Goal: Task Accomplishment & Management: Manage account settings

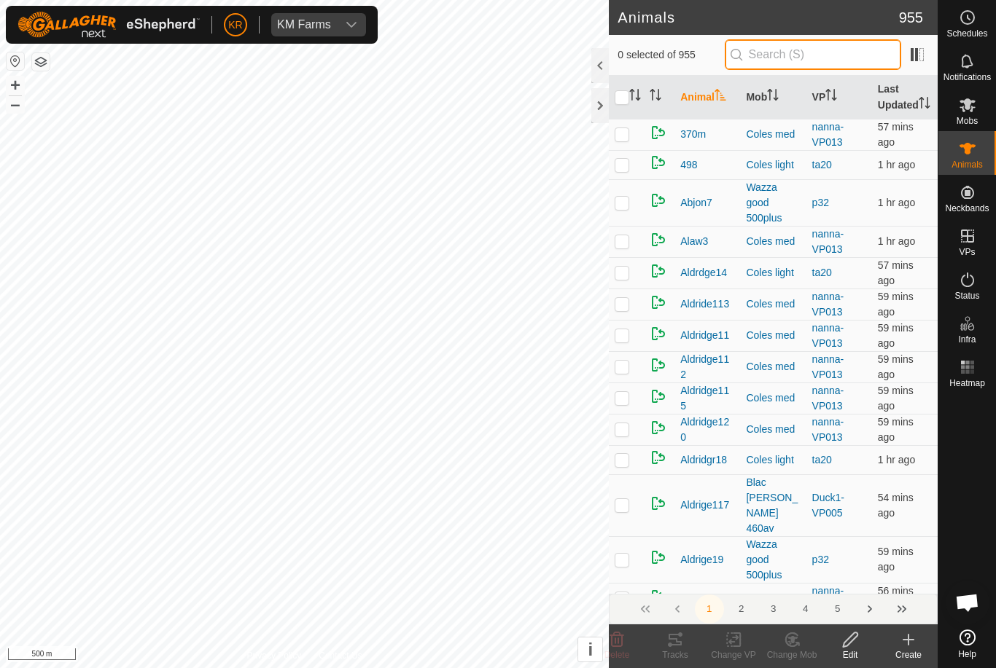
click at [836, 55] on input "text" at bounding box center [812, 54] width 176 height 31
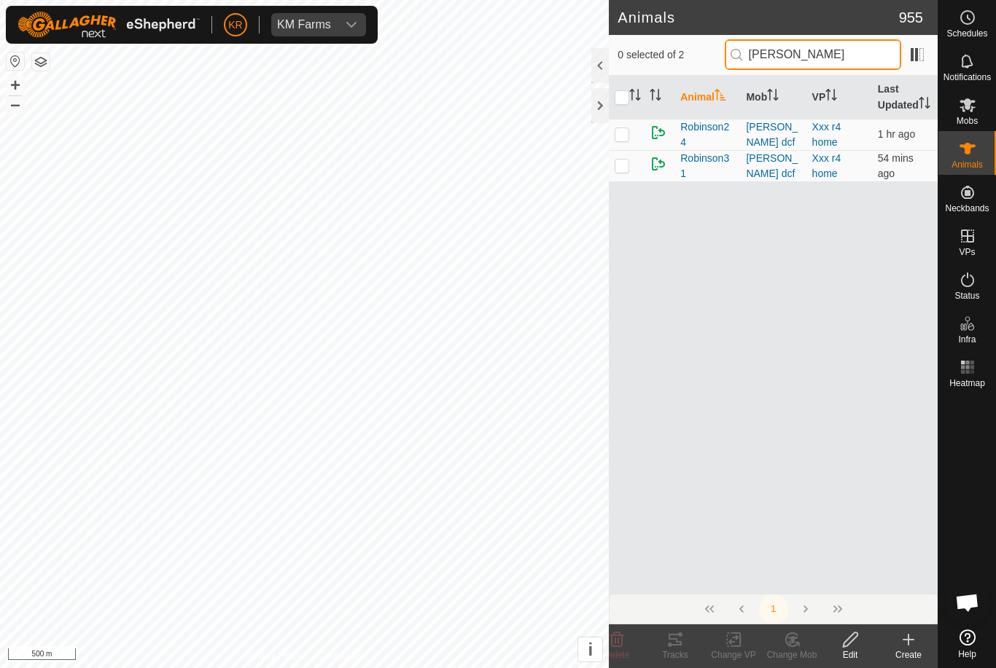
type input "Robinson"
click at [641, 149] on td at bounding box center [626, 134] width 35 height 31
checkbox input "true"
click at [613, 630] on div "Delete" at bounding box center [616, 647] width 58 height 44
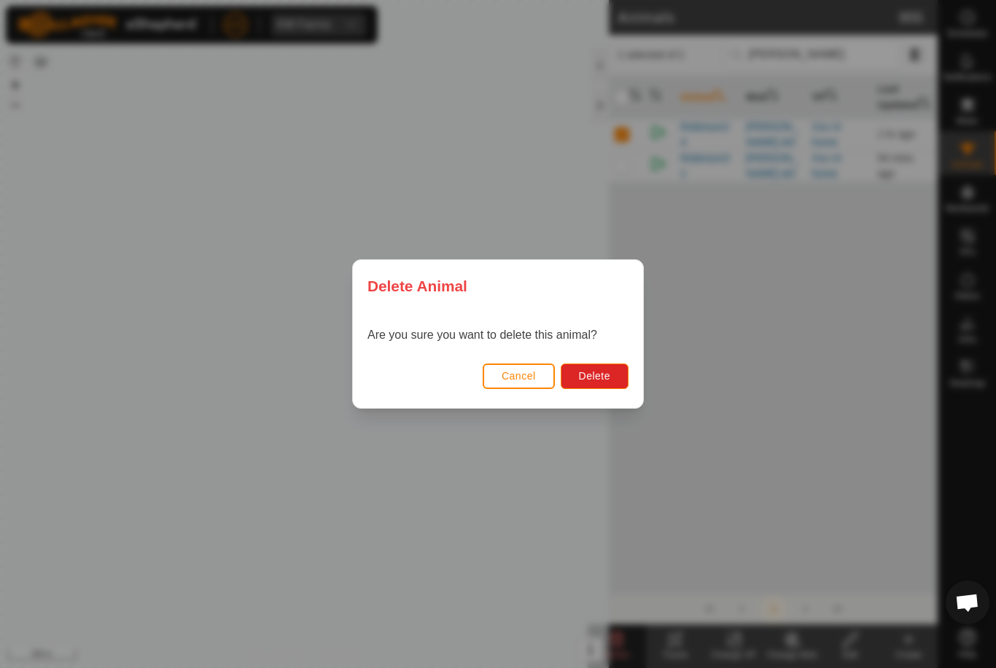
click at [603, 373] on span "Delete" at bounding box center [594, 376] width 31 height 12
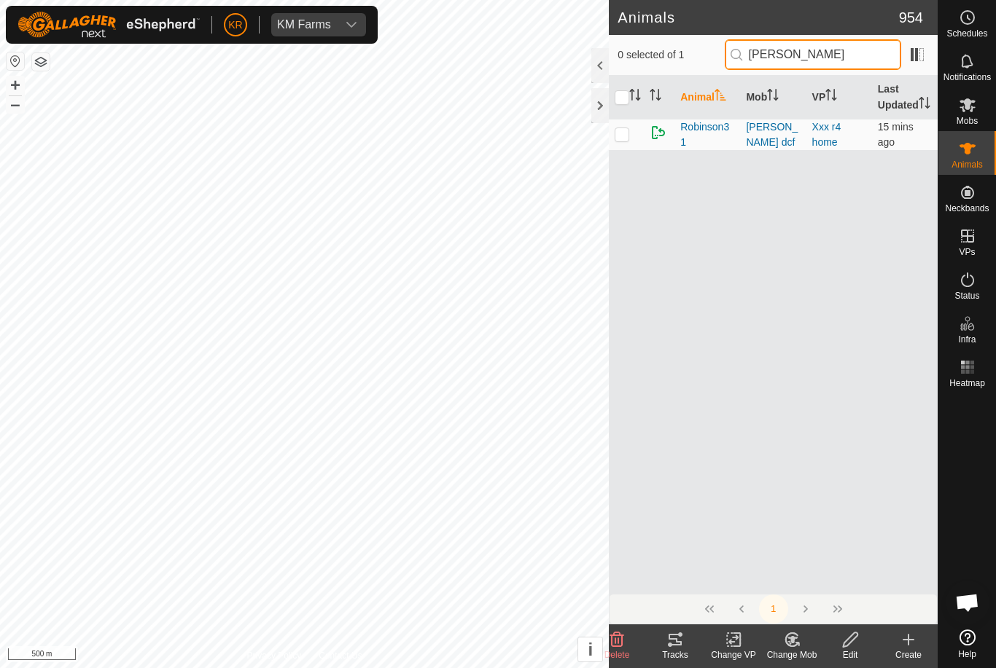
click at [849, 55] on input "Robinson" at bounding box center [812, 54] width 176 height 31
type input "R"
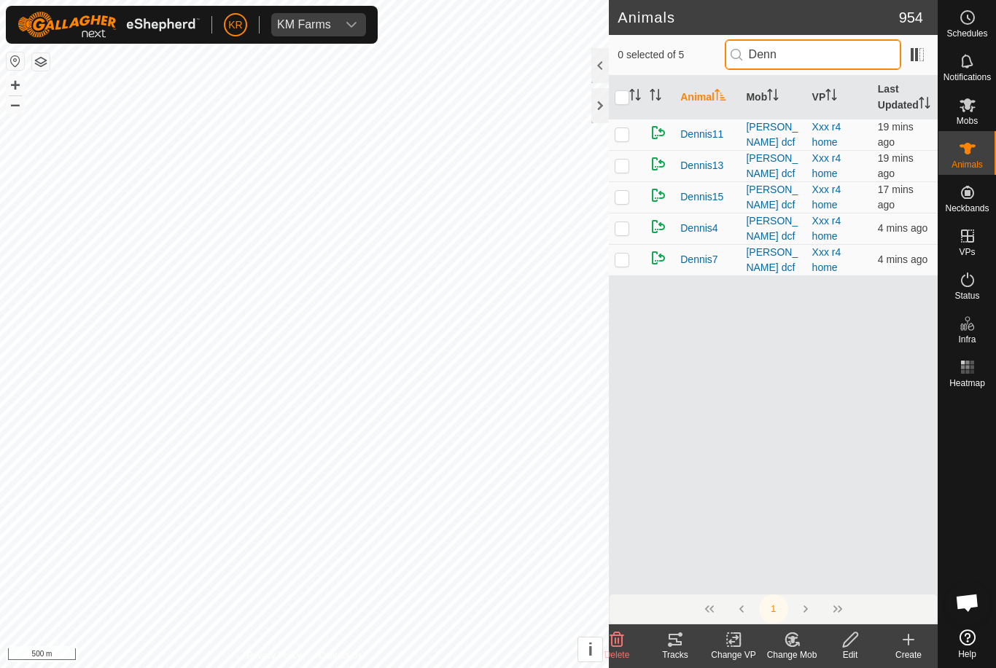
type input "Denn"
click at [622, 265] on p-checkbox at bounding box center [621, 260] width 15 height 12
checkbox input "true"
click at [610, 633] on icon at bounding box center [616, 639] width 17 height 17
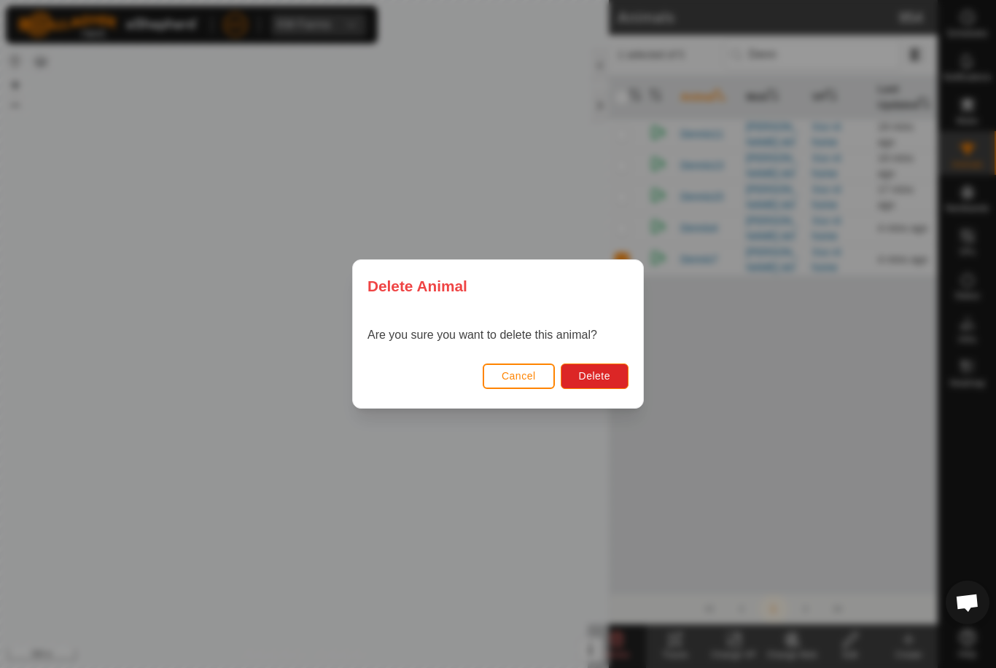
click at [605, 373] on span "Delete" at bounding box center [594, 376] width 31 height 12
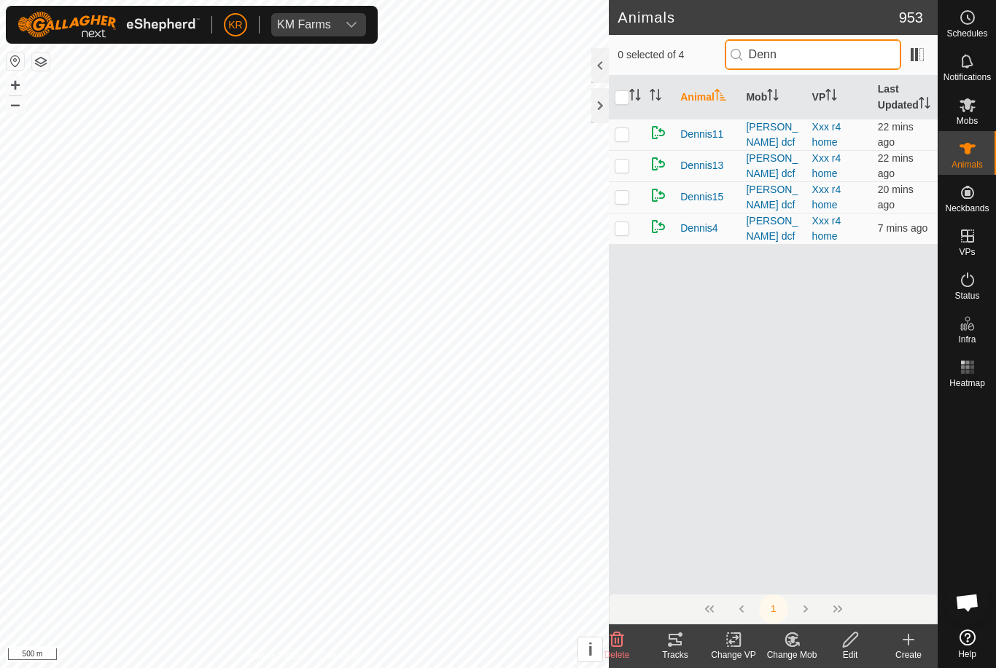
click at [846, 57] on input "Denn" at bounding box center [812, 54] width 176 height 31
type input "D"
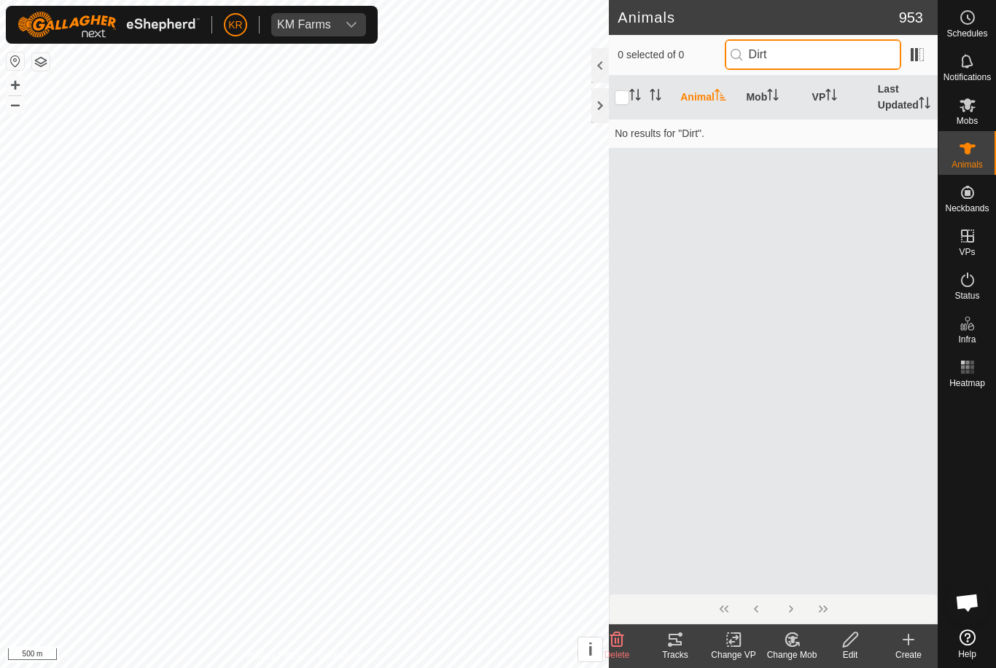
click at [845, 62] on input "Dirt" at bounding box center [812, 54] width 176 height 31
type input "D"
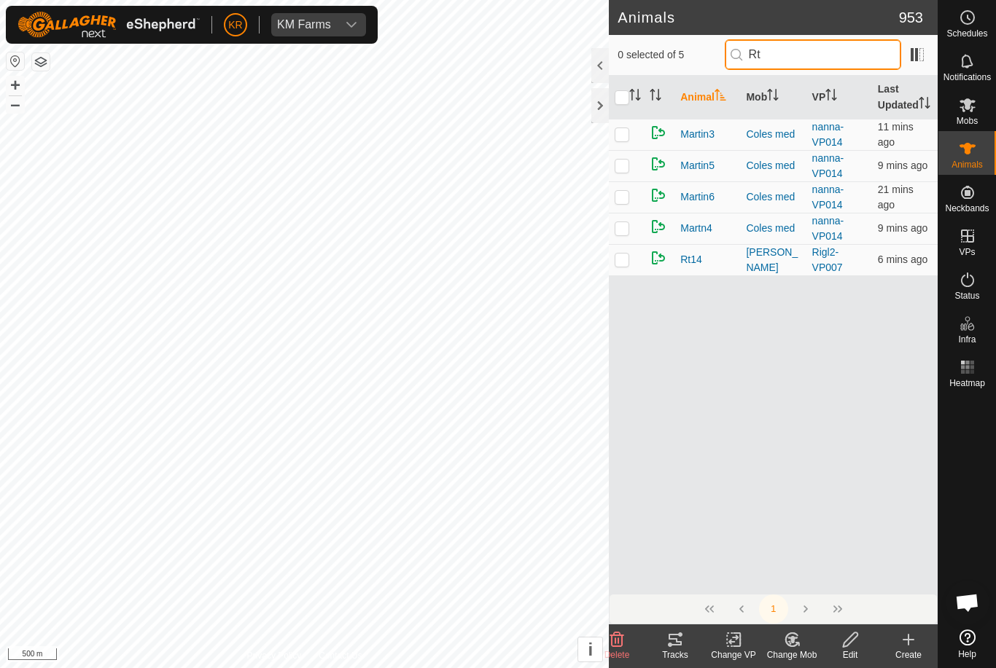
click at [870, 52] on input "Rt" at bounding box center [812, 54] width 176 height 31
type input "R"
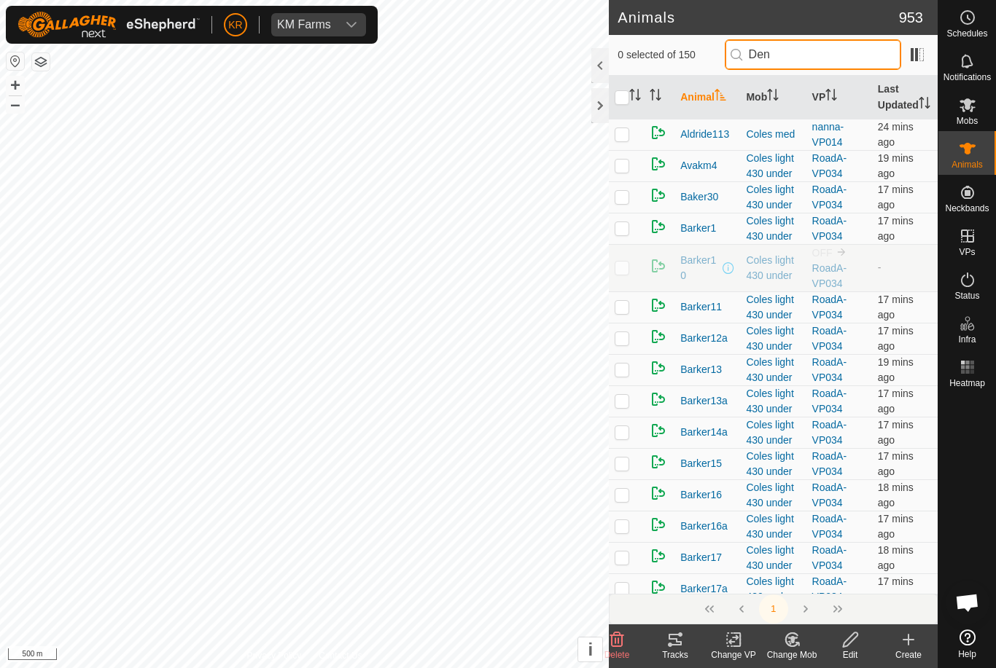
type input "Denn"
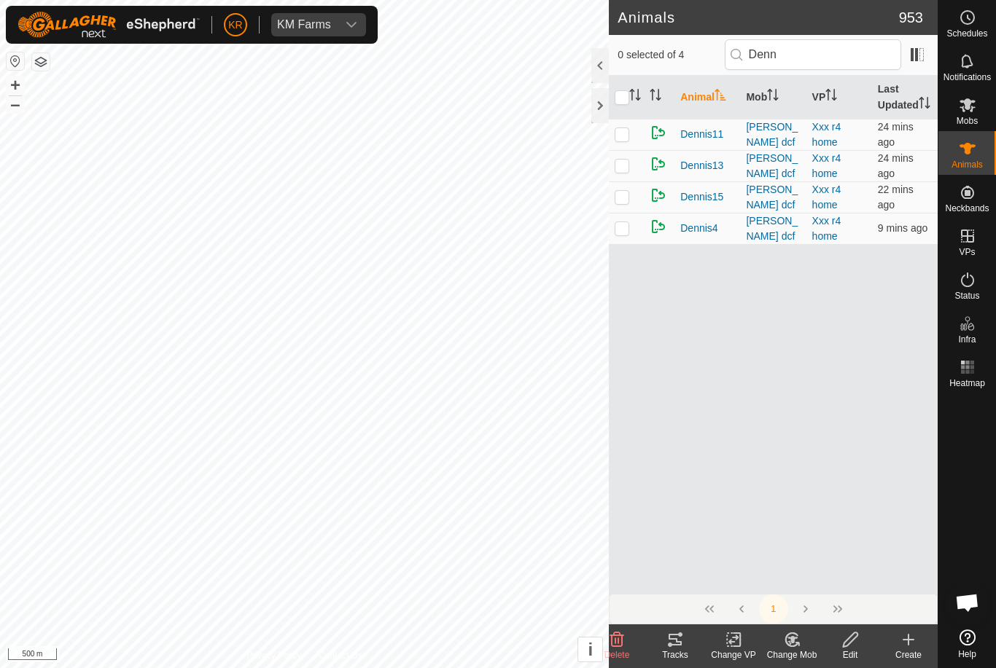
click at [619, 203] on p-checkbox at bounding box center [621, 197] width 15 height 12
click at [631, 213] on td at bounding box center [626, 196] width 35 height 31
checkbox input "false"
click at [864, 53] on input "Denn" at bounding box center [812, 54] width 176 height 31
type input "D"
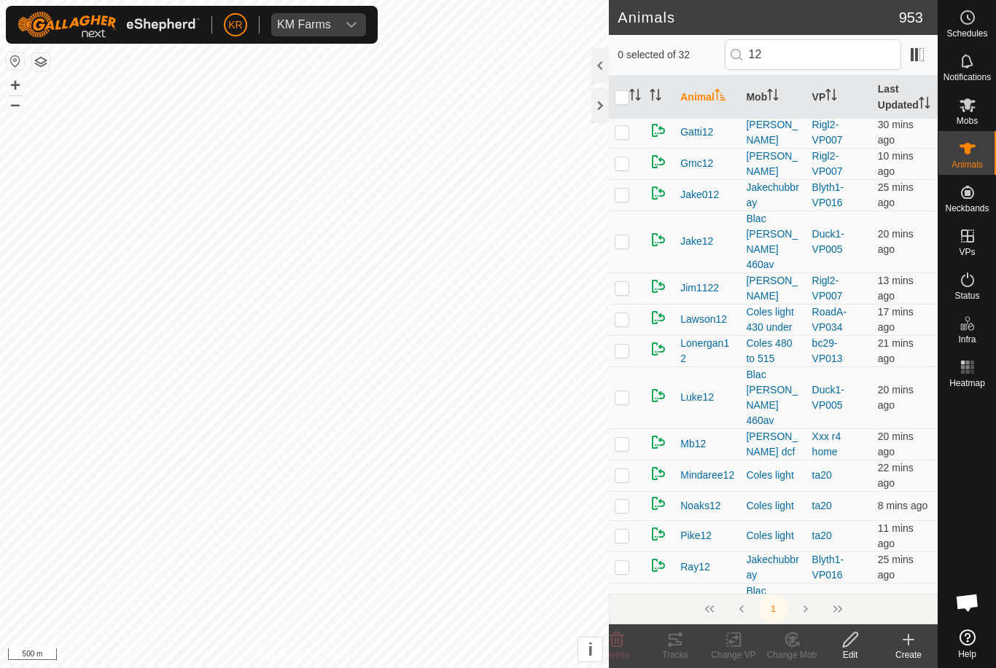
scroll to position [315, 0]
type input "12"
click at [617, 437] on p-checkbox at bounding box center [621, 443] width 15 height 12
checkbox input "true"
click at [622, 636] on icon at bounding box center [617, 640] width 14 height 15
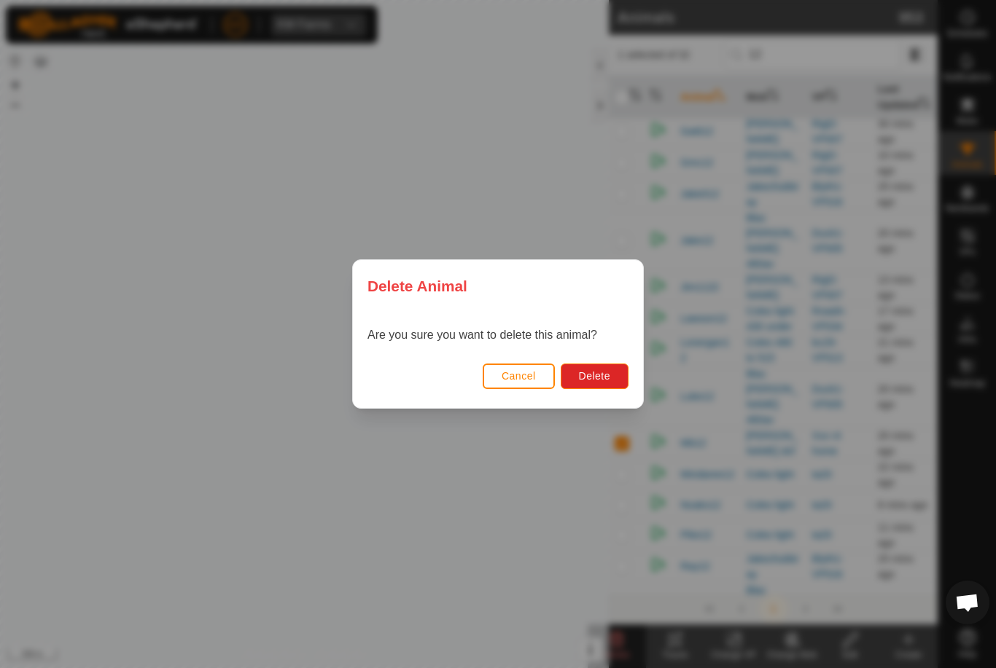
click at [590, 370] on span "Delete" at bounding box center [594, 376] width 31 height 12
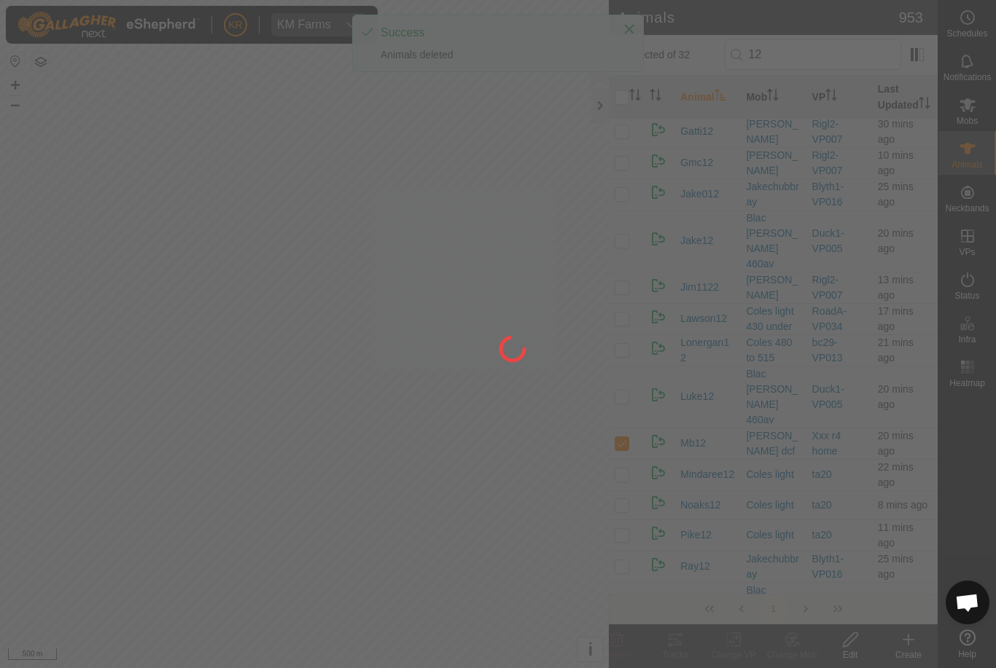
scroll to position [0, 0]
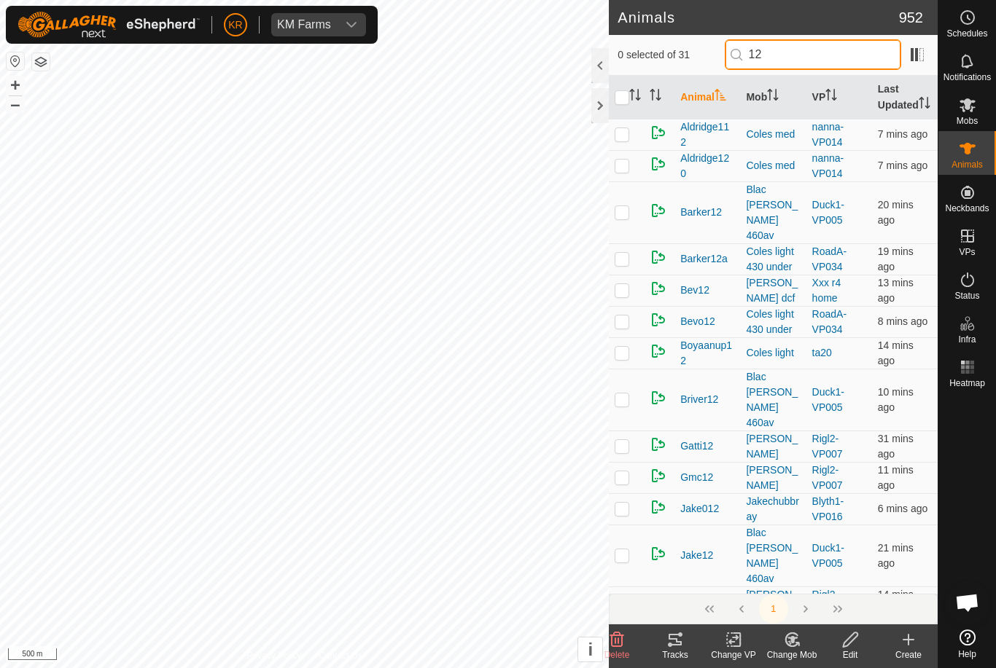
click at [839, 55] on input "12" at bounding box center [812, 54] width 176 height 31
type input "1"
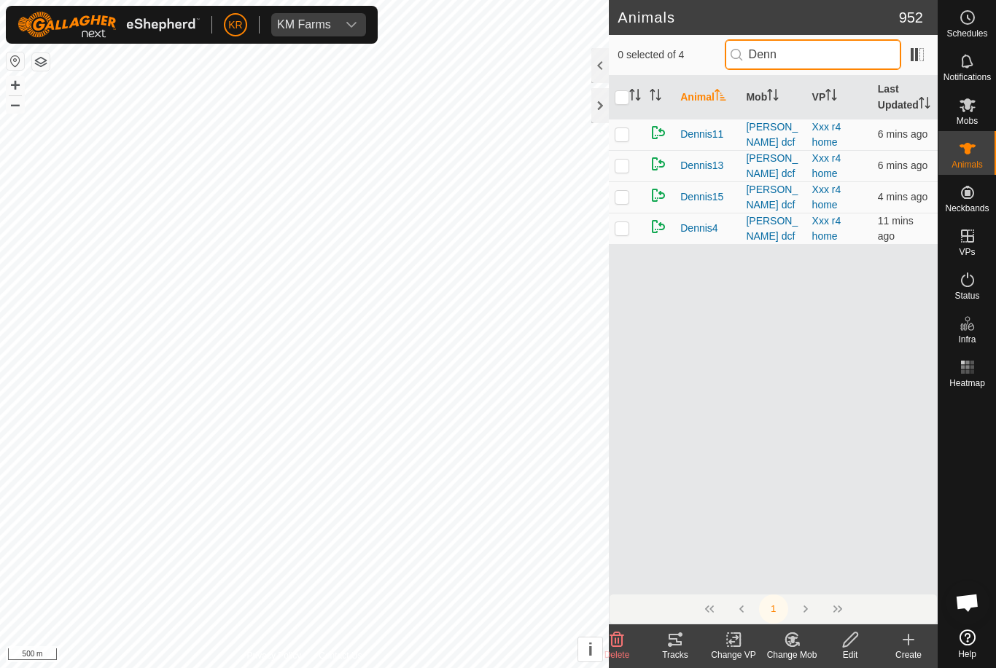
type input "Denn"
click at [629, 203] on p-checkbox at bounding box center [621, 197] width 15 height 12
checkbox input "true"
click at [621, 636] on icon at bounding box center [617, 640] width 14 height 15
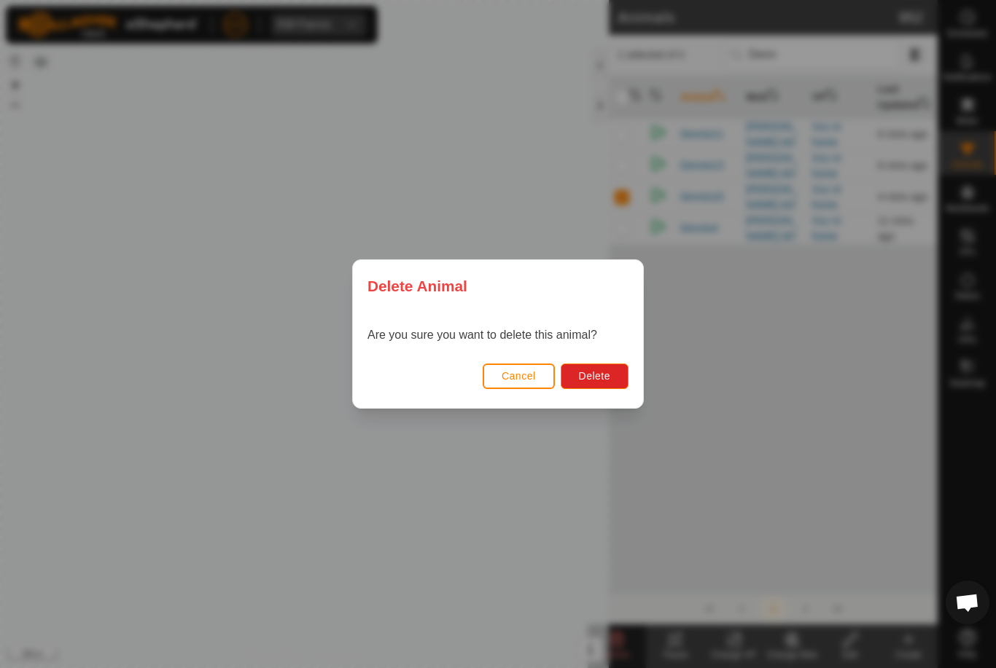
click at [605, 364] on button "Delete" at bounding box center [594, 377] width 68 height 26
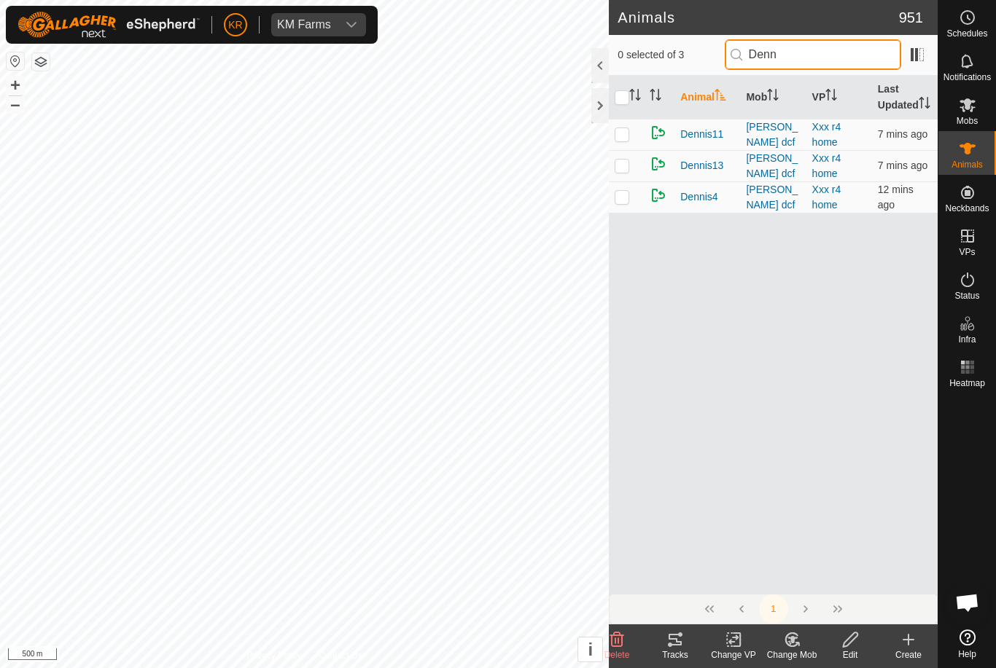
click at [834, 47] on input "Denn" at bounding box center [812, 54] width 176 height 31
type input "D"
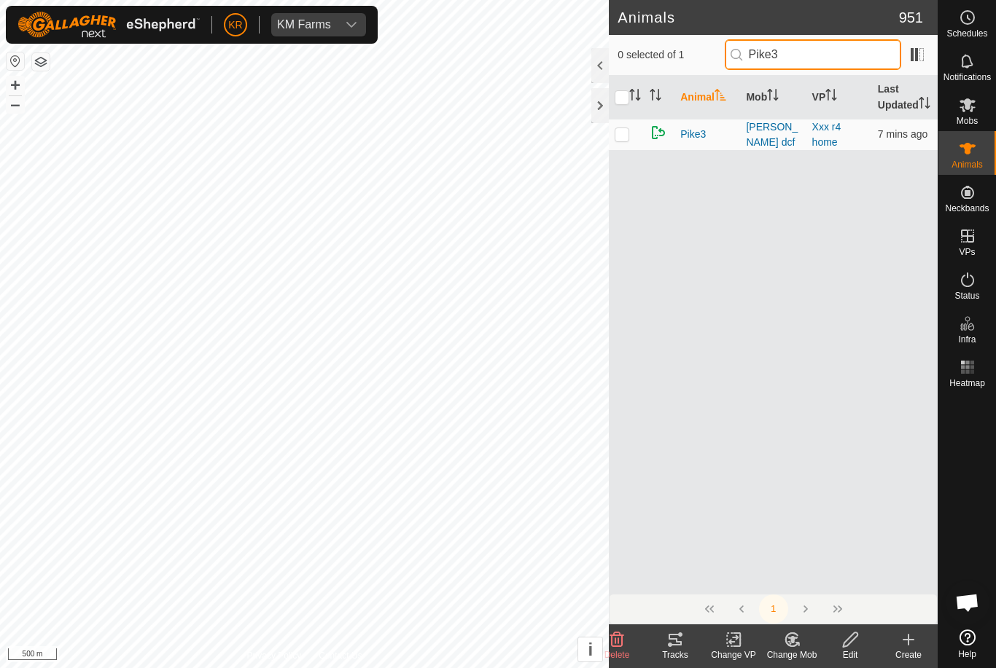
type input "Pike3"
click at [627, 140] on p-checkbox at bounding box center [621, 134] width 15 height 12
checkbox input "true"
click at [614, 641] on icon at bounding box center [616, 639] width 17 height 17
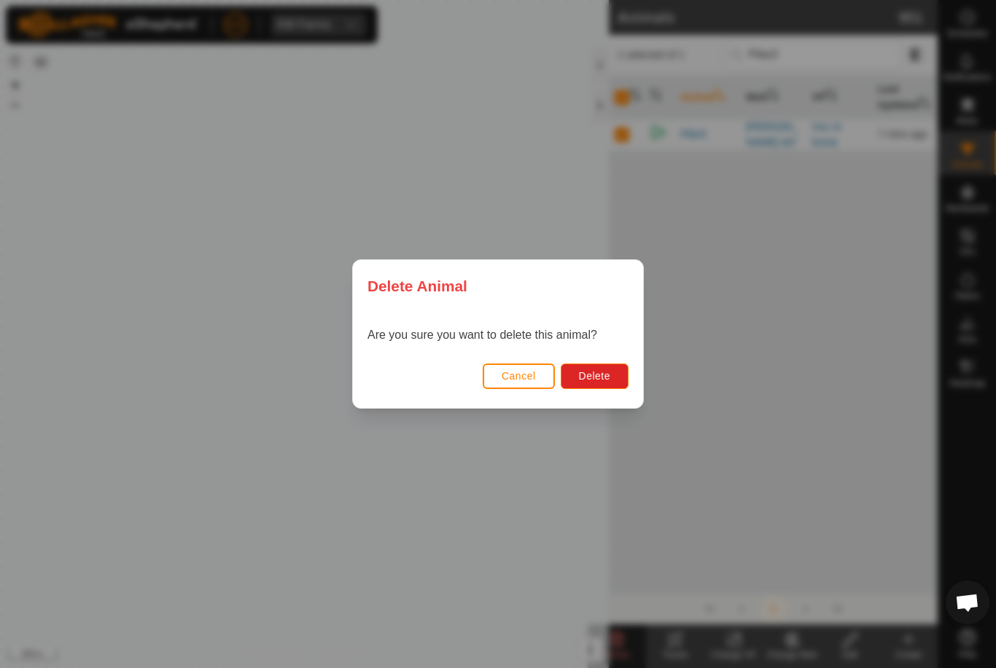
click at [606, 364] on button "Delete" at bounding box center [594, 377] width 68 height 26
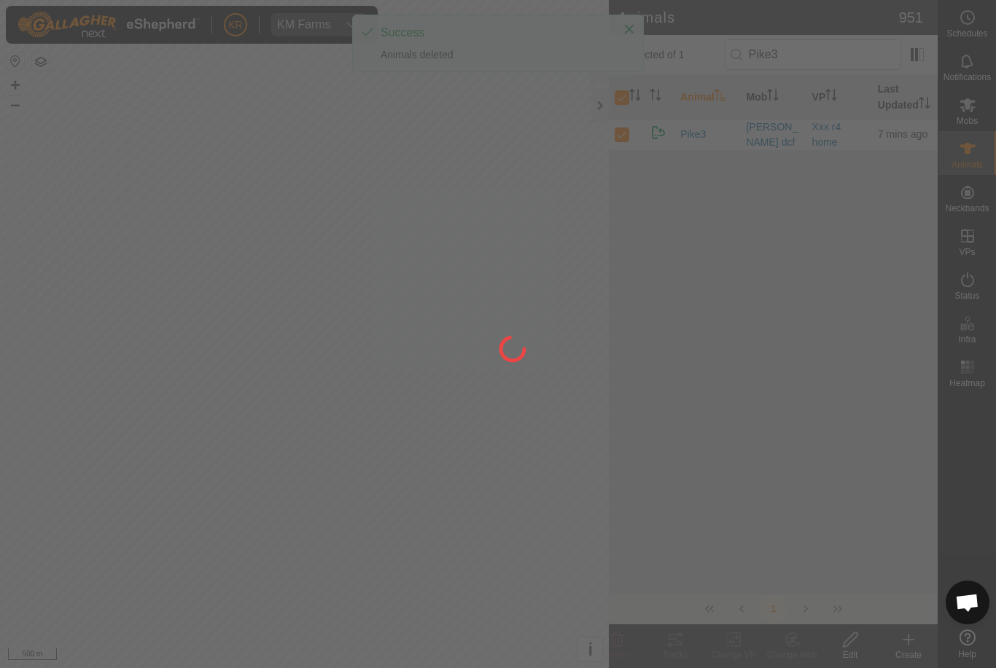
checkbox input "false"
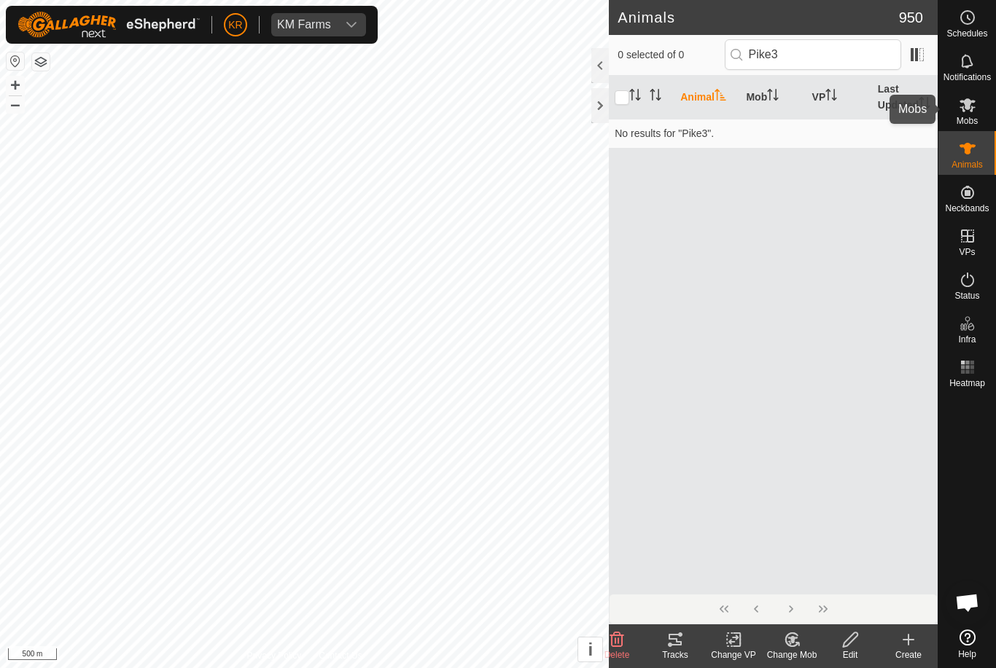
click at [971, 103] on icon at bounding box center [966, 104] width 17 height 17
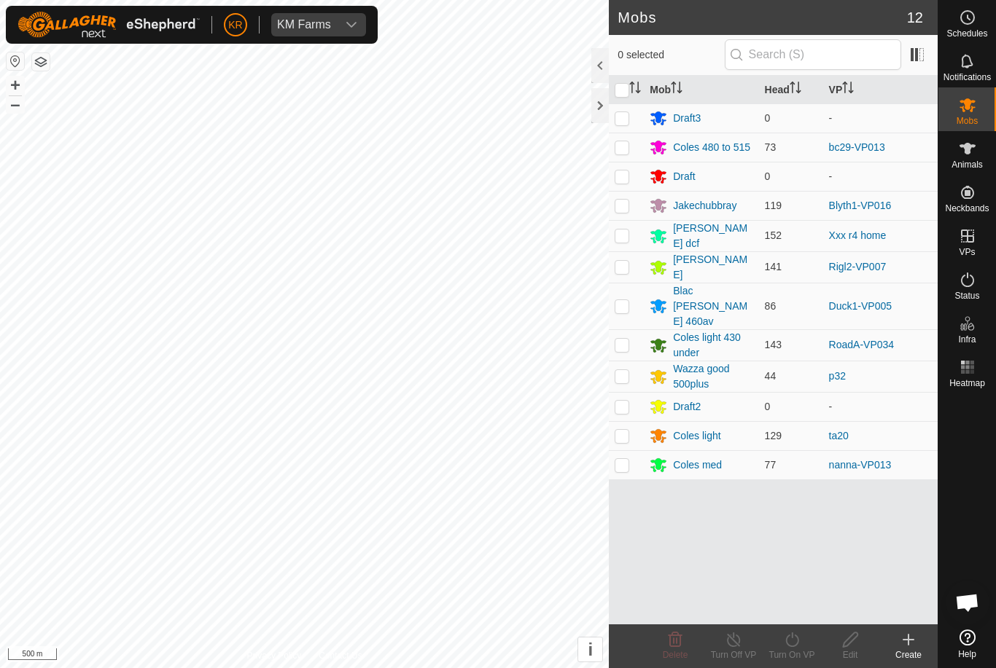
click at [703, 115] on div "Draft3" at bounding box center [700, 117] width 103 height 17
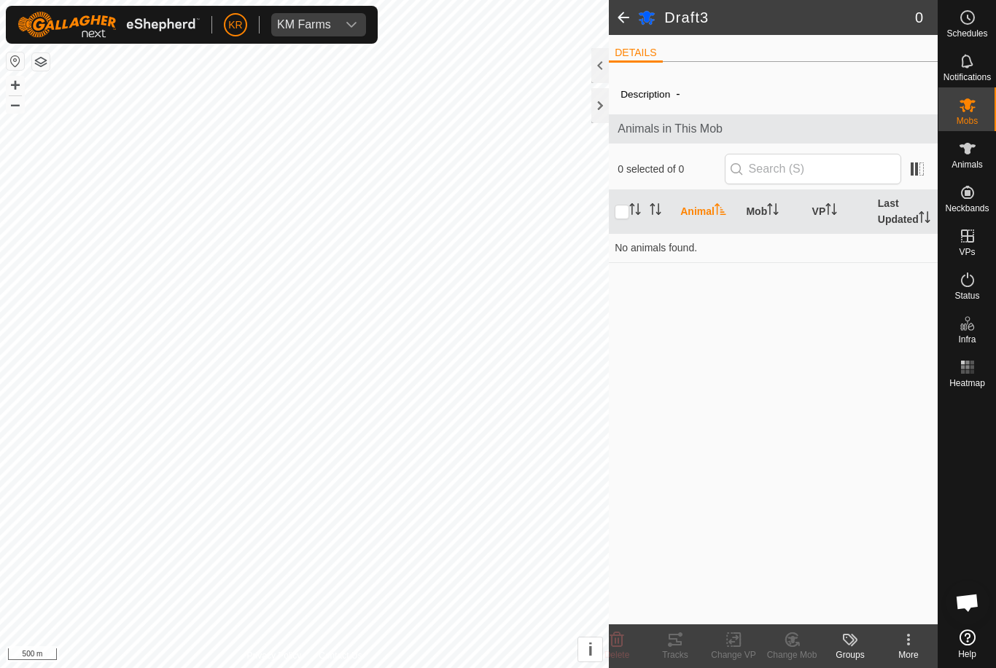
click at [911, 649] on div "More" at bounding box center [908, 655] width 58 height 13
click at [883, 605] on span "Edit Mob Detail" at bounding box center [851, 607] width 79 height 17
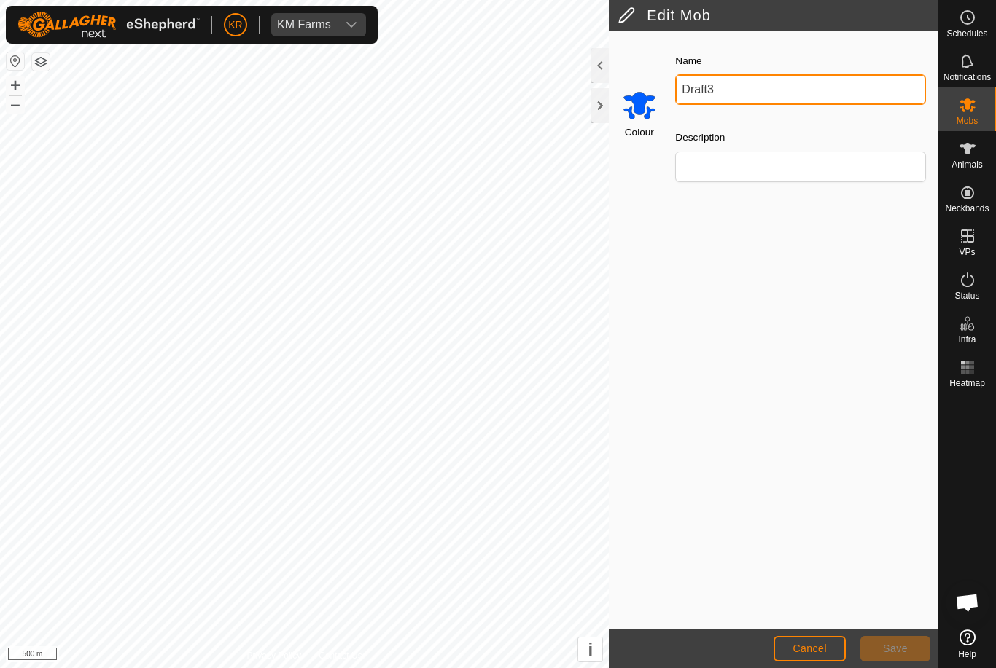
click at [756, 94] on input "Draft3" at bounding box center [800, 89] width 251 height 31
type input "Dcfbev hef 460"
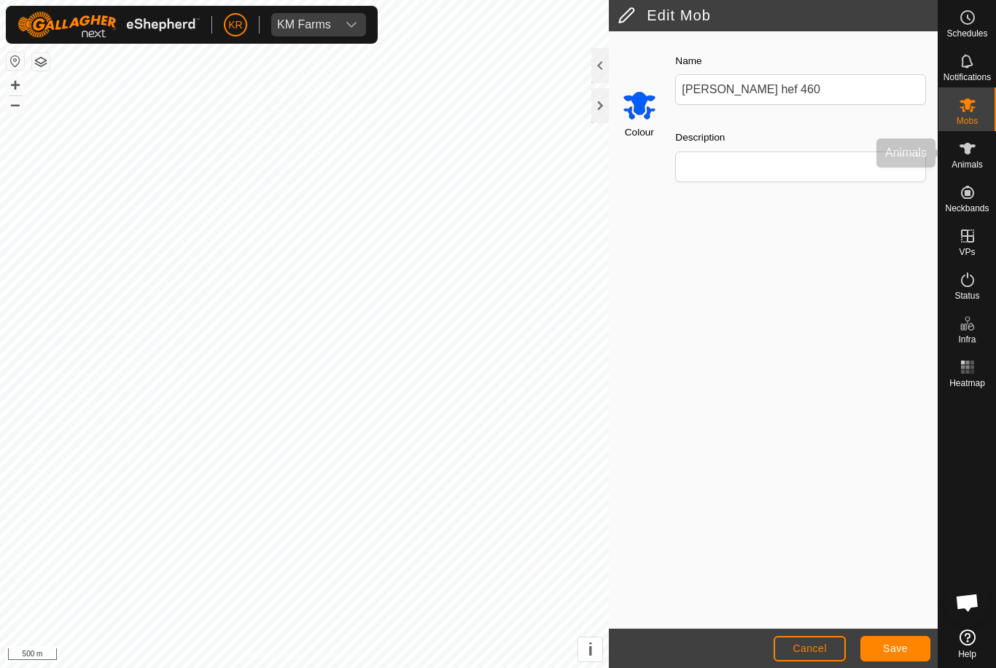
click at [971, 156] on icon at bounding box center [966, 148] width 17 height 17
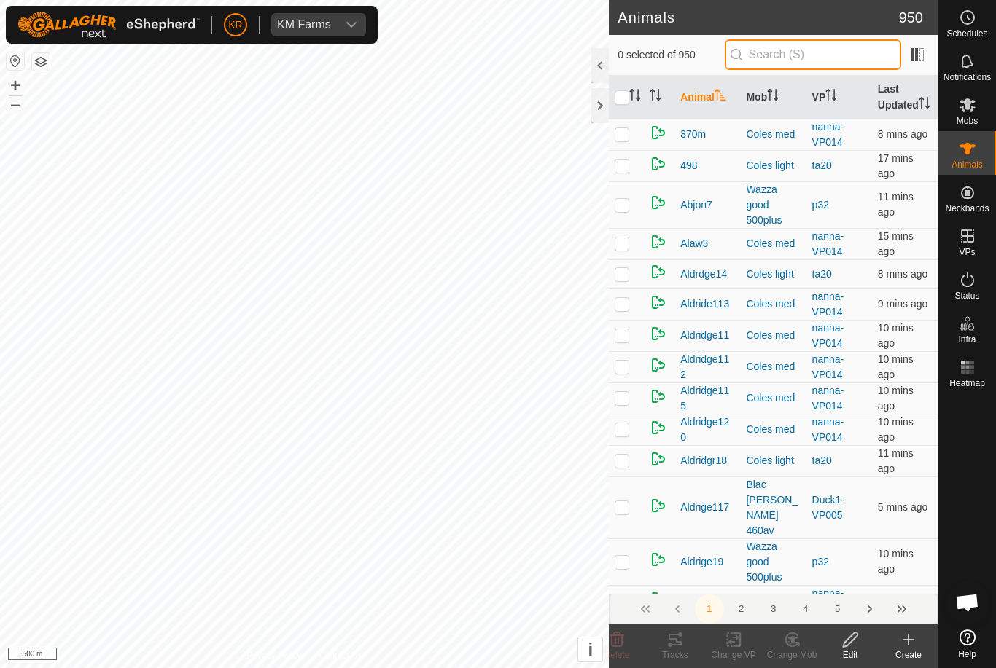
click at [816, 55] on input "text" at bounding box center [812, 54] width 176 height 31
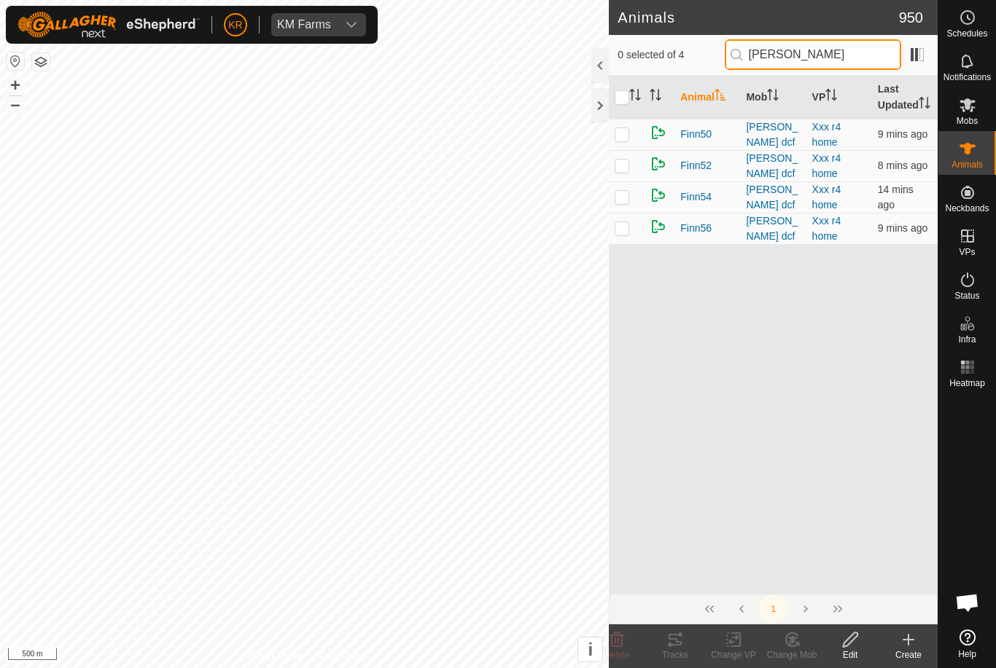
type input "Finn"
click at [627, 234] on p-checkbox at bounding box center [621, 228] width 15 height 12
checkbox input "true"
click at [611, 632] on icon at bounding box center [616, 639] width 17 height 17
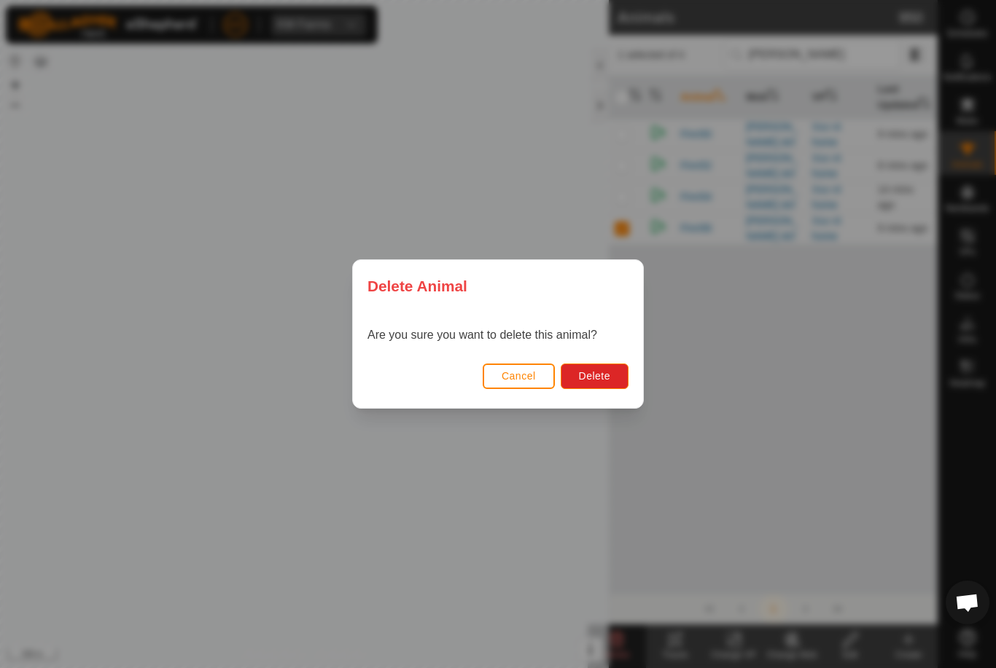
click at [591, 378] on span "Delete" at bounding box center [594, 376] width 31 height 12
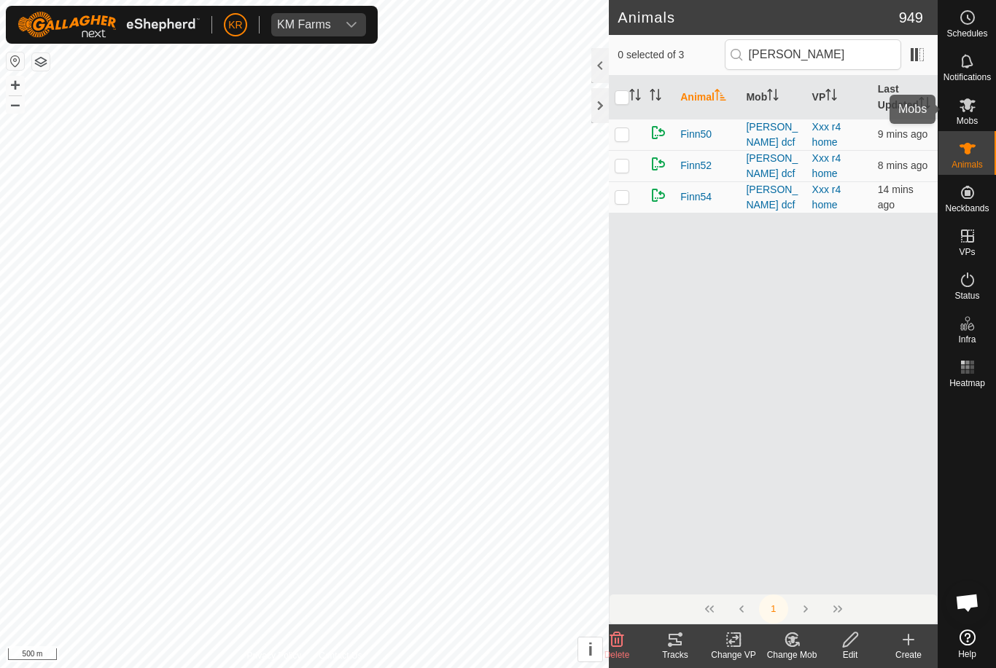
click at [969, 103] on icon at bounding box center [967, 105] width 16 height 14
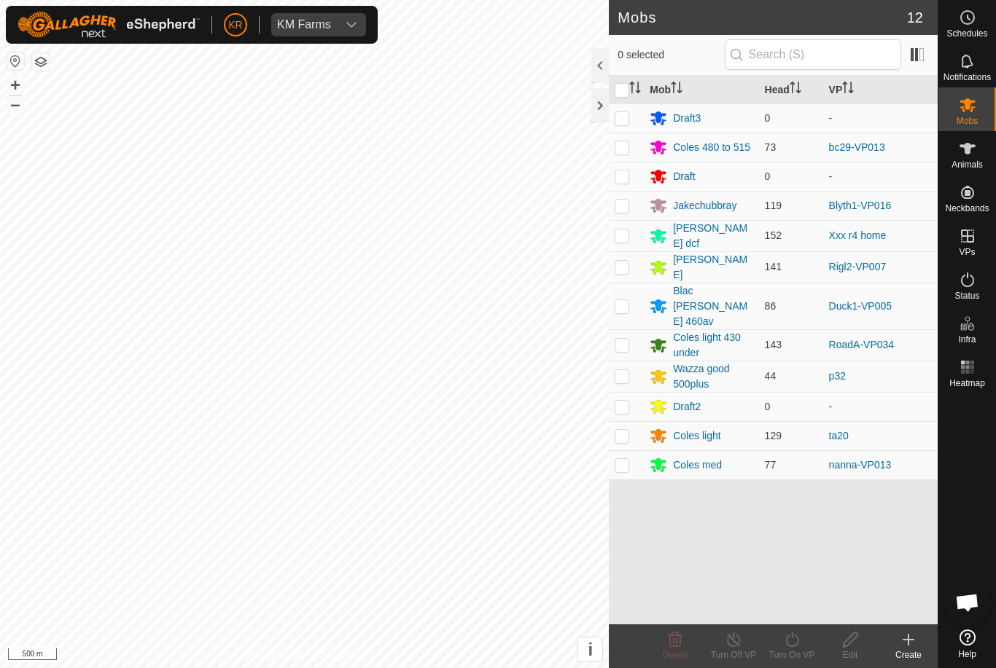
click at [708, 117] on div "Draft3" at bounding box center [700, 117] width 103 height 17
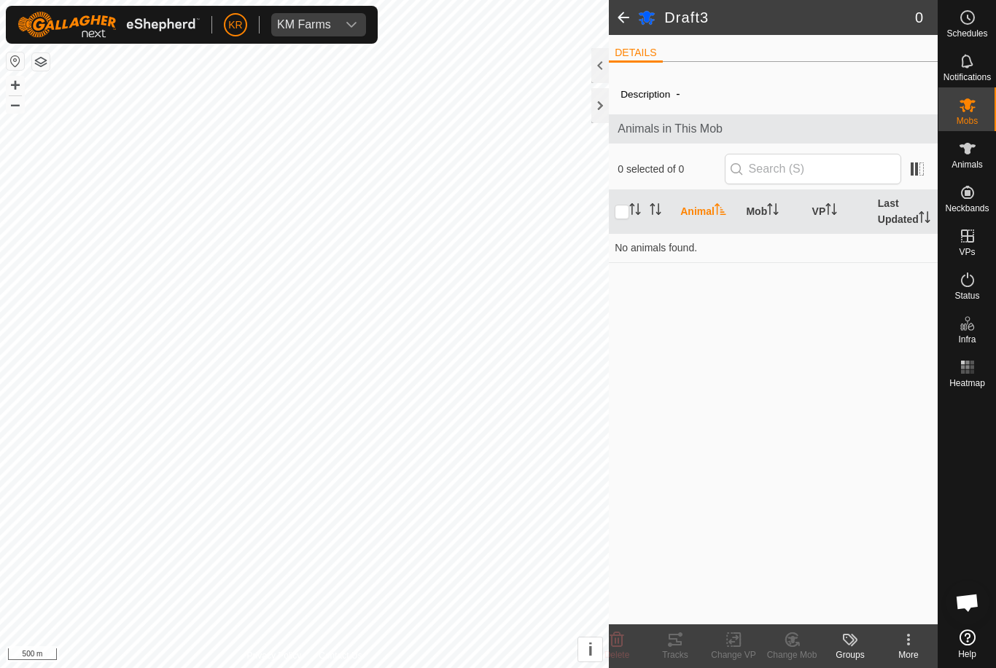
click at [910, 643] on icon at bounding box center [907, 639] width 17 height 17
click at [890, 609] on span "Edit Mob Detail" at bounding box center [851, 607] width 79 height 17
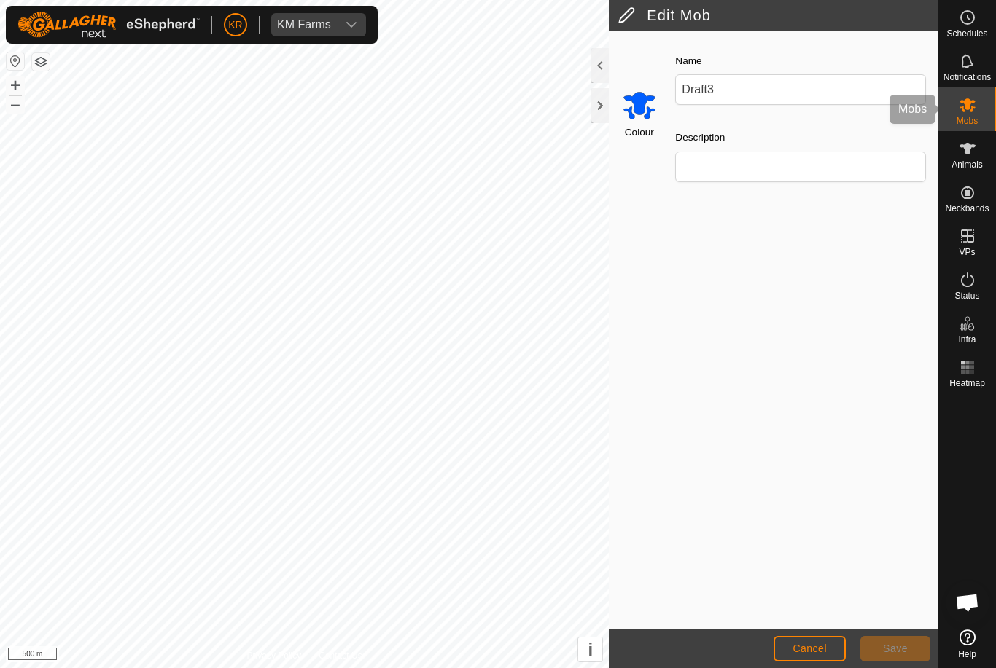
click at [969, 103] on icon at bounding box center [967, 105] width 16 height 14
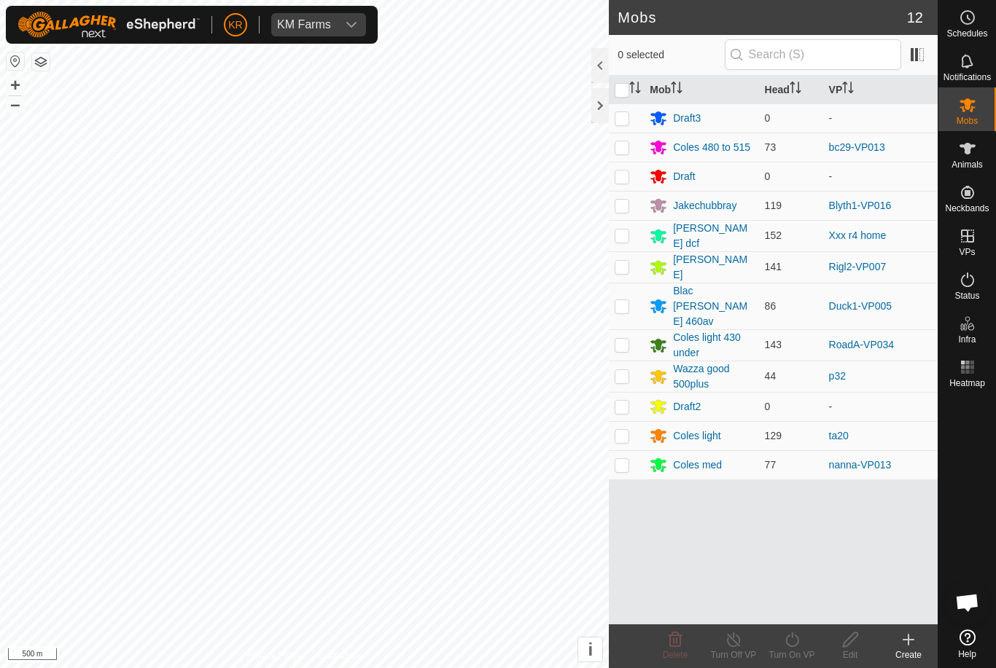
click at [695, 172] on div "Draft" at bounding box center [684, 176] width 22 height 15
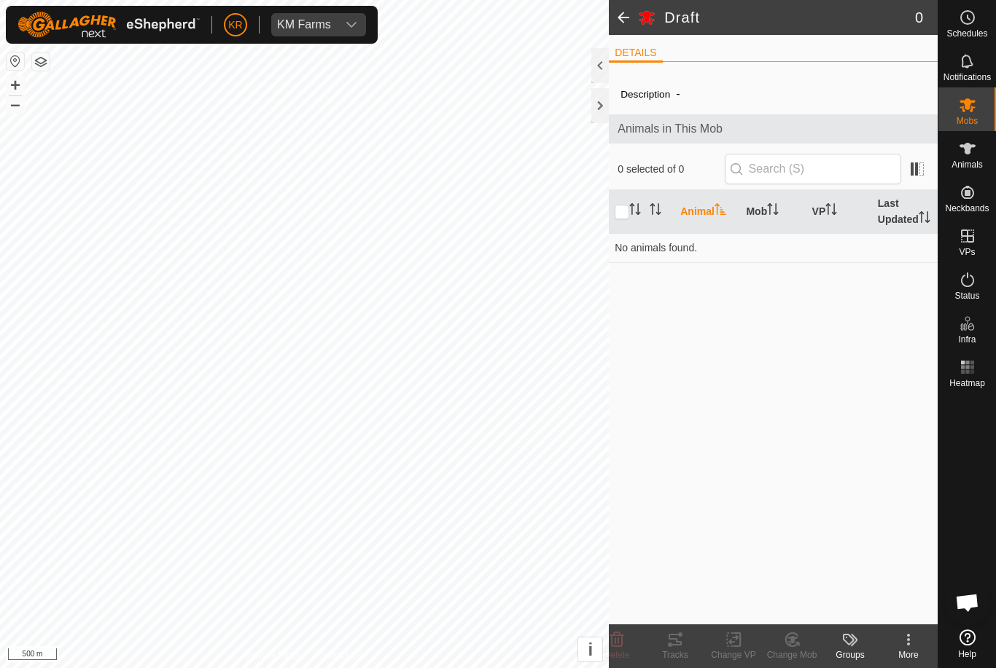
click at [907, 644] on icon at bounding box center [908, 644] width 3 height 3
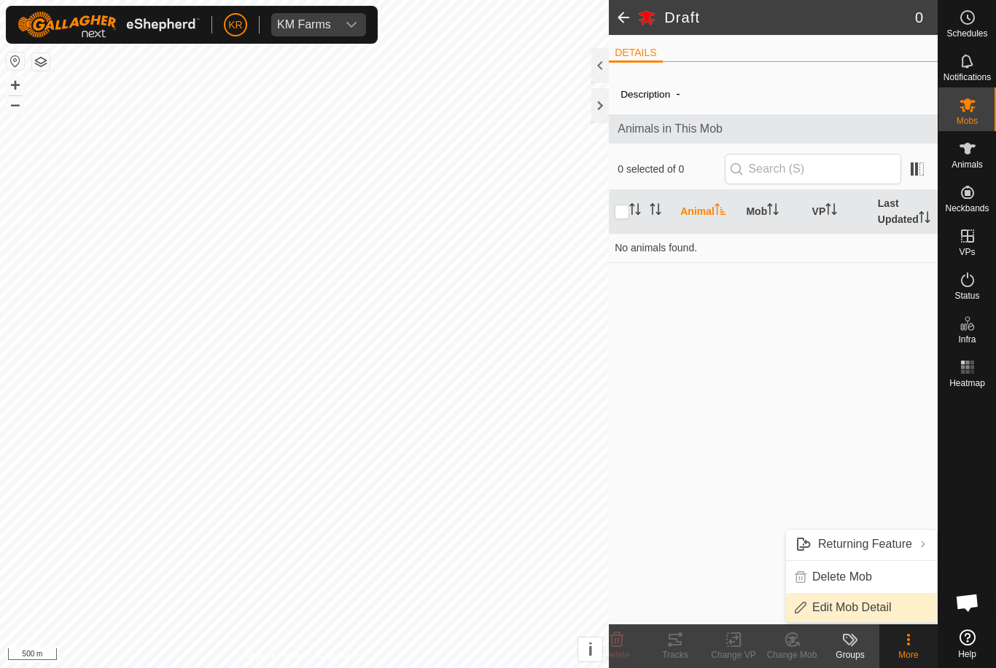
click at [887, 612] on span "Edit Mob Detail" at bounding box center [851, 607] width 79 height 17
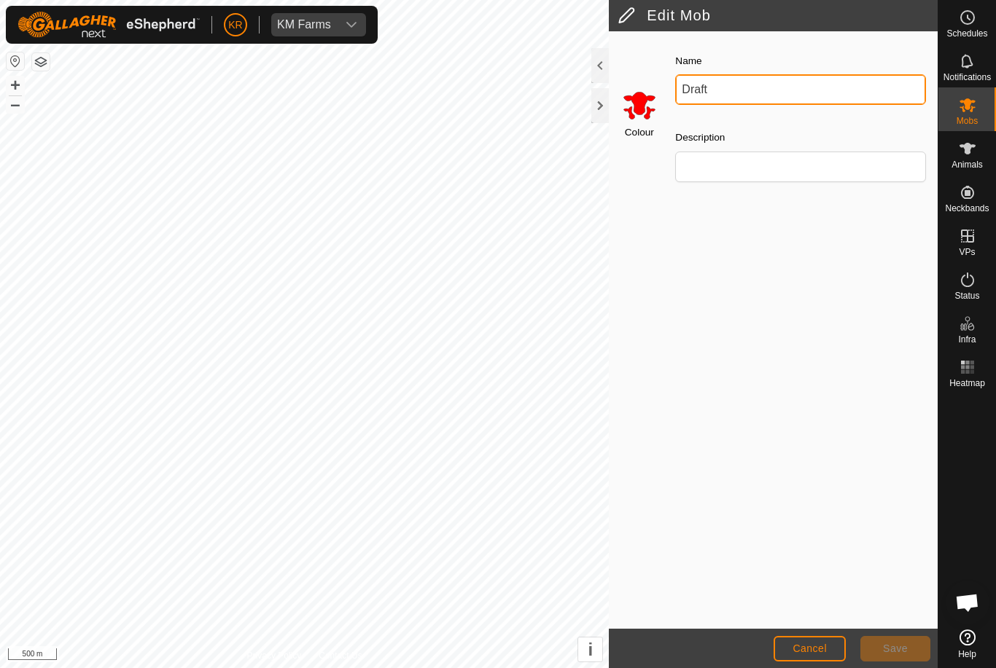
click at [738, 85] on input "Draft" at bounding box center [800, 89] width 251 height 31
type input "DCF [PERSON_NAME] hef 460"
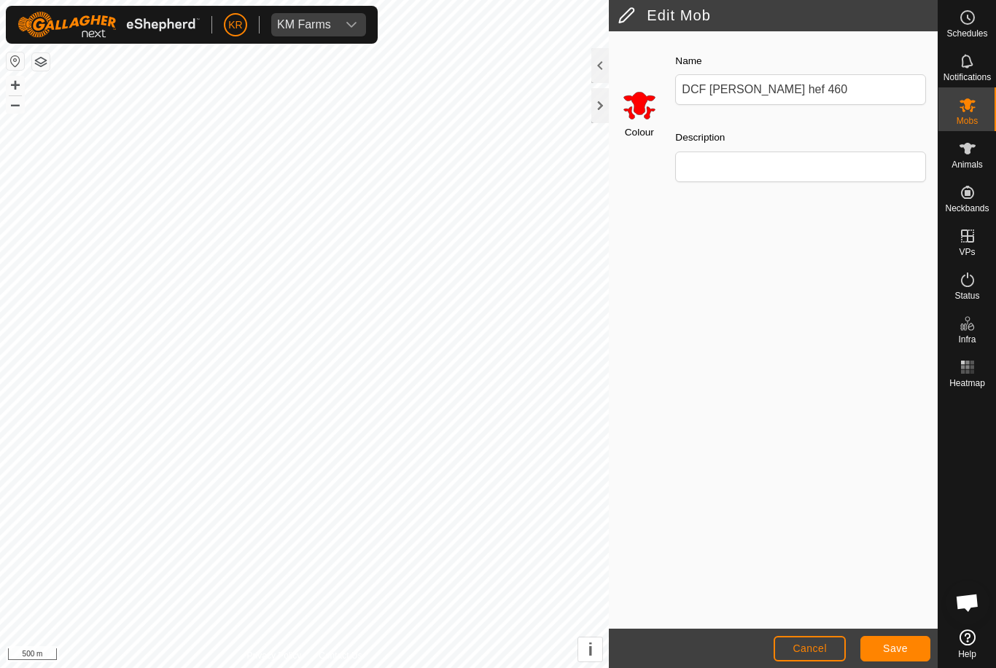
click at [897, 636] on button "Save" at bounding box center [895, 649] width 70 height 26
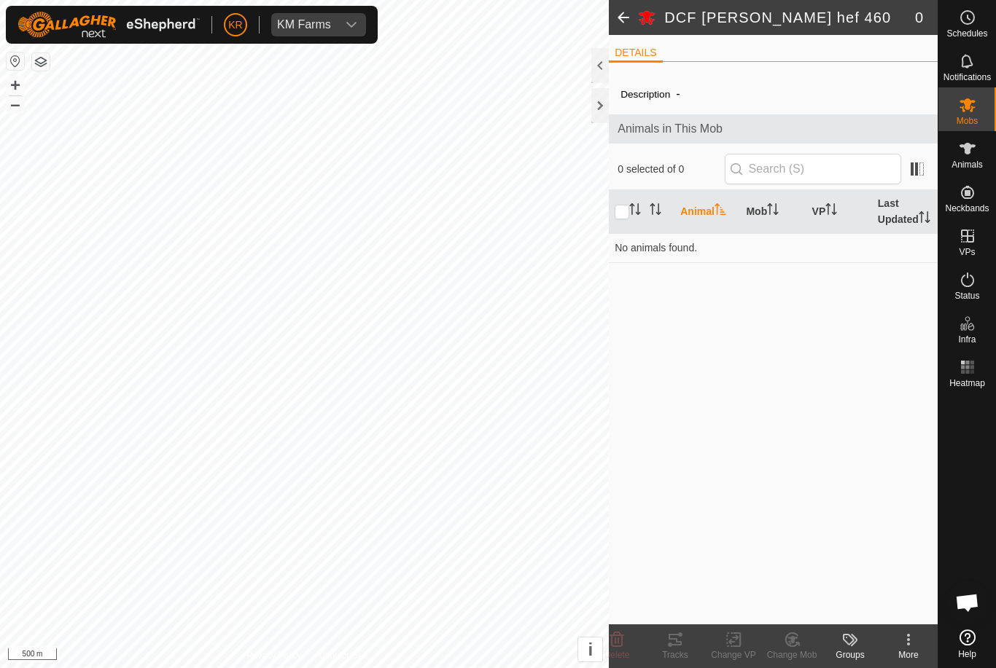
click at [912, 644] on icon at bounding box center [907, 639] width 17 height 17
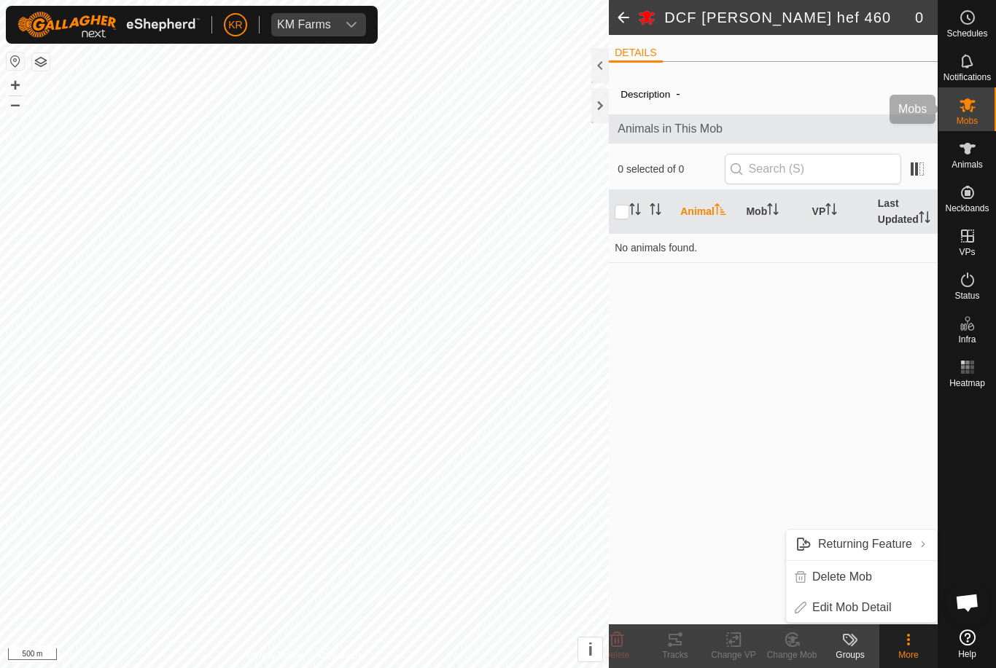
click at [975, 111] on icon at bounding box center [966, 104] width 17 height 17
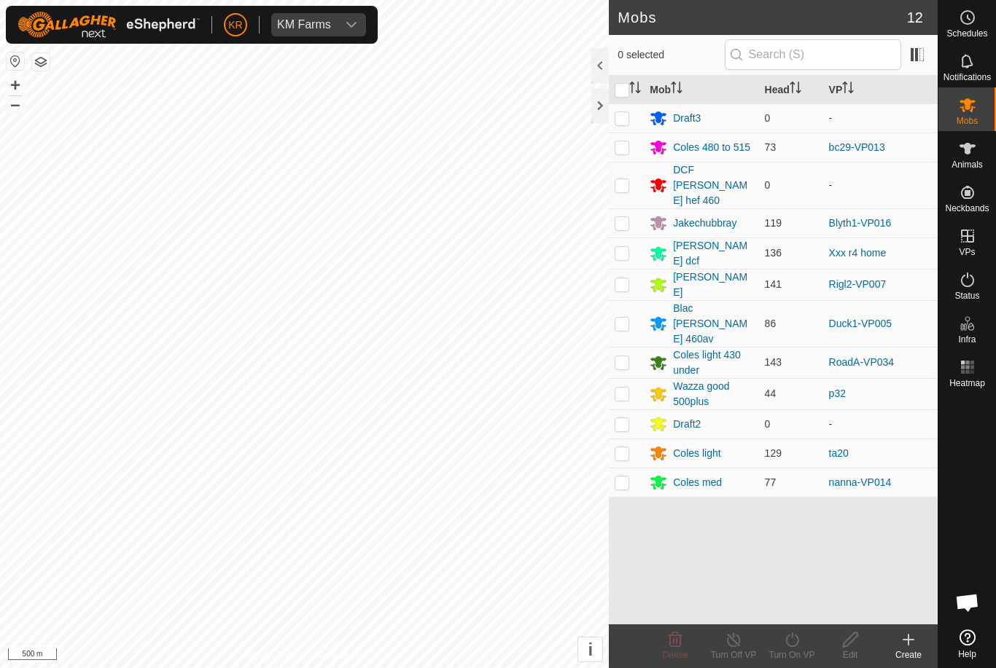
click at [690, 114] on div "Draft3" at bounding box center [687, 118] width 28 height 15
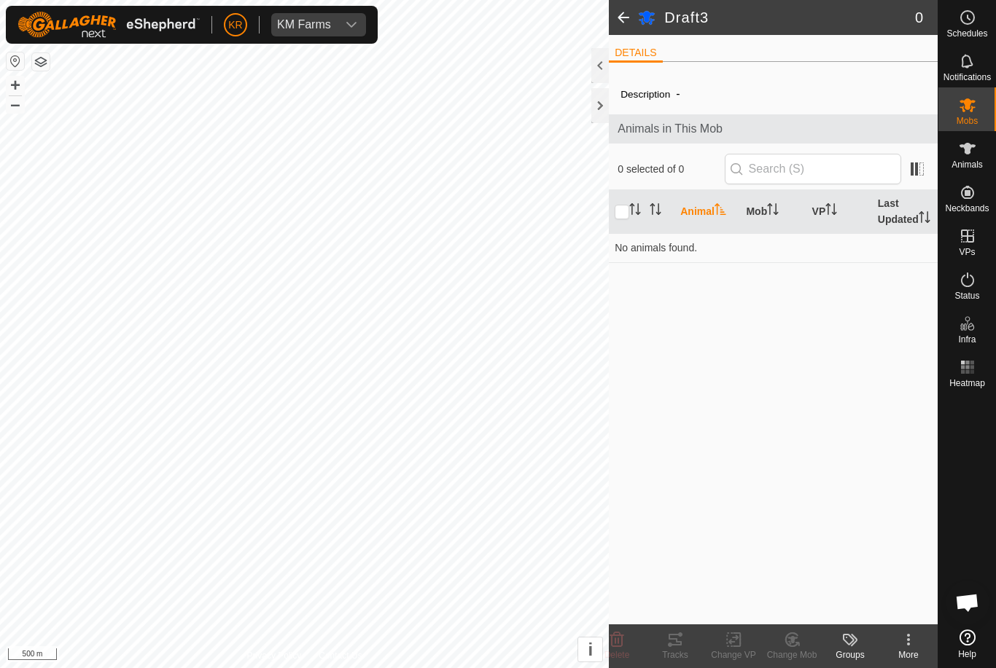
click at [912, 644] on icon at bounding box center [907, 639] width 17 height 17
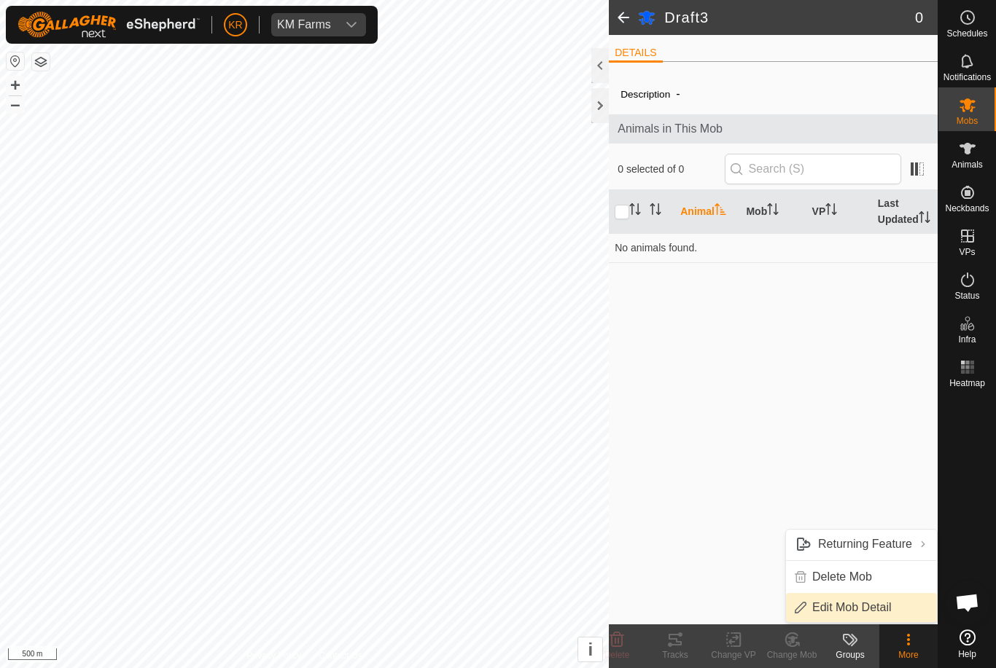
click at [891, 604] on link "Edit Mob Detail" at bounding box center [861, 607] width 151 height 29
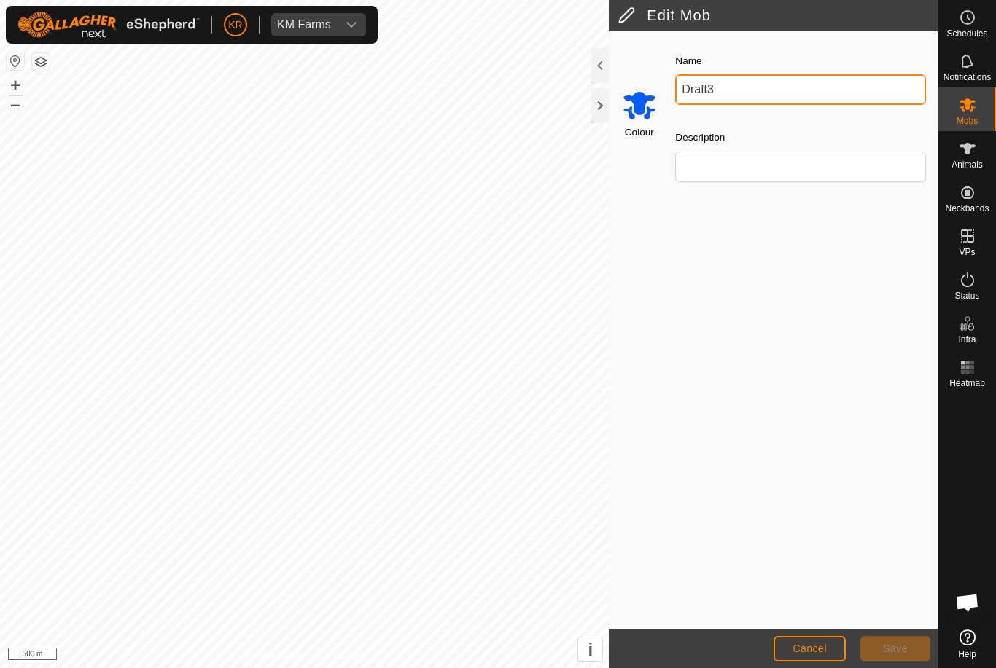
click at [740, 98] on input "Draft3" at bounding box center [800, 89] width 251 height 31
type input "DCF [PERSON_NAME] hef 420"
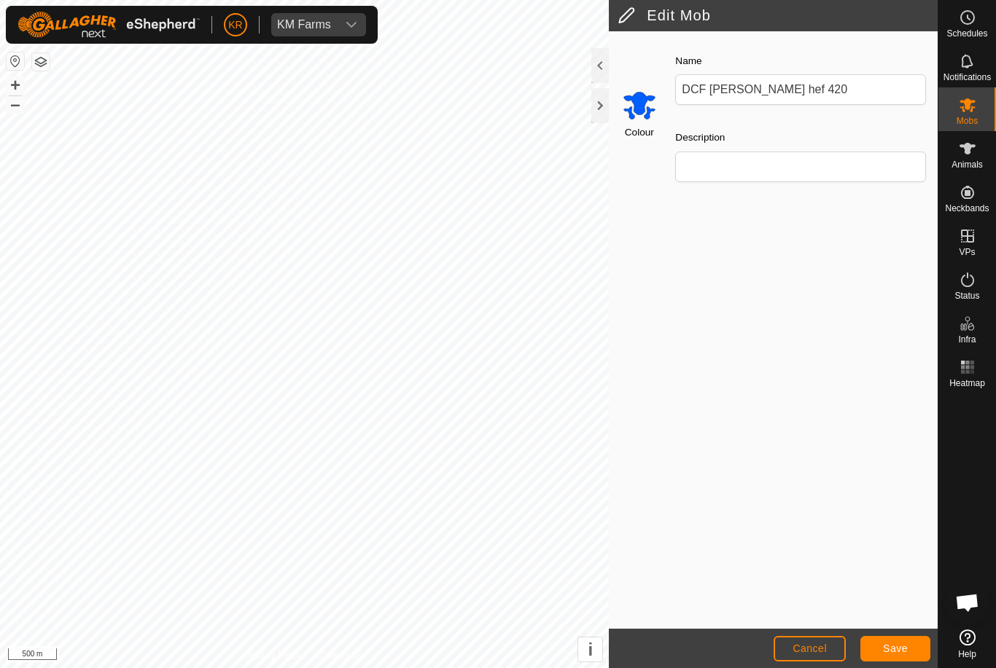
click at [896, 632] on footer "Cancel Save" at bounding box center [773, 648] width 329 height 39
click at [894, 646] on span "Save" at bounding box center [895, 649] width 25 height 12
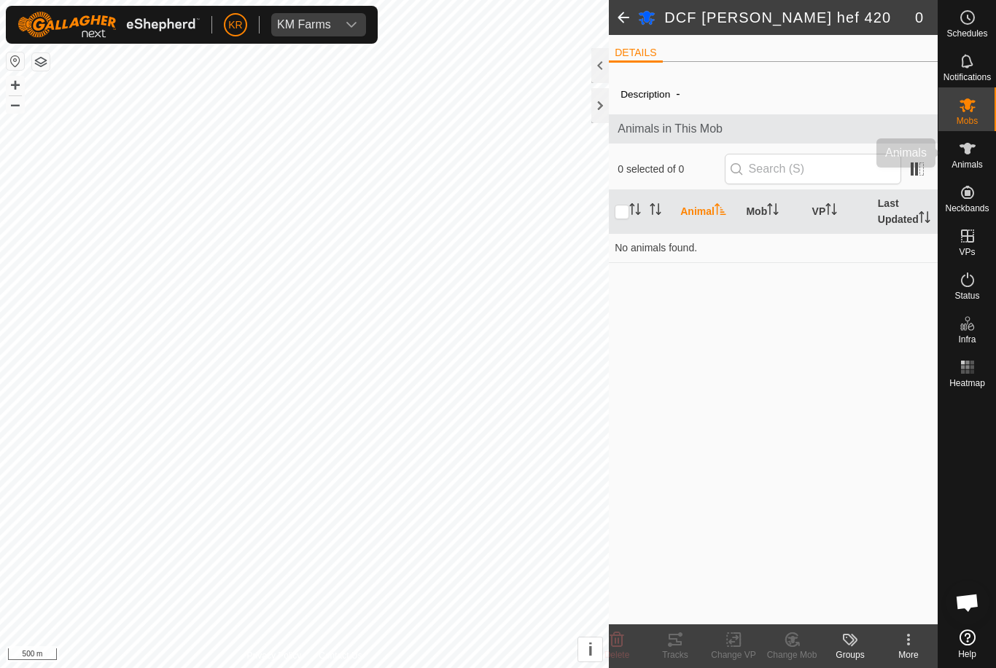
click at [966, 152] on icon at bounding box center [967, 149] width 16 height 12
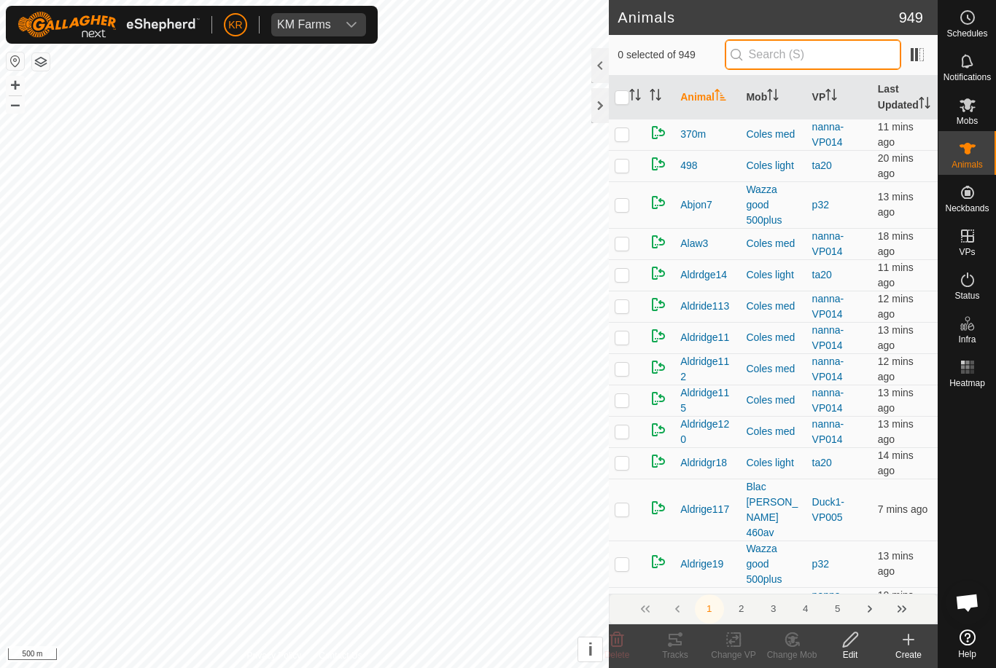
click at [826, 49] on input "text" at bounding box center [812, 54] width 176 height 31
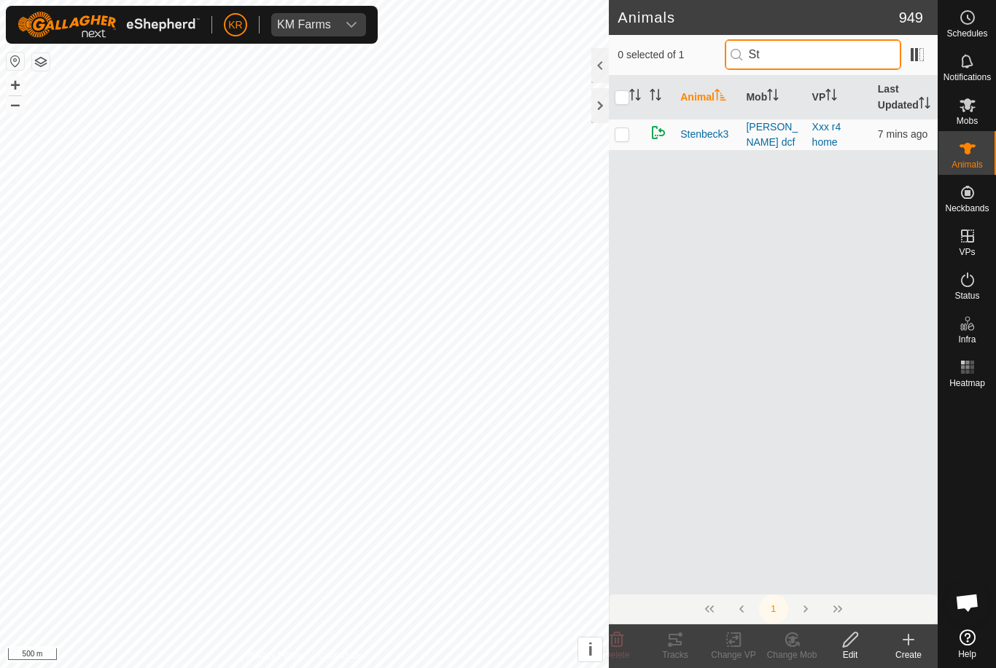
type input "St"
click at [638, 144] on td at bounding box center [626, 134] width 35 height 31
checkbox input "true"
click at [619, 636] on icon at bounding box center [617, 640] width 14 height 15
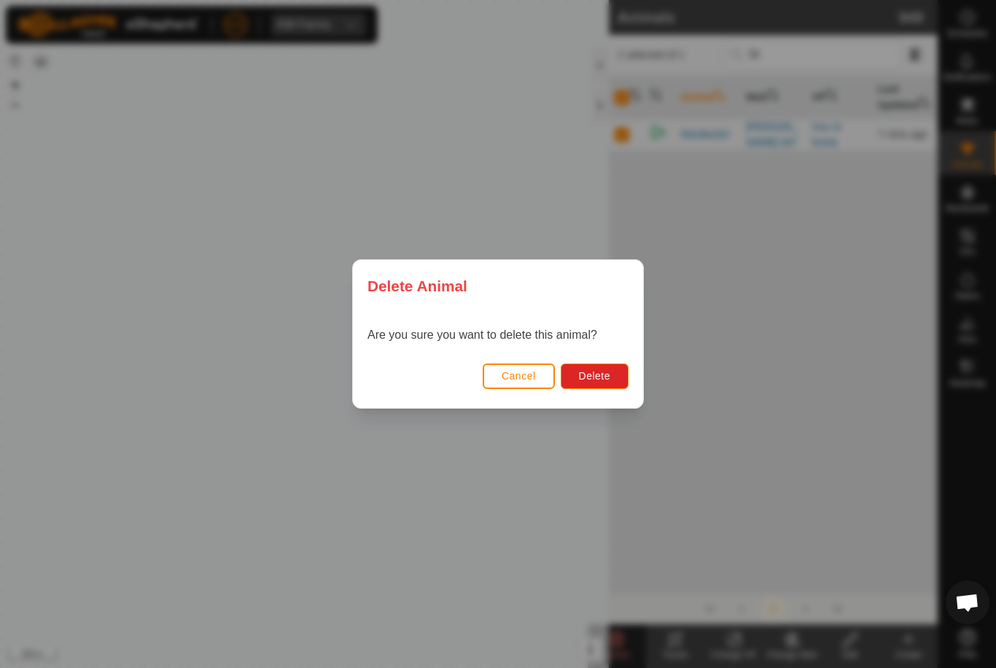
click at [595, 372] on span "Delete" at bounding box center [594, 376] width 31 height 12
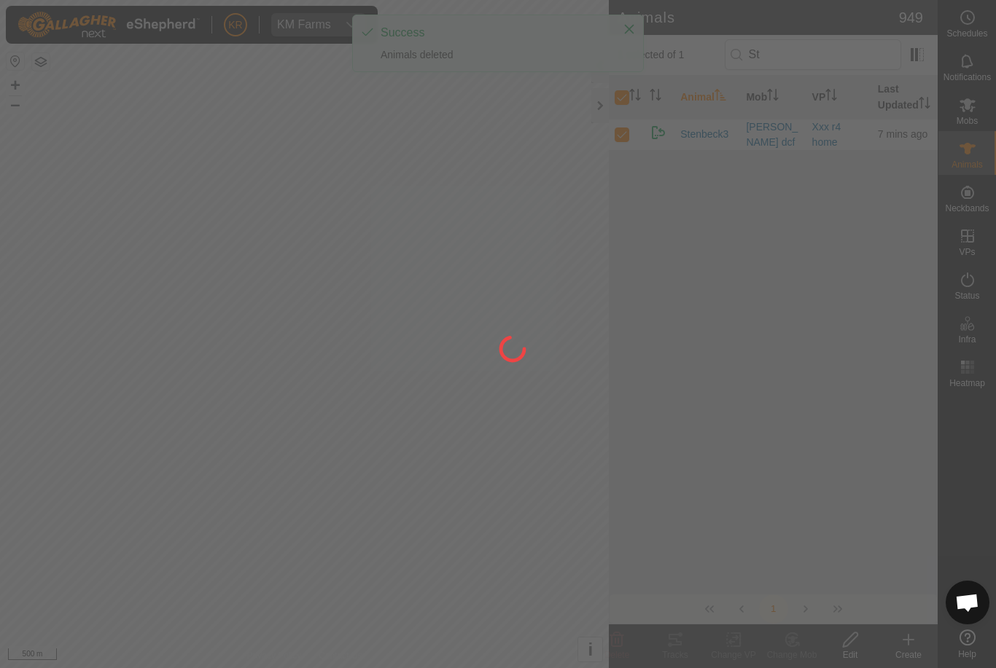
checkbox input "false"
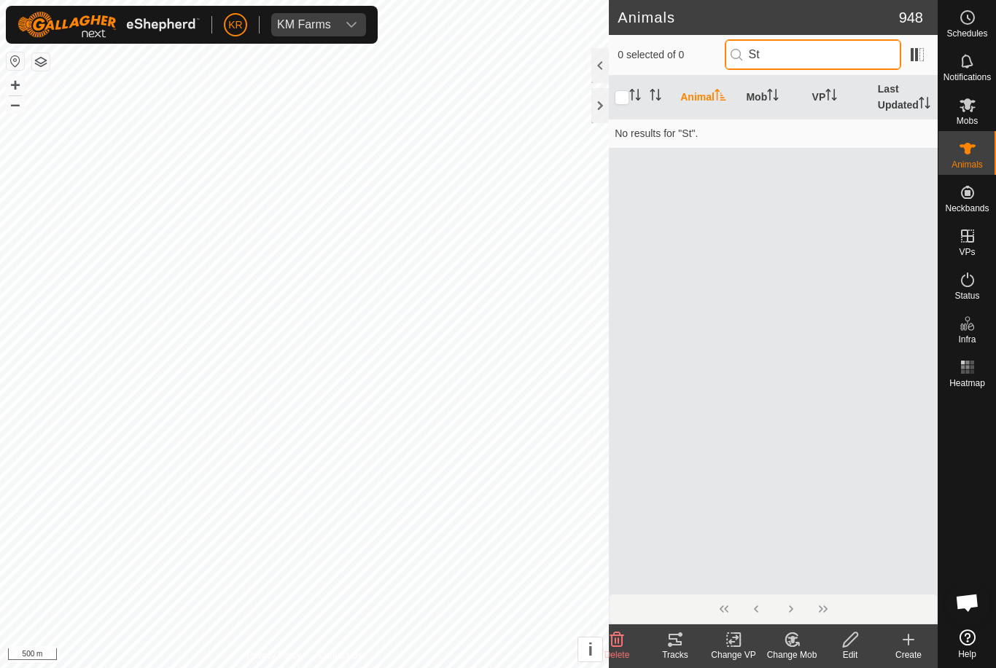
click at [848, 50] on input "St" at bounding box center [812, 54] width 176 height 31
type input "S"
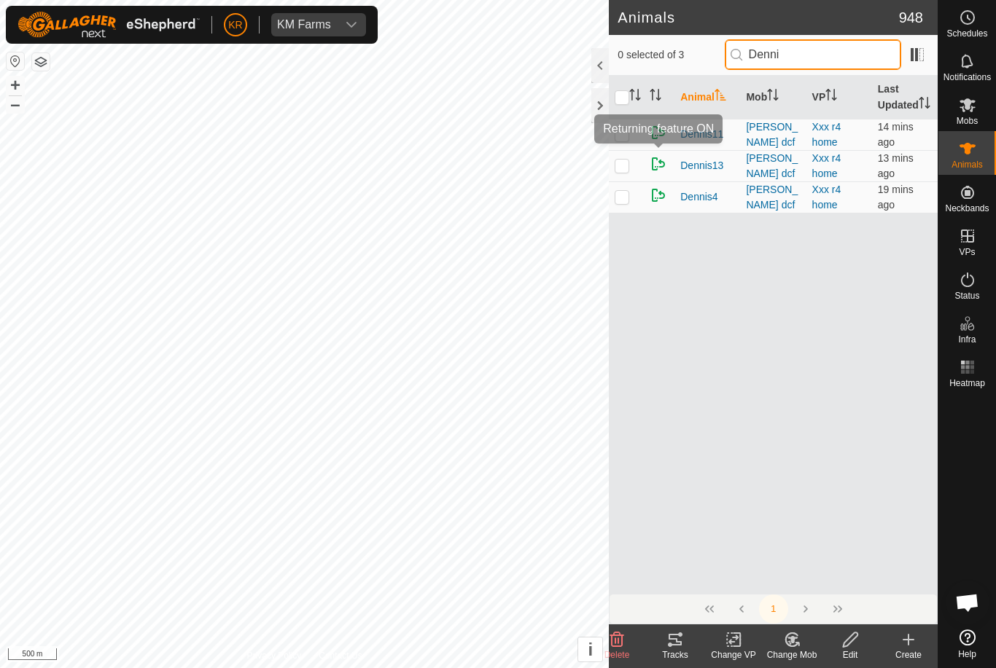
type input "Denni"
click at [652, 141] on img at bounding box center [657, 132] width 17 height 17
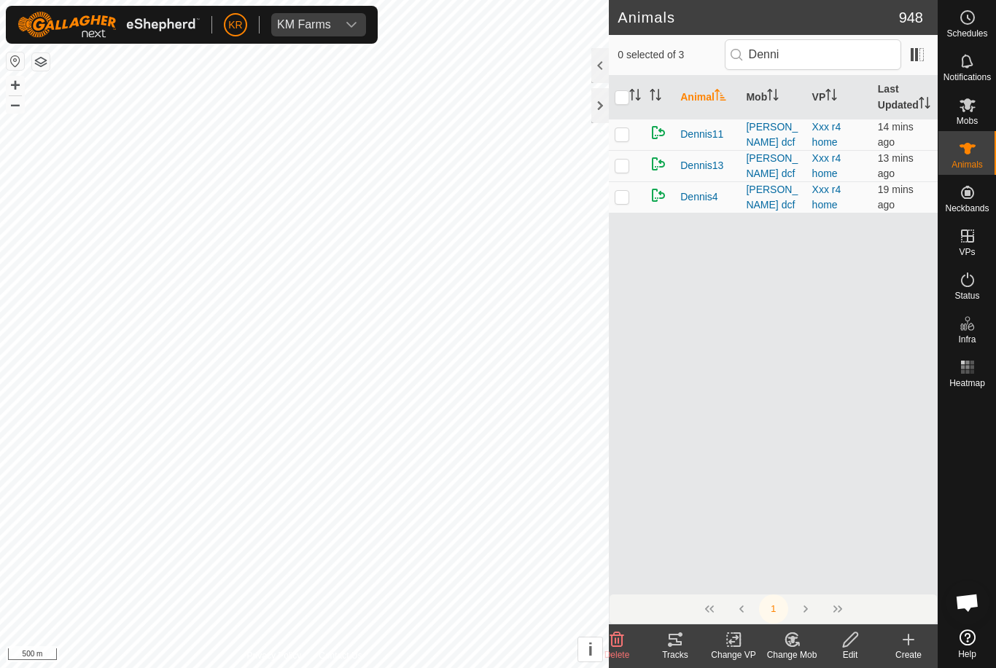
click at [629, 140] on p-checkbox at bounding box center [621, 134] width 15 height 12
checkbox input "true"
click at [611, 630] on div "Delete" at bounding box center [616, 647] width 58 height 44
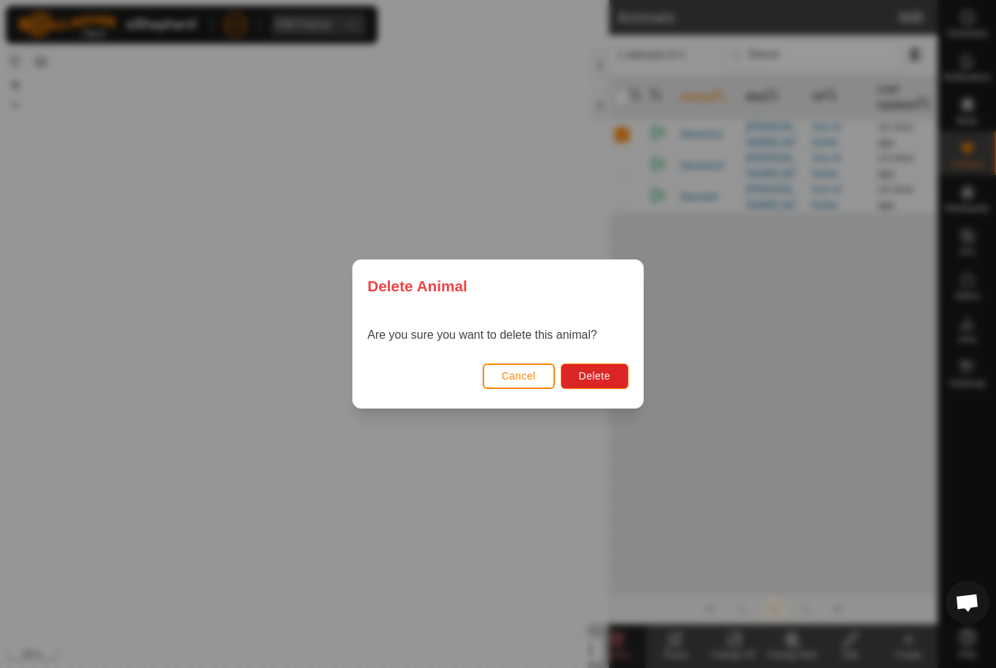
click at [609, 370] on span "Delete" at bounding box center [594, 376] width 31 height 12
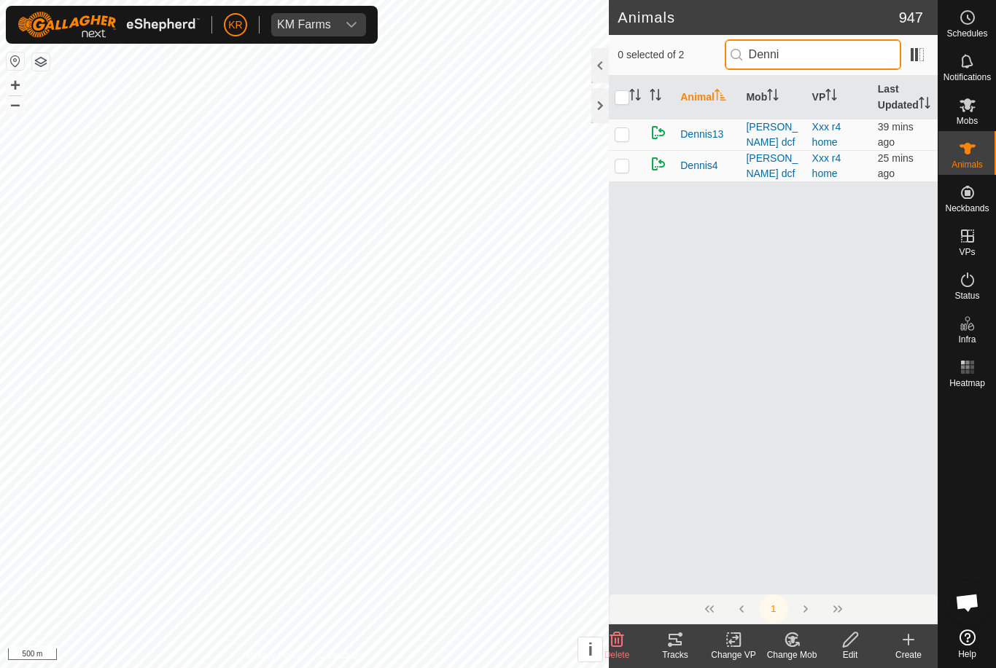
click at [848, 50] on input "Denni" at bounding box center [812, 54] width 176 height 31
type input "D"
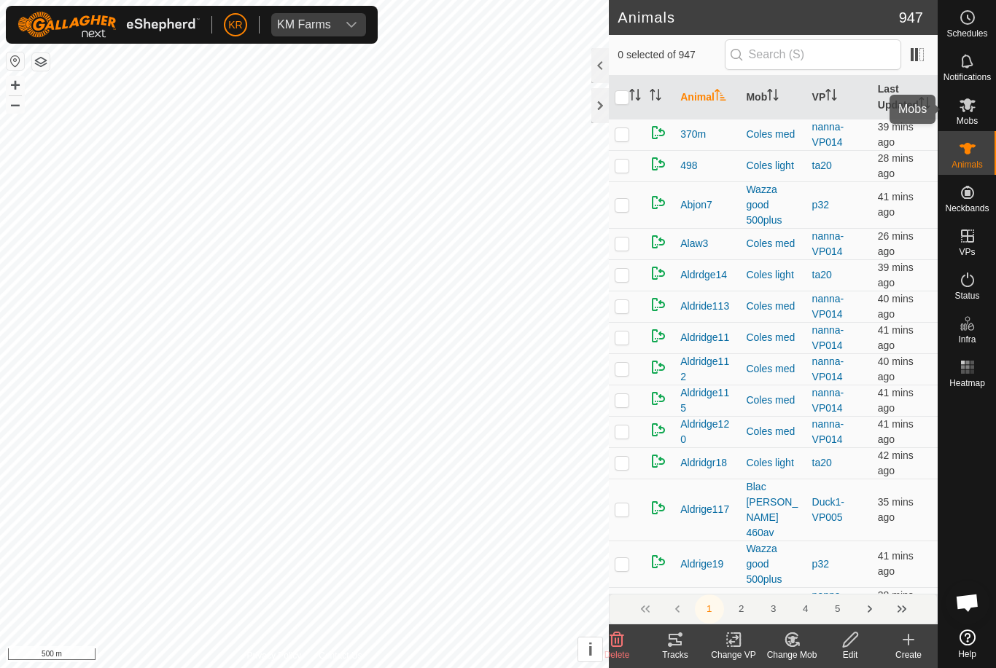
click at [977, 117] on span "Mobs" at bounding box center [966, 121] width 21 height 9
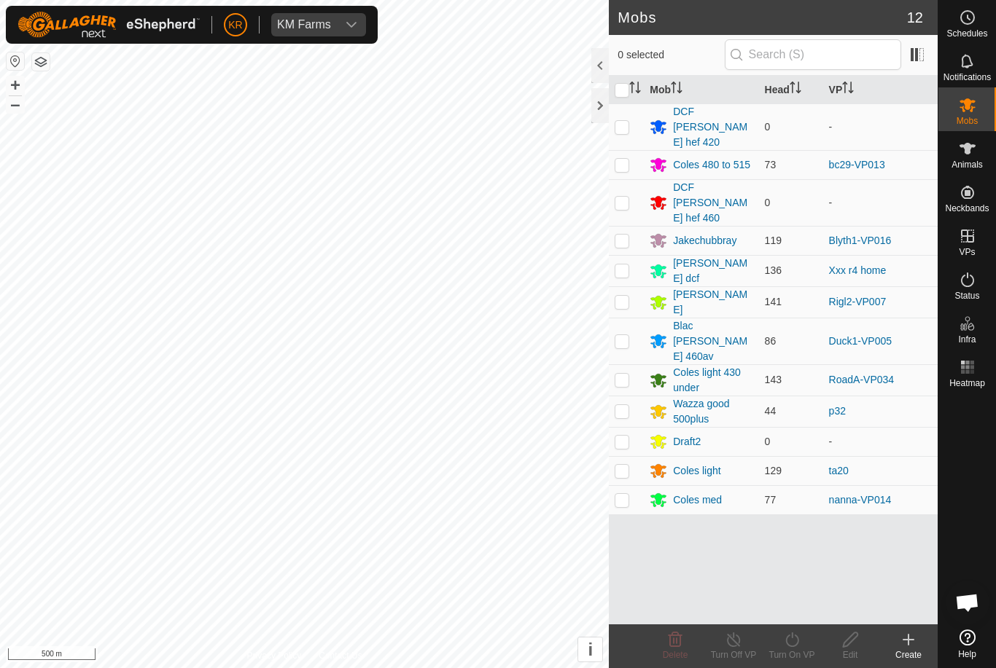
click at [710, 256] on div "Bevan dcf" at bounding box center [712, 271] width 79 height 31
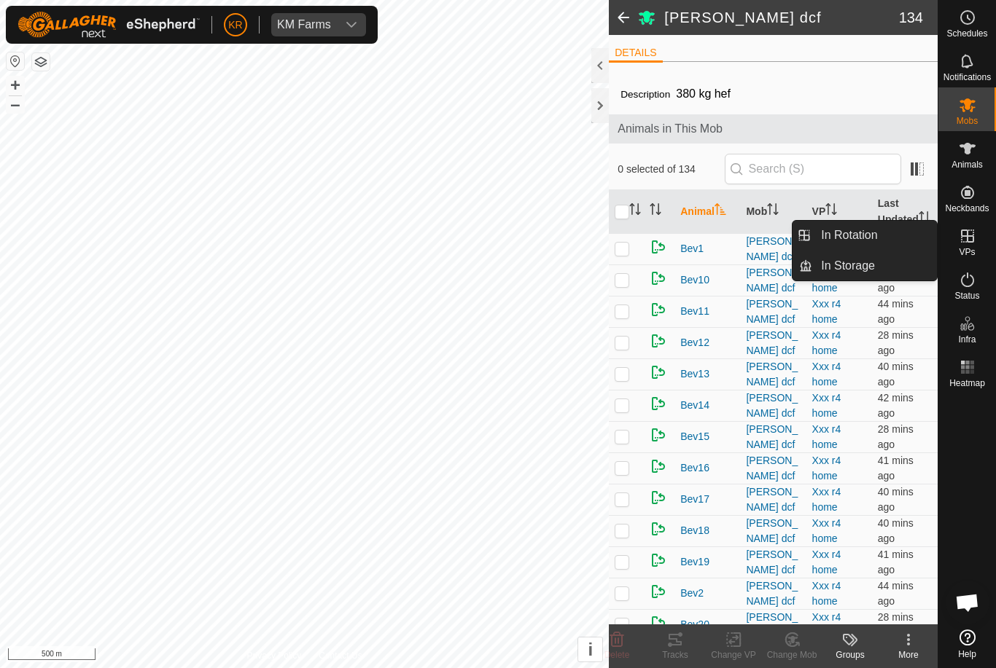
click at [892, 237] on link "In Rotation" at bounding box center [874, 235] width 125 height 29
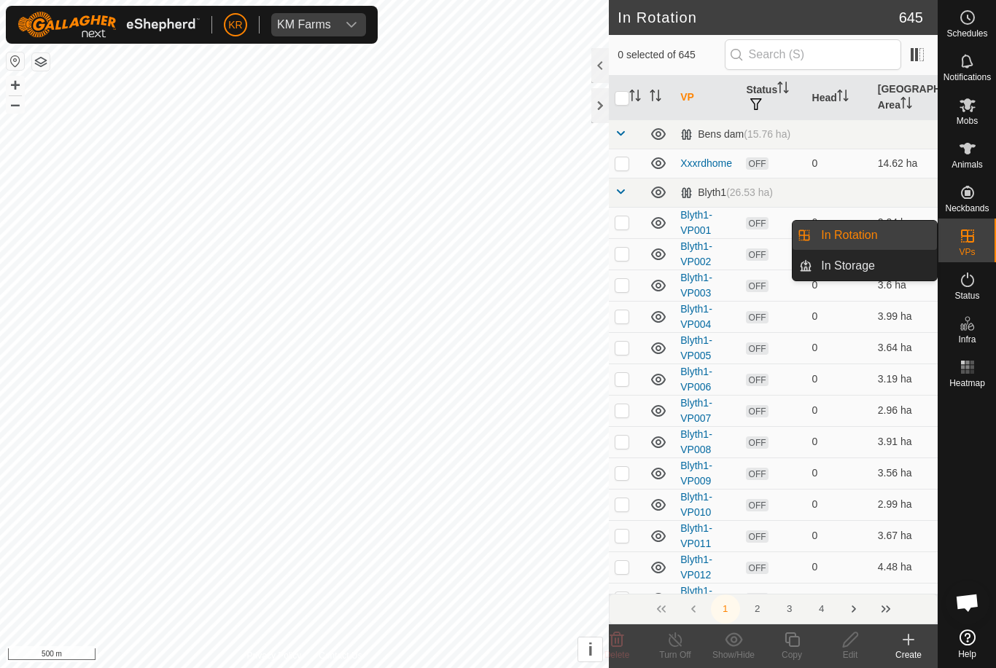
click at [907, 648] on icon at bounding box center [907, 639] width 17 height 17
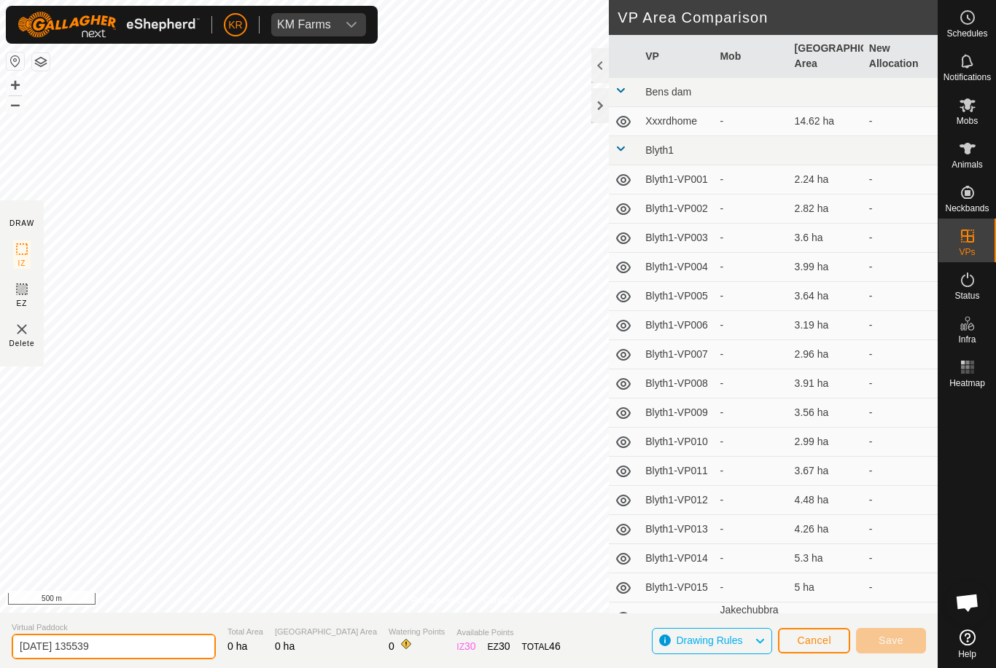
click at [130, 650] on input "2025-09-16 135539" at bounding box center [114, 647] width 204 height 26
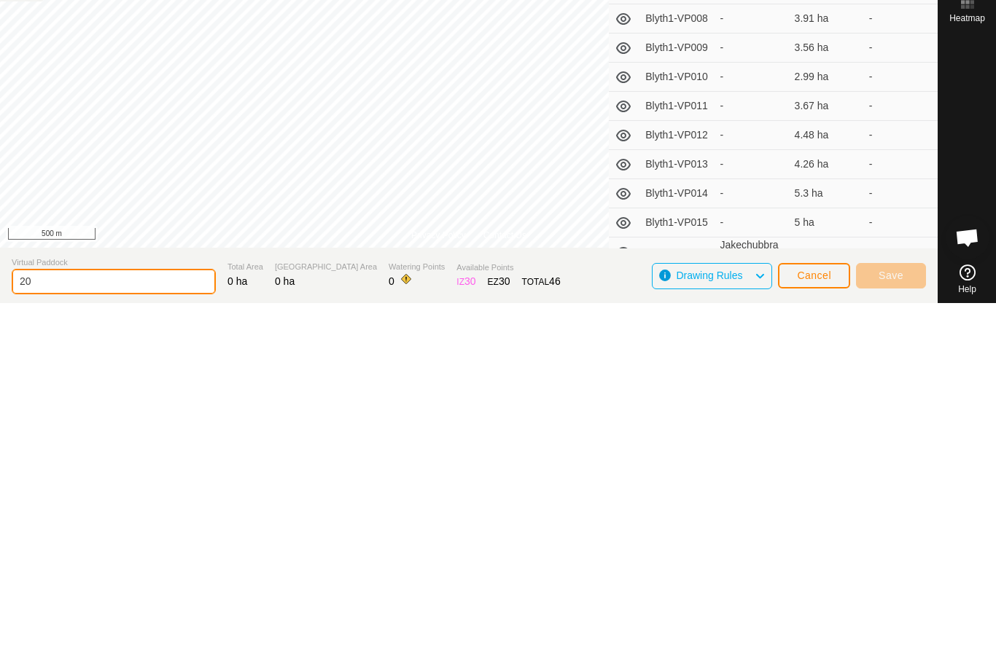
type input "2"
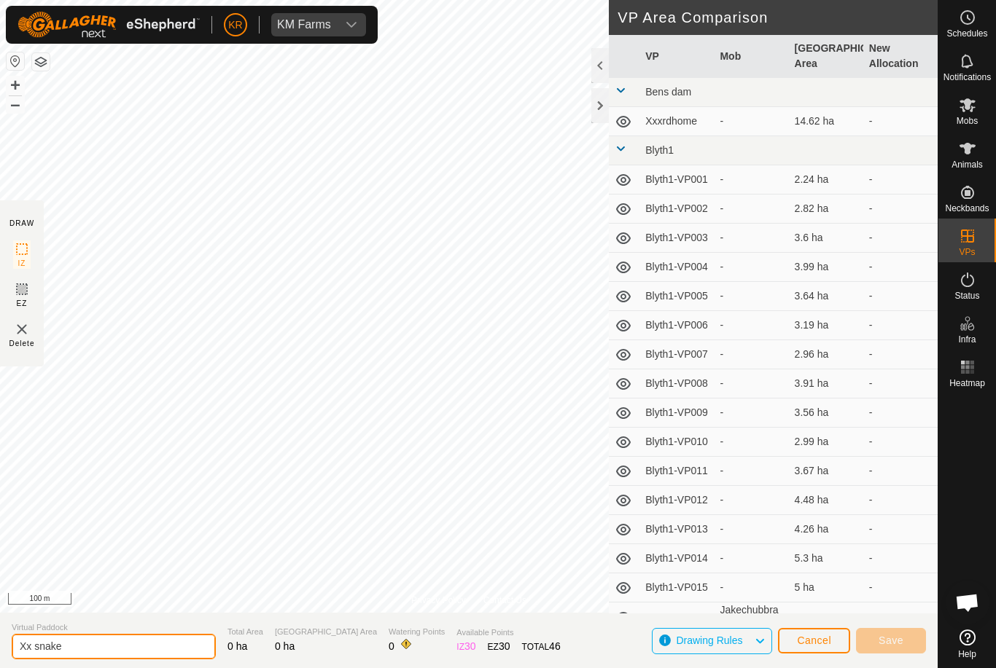
type input "Xx snake"
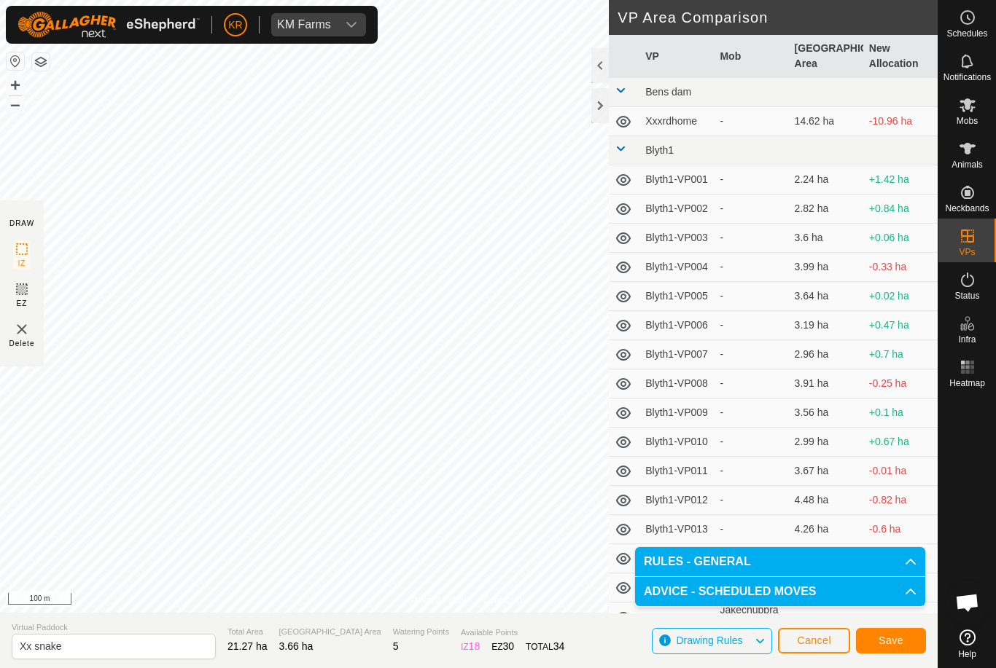
click at [891, 625] on div "Save" at bounding box center [891, 640] width 70 height 35
click at [899, 636] on span "Save" at bounding box center [890, 641] width 25 height 12
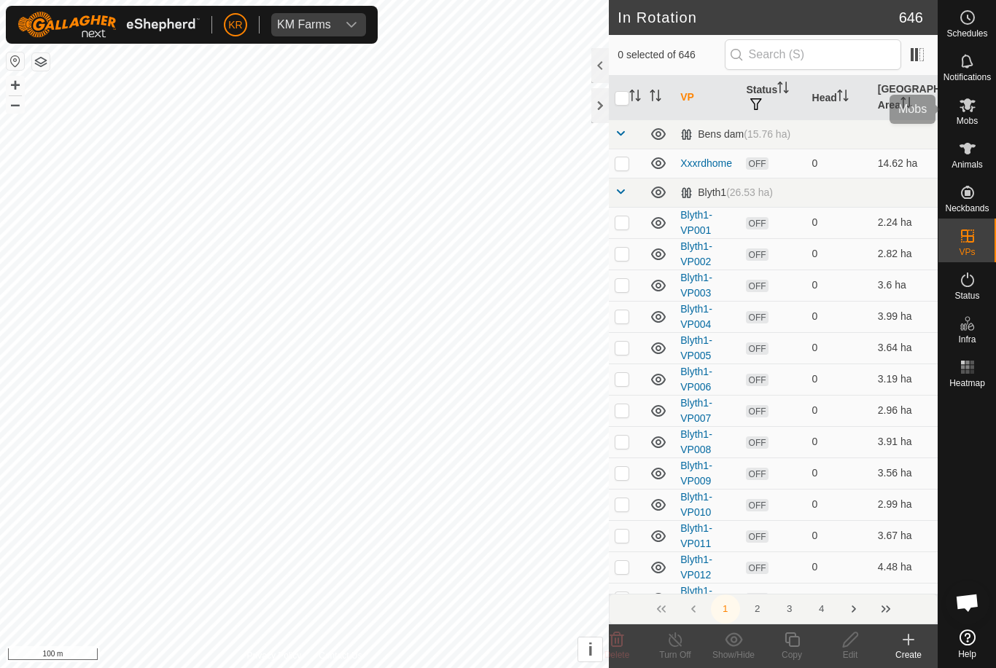
click at [990, 119] on div "Mobs" at bounding box center [967, 109] width 58 height 44
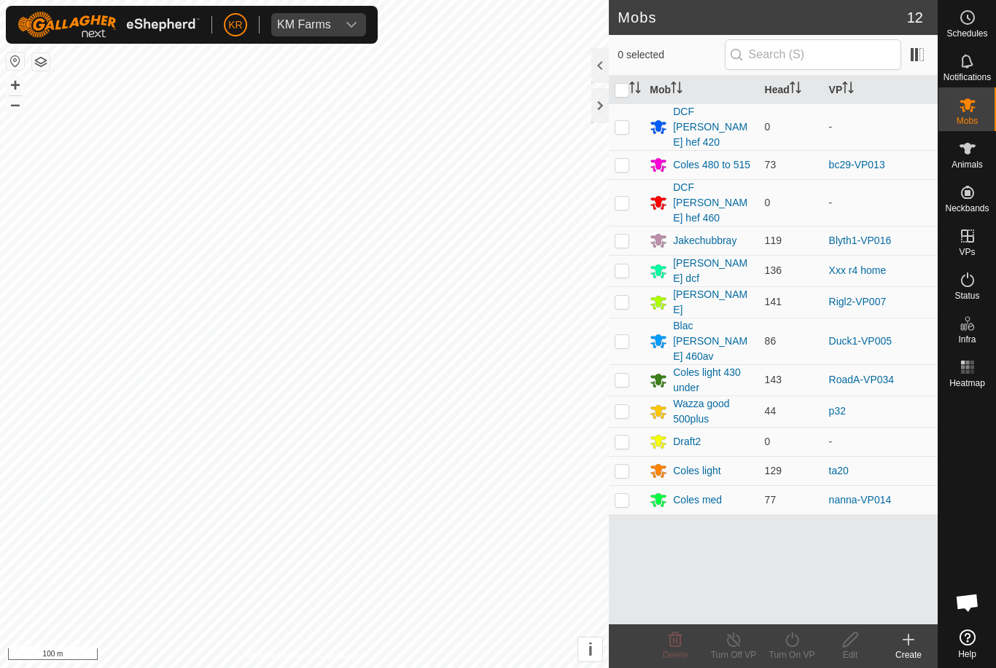
click at [620, 255] on td at bounding box center [626, 270] width 35 height 31
checkbox input "true"
click at [794, 646] on icon at bounding box center [791, 640] width 13 height 15
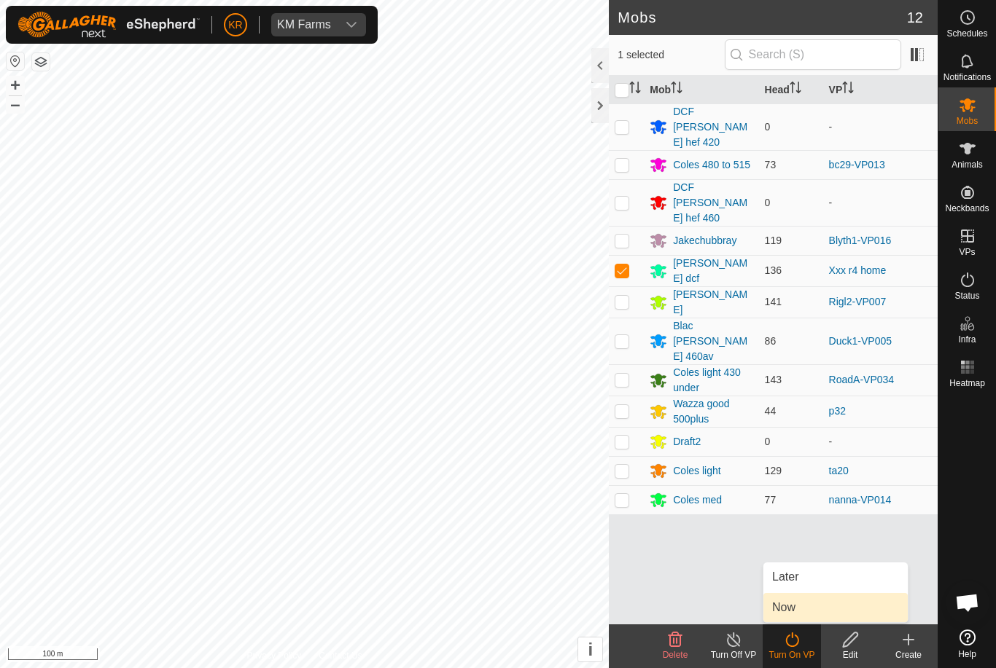
click at [816, 614] on link "Now" at bounding box center [835, 607] width 144 height 29
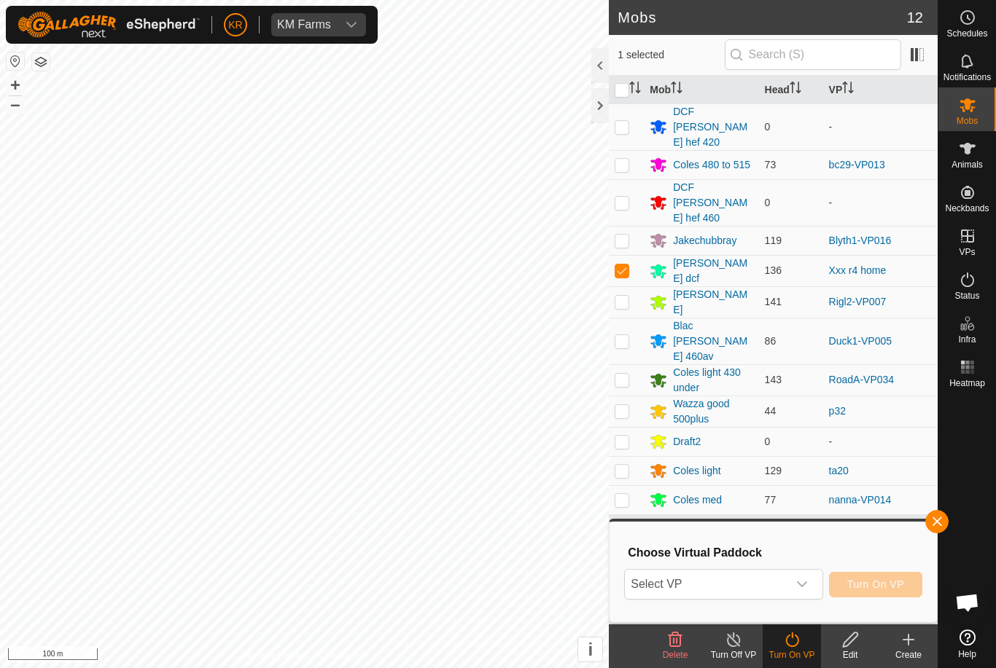
click at [802, 598] on div "dropdown trigger" at bounding box center [801, 584] width 29 height 29
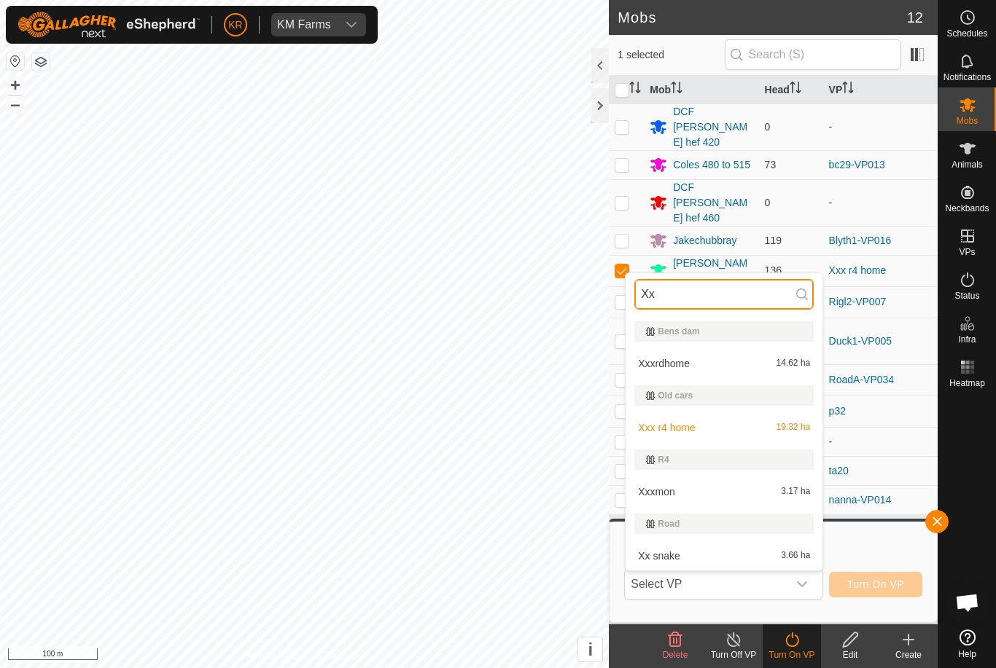
type input "Xx"
click at [743, 552] on div "Xx snake 3.66 ha" at bounding box center [723, 555] width 179 height 17
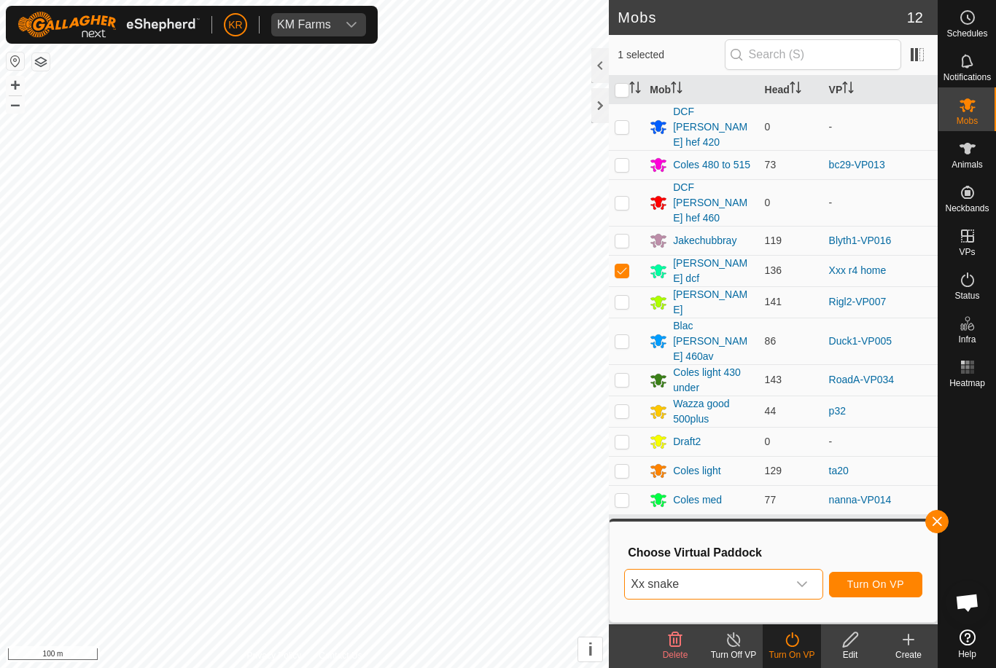
click at [887, 587] on span "Turn On VP" at bounding box center [875, 585] width 57 height 12
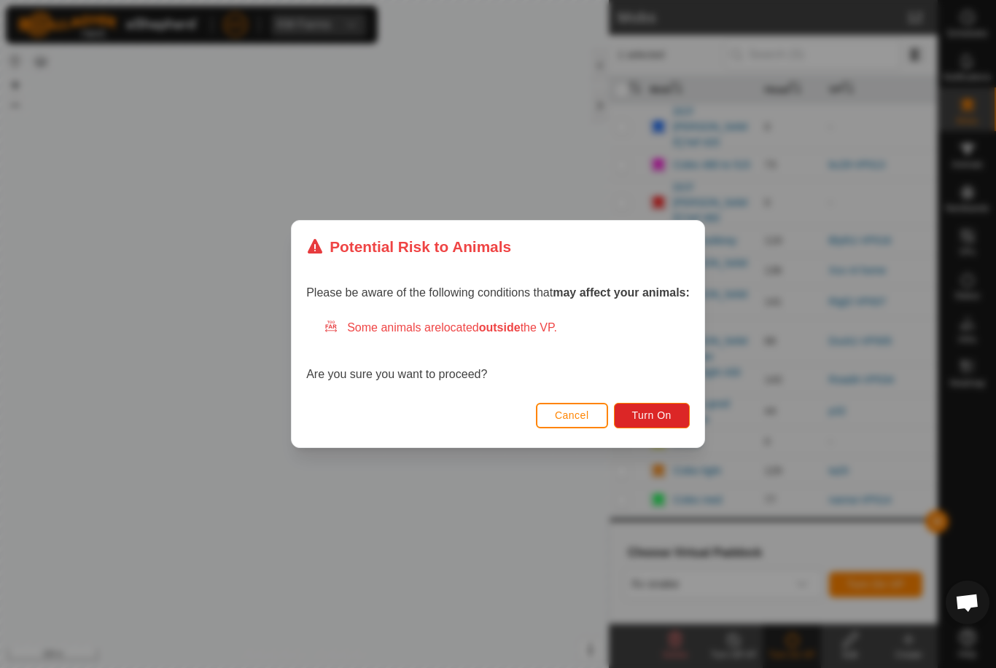
click at [657, 418] on span "Turn On" at bounding box center [651, 416] width 39 height 12
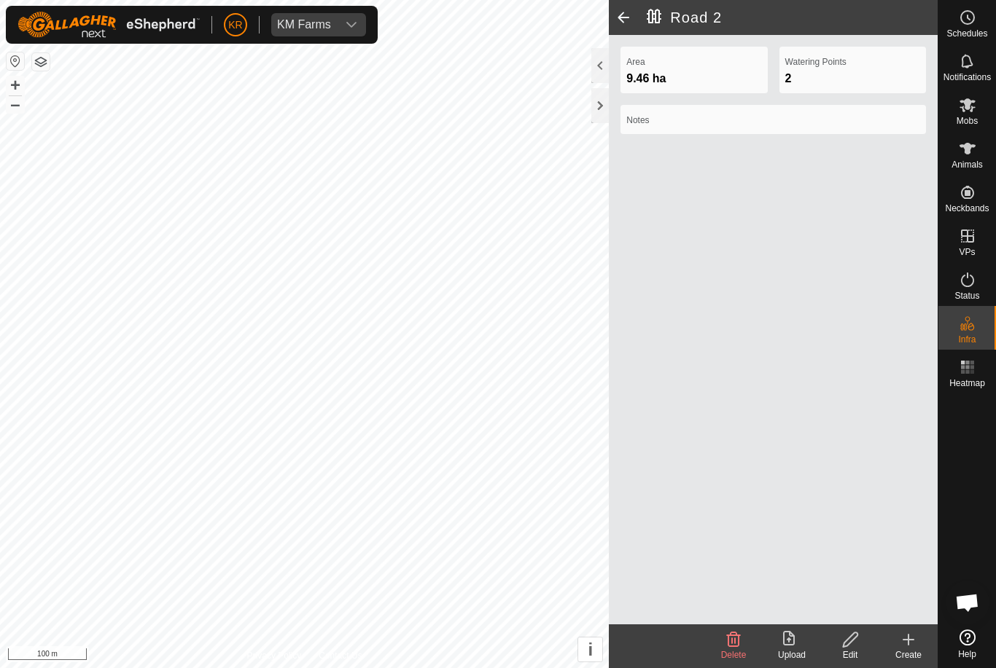
click at [976, 503] on div at bounding box center [967, 509] width 58 height 230
click at [976, 498] on div at bounding box center [967, 509] width 58 height 230
click at [982, 385] on span "Heatmap" at bounding box center [967, 383] width 36 height 9
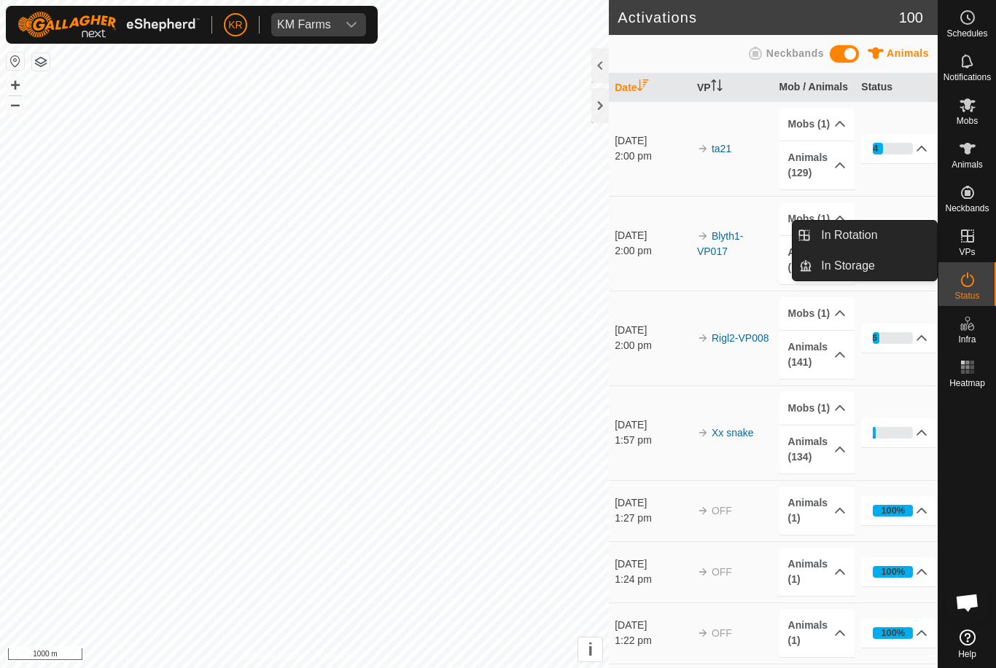
click at [877, 233] on span "In Rotation" at bounding box center [849, 235] width 56 height 17
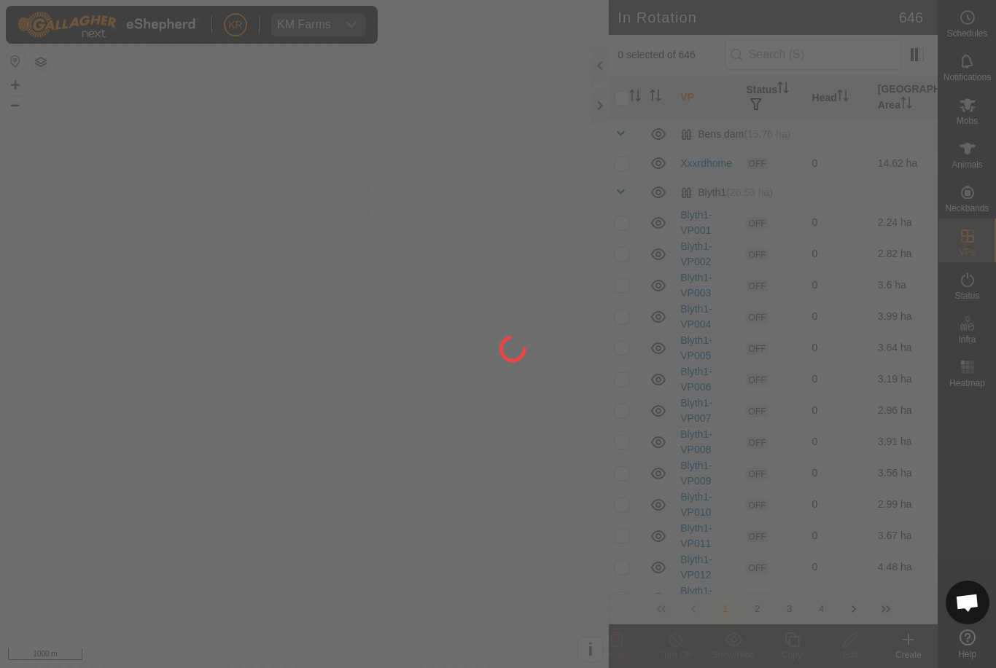
click at [862, 235] on div at bounding box center [498, 334] width 996 height 668
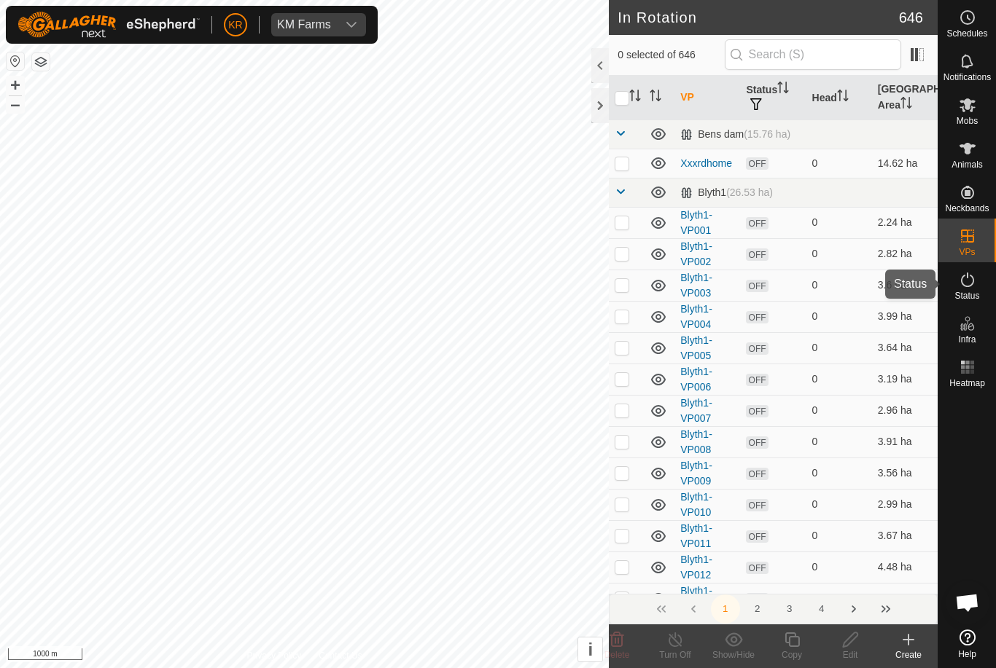
click at [977, 289] on es-activation-svg-icon at bounding box center [967, 279] width 26 height 23
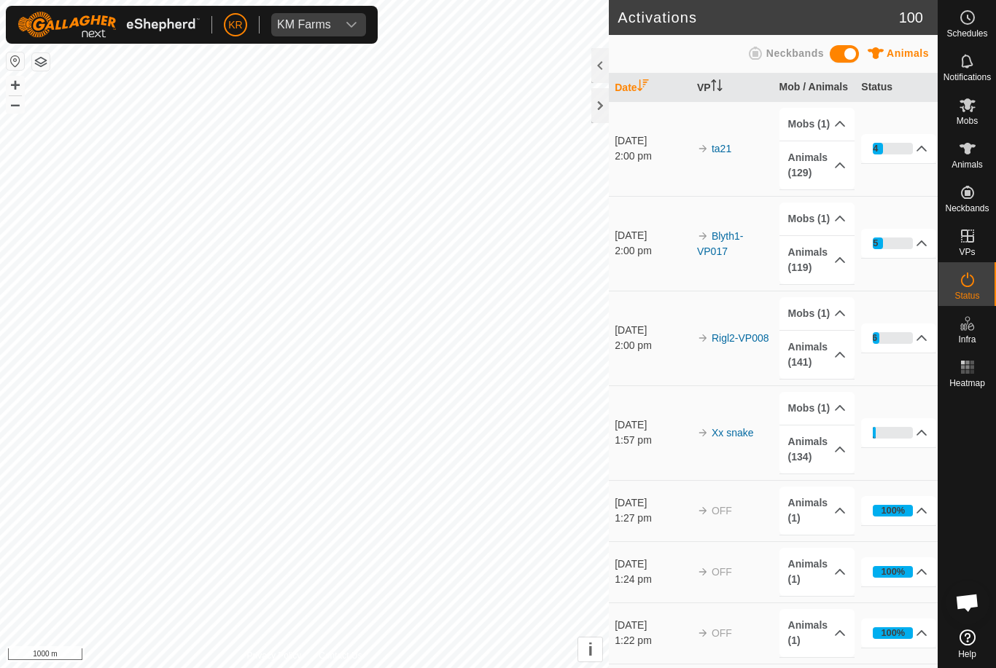
click at [971, 292] on span "Status" at bounding box center [966, 296] width 25 height 9
click at [973, 114] on es-mob-svg-icon at bounding box center [967, 104] width 26 height 23
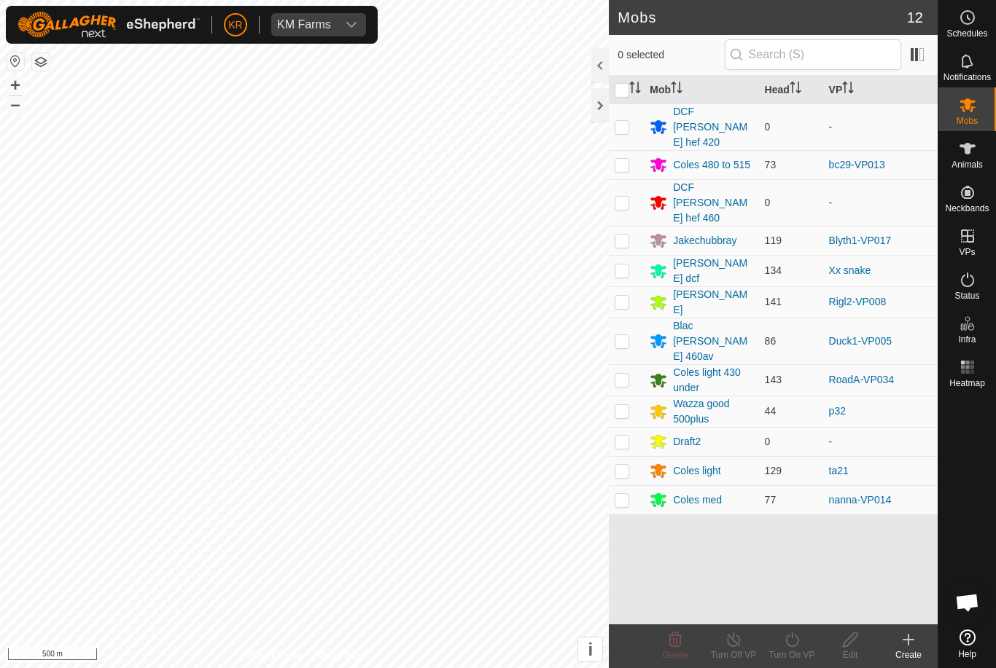
click at [705, 256] on div "[PERSON_NAME] dcf" at bounding box center [712, 271] width 79 height 31
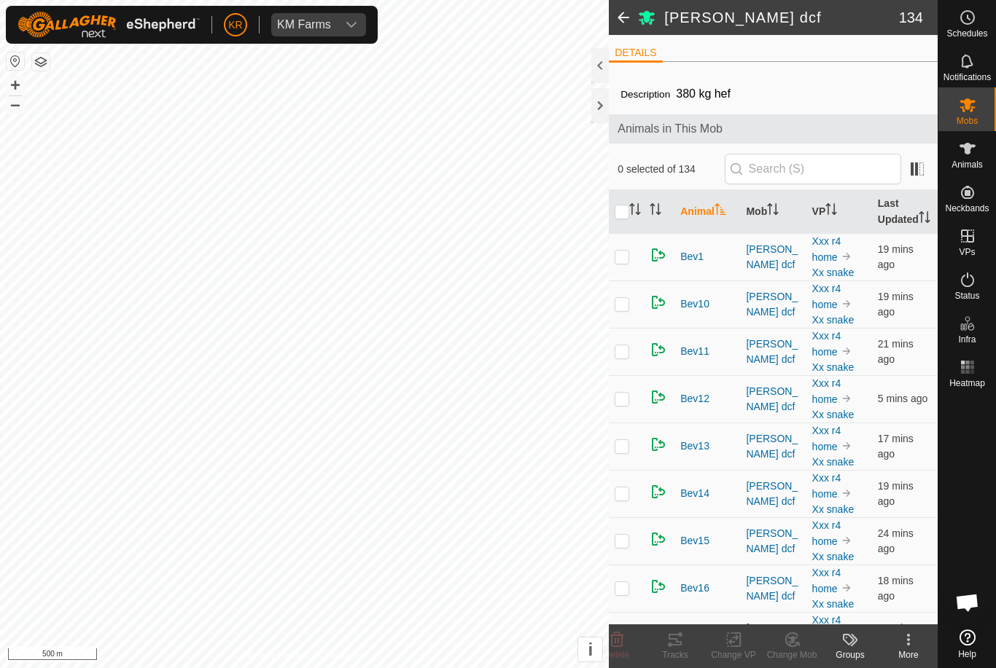
click at [626, 310] on p-checkbox at bounding box center [621, 304] width 15 height 12
checkbox input "true"
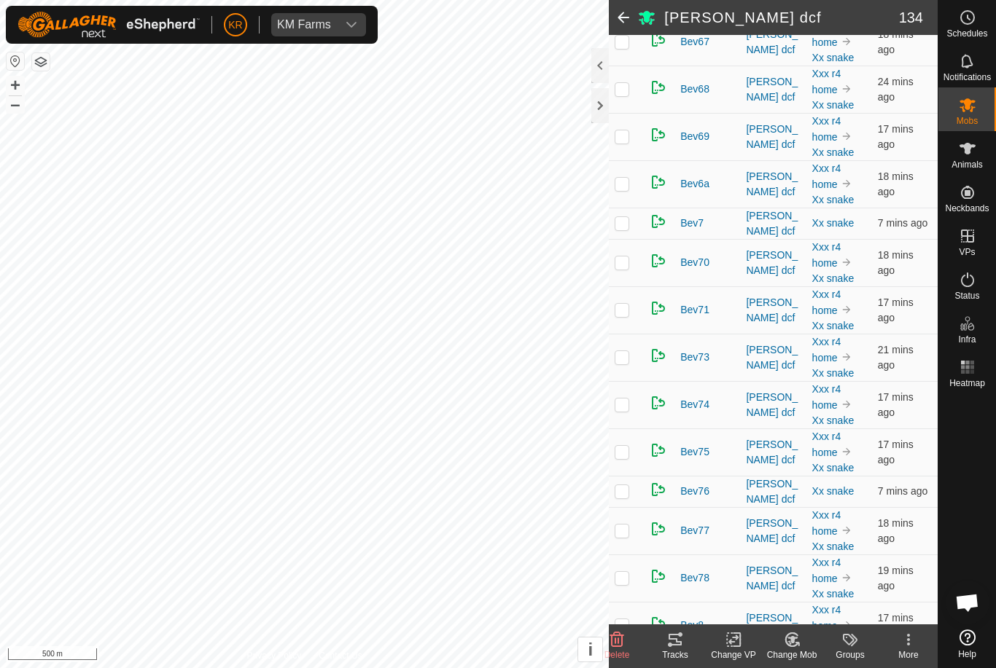
scroll to position [3167, 0]
click at [619, 458] on p-checkbox at bounding box center [621, 452] width 15 height 12
checkbox input "true"
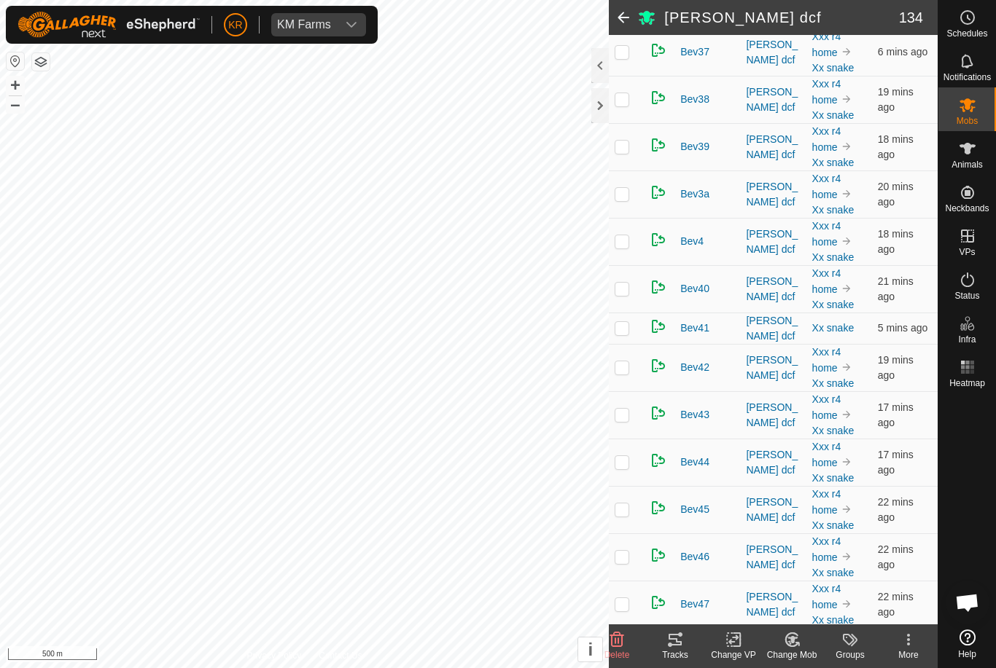
scroll to position [1589, 0]
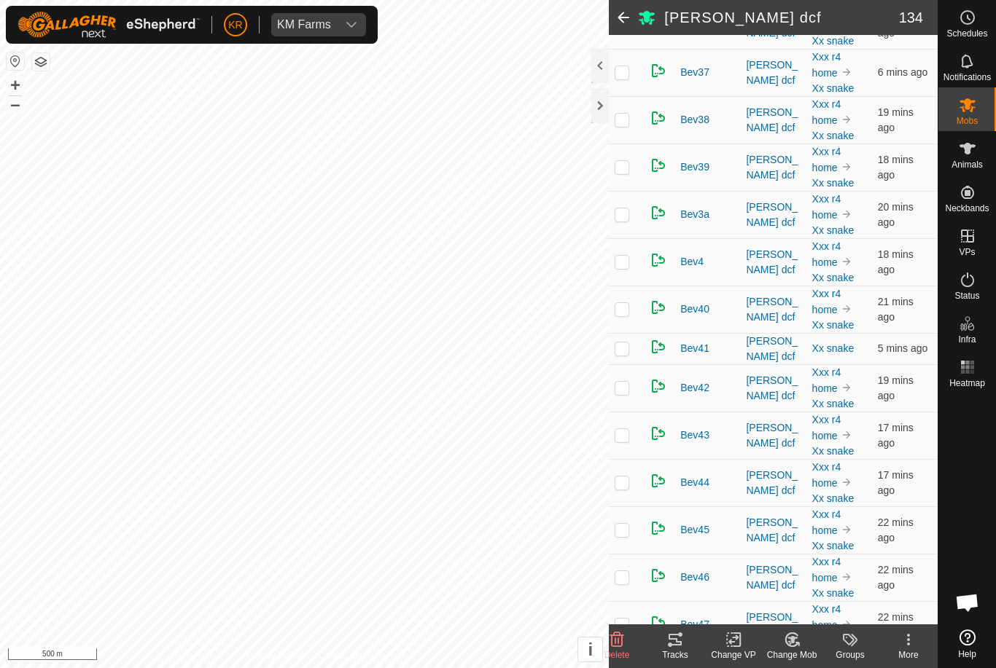
click at [627, 173] on p-checkbox at bounding box center [621, 167] width 15 height 12
checkbox input "true"
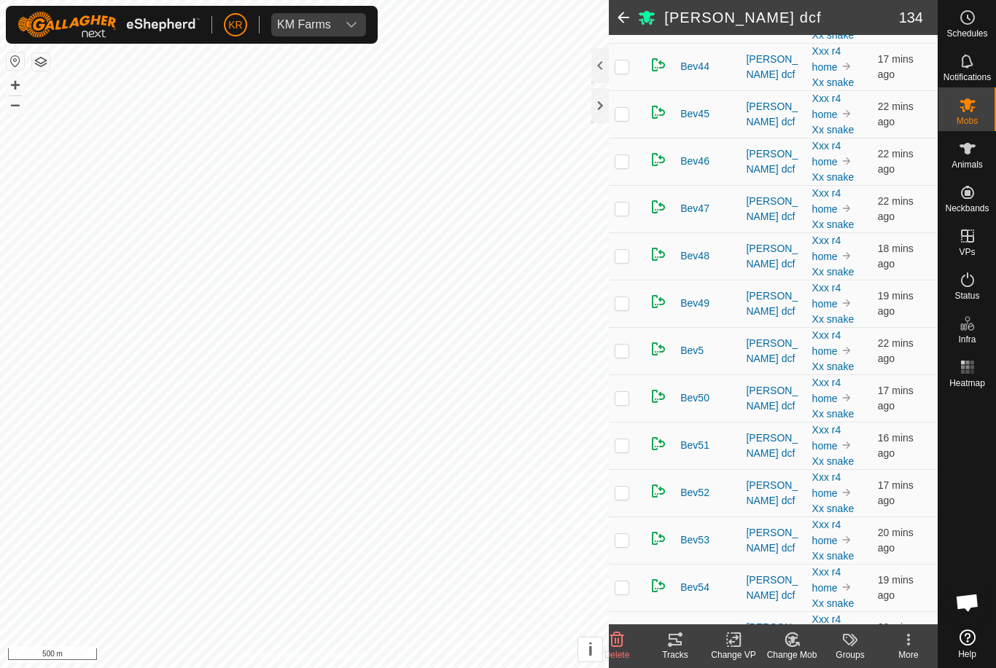
scroll to position [2017, 0]
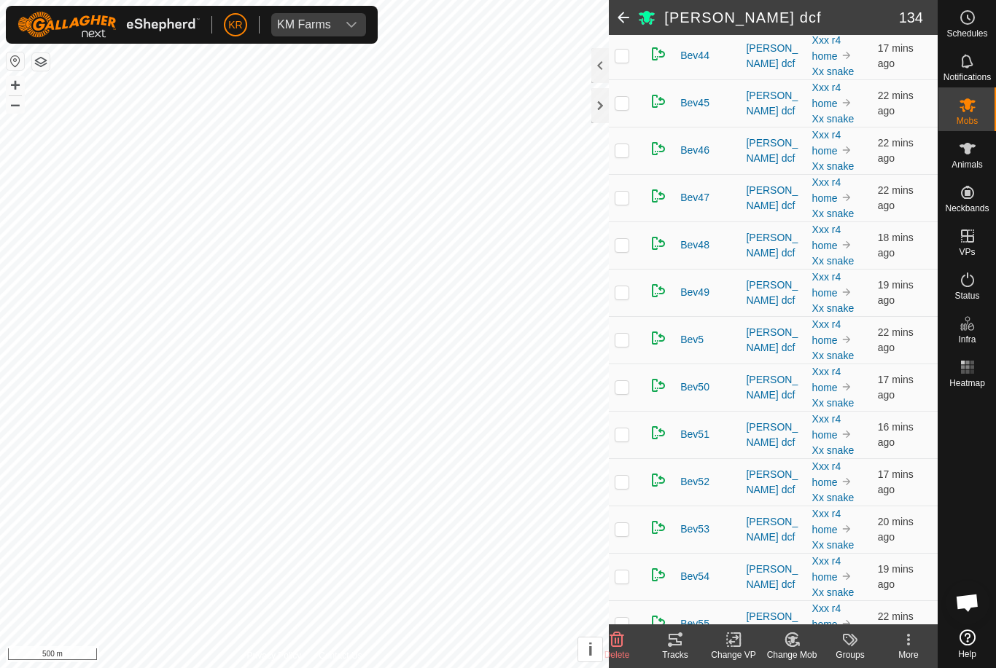
click at [620, 345] on p-checkbox at bounding box center [621, 340] width 15 height 12
checkbox input "true"
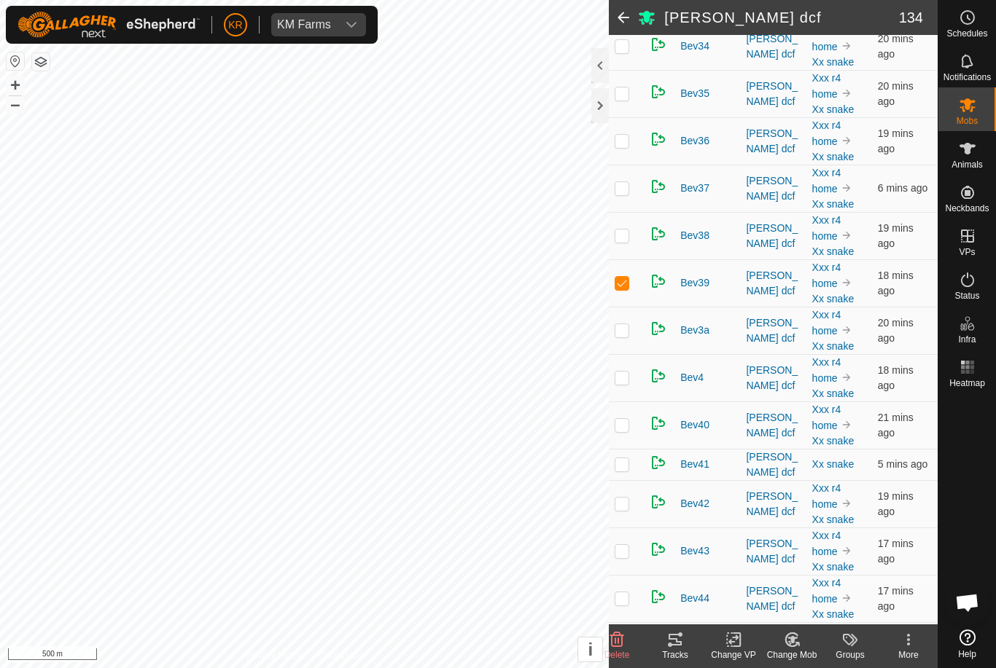
scroll to position [1472, 0]
click at [617, 148] on p-checkbox at bounding box center [621, 142] width 15 height 12
checkbox input "true"
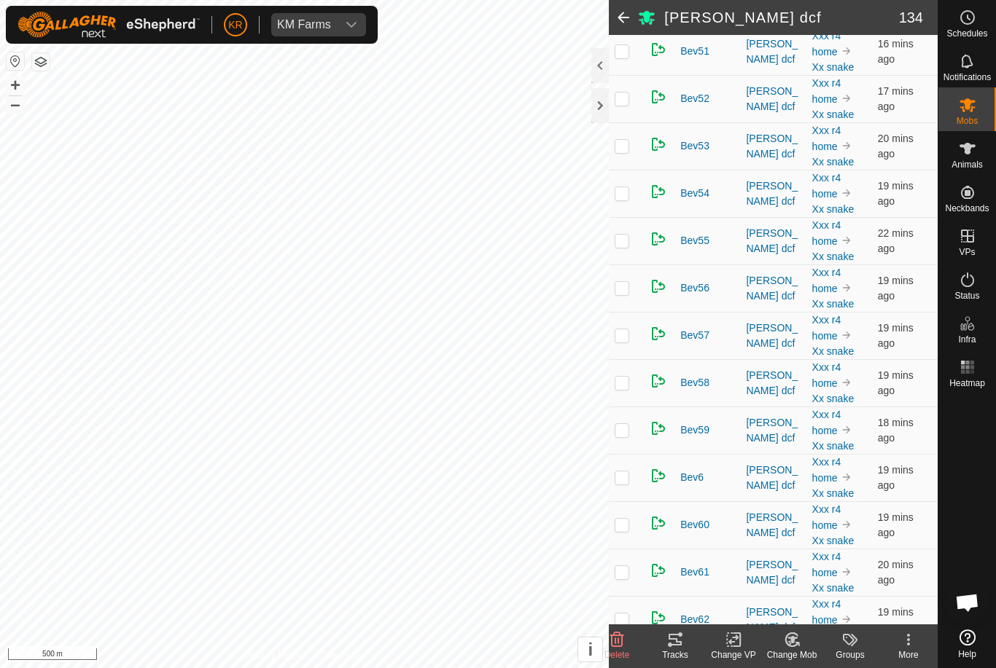
scroll to position [2401, 0]
click at [626, 482] on p-checkbox at bounding box center [621, 476] width 15 height 12
checkbox input "true"
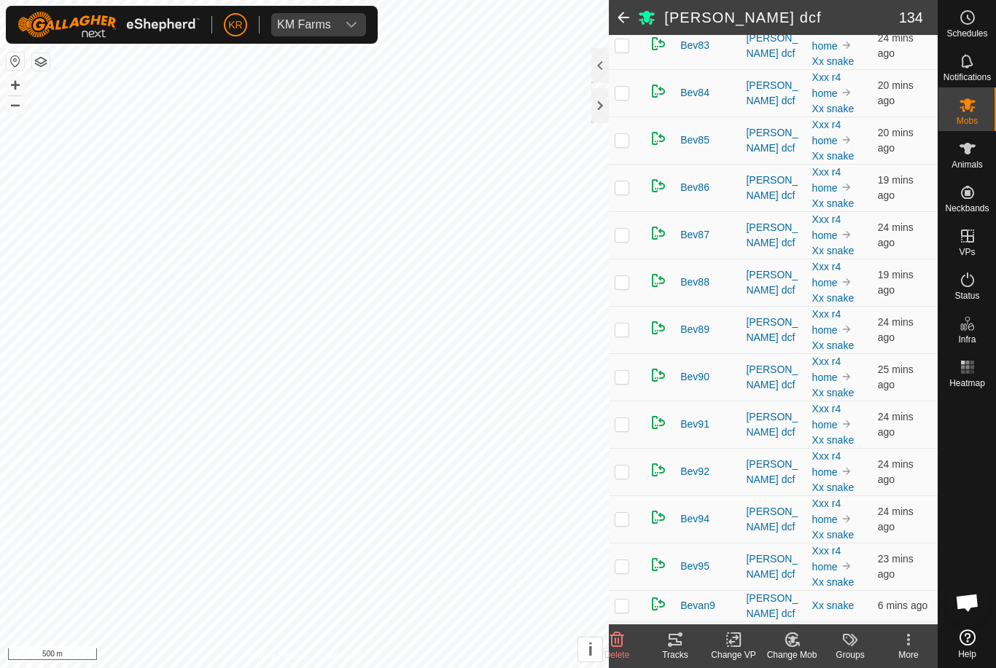
scroll to position [3941, 0]
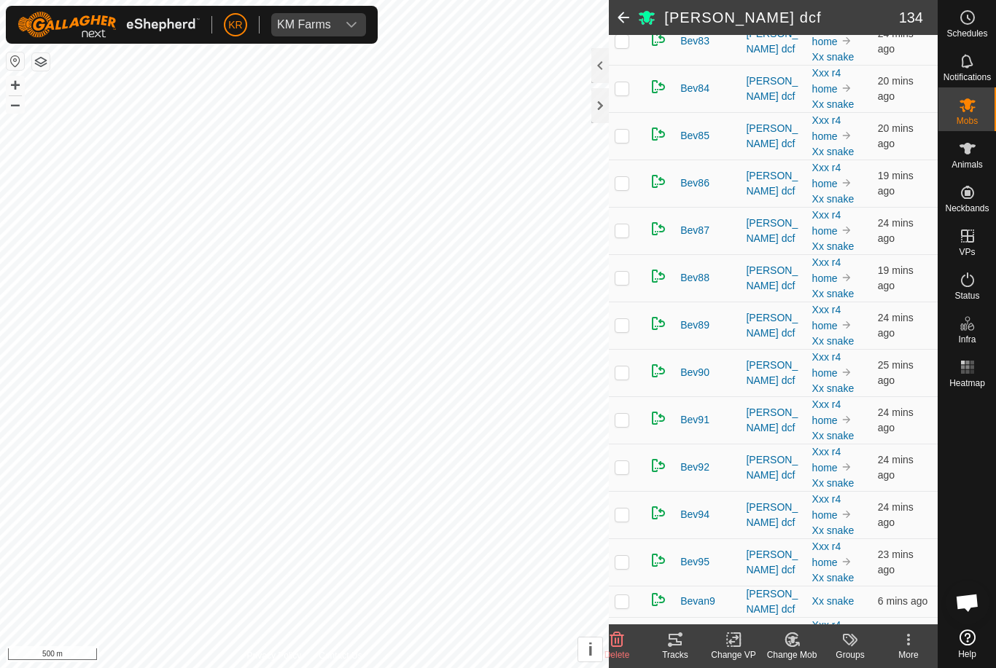
click at [625, 520] on p-checkbox at bounding box center [621, 515] width 15 height 12
checkbox input "true"
click at [624, 473] on p-checkbox at bounding box center [621, 467] width 15 height 12
checkbox input "true"
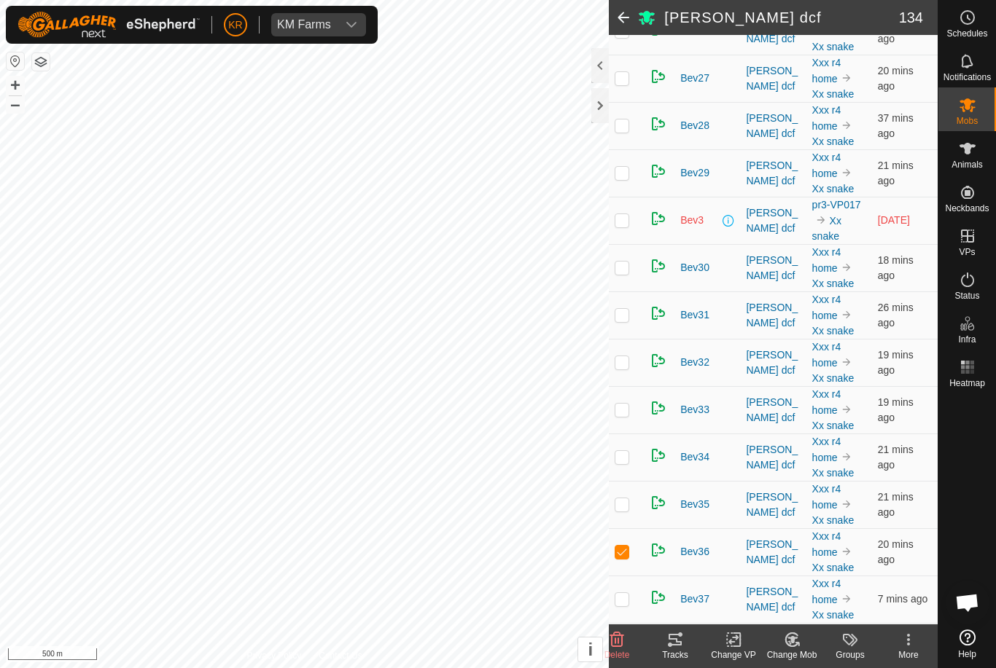
scroll to position [1051, 0]
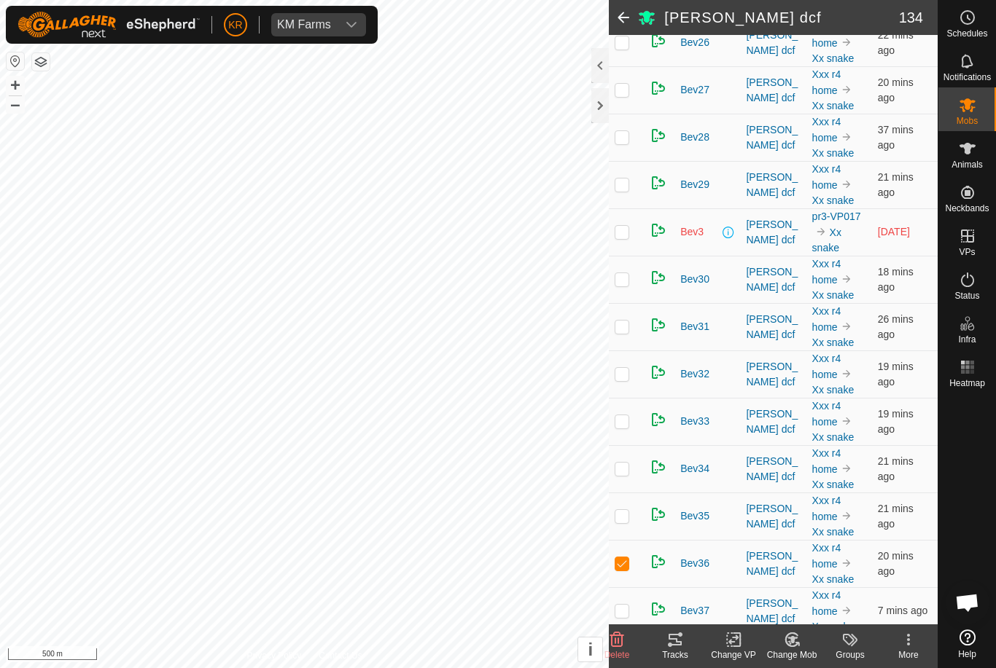
click at [625, 143] on p-checkbox at bounding box center [621, 137] width 15 height 12
checkbox input "true"
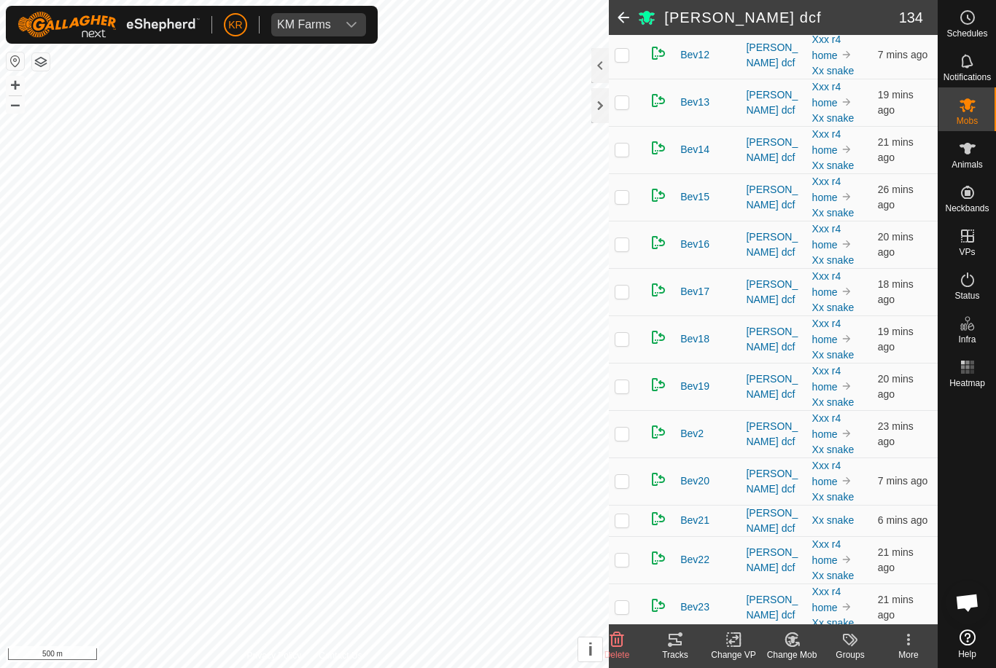
scroll to position [343, 0]
click at [622, 157] on p-checkbox at bounding box center [621, 151] width 15 height 12
checkbox input "true"
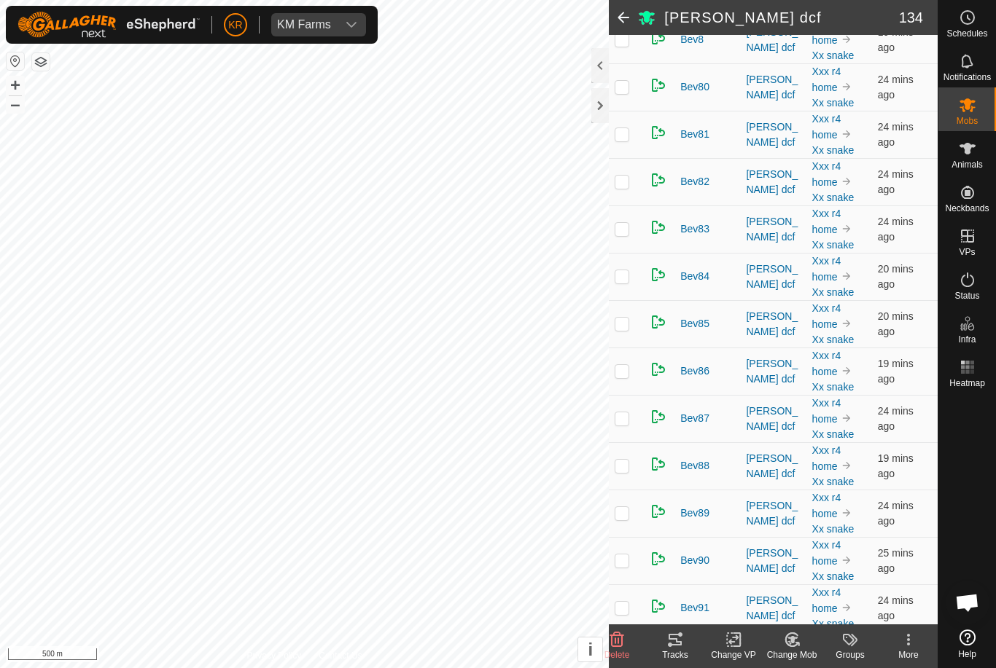
scroll to position [3755, 0]
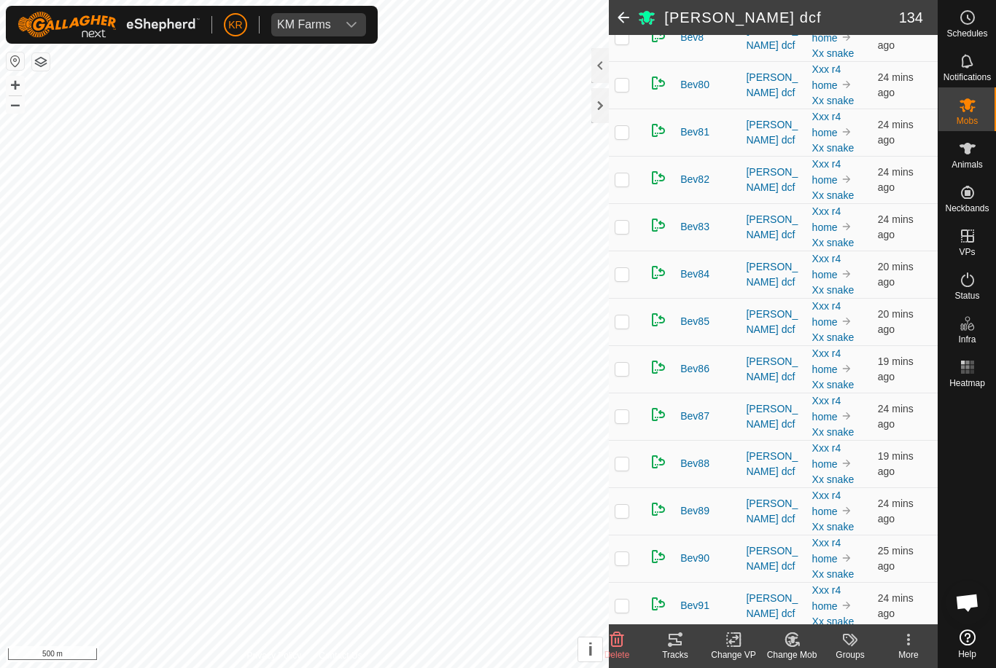
click at [625, 469] on p-checkbox at bounding box center [621, 464] width 15 height 12
click at [624, 469] on p-checkbox at bounding box center [621, 464] width 15 height 12
click at [626, 469] on p-checkbox at bounding box center [621, 464] width 15 height 12
checkbox input "true"
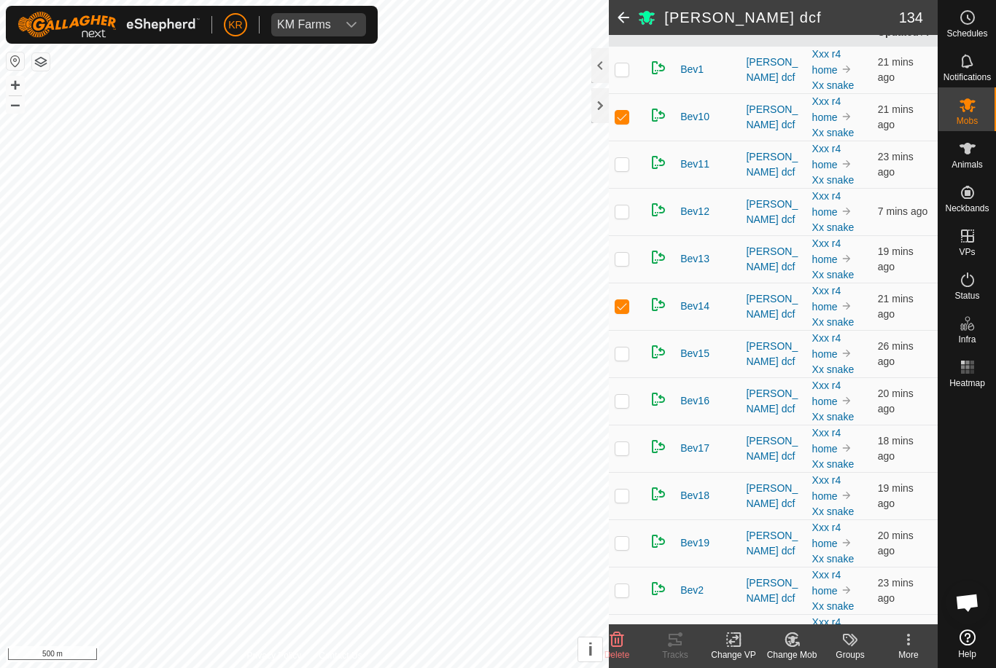
scroll to position [184, 0]
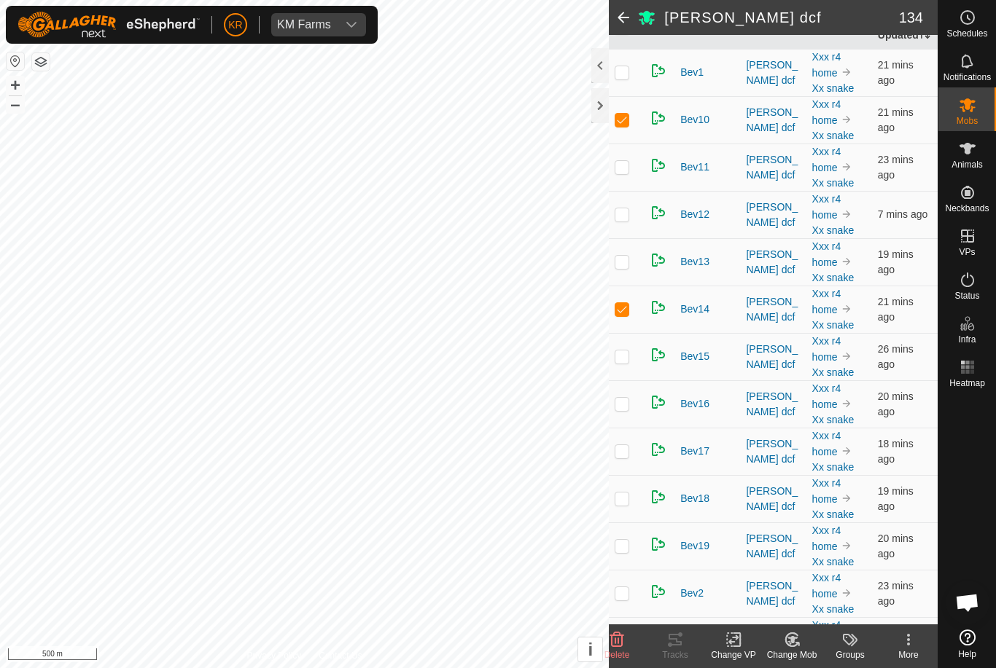
click at [622, 173] on p-checkbox at bounding box center [621, 167] width 15 height 12
checkbox input "true"
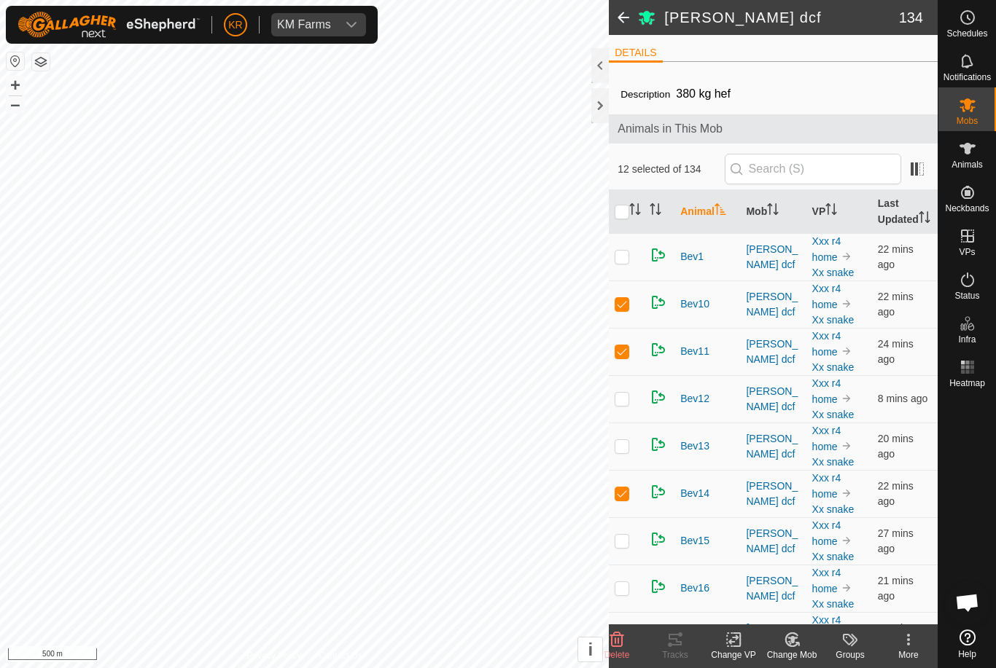
scroll to position [0, 0]
click at [628, 262] on p-checkbox at bounding box center [621, 257] width 15 height 12
checkbox input "true"
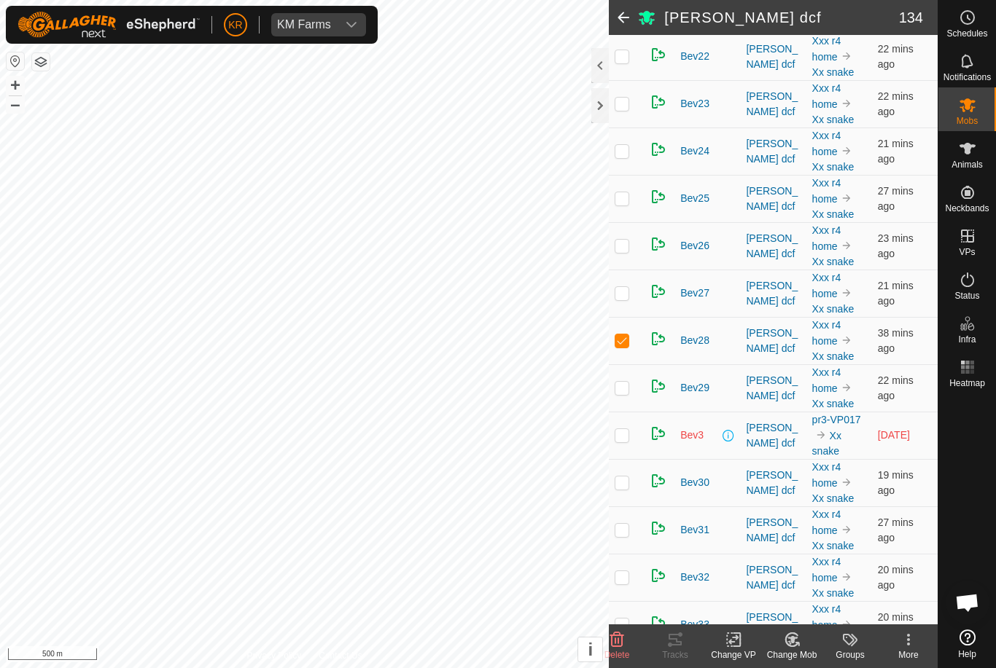
scroll to position [847, 0]
click at [620, 442] on p-checkbox at bounding box center [621, 436] width 15 height 12
checkbox input "true"
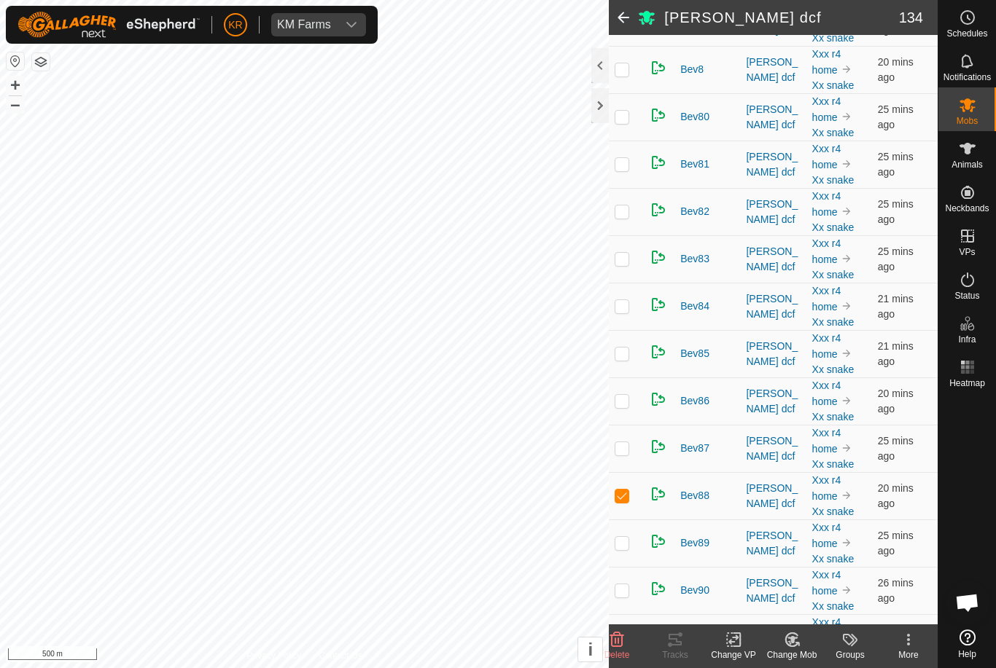
scroll to position [3729, 0]
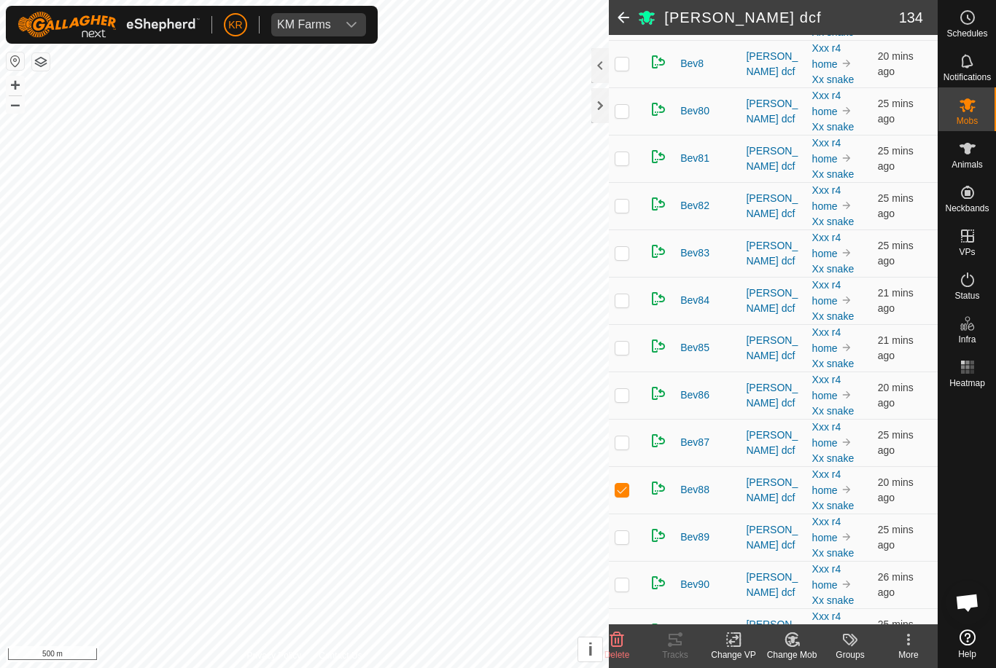
click at [624, 448] on p-checkbox at bounding box center [621, 443] width 15 height 12
checkbox input "true"
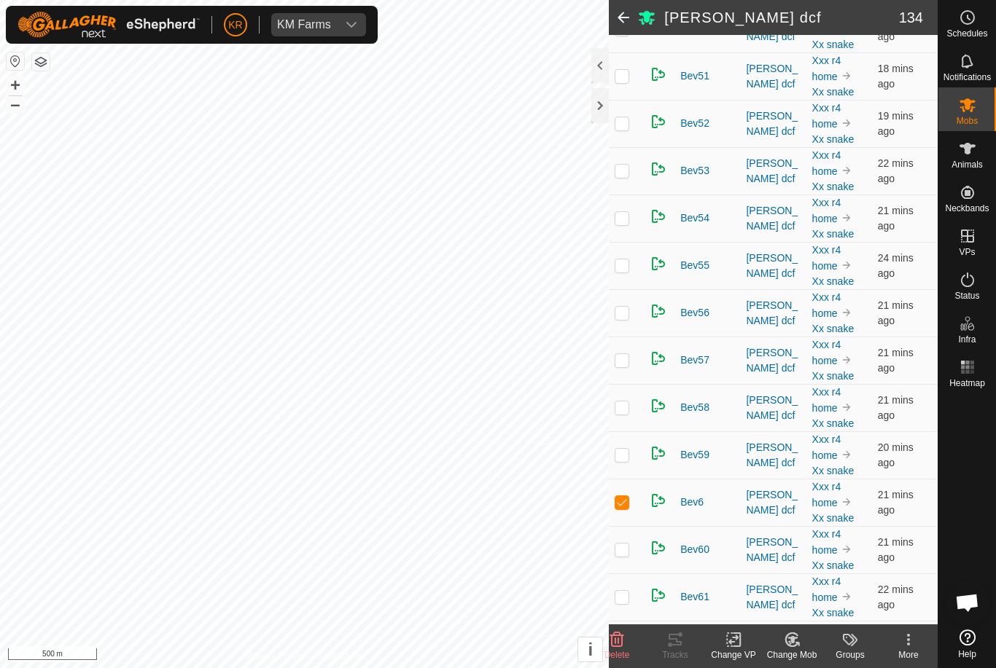
scroll to position [2374, 0]
click at [625, 178] on p-checkbox at bounding box center [621, 172] width 15 height 12
checkbox input "true"
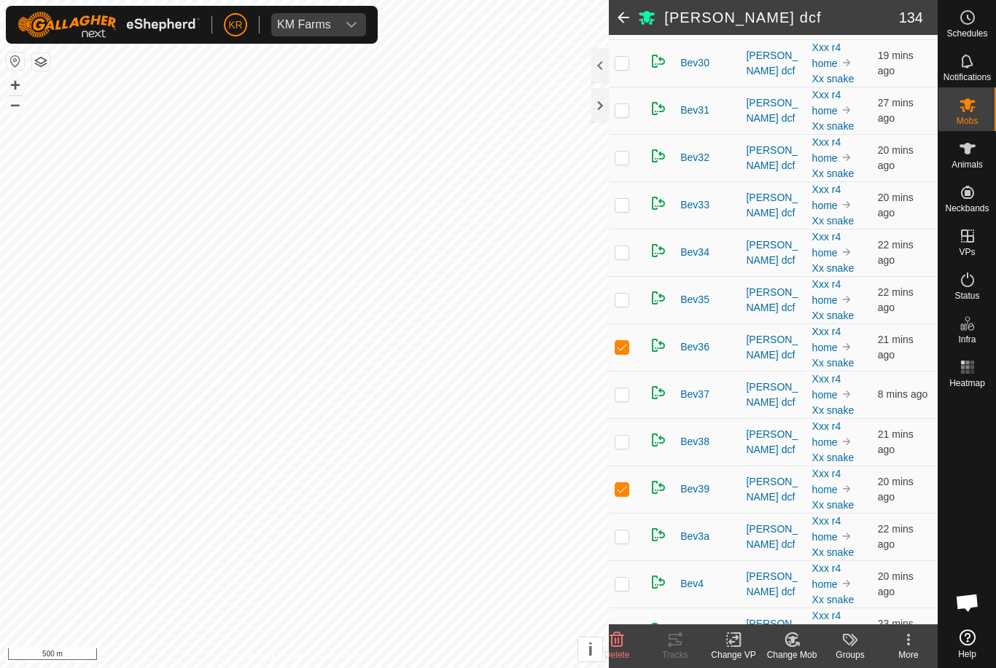
scroll to position [1265, 0]
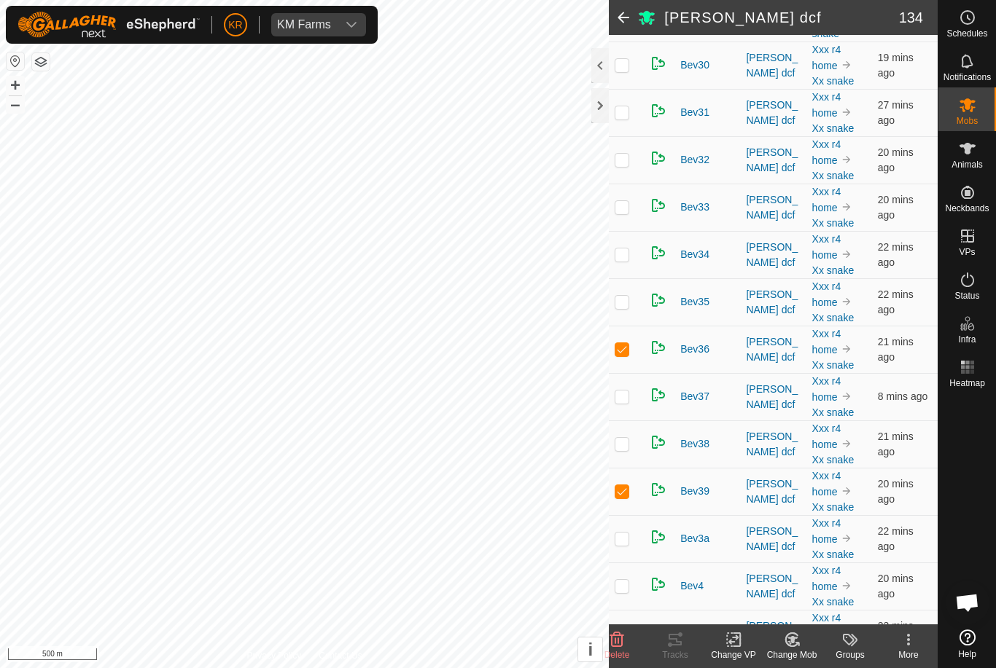
click at [625, 118] on p-checkbox at bounding box center [621, 112] width 15 height 12
checkbox input "true"
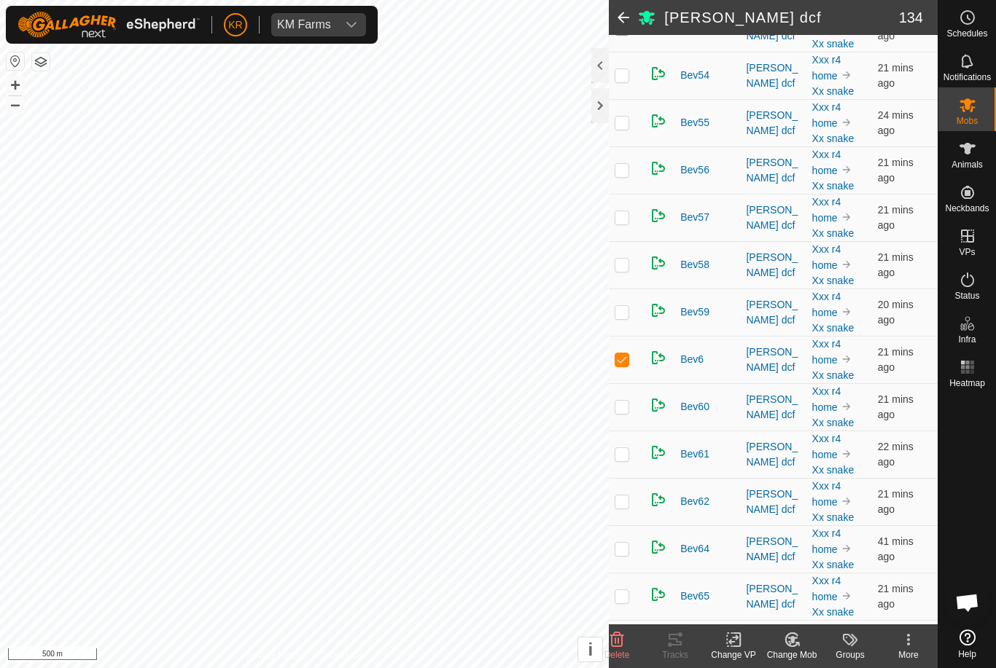
scroll to position [2527, 0]
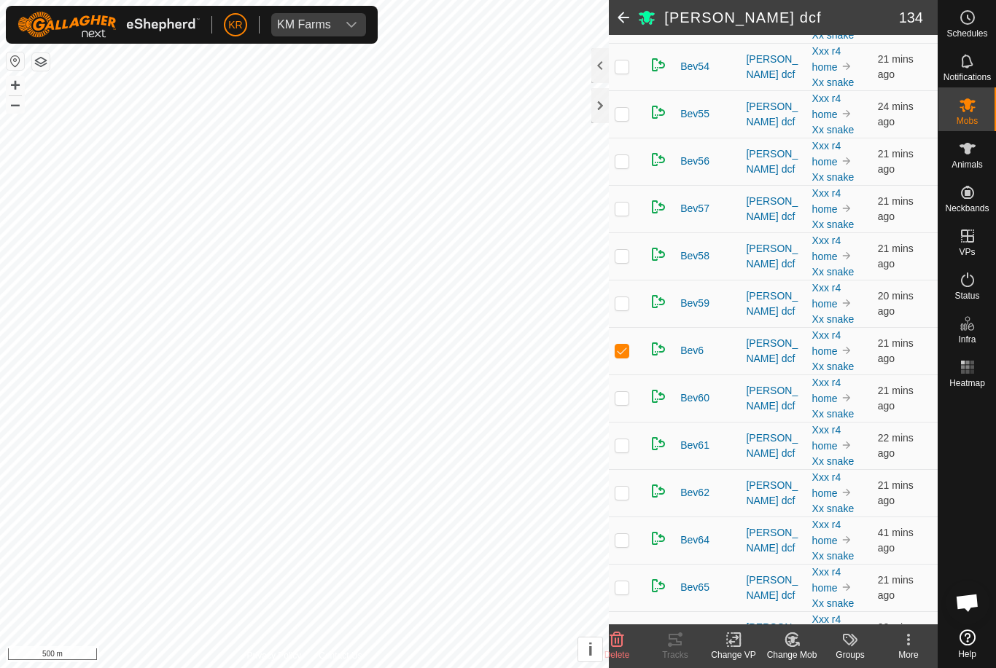
click at [627, 451] on p-checkbox at bounding box center [621, 445] width 15 height 12
checkbox input "true"
click at [783, 646] on icon at bounding box center [792, 639] width 18 height 17
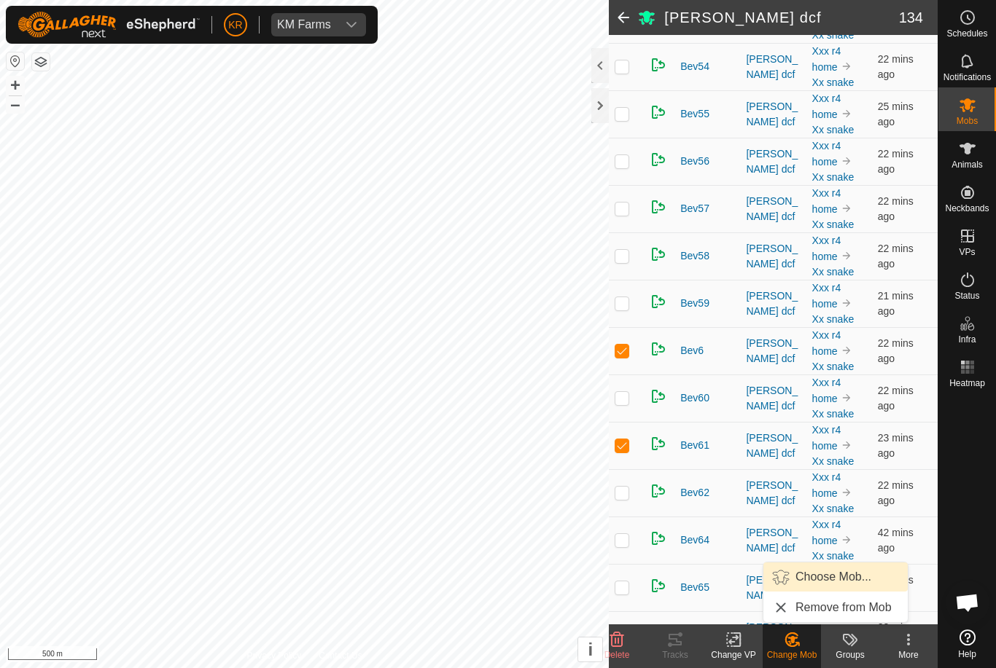
click at [830, 578] on span "Choose Mob..." at bounding box center [833, 576] width 76 height 17
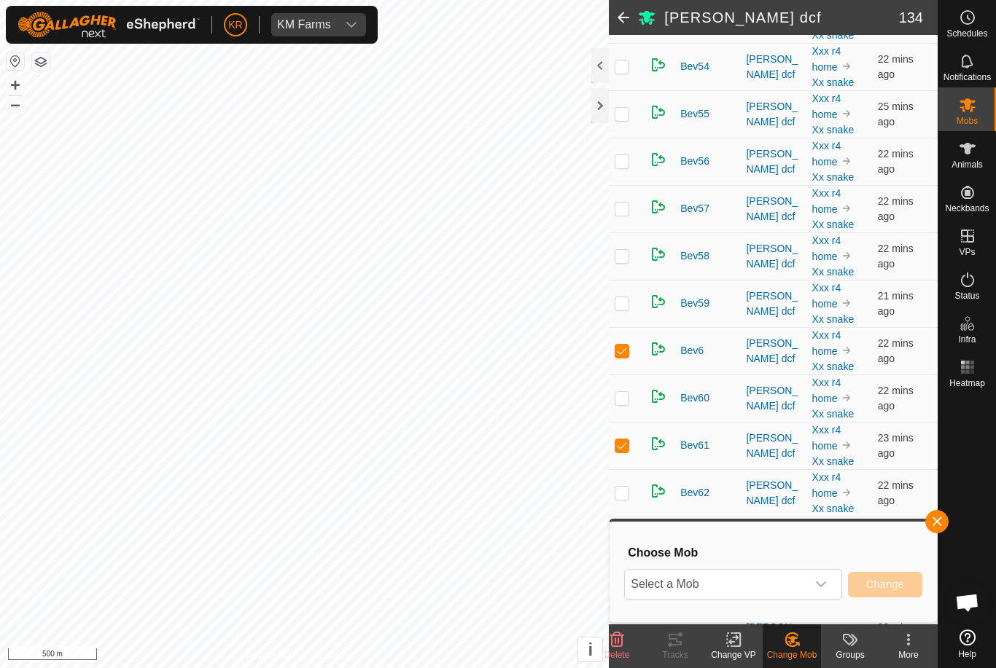
click at [805, 583] on span "Select a Mob" at bounding box center [715, 584] width 181 height 29
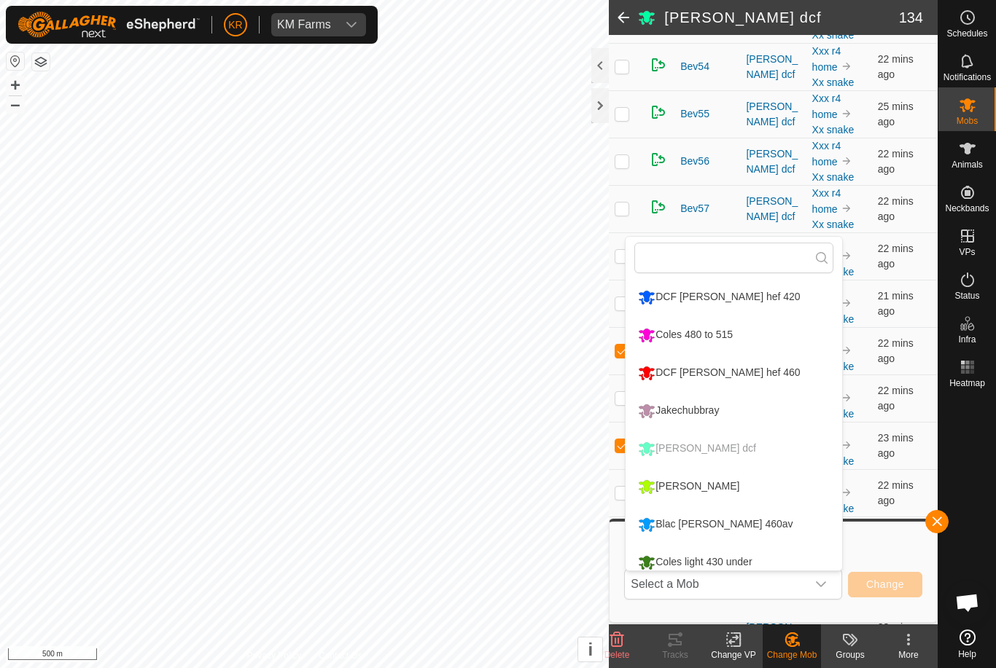
click at [722, 299] on div "DCF [PERSON_NAME] hef 420" at bounding box center [718, 297] width 169 height 25
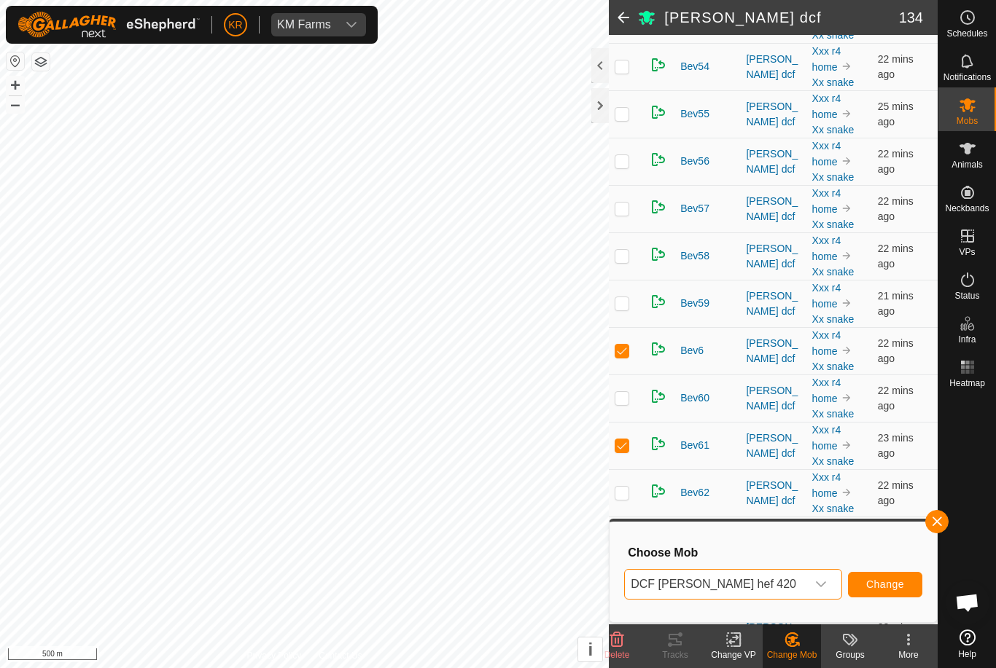
click at [889, 580] on span "Change" at bounding box center [885, 585] width 38 height 12
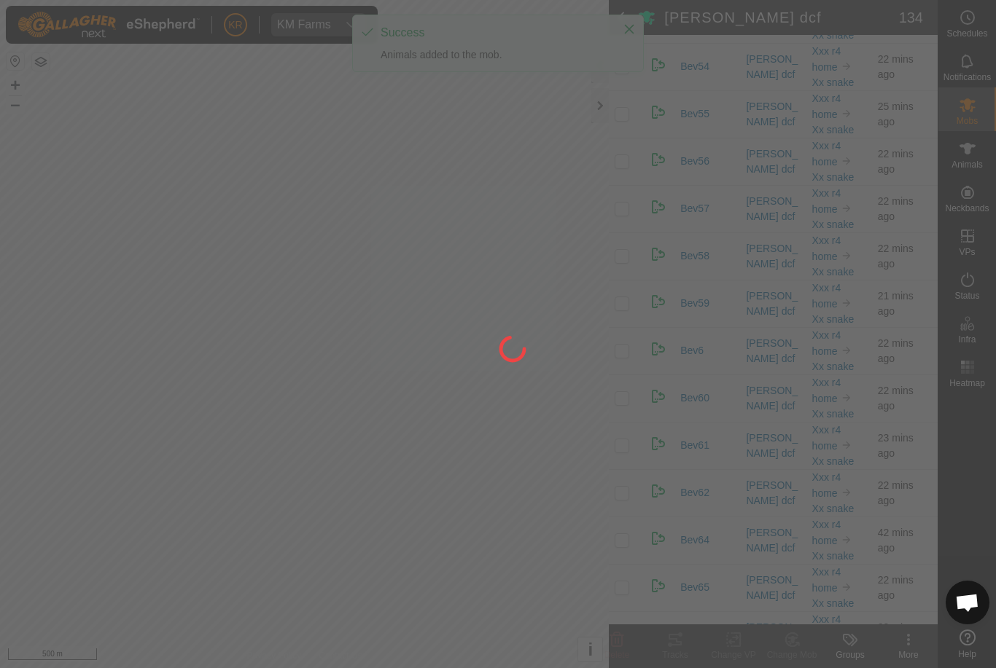
checkbox input "false"
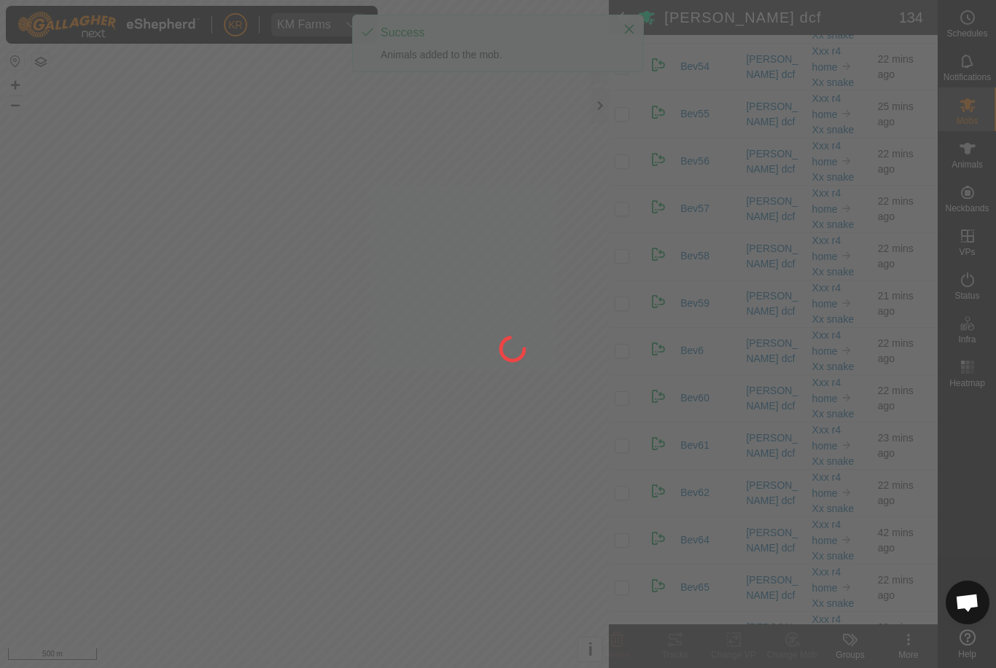
checkbox input "false"
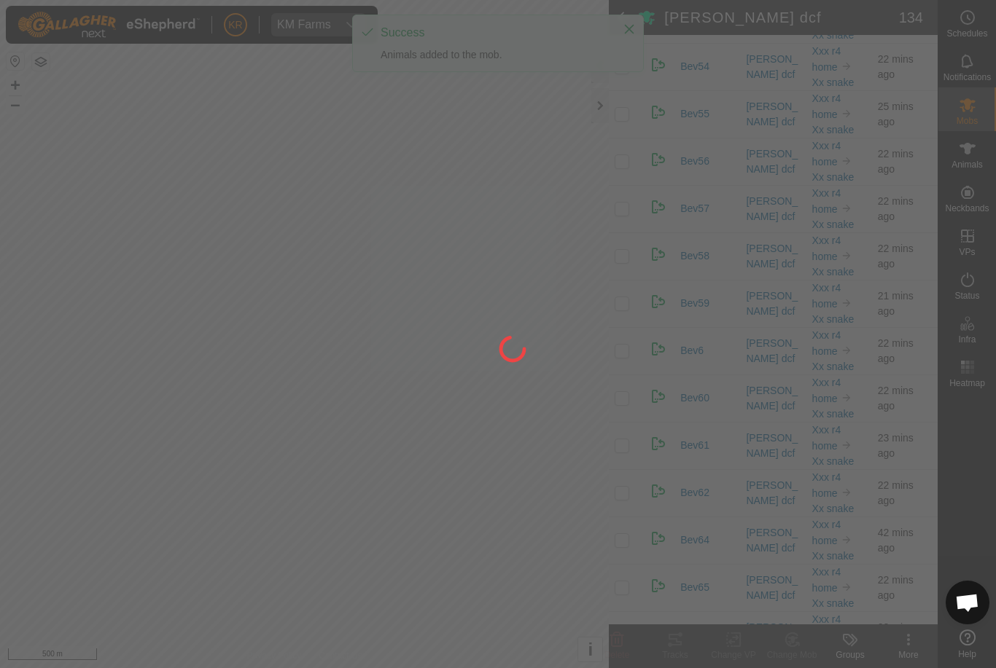
checkbox input "false"
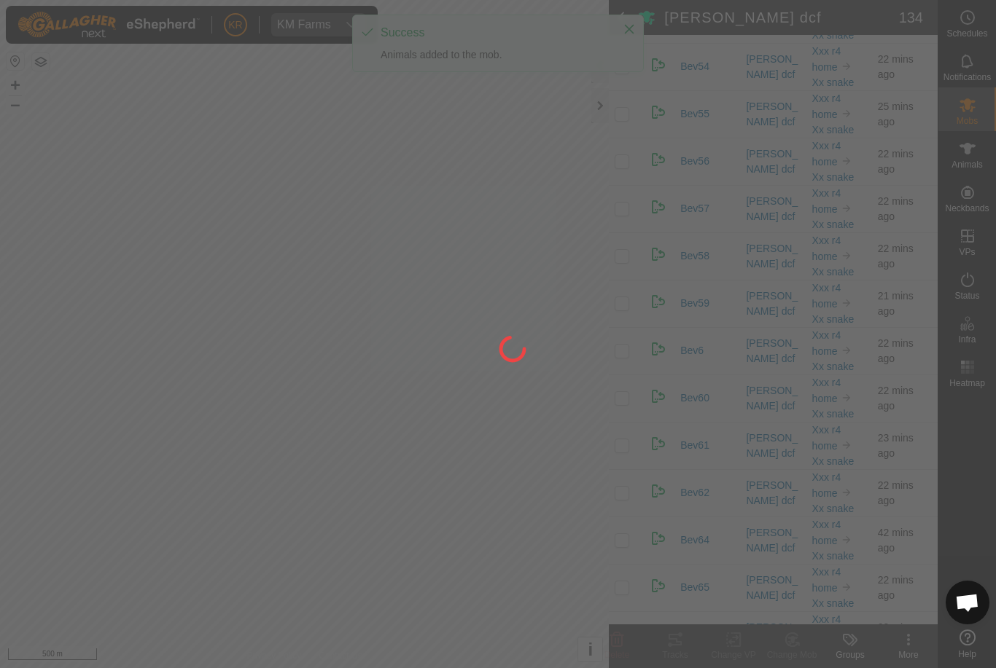
checkbox input "false"
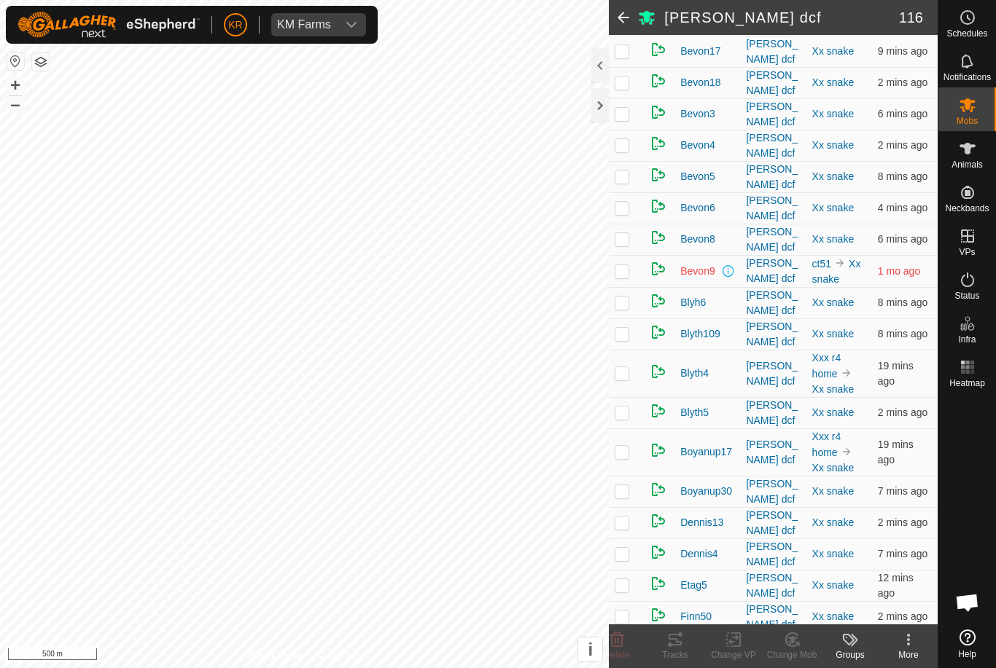
scroll to position [3004, 0]
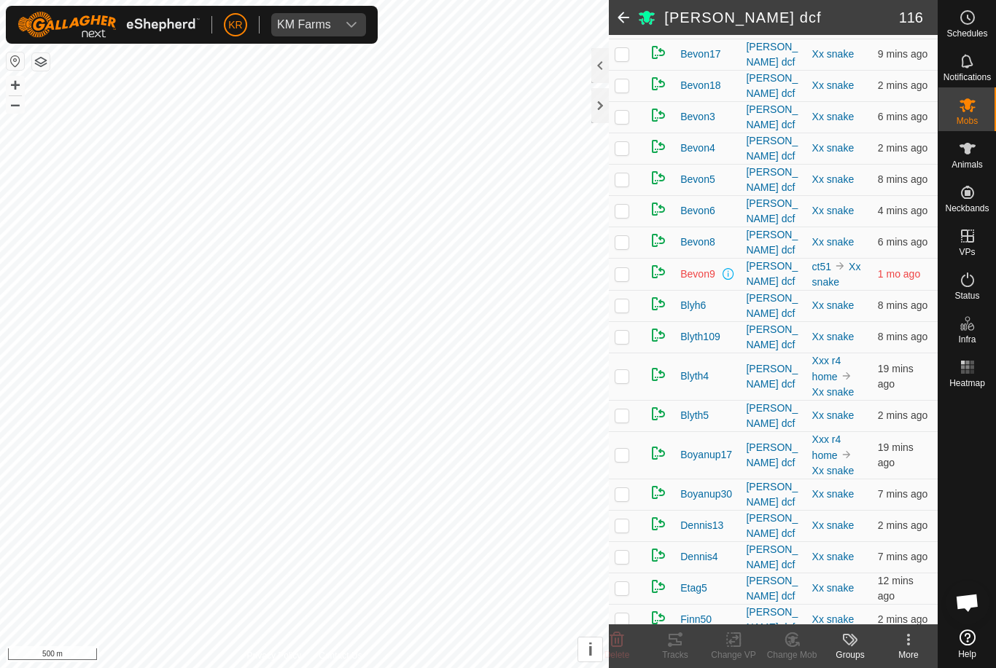
click at [625, 449] on p-checkbox at bounding box center [621, 455] width 15 height 12
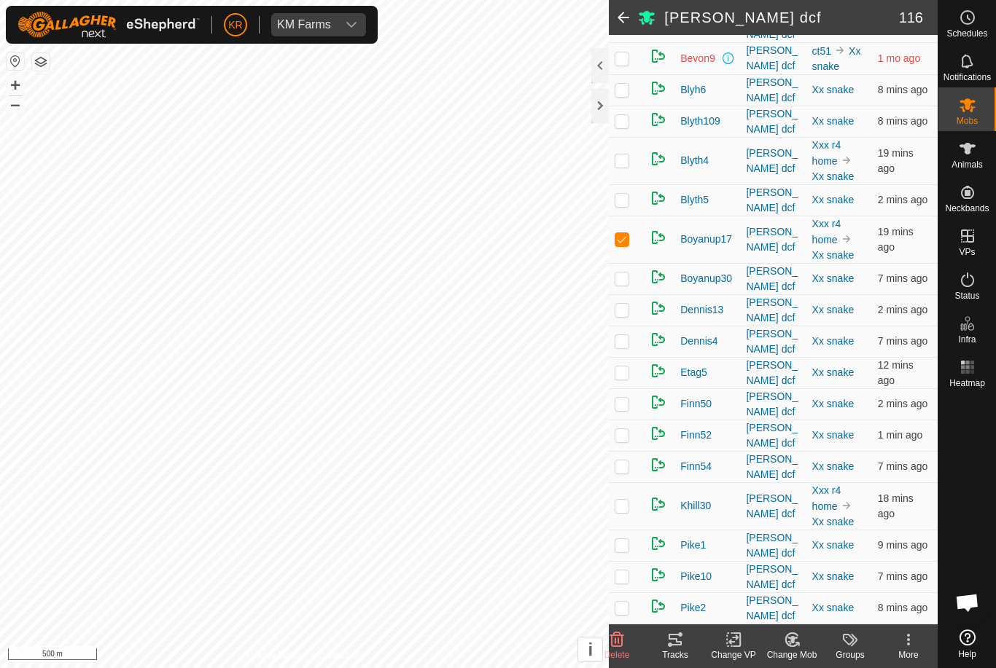
scroll to position [3221, 0]
click at [627, 232] on p-checkbox at bounding box center [621, 238] width 15 height 12
checkbox input "false"
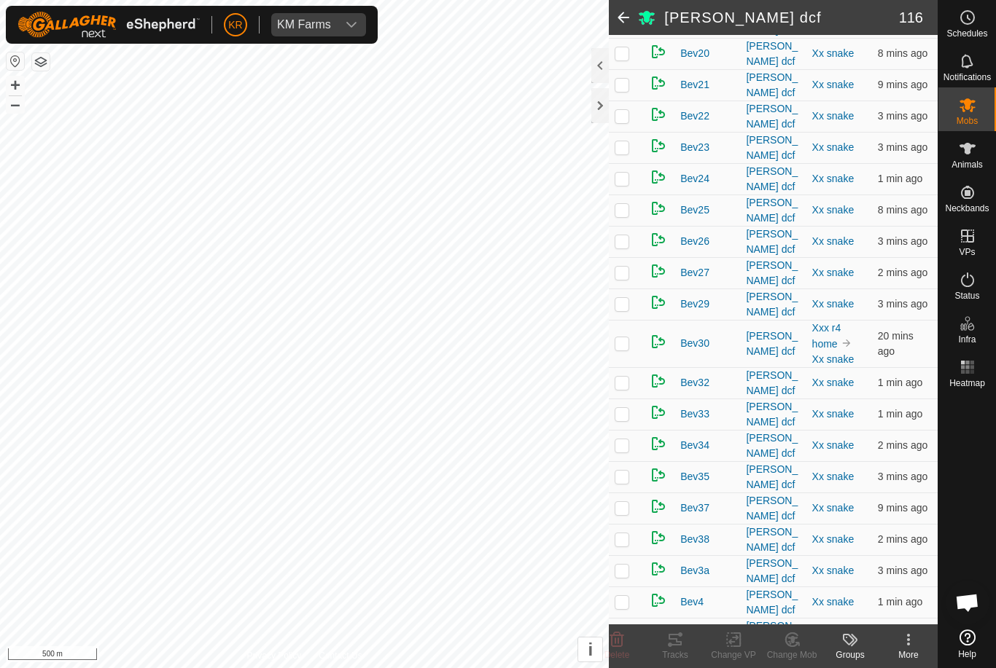
scroll to position [458, 0]
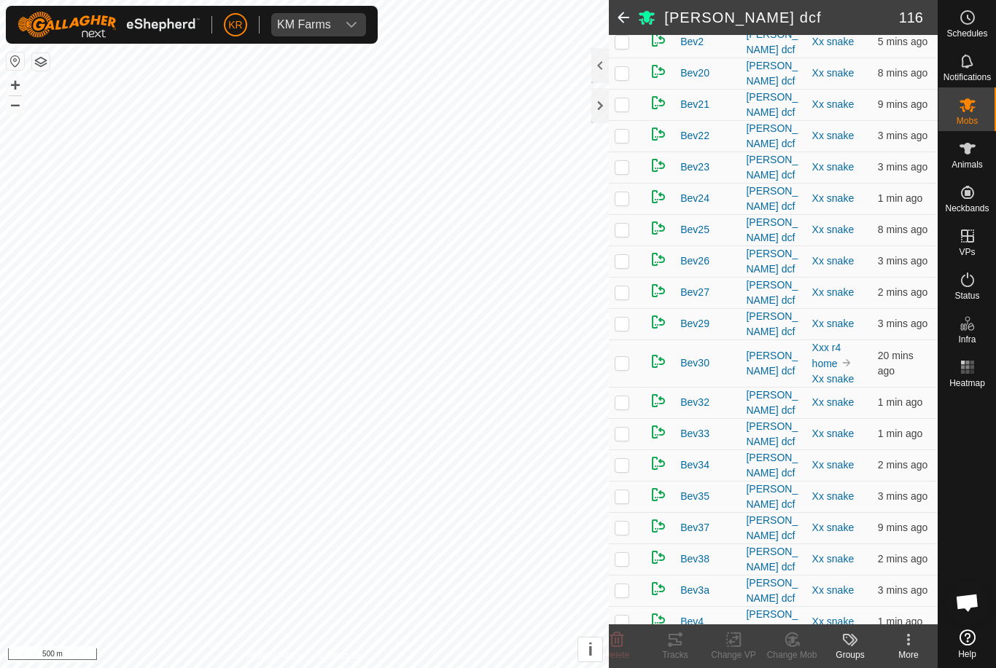
click at [621, 255] on p-checkbox at bounding box center [621, 261] width 15 height 12
checkbox input "true"
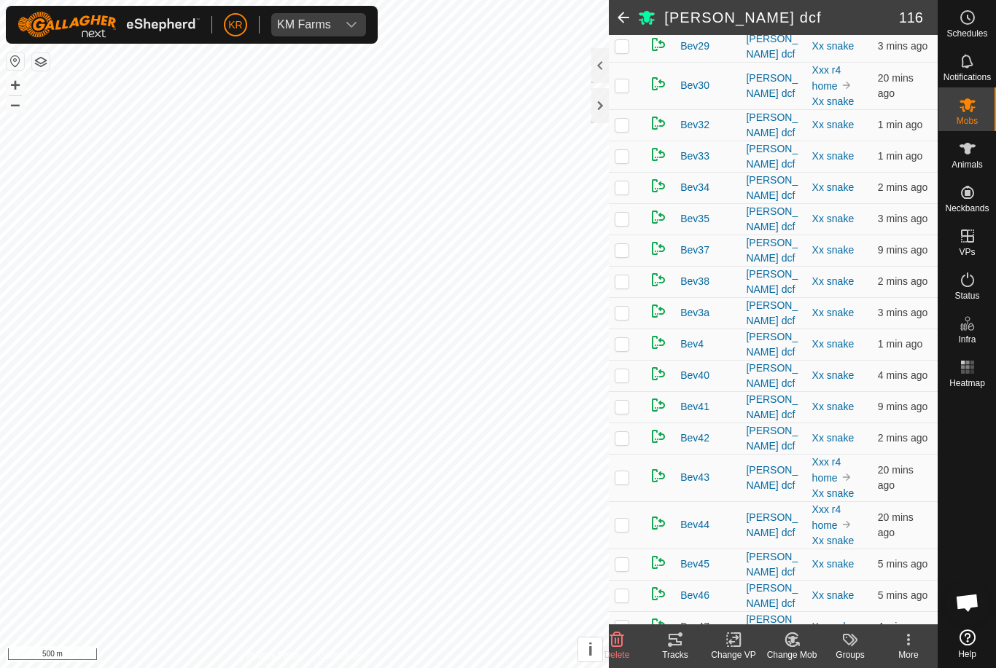
scroll to position [740, 0]
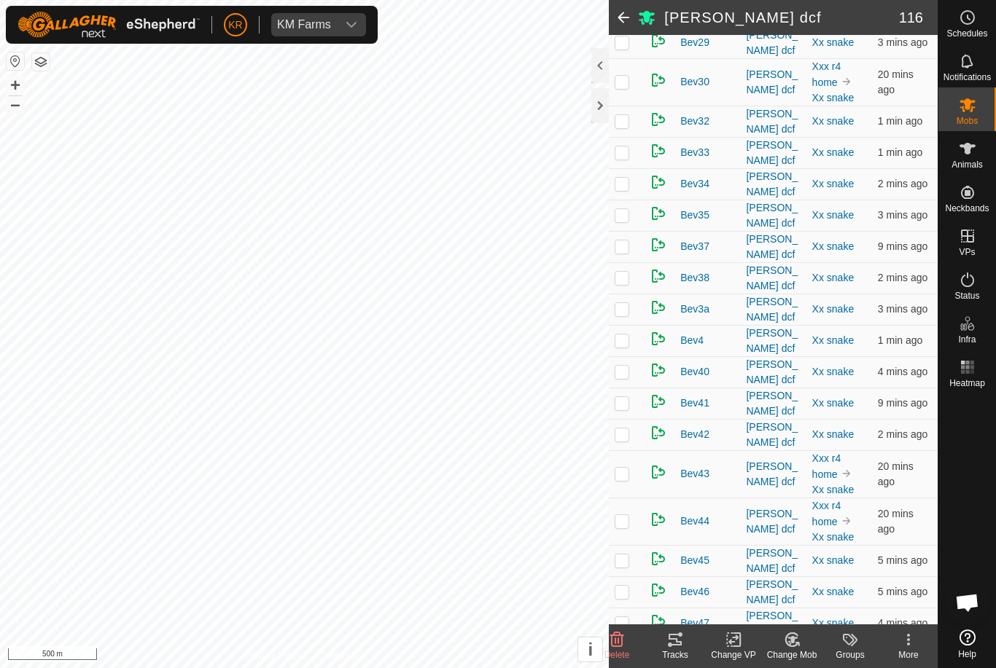
click at [624, 397] on p-checkbox at bounding box center [621, 403] width 15 height 12
checkbox input "true"
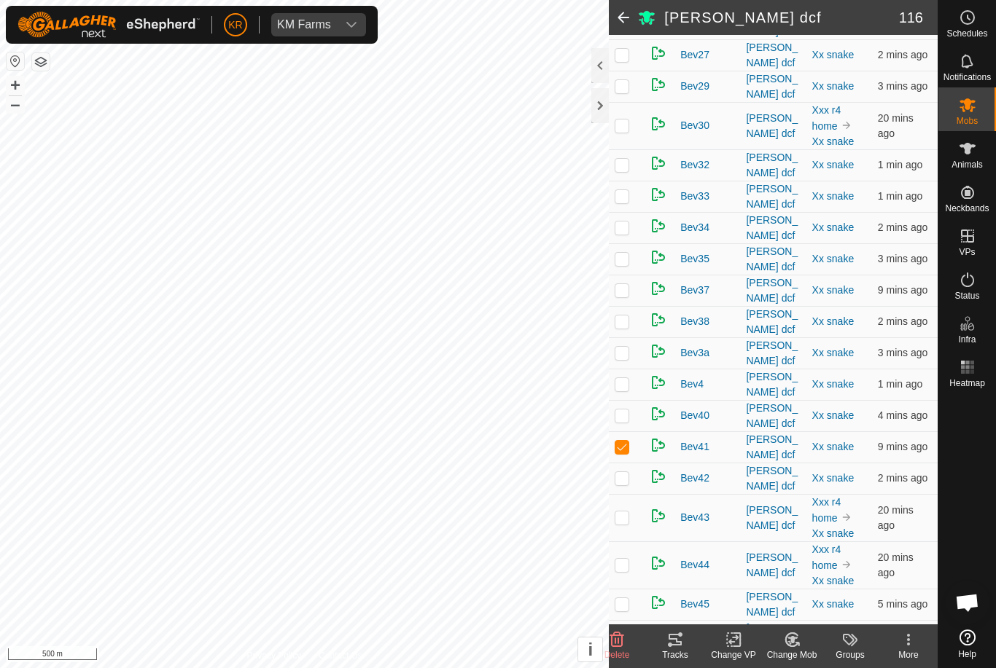
scroll to position [696, 0]
click at [629, 378] on p-checkbox at bounding box center [621, 384] width 15 height 12
checkbox input "true"
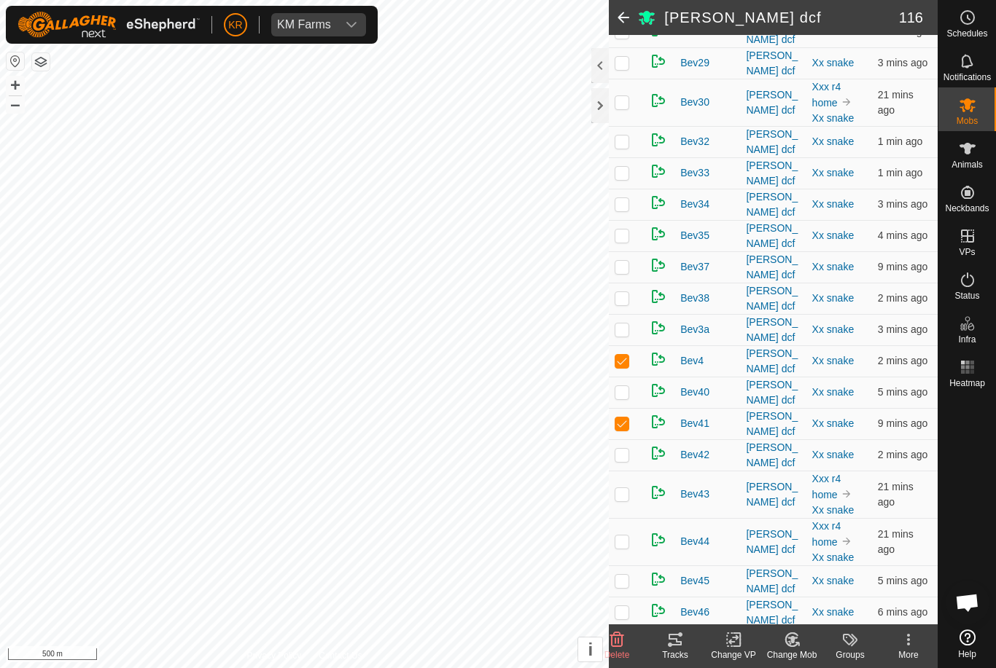
click at [626, 449] on p-checkbox at bounding box center [621, 455] width 15 height 12
checkbox input "true"
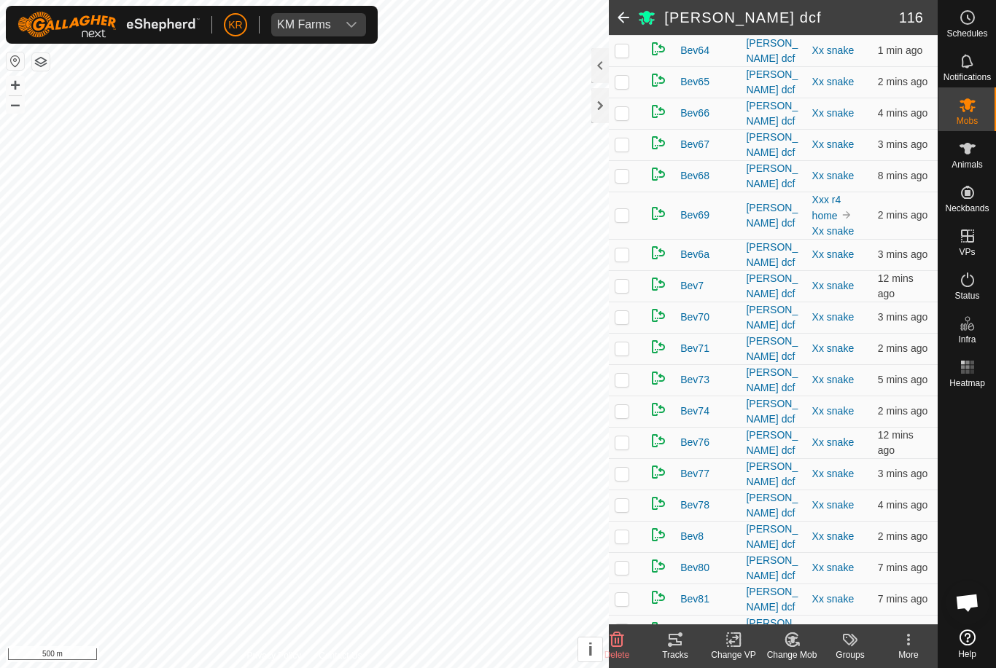
scroll to position [1832, 0]
click at [623, 655] on p-checkbox at bounding box center [621, 661] width 15 height 12
checkbox input "true"
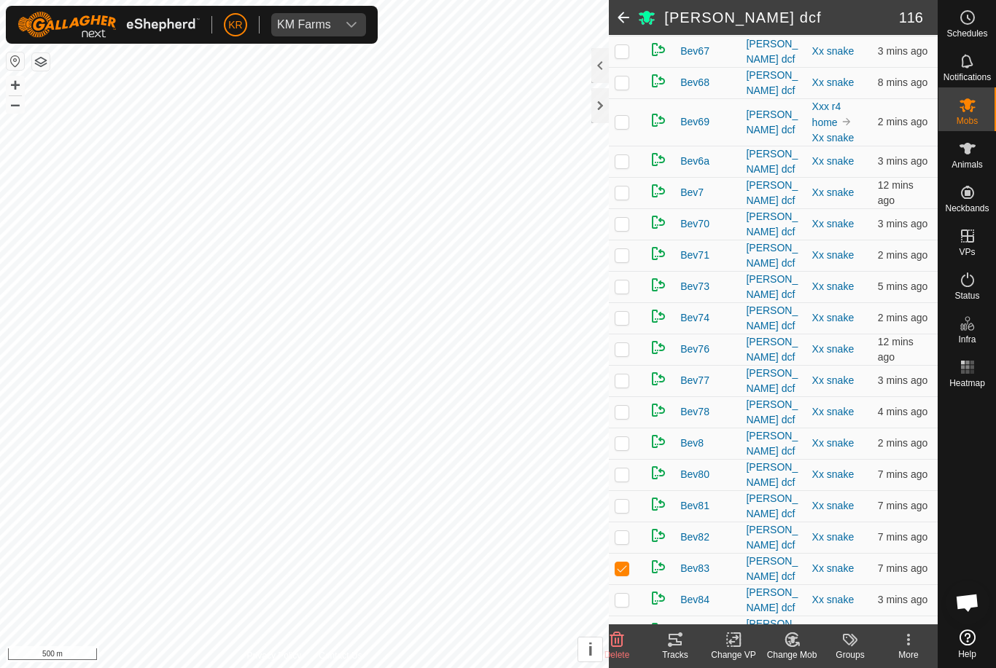
scroll to position [1926, 0]
click at [625, 624] on p-checkbox at bounding box center [621, 630] width 15 height 12
checkbox input "true"
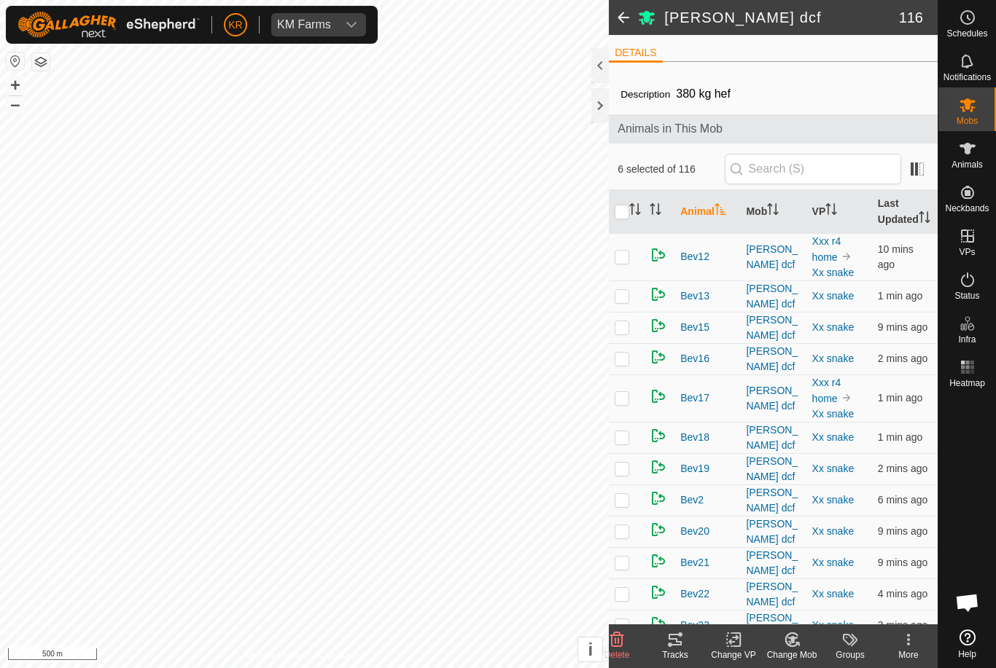
scroll to position [0, 0]
click at [626, 302] on p-checkbox at bounding box center [621, 296] width 15 height 12
checkbox input "true"
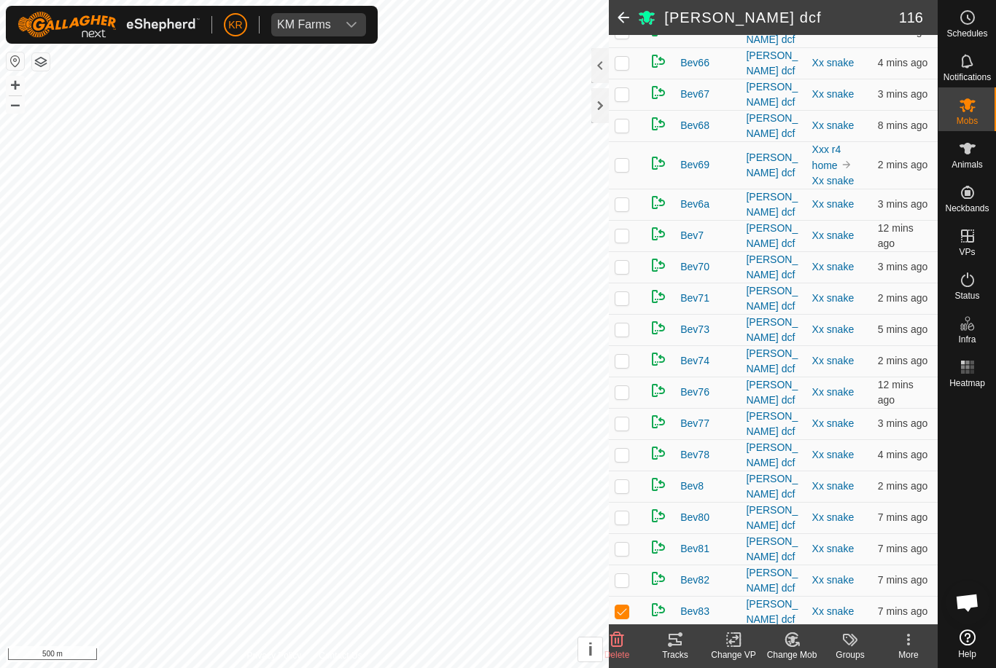
scroll to position [1884, 0]
click at [627, 541] on p-checkbox at bounding box center [621, 547] width 15 height 12
checkbox input "true"
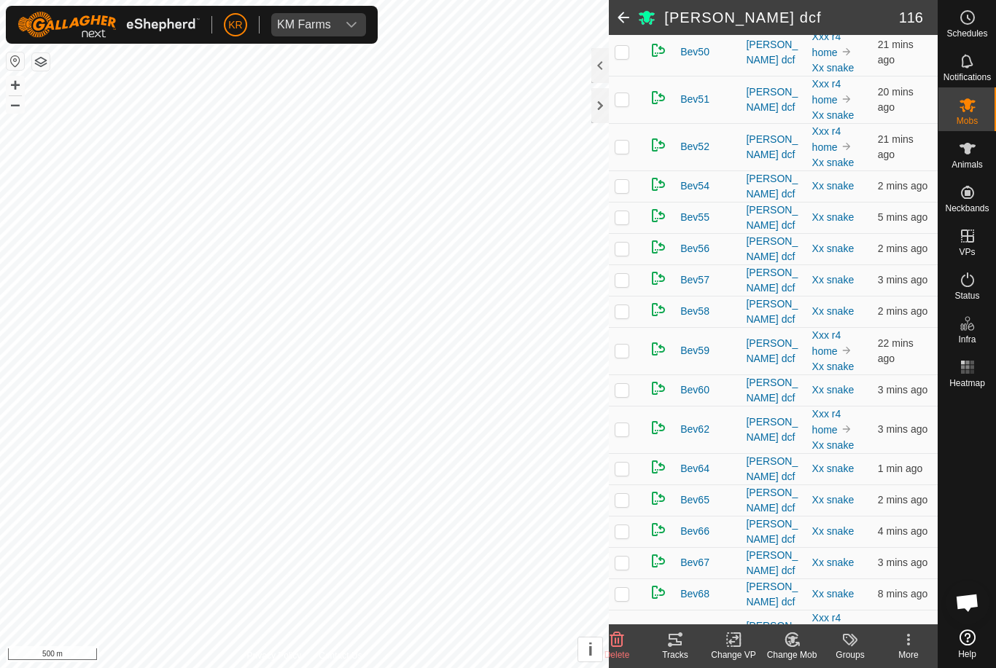
scroll to position [1402, 0]
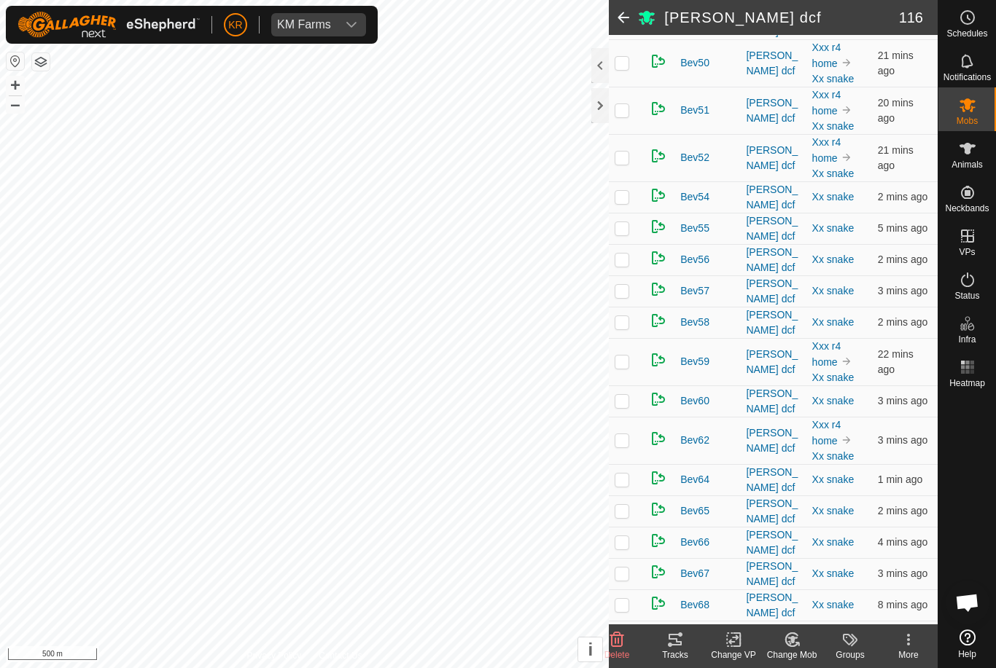
click at [625, 395] on p-checkbox at bounding box center [621, 401] width 15 height 12
checkbox input "true"
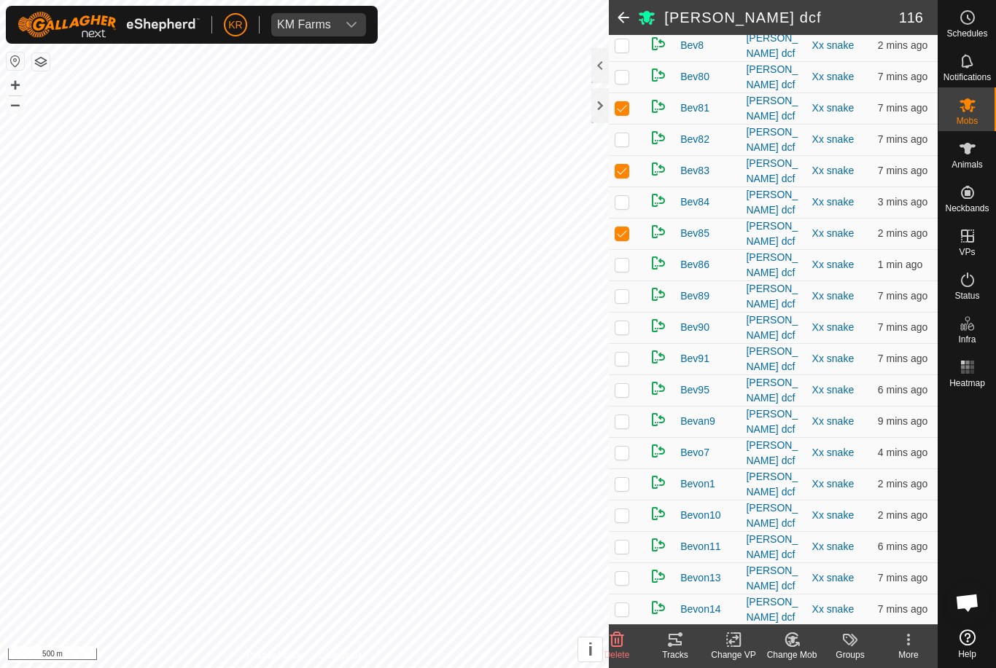
scroll to position [2323, 0]
click at [626, 289] on p-checkbox at bounding box center [621, 295] width 15 height 12
checkbox input "true"
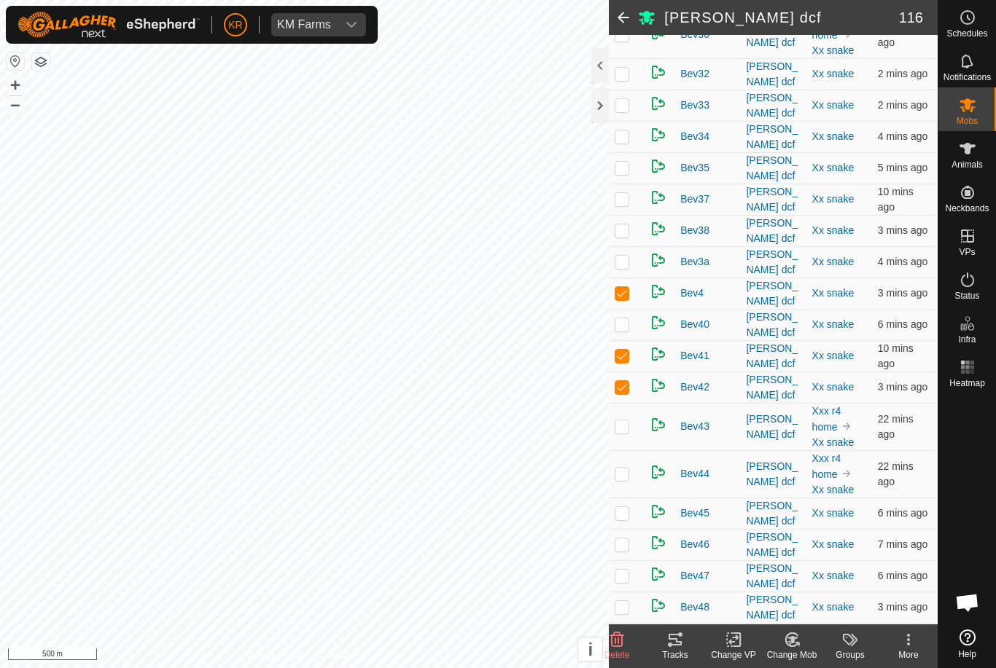
scroll to position [783, 0]
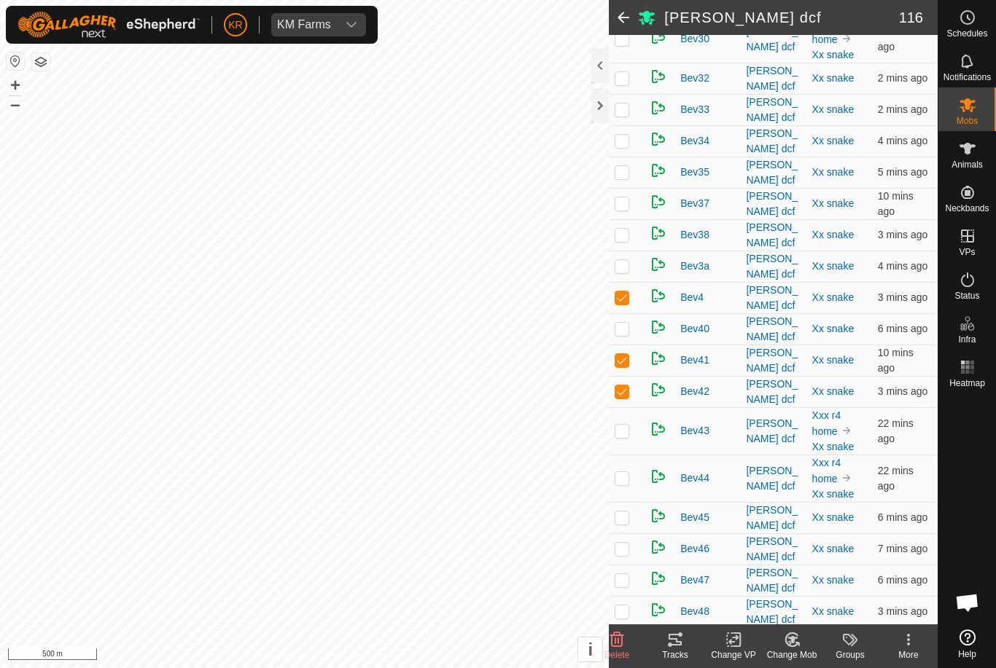
click at [617, 198] on p-checkbox at bounding box center [621, 204] width 15 height 12
checkbox input "true"
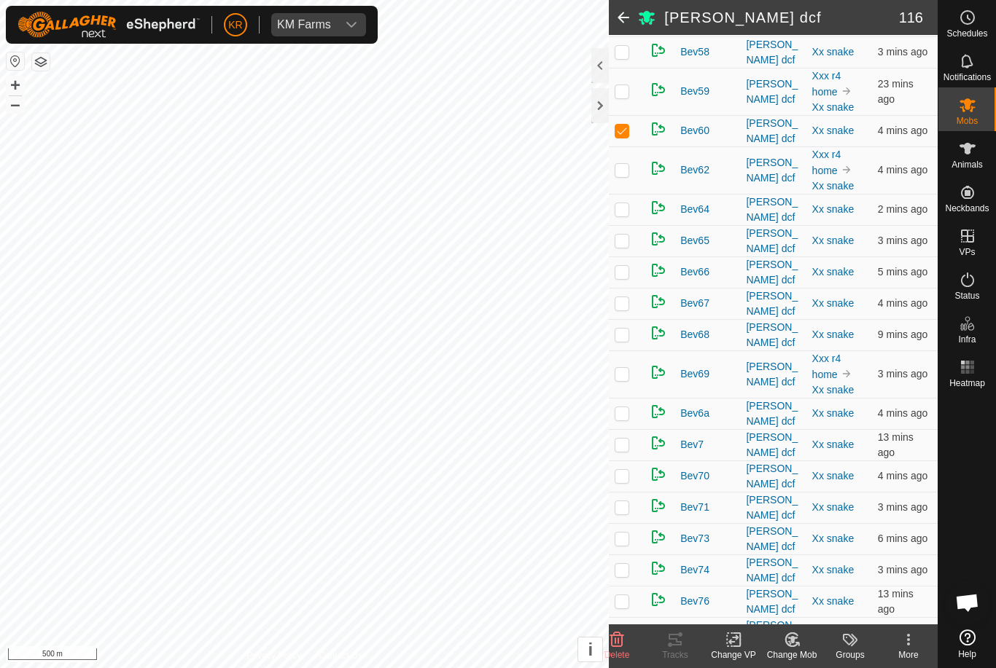
scroll to position [1673, 0]
click at [622, 469] on p-checkbox at bounding box center [621, 475] width 15 height 12
checkbox input "true"
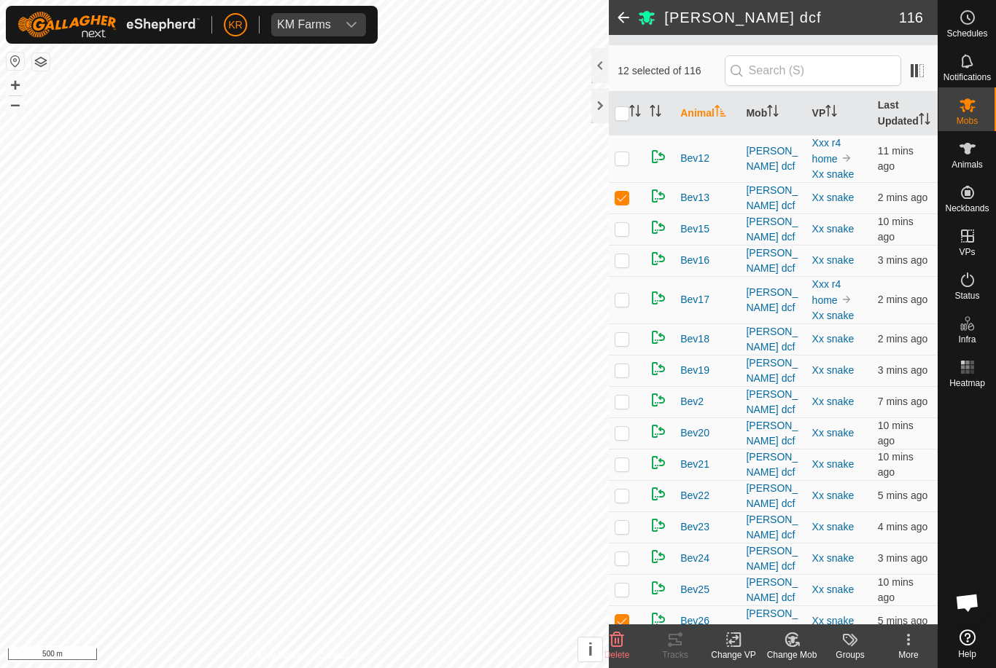
scroll to position [97, 0]
click at [625, 236] on p-checkbox at bounding box center [621, 230] width 15 height 12
checkbox input "true"
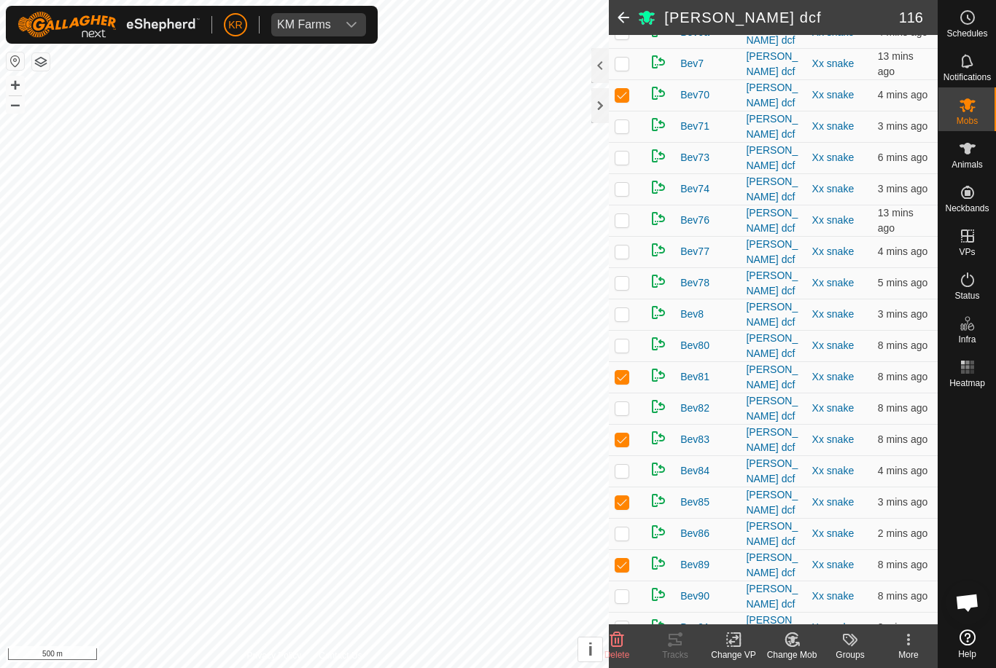
scroll to position [2055, 0]
click at [622, 338] on p-checkbox at bounding box center [621, 344] width 15 height 12
checkbox input "true"
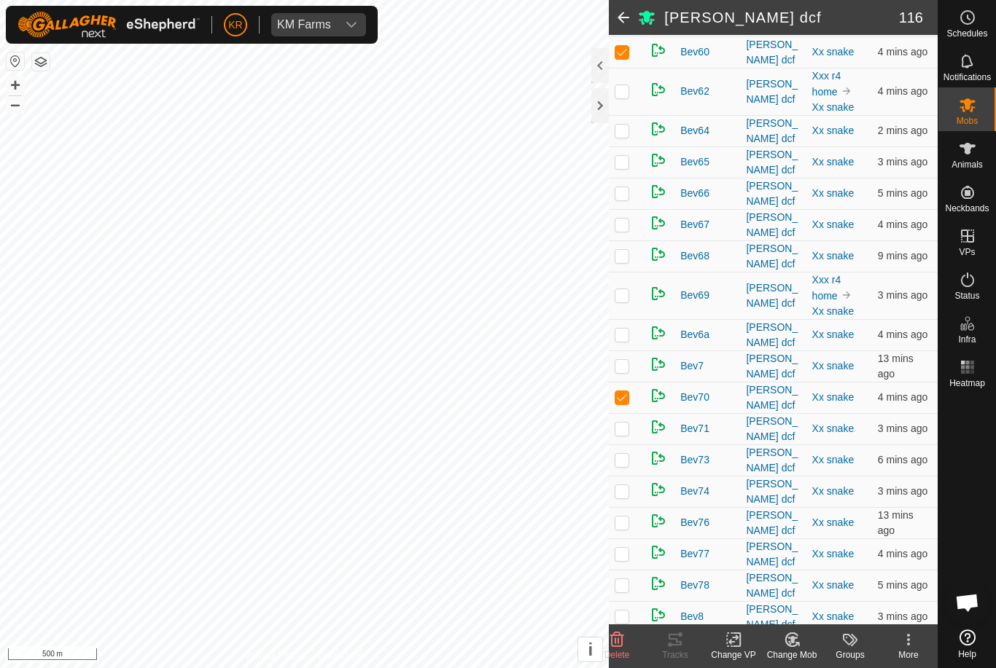
scroll to position [1754, 0]
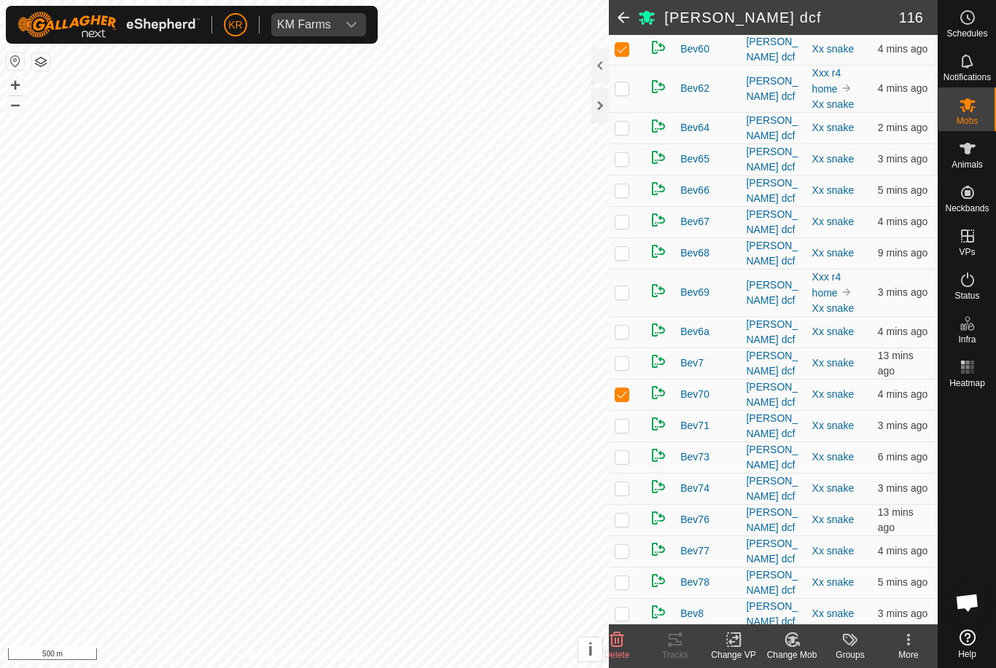
click at [617, 326] on p-checkbox at bounding box center [621, 332] width 15 height 12
checkbox input "true"
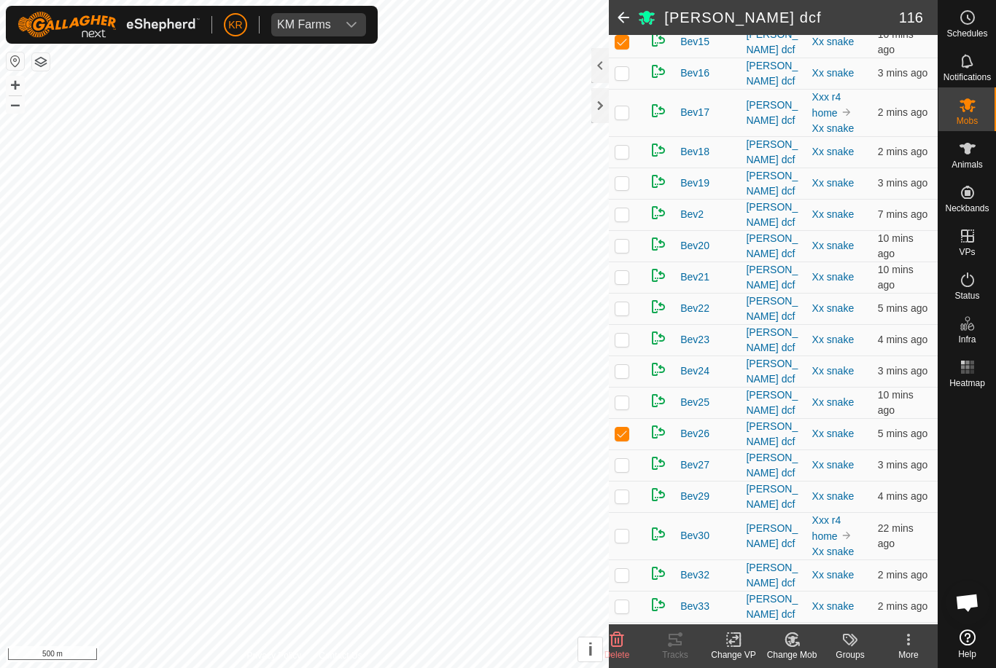
scroll to position [292, 0]
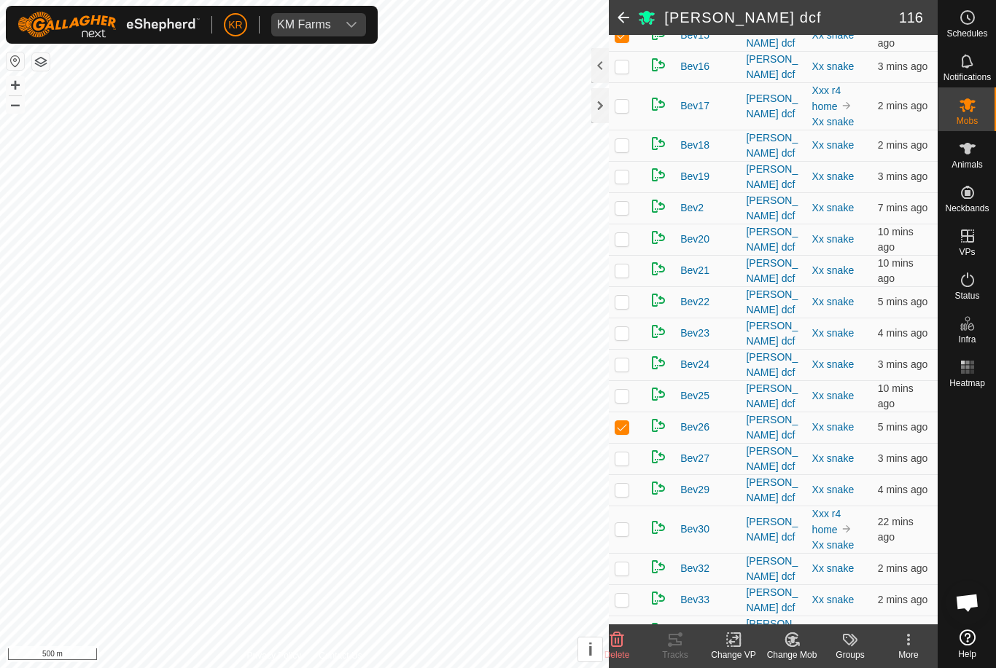
click at [622, 209] on p-checkbox at bounding box center [621, 208] width 15 height 12
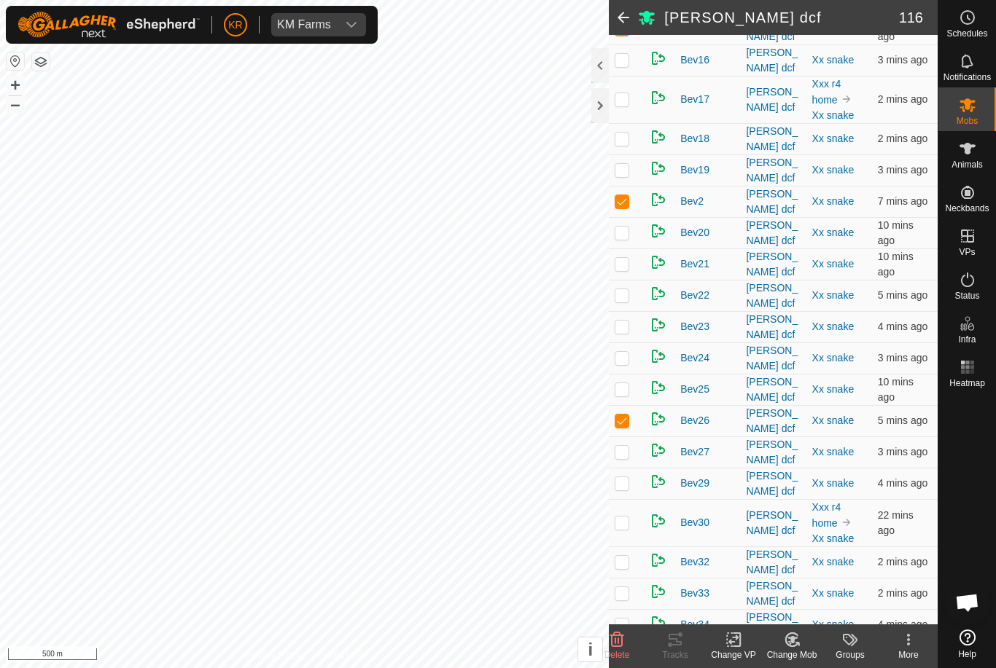
click at [623, 207] on p-checkbox at bounding box center [621, 201] width 15 height 12
click at [622, 207] on p-checkbox at bounding box center [621, 201] width 15 height 12
checkbox input "true"
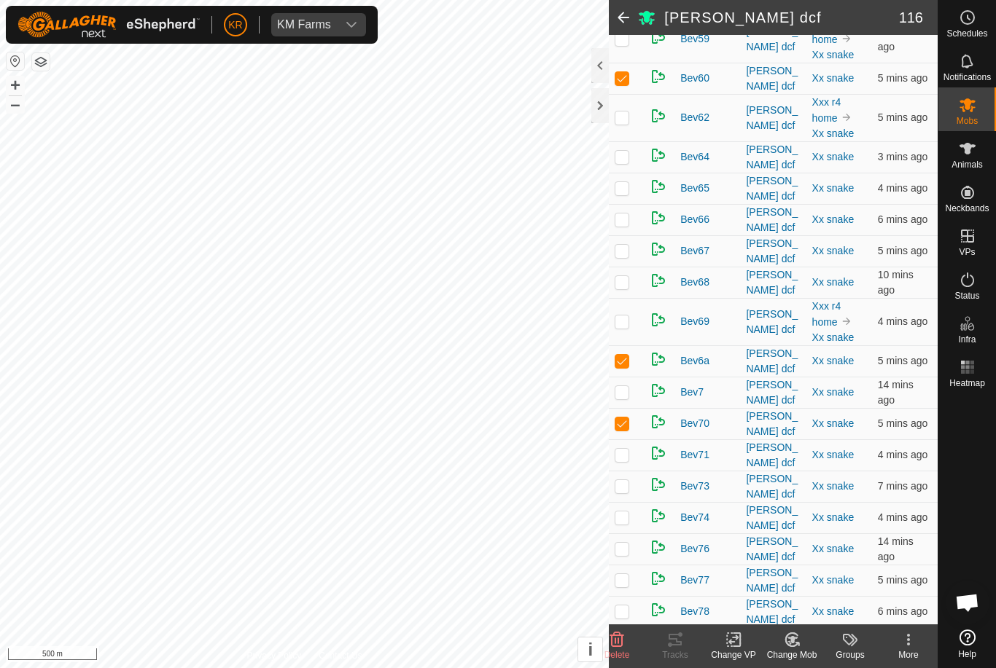
scroll to position [1724, 0]
click at [622, 277] on p-checkbox at bounding box center [621, 283] width 15 height 12
checkbox input "true"
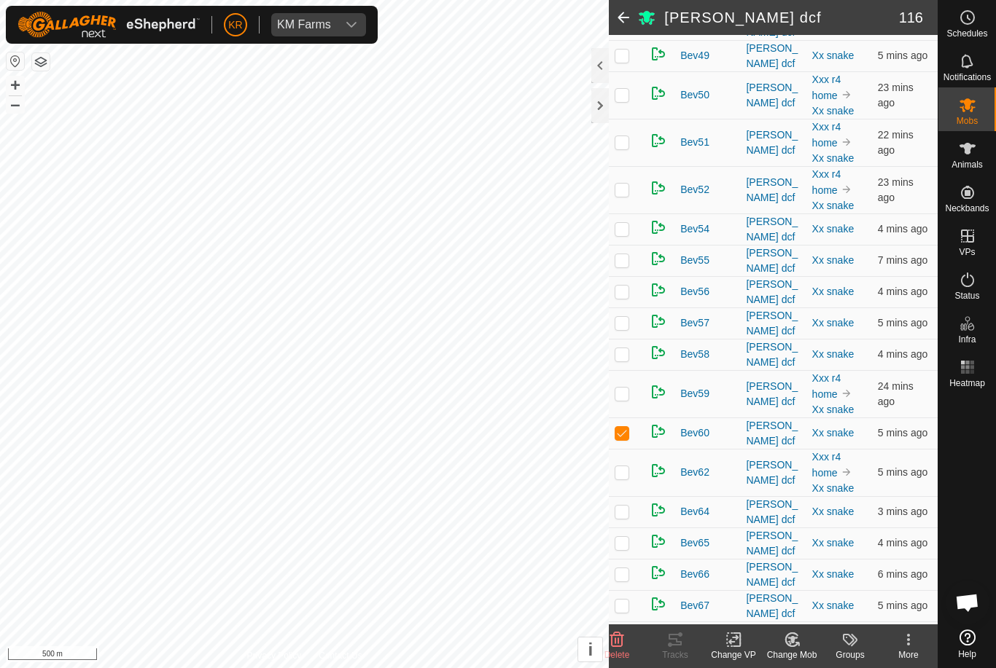
scroll to position [1363, 0]
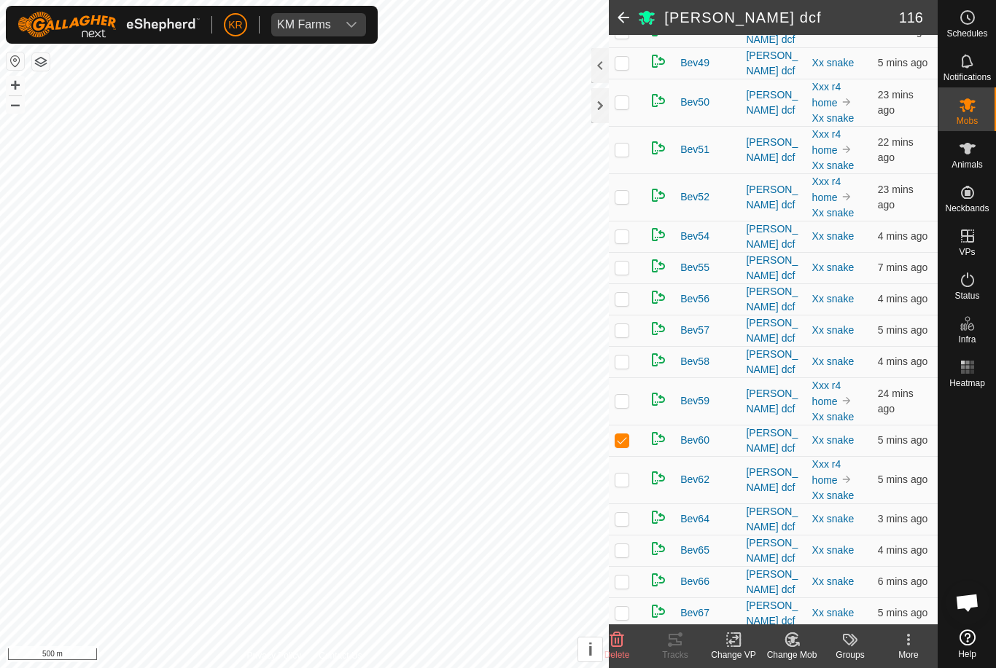
click at [629, 324] on p-checkbox at bounding box center [621, 330] width 15 height 12
checkbox input "true"
click at [625, 346] on td at bounding box center [626, 361] width 35 height 31
checkbox input "true"
click at [621, 144] on p-checkbox at bounding box center [621, 150] width 15 height 12
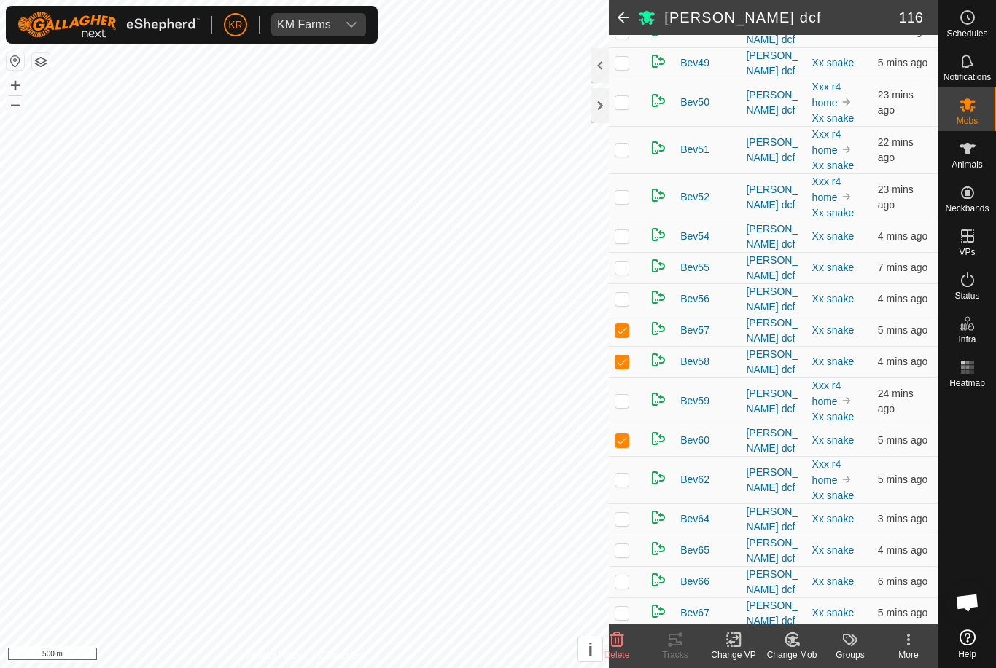
checkbox input "true"
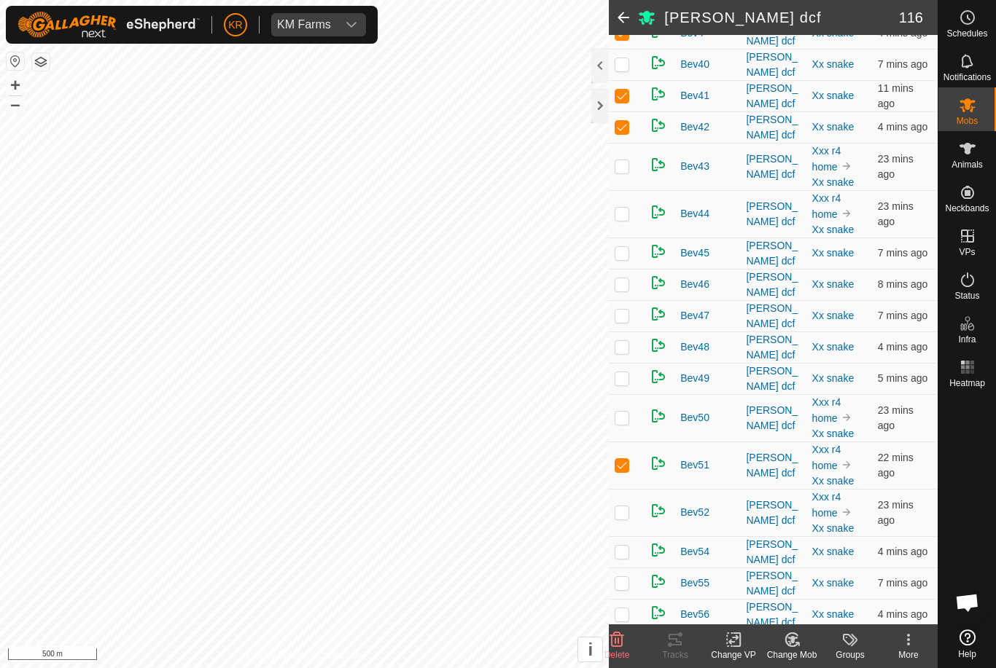
scroll to position [1045, 0]
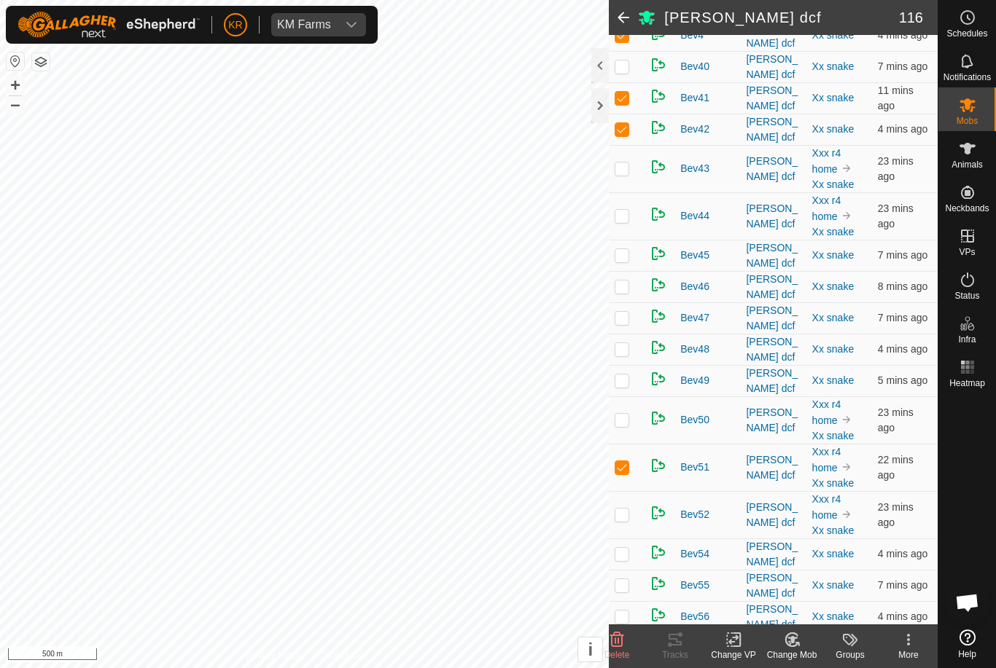
click at [630, 240] on td at bounding box center [626, 255] width 35 height 31
checkbox input "true"
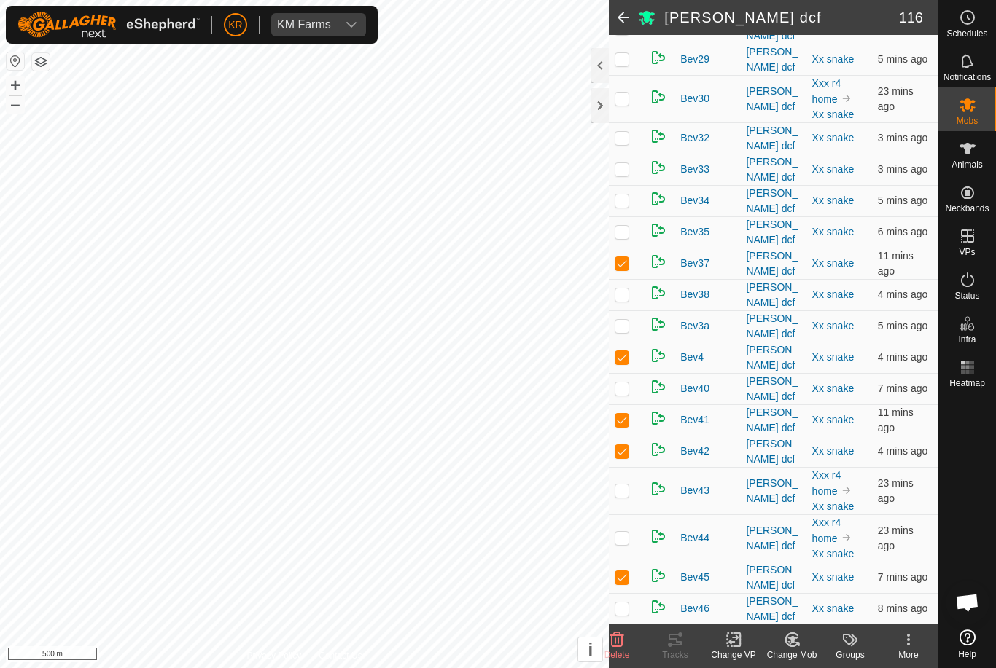
scroll to position [720, 0]
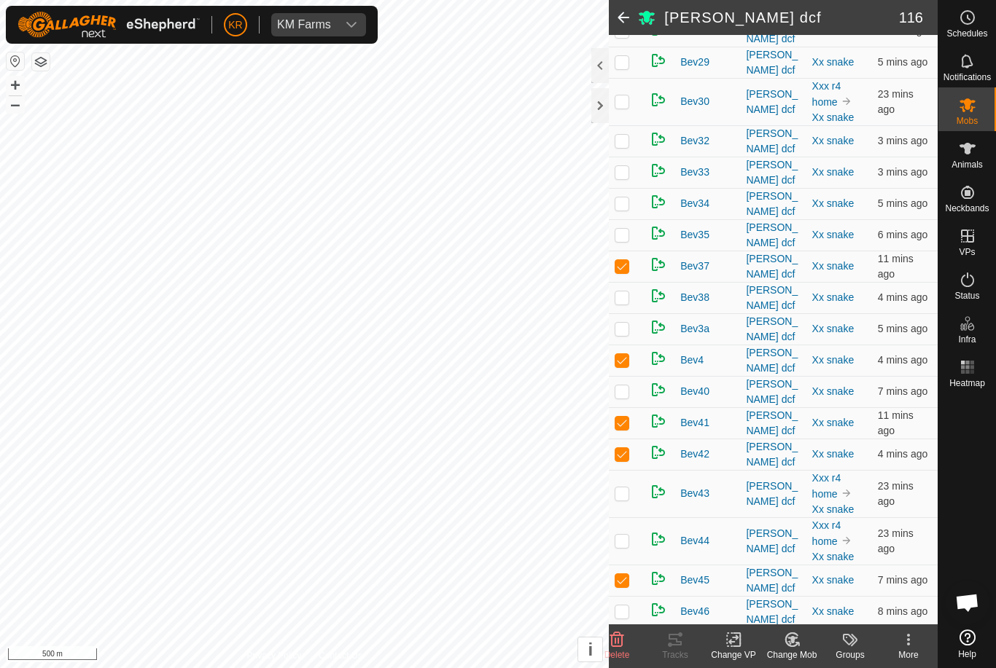
click at [622, 292] on p-checkbox at bounding box center [621, 298] width 15 height 12
checkbox input "true"
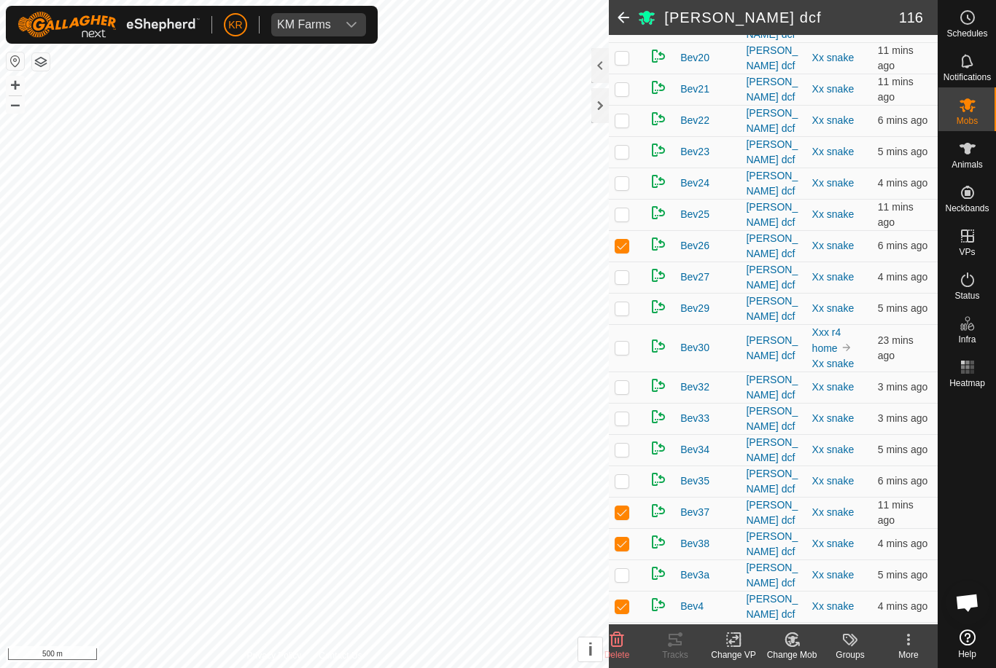
scroll to position [473, 0]
click at [626, 127] on p-checkbox at bounding box center [621, 121] width 15 height 12
checkbox input "true"
click at [624, 382] on p-checkbox at bounding box center [621, 388] width 15 height 12
checkbox input "true"
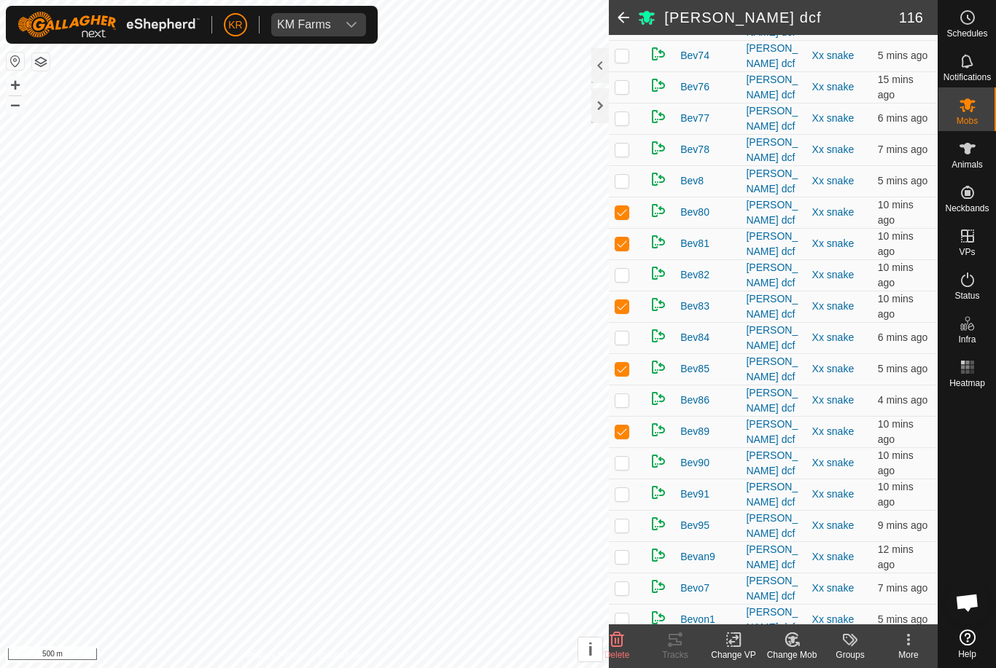
scroll to position [2189, 0]
click at [626, 518] on p-checkbox at bounding box center [621, 524] width 15 height 12
checkbox input "true"
click at [797, 649] on div "Change Mob" at bounding box center [791, 655] width 58 height 13
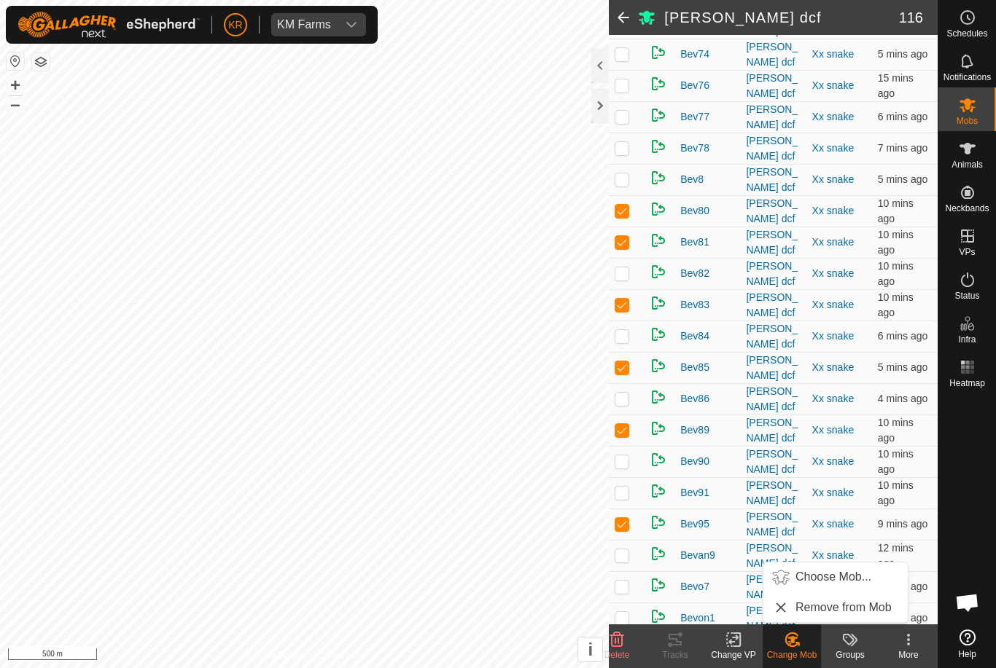
click at [831, 579] on span "Choose Mob..." at bounding box center [833, 576] width 76 height 17
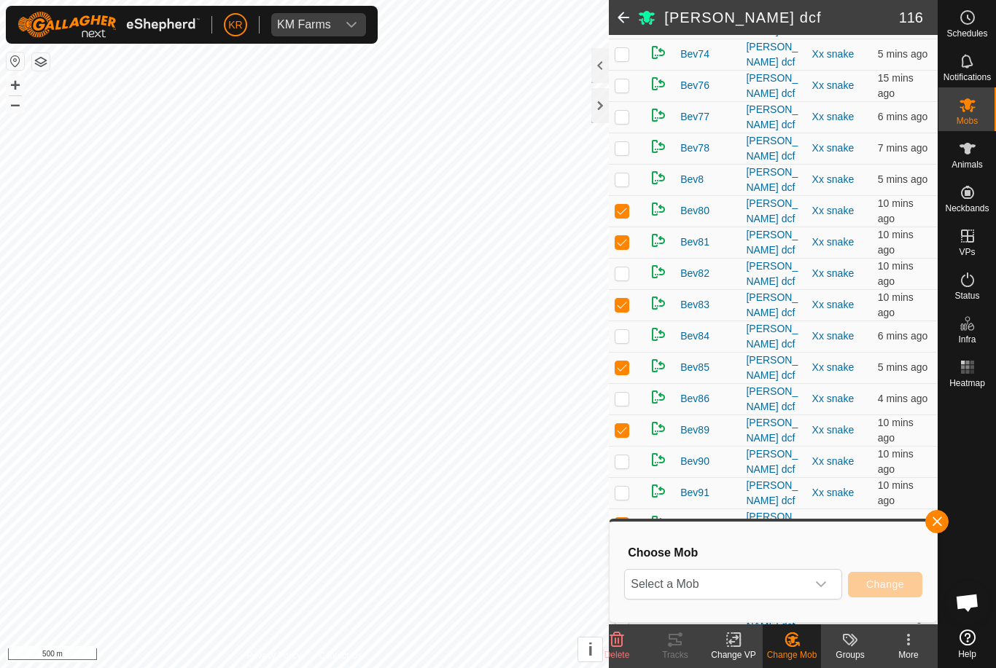
click at [822, 587] on icon "dropdown trigger" at bounding box center [821, 585] width 12 height 12
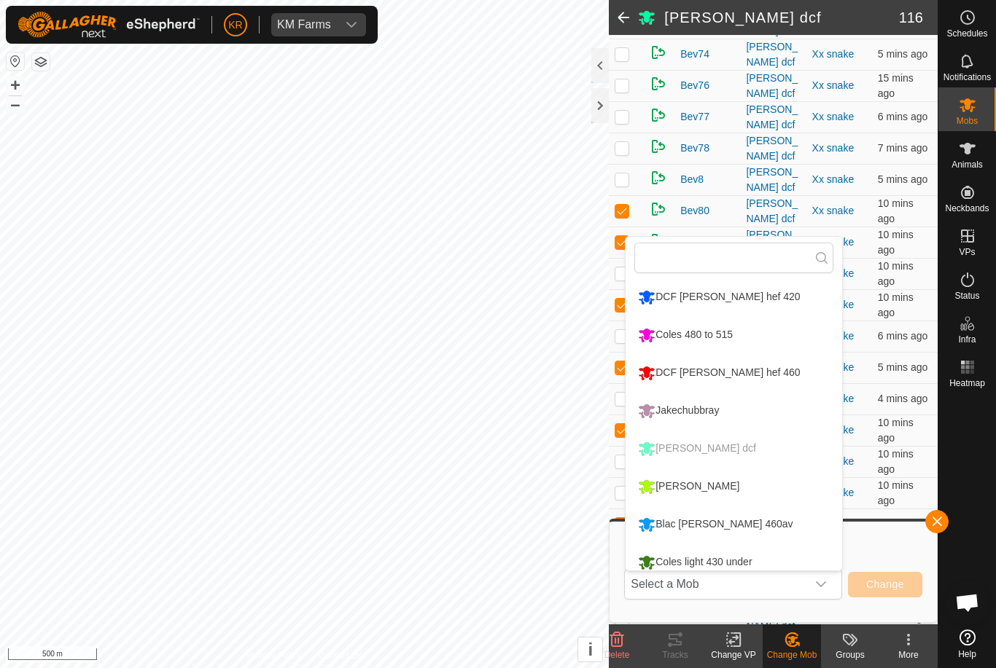
type input "."
click at [703, 300] on div "DCF [PERSON_NAME] hef 420" at bounding box center [718, 297] width 169 height 25
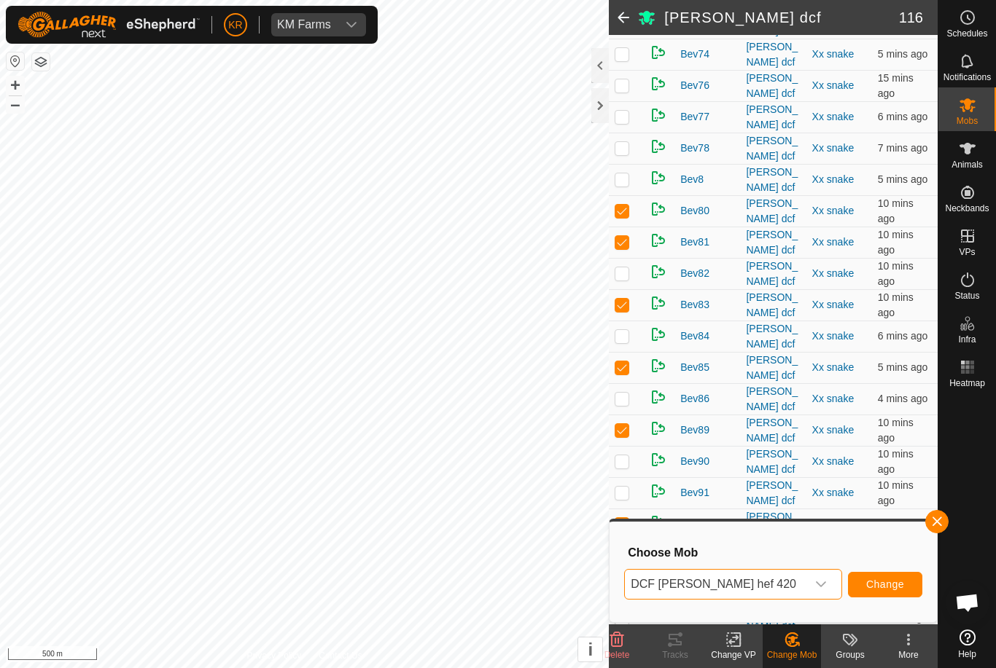
click at [883, 583] on span "Change" at bounding box center [885, 585] width 38 height 12
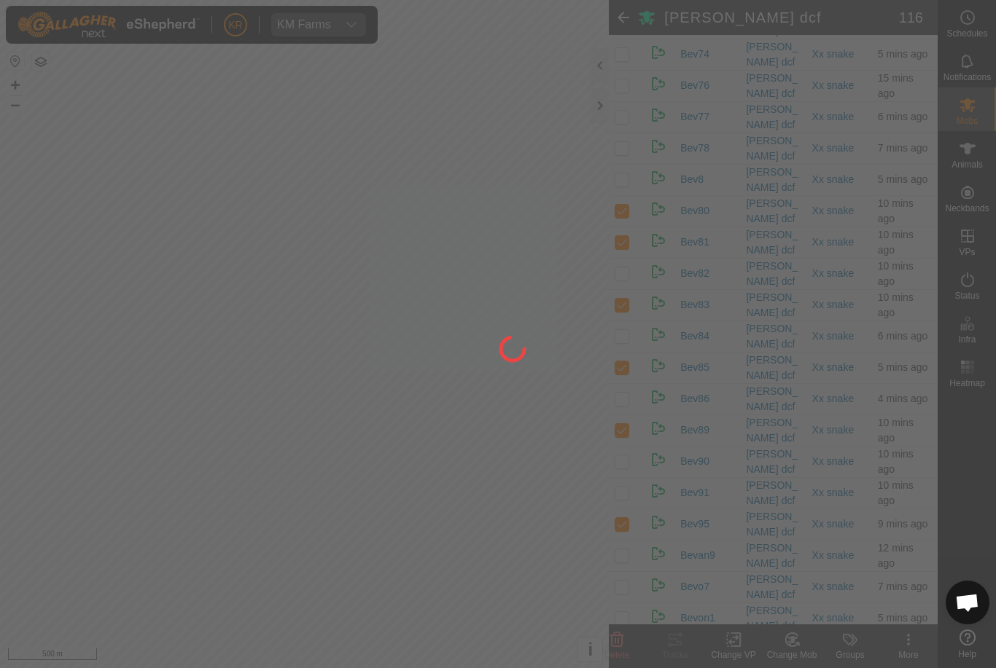
checkbox input "false"
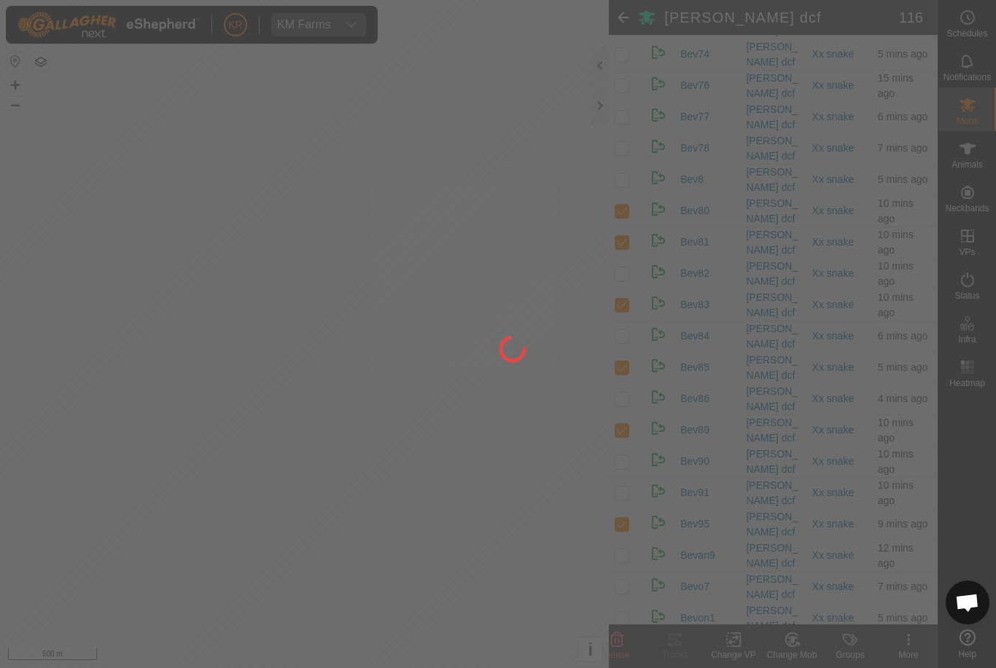
checkbox input "false"
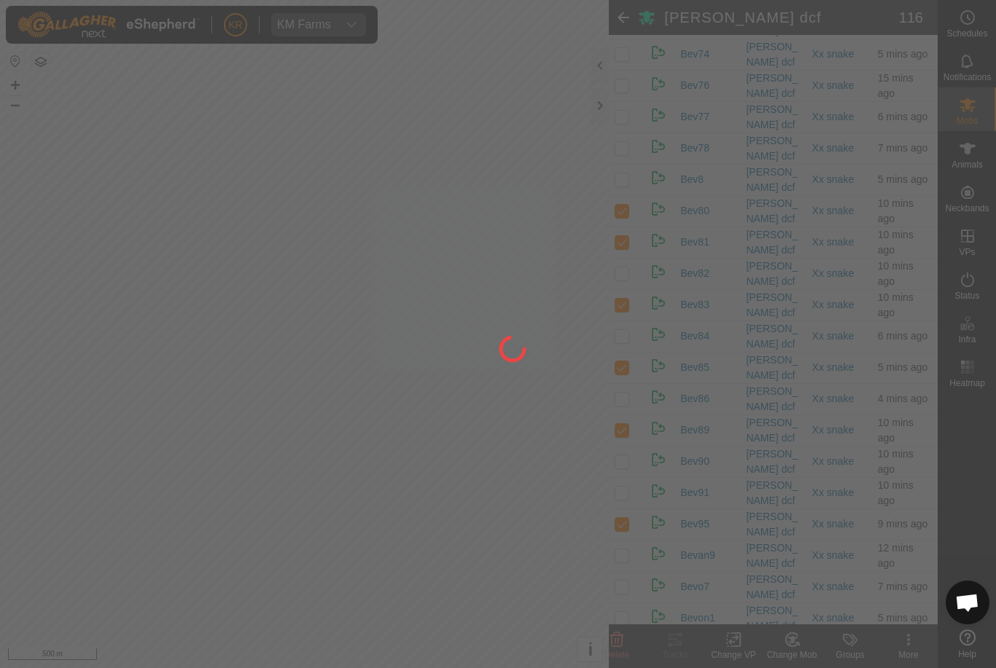
checkbox input "false"
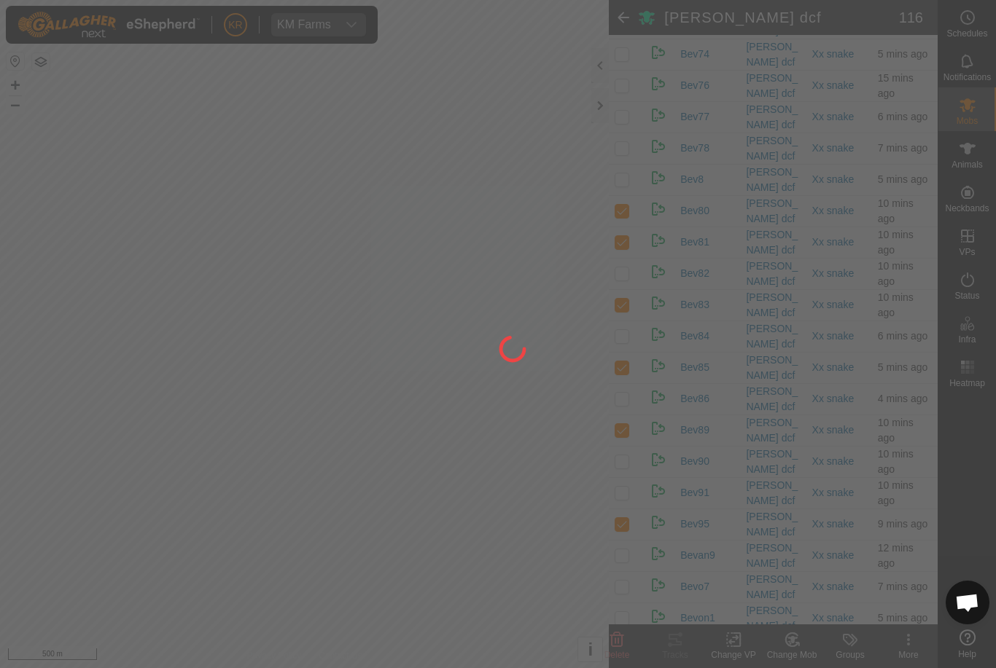
checkbox input "false"
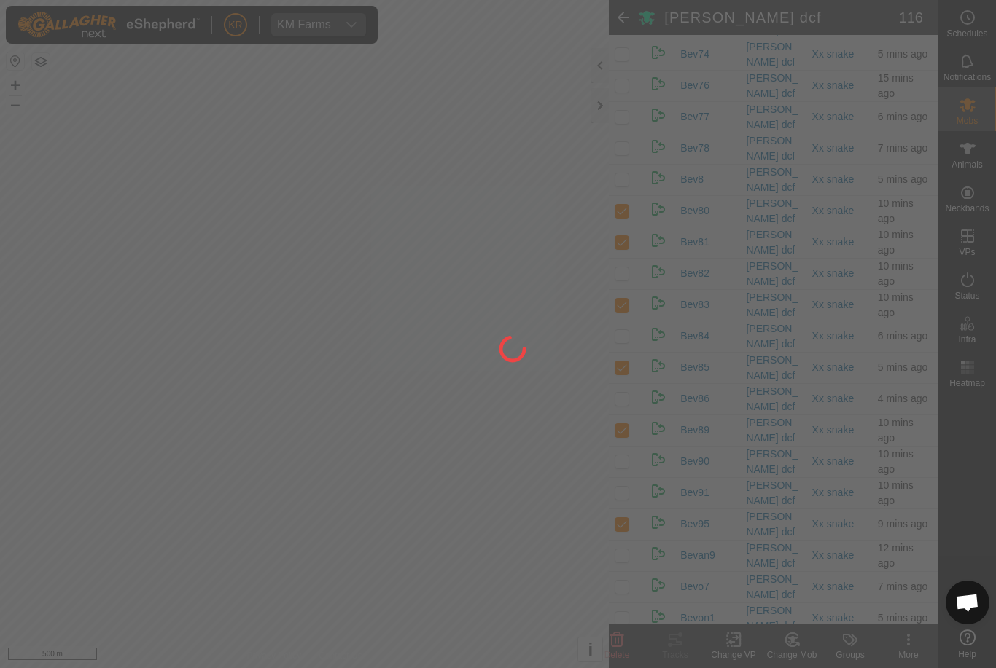
checkbox input "false"
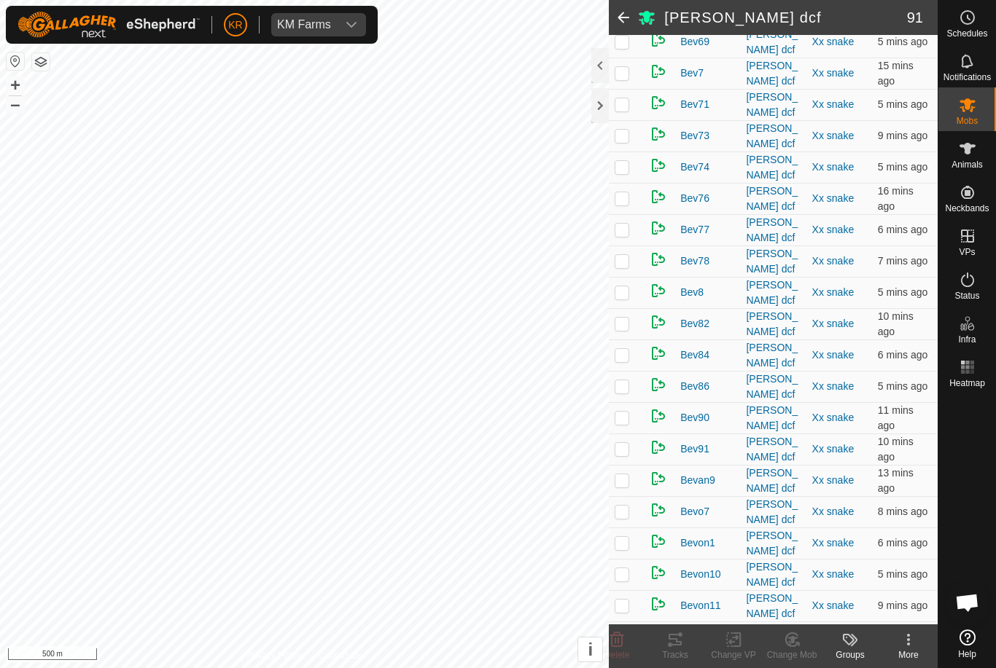
scroll to position [1328, 0]
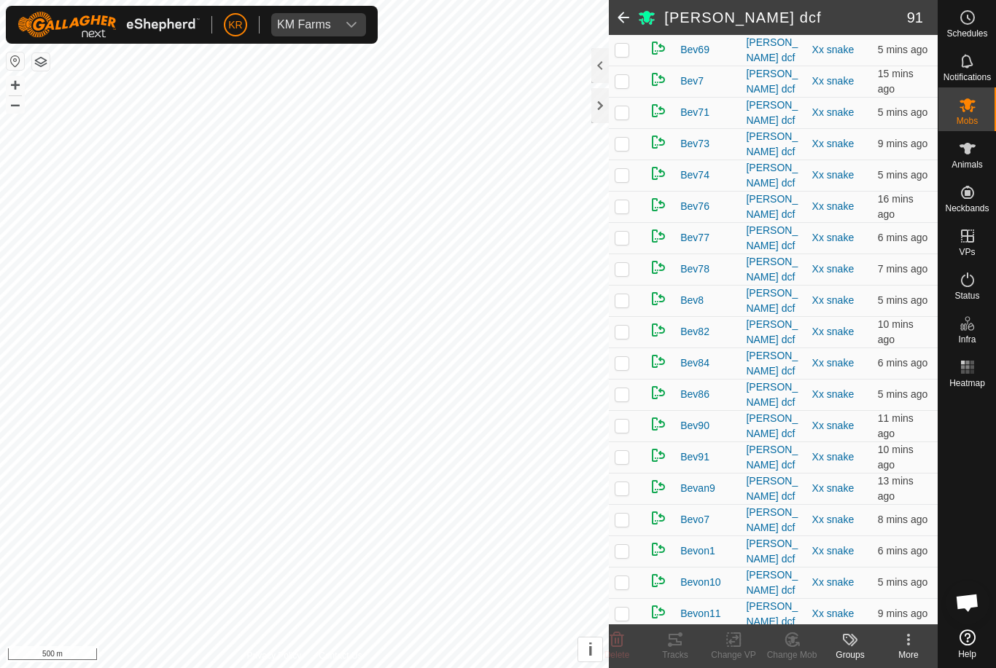
click at [627, 451] on p-checkbox at bounding box center [621, 457] width 15 height 12
checkbox input "true"
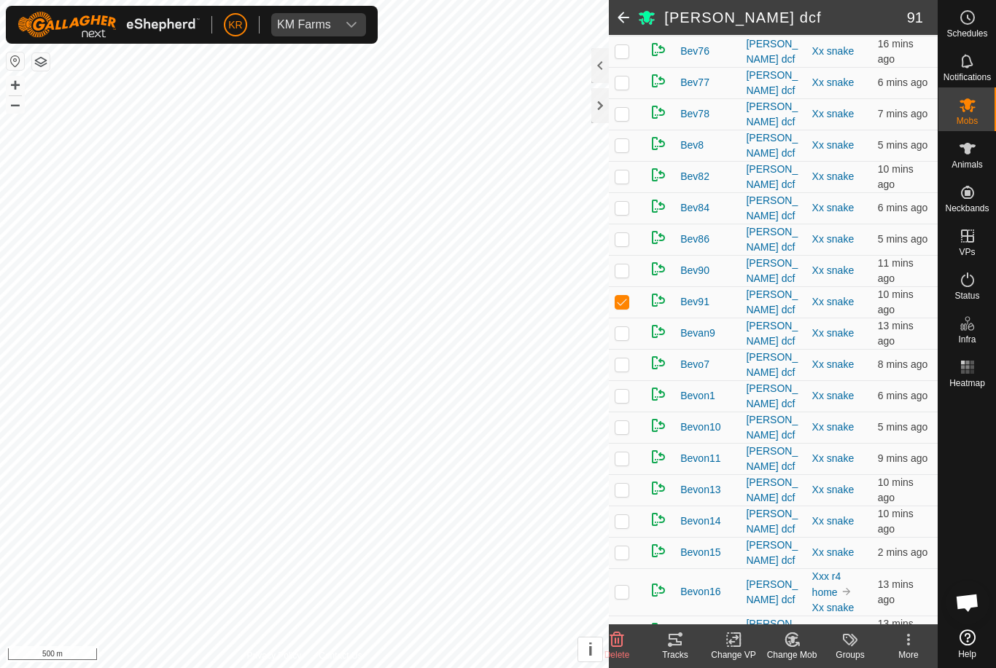
scroll to position [1491, 0]
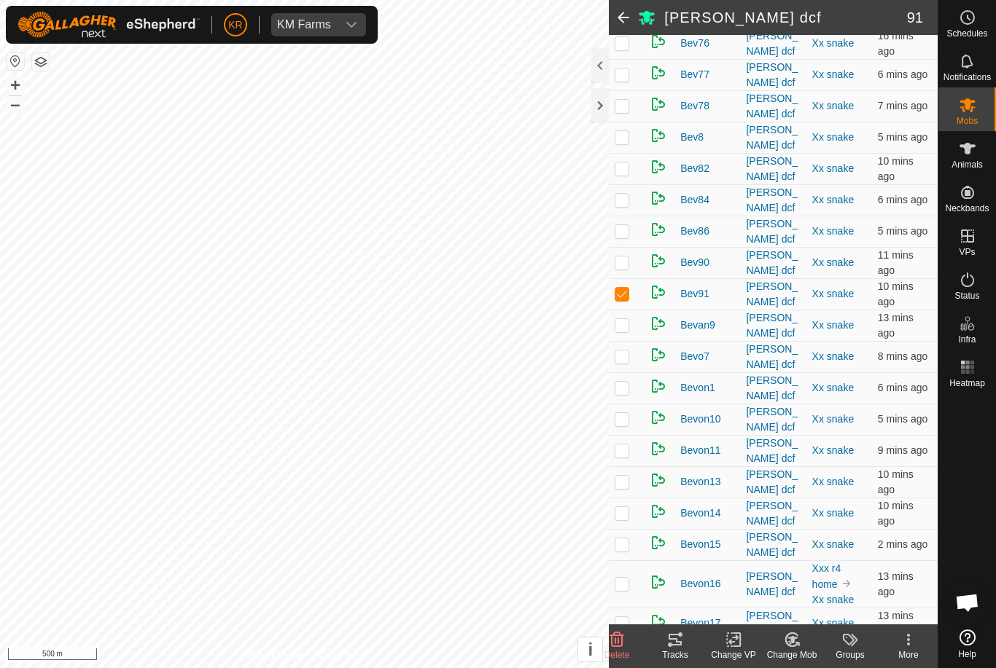
click at [625, 476] on p-checkbox at bounding box center [621, 482] width 15 height 12
click at [624, 476] on p-checkbox at bounding box center [621, 482] width 15 height 12
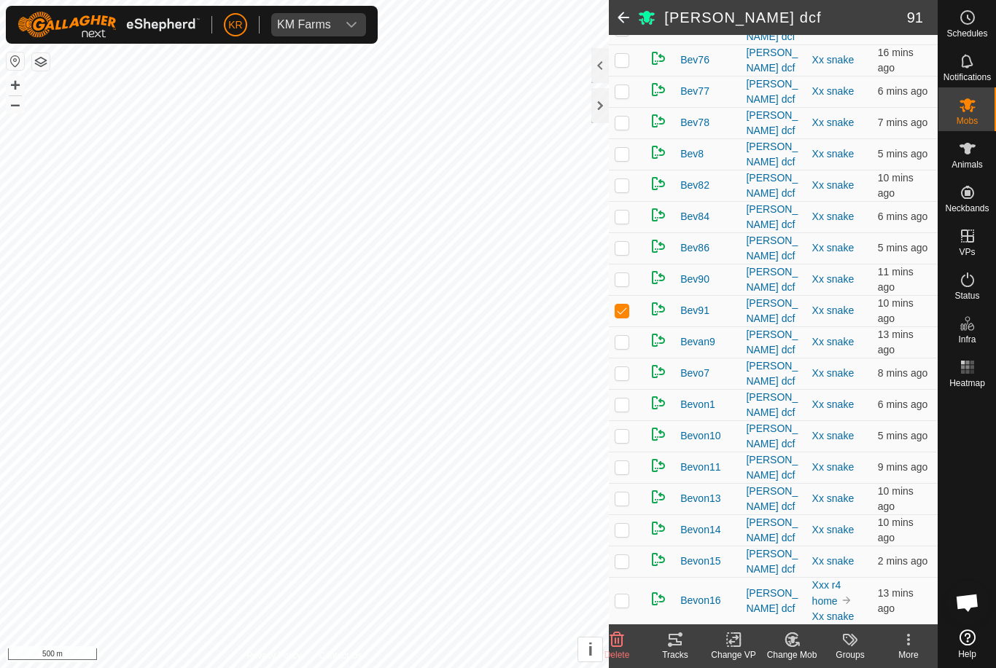
scroll to position [1487, 0]
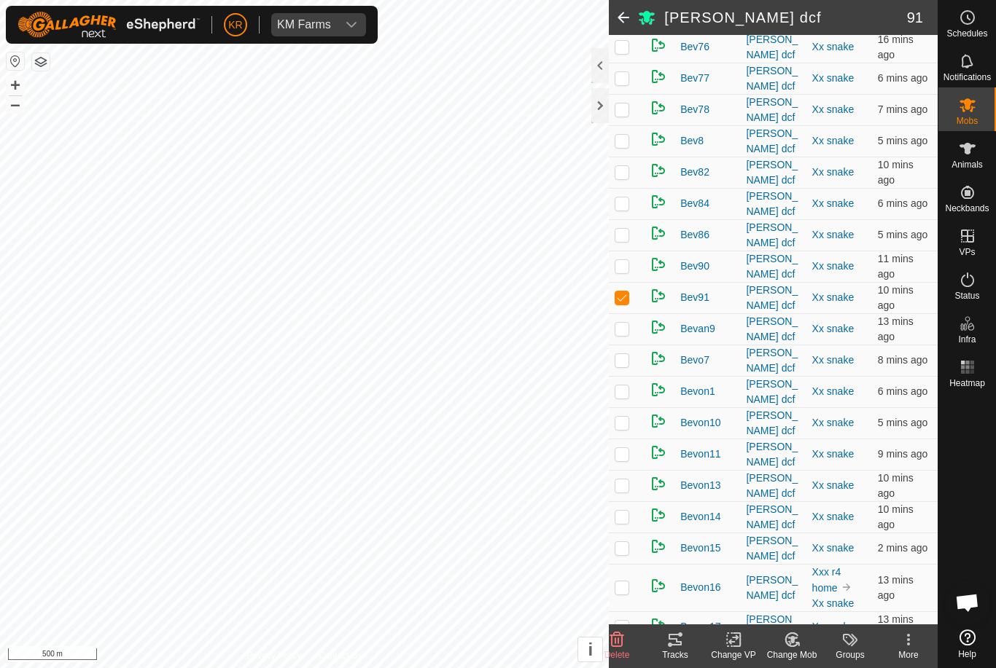
click at [629, 480] on p-checkbox at bounding box center [621, 486] width 15 height 12
checkbox input "true"
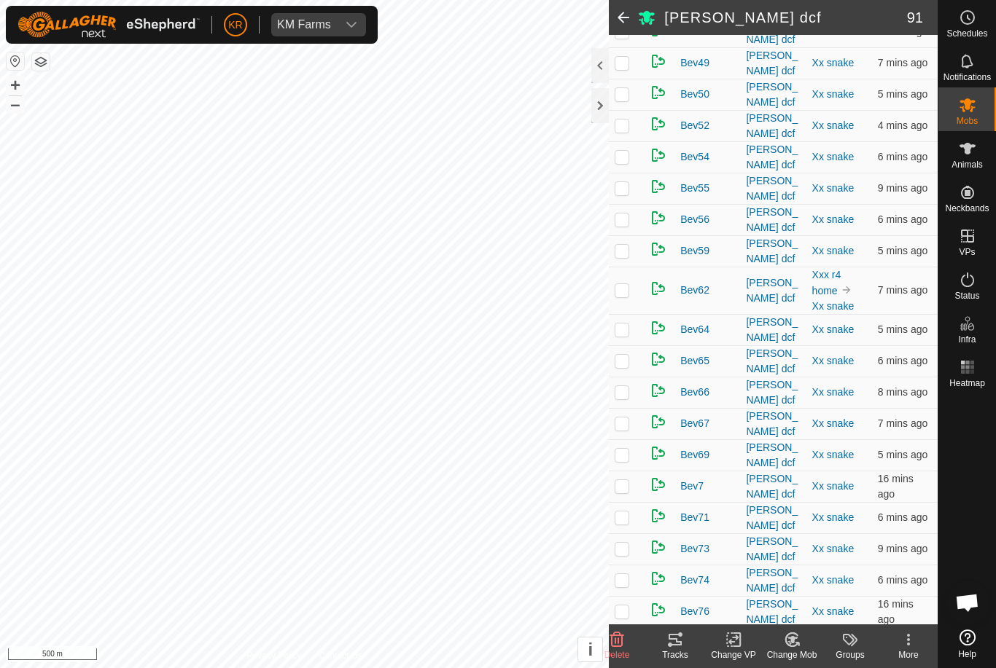
click at [620, 449] on p-checkbox at bounding box center [621, 455] width 15 height 12
checkbox input "true"
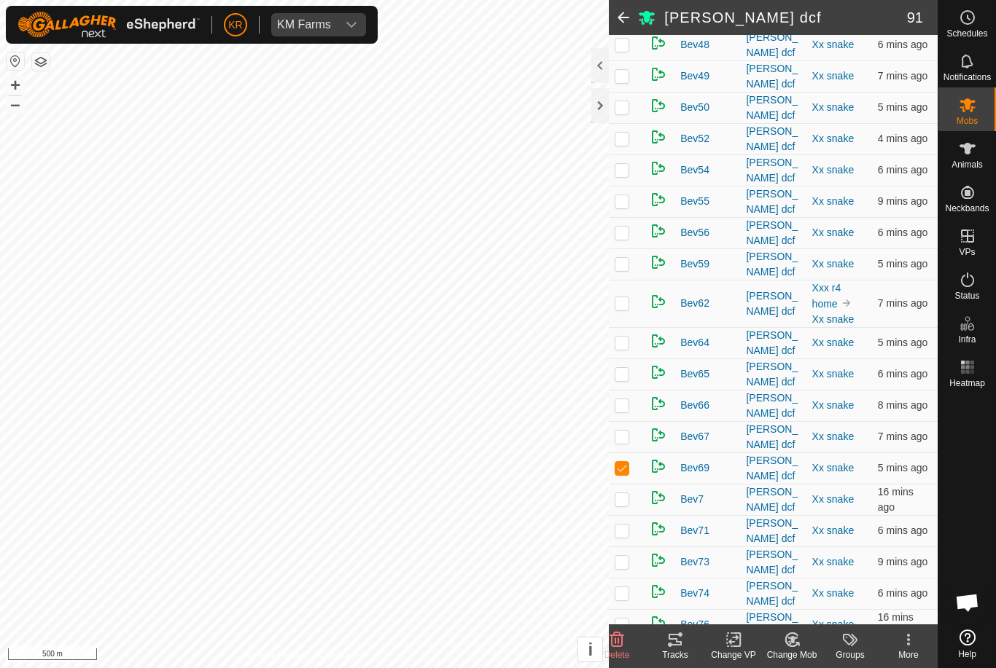
scroll to position [913, 0]
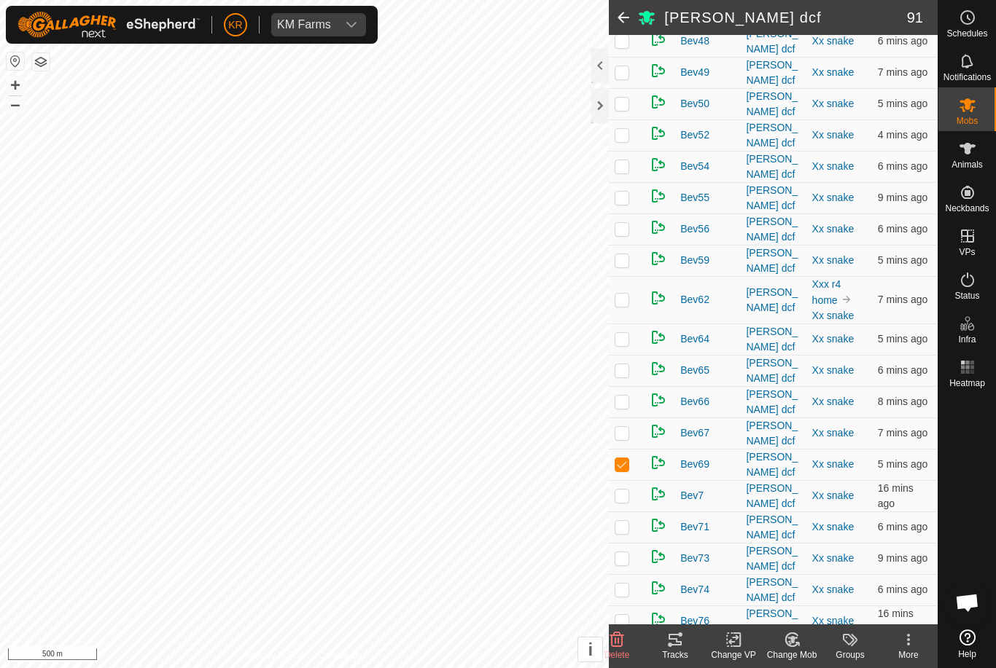
click at [623, 521] on p-checkbox at bounding box center [621, 527] width 15 height 12
checkbox input "true"
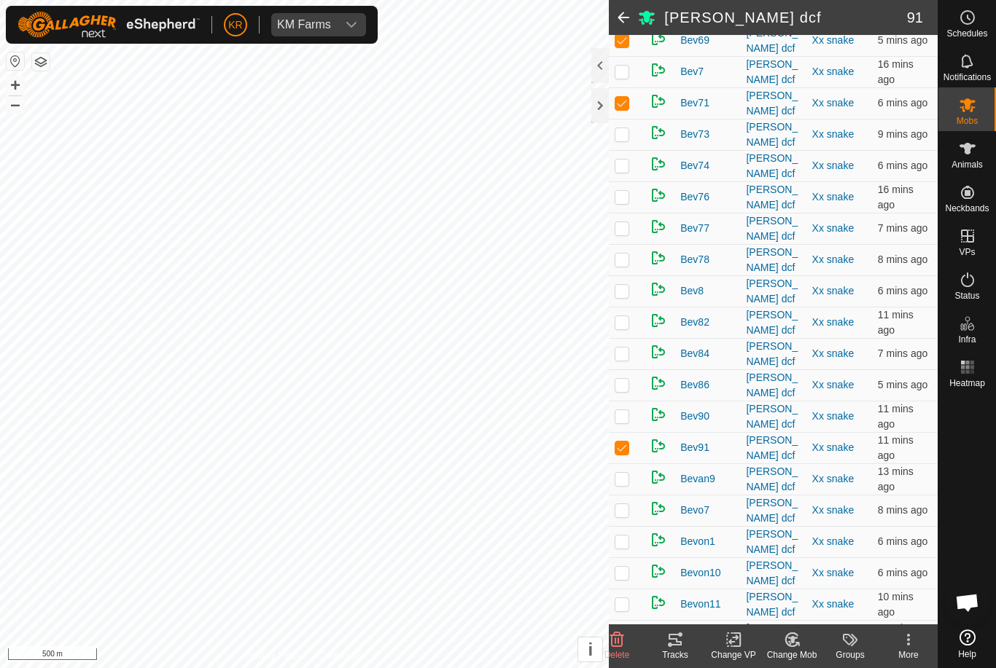
scroll to position [1348, 0]
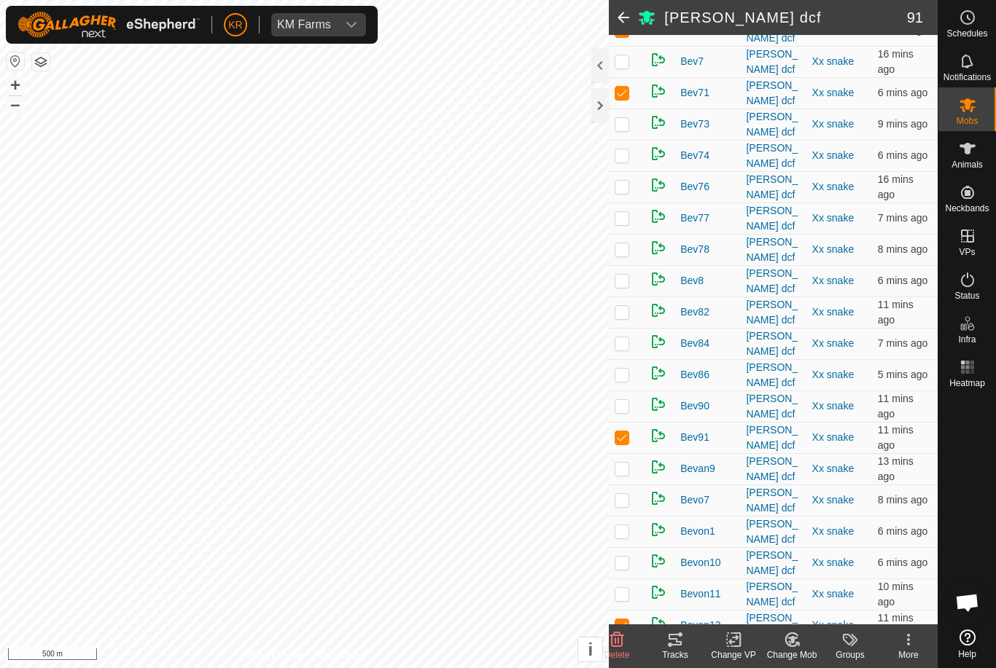
click at [627, 557] on p-checkbox at bounding box center [621, 563] width 15 height 12
checkbox input "true"
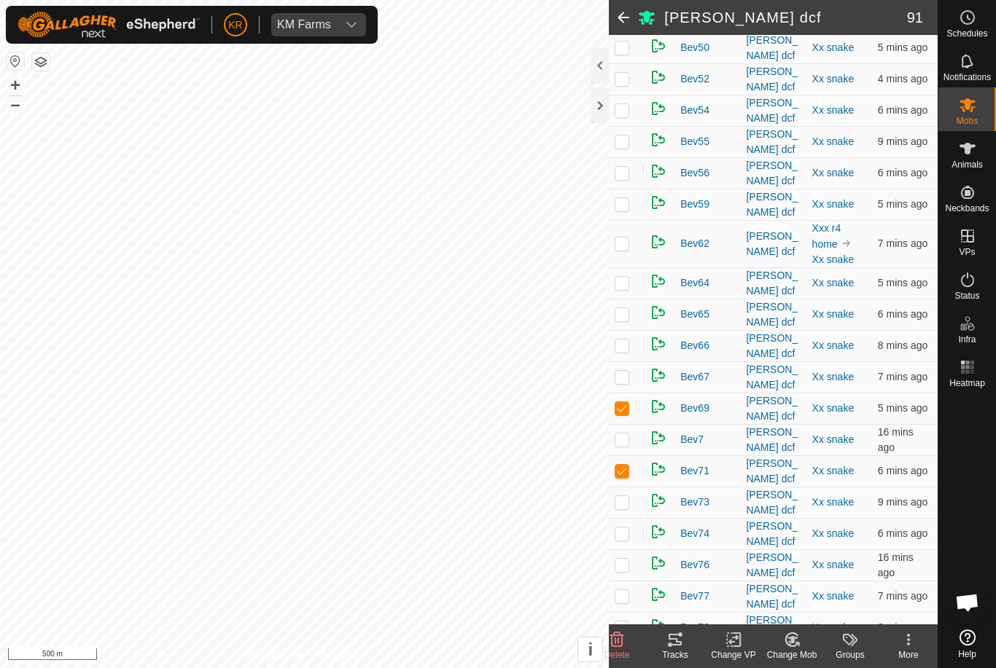
scroll to position [951, 0]
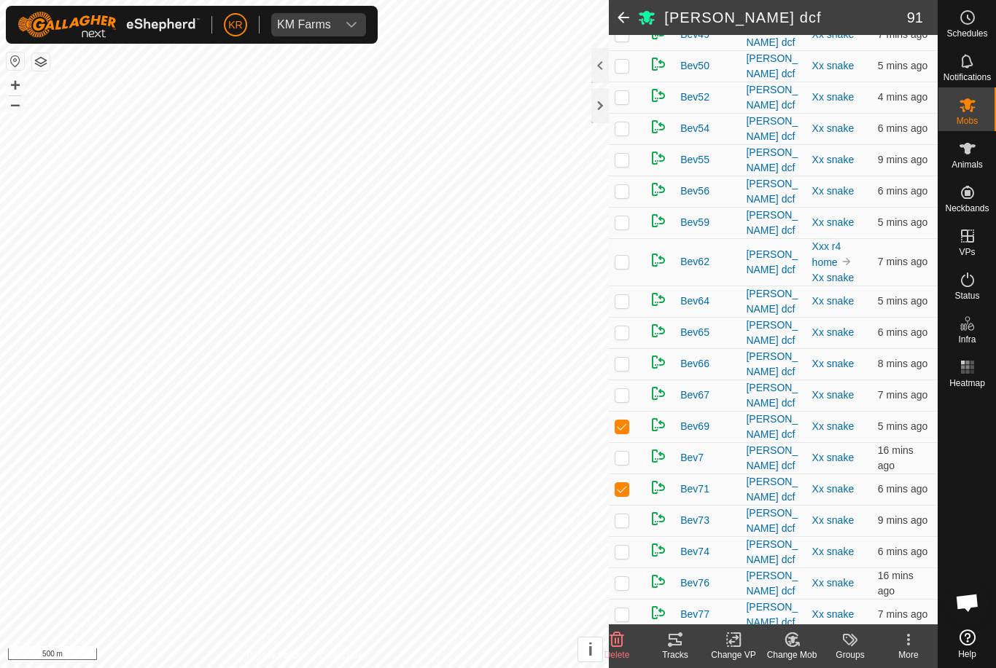
click at [623, 358] on p-checkbox at bounding box center [621, 364] width 15 height 12
checkbox input "true"
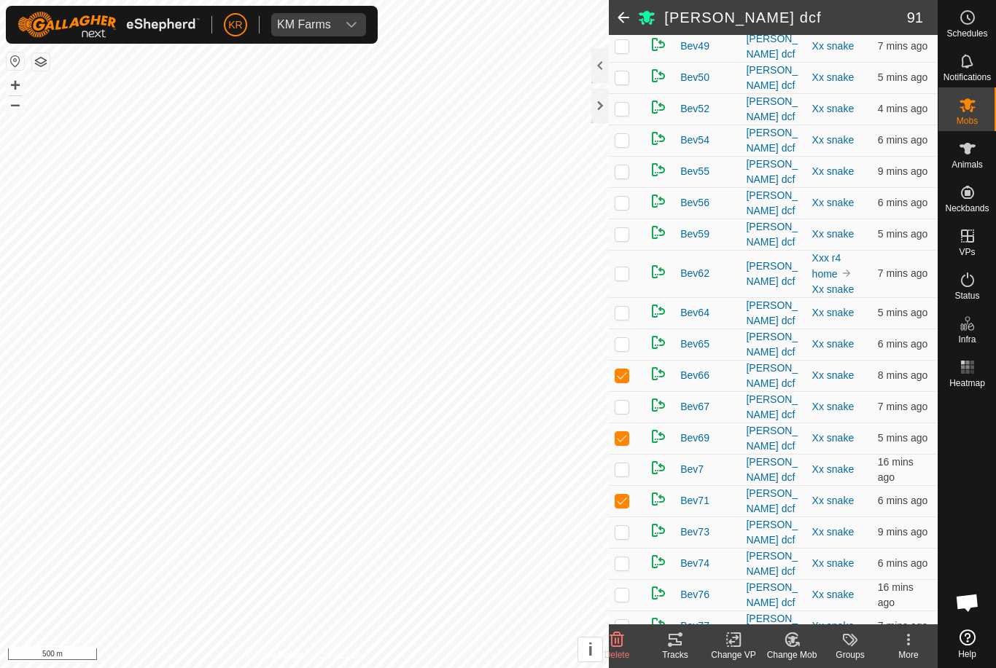
scroll to position [927, 0]
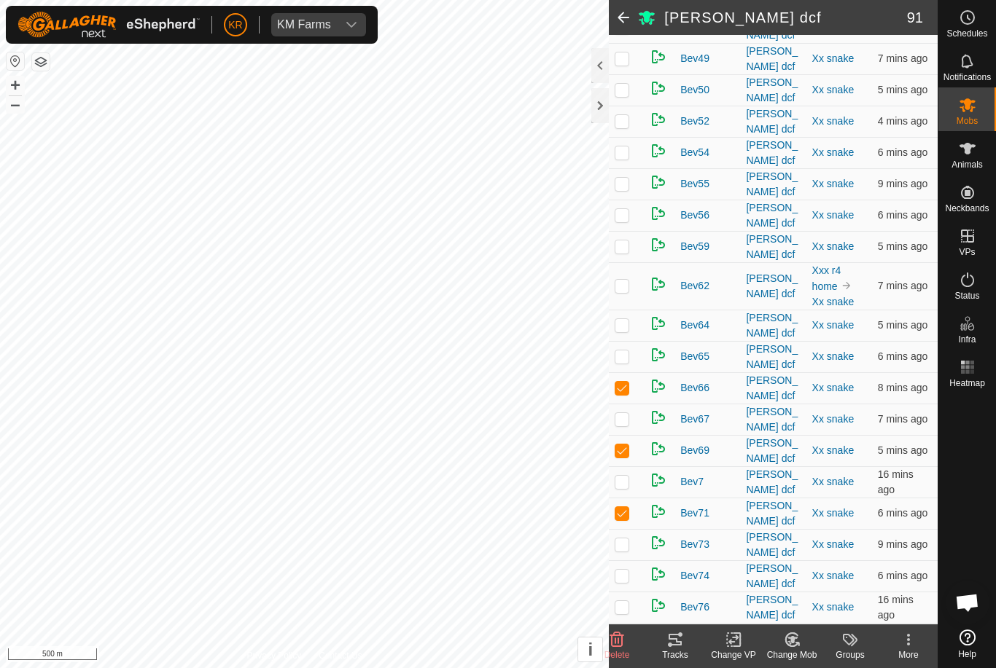
click at [624, 280] on p-checkbox at bounding box center [621, 286] width 15 height 12
checkbox input "true"
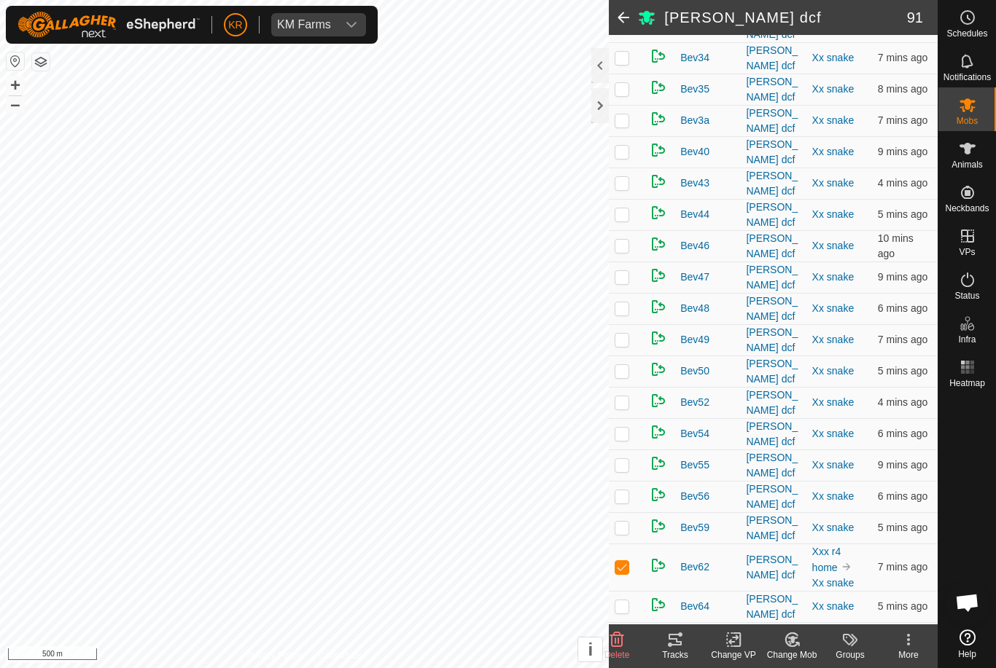
scroll to position [638, 0]
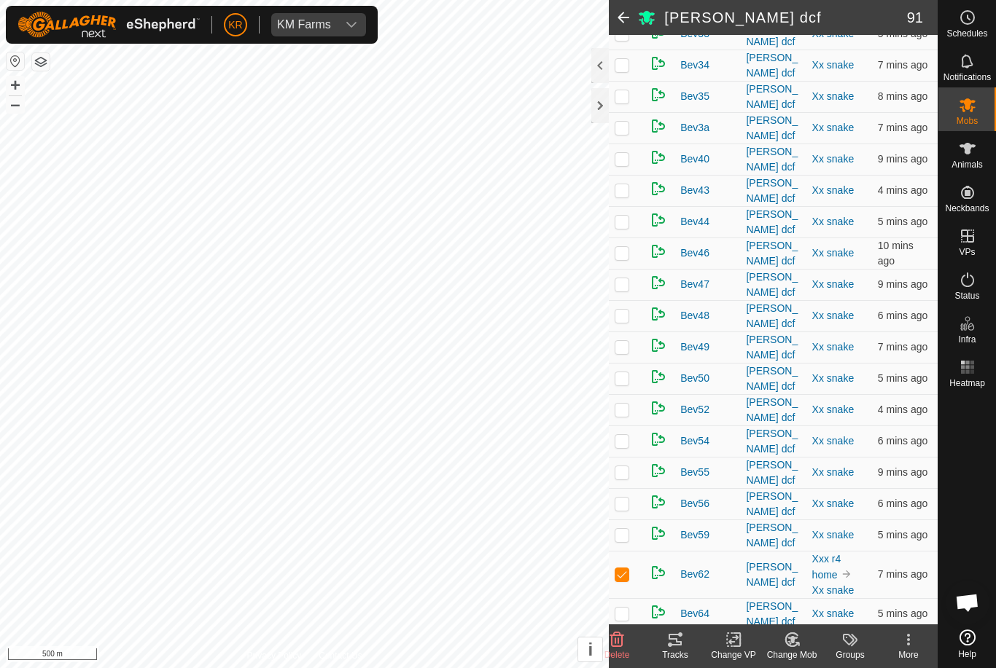
click at [615, 153] on p-checkbox at bounding box center [621, 159] width 15 height 12
checkbox input "true"
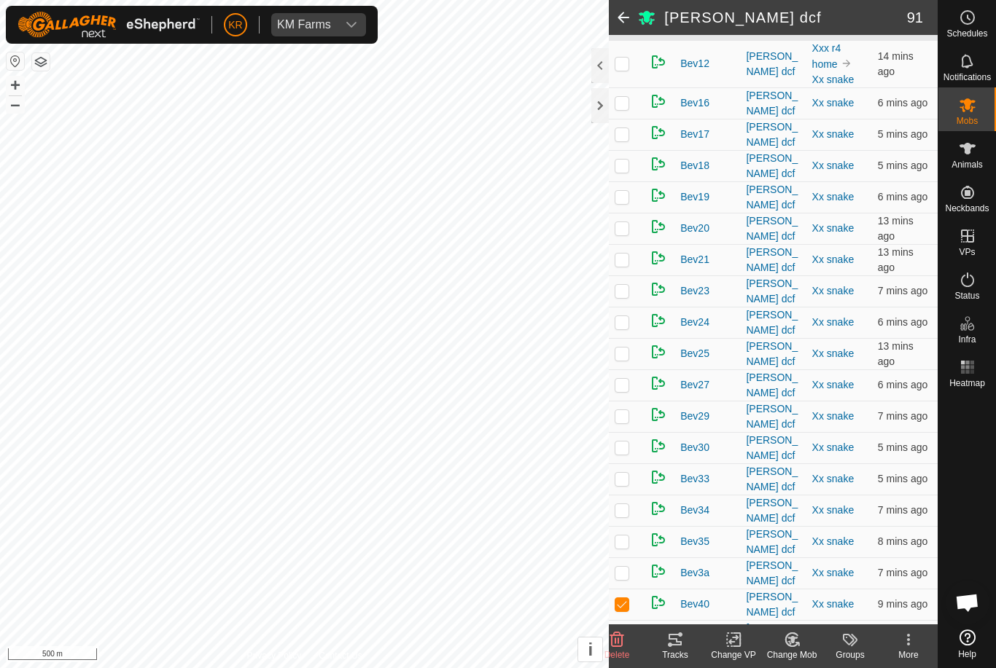
scroll to position [184, 0]
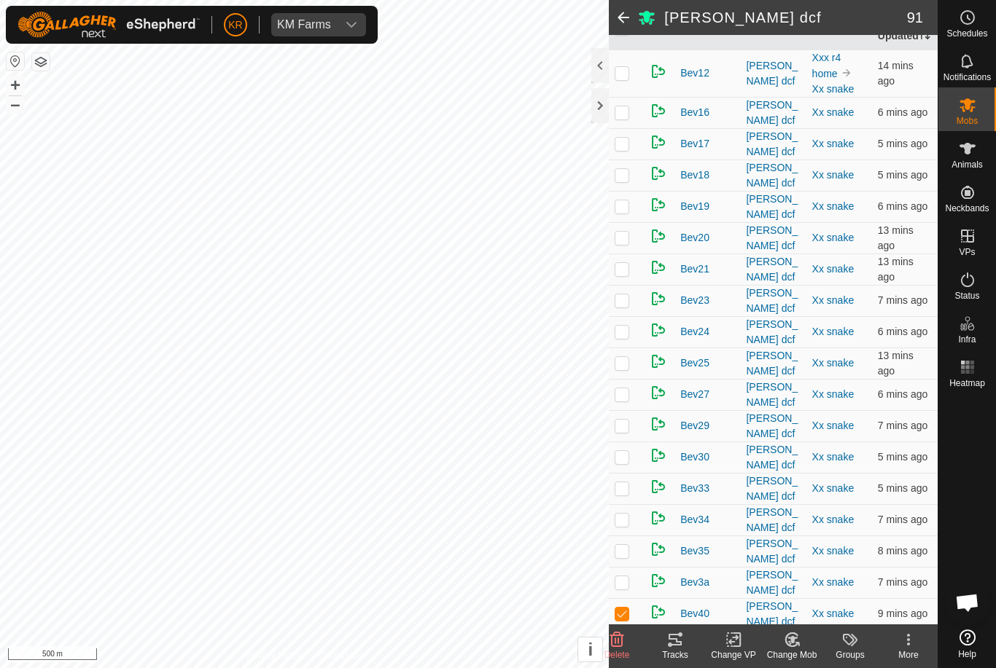
click at [621, 361] on p-checkbox at bounding box center [621, 363] width 15 height 12
checkbox input "true"
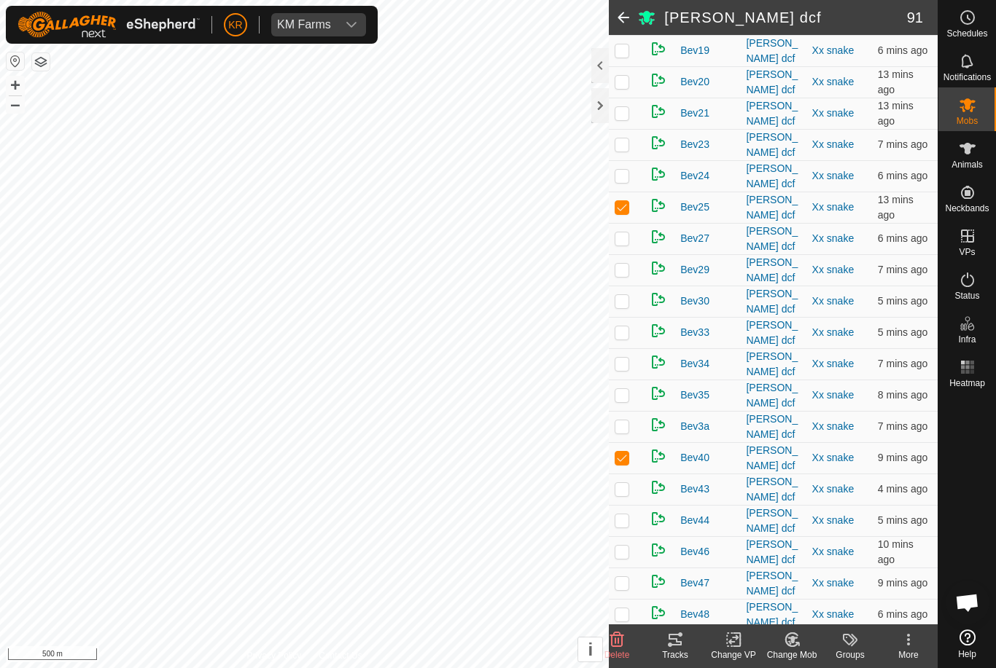
scroll to position [337, 0]
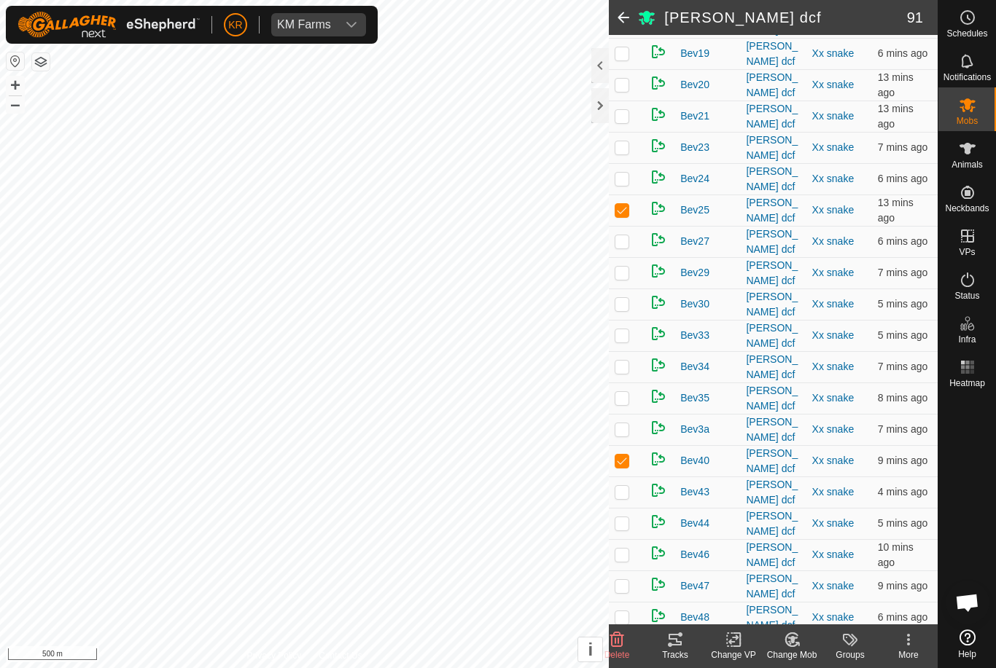
click at [626, 486] on p-checkbox at bounding box center [621, 492] width 15 height 12
checkbox input "true"
click at [620, 302] on p-checkbox at bounding box center [621, 304] width 15 height 12
checkbox input "true"
click at [795, 651] on div "Change Mob" at bounding box center [791, 655] width 58 height 13
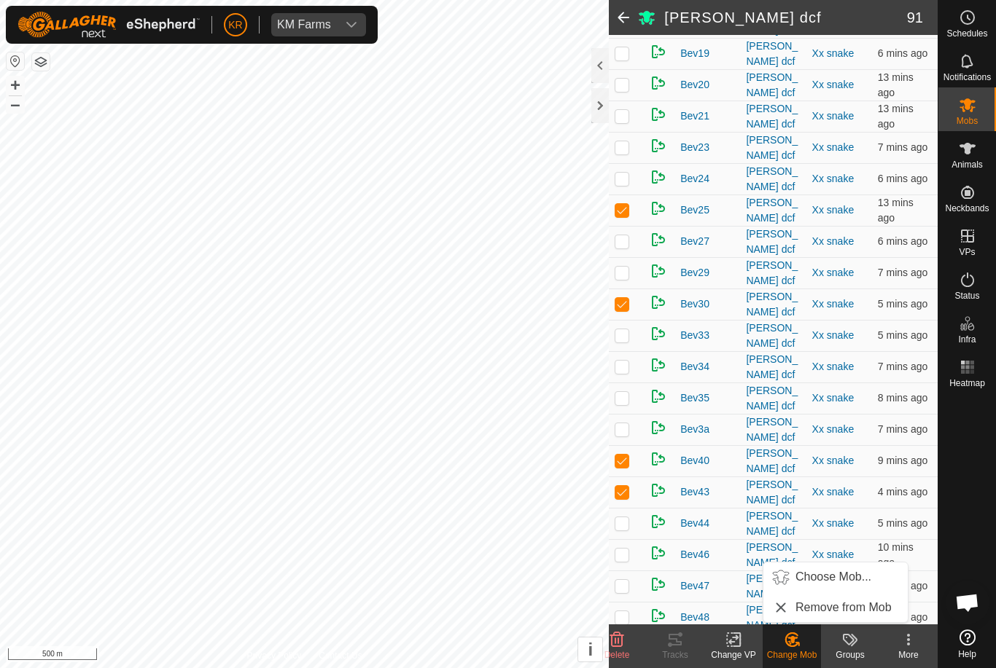
click at [819, 580] on span "Choose Mob..." at bounding box center [833, 576] width 76 height 17
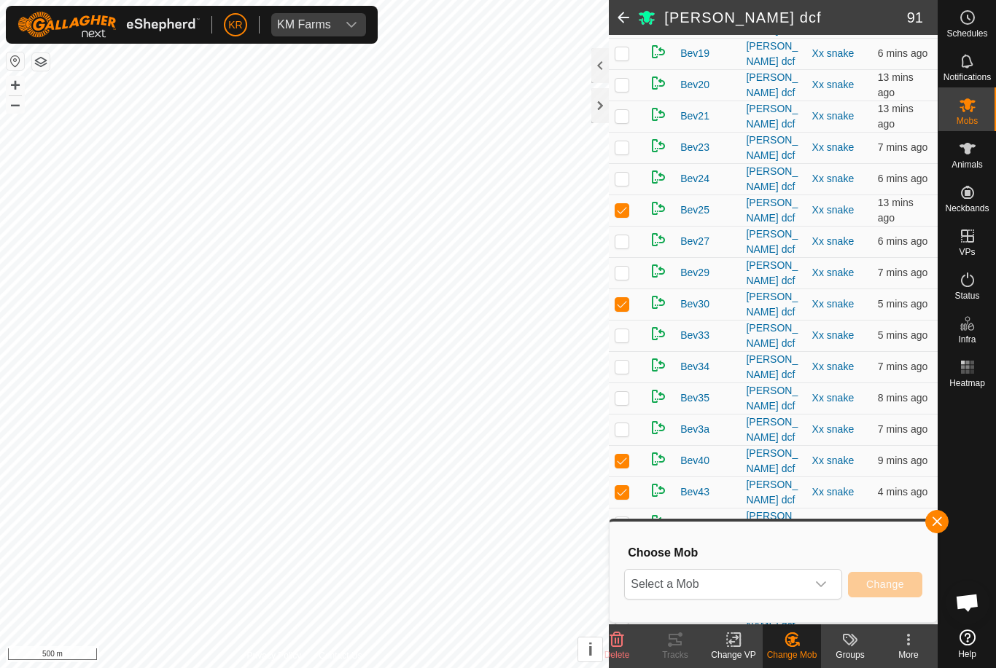
click at [782, 583] on span "Select a Mob" at bounding box center [715, 584] width 181 height 29
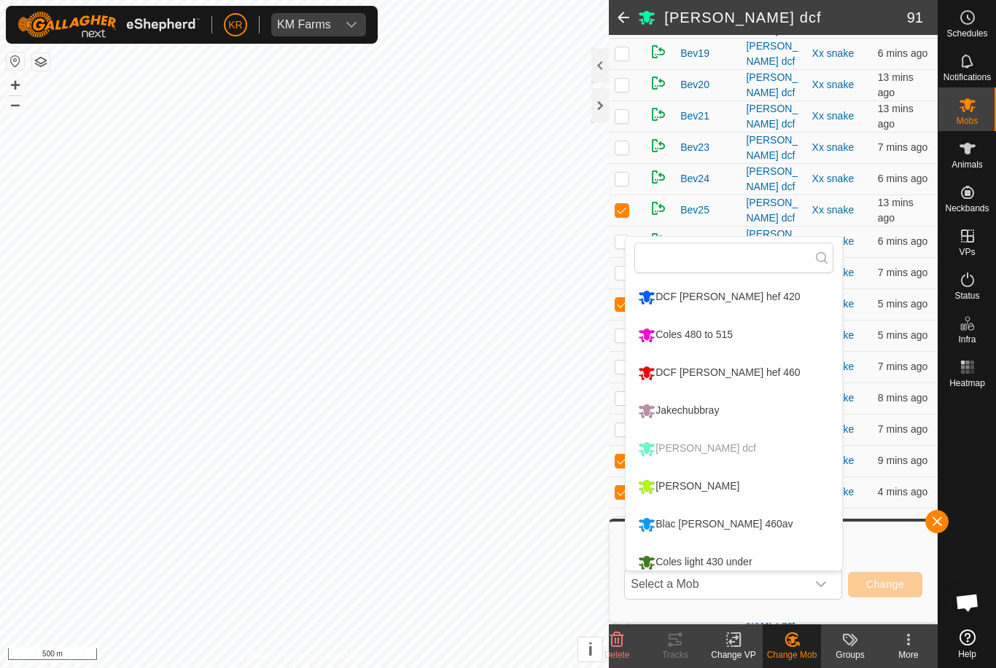
click at [713, 299] on div "DCF [PERSON_NAME] hef 420" at bounding box center [718, 297] width 169 height 25
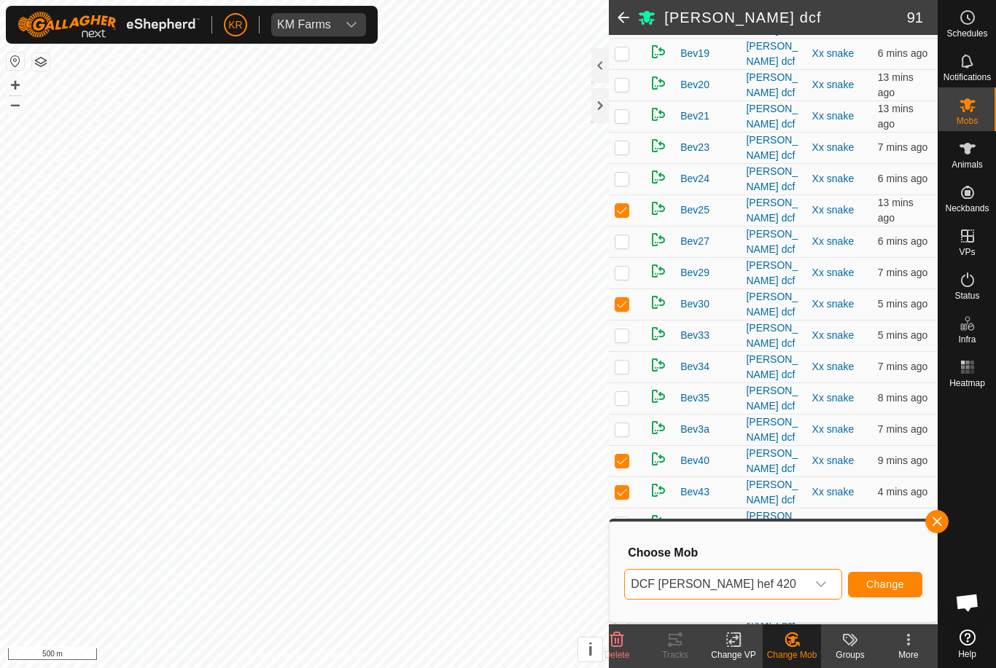
click at [873, 584] on span "Change" at bounding box center [885, 585] width 38 height 12
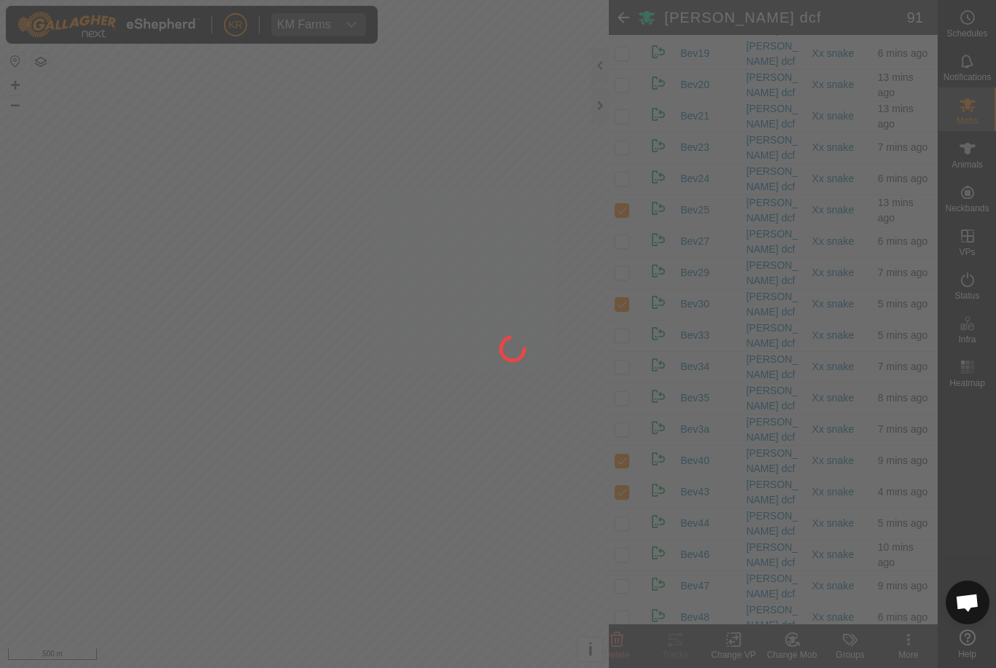
checkbox input "false"
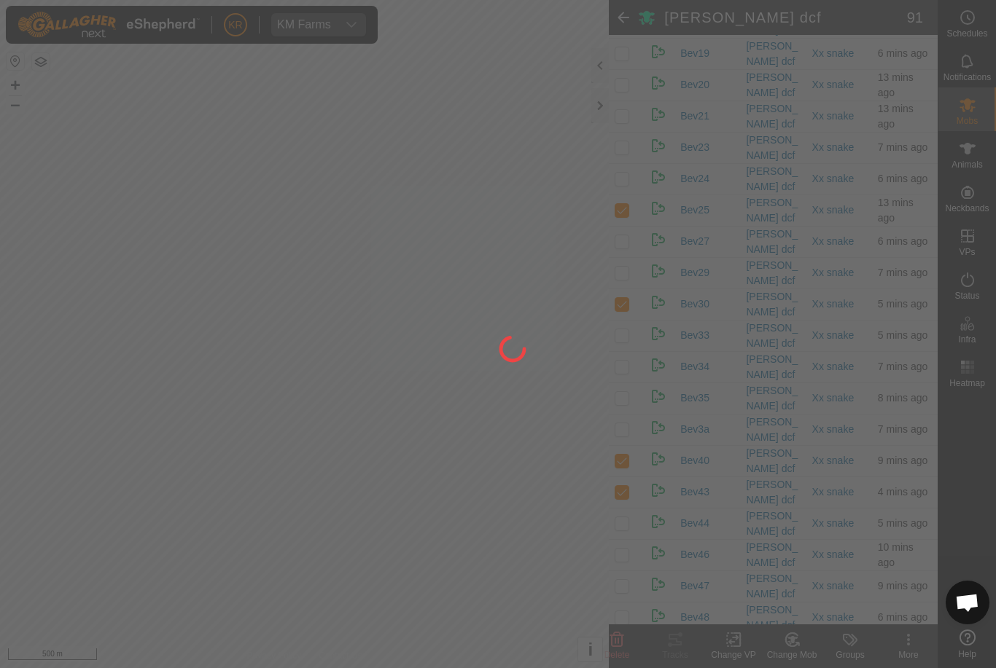
checkbox input "false"
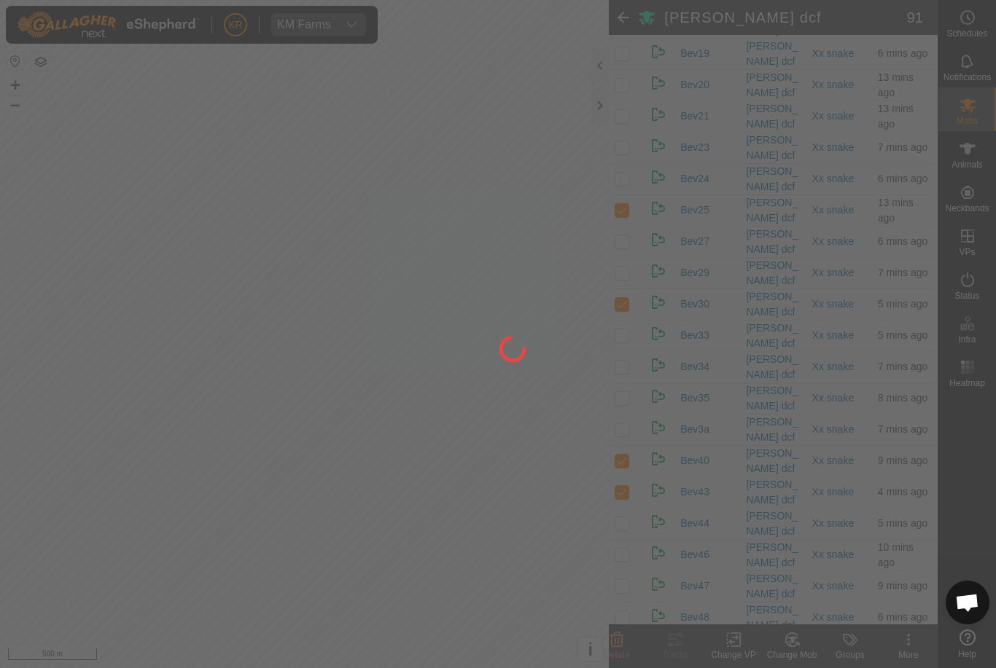
checkbox input "false"
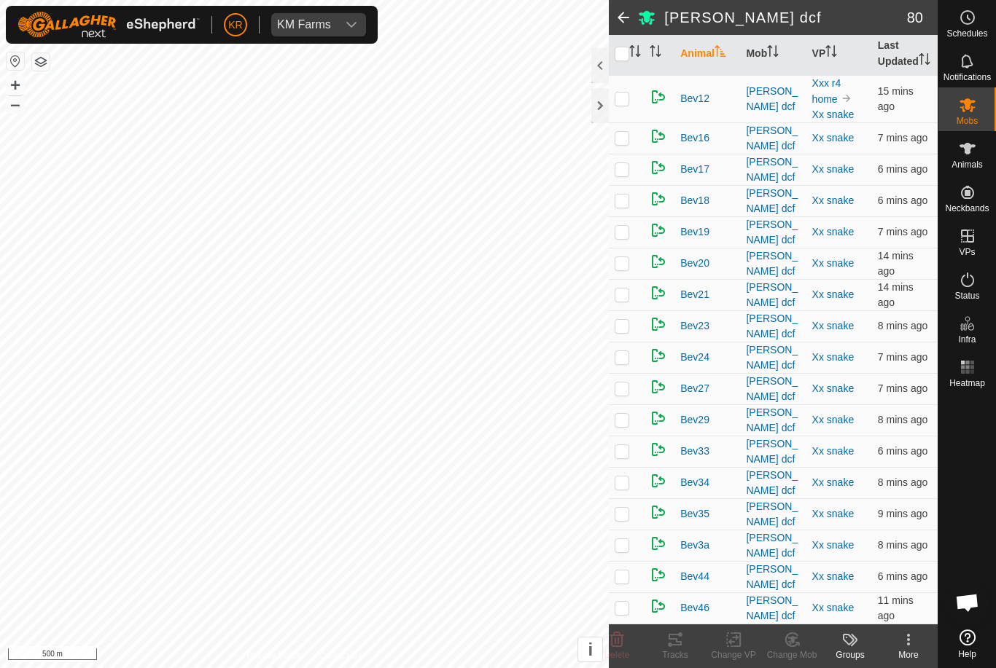
scroll to position [128, 0]
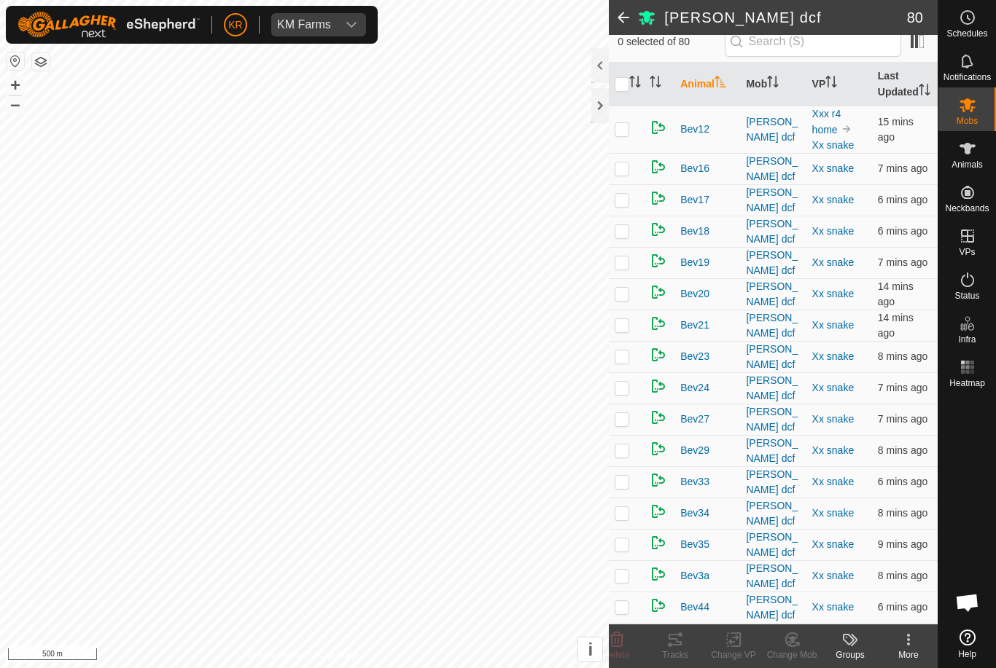
click at [634, 247] on td at bounding box center [626, 231] width 35 height 31
checkbox input "true"
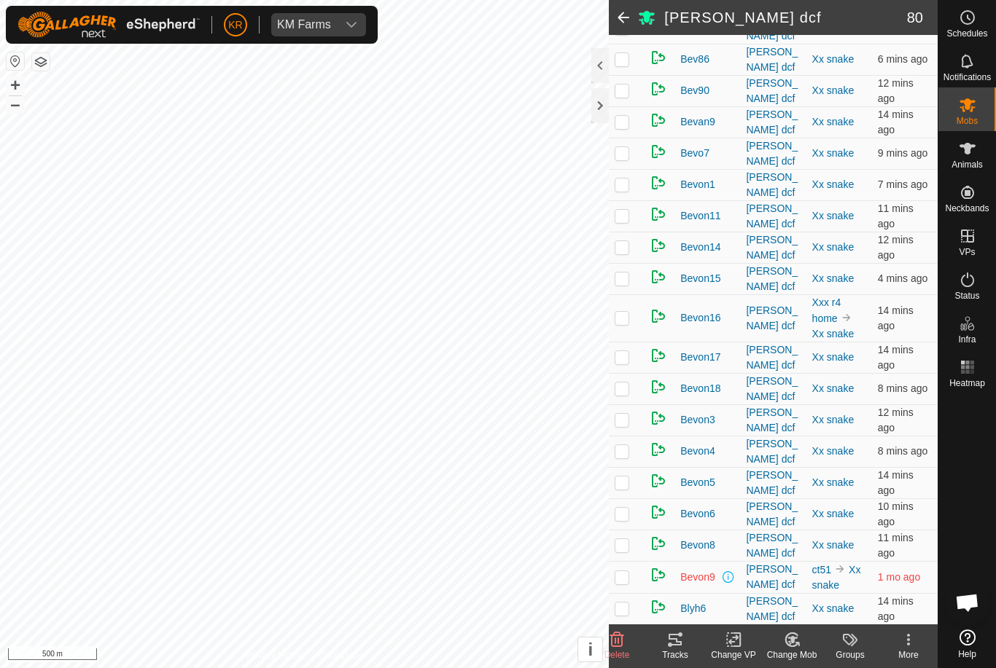
scroll to position [1428, 0]
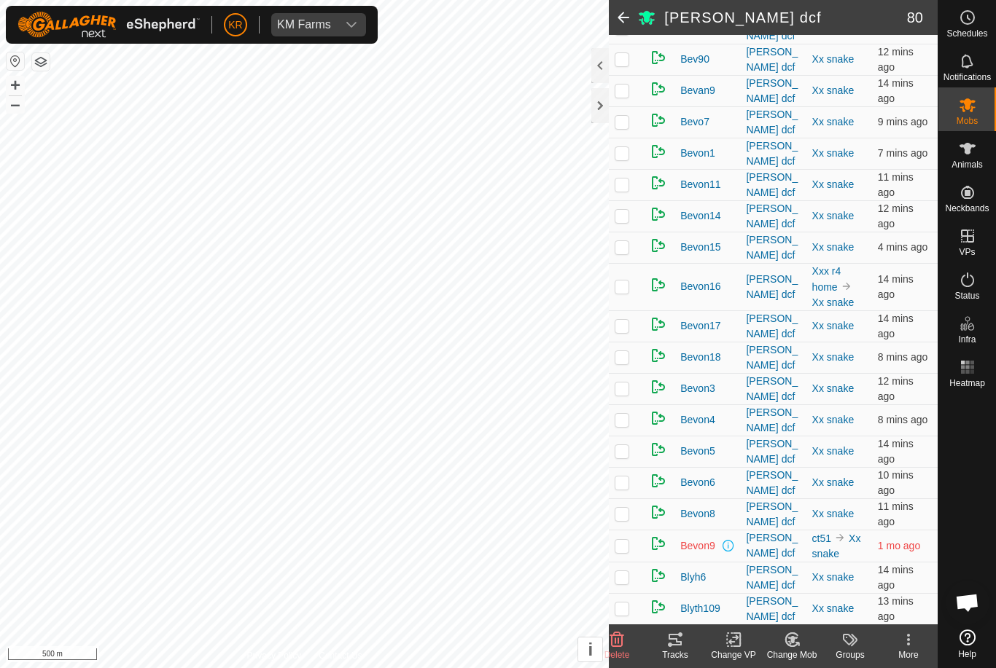
click at [625, 414] on p-checkbox at bounding box center [621, 420] width 15 height 12
checkbox input "true"
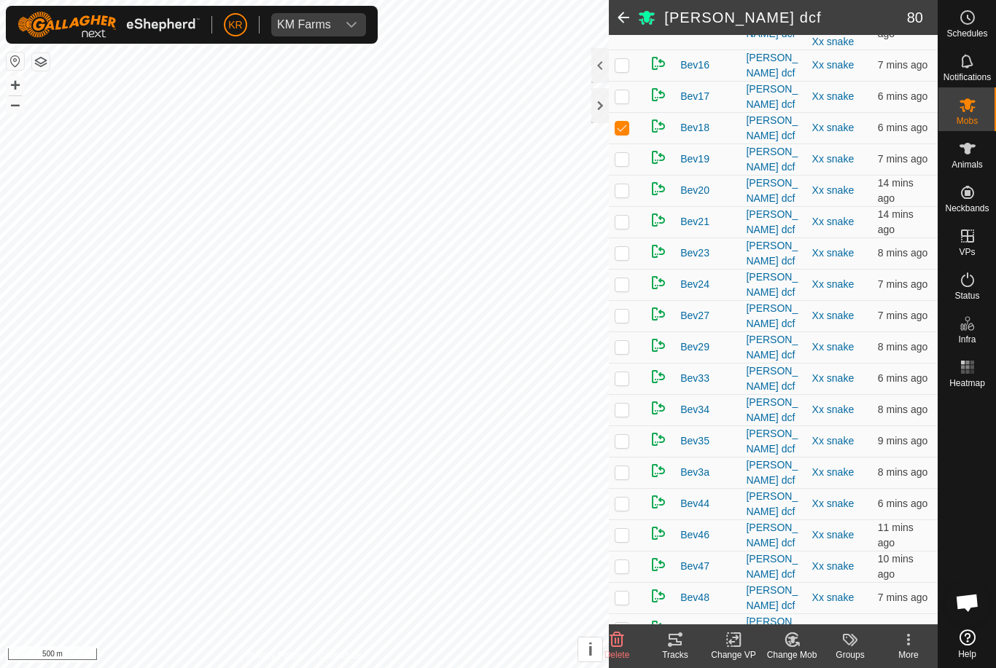
scroll to position [195, 0]
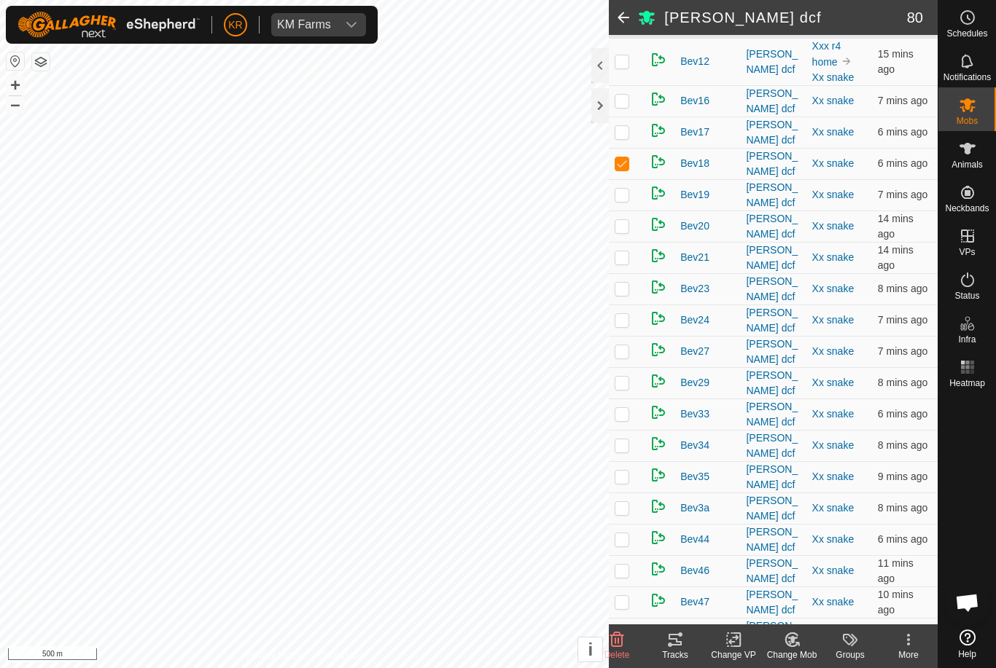
click at [623, 351] on p-checkbox at bounding box center [621, 351] width 15 height 12
checkbox input "true"
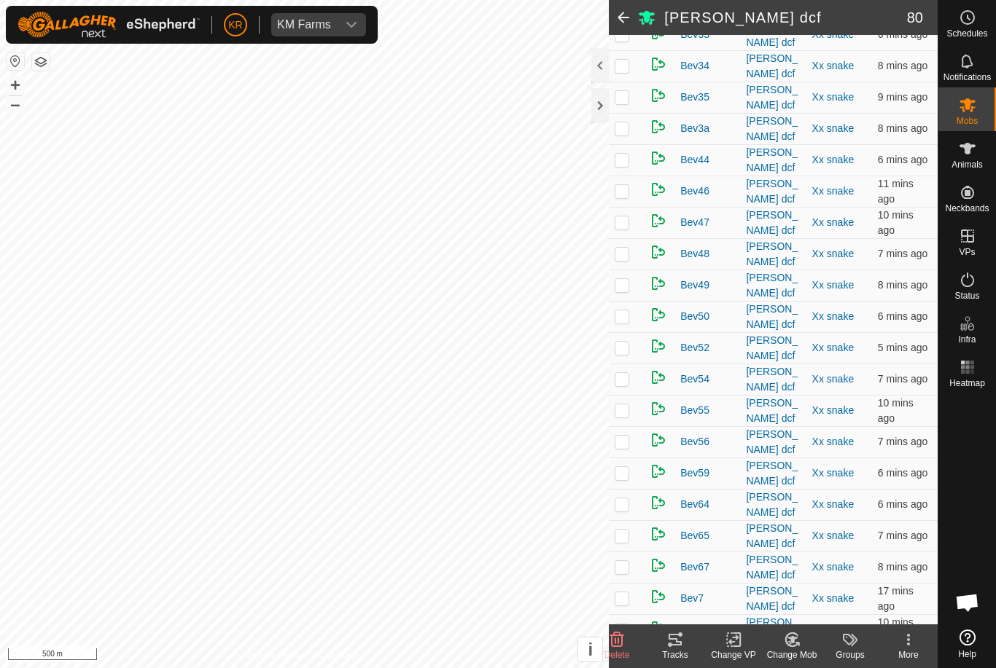
scroll to position [595, 0]
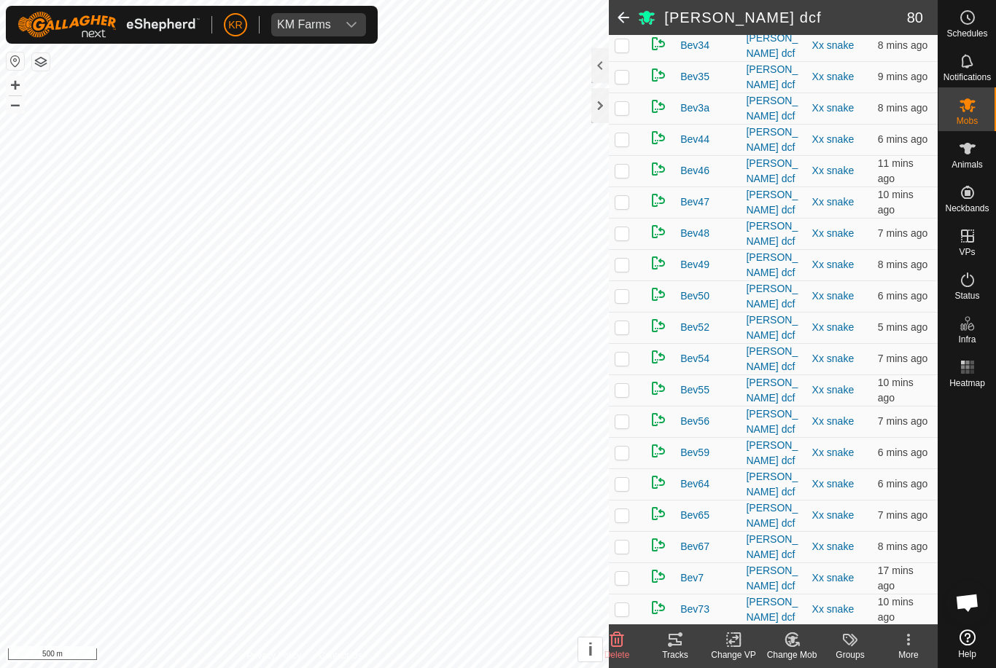
click at [629, 290] on p-checkbox at bounding box center [621, 296] width 15 height 12
checkbox input "true"
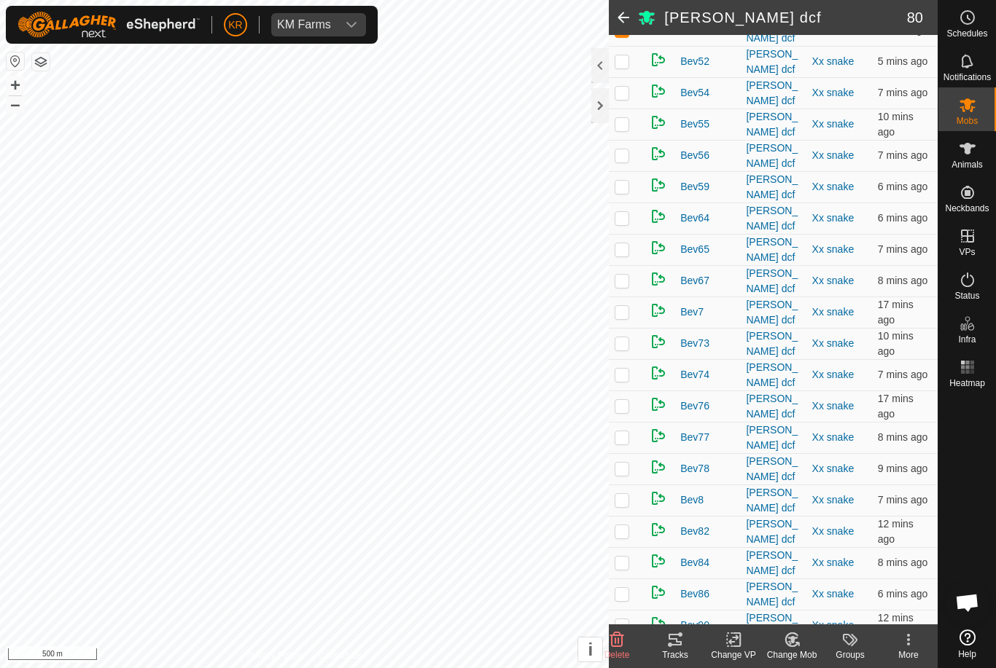
scroll to position [942, 0]
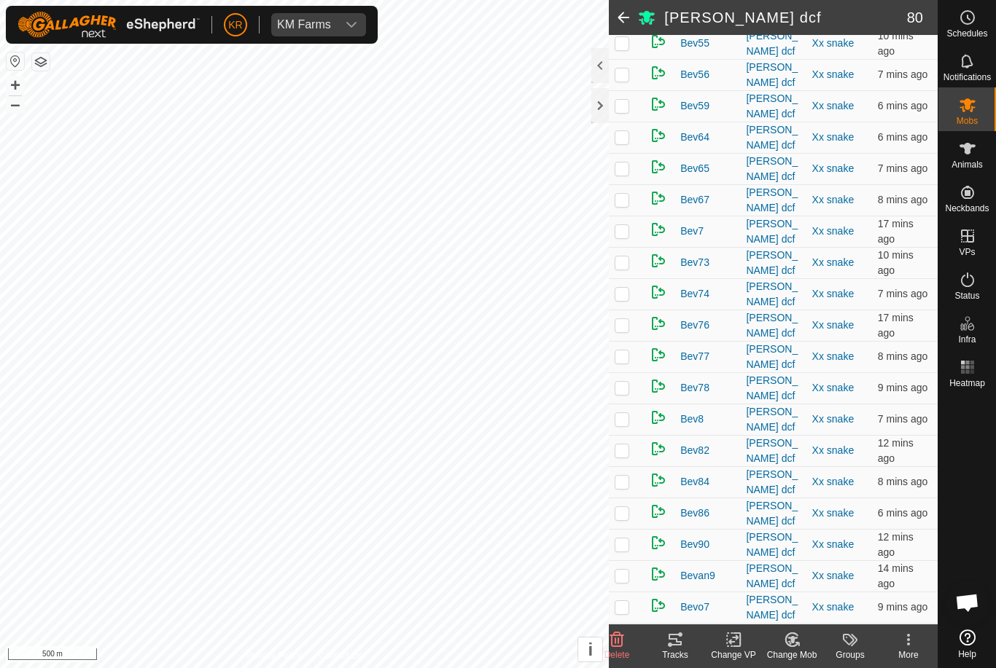
click at [625, 288] on p-checkbox at bounding box center [621, 294] width 15 height 12
checkbox input "true"
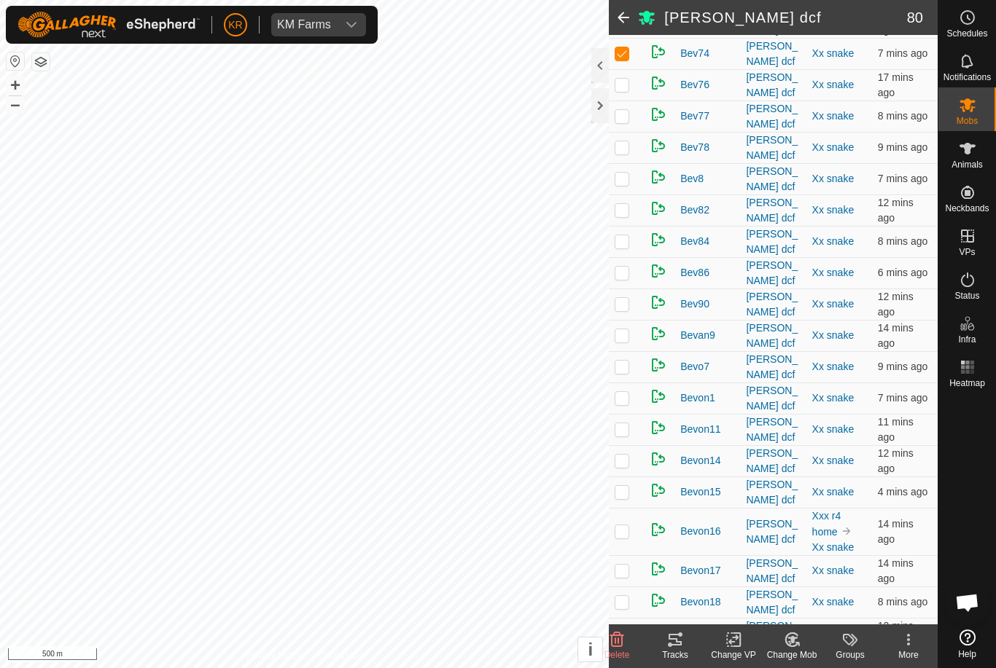
scroll to position [1201, 0]
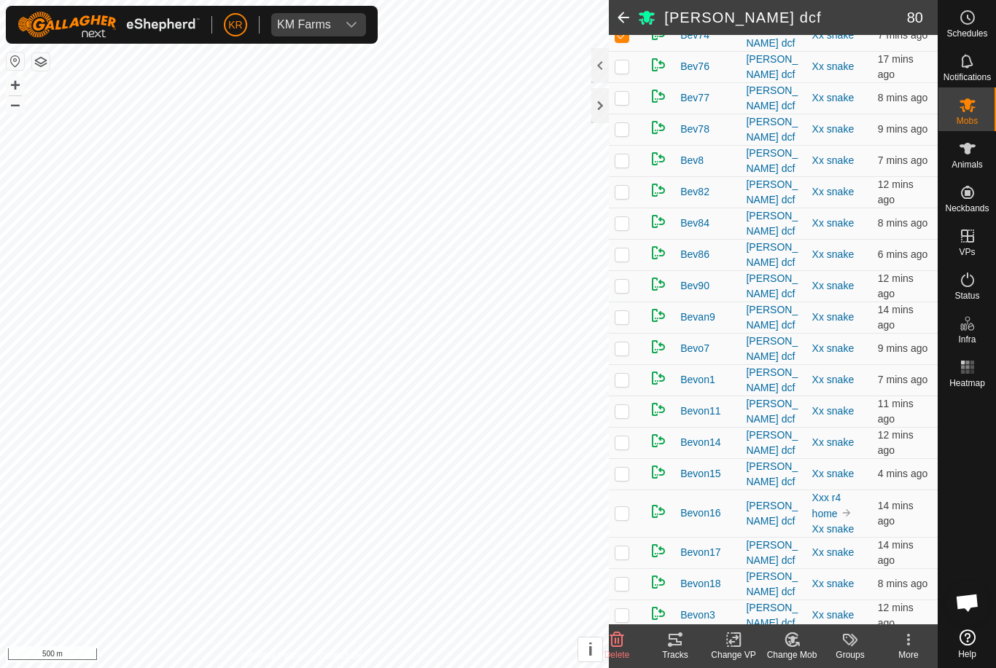
click at [623, 374] on p-checkbox at bounding box center [621, 380] width 15 height 12
checkbox input "true"
click at [789, 643] on icon at bounding box center [792, 639] width 18 height 17
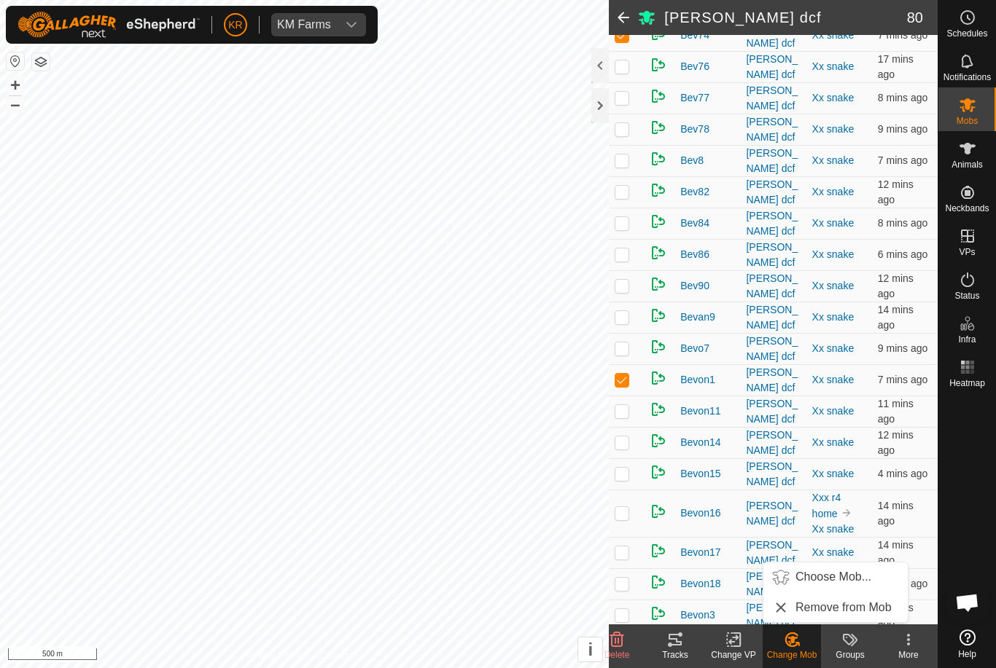
click at [829, 571] on span "Choose Mob..." at bounding box center [833, 576] width 76 height 17
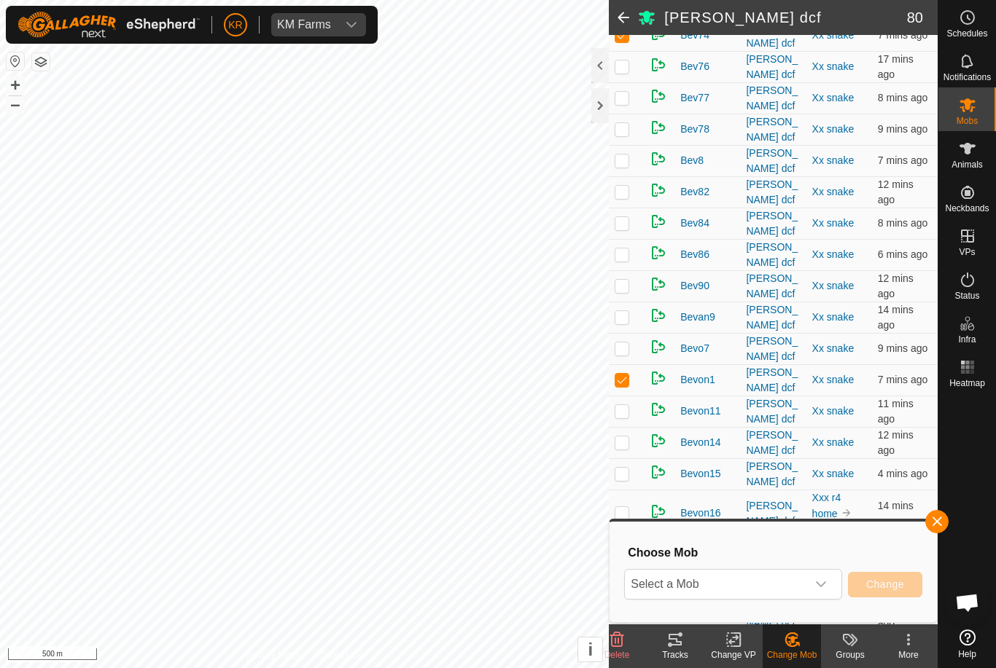
click at [823, 582] on icon "dropdown trigger" at bounding box center [821, 585] width 12 height 12
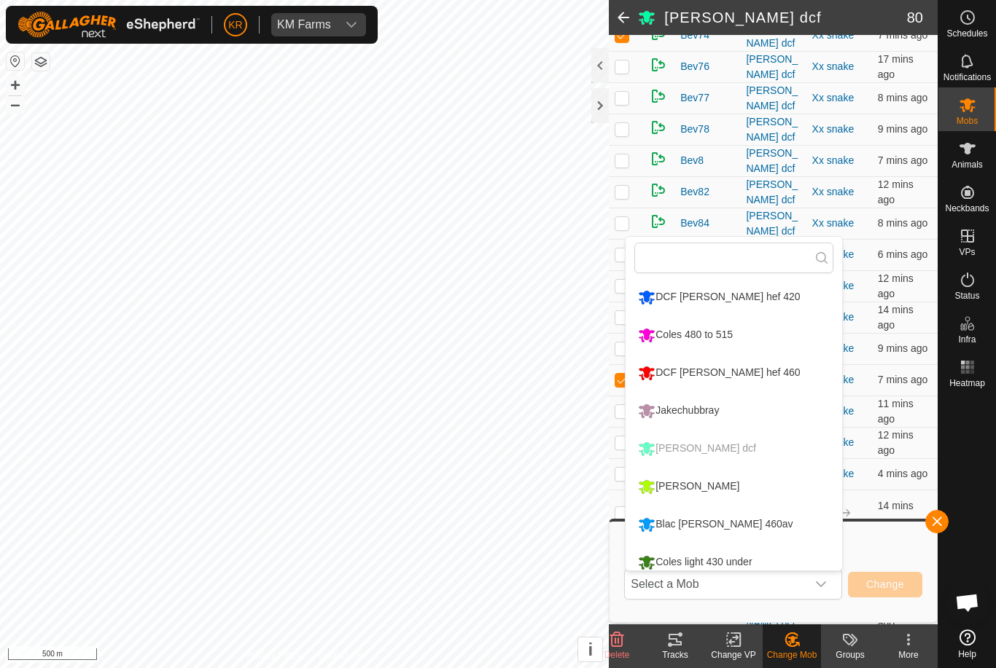
click at [720, 297] on div "DCF [PERSON_NAME] hef 420" at bounding box center [718, 297] width 169 height 25
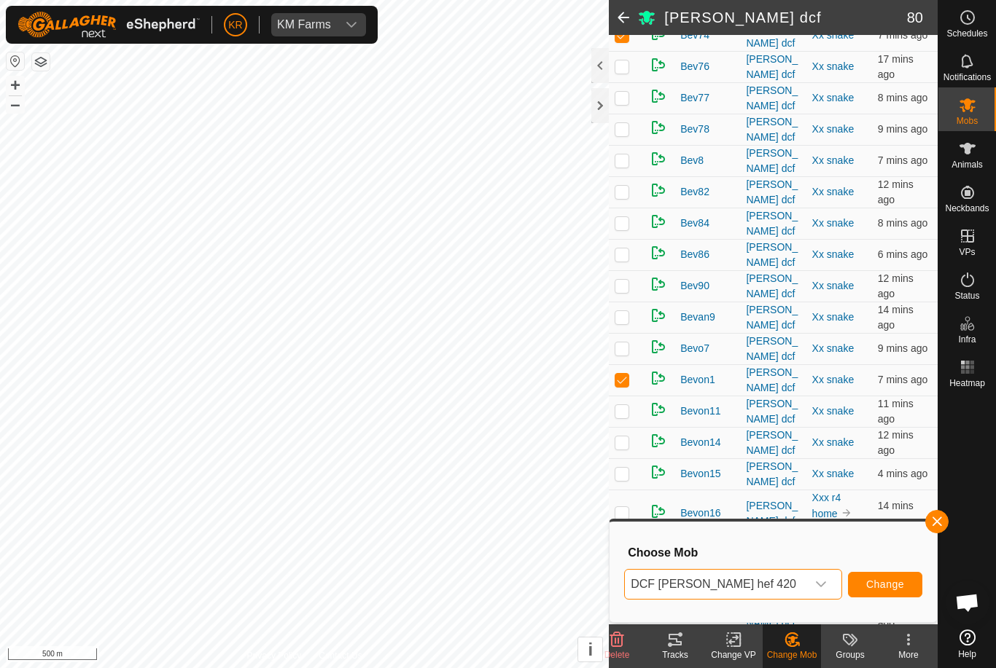
click at [881, 587] on span "Change" at bounding box center [885, 585] width 38 height 12
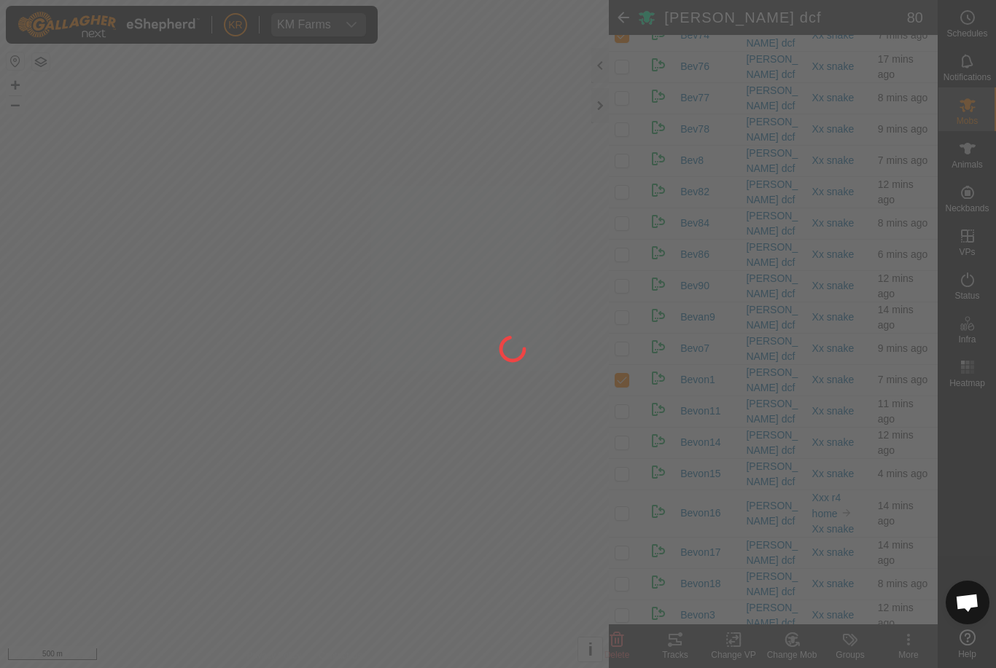
checkbox input "false"
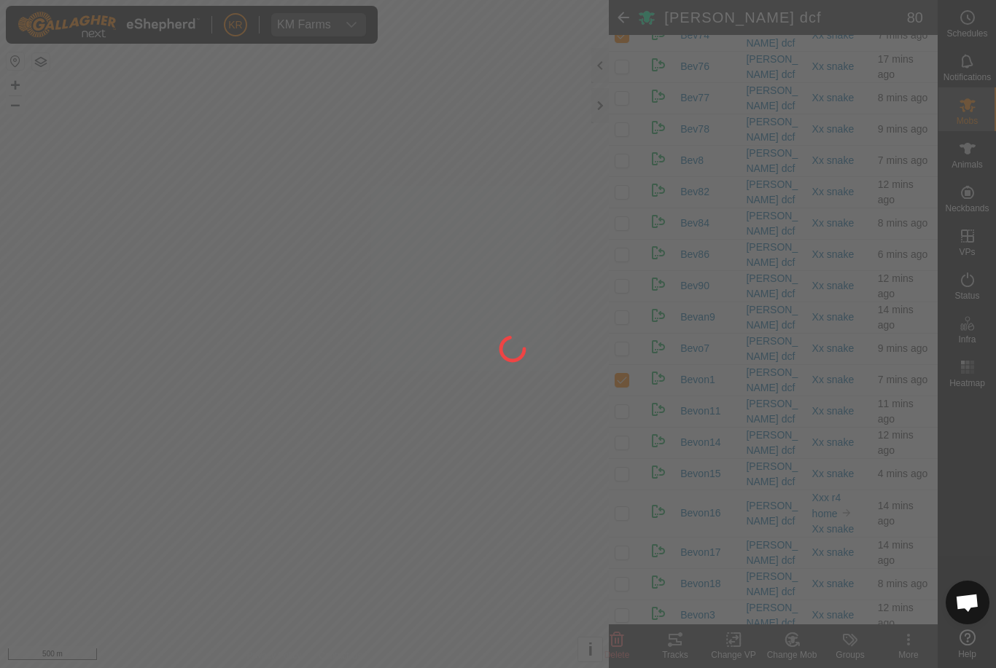
checkbox input "false"
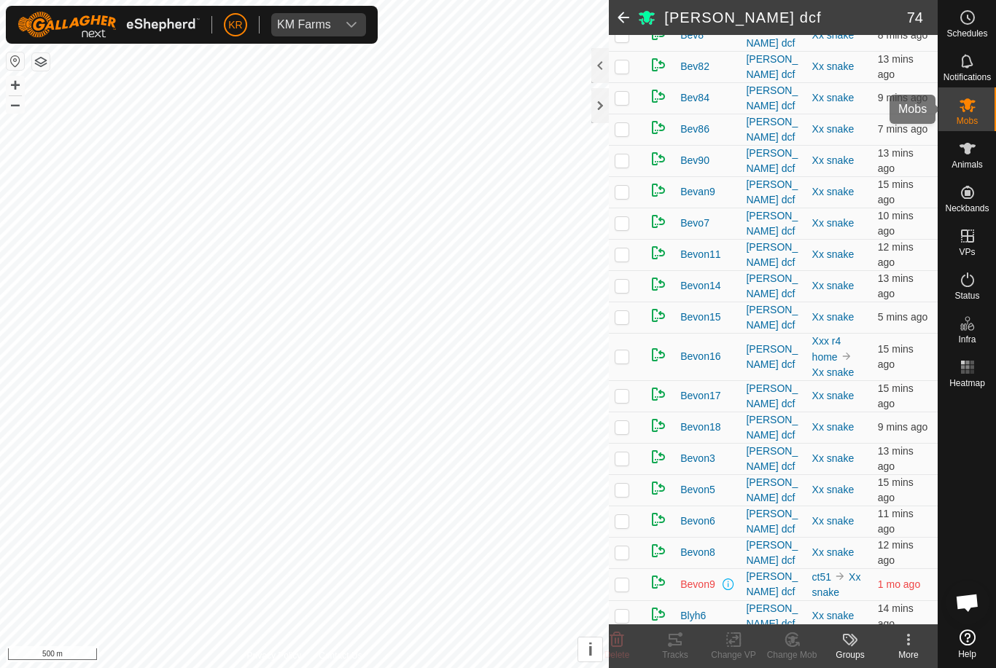
click at [970, 119] on span "Mobs" at bounding box center [966, 121] width 21 height 9
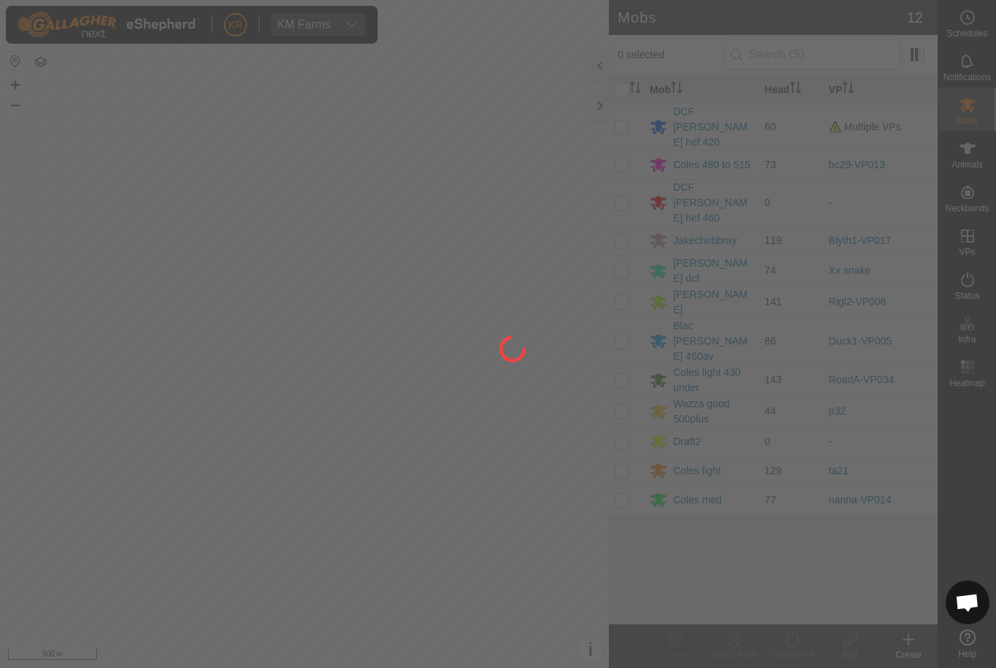
click at [724, 119] on div at bounding box center [498, 334] width 996 height 668
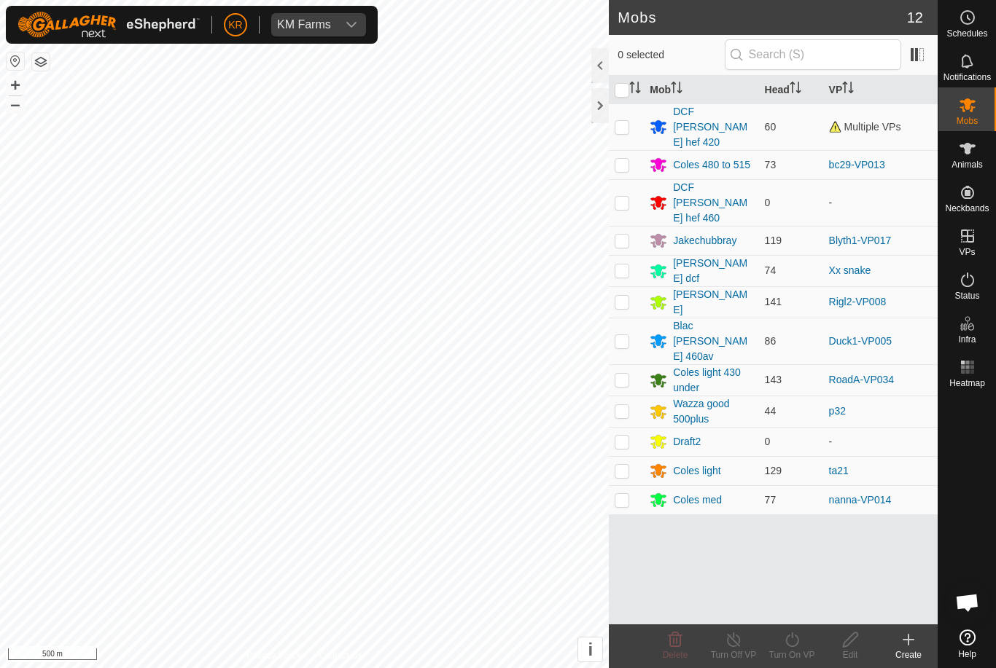
click at [723, 124] on div "DCF [PERSON_NAME] hef 420" at bounding box center [712, 127] width 79 height 46
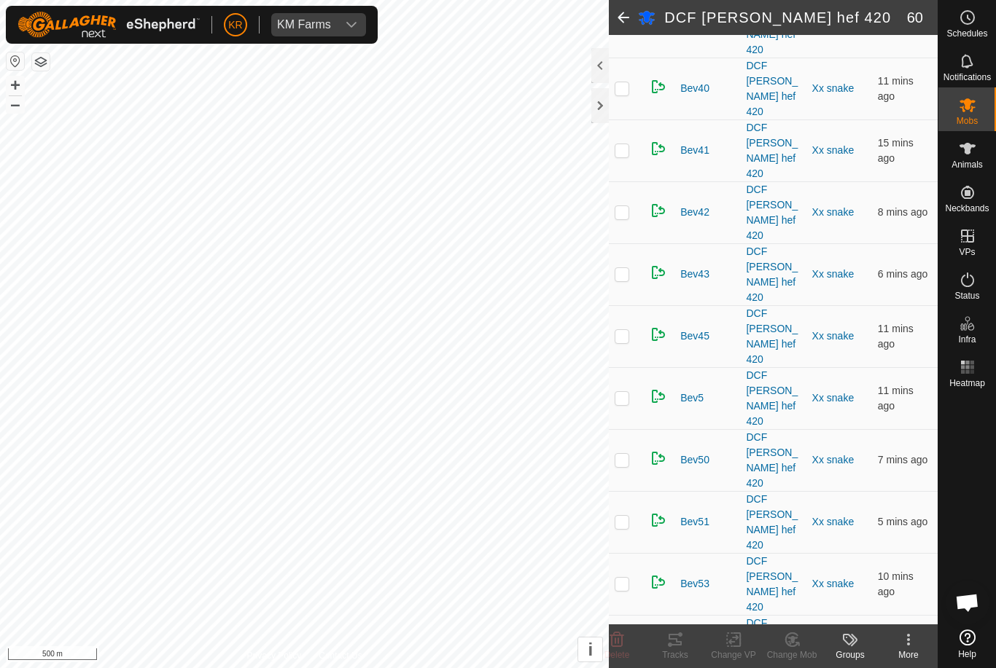
scroll to position [1538, 0]
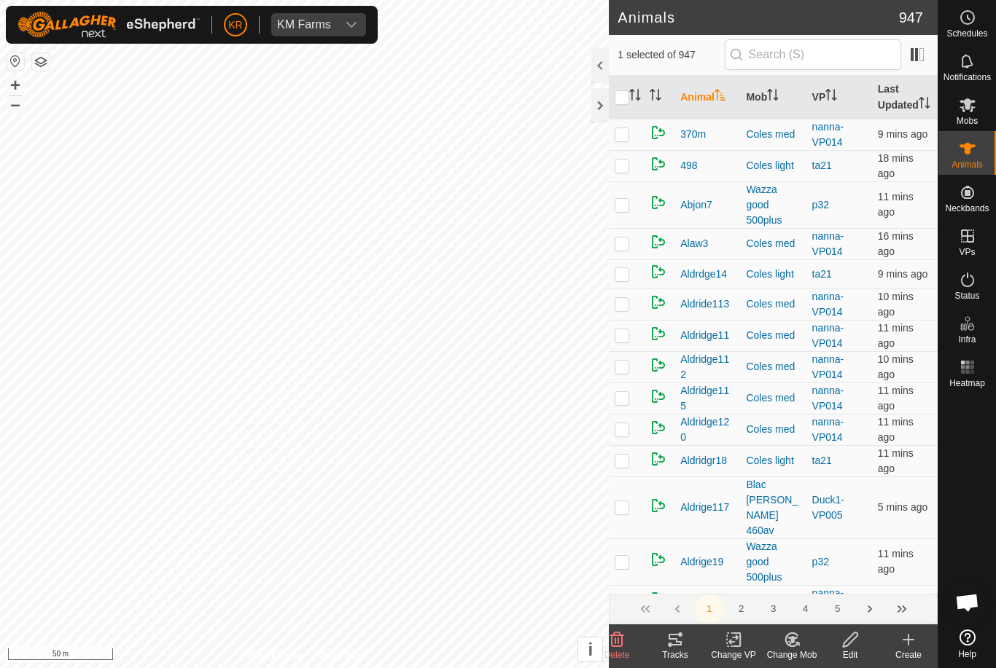
click at [793, 649] on div "Change Mob" at bounding box center [791, 655] width 58 height 13
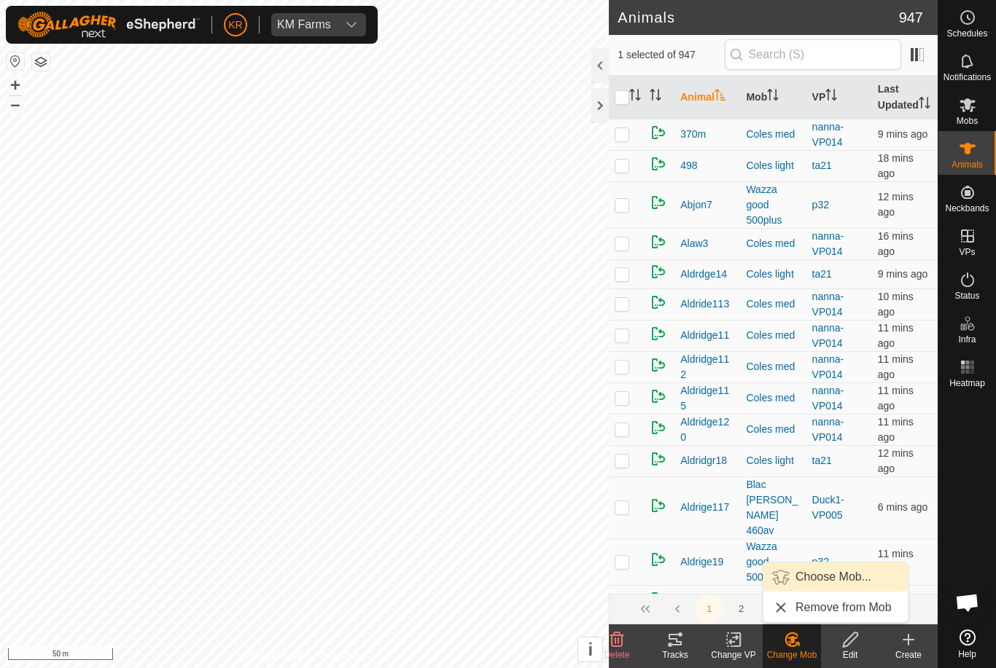
click at [839, 579] on span "Choose Mob..." at bounding box center [833, 576] width 76 height 17
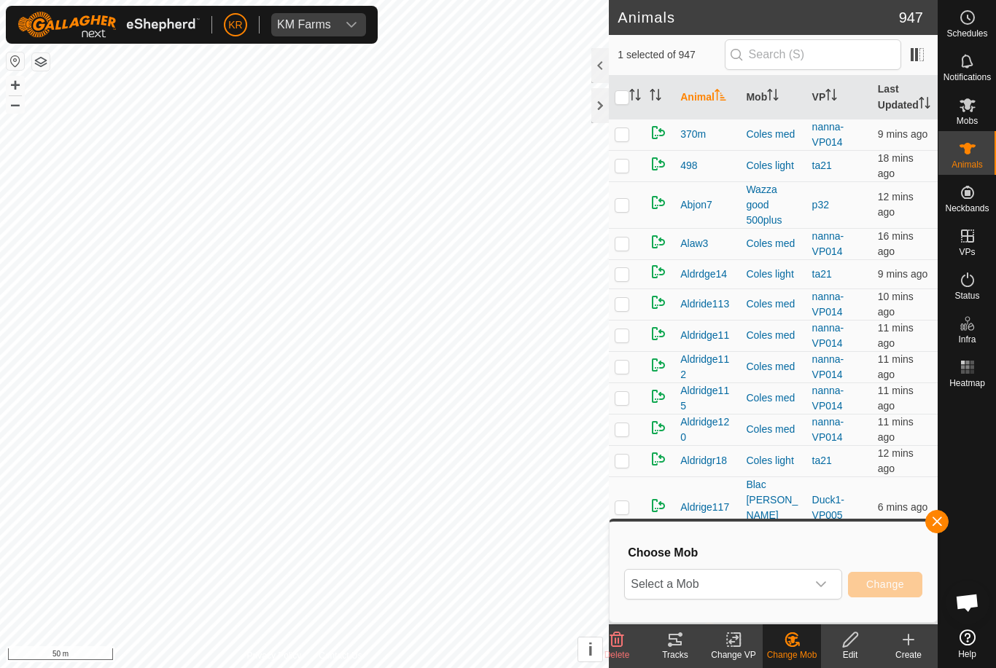
click at [814, 586] on div "dropdown trigger" at bounding box center [820, 584] width 29 height 29
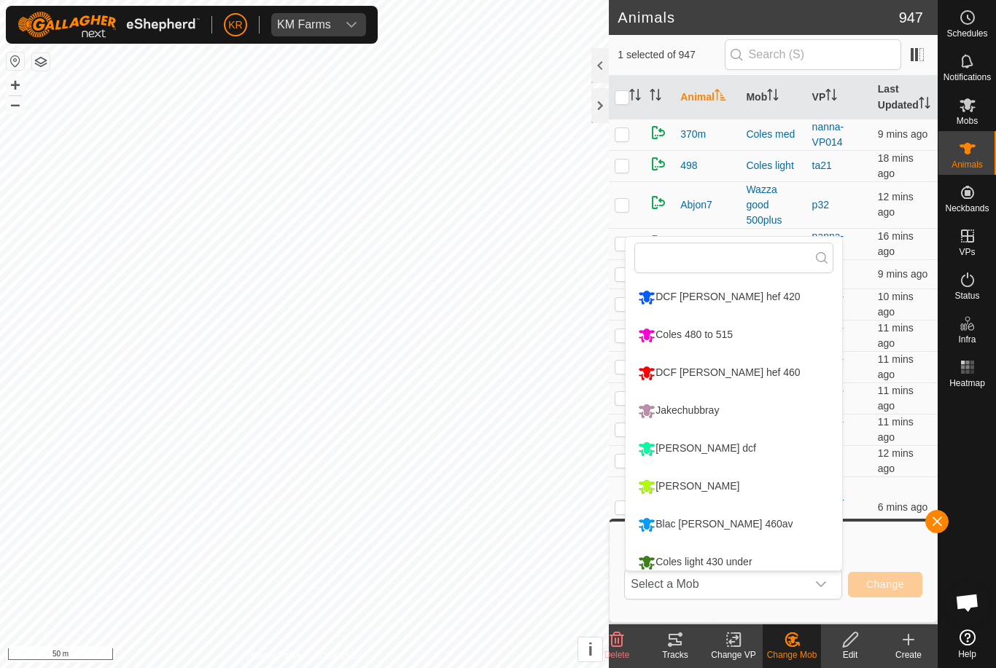
click at [696, 450] on div "Bevan dcf" at bounding box center [696, 449] width 125 height 25
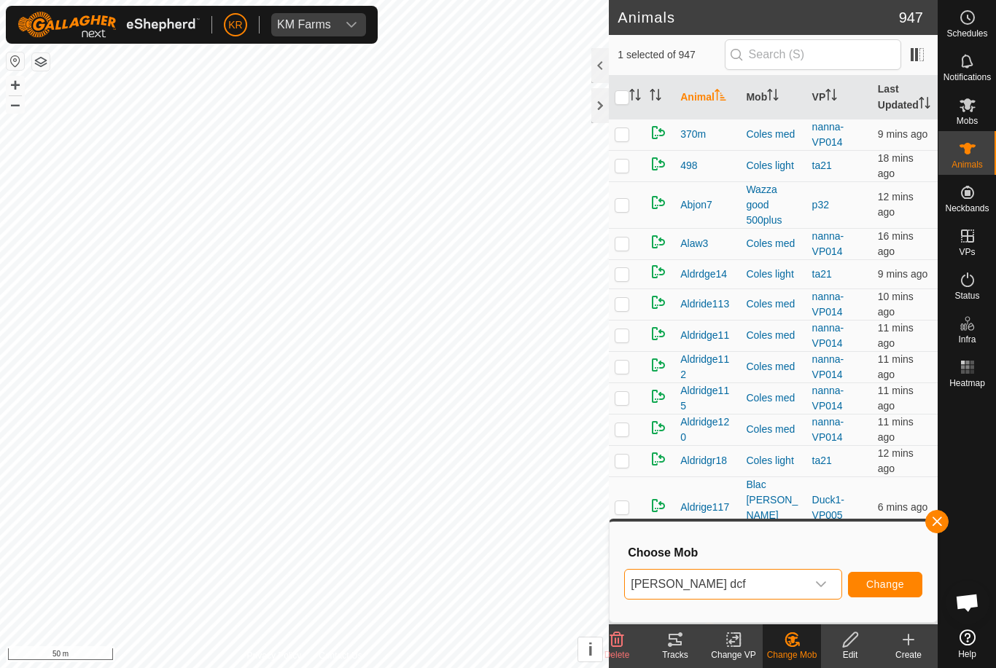
click at [880, 581] on span "Change" at bounding box center [885, 585] width 38 height 12
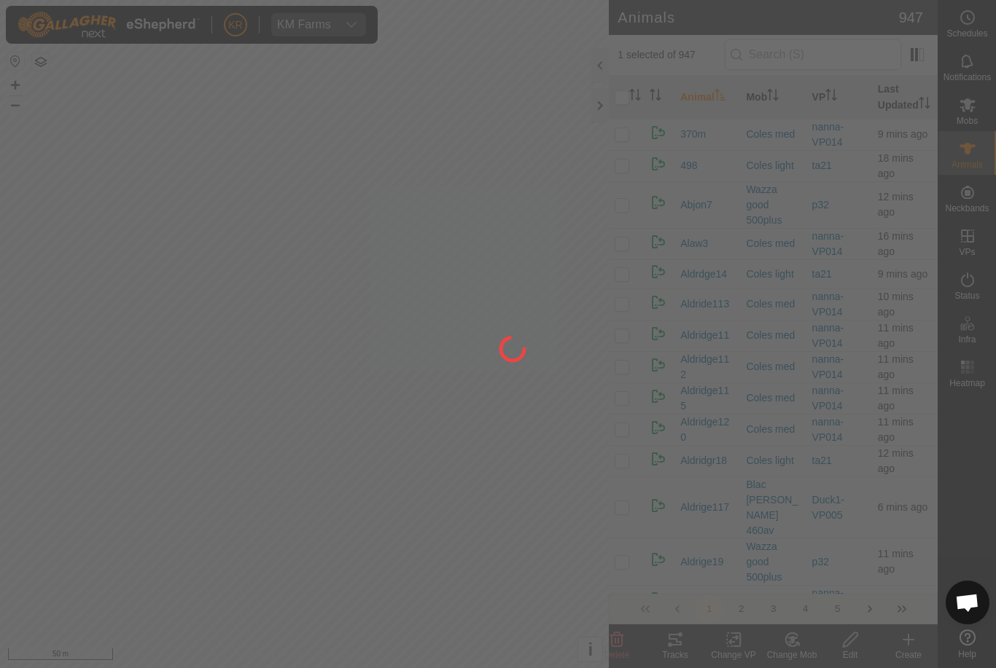
checkbox input "false"
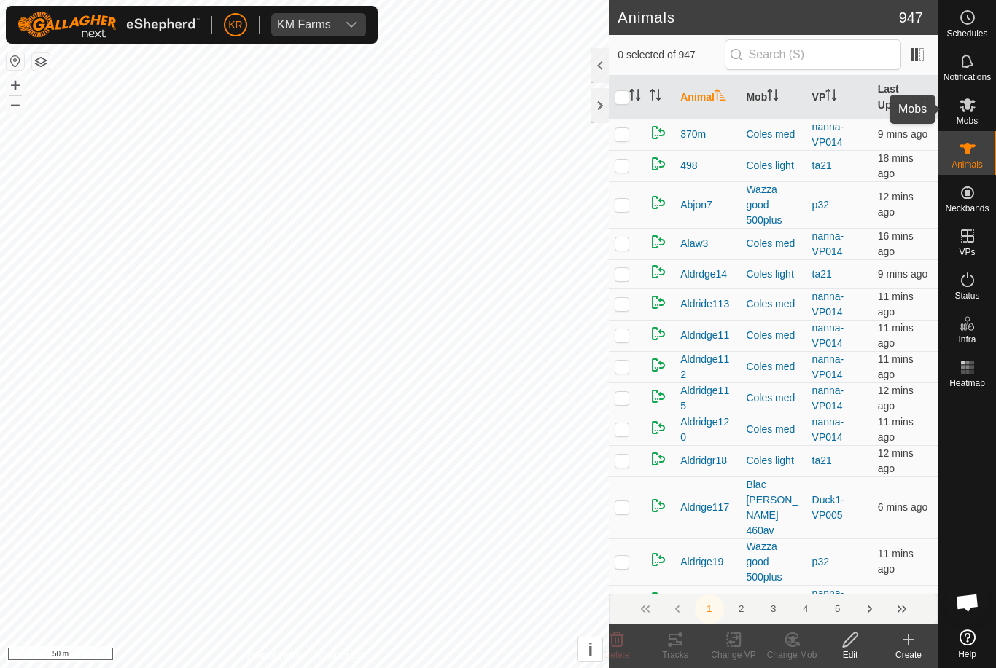
click at [977, 113] on es-mob-svg-icon at bounding box center [967, 104] width 26 height 23
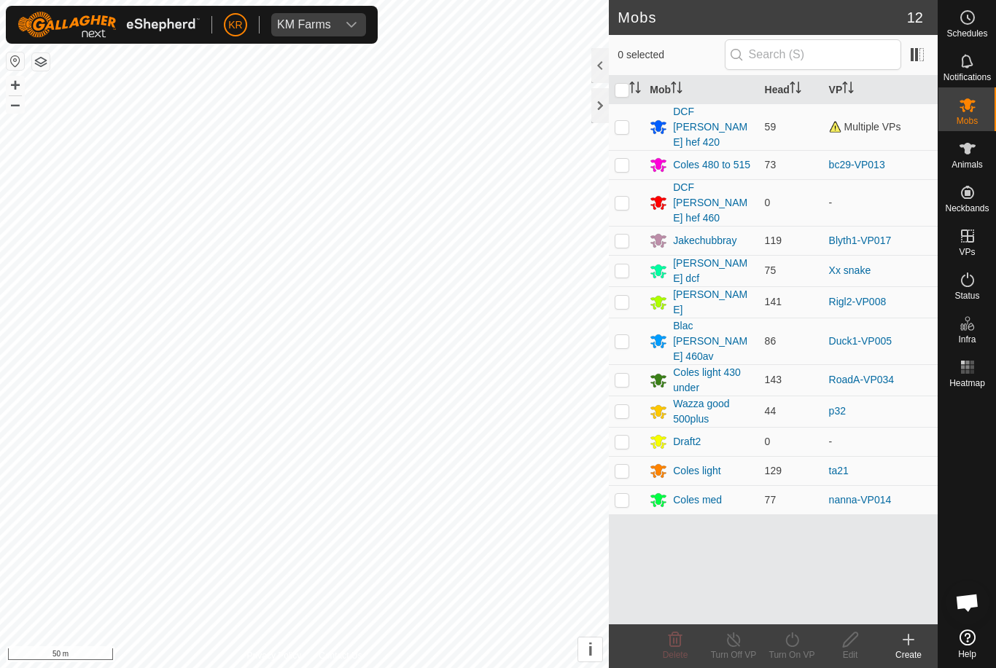
click at [688, 256] on div "Bevan dcf" at bounding box center [712, 271] width 79 height 31
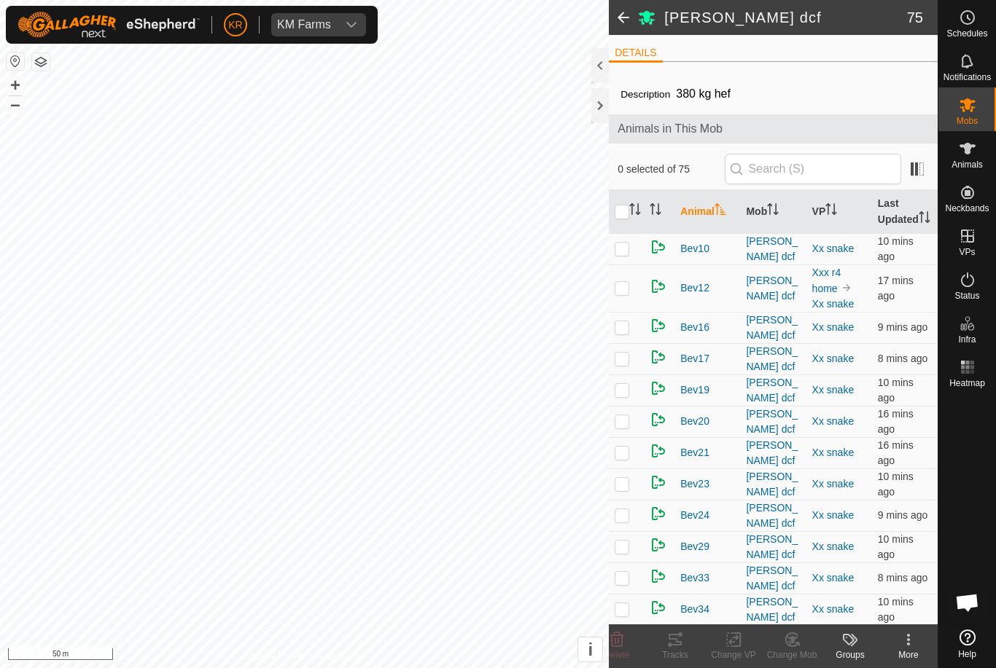
click at [626, 219] on input "checkbox" at bounding box center [621, 212] width 15 height 15
checkbox input "true"
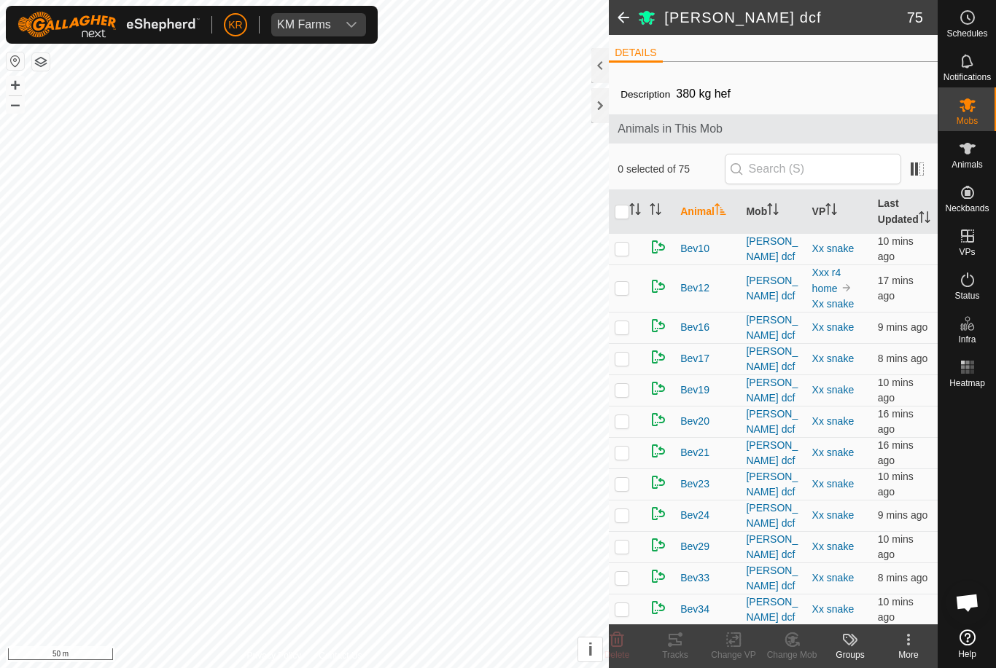
checkbox input "true"
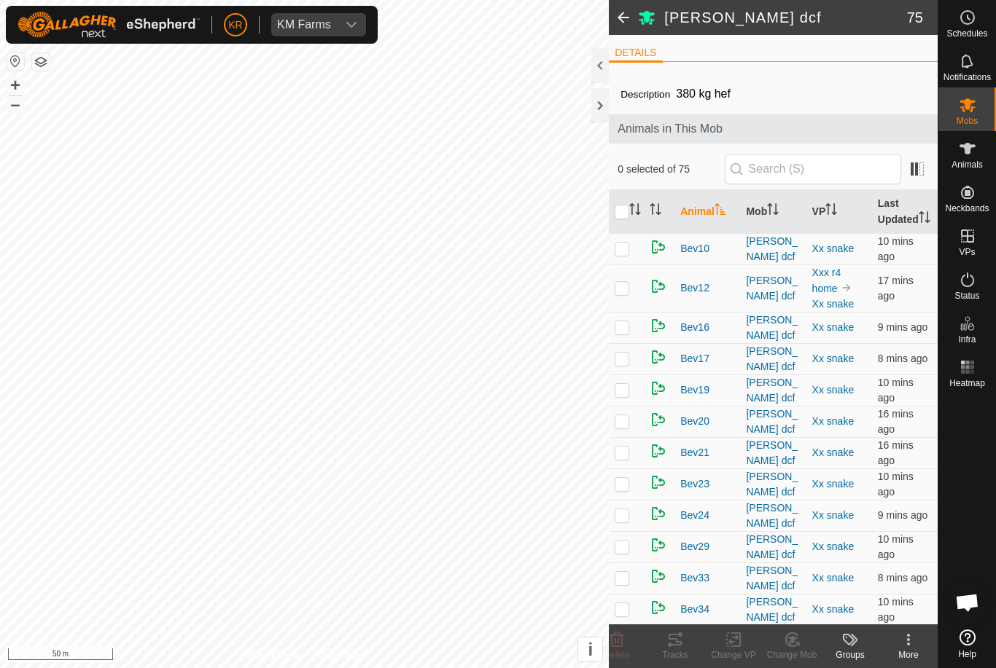
checkbox input "true"
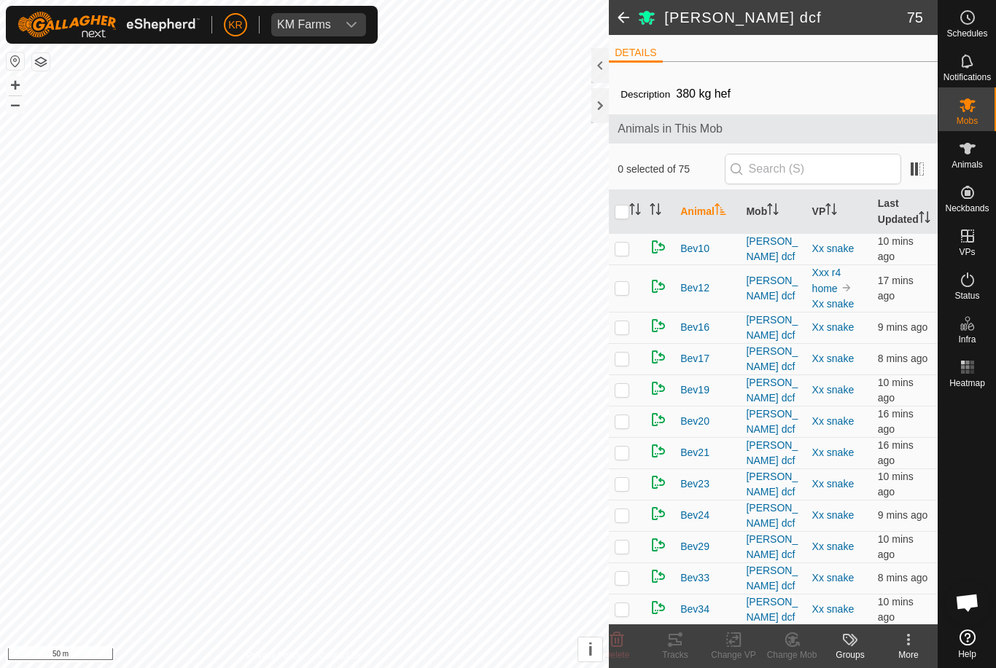
checkbox input "true"
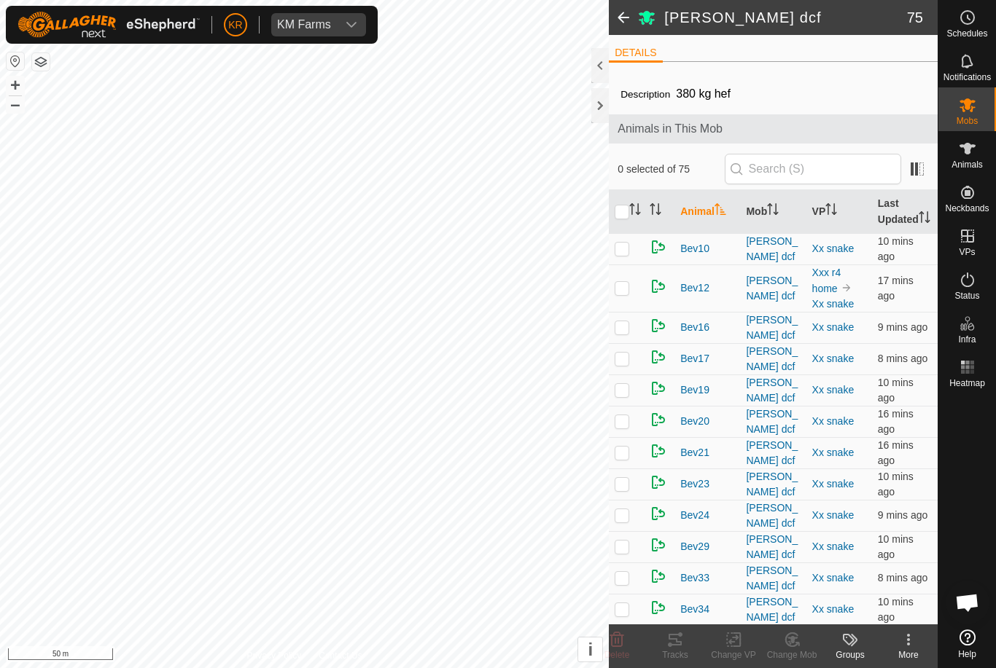
checkbox input "true"
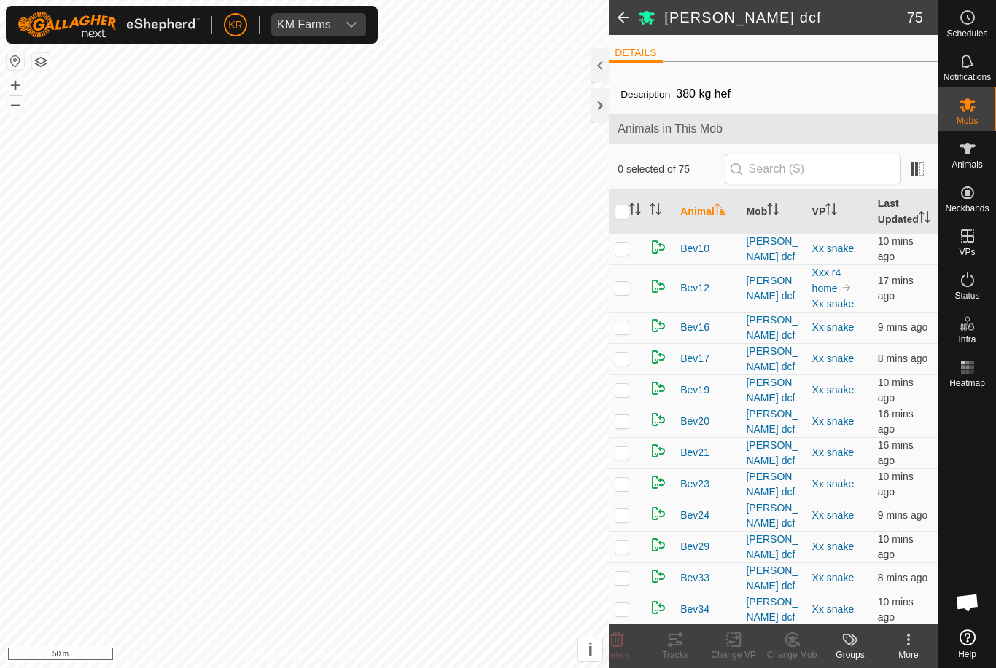
checkbox input "true"
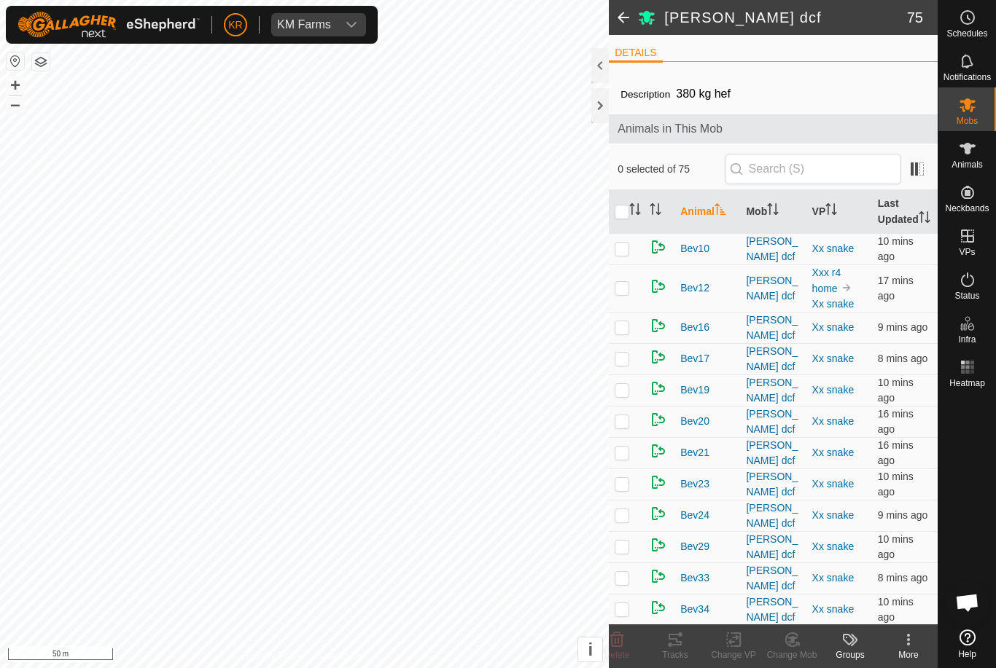
checkbox input "true"
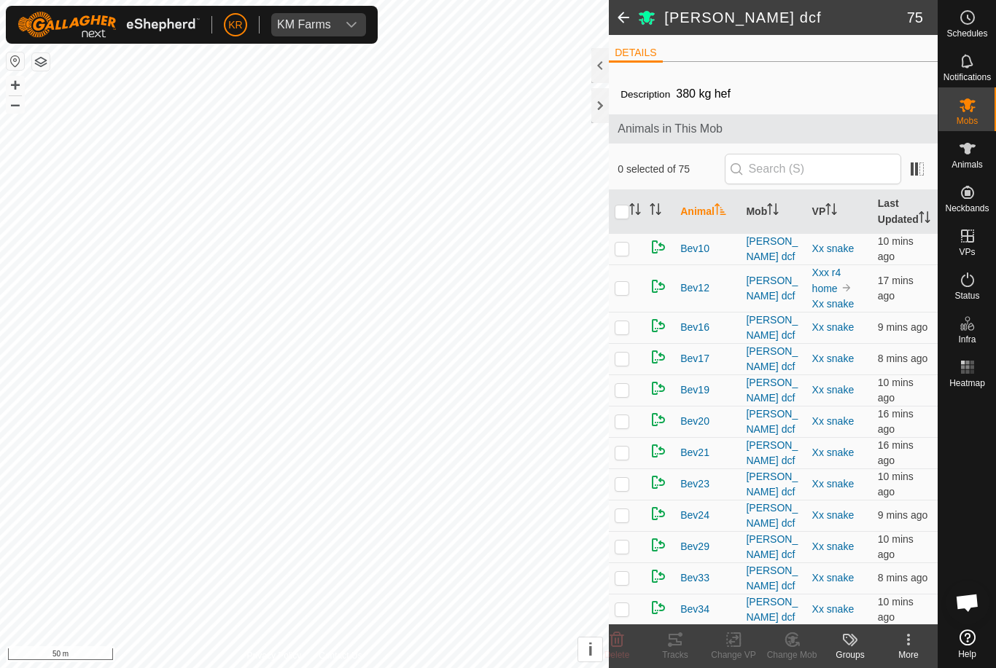
checkbox input "true"
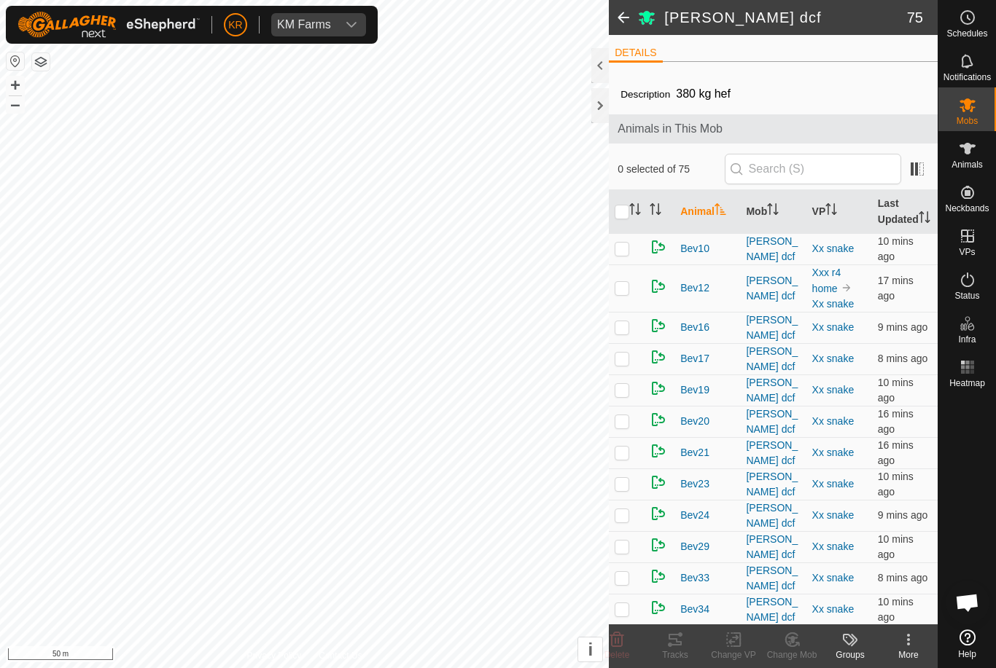
checkbox input "true"
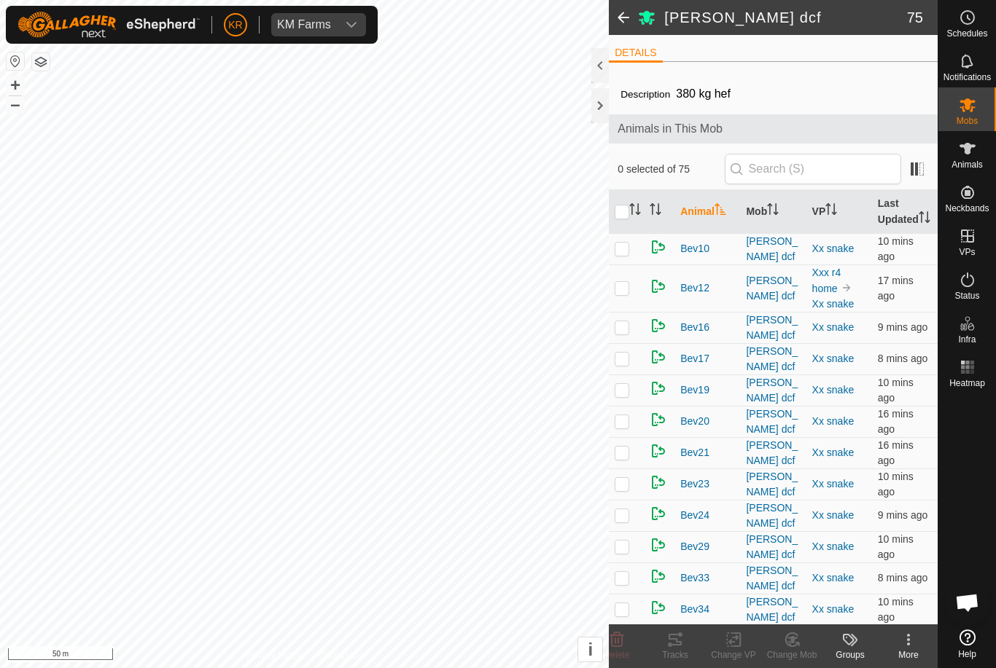
checkbox input "true"
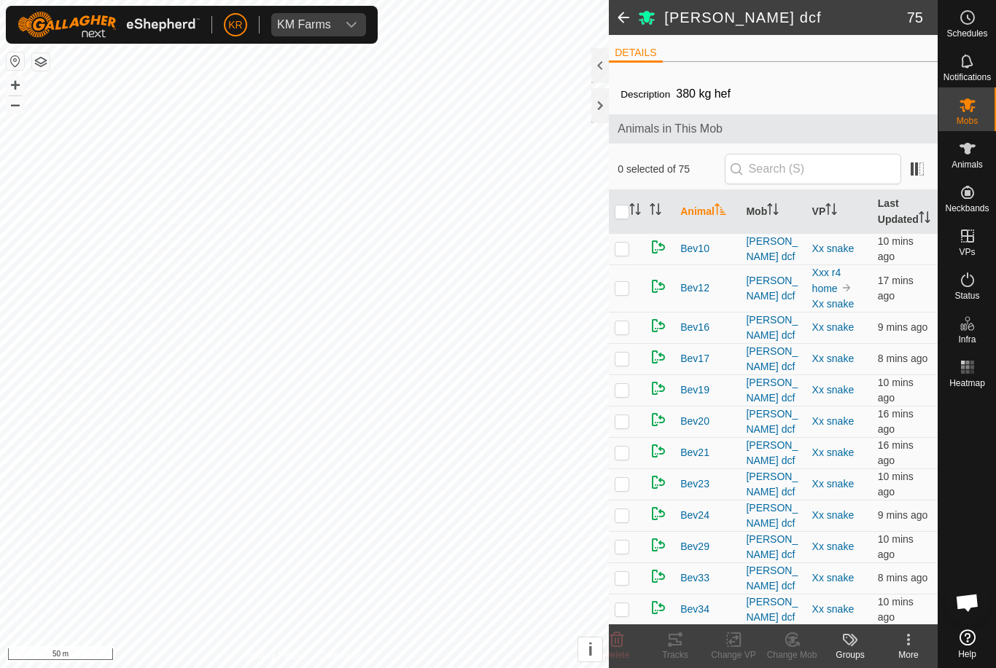
checkbox input "true"
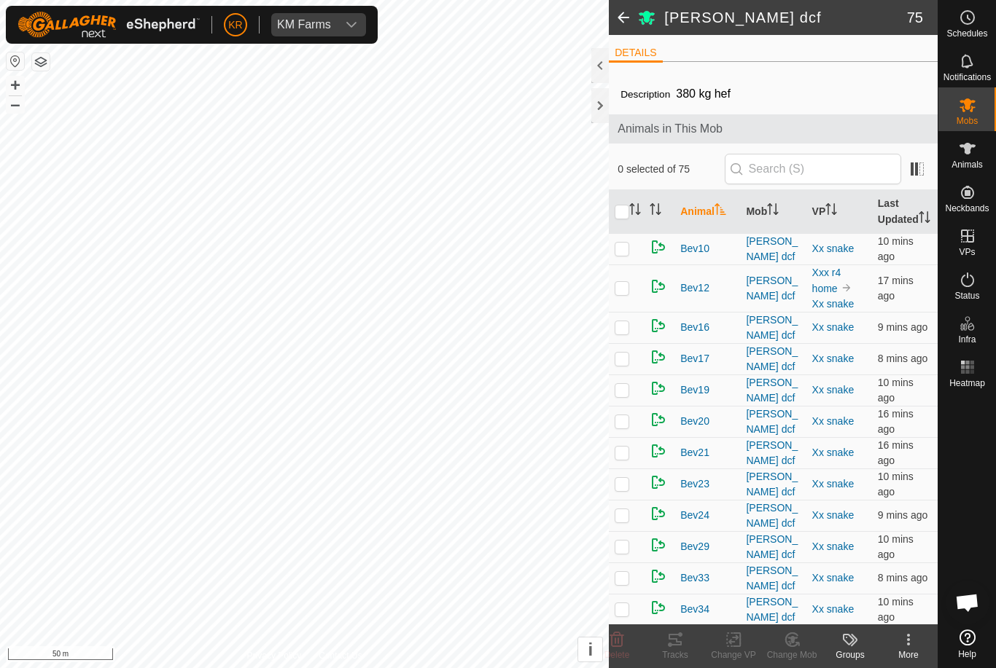
checkbox input "true"
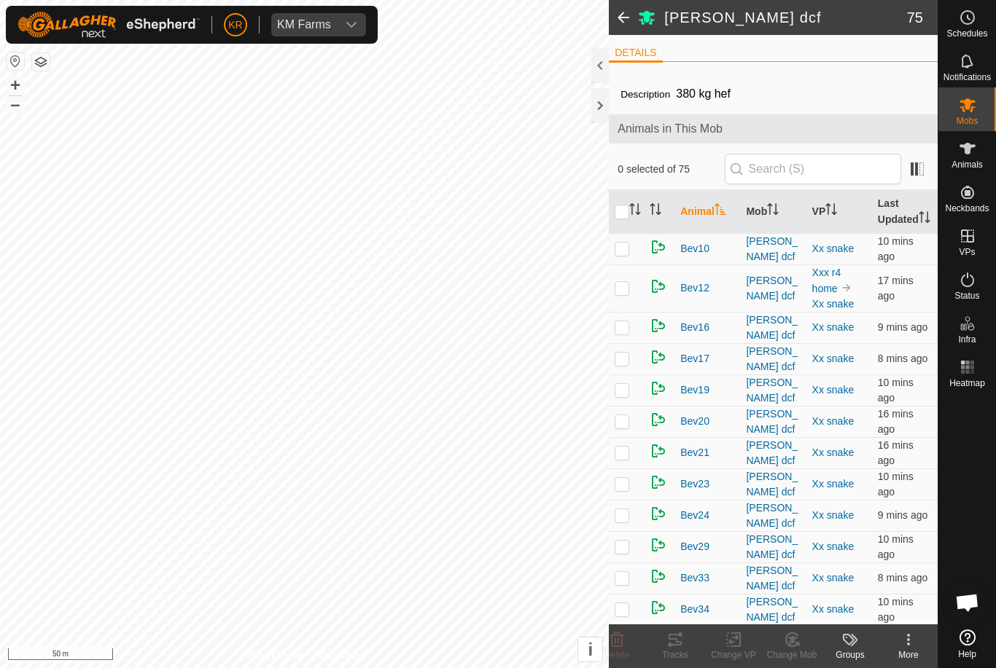
checkbox input "true"
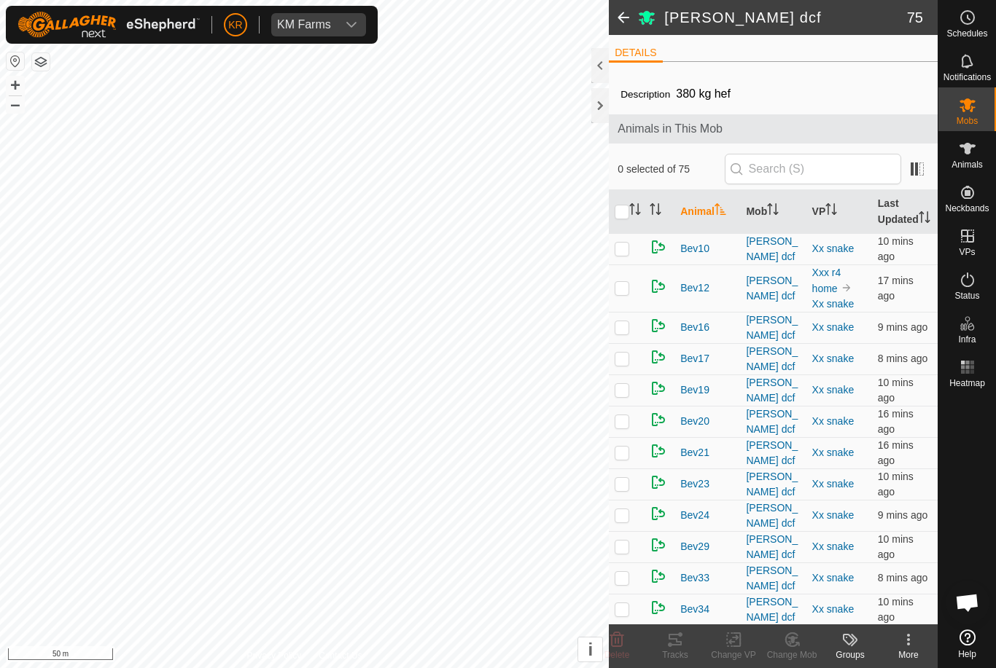
checkbox input "true"
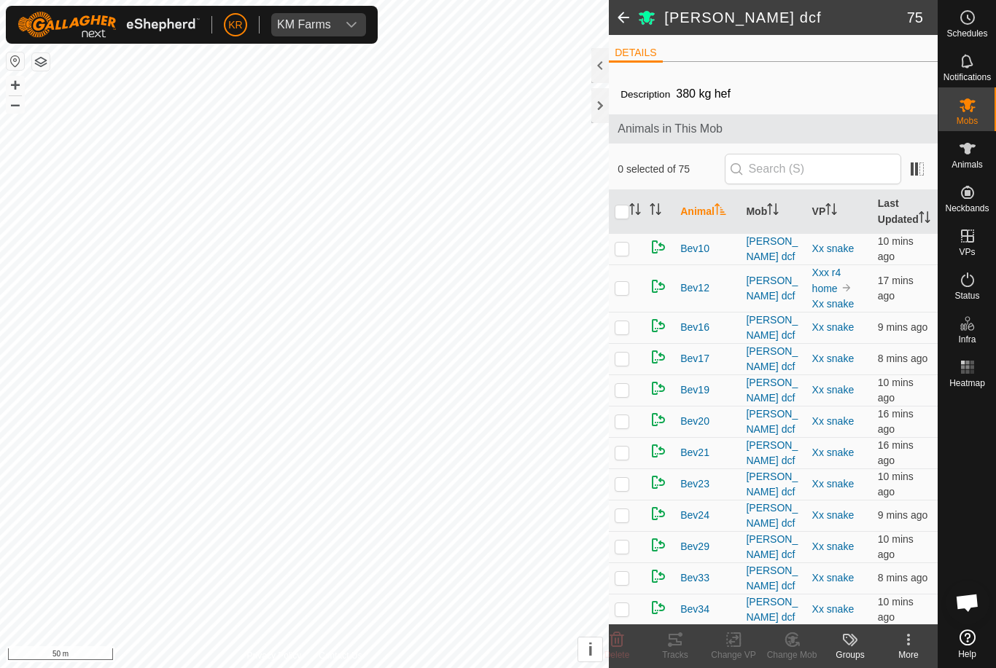
checkbox input "true"
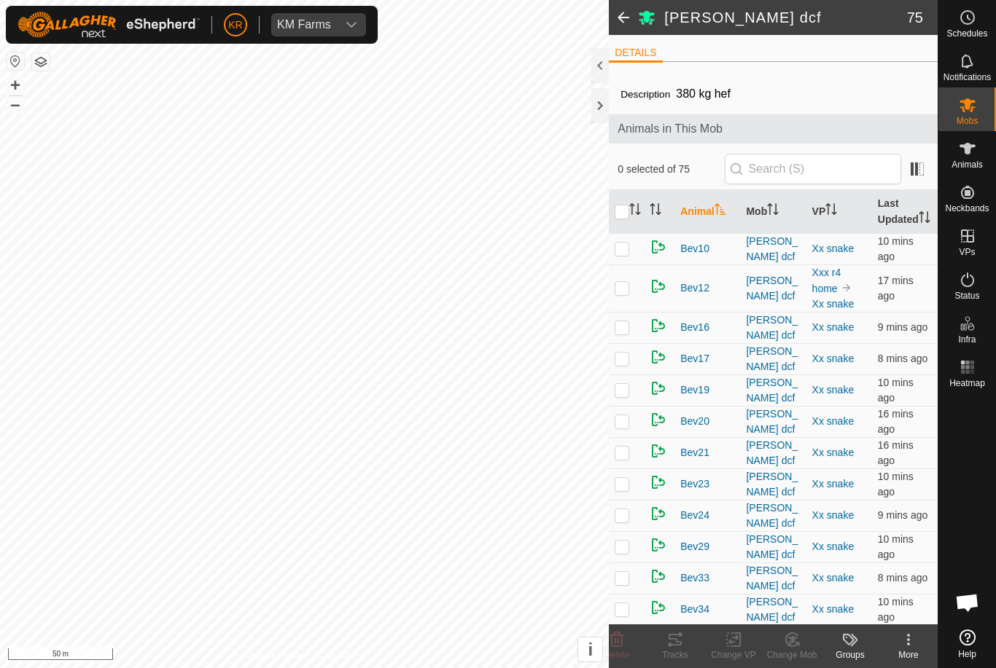
checkbox input "true"
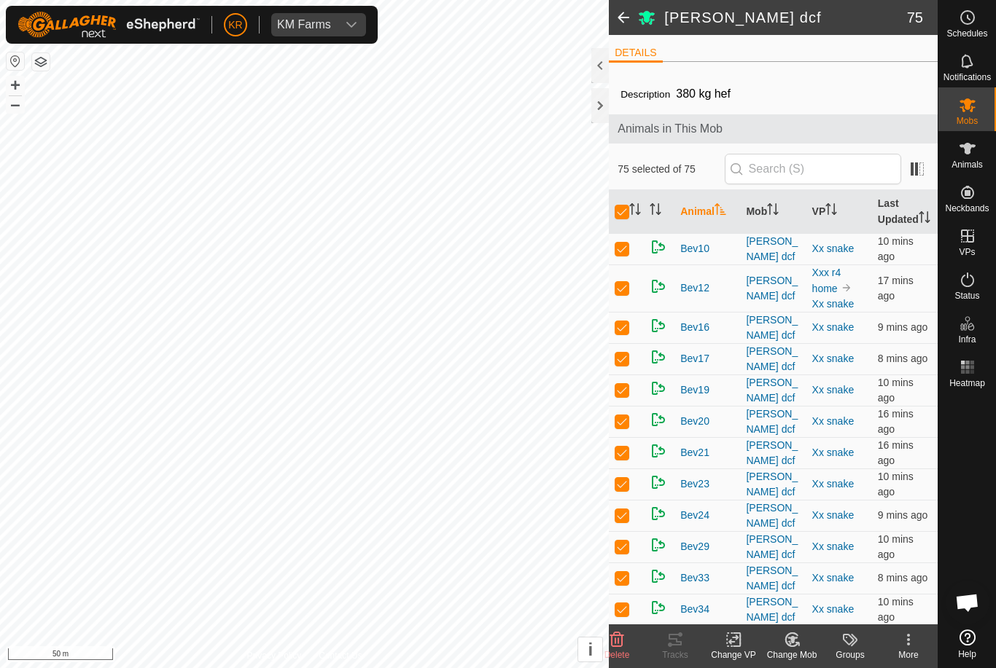
click at [798, 653] on div "Change Mob" at bounding box center [791, 655] width 58 height 13
click at [842, 576] on span "Choose Mob..." at bounding box center [833, 576] width 76 height 17
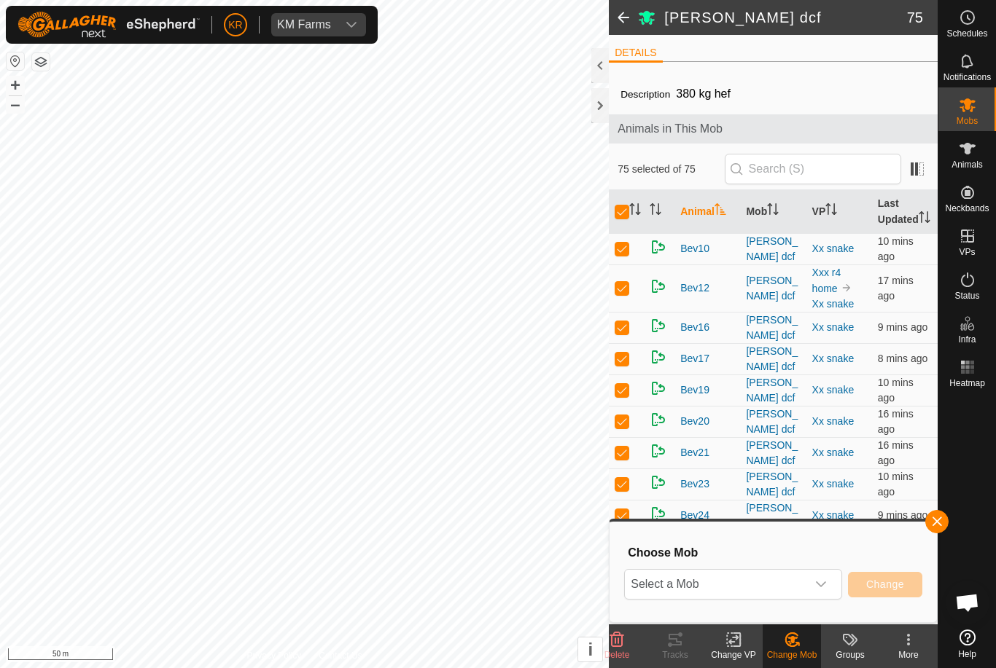
click at [803, 584] on span "Select a Mob" at bounding box center [715, 584] width 181 height 29
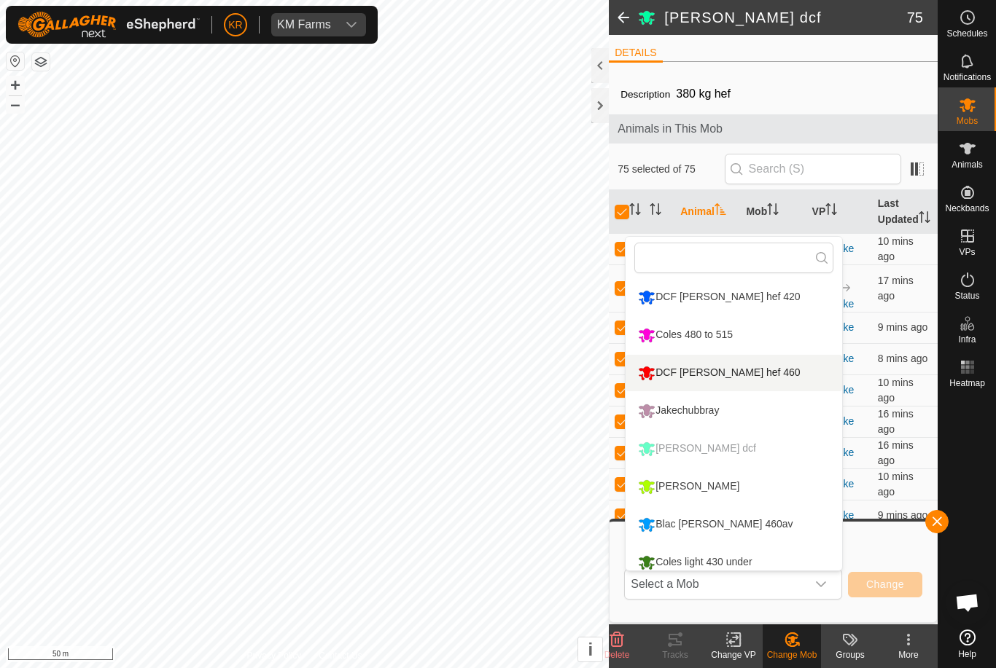
click at [708, 373] on div "DCF [PERSON_NAME] hef 460" at bounding box center [718, 373] width 169 height 25
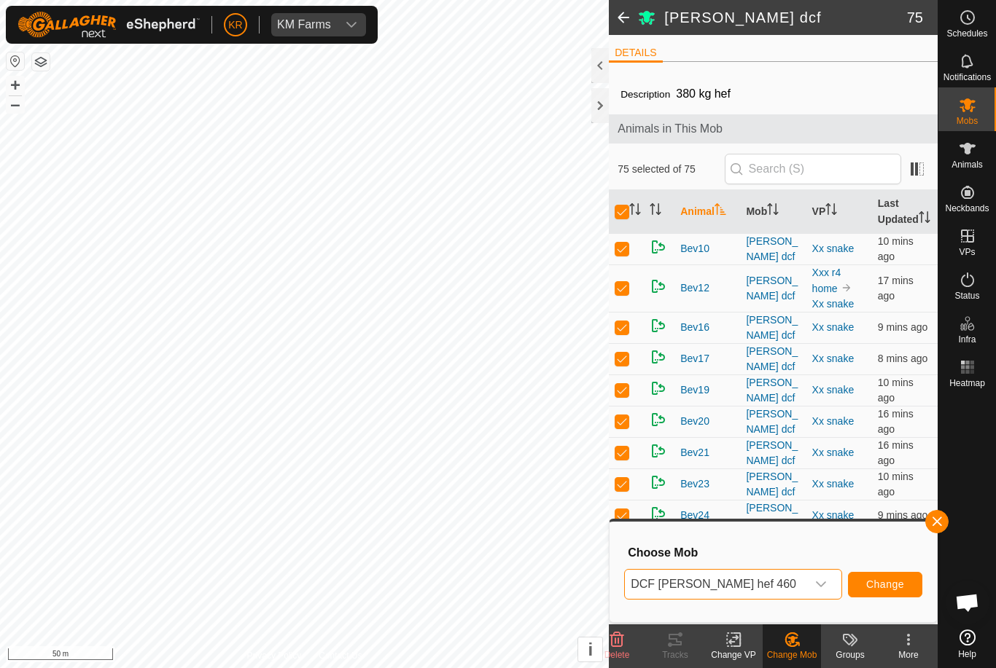
click at [899, 585] on span "Change" at bounding box center [885, 585] width 38 height 12
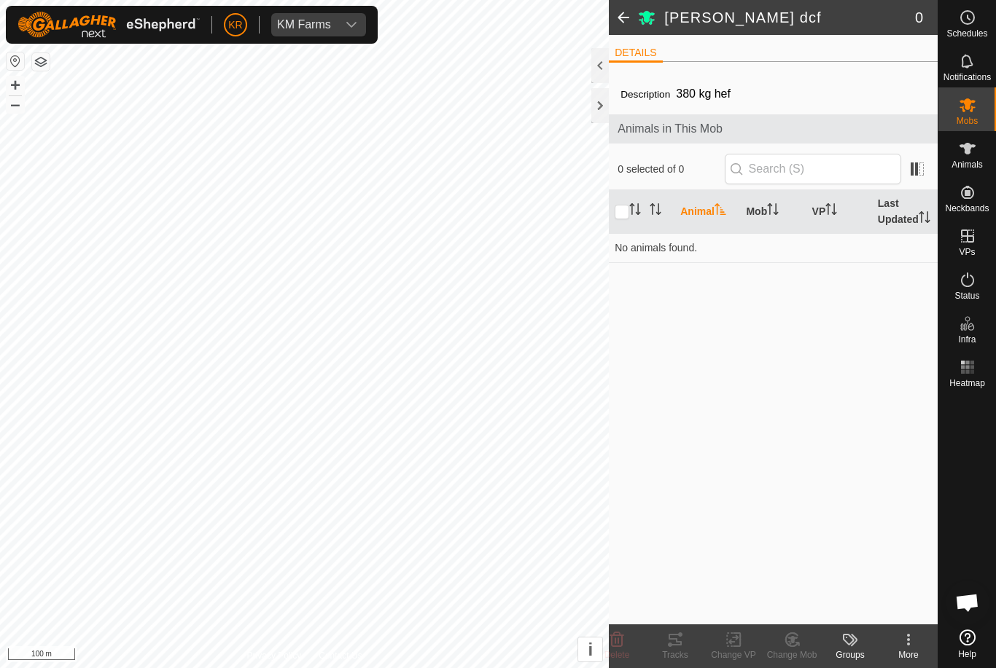
click at [960, 122] on span "Mobs" at bounding box center [966, 121] width 21 height 9
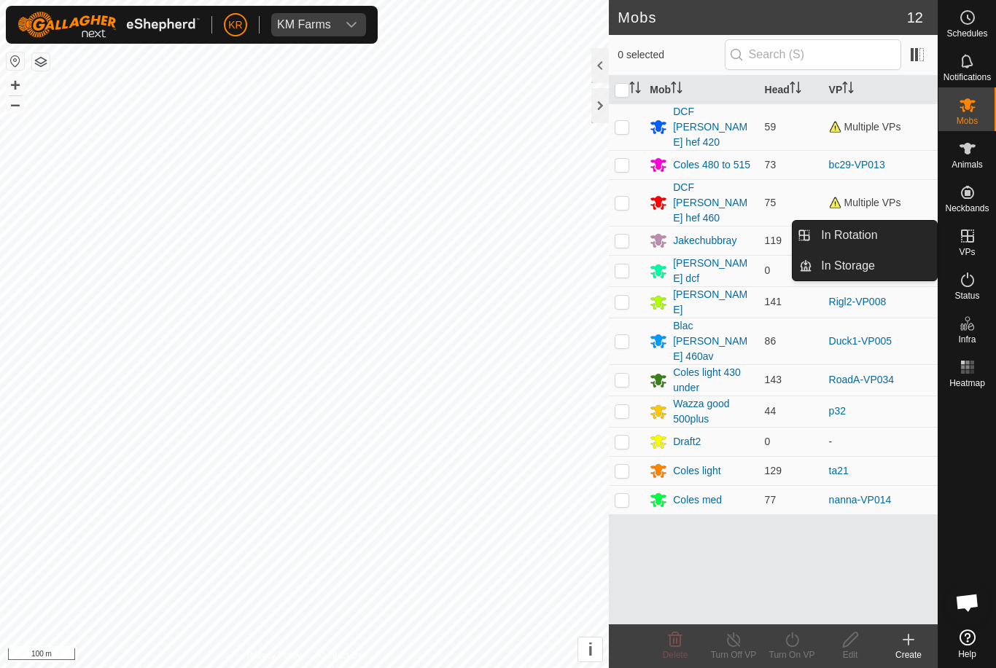
click at [865, 238] on span "In Rotation" at bounding box center [849, 235] width 56 height 17
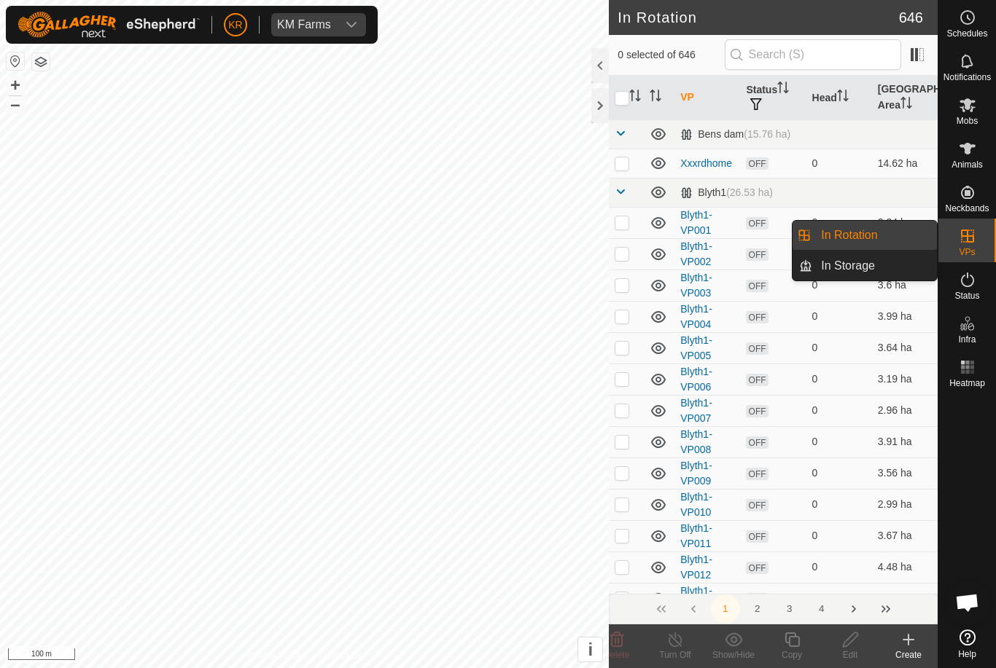
click at [885, 237] on link "In Rotation" at bounding box center [874, 235] width 125 height 29
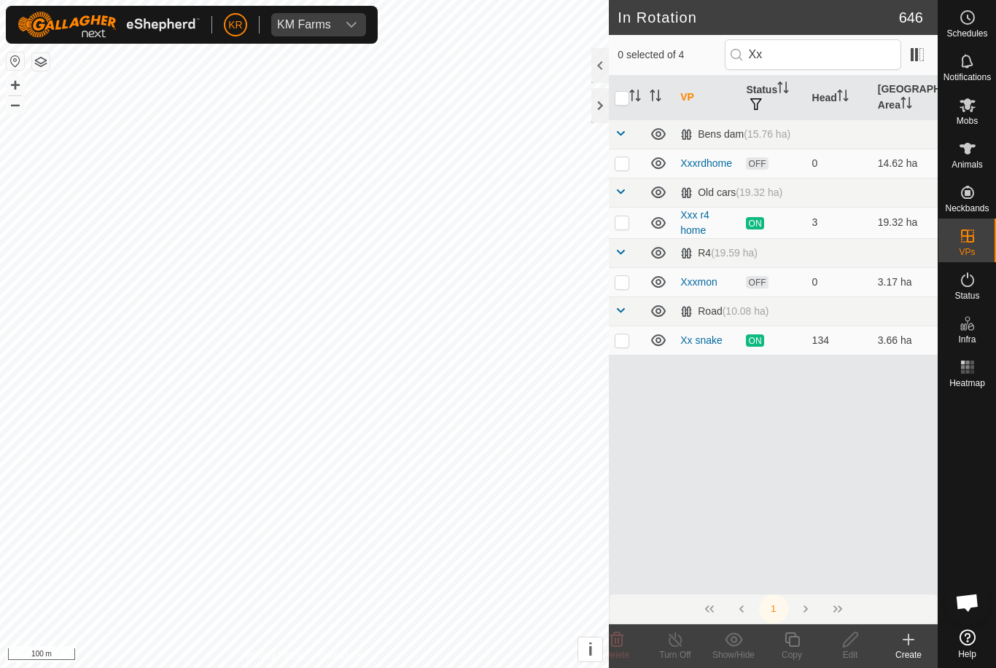
click at [625, 345] on p-checkbox at bounding box center [621, 341] width 15 height 12
click at [797, 644] on icon at bounding box center [792, 639] width 18 height 17
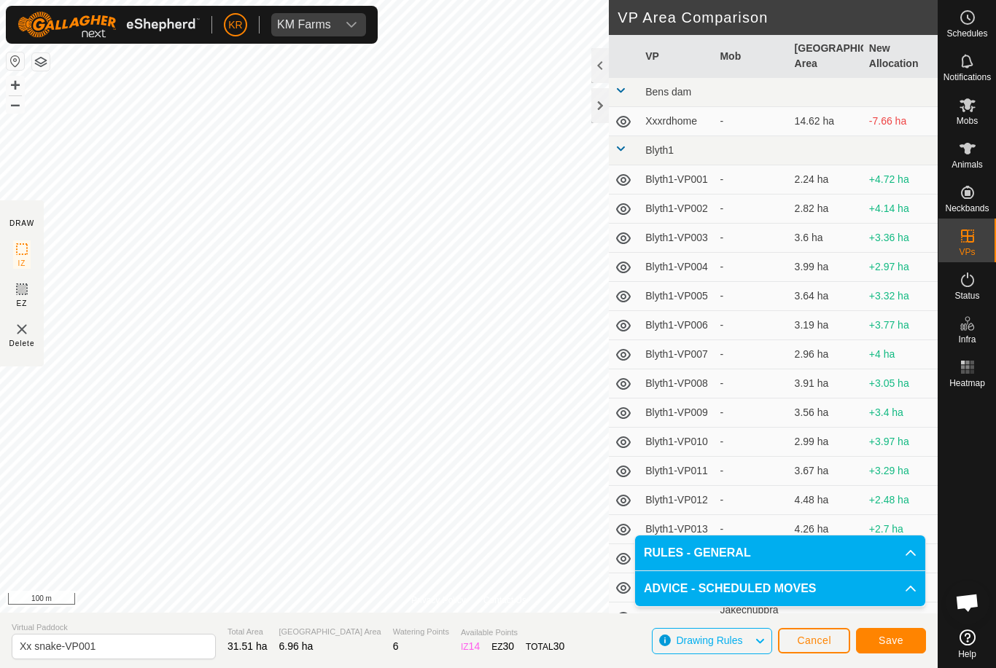
click at [889, 635] on span "Save" at bounding box center [890, 641] width 25 height 12
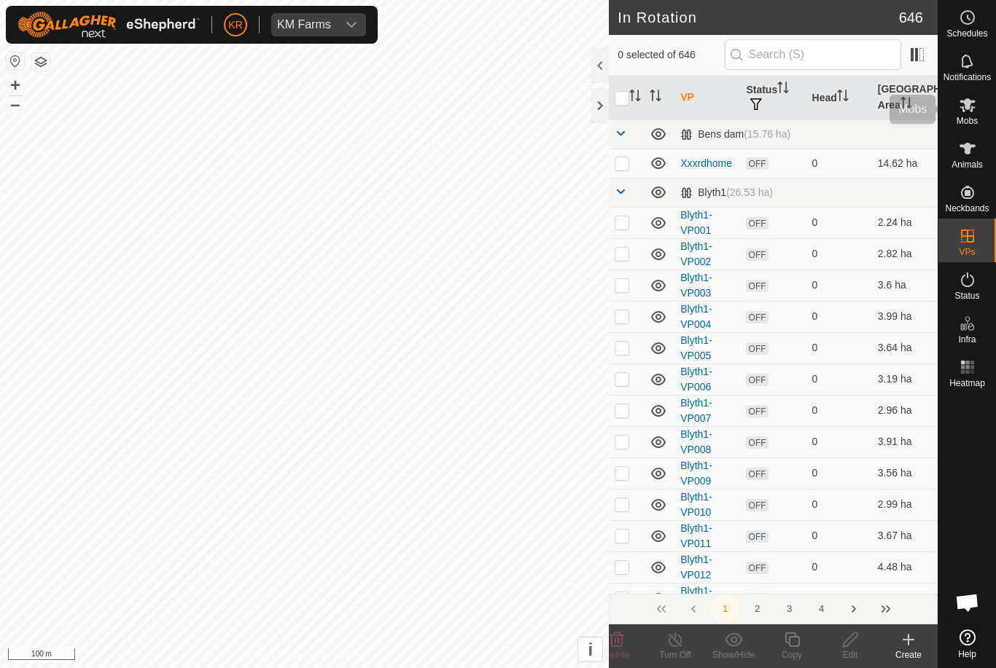
click at [967, 113] on icon at bounding box center [966, 104] width 17 height 17
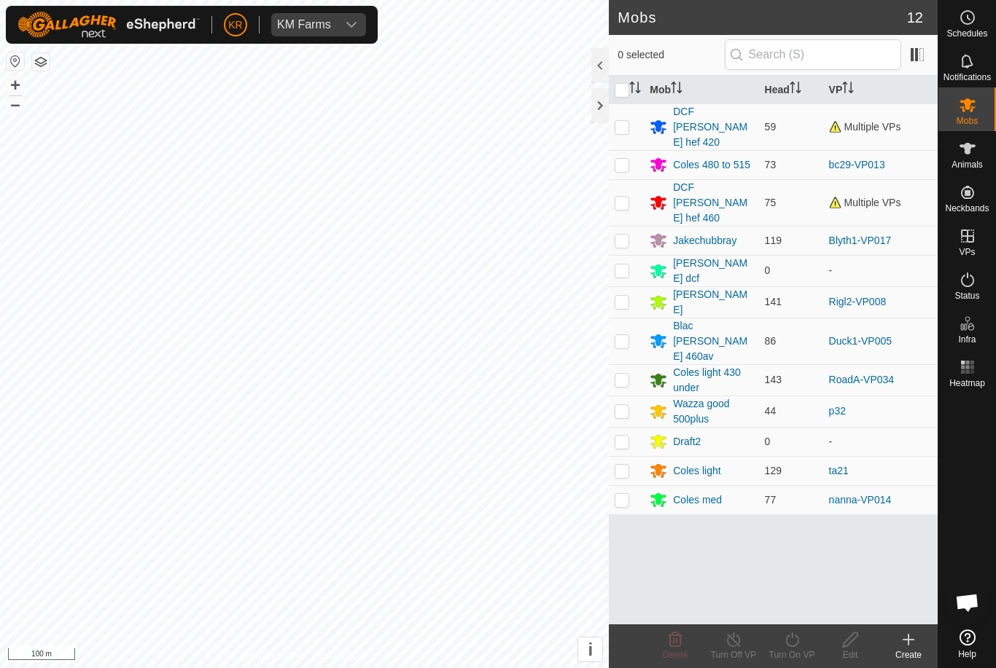
click at [624, 123] on p-checkbox at bounding box center [621, 127] width 15 height 12
click at [796, 645] on icon at bounding box center [791, 640] width 13 height 15
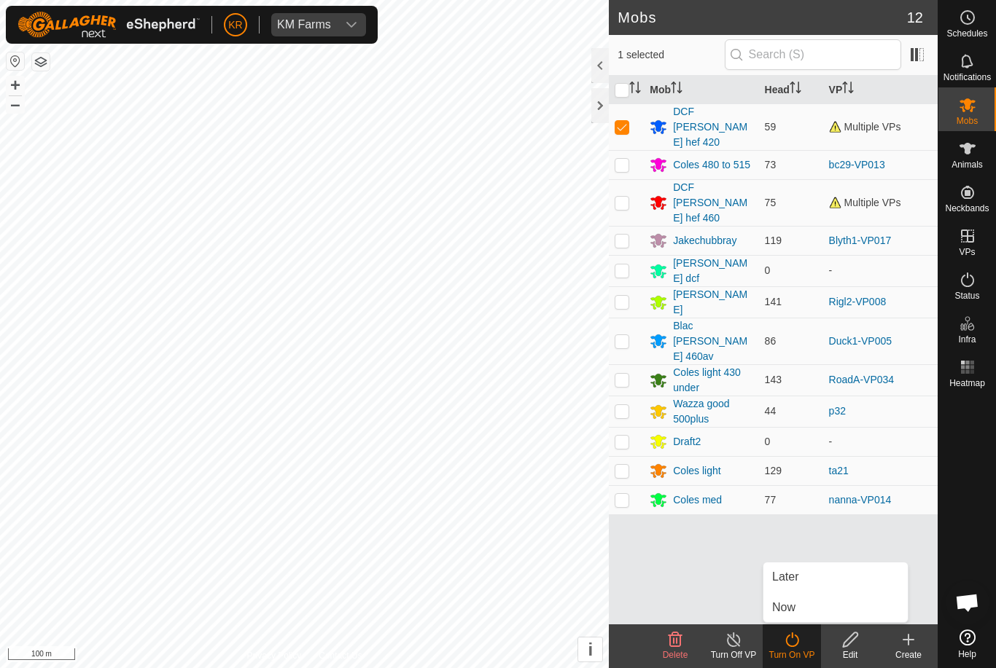
click at [812, 614] on link "Now" at bounding box center [835, 607] width 144 height 29
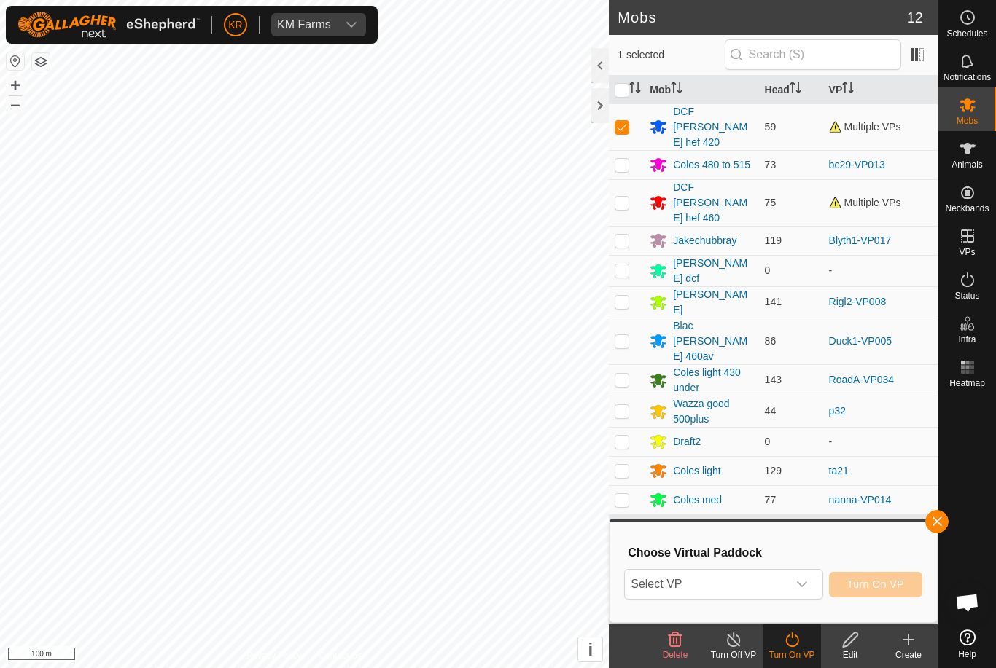
click at [759, 587] on span "Select VP" at bounding box center [706, 584] width 162 height 29
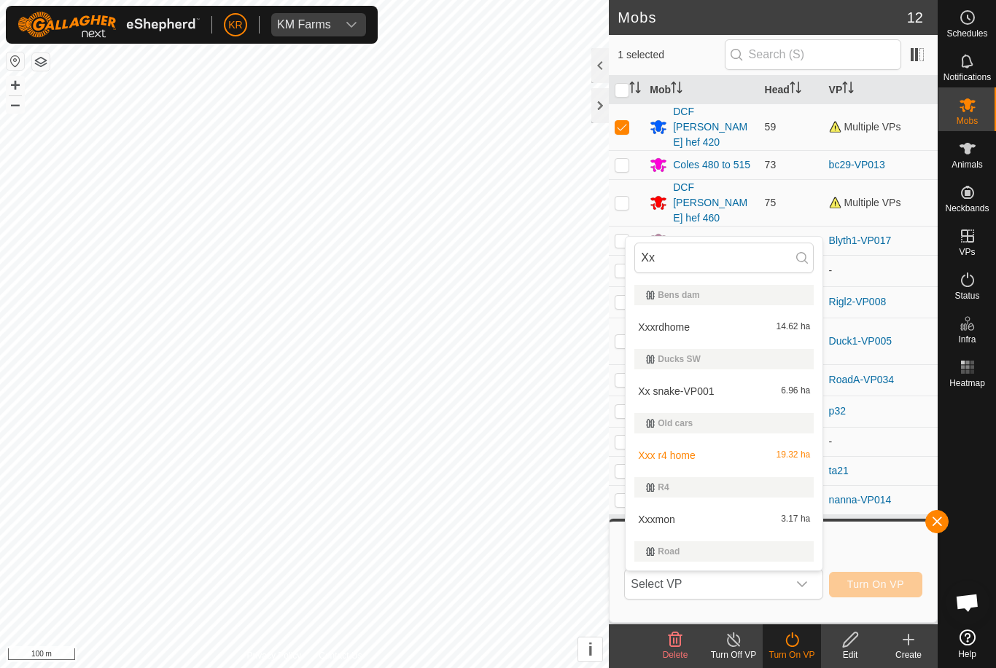
click at [707, 388] on span "Xx snake-VP001" at bounding box center [676, 391] width 76 height 10
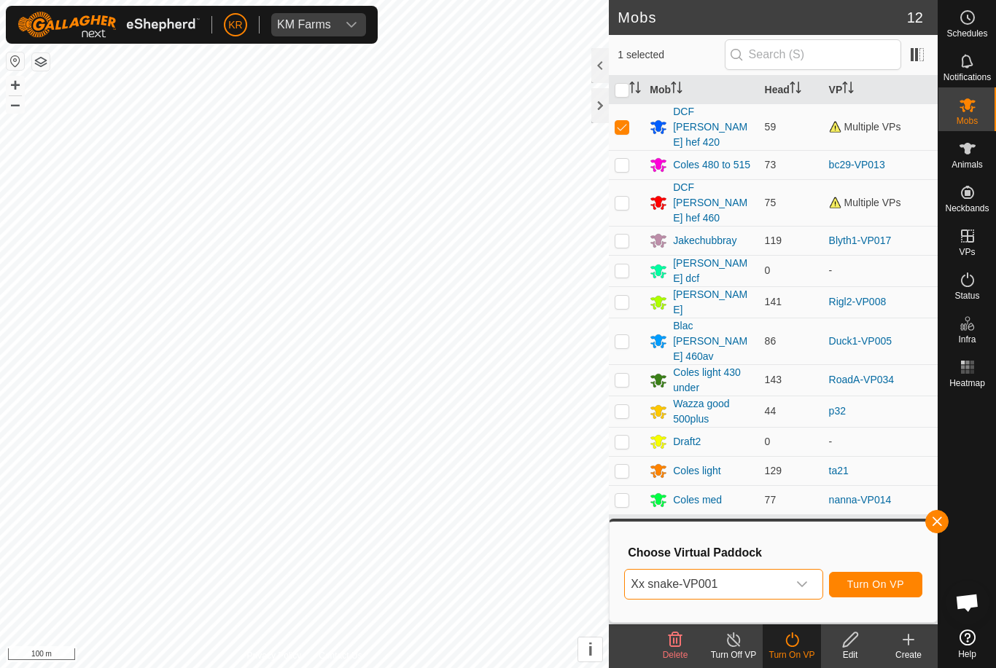
click at [891, 587] on span "Turn On VP" at bounding box center [875, 585] width 57 height 12
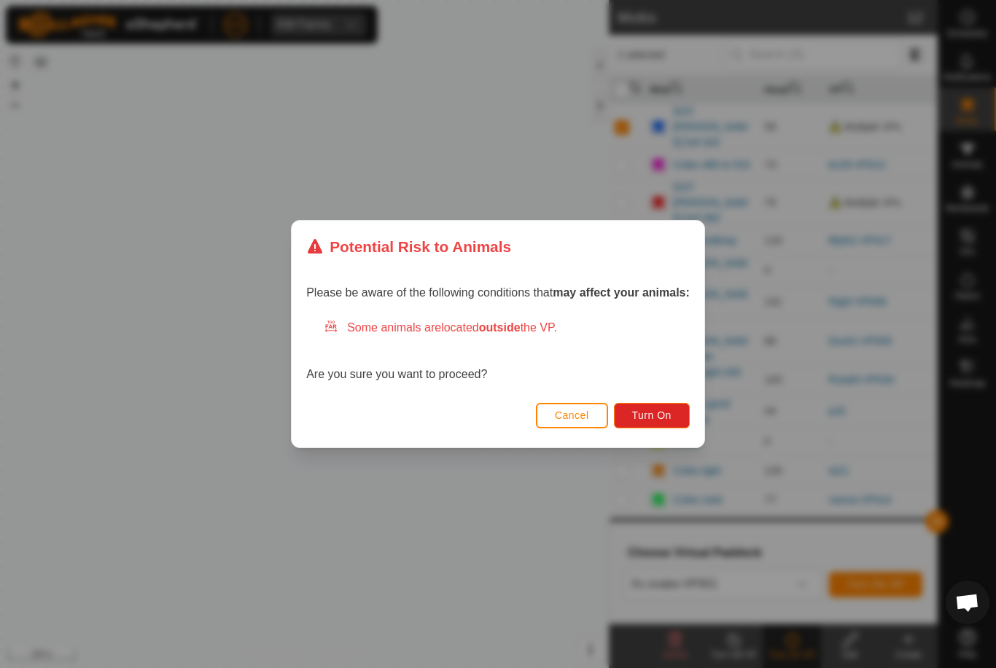
click at [656, 415] on span "Turn On" at bounding box center [651, 416] width 39 height 12
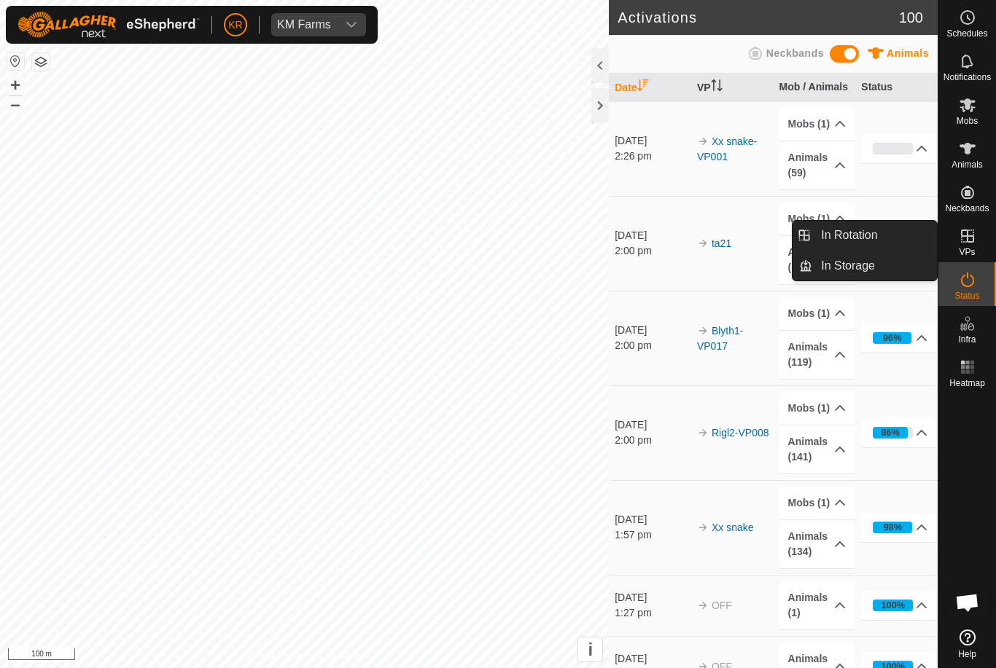
click at [861, 237] on span "In Rotation" at bounding box center [849, 235] width 56 height 17
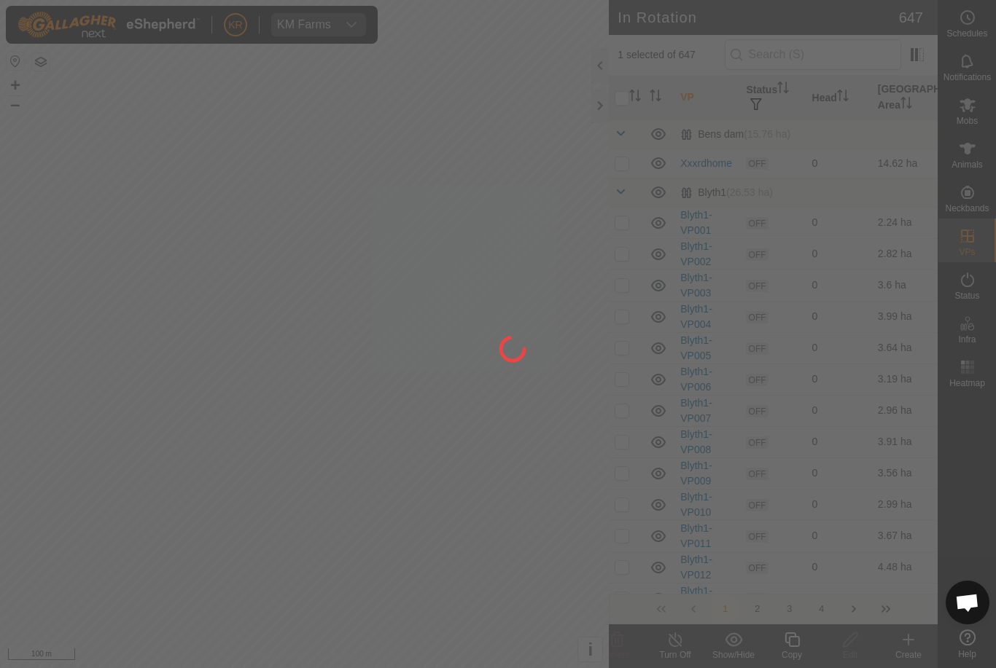
click at [807, 52] on div at bounding box center [498, 334] width 996 height 668
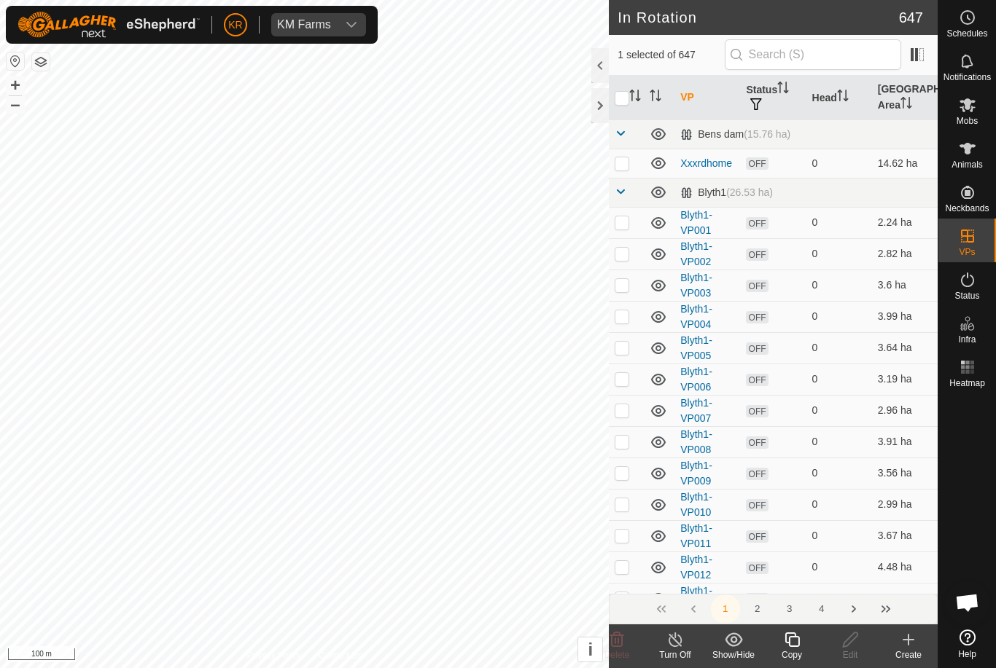
click at [818, 86] on th "Head" at bounding box center [839, 98] width 66 height 44
click at [814, 56] on input "text" at bounding box center [812, 54] width 176 height 31
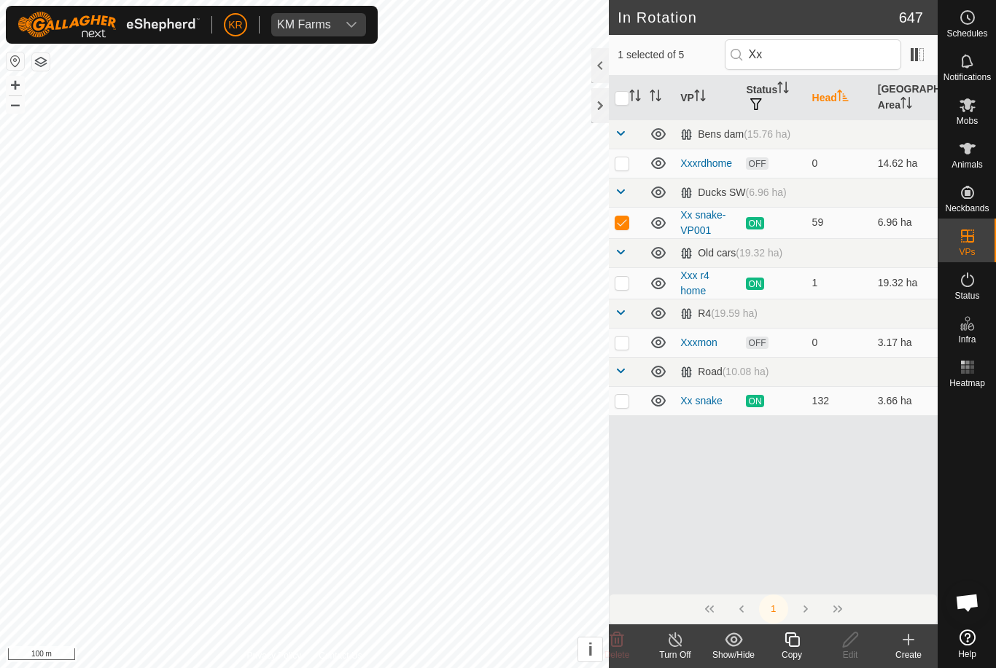
click at [617, 226] on p-checkbox at bounding box center [621, 222] width 15 height 12
click at [622, 224] on p-checkbox at bounding box center [621, 222] width 15 height 12
click at [799, 644] on icon at bounding box center [792, 639] width 18 height 17
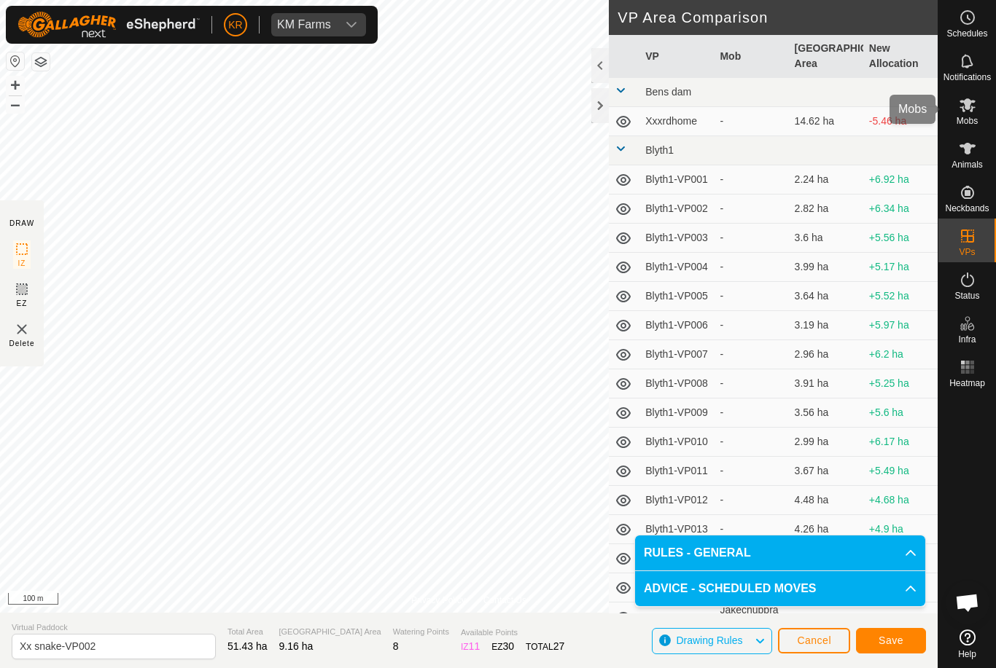
click at [972, 112] on icon at bounding box center [966, 104] width 17 height 17
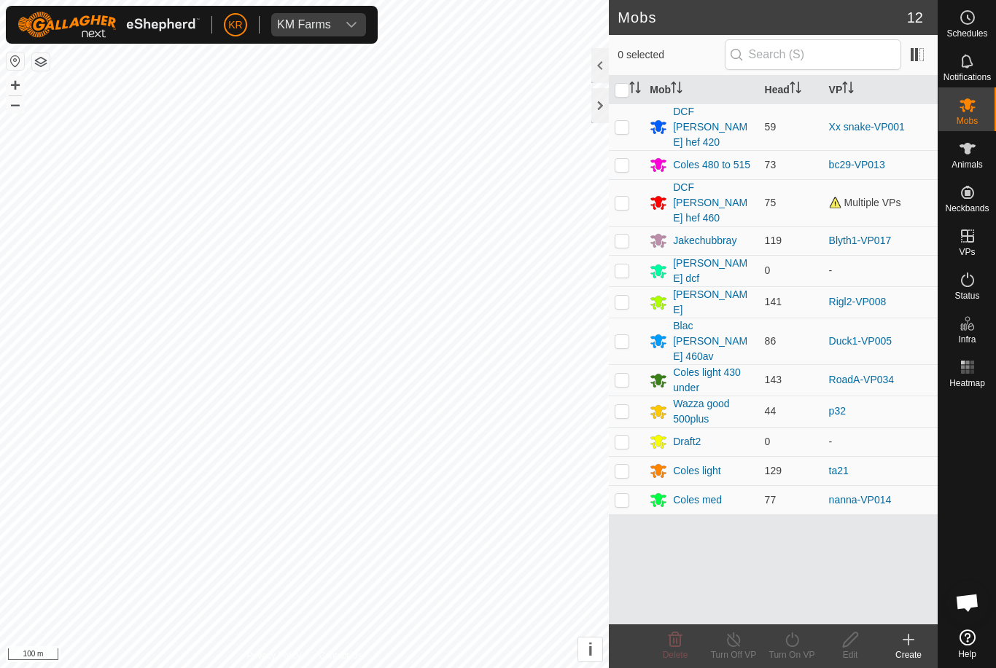
click at [623, 335] on p-checkbox at bounding box center [621, 341] width 15 height 12
click at [797, 642] on icon at bounding box center [791, 640] width 13 height 15
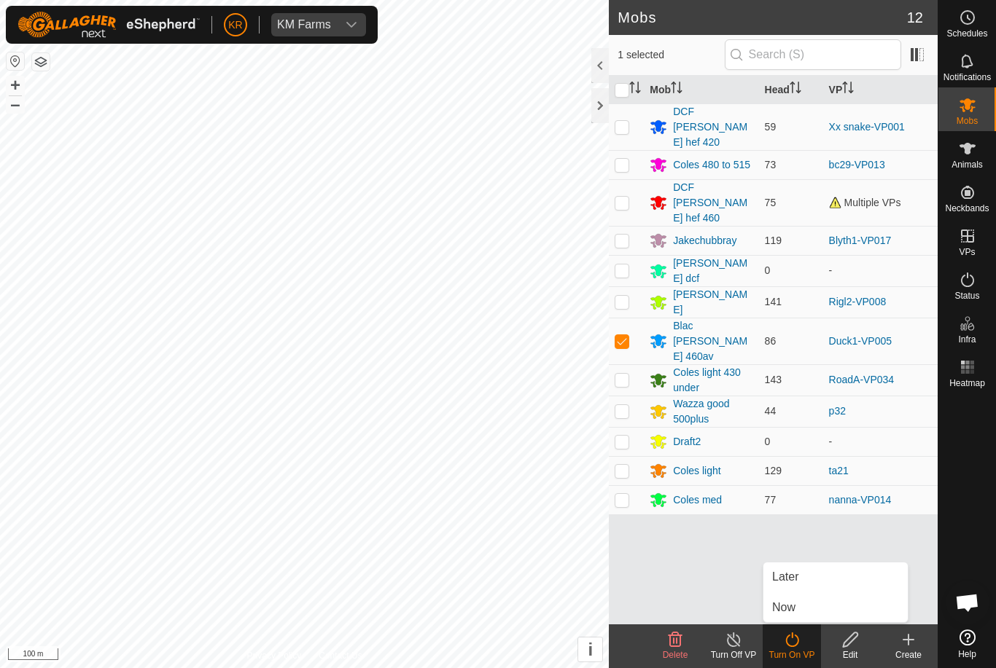
click at [797, 609] on link "Now" at bounding box center [835, 607] width 144 height 29
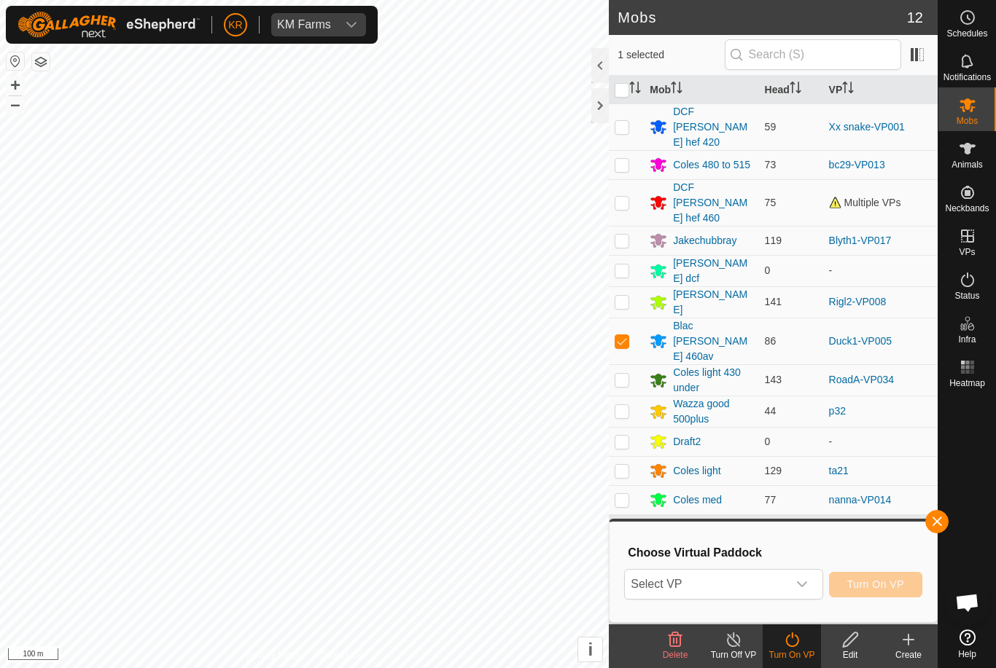
click at [786, 581] on span "Select VP" at bounding box center [706, 584] width 162 height 29
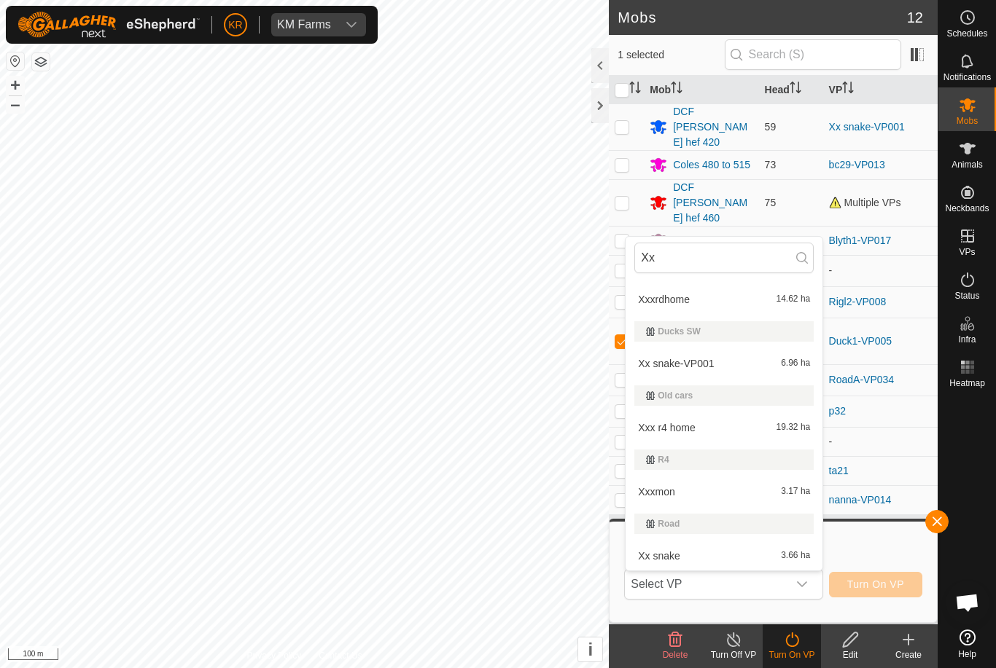
scroll to position [28, 0]
click at [701, 363] on span "Xx snake-VP001" at bounding box center [676, 364] width 76 height 10
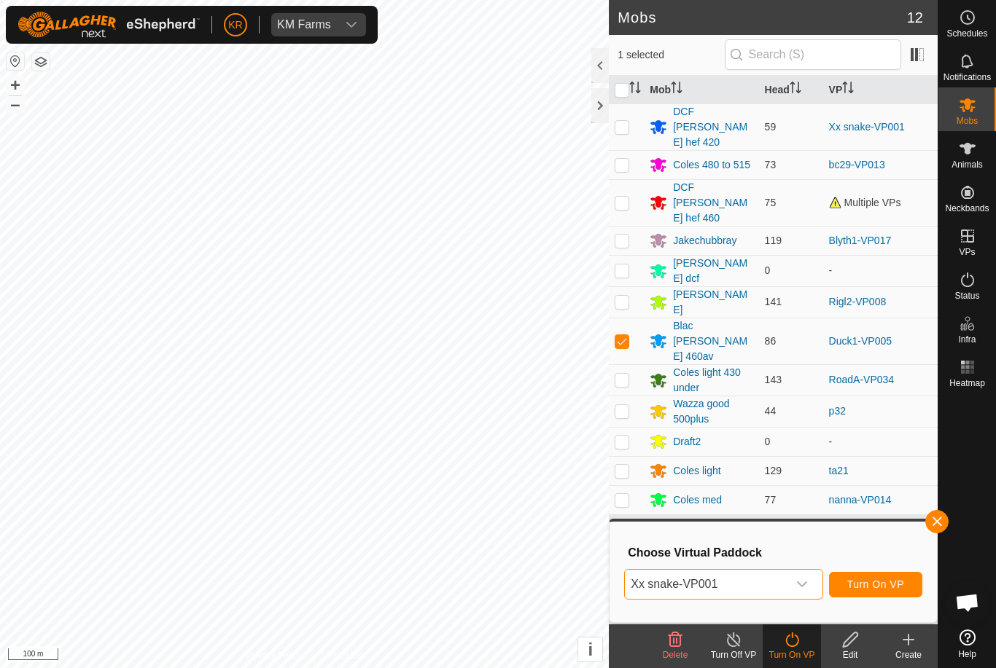
click at [623, 335] on p-checkbox at bounding box center [621, 341] width 15 height 12
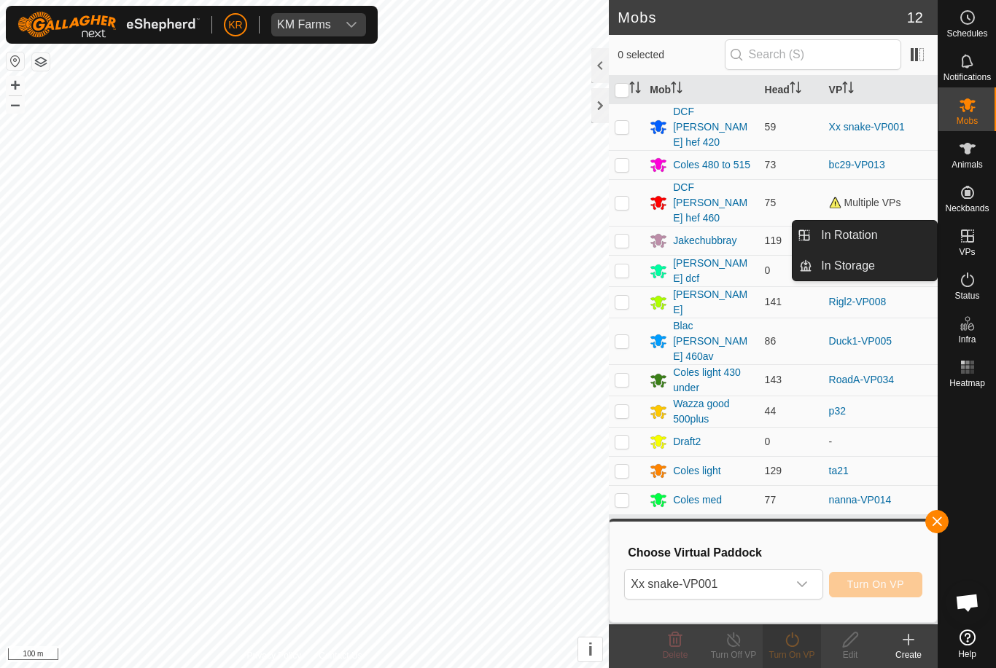
click at [878, 243] on link "In Rotation" at bounding box center [874, 235] width 125 height 29
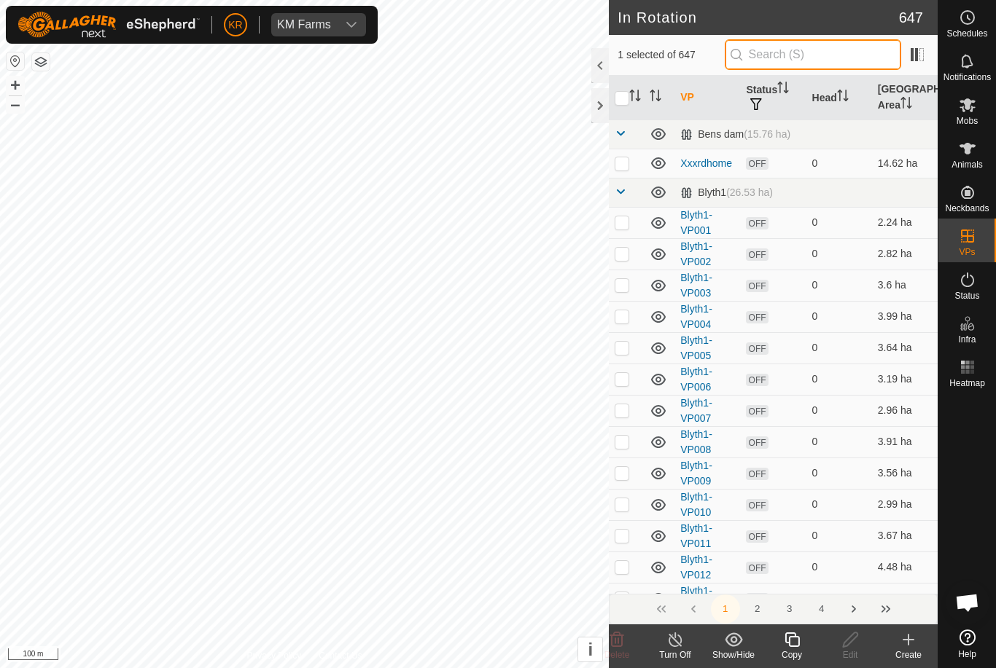
click at [824, 63] on input "text" at bounding box center [812, 54] width 176 height 31
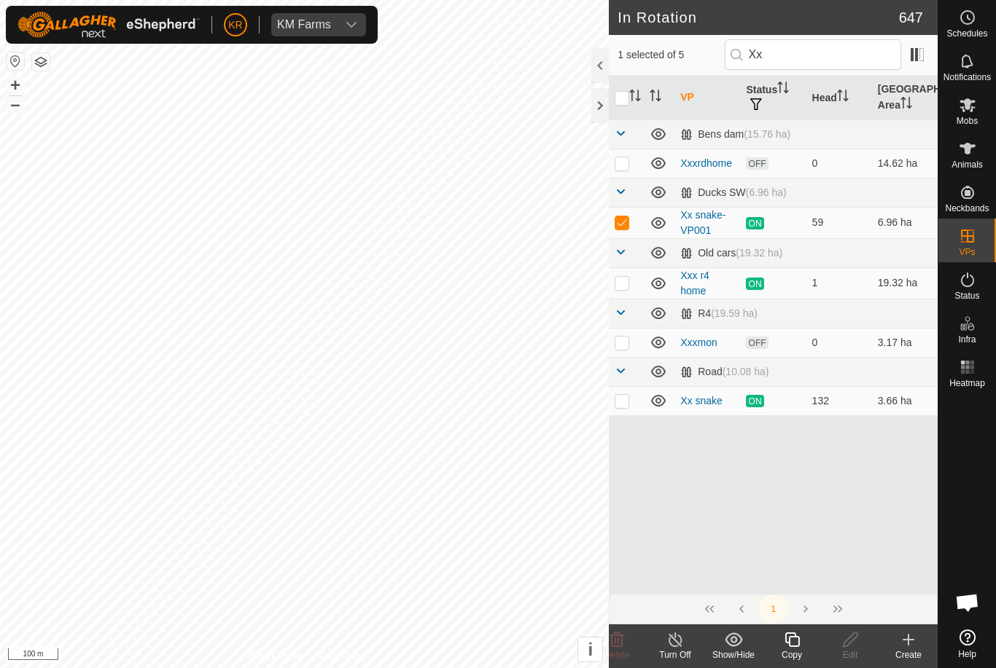
click at [638, 243] on td at bounding box center [626, 252] width 35 height 29
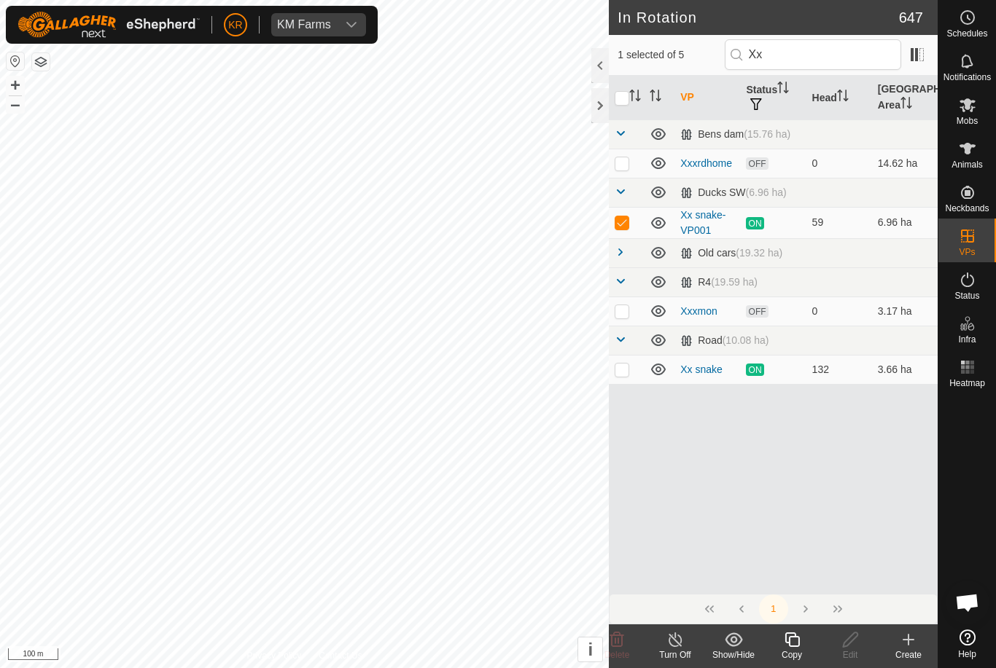
click at [622, 253] on span at bounding box center [620, 252] width 12 height 12
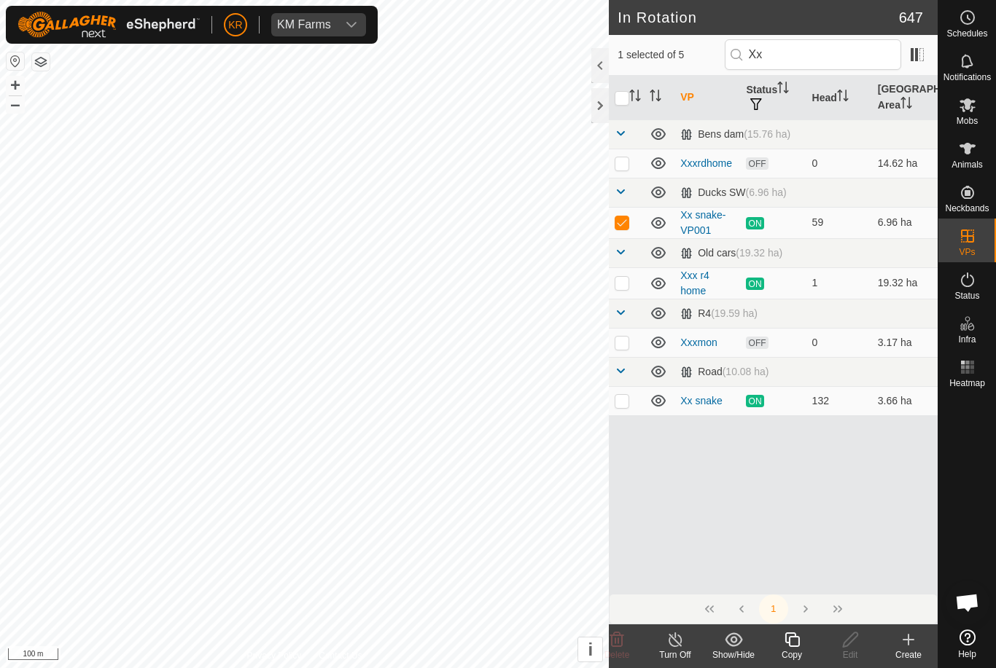
click at [622, 227] on p-checkbox at bounding box center [621, 222] width 15 height 12
click at [623, 229] on td at bounding box center [626, 222] width 35 height 31
click at [790, 649] on div "Copy" at bounding box center [791, 655] width 58 height 13
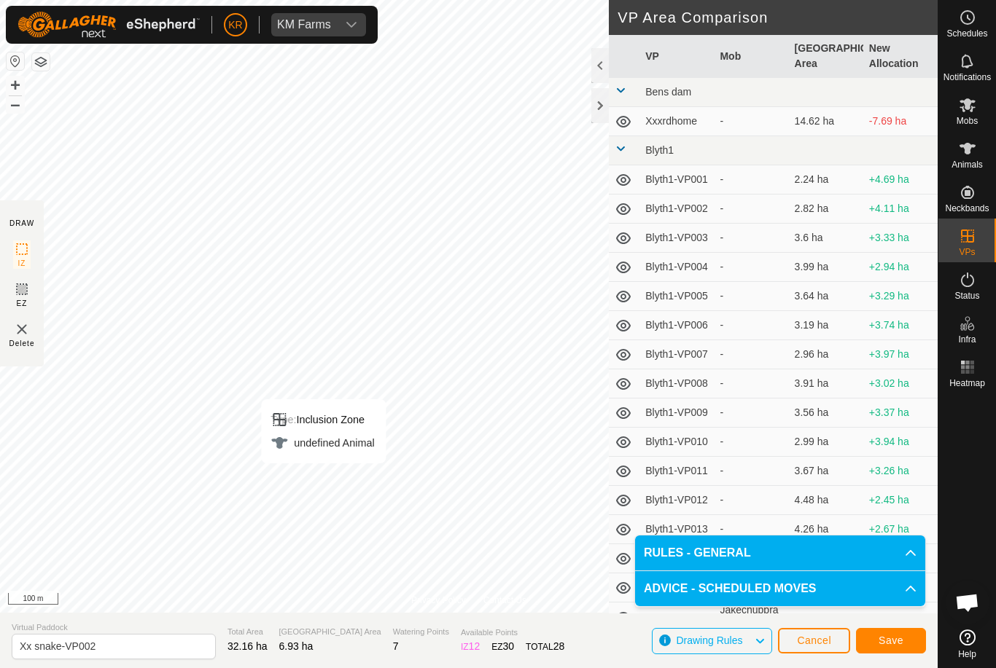
click at [890, 641] on span "Save" at bounding box center [890, 641] width 25 height 12
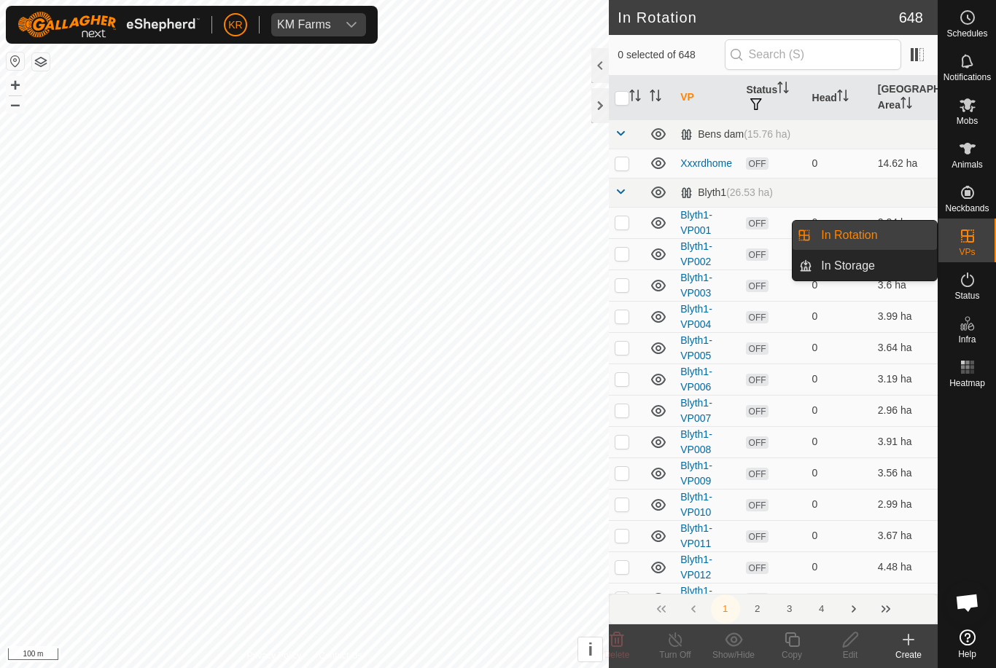
click at [850, 238] on span "In Rotation" at bounding box center [849, 235] width 56 height 17
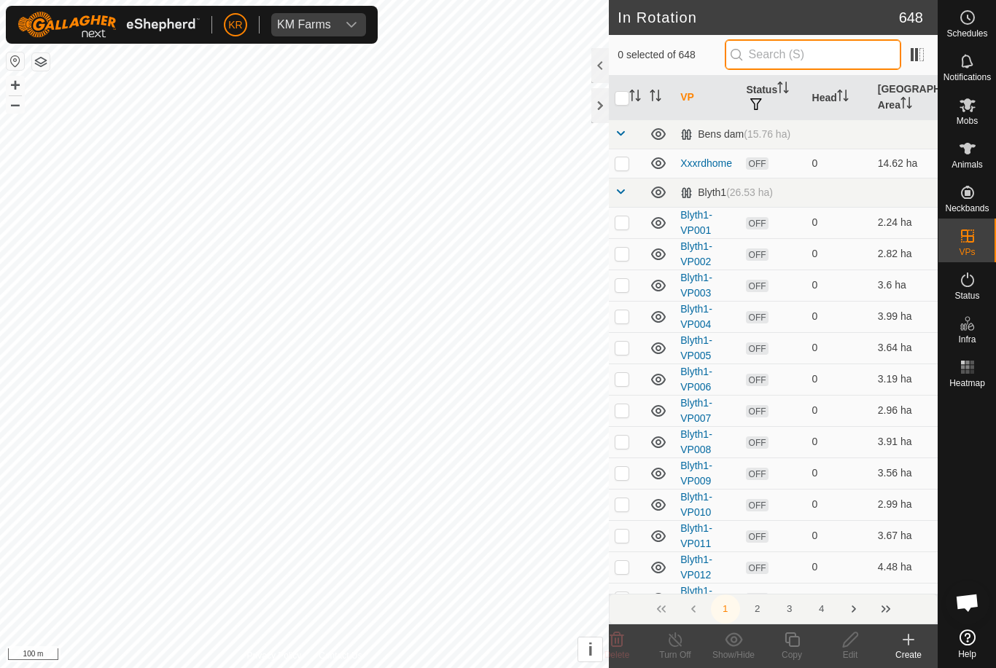
click at [862, 61] on input "text" at bounding box center [812, 54] width 176 height 31
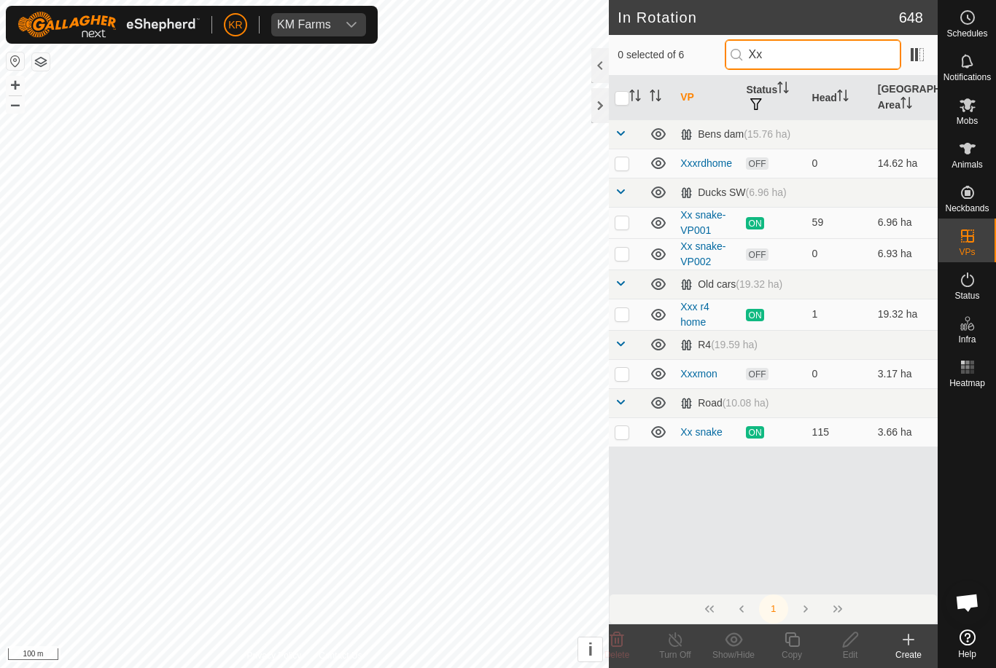
type input "Xx"
click at [626, 260] on td at bounding box center [626, 253] width 35 height 31
checkbox input "true"
click at [854, 637] on icon at bounding box center [850, 639] width 18 height 17
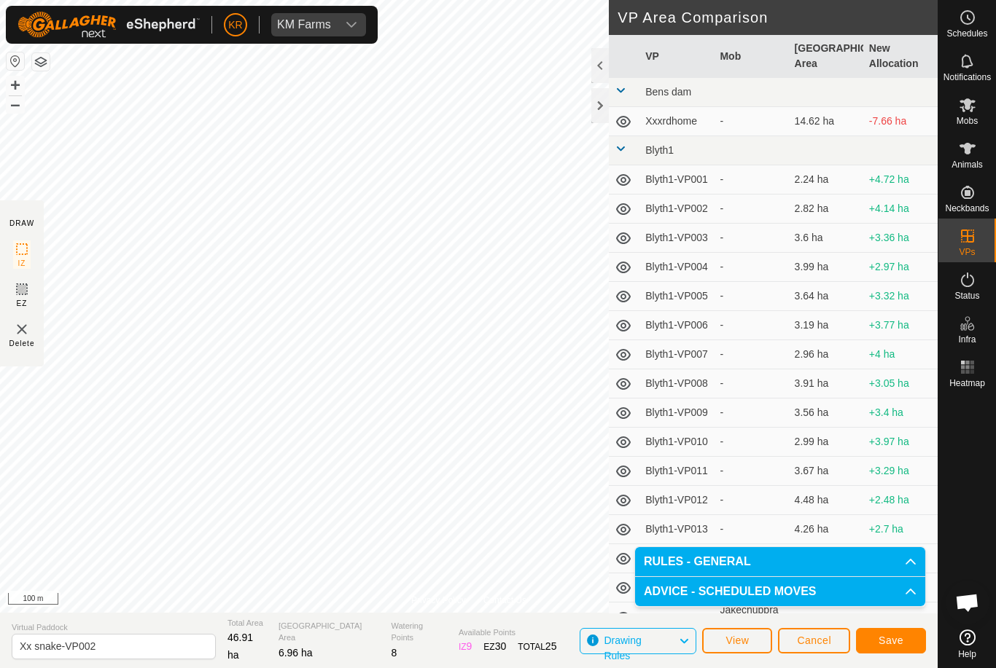
click at [886, 646] on span "Save" at bounding box center [890, 641] width 25 height 12
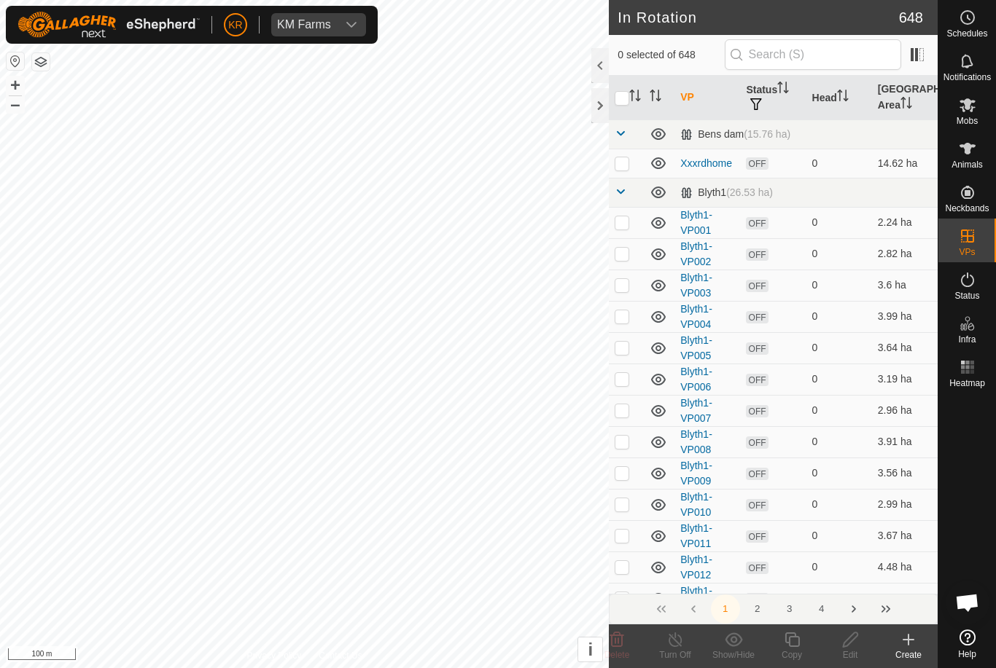
click at [979, 531] on div at bounding box center [967, 509] width 58 height 230
click at [974, 105] on icon at bounding box center [966, 104] width 17 height 17
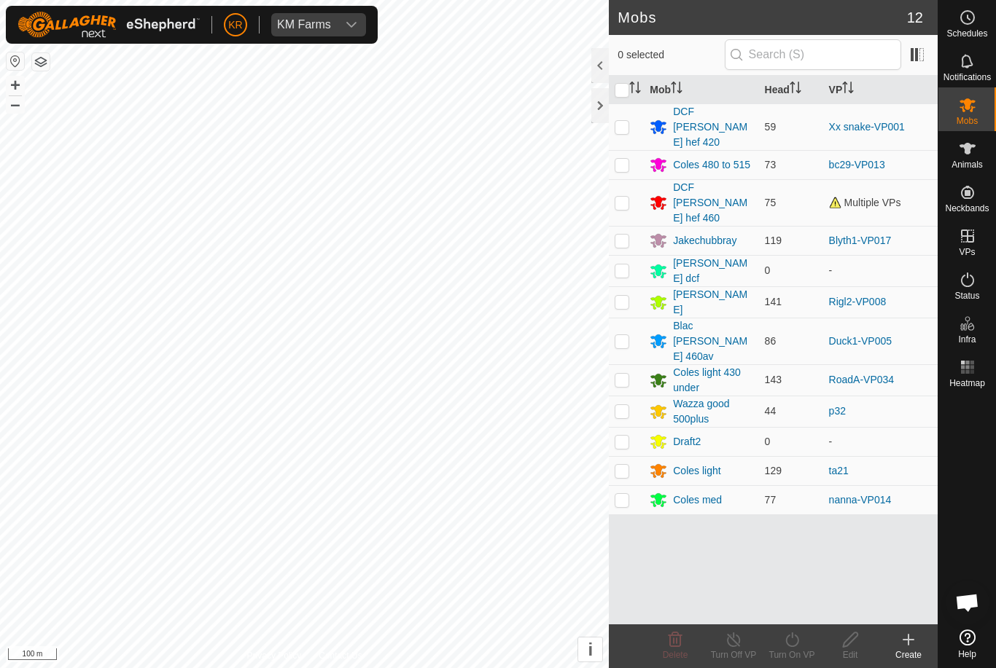
click at [726, 318] on div "Blac [PERSON_NAME] 460av" at bounding box center [712, 341] width 79 height 46
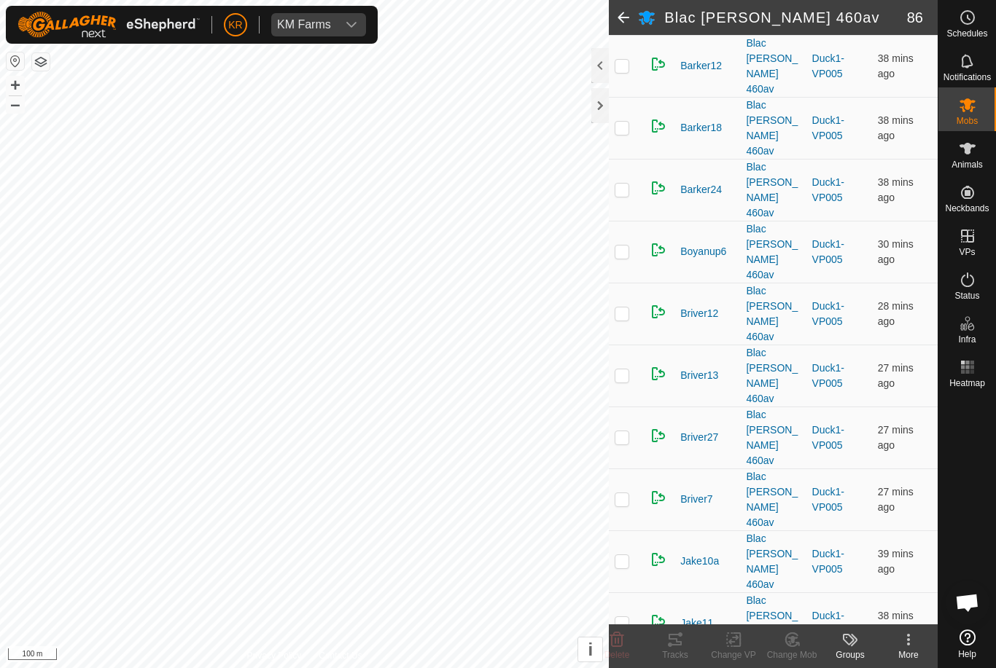
scroll to position [323, 0]
click at [972, 117] on span "Mobs" at bounding box center [966, 121] width 21 height 9
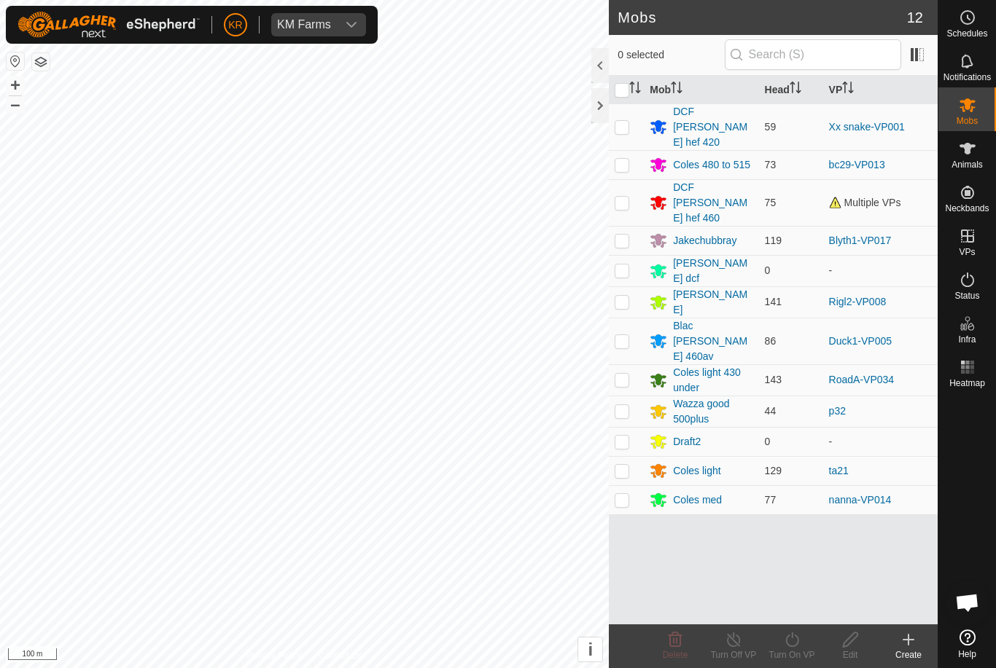
click at [709, 318] on div "Blac [PERSON_NAME] 460av" at bounding box center [712, 341] width 79 height 46
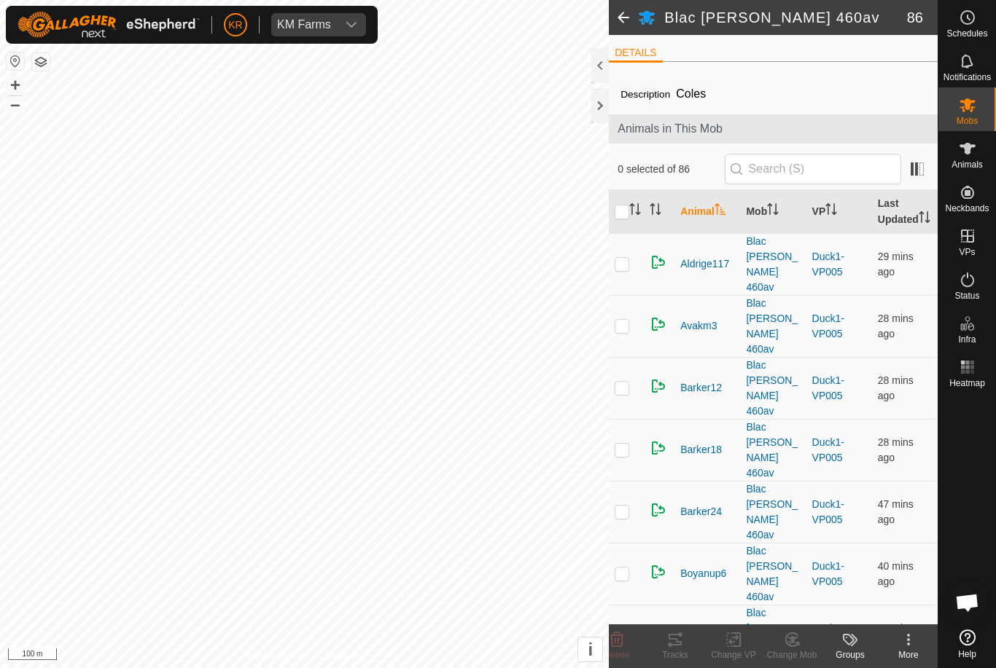
click at [625, 219] on input "checkbox" at bounding box center [621, 212] width 15 height 15
checkbox input "true"
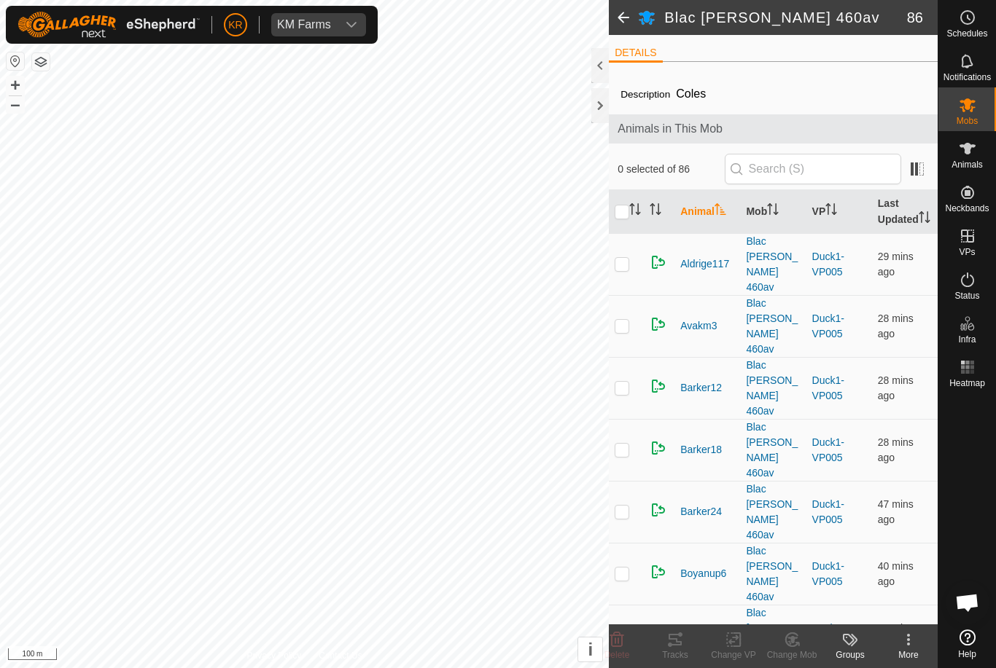
checkbox input "true"
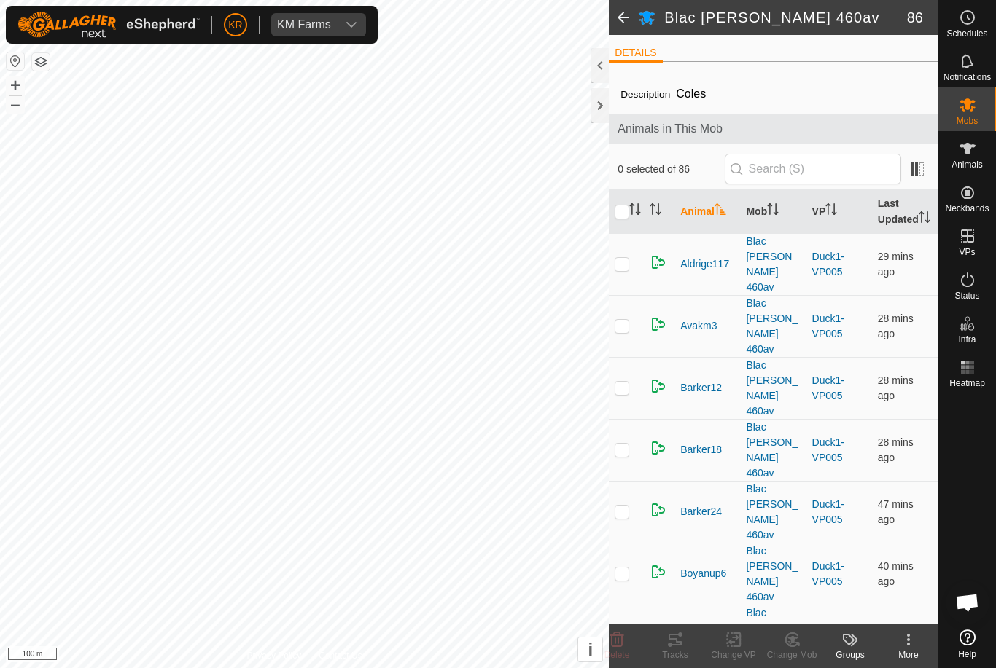
checkbox input "true"
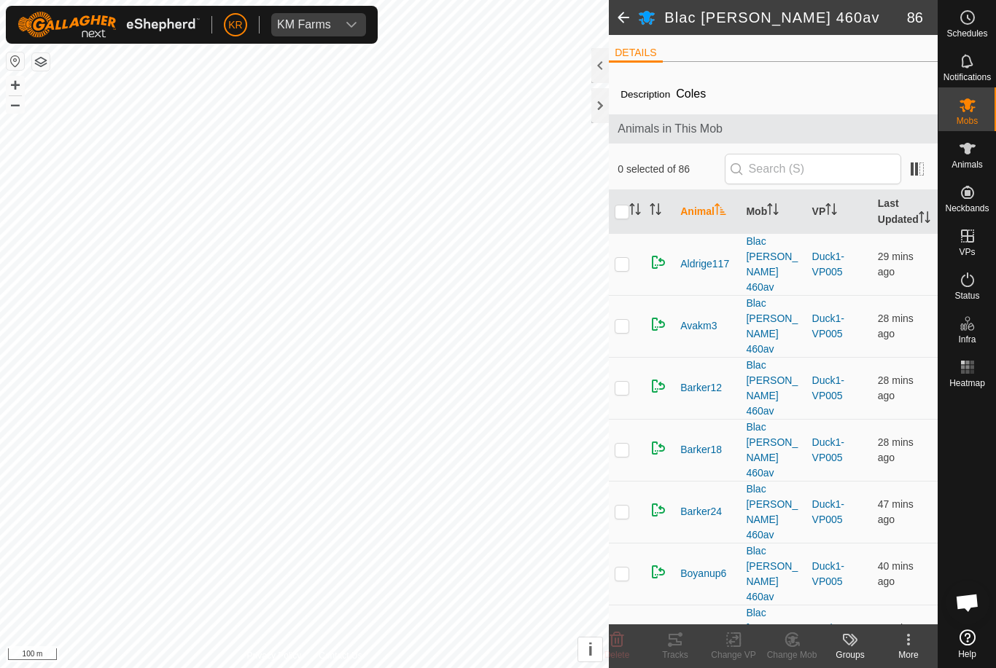
checkbox input "true"
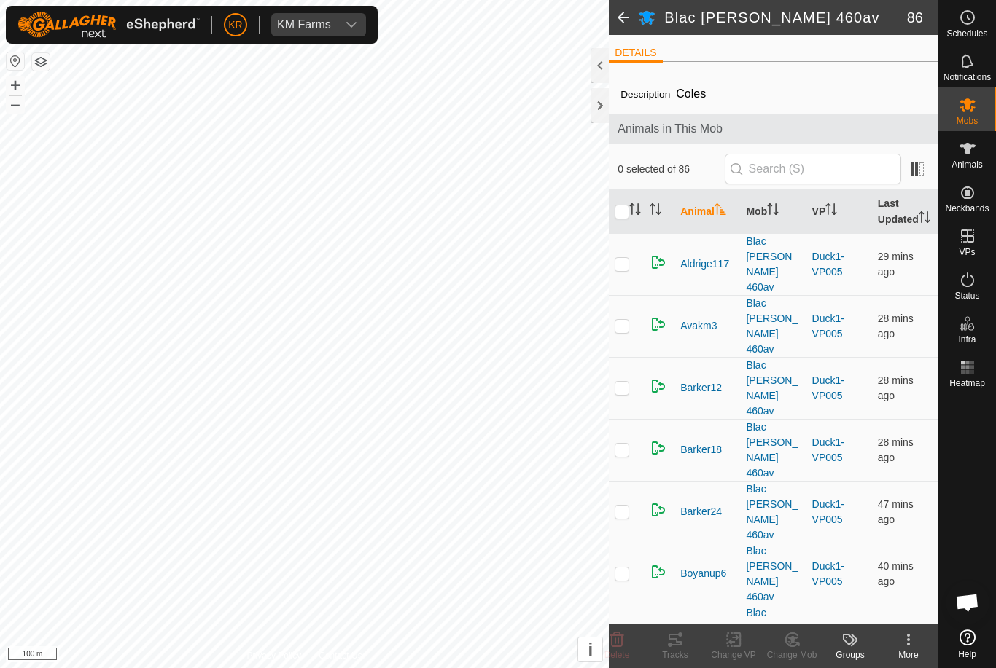
checkbox input "true"
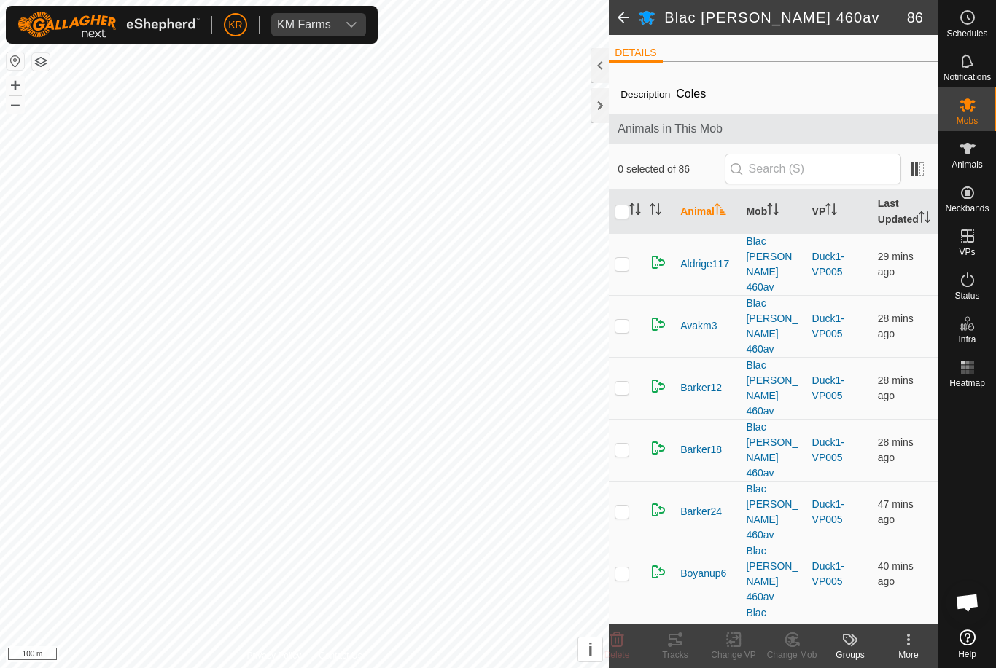
checkbox input "true"
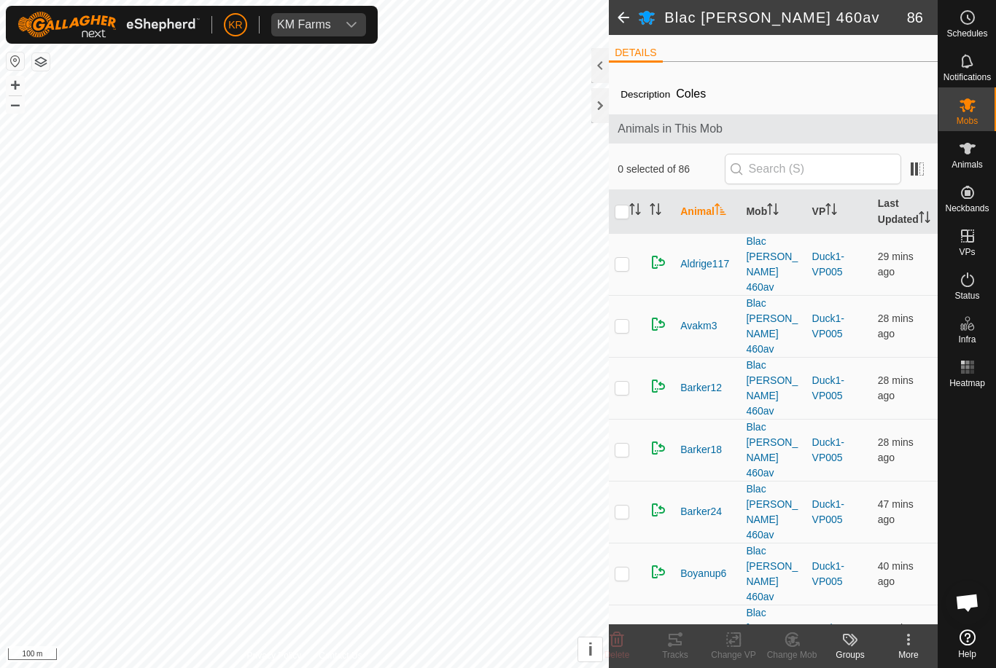
checkbox input "true"
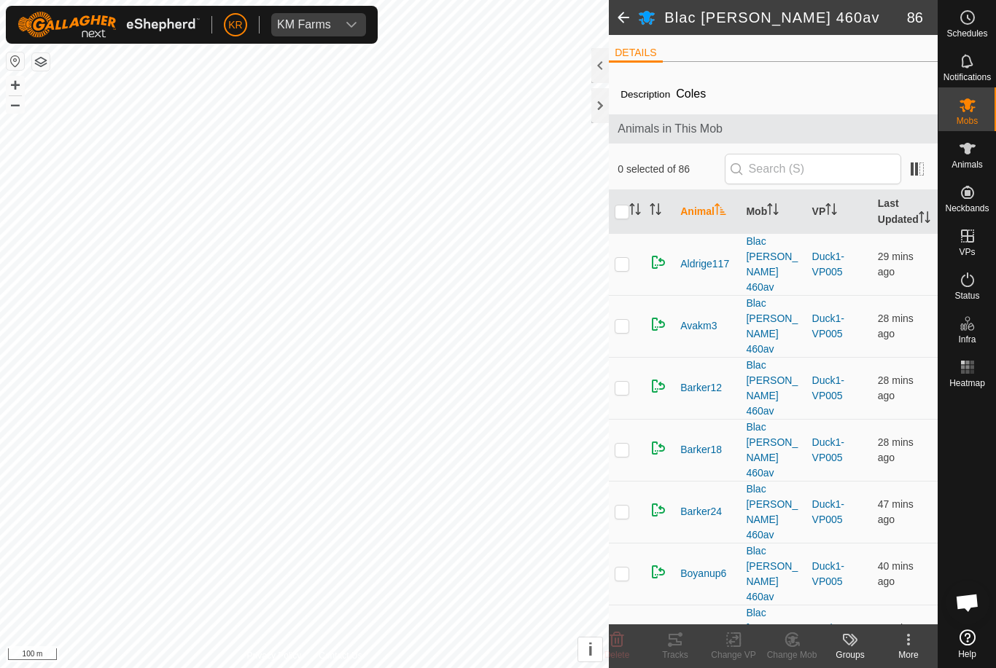
checkbox input "true"
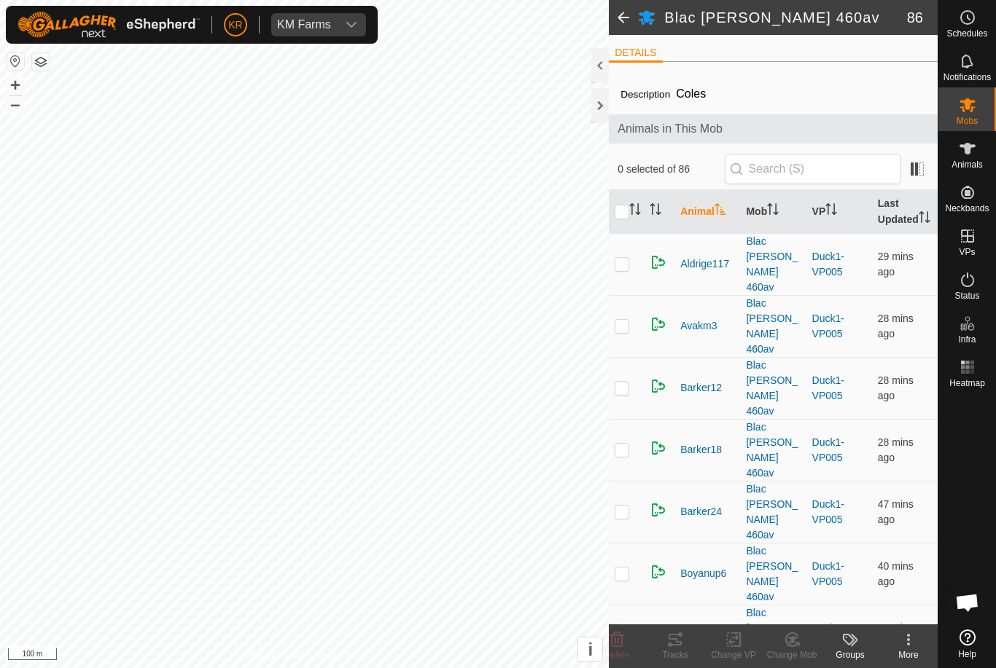
checkbox input "true"
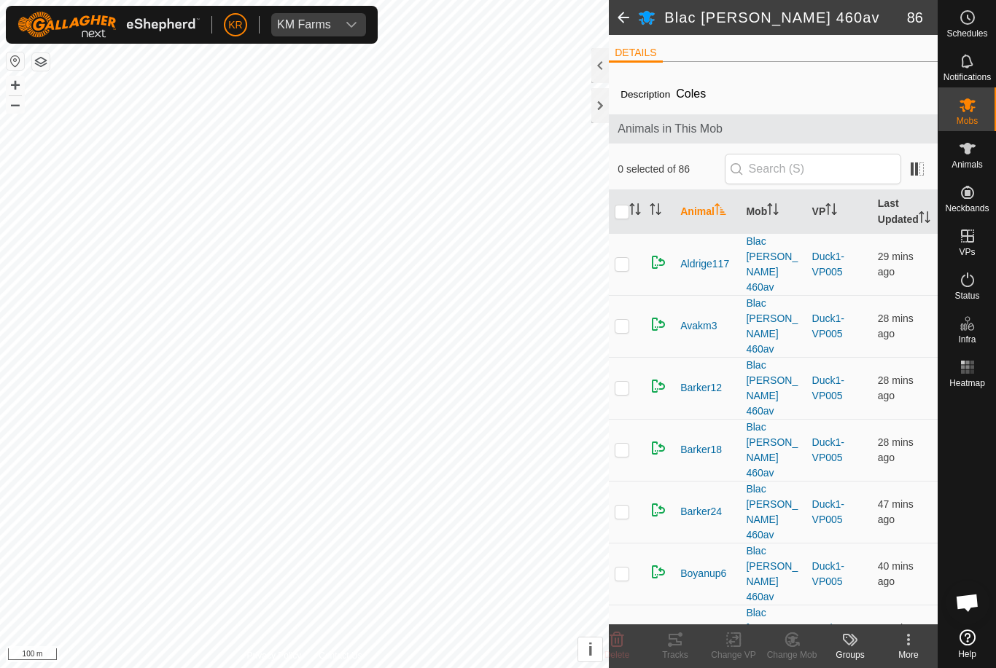
checkbox input "true"
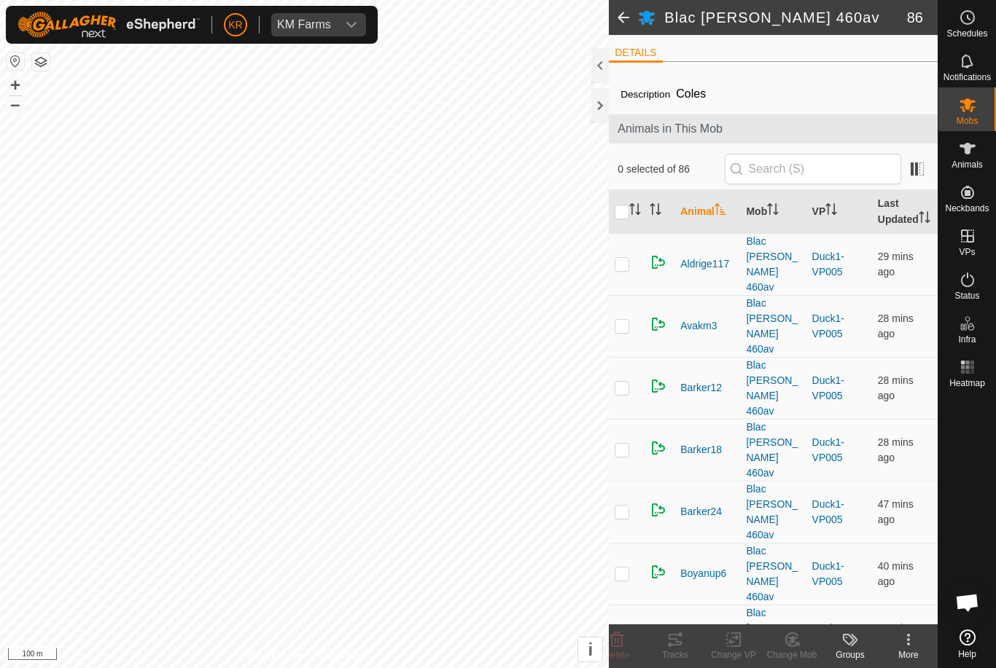
checkbox input "true"
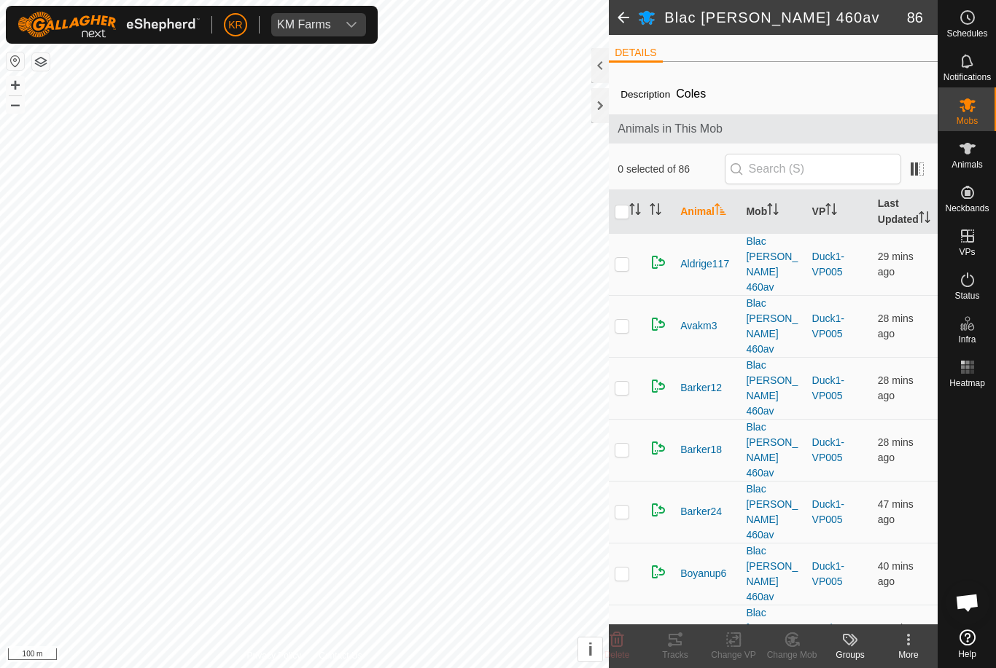
checkbox input "true"
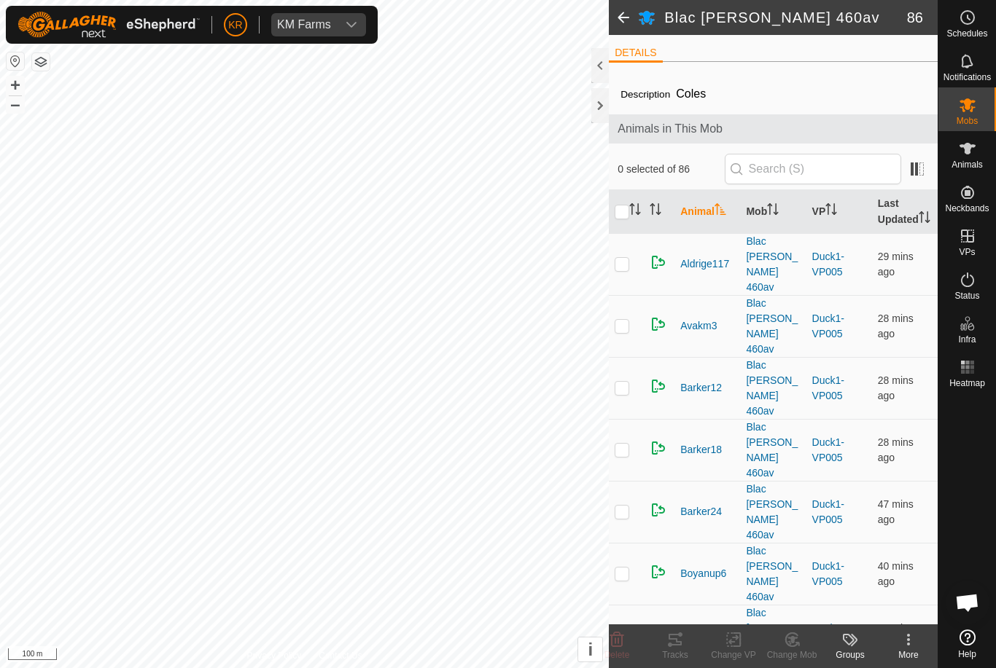
checkbox input "true"
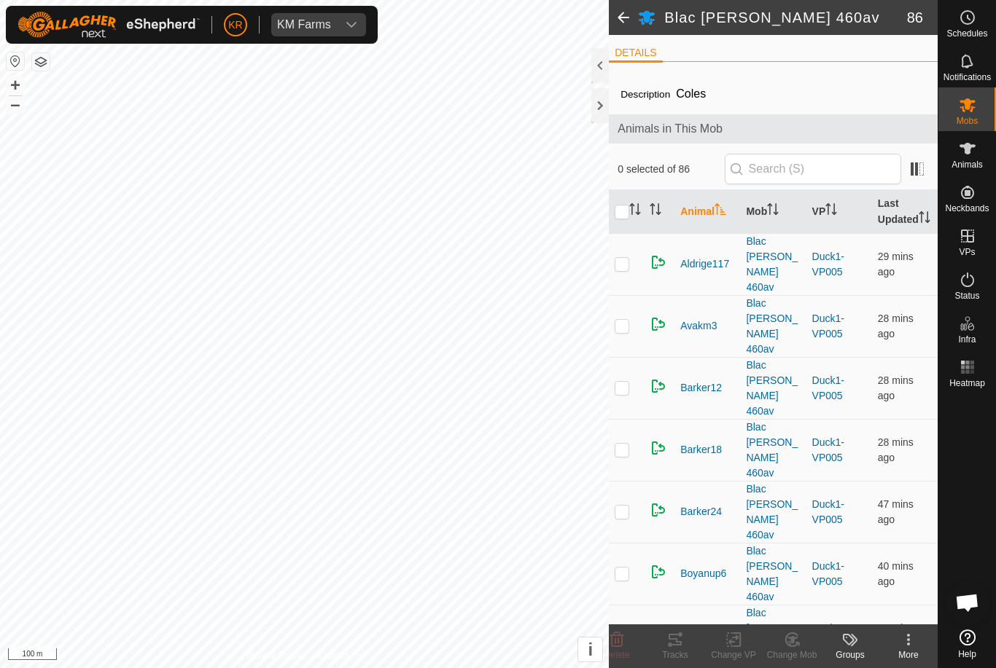
checkbox input "true"
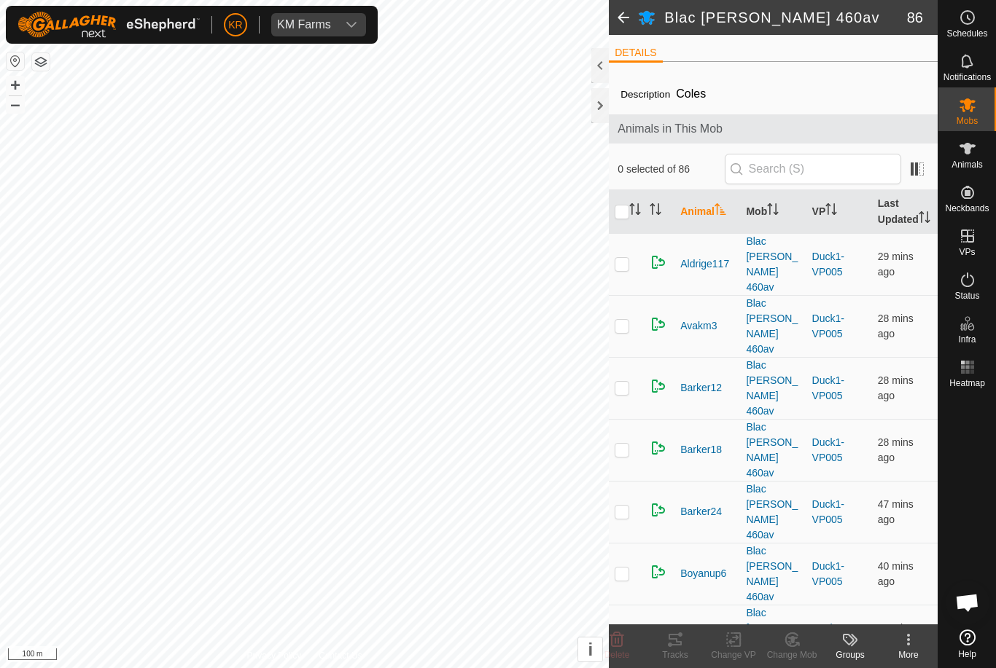
checkbox input "true"
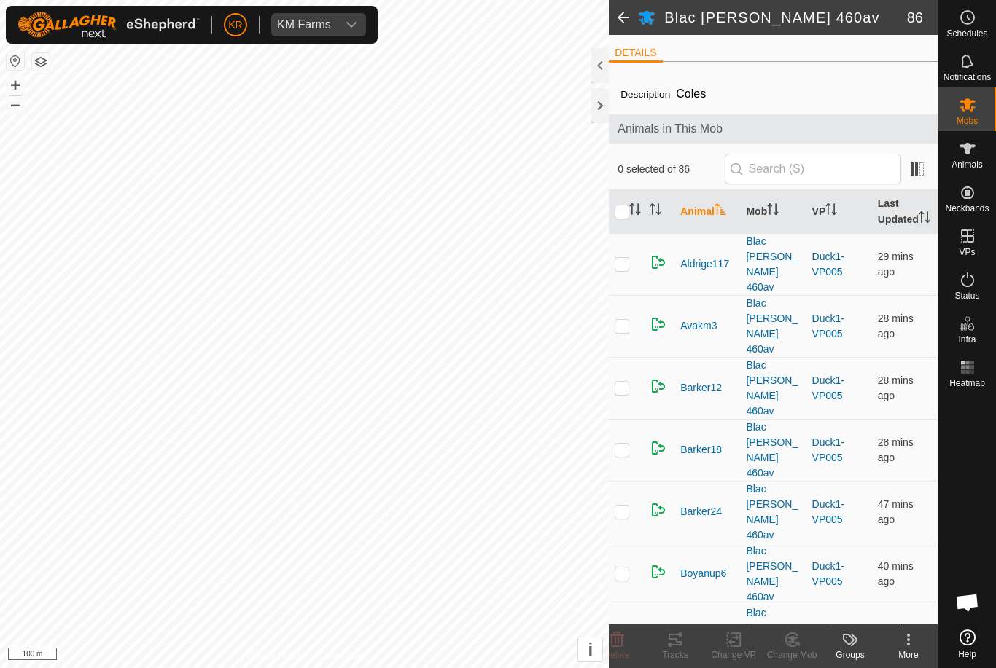
checkbox input "true"
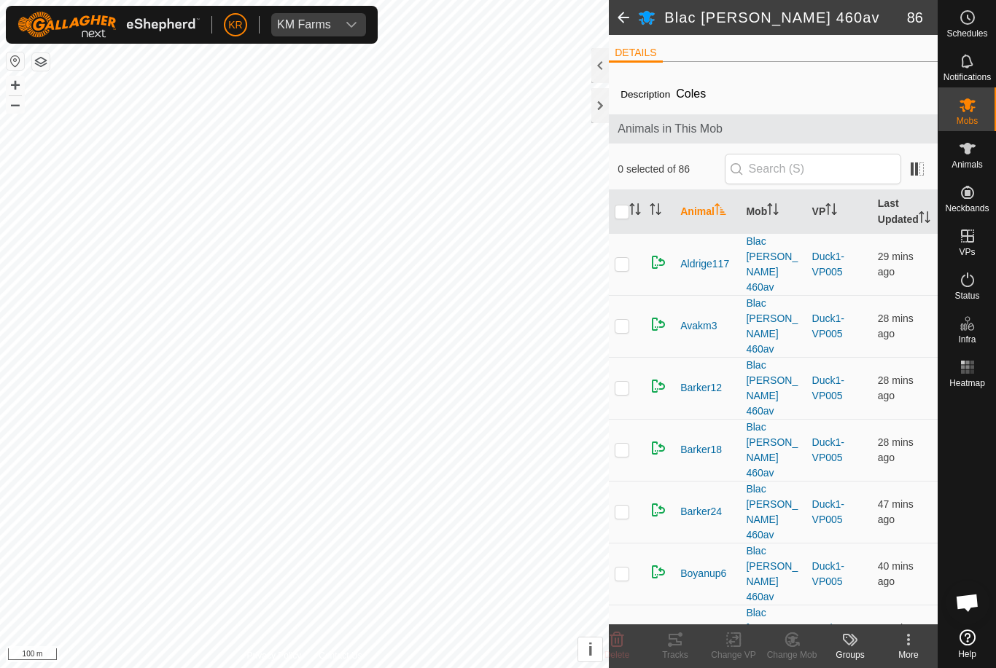
checkbox input "true"
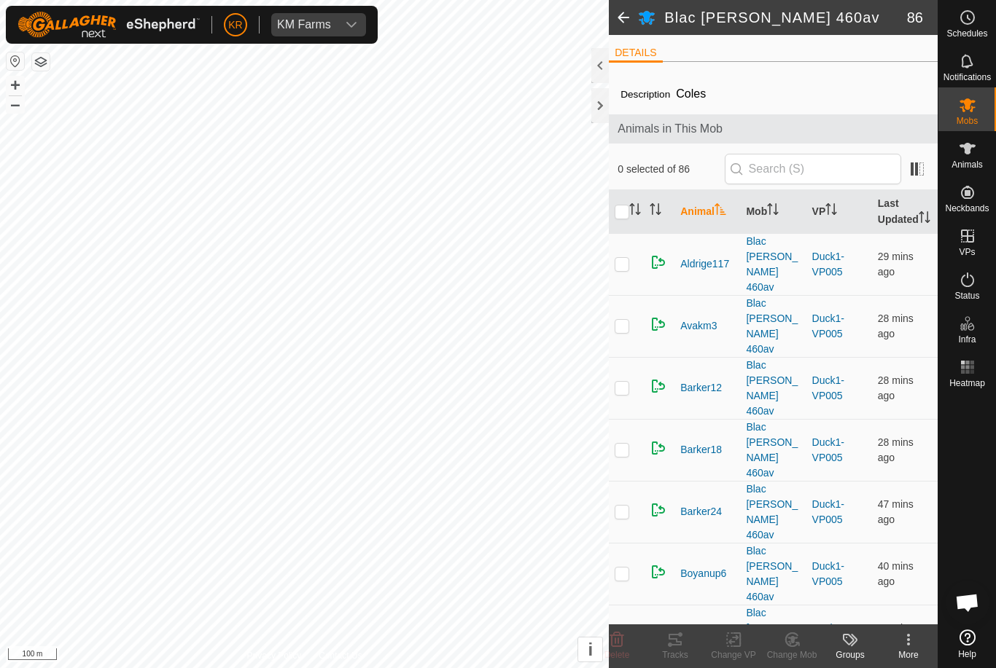
checkbox input "true"
click at [741, 640] on icon at bounding box center [733, 639] width 18 height 17
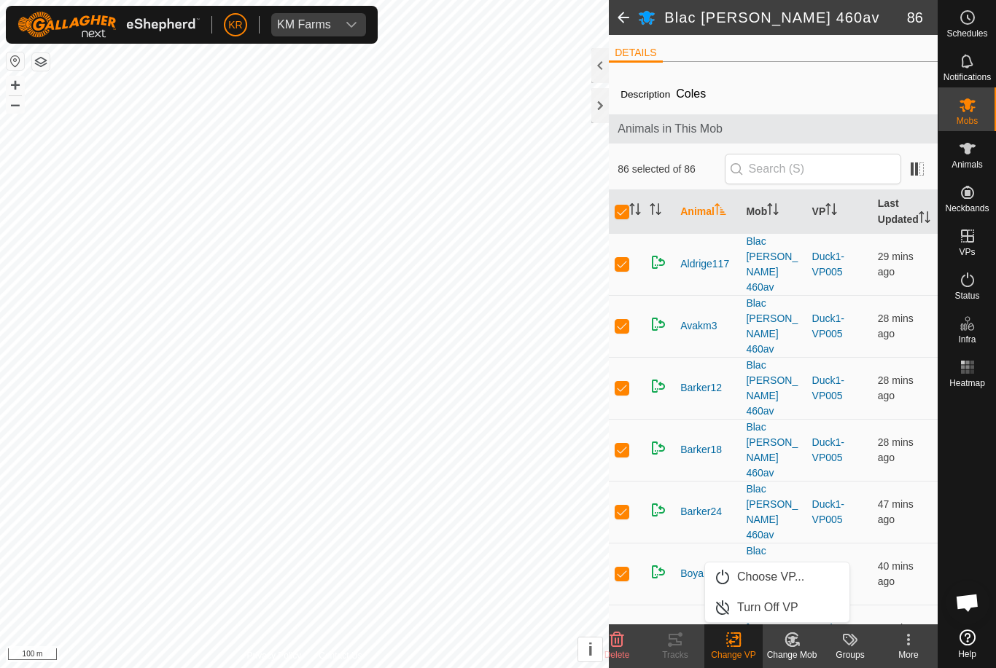
click at [789, 609] on span "Turn Off VP" at bounding box center [767, 607] width 61 height 17
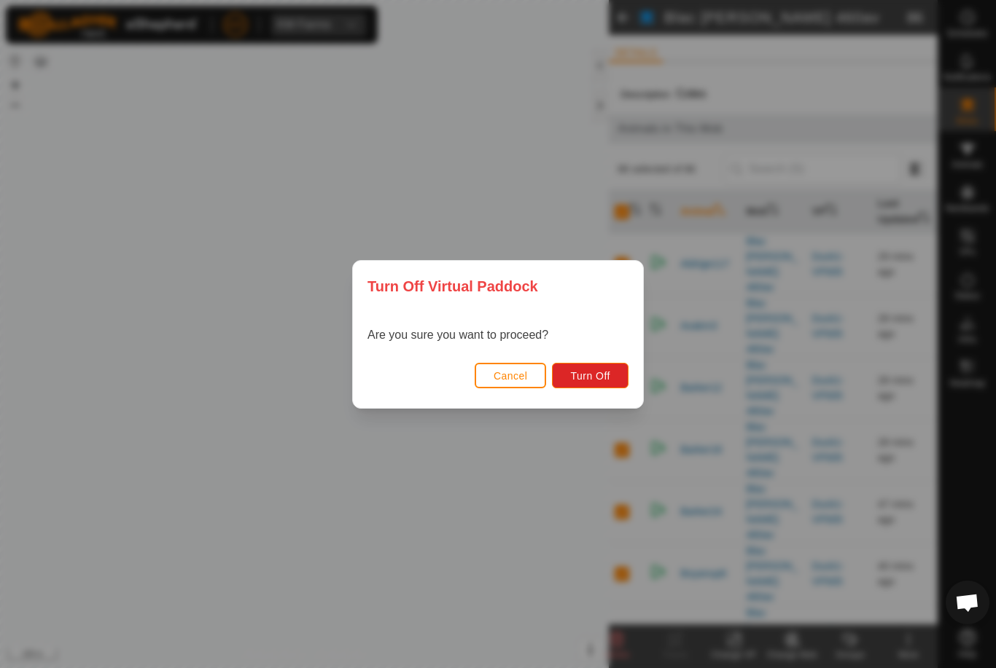
click at [498, 364] on button "Cancel" at bounding box center [510, 376] width 72 height 26
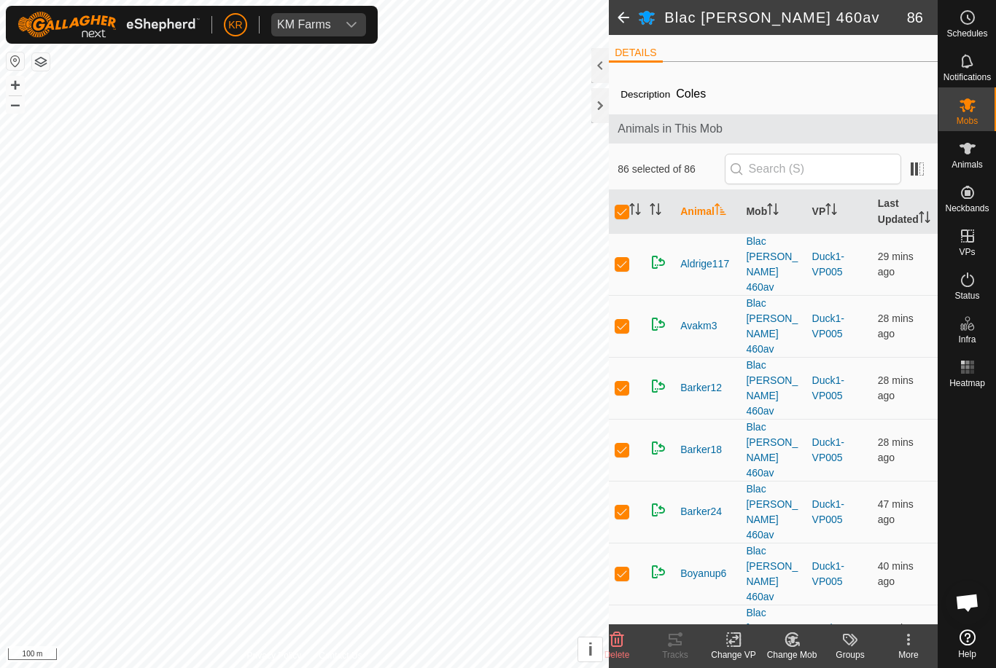
click at [743, 644] on change-vp-svg-icon at bounding box center [733, 639] width 58 height 17
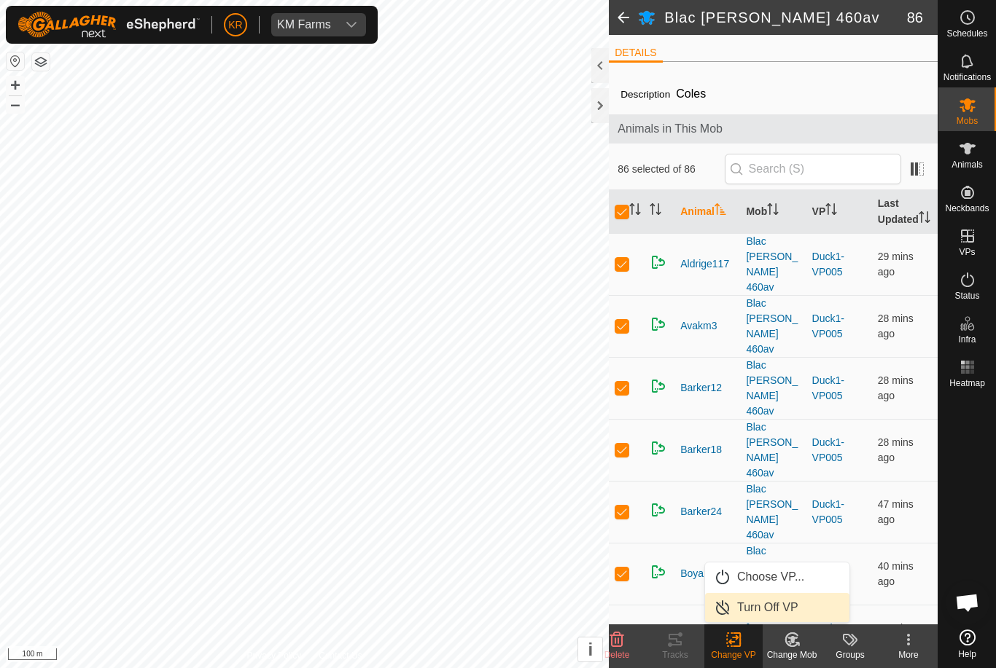
click at [766, 606] on span "Turn Off VP" at bounding box center [767, 607] width 61 height 17
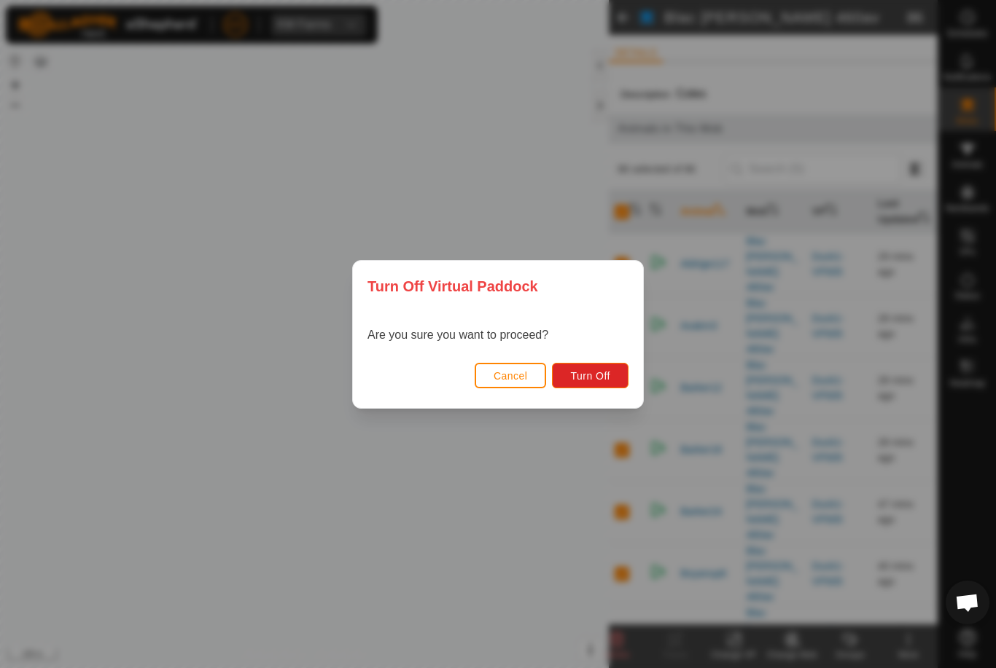
click at [601, 378] on span "Turn Off" at bounding box center [590, 376] width 40 height 12
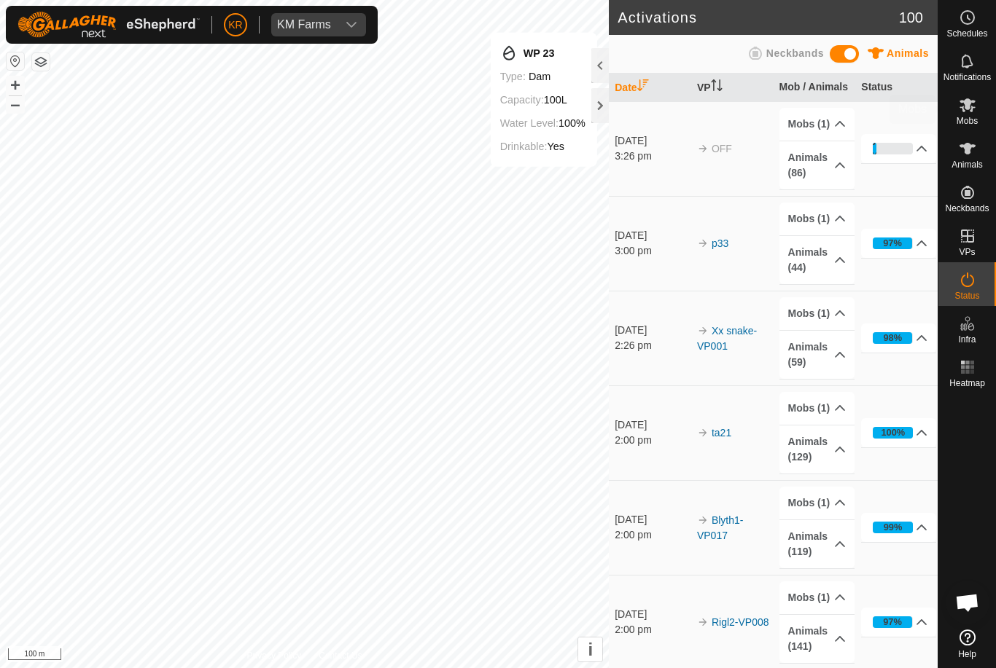
click at [968, 109] on icon at bounding box center [967, 105] width 16 height 14
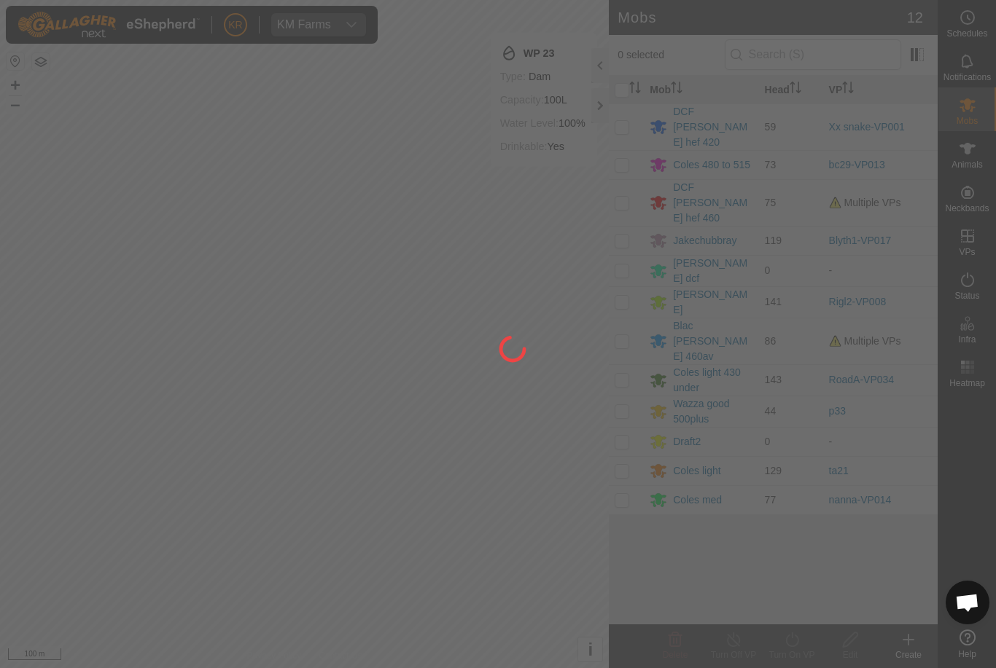
click at [722, 177] on div at bounding box center [498, 334] width 996 height 668
click at [636, 176] on div at bounding box center [498, 334] width 996 height 668
click at [628, 177] on div at bounding box center [498, 334] width 996 height 668
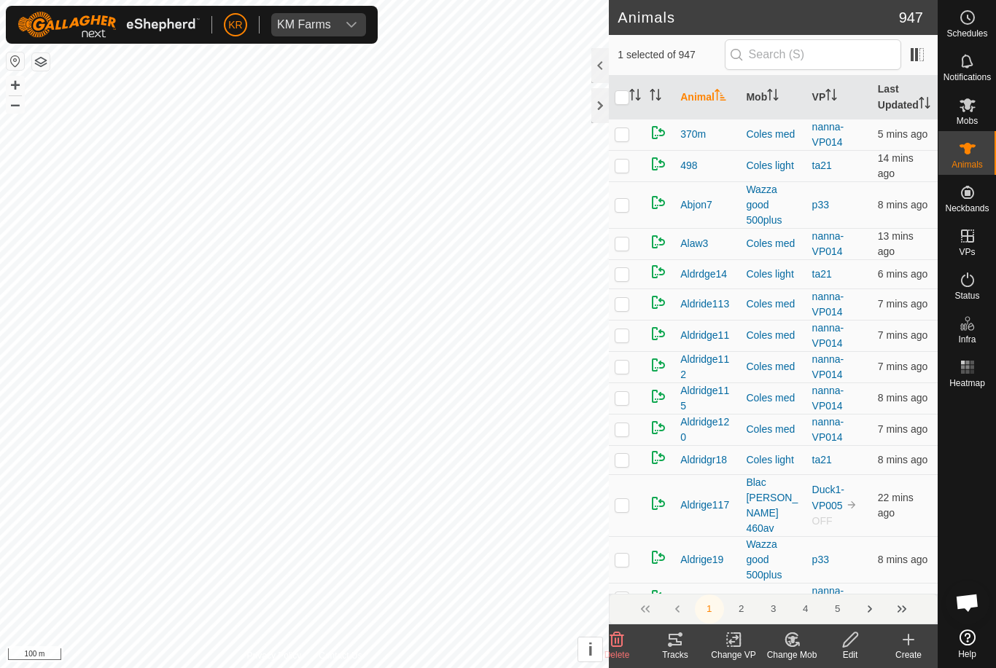
click at [797, 643] on icon at bounding box center [791, 639] width 12 height 13
click at [843, 580] on span "Choose Mob..." at bounding box center [833, 576] width 76 height 17
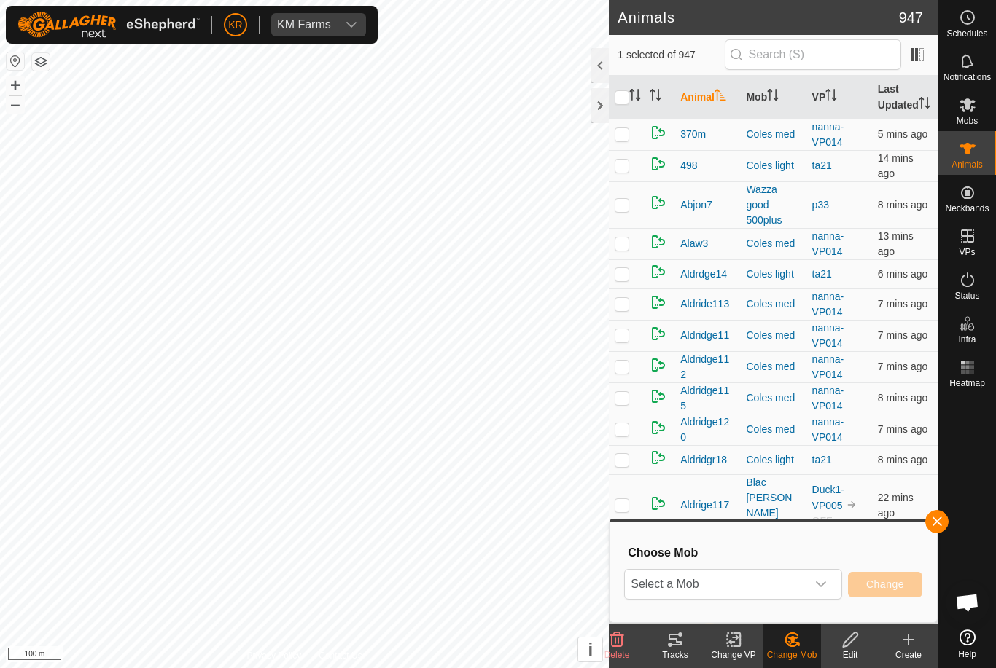
click at [805, 575] on span "Select a Mob" at bounding box center [715, 584] width 181 height 29
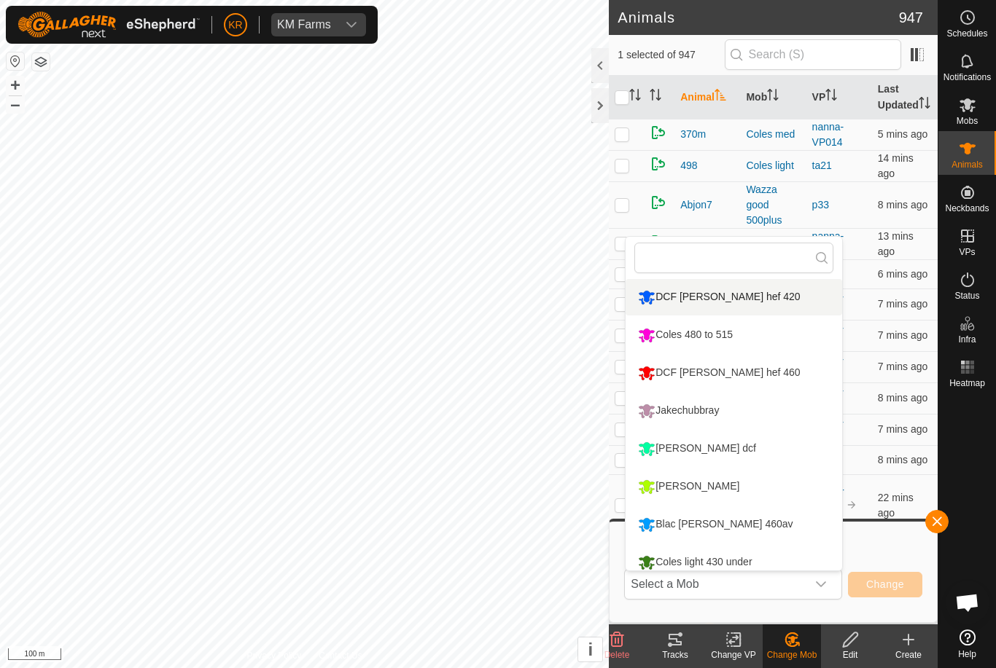
click at [778, 295] on li "DCF [PERSON_NAME] hef 420" at bounding box center [733, 297] width 216 height 36
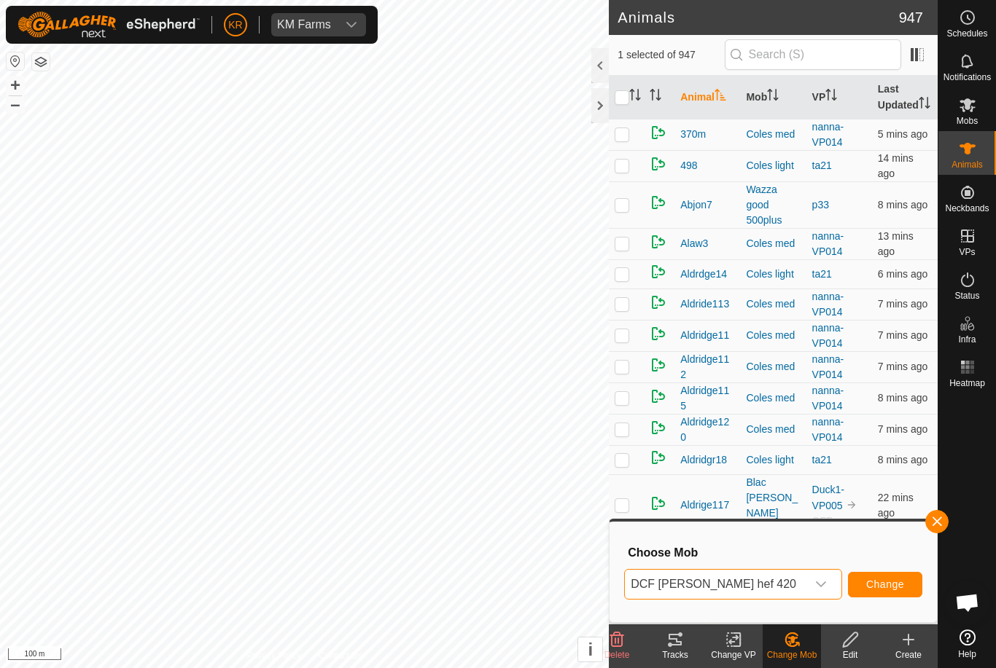
click at [883, 582] on span "Change" at bounding box center [885, 585] width 38 height 12
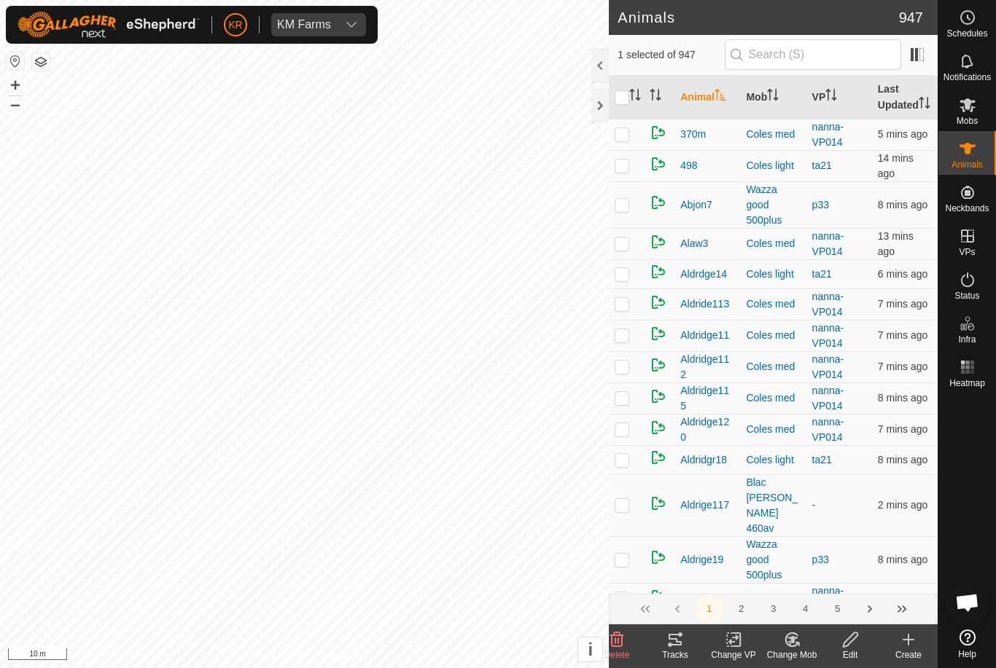
click at [792, 641] on icon at bounding box center [792, 639] width 10 height 7
click at [832, 577] on span "Choose Mob..." at bounding box center [833, 576] width 76 height 17
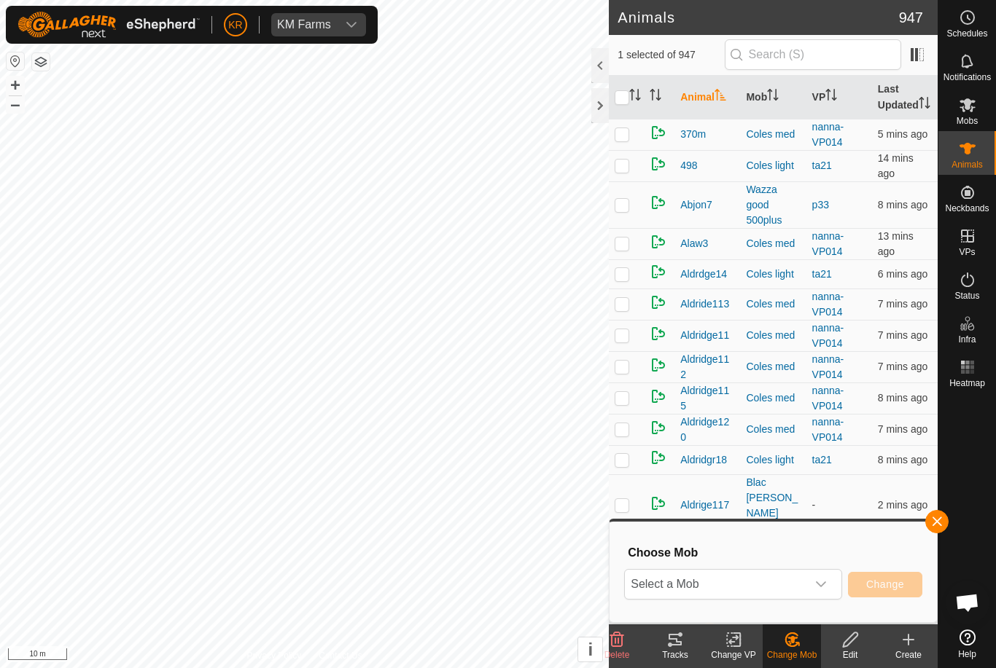
click at [795, 586] on span "Select a Mob" at bounding box center [715, 584] width 181 height 29
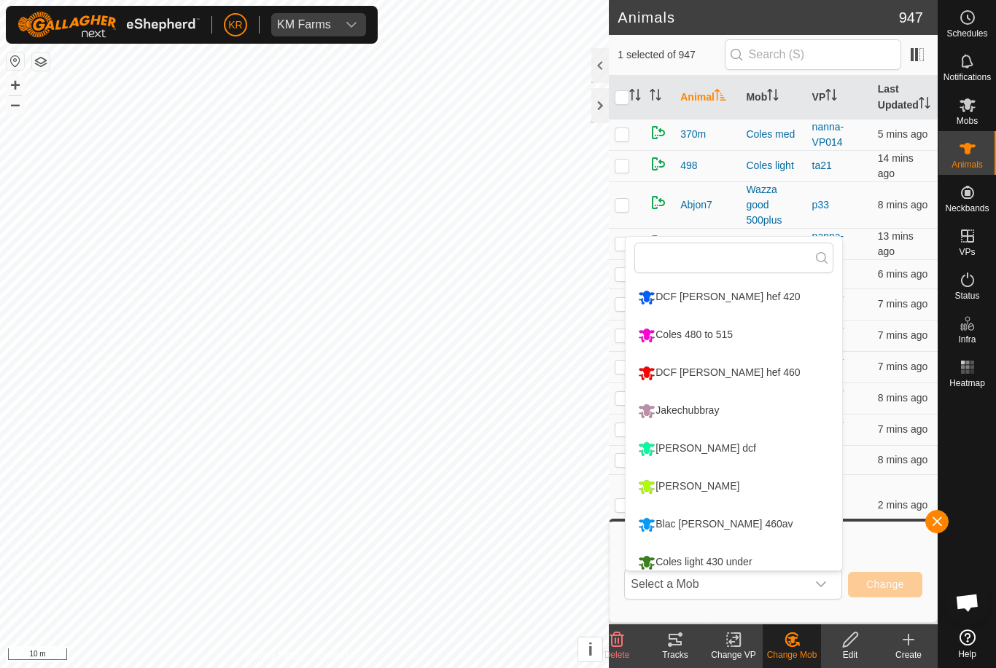
click at [765, 373] on li "DCF [PERSON_NAME] hef 460" at bounding box center [733, 373] width 216 height 36
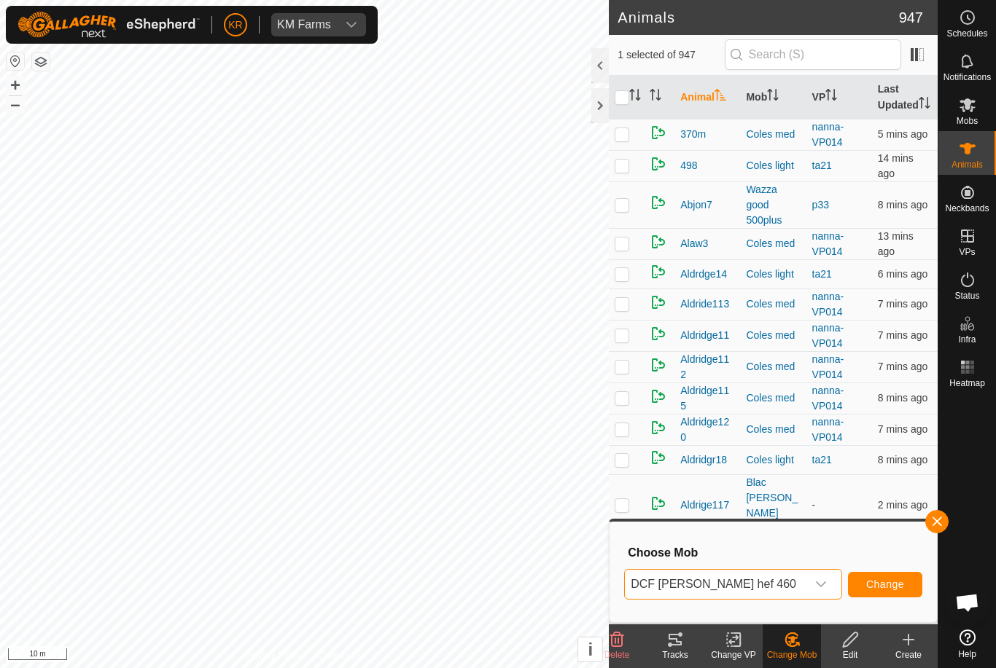
click at [801, 584] on span "DCF [PERSON_NAME] hef 460" at bounding box center [715, 584] width 181 height 29
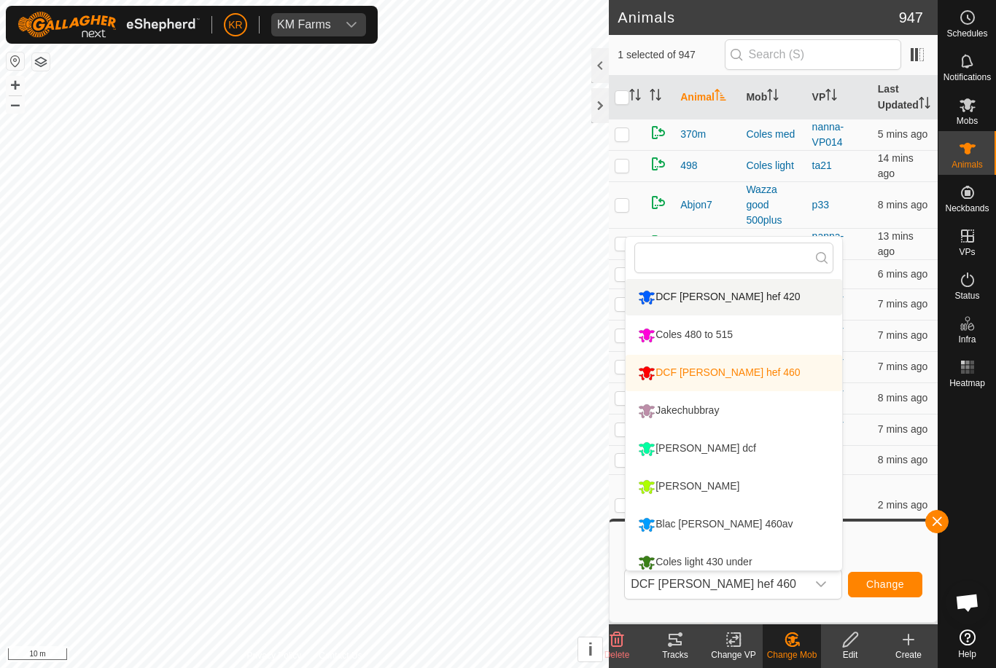
click at [786, 300] on li "DCF [PERSON_NAME] hef 420" at bounding box center [733, 297] width 216 height 36
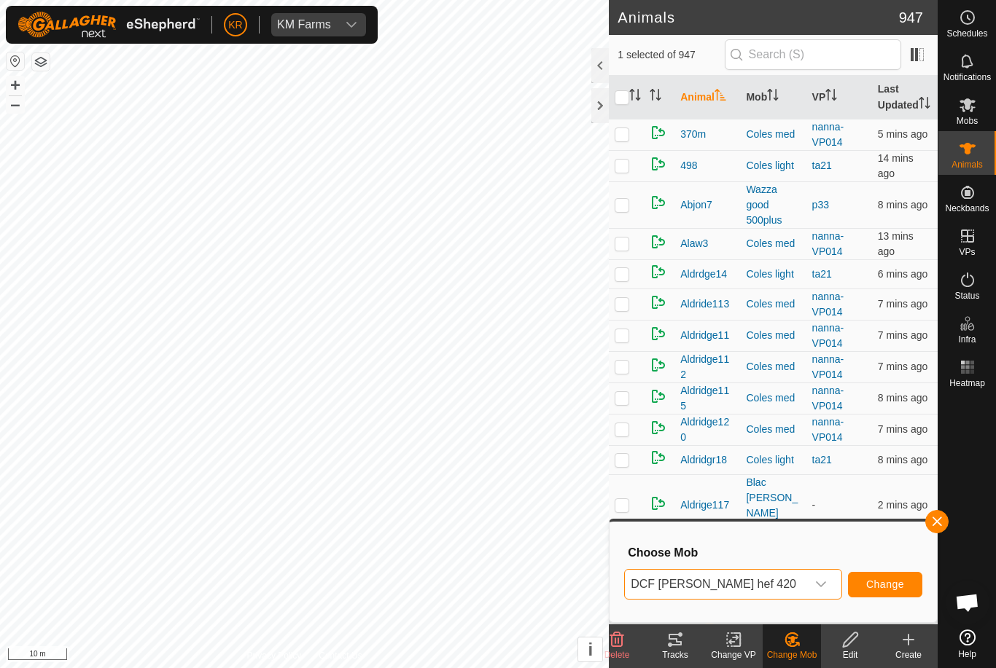
click at [880, 576] on button "Change" at bounding box center [885, 585] width 74 height 26
checkbox input "false"
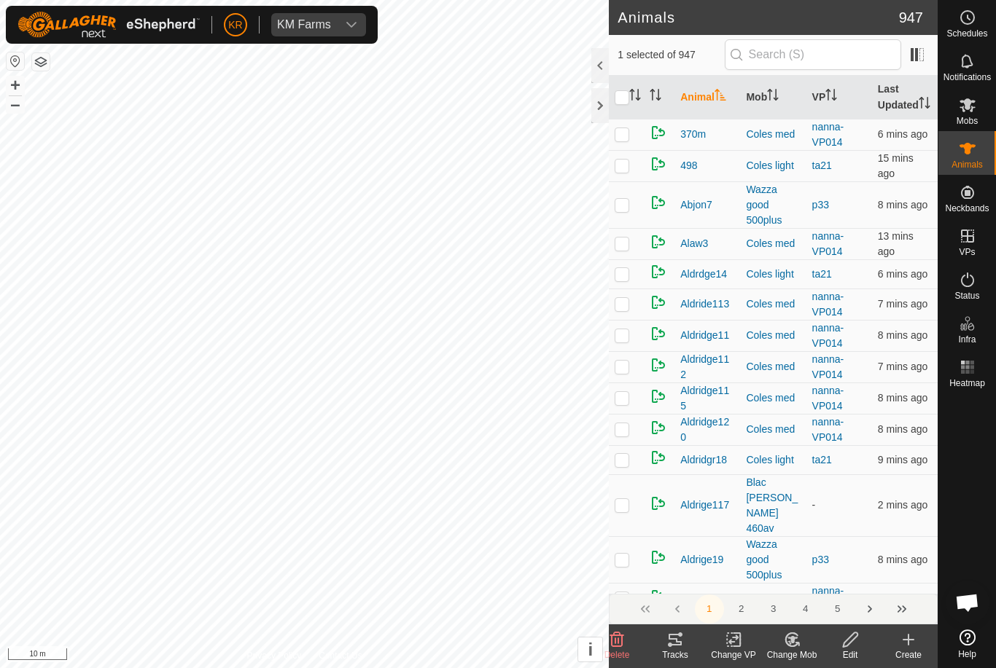
checkbox input "false"
click at [800, 644] on icon at bounding box center [792, 639] width 18 height 17
click at [827, 577] on span "Choose Mob..." at bounding box center [833, 576] width 76 height 17
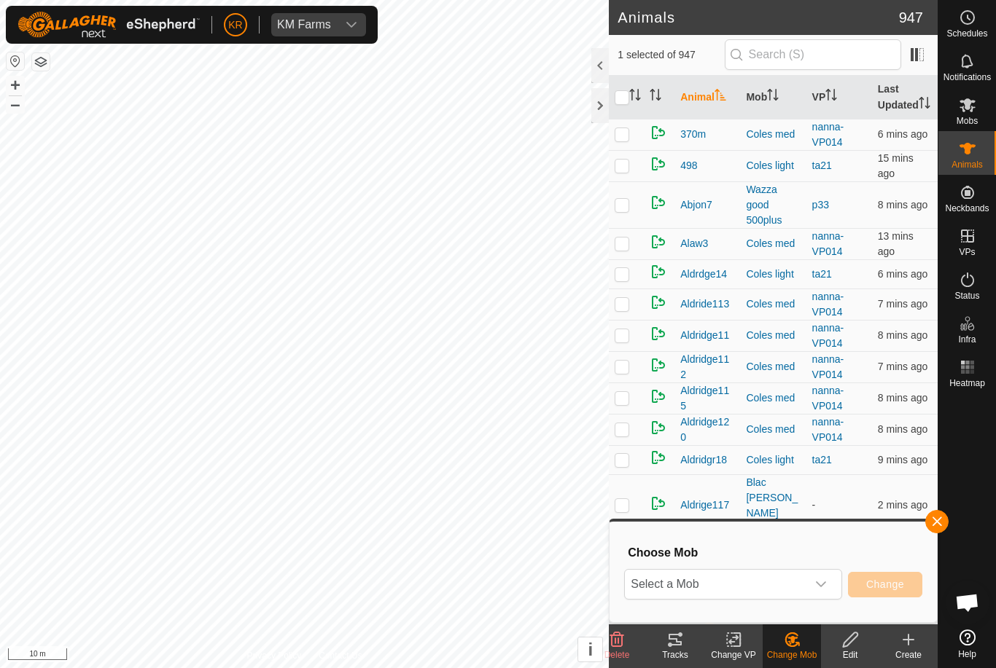
click at [802, 580] on span "Select a Mob" at bounding box center [715, 584] width 181 height 29
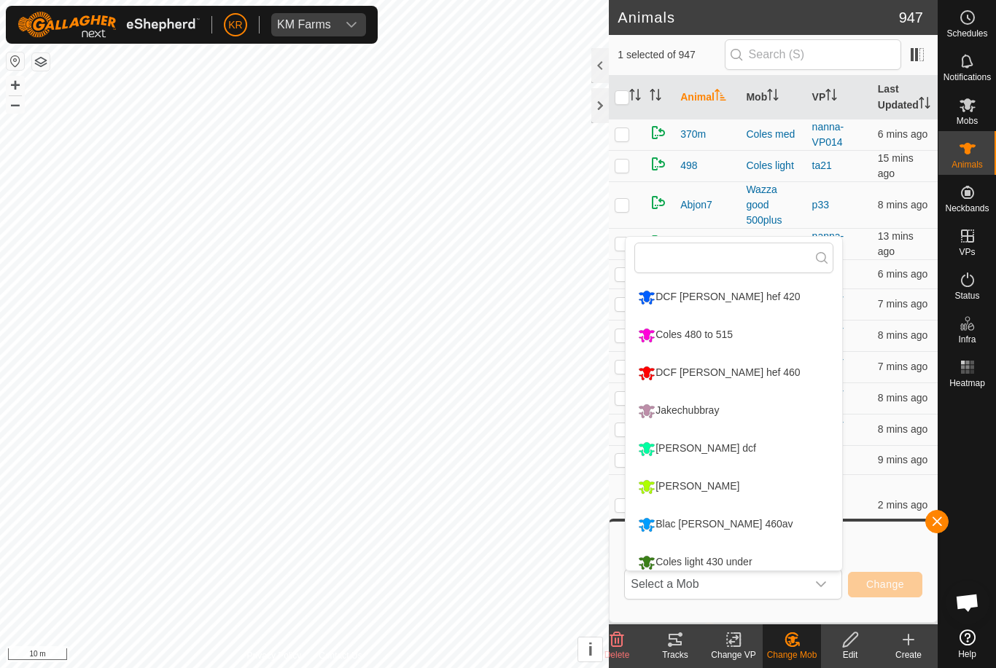
click at [781, 299] on li "DCF [PERSON_NAME] hef 420" at bounding box center [733, 297] width 216 height 36
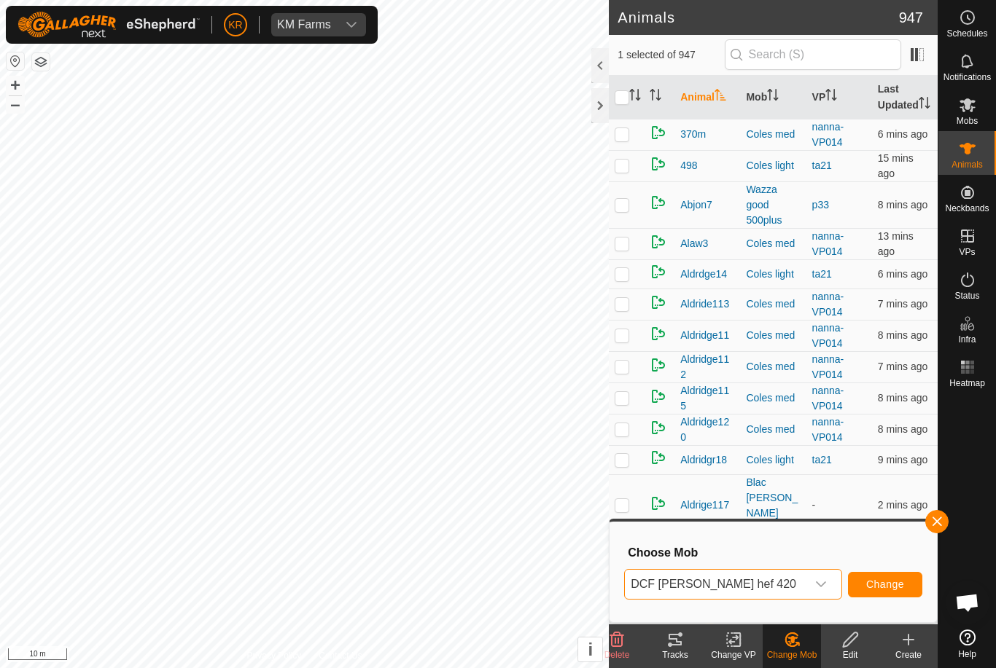
click at [888, 582] on span "Change" at bounding box center [885, 585] width 38 height 12
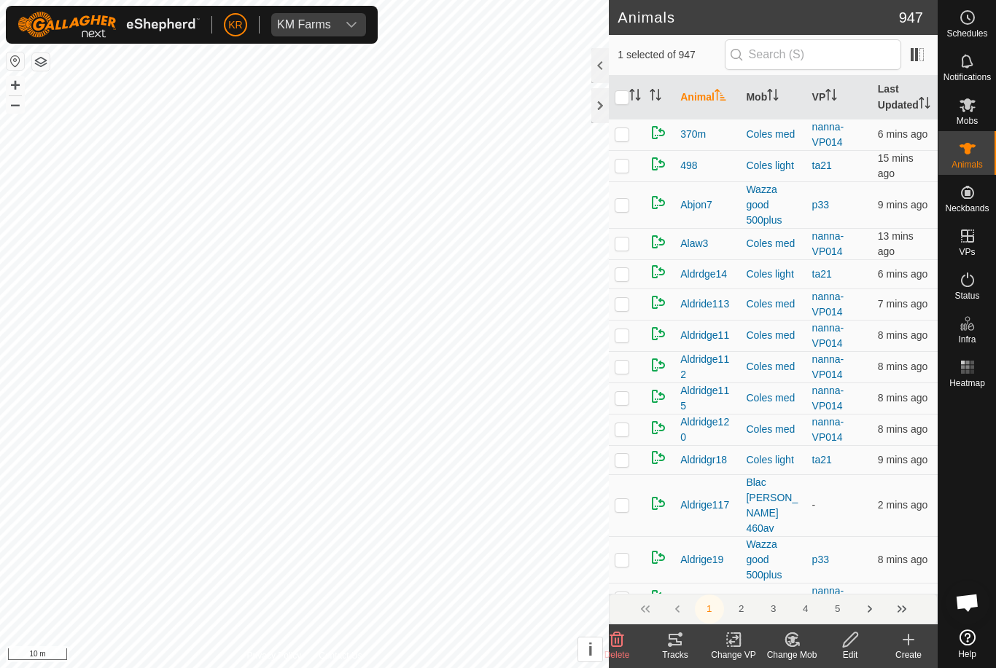
click at [804, 644] on change-mob-svg-icon at bounding box center [791, 639] width 58 height 17
click at [829, 575] on span "Choose Mob..." at bounding box center [833, 576] width 76 height 17
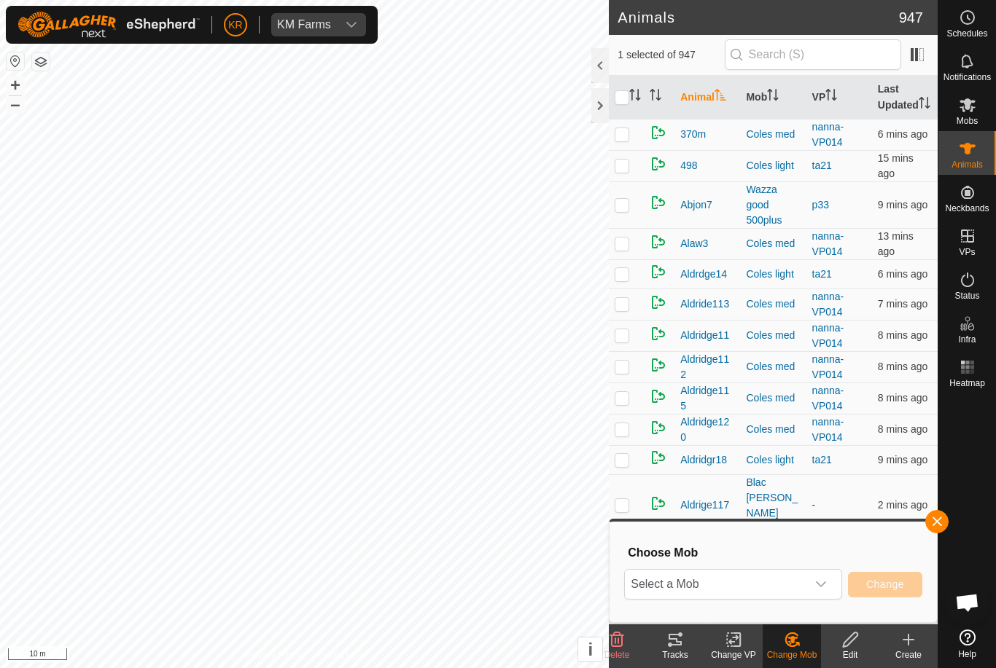
click at [804, 586] on span "Select a Mob" at bounding box center [715, 584] width 181 height 29
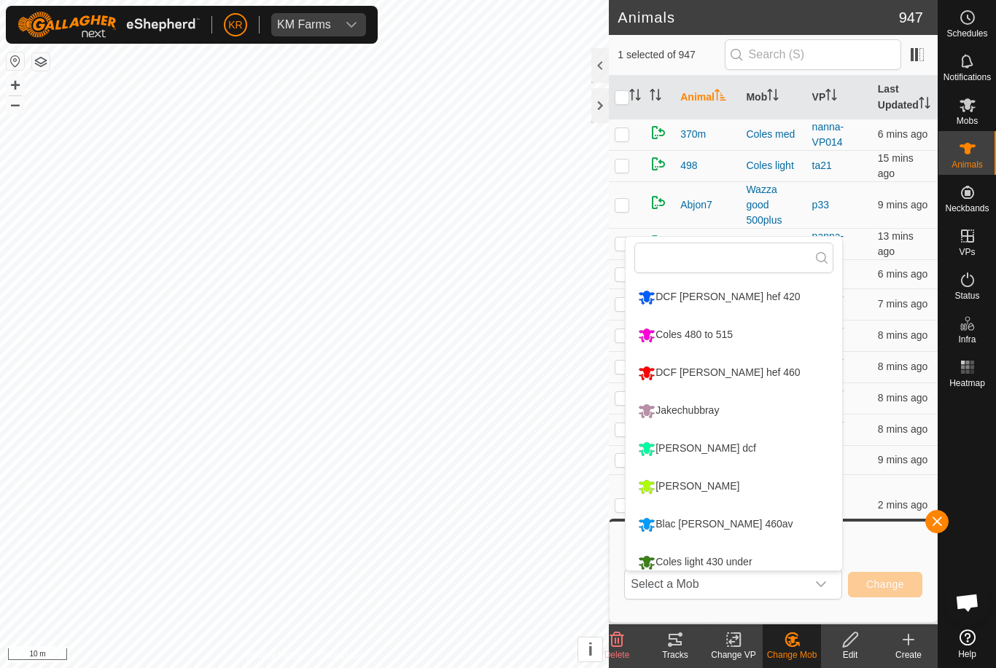
click at [790, 307] on li "DCF [PERSON_NAME] hef 420" at bounding box center [733, 297] width 216 height 36
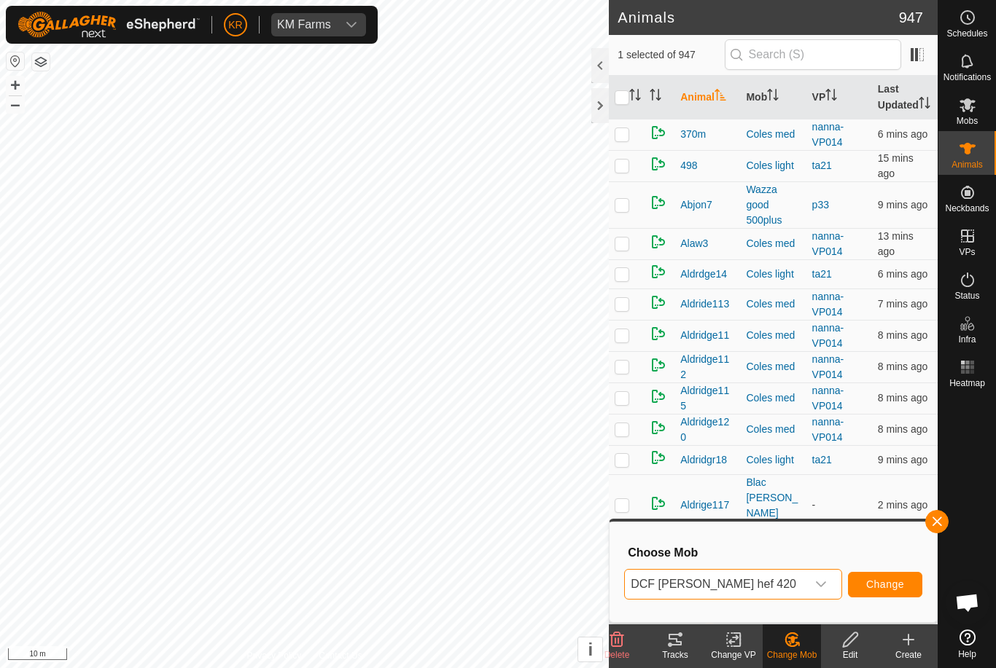
click at [874, 579] on span "Change" at bounding box center [885, 585] width 38 height 12
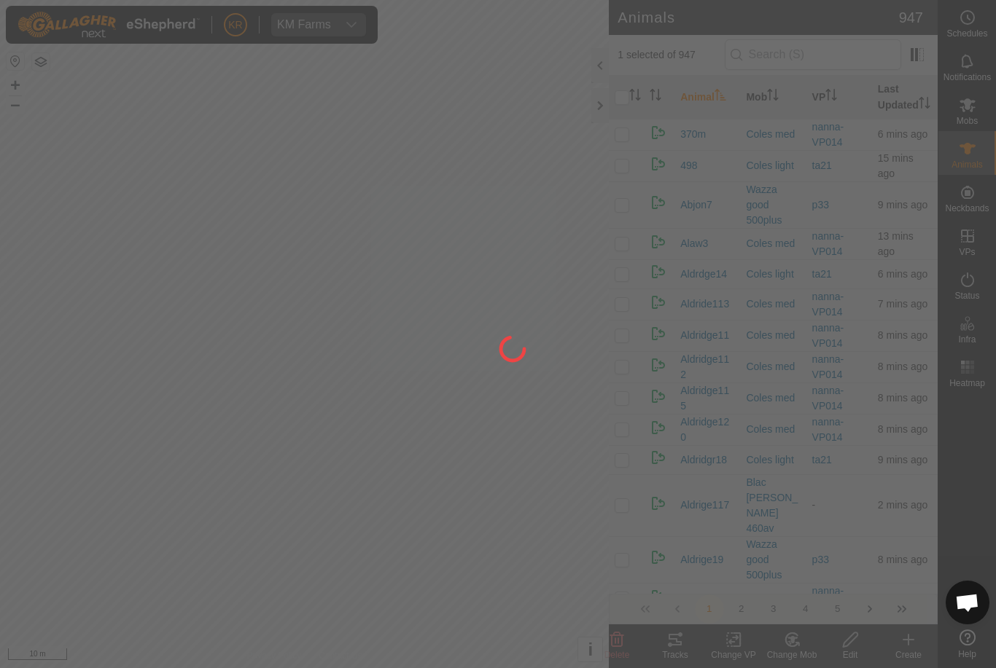
checkbox input "false"
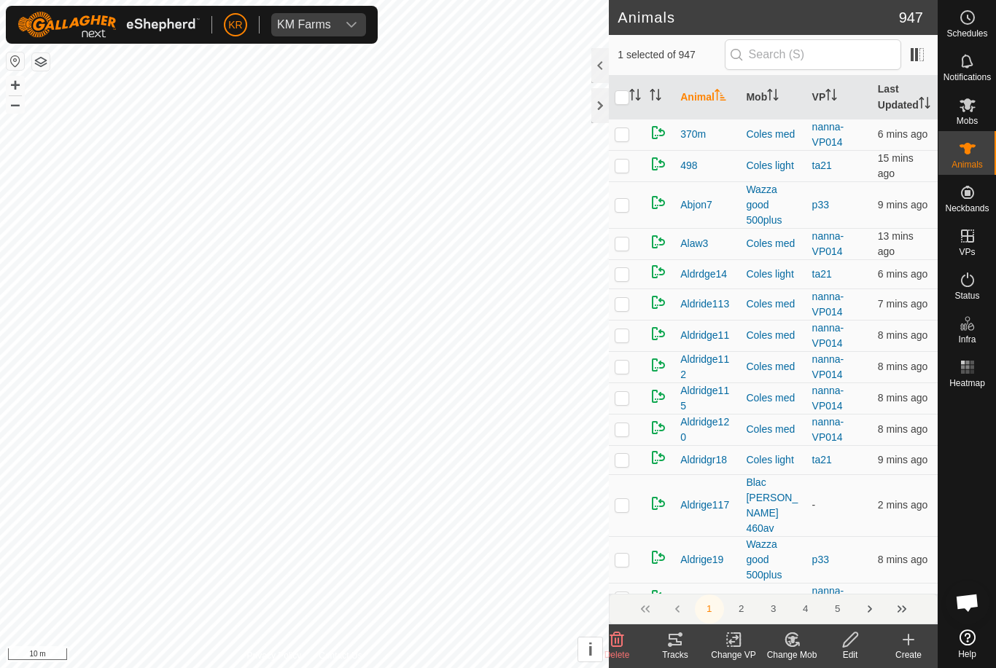
click at [801, 641] on change-mob-svg-icon at bounding box center [791, 639] width 58 height 17
click at [831, 582] on span "Choose Mob..." at bounding box center [833, 576] width 76 height 17
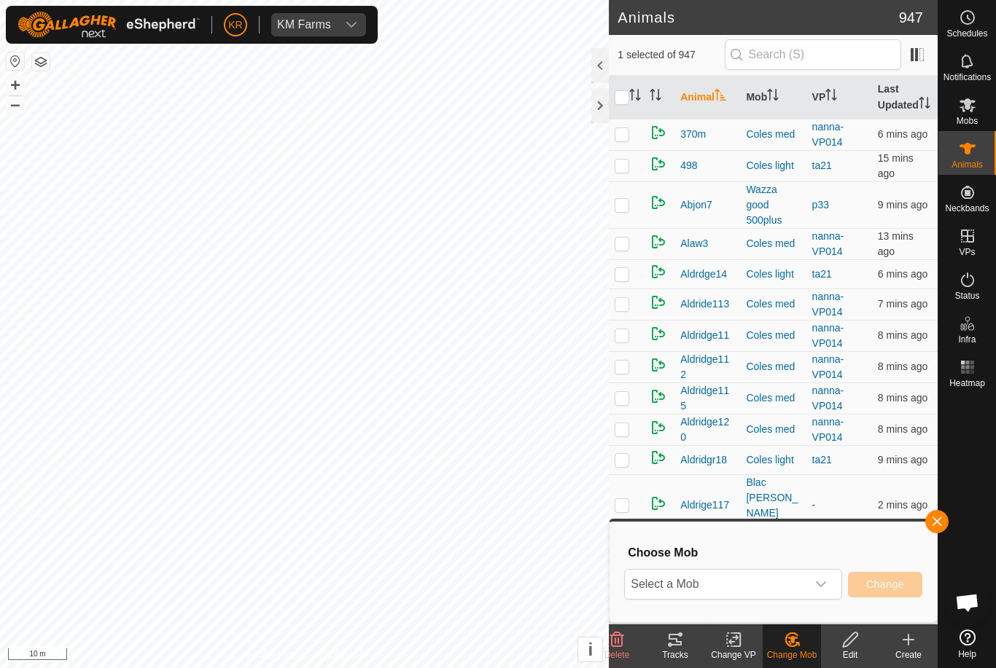
click at [804, 580] on span "Select a Mob" at bounding box center [715, 584] width 181 height 29
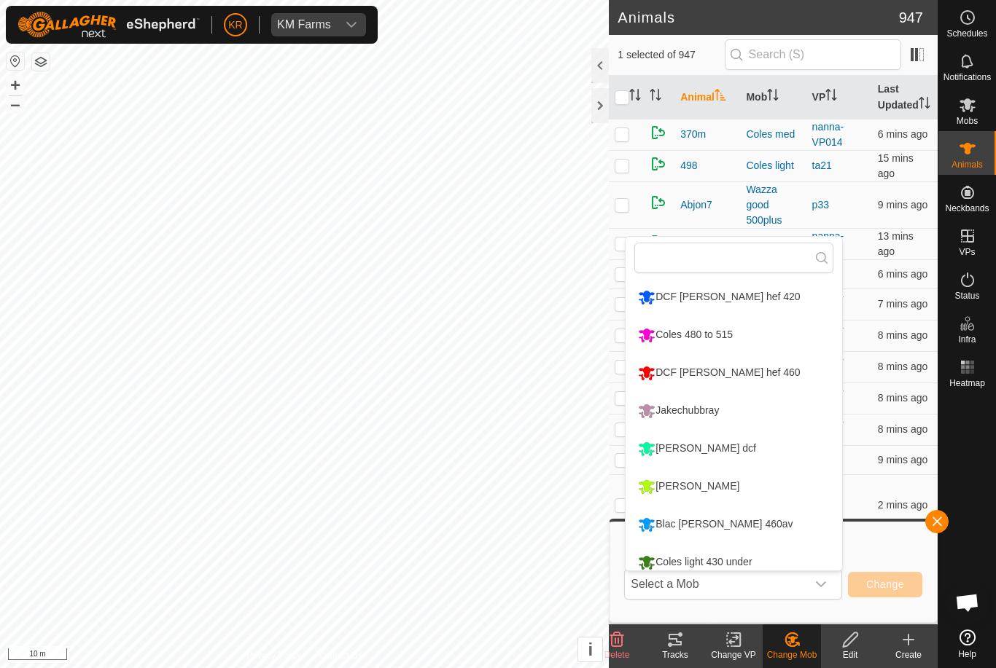
click at [790, 300] on li "DCF [PERSON_NAME] hef 420" at bounding box center [733, 297] width 216 height 36
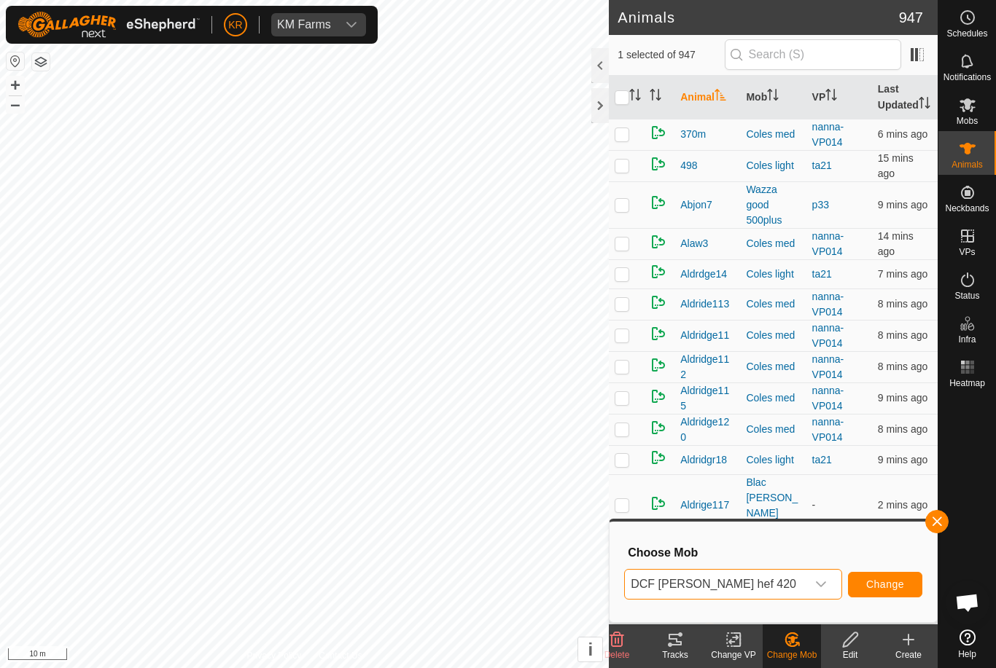
click at [894, 585] on span "Change" at bounding box center [885, 585] width 38 height 12
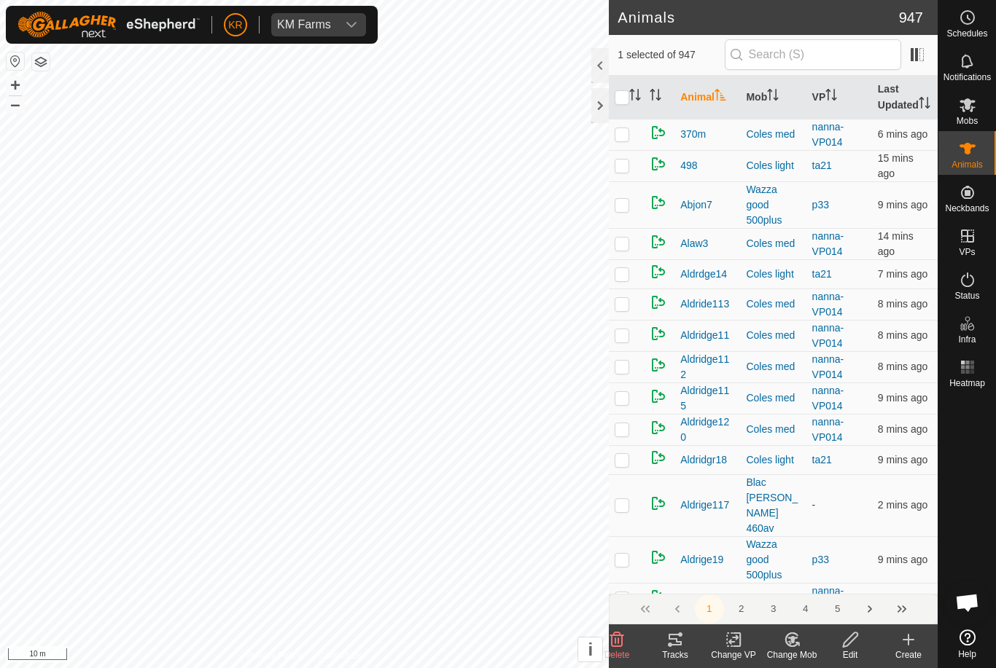
click at [803, 645] on change-mob-svg-icon at bounding box center [791, 639] width 58 height 17
click at [851, 576] on span "Choose Mob..." at bounding box center [833, 576] width 76 height 17
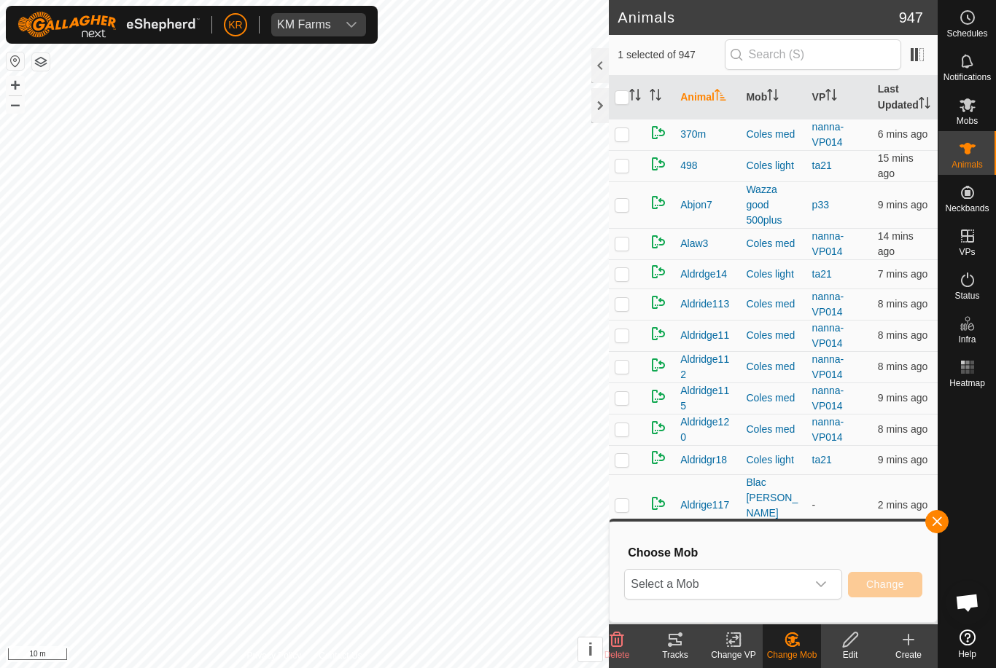
click at [813, 583] on div "dropdown trigger" at bounding box center [820, 584] width 29 height 29
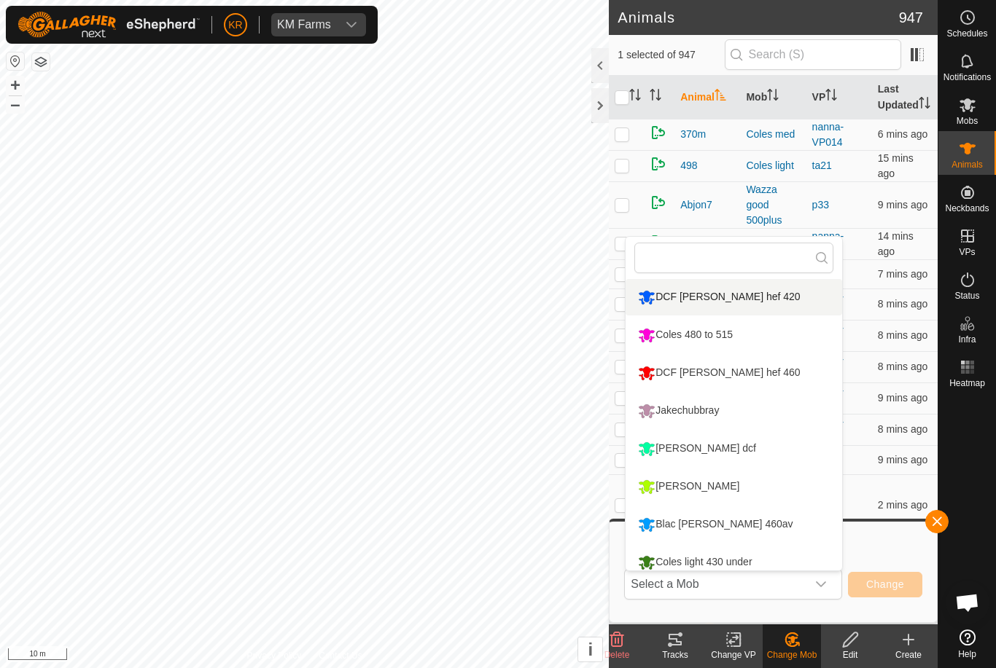
click at [790, 302] on li "DCF [PERSON_NAME] hef 420" at bounding box center [733, 297] width 216 height 36
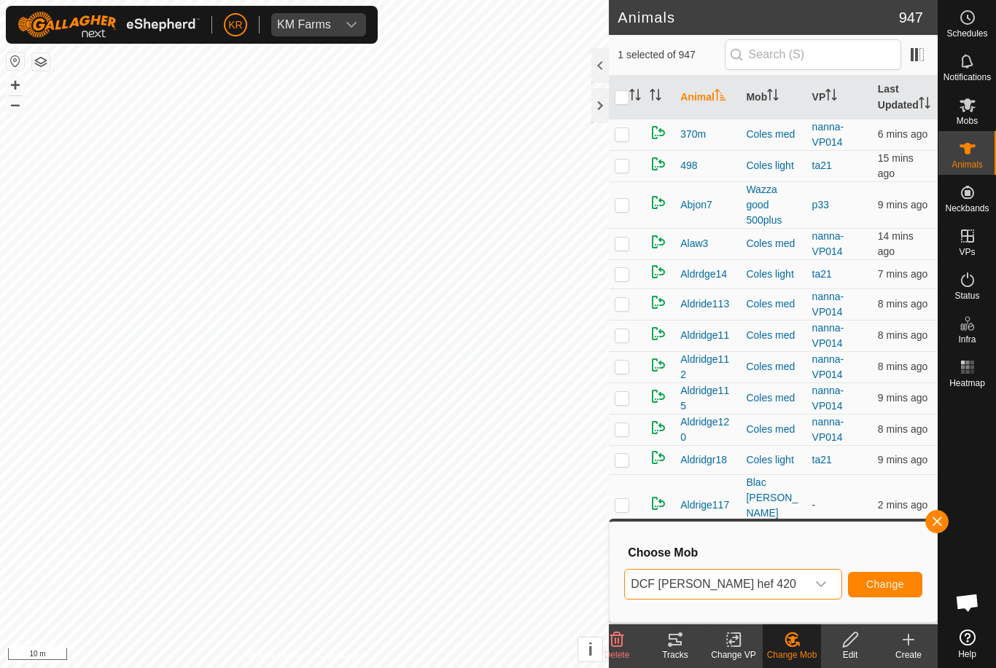
click at [879, 587] on span "Change" at bounding box center [885, 585] width 38 height 12
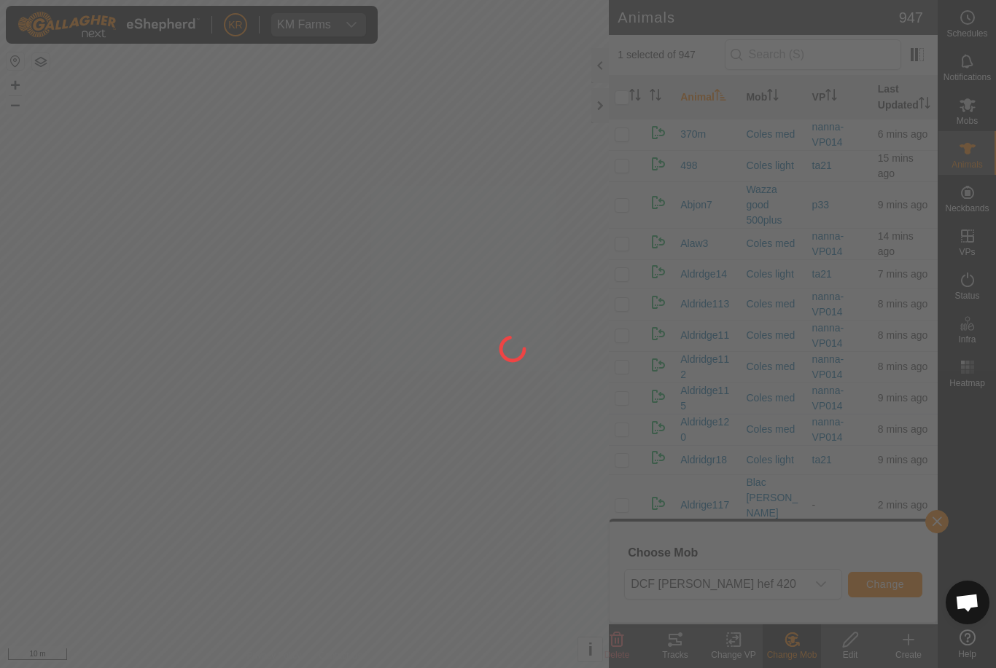
checkbox input "false"
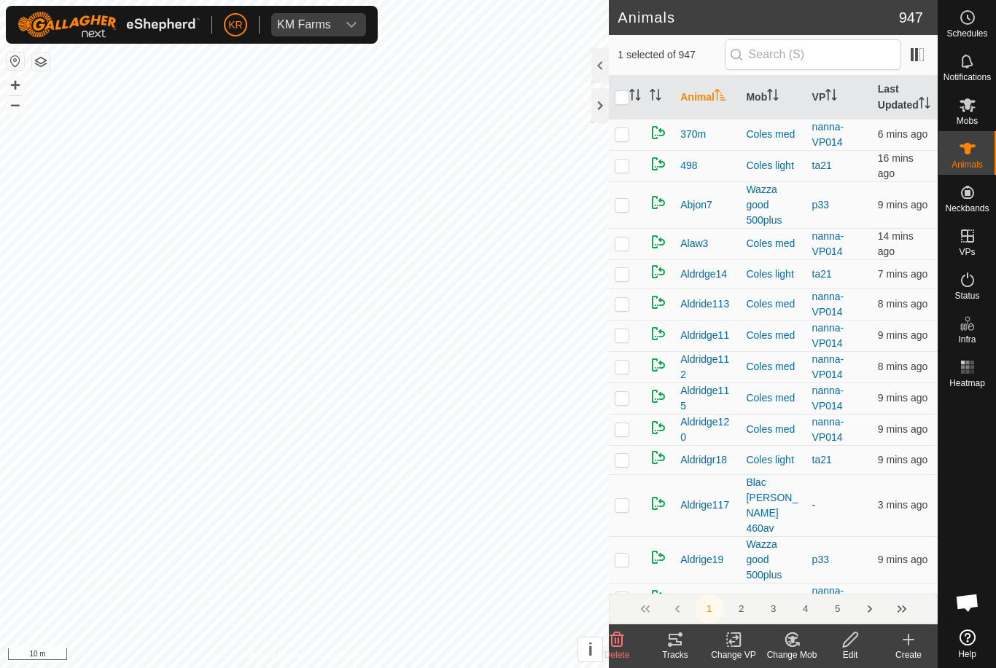
click at [796, 643] on icon at bounding box center [796, 644] width 3 height 3
click at [828, 579] on span "Choose Mob..." at bounding box center [833, 576] width 76 height 17
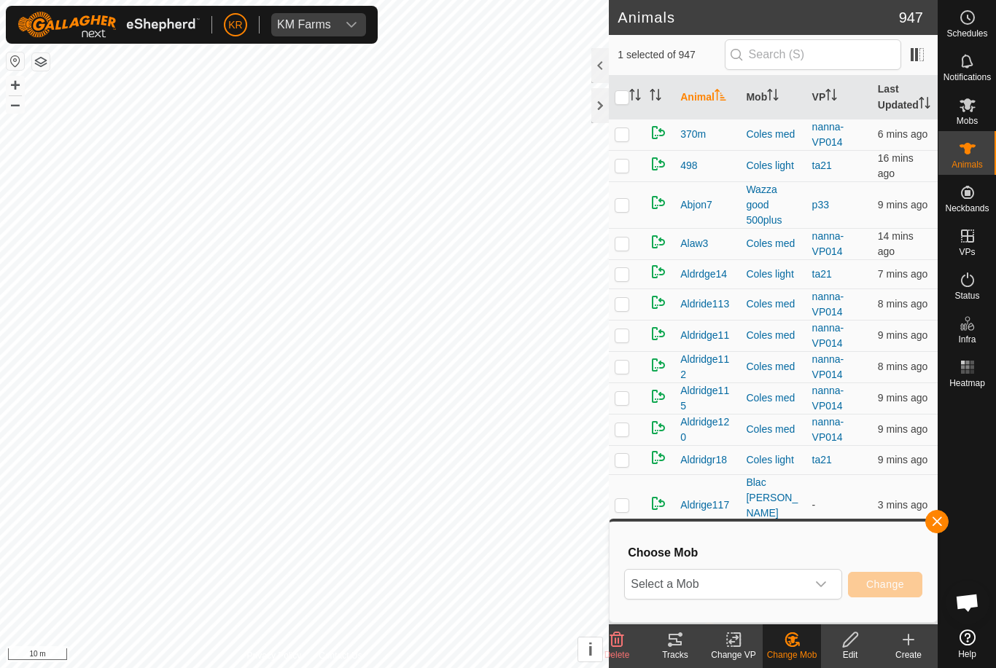
click at [816, 583] on icon "dropdown trigger" at bounding box center [821, 585] width 12 height 12
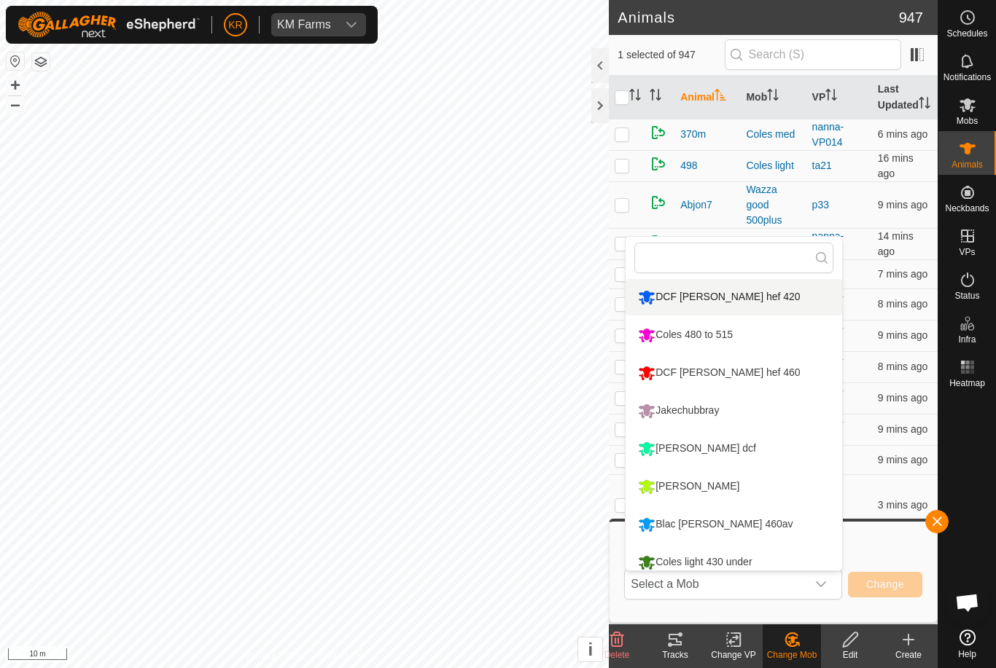
click at [803, 303] on li "DCF [PERSON_NAME] hef 420" at bounding box center [733, 297] width 216 height 36
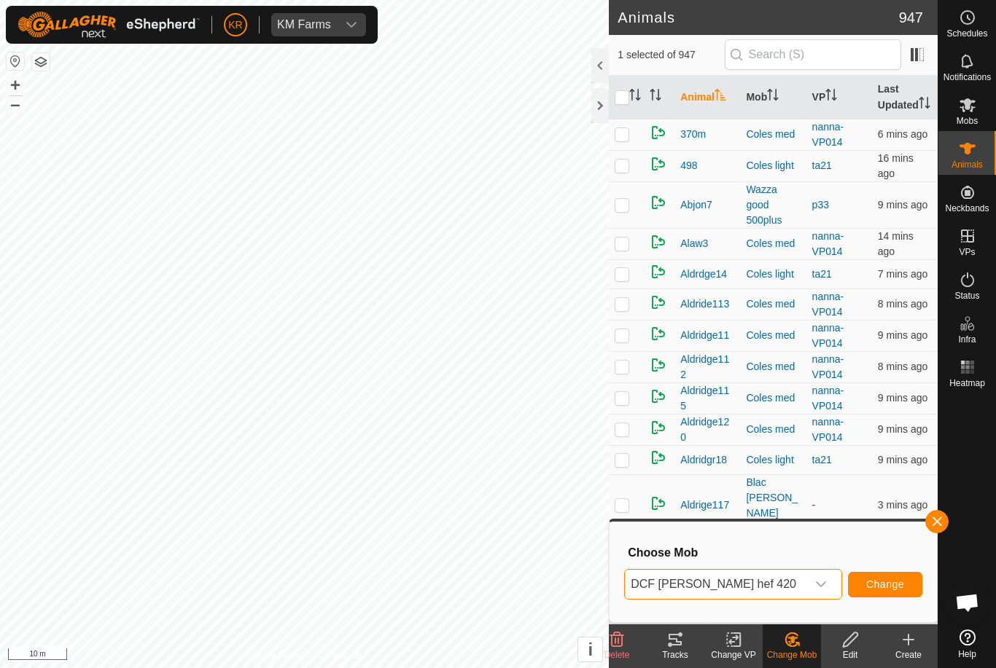
click at [888, 586] on span "Change" at bounding box center [885, 585] width 38 height 12
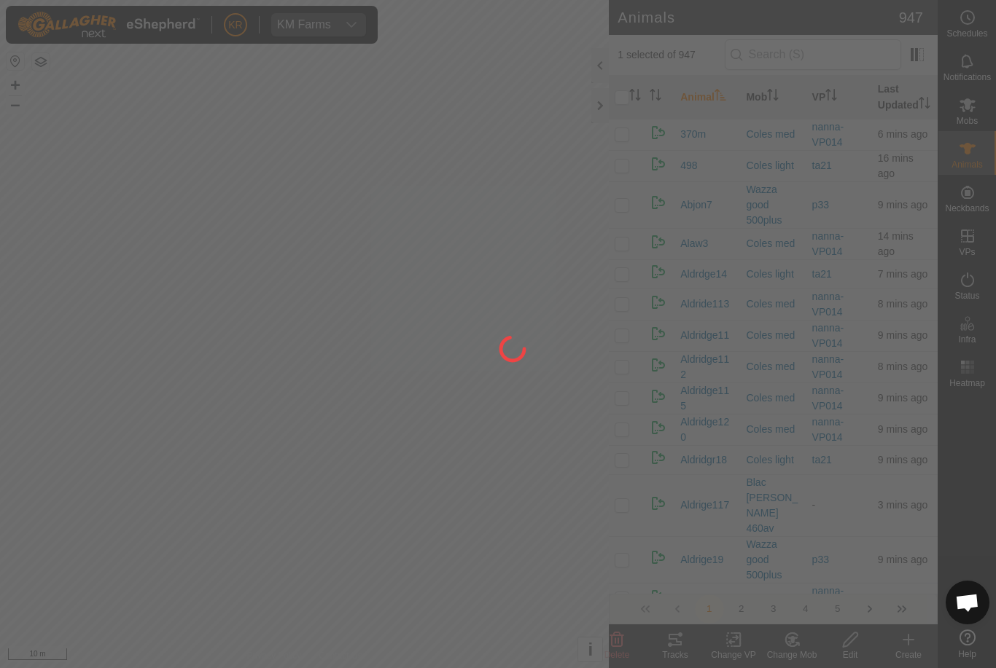
checkbox input "false"
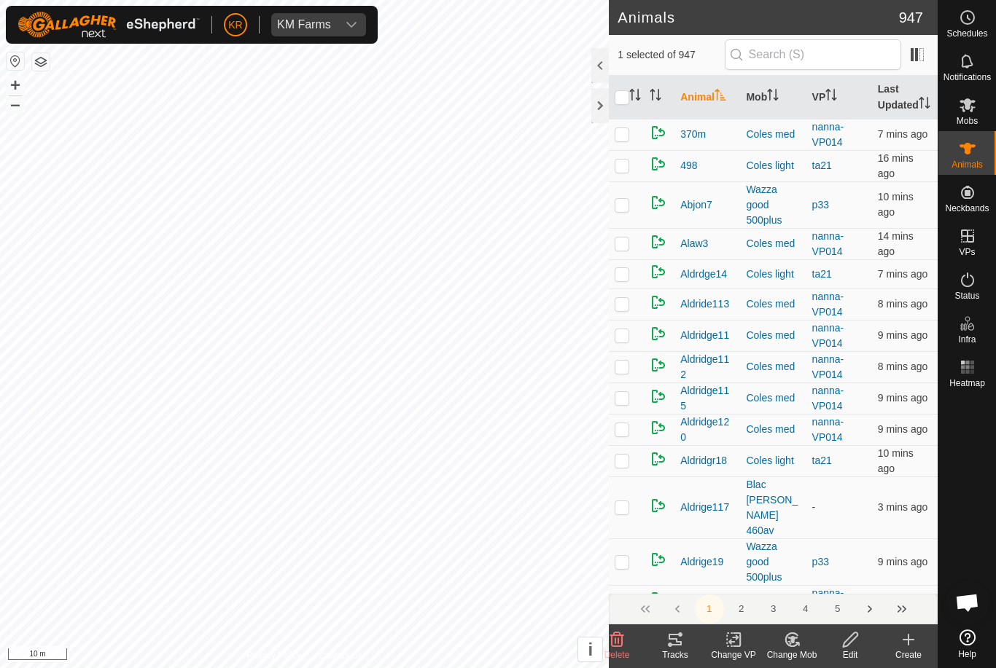
click at [805, 645] on change-mob-svg-icon at bounding box center [791, 639] width 58 height 17
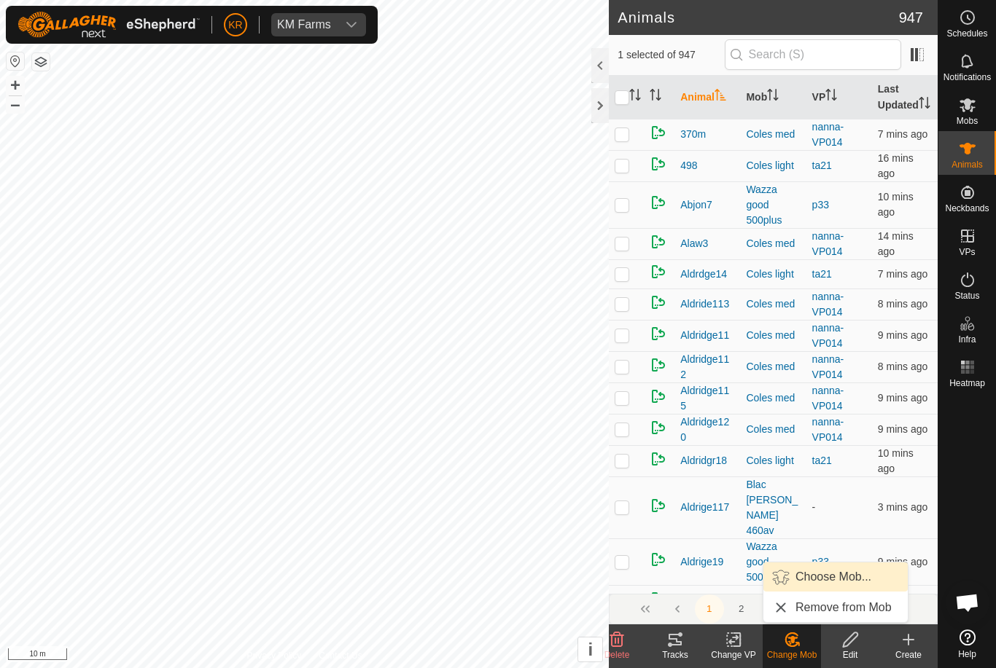
click at [830, 584] on span "Choose Mob..." at bounding box center [833, 576] width 76 height 17
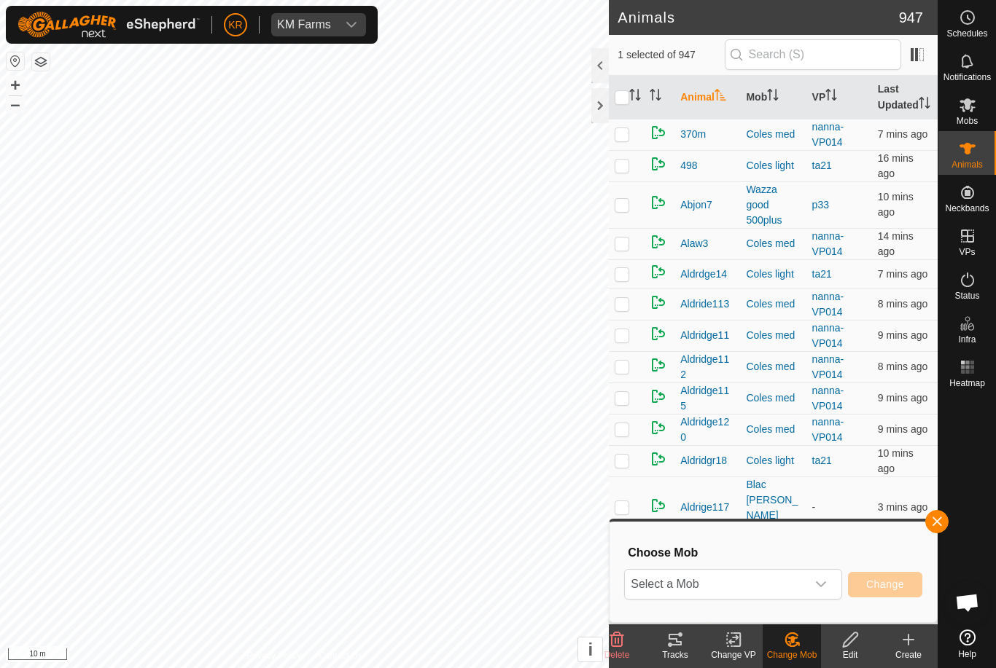
click at [799, 590] on span "Select a Mob" at bounding box center [715, 584] width 181 height 29
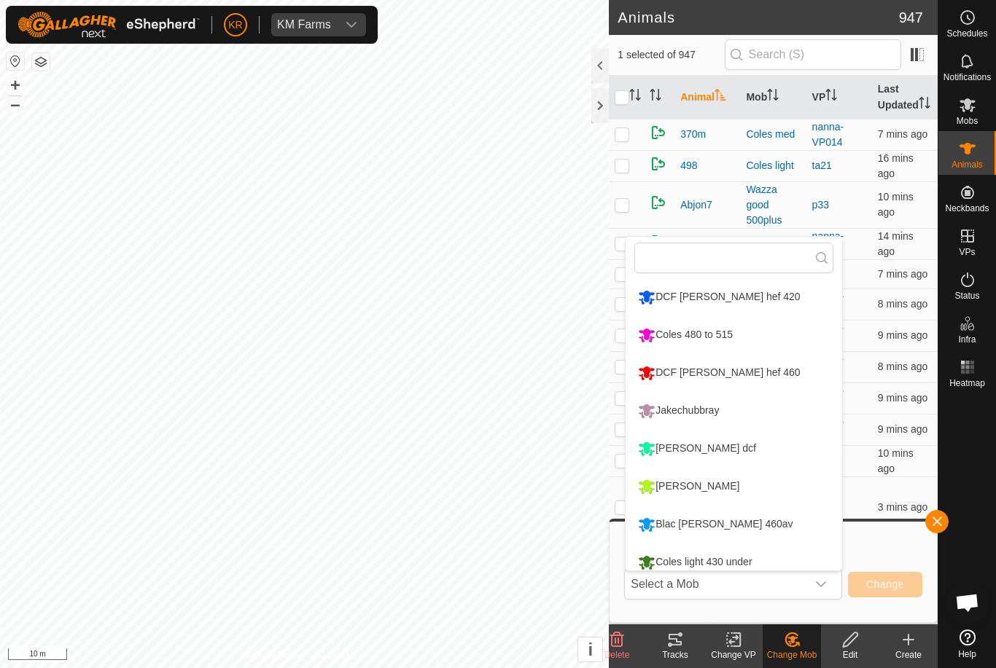
click at [799, 308] on li "DCF [PERSON_NAME] hef 420" at bounding box center [733, 297] width 216 height 36
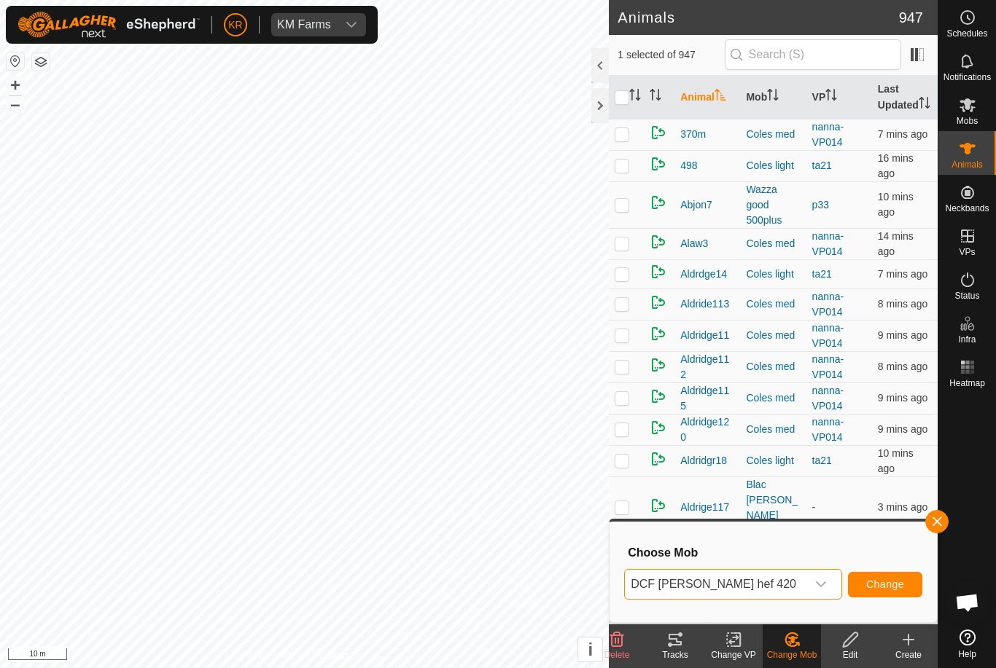
click at [883, 590] on span "Change" at bounding box center [885, 585] width 38 height 12
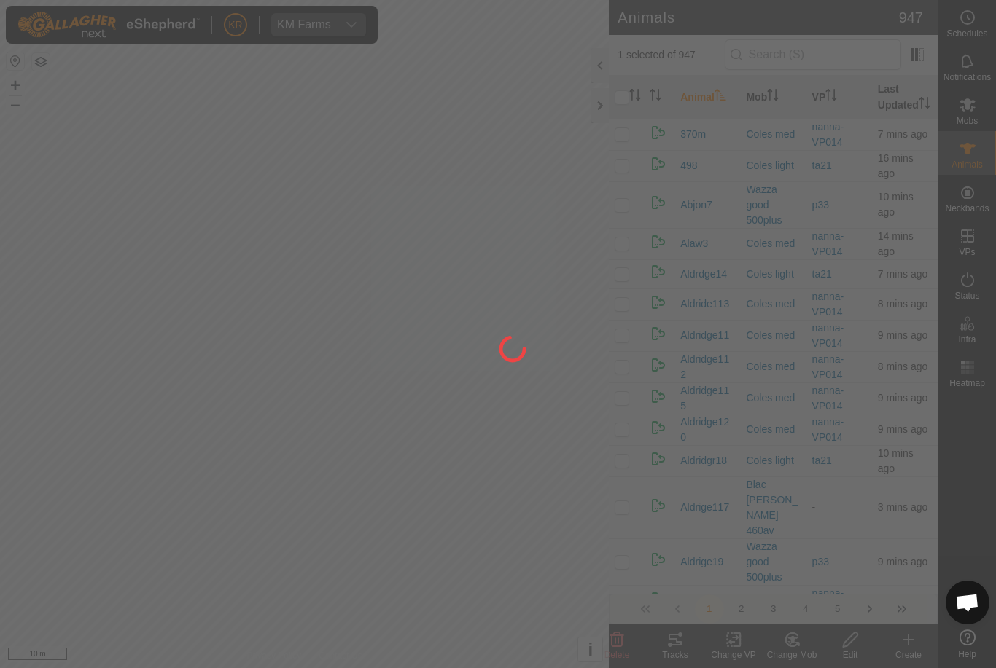
checkbox input "false"
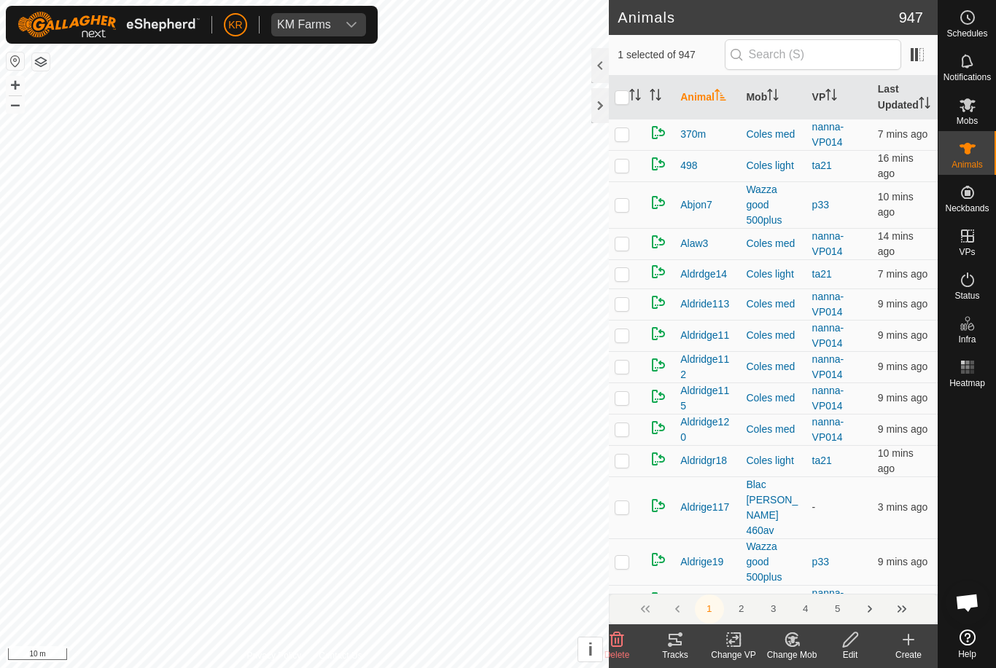
click at [810, 644] on change-mob-svg-icon at bounding box center [791, 639] width 58 height 17
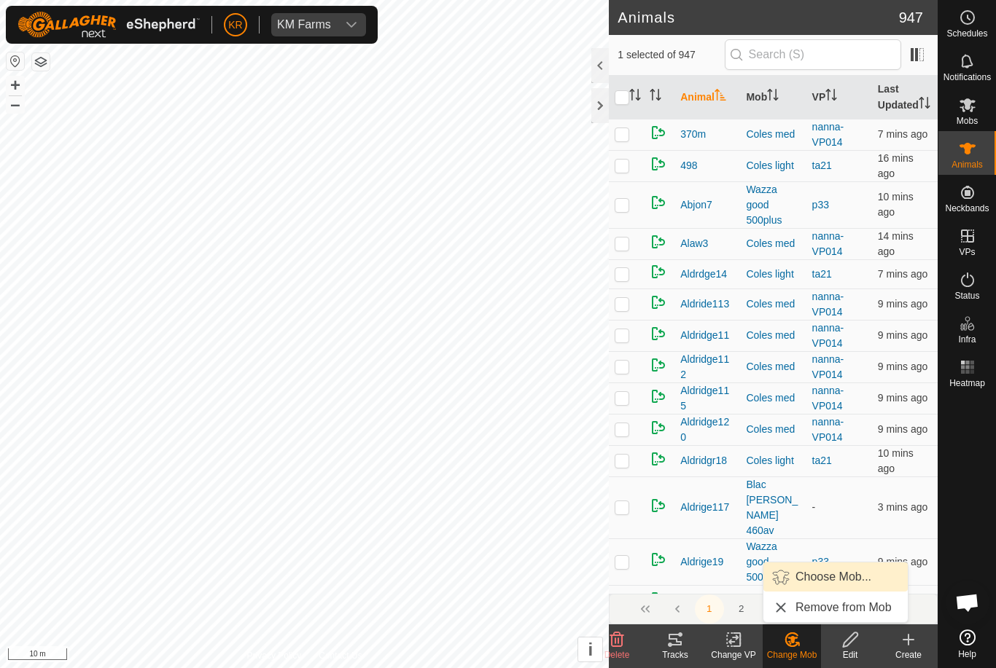
click at [825, 579] on span "Choose Mob..." at bounding box center [833, 576] width 76 height 17
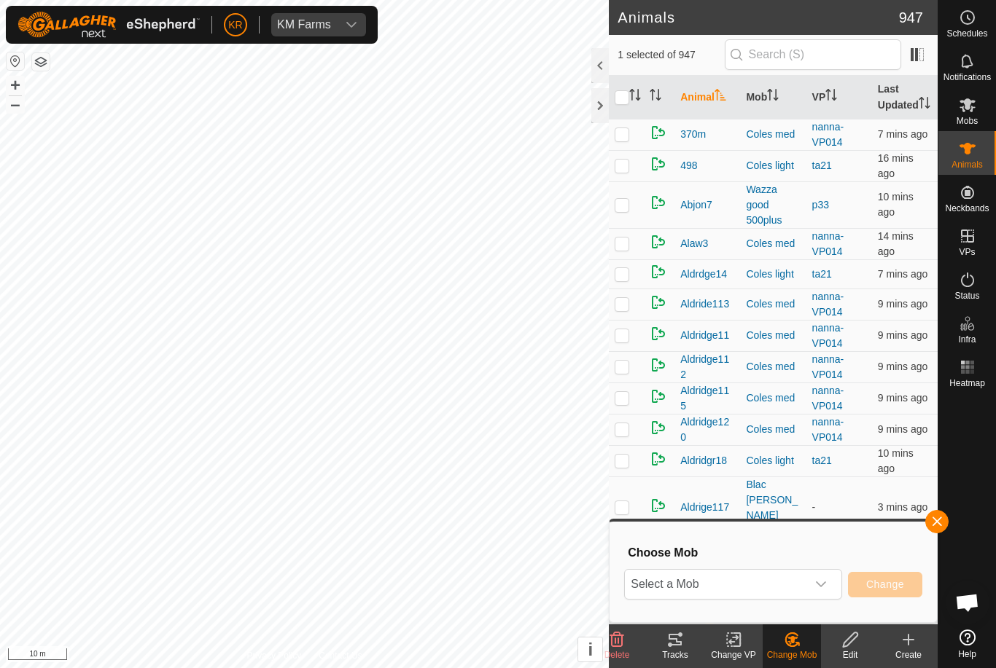
click at [797, 577] on span "Select a Mob" at bounding box center [715, 584] width 181 height 29
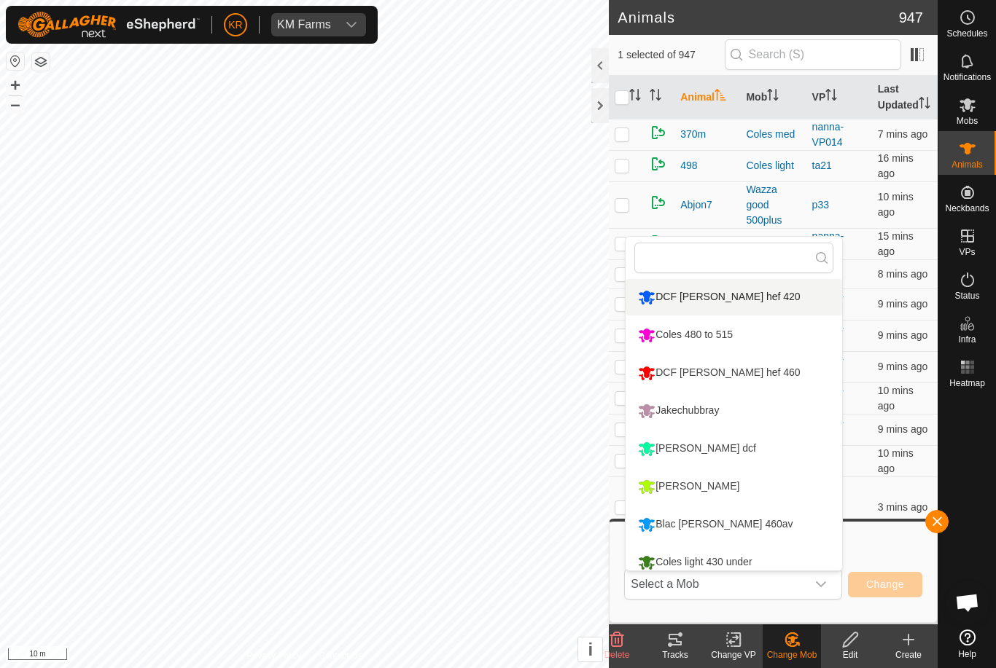
click at [802, 308] on li "DCF [PERSON_NAME] hef 420" at bounding box center [733, 297] width 216 height 36
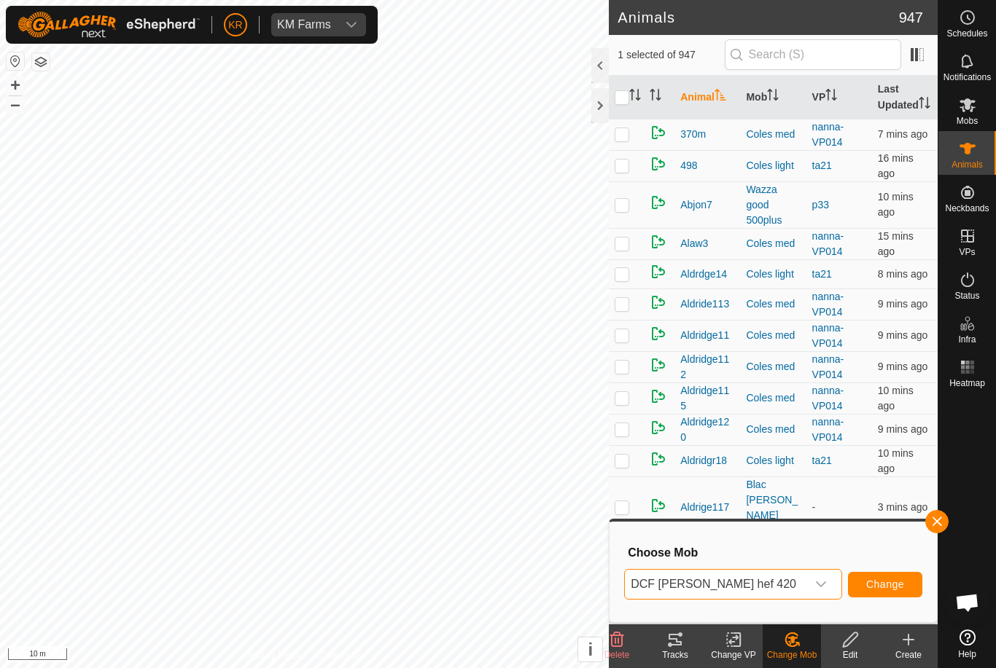
click at [877, 589] on span "Change" at bounding box center [885, 585] width 38 height 12
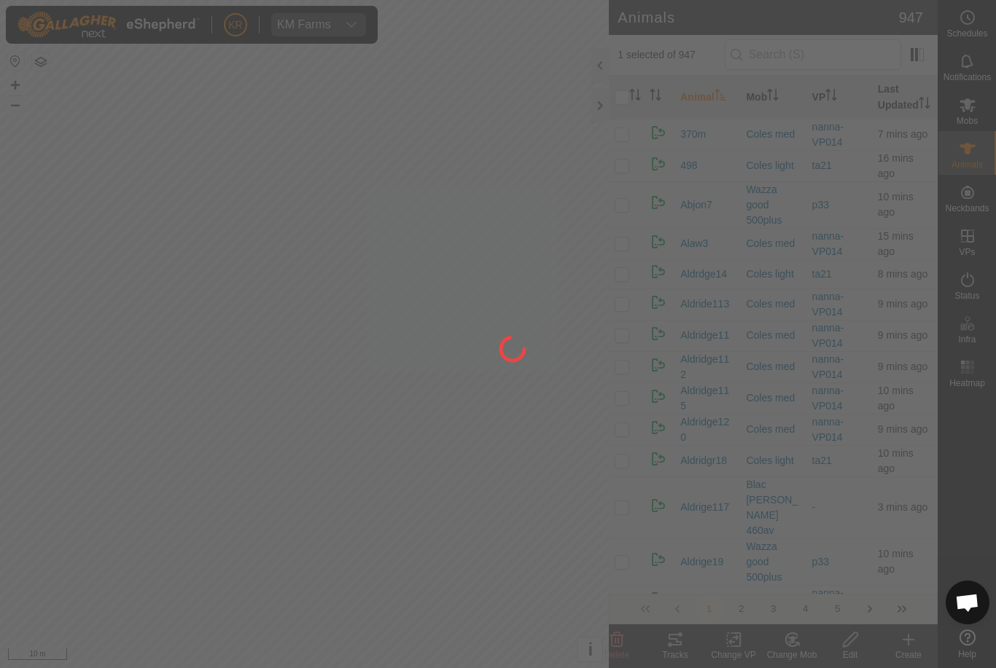
checkbox input "false"
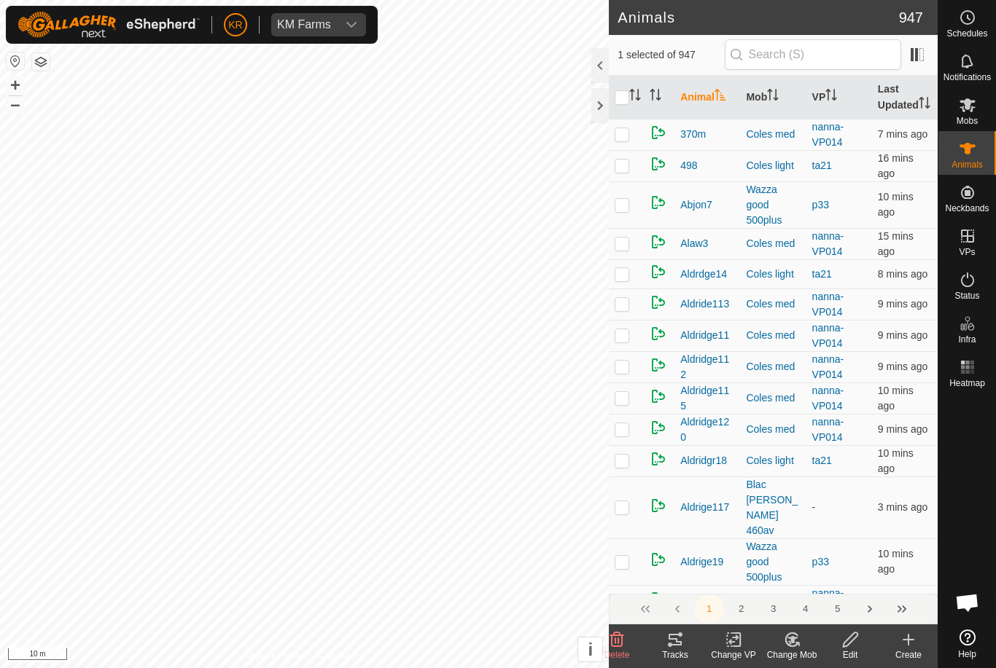
click at [814, 644] on change-mob-svg-icon at bounding box center [791, 639] width 58 height 17
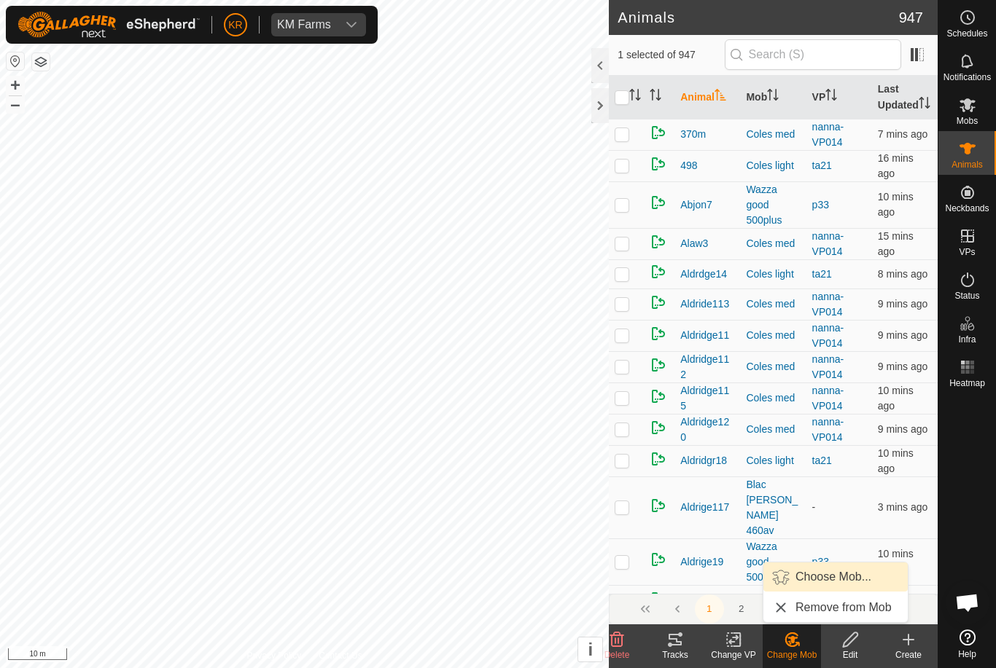
click at [823, 583] on span "Choose Mob..." at bounding box center [833, 576] width 76 height 17
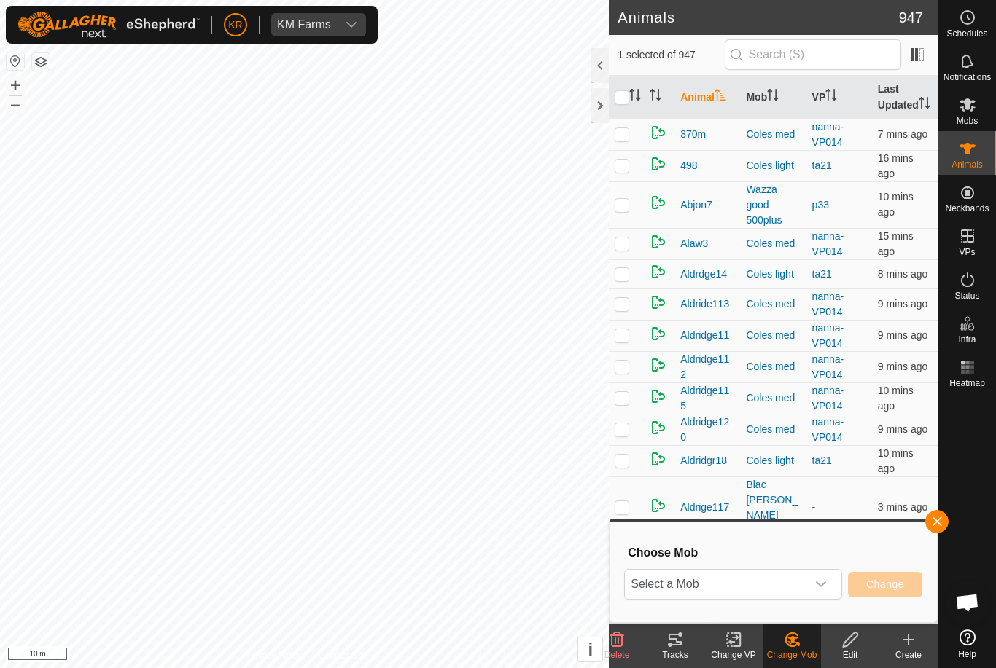
click at [797, 582] on span "Select a Mob" at bounding box center [715, 584] width 181 height 29
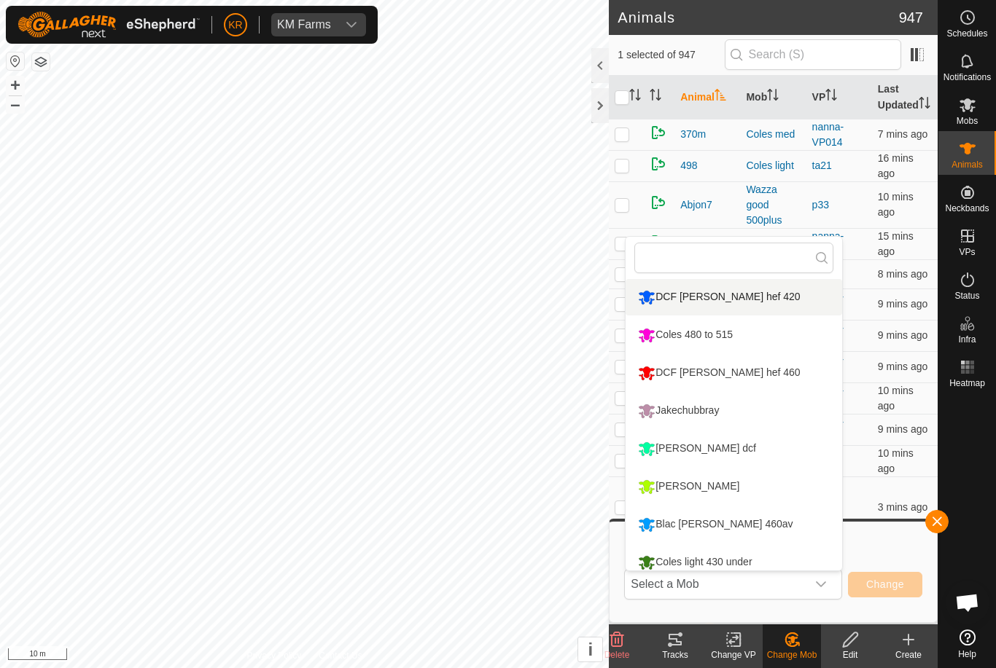
click at [797, 313] on li "DCF [PERSON_NAME] hef 420" at bounding box center [733, 297] width 216 height 36
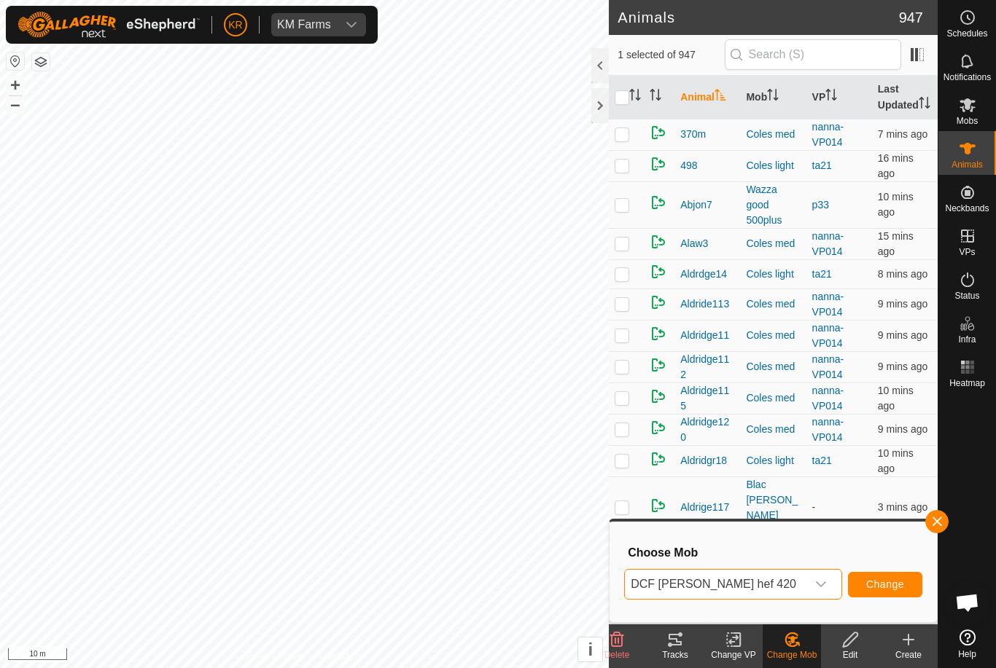
click at [887, 584] on span "Change" at bounding box center [885, 585] width 38 height 12
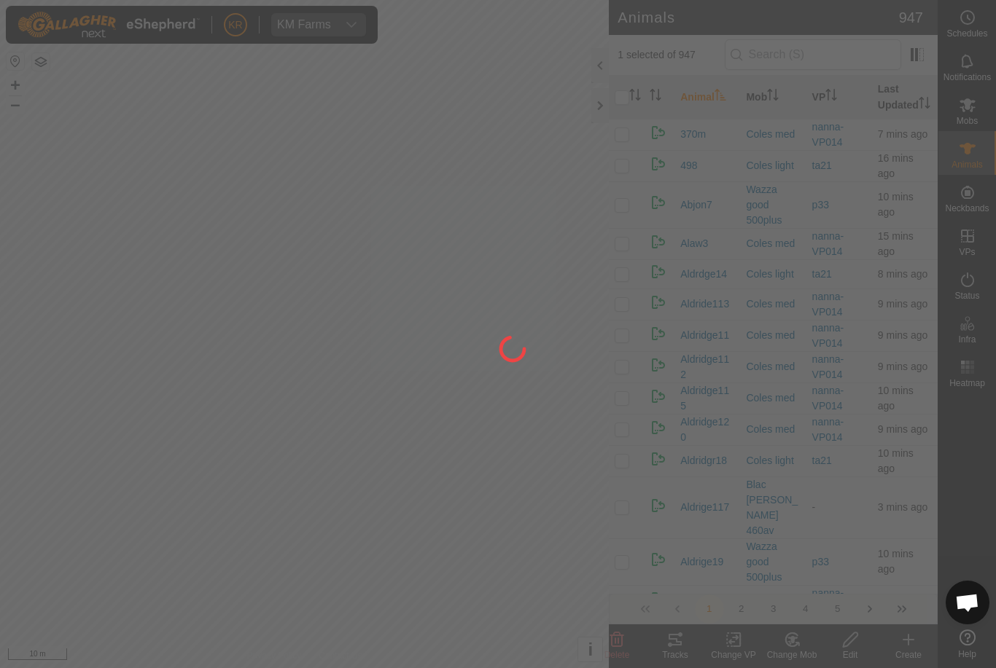
checkbox input "false"
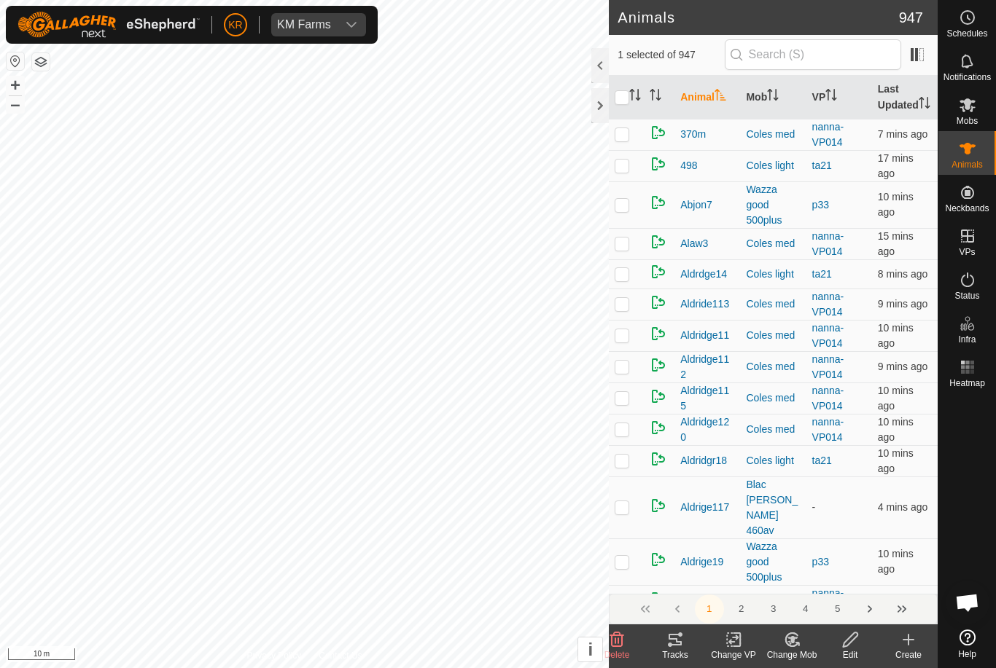
click at [799, 641] on icon at bounding box center [792, 639] width 18 height 17
click at [831, 577] on span "Choose Mob..." at bounding box center [833, 576] width 76 height 17
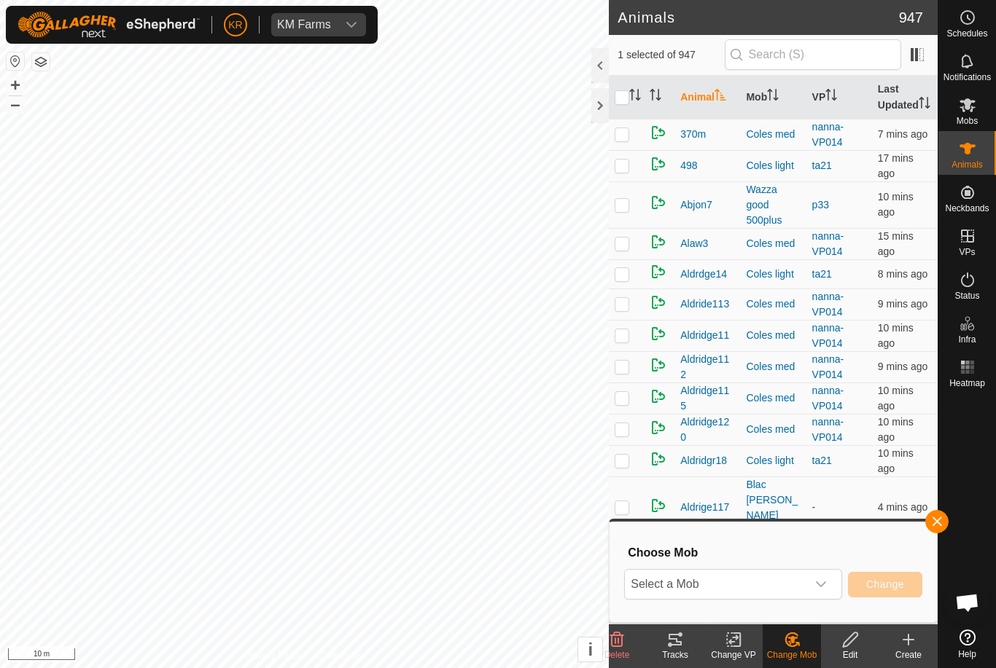
click at [793, 579] on span "Select a Mob" at bounding box center [715, 584] width 181 height 29
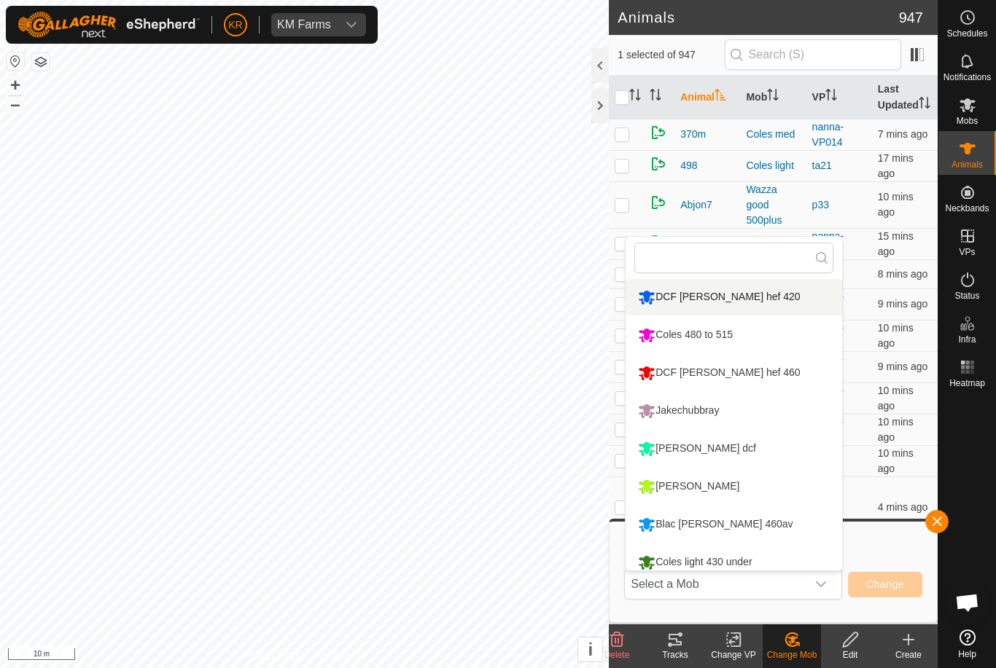
click at [797, 301] on li "DCF [PERSON_NAME] hef 420" at bounding box center [733, 297] width 216 height 36
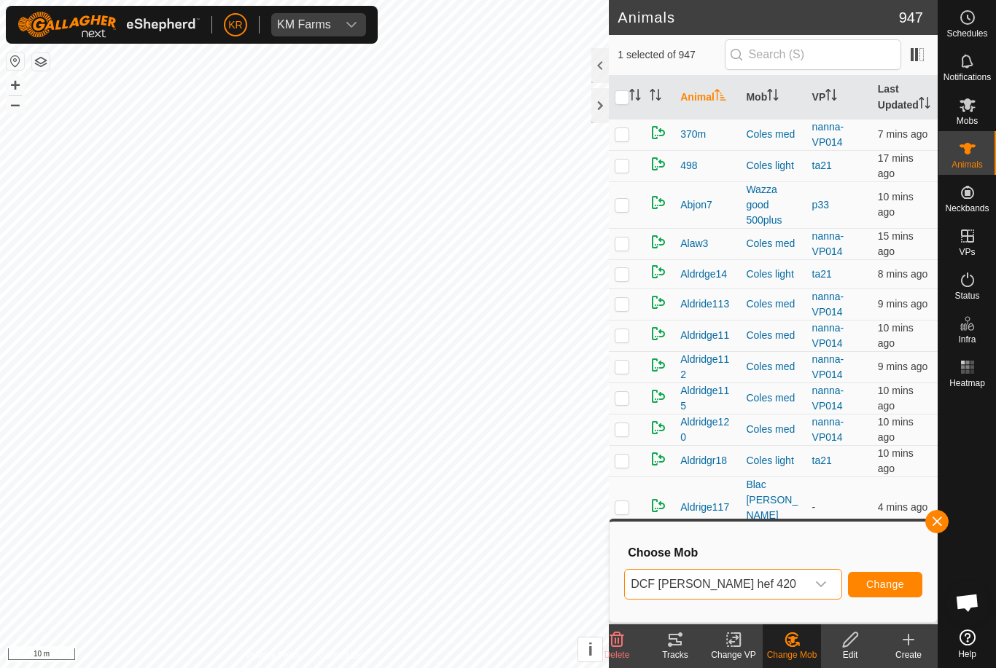
click at [891, 582] on span "Change" at bounding box center [885, 585] width 38 height 12
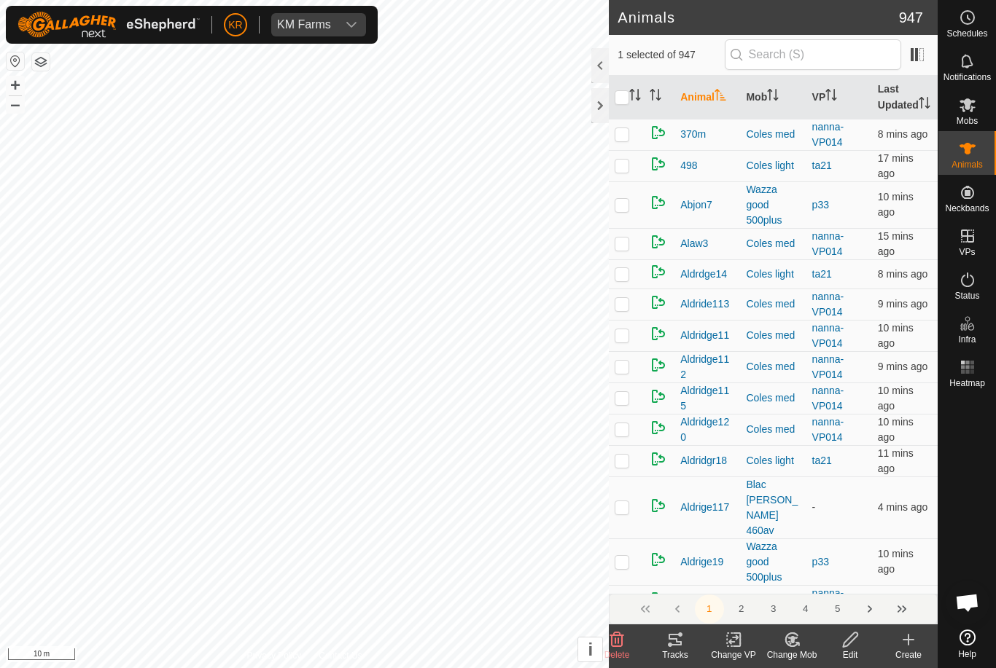
click at [799, 646] on icon at bounding box center [792, 639] width 18 height 17
click at [815, 571] on span "Choose Mob..." at bounding box center [833, 576] width 76 height 17
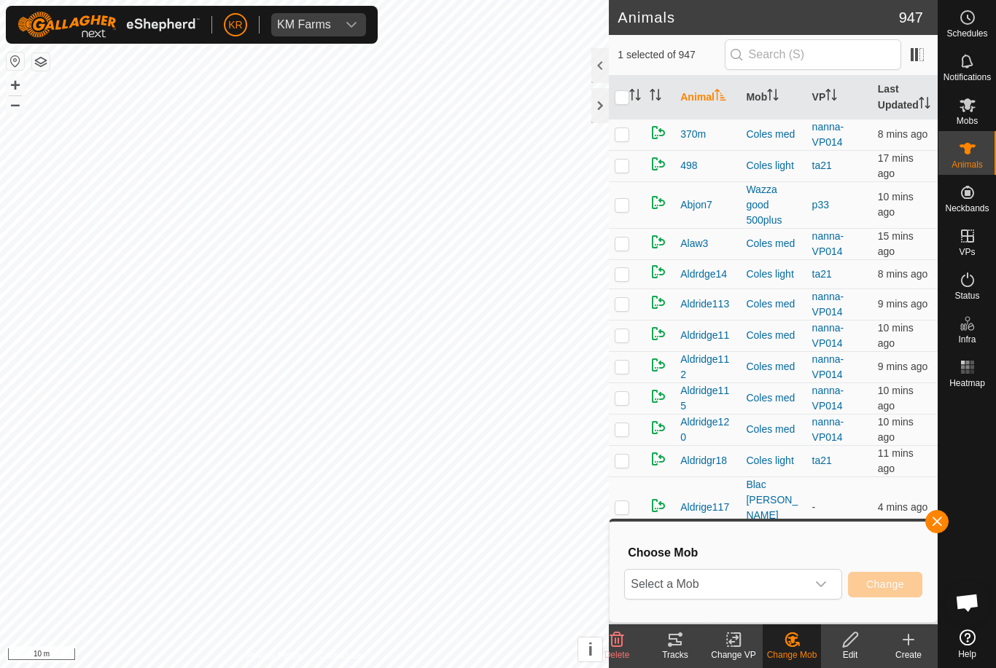
click at [782, 587] on span "Select a Mob" at bounding box center [715, 584] width 181 height 29
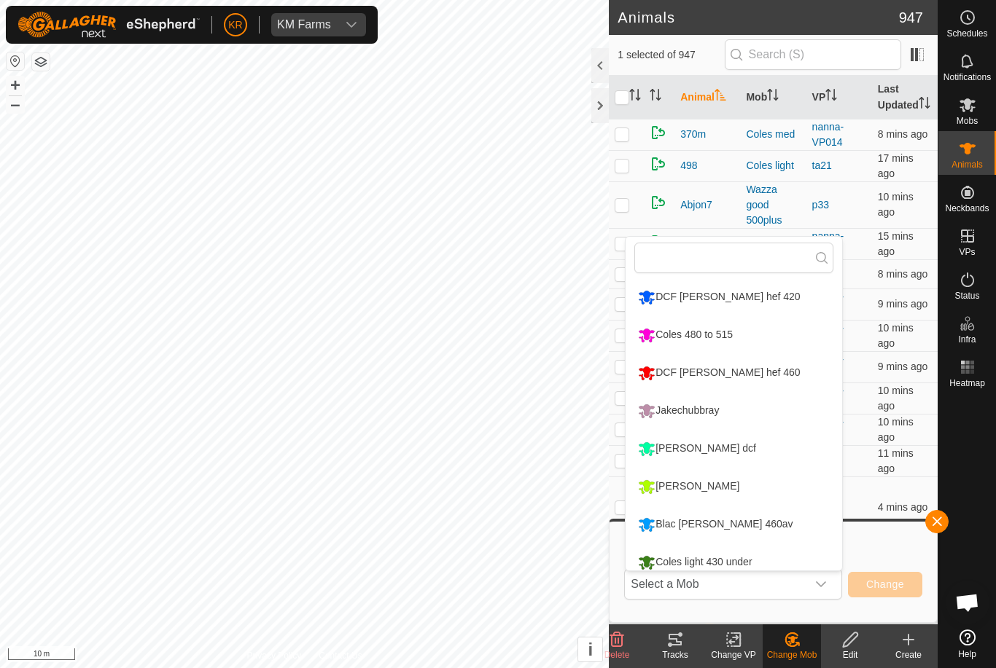
click at [789, 302] on li "DCF [PERSON_NAME] hef 420" at bounding box center [733, 297] width 216 height 36
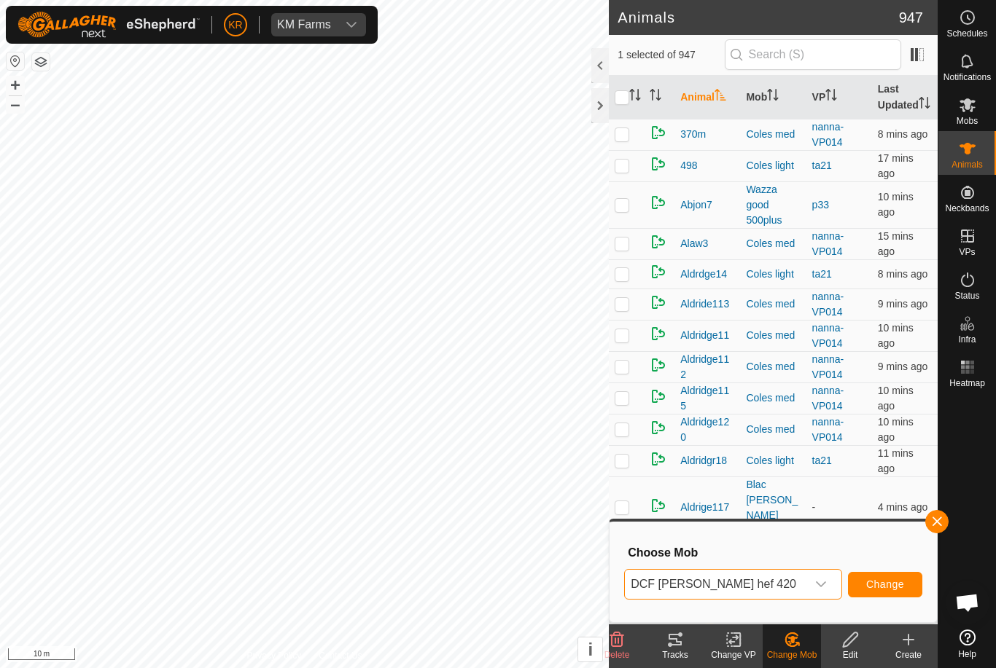
click at [890, 588] on span "Change" at bounding box center [885, 585] width 38 height 12
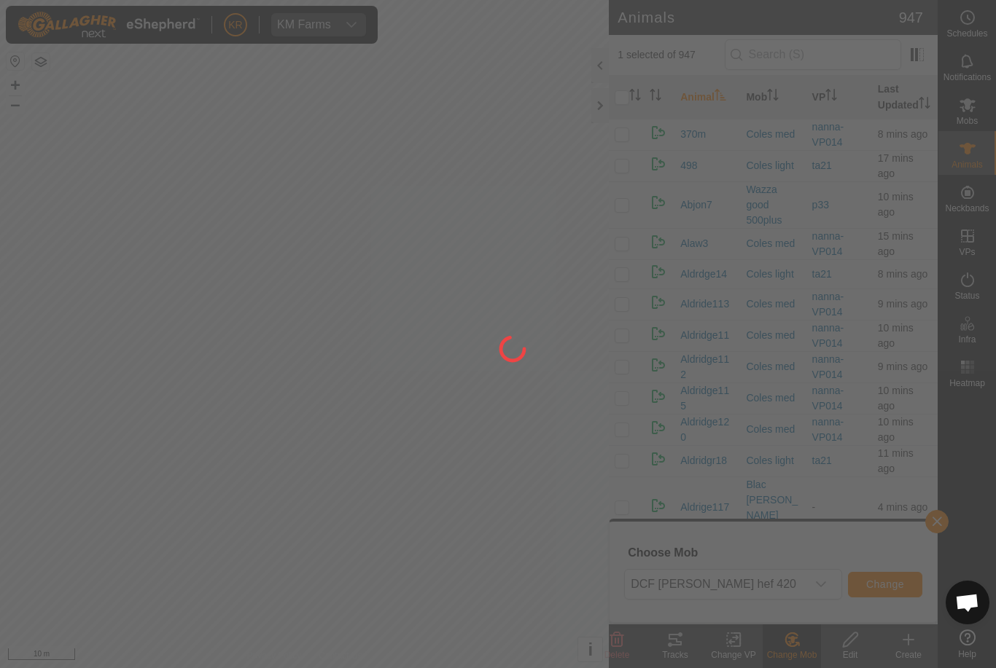
checkbox input "false"
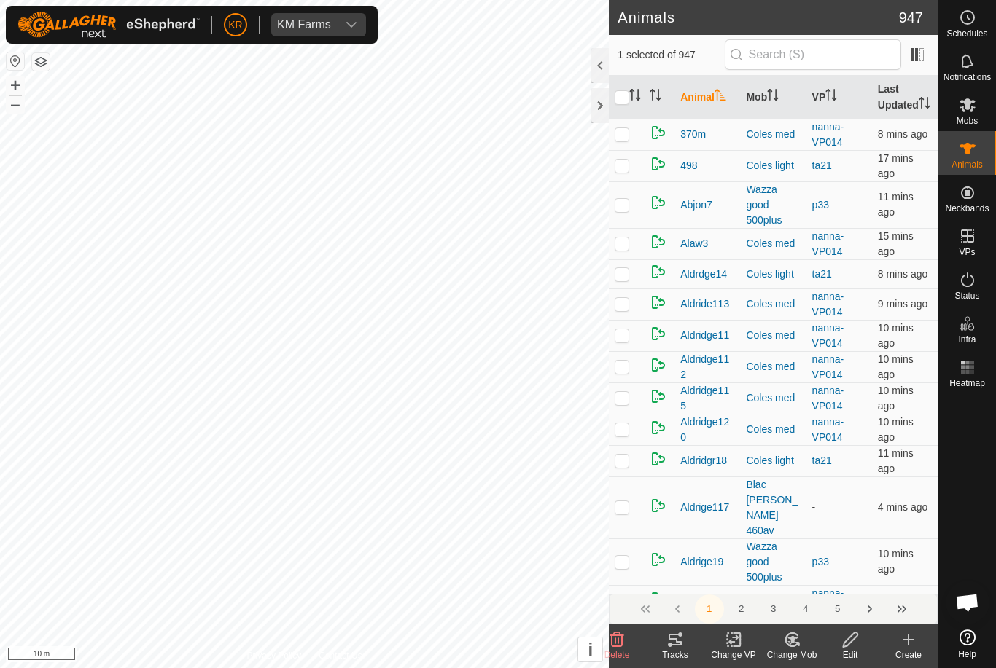
click at [794, 656] on div "Change Mob" at bounding box center [791, 655] width 58 height 13
click at [834, 589] on link "Choose Mob..." at bounding box center [835, 577] width 144 height 29
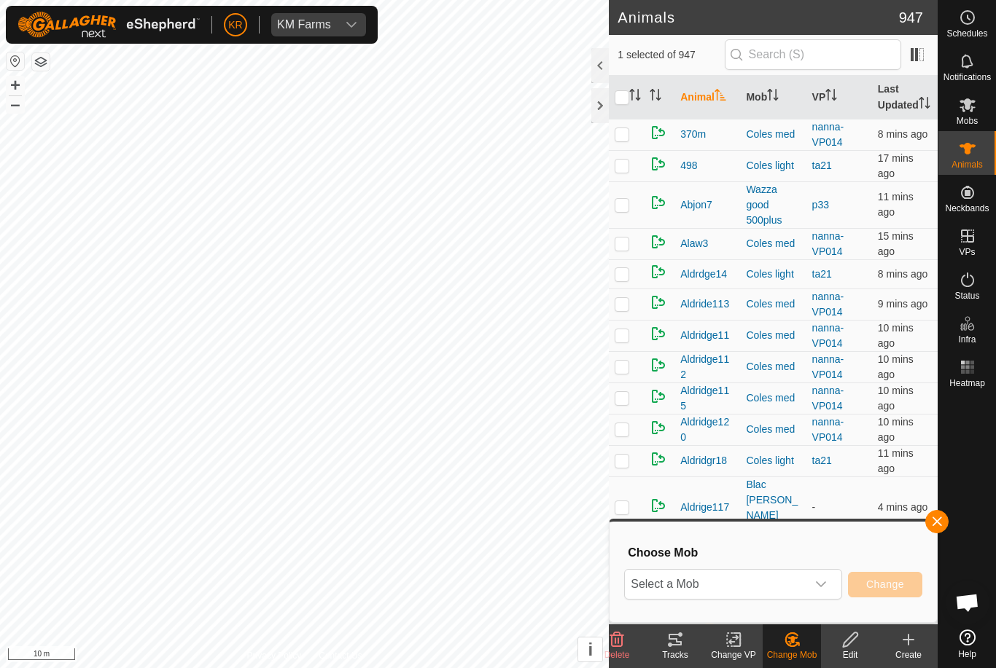
click at [804, 577] on span "Select a Mob" at bounding box center [715, 584] width 181 height 29
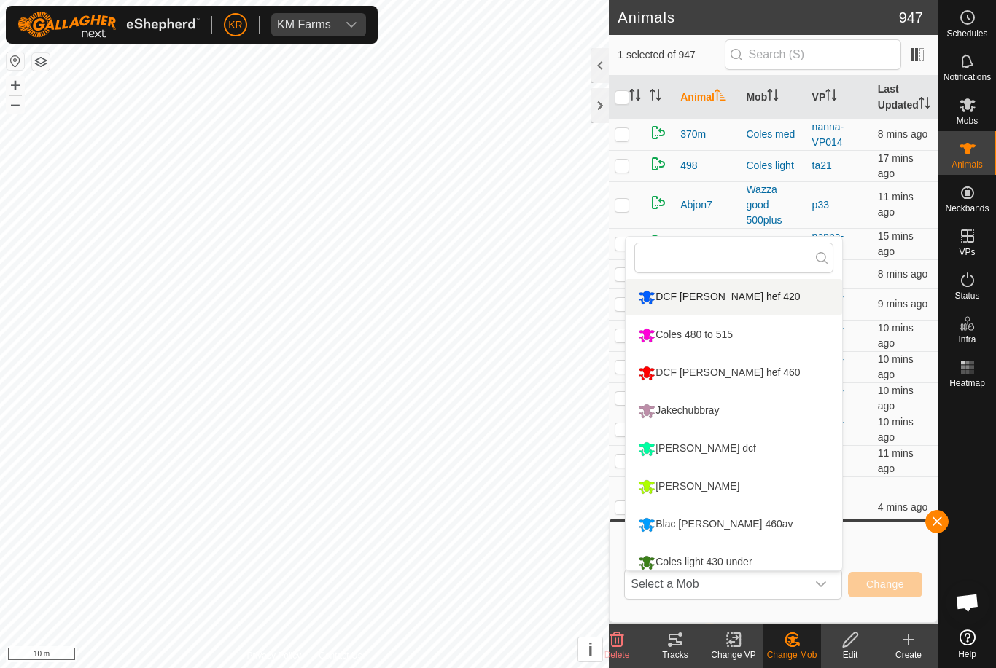
click at [768, 302] on li "DCF [PERSON_NAME] hef 420" at bounding box center [733, 297] width 216 height 36
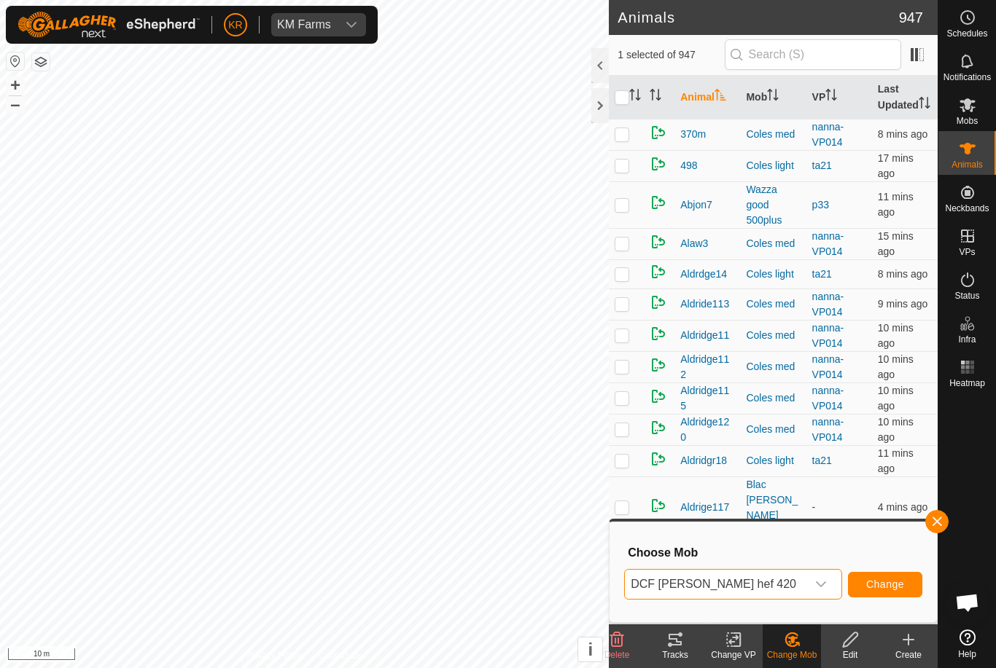
click at [880, 576] on button "Change" at bounding box center [885, 585] width 74 height 26
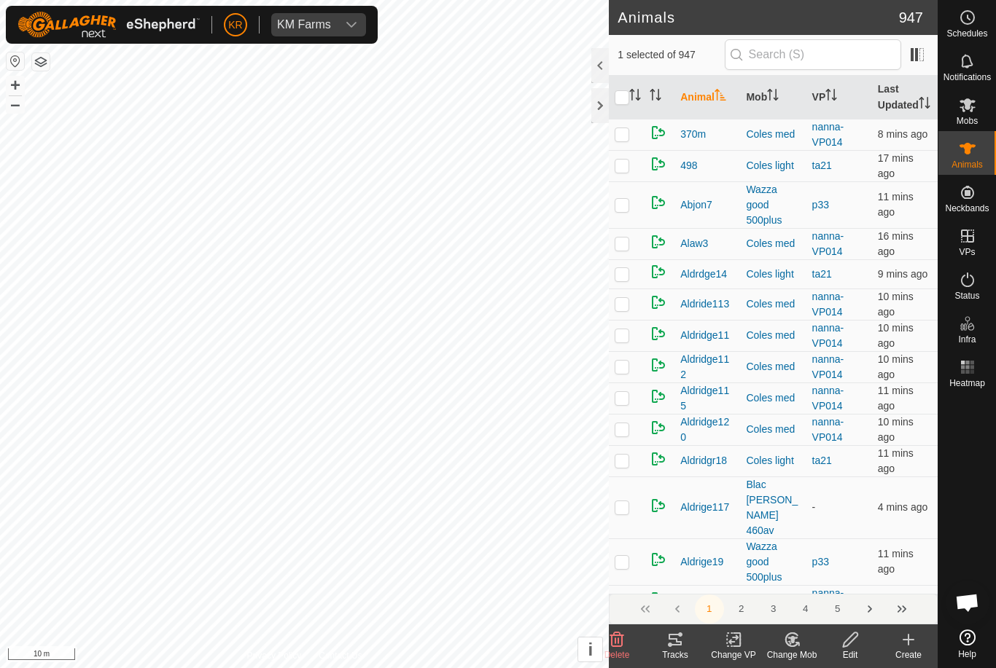
click at [801, 644] on change-mob-svg-icon at bounding box center [791, 639] width 58 height 17
click at [832, 578] on span "Choose Mob..." at bounding box center [833, 576] width 76 height 17
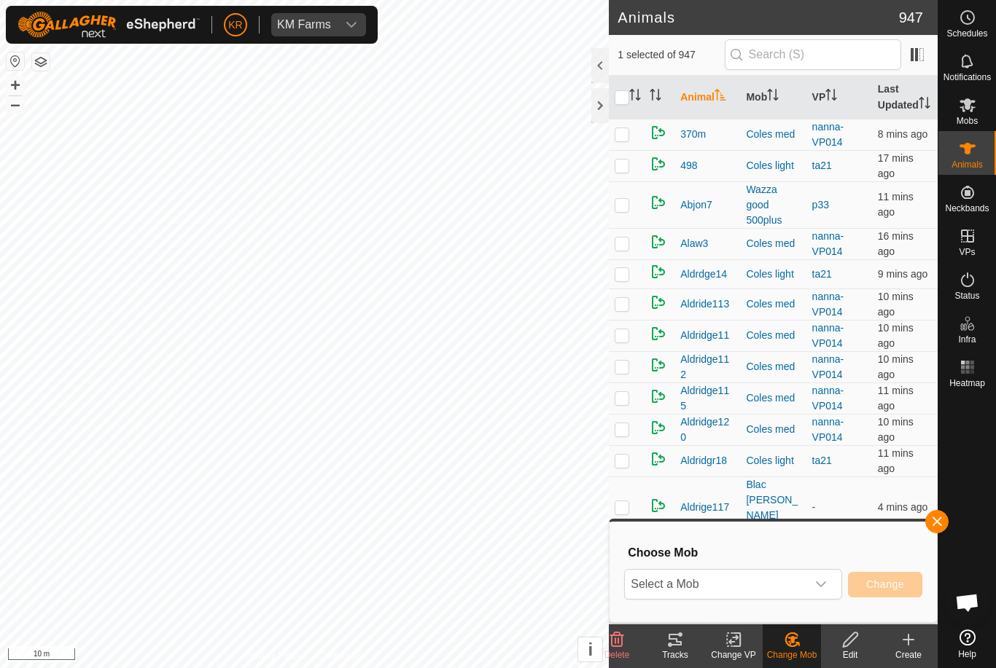
click at [821, 593] on div "dropdown trigger" at bounding box center [820, 584] width 29 height 29
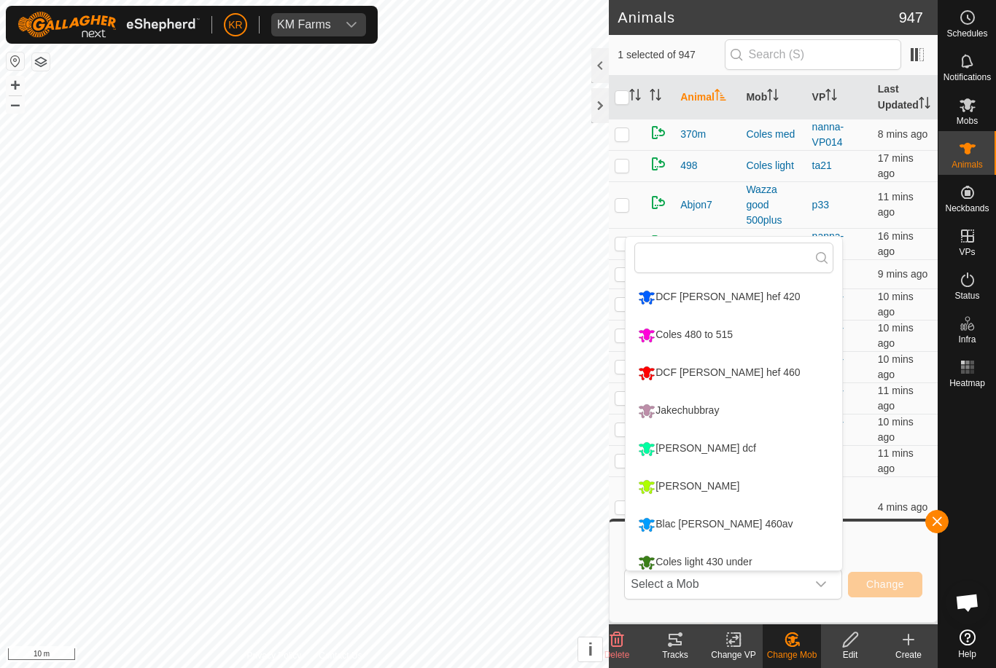
click at [786, 310] on li "DCF [PERSON_NAME] hef 420" at bounding box center [733, 297] width 216 height 36
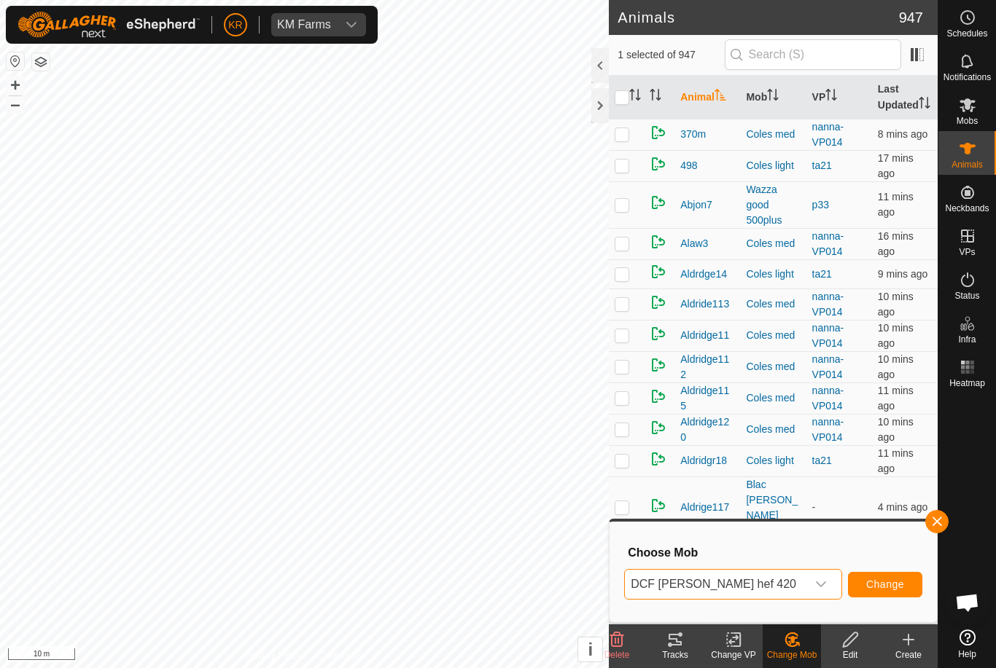
click at [886, 576] on button "Change" at bounding box center [885, 585] width 74 height 26
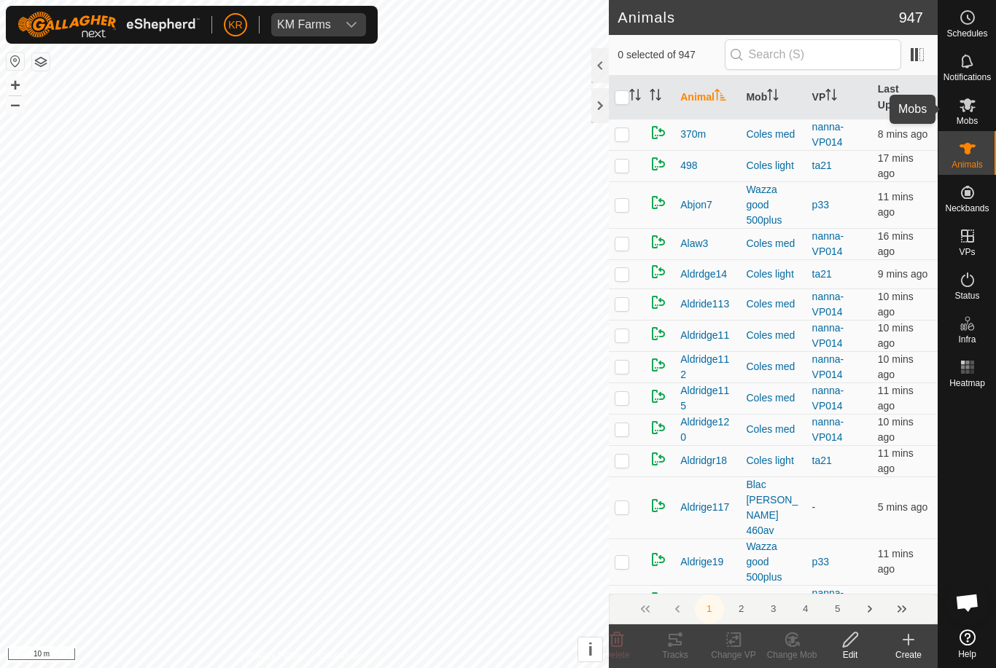
click at [977, 113] on es-mob-svg-icon at bounding box center [967, 104] width 26 height 23
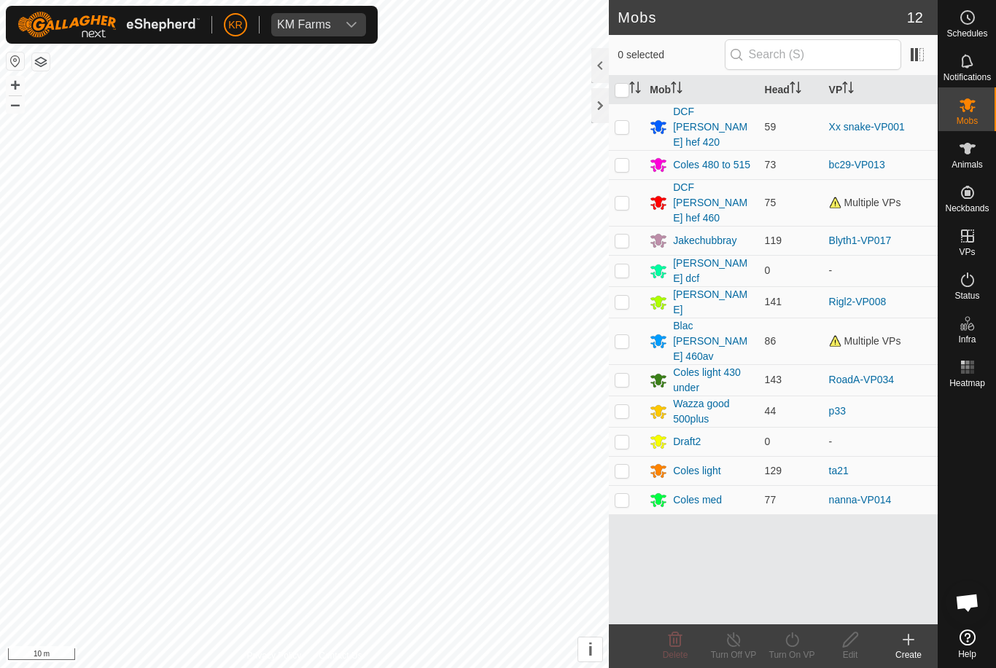
click at [624, 121] on p-checkbox at bounding box center [621, 127] width 15 height 12
checkbox input "true"
click at [622, 121] on p-checkbox at bounding box center [621, 127] width 15 height 12
checkbox input "true"
click at [802, 643] on turn-on-svg-icon at bounding box center [791, 639] width 58 height 17
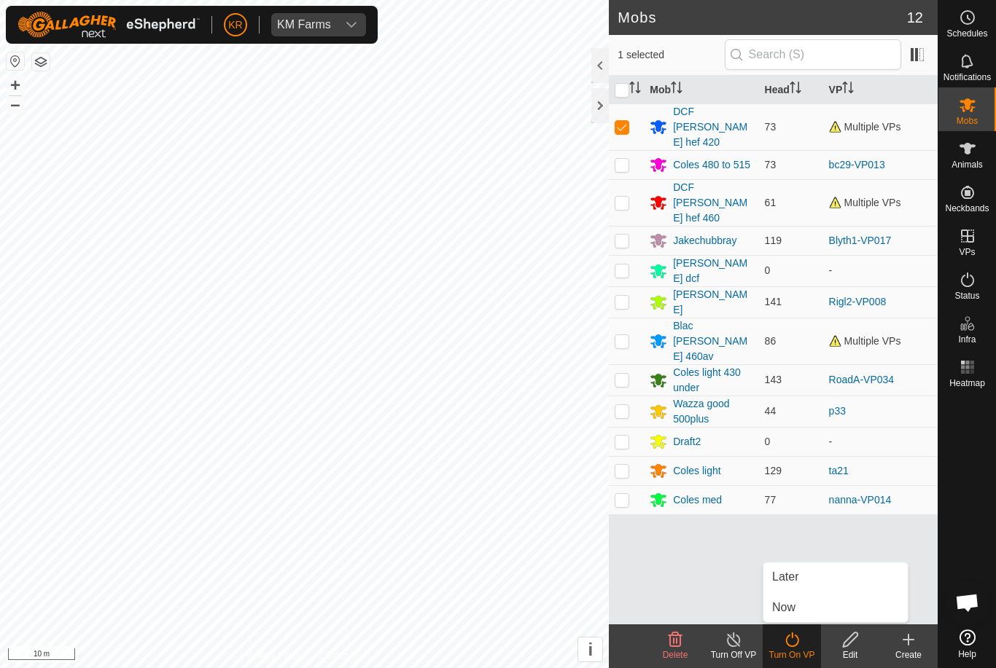
click at [818, 606] on link "Now" at bounding box center [835, 607] width 144 height 29
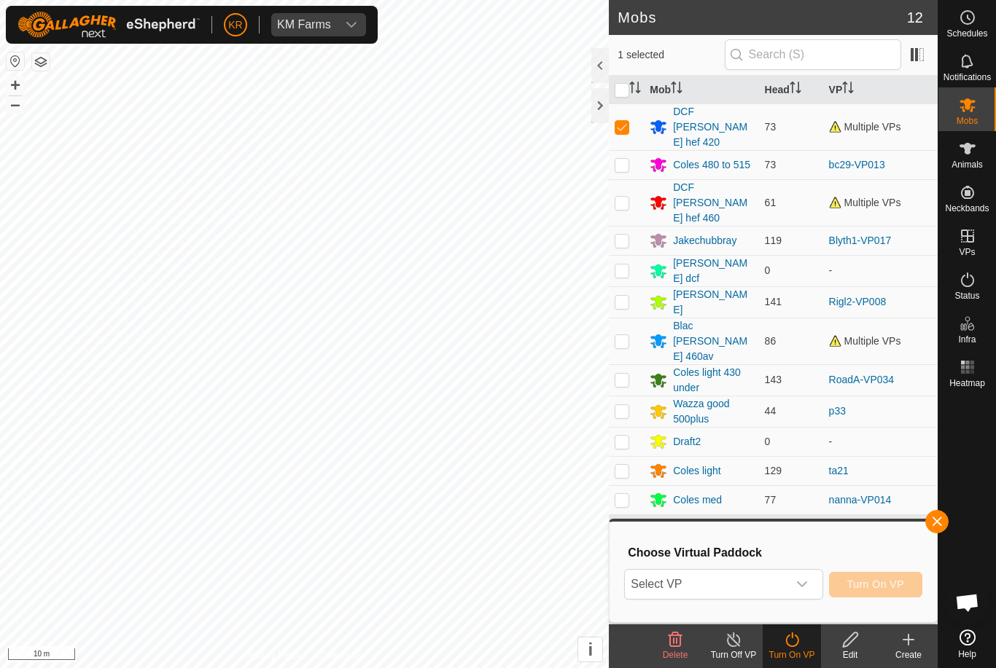
click at [797, 597] on div "dropdown trigger" at bounding box center [801, 584] width 29 height 29
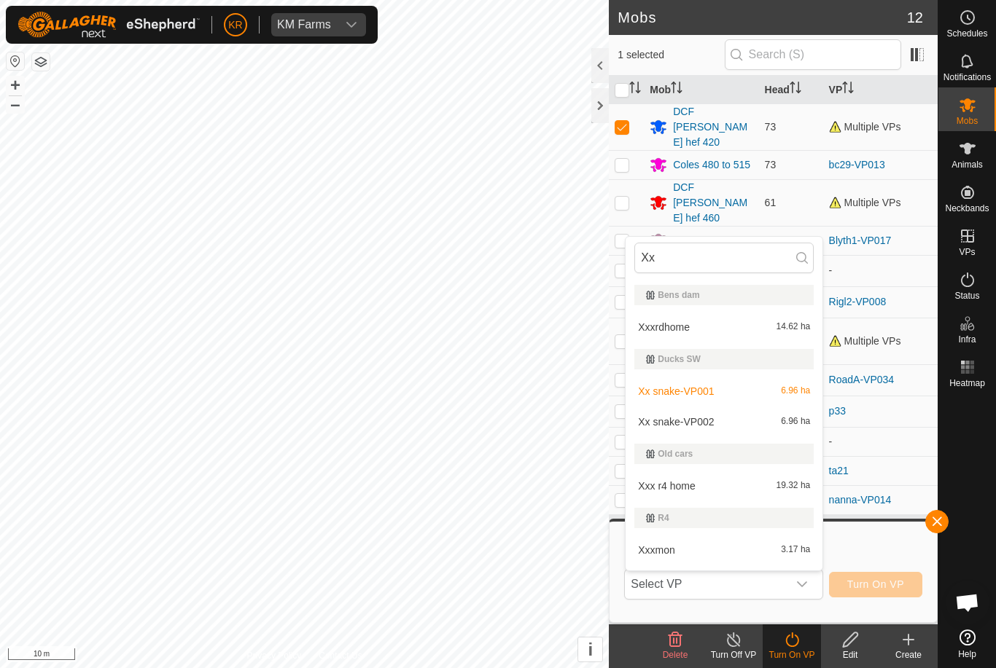
type input "Xx"
click at [779, 394] on div "Xx snake-VP001 6.96 ha" at bounding box center [723, 391] width 179 height 17
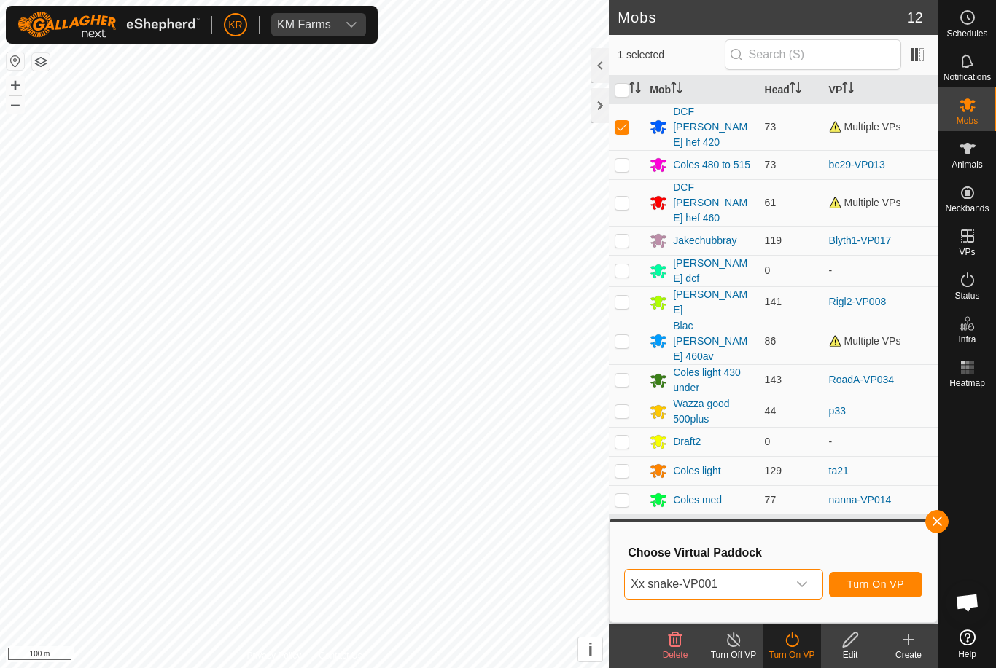
click at [877, 586] on span "Turn On VP" at bounding box center [875, 585] width 57 height 12
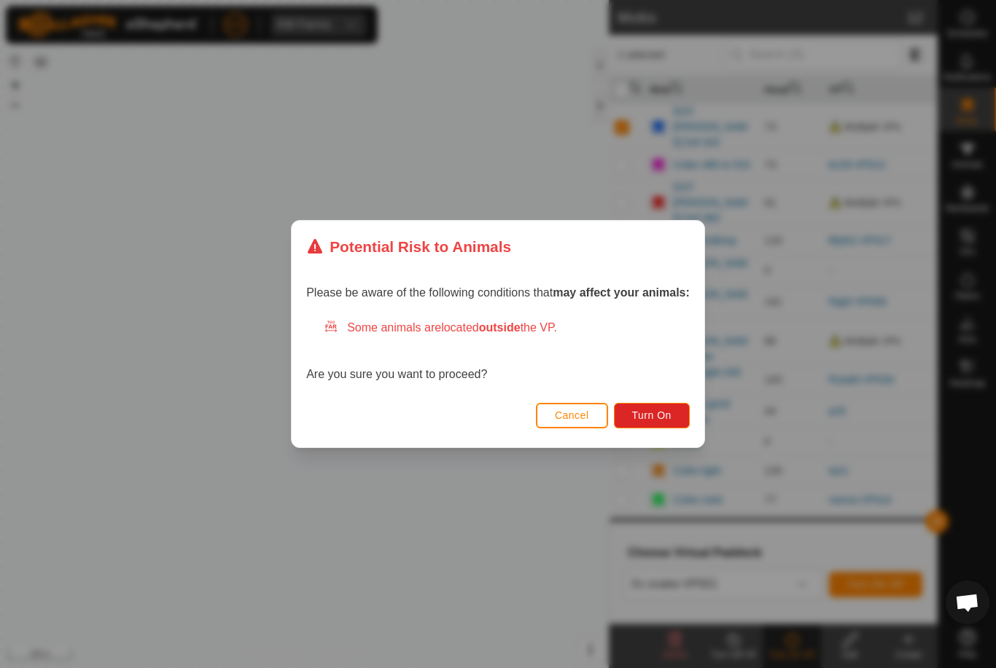
click at [655, 423] on button "Turn On" at bounding box center [652, 416] width 76 height 26
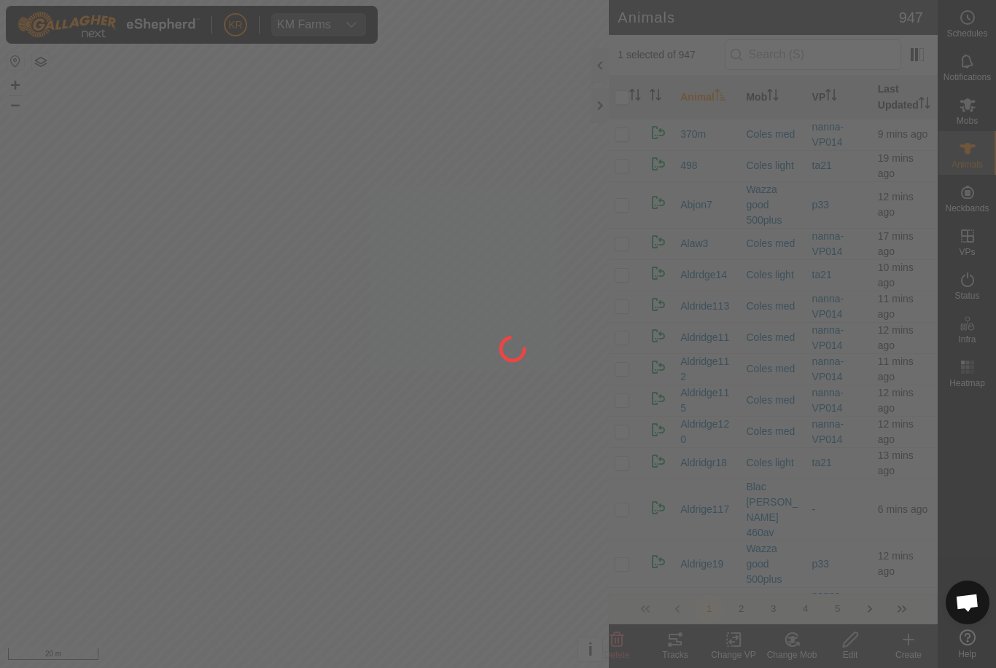
click at [796, 653] on div at bounding box center [498, 334] width 996 height 668
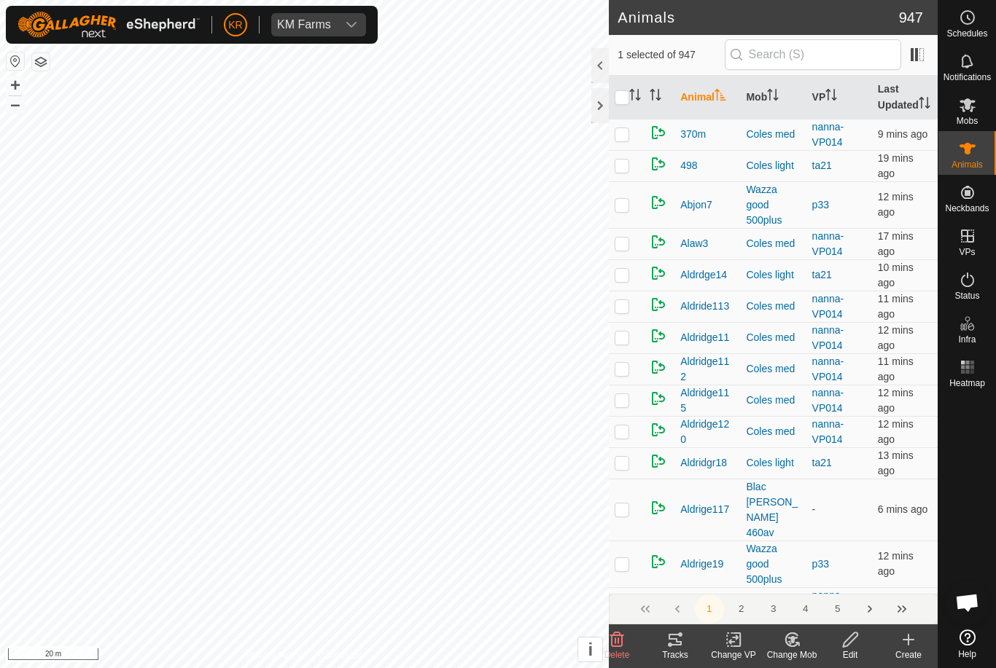
click at [799, 645] on icon at bounding box center [792, 639] width 18 height 17
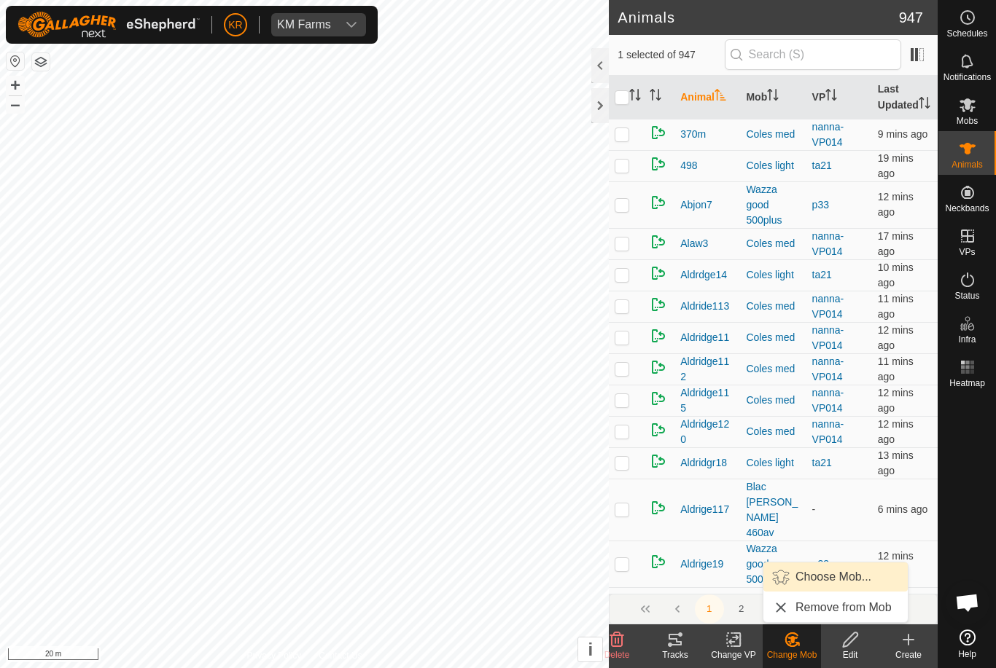
click at [836, 591] on link "Choose Mob..." at bounding box center [835, 577] width 144 height 29
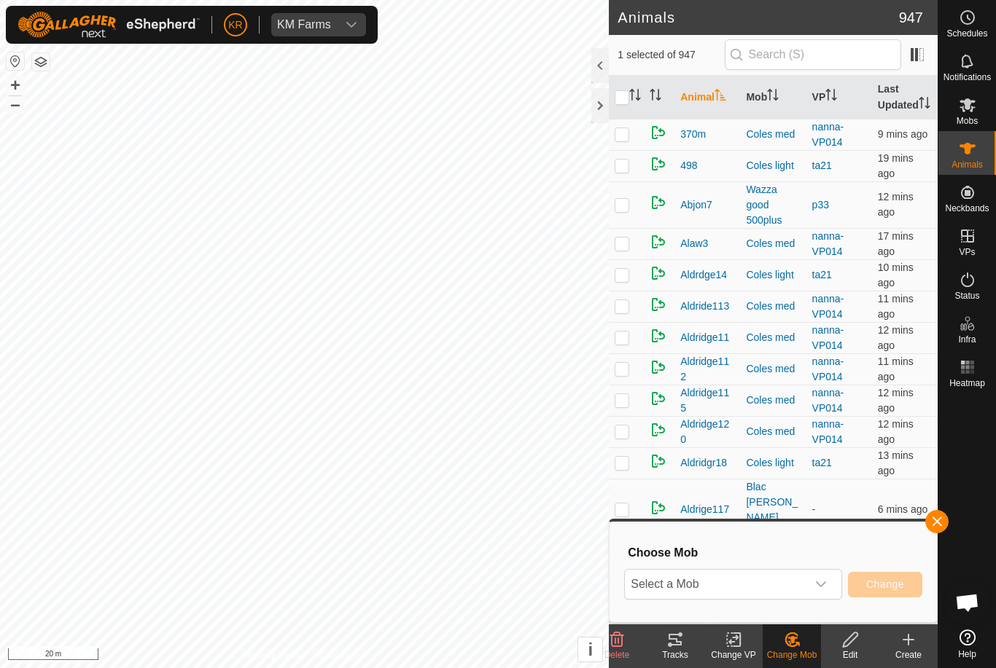
click at [805, 588] on span "Select a Mob" at bounding box center [715, 584] width 181 height 29
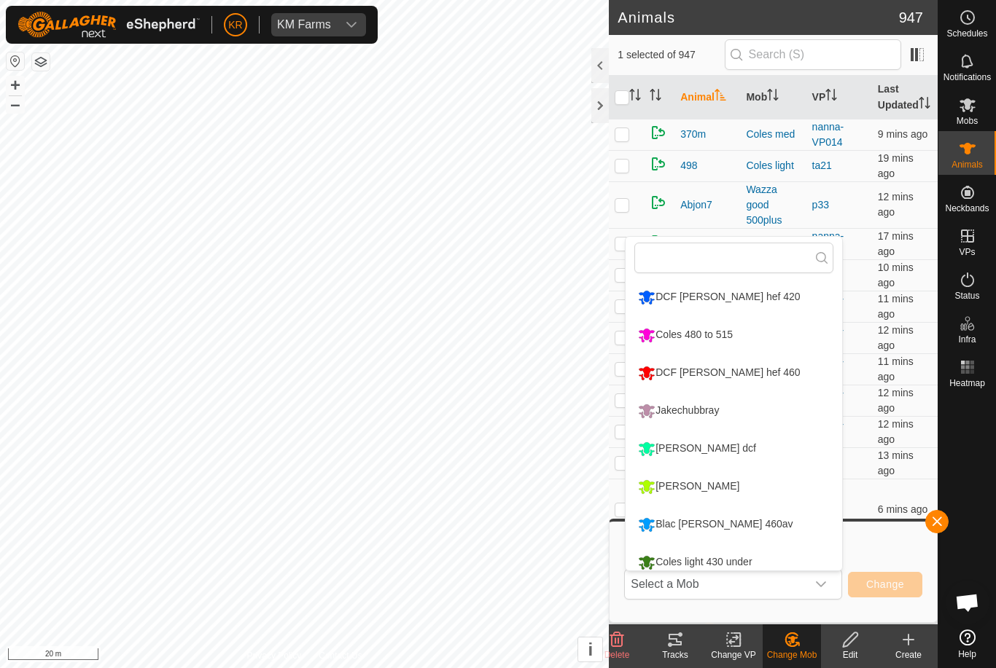
click at [781, 375] on li "DCF [PERSON_NAME] hef 460" at bounding box center [733, 373] width 216 height 36
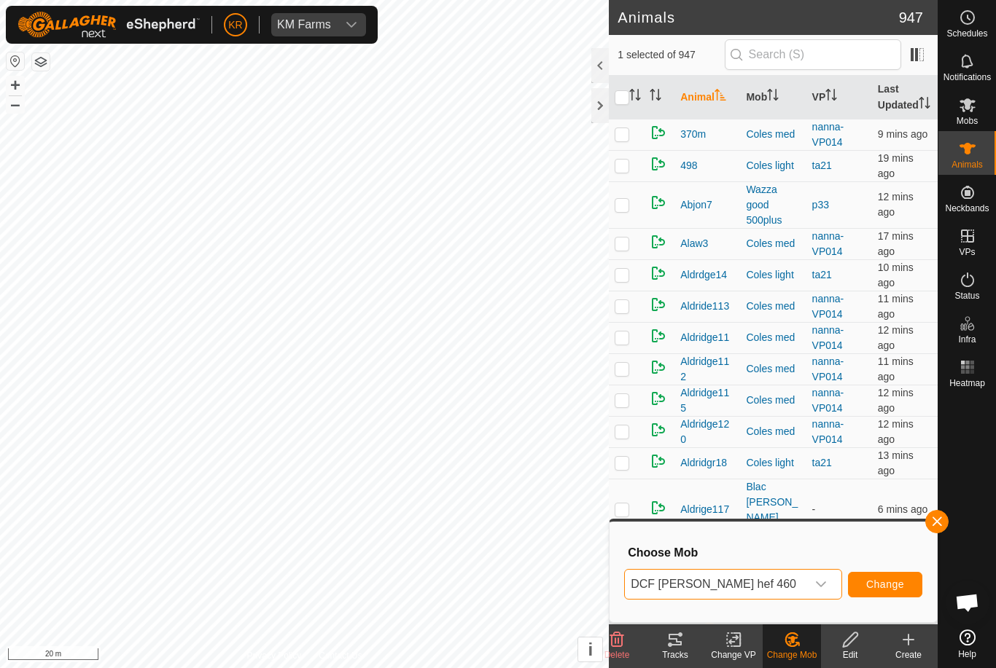
click at [883, 590] on span "Change" at bounding box center [885, 585] width 38 height 12
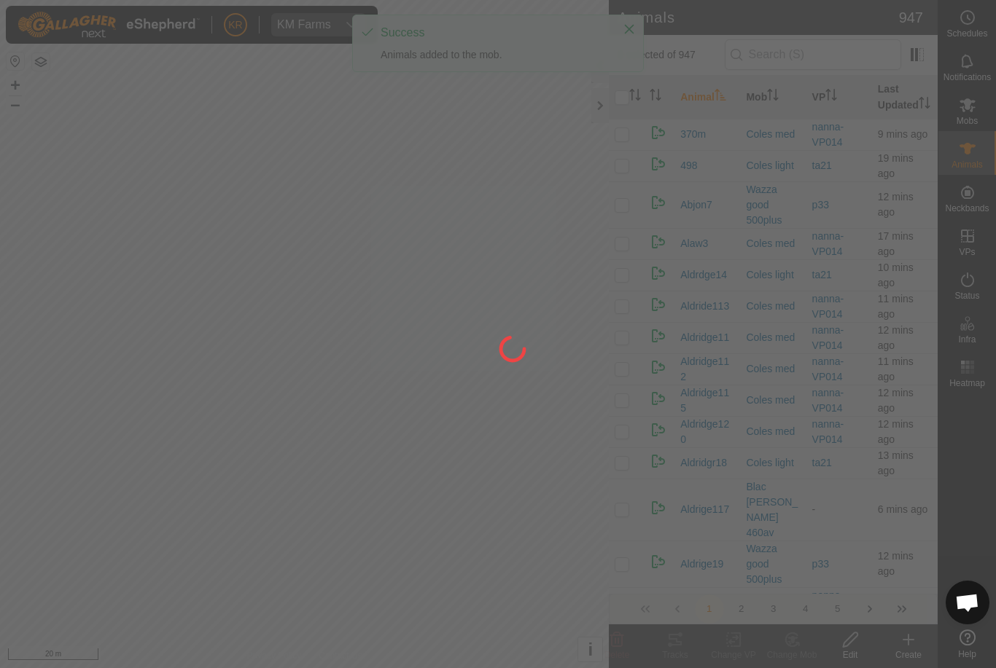
checkbox input "false"
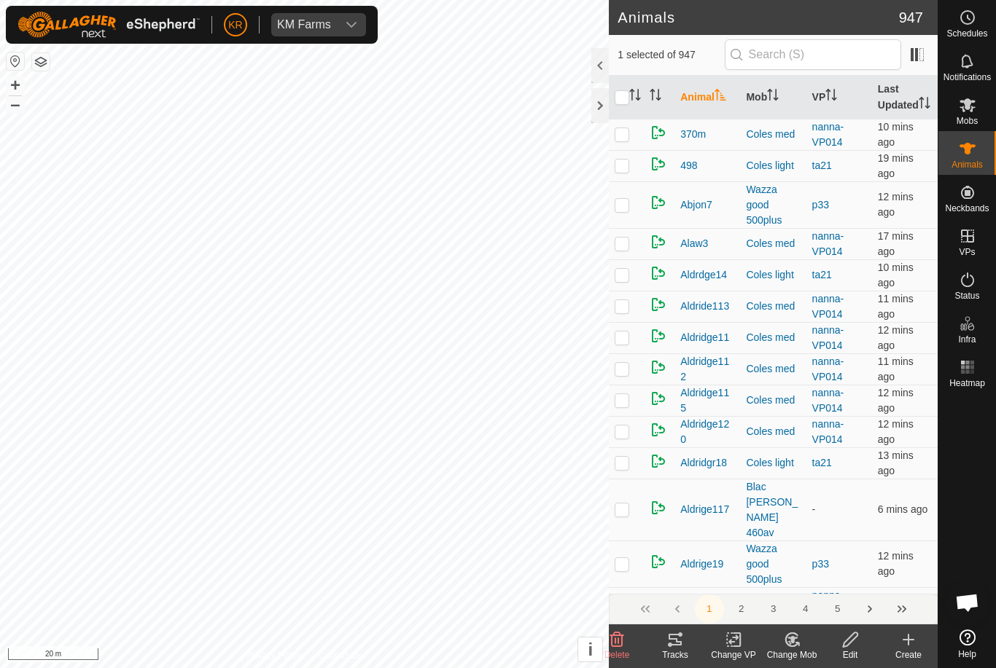
click at [795, 643] on icon at bounding box center [796, 644] width 3 height 3
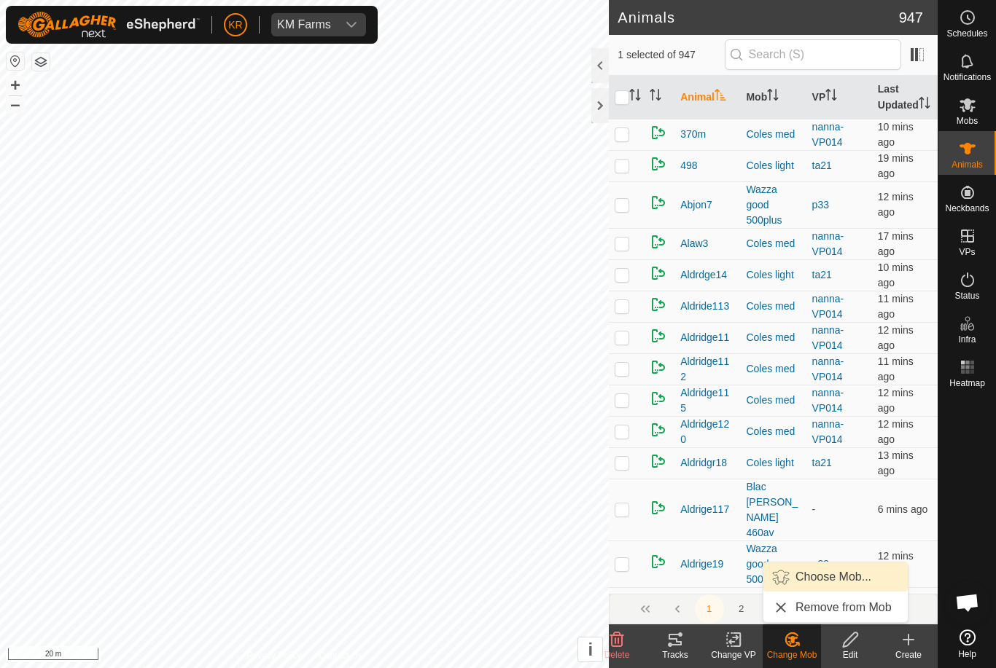
click at [831, 588] on link "Choose Mob..." at bounding box center [835, 577] width 144 height 29
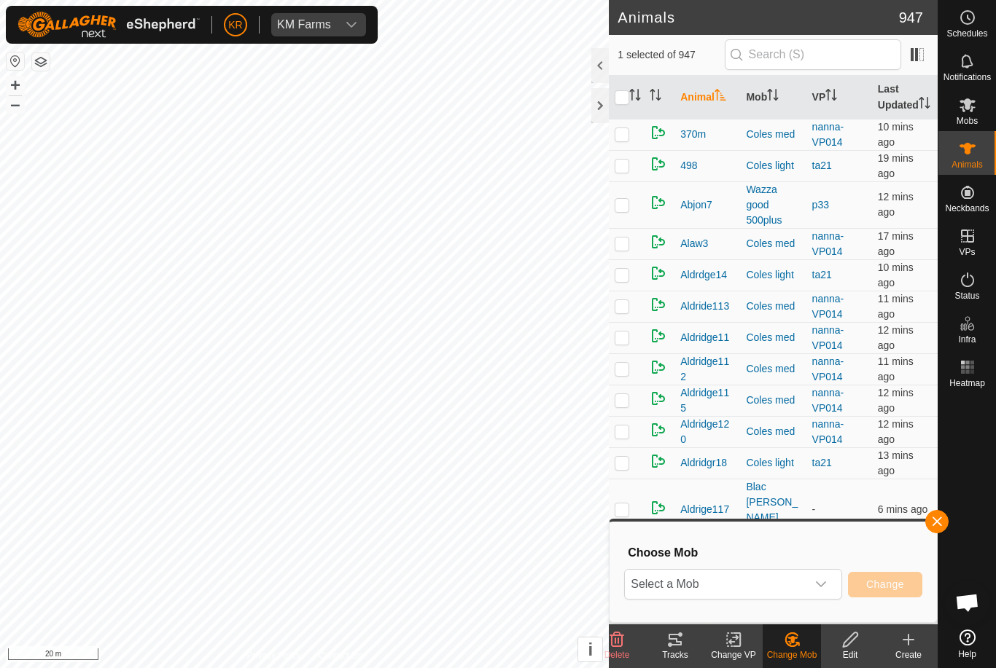
click at [814, 590] on div "dropdown trigger" at bounding box center [820, 584] width 29 height 29
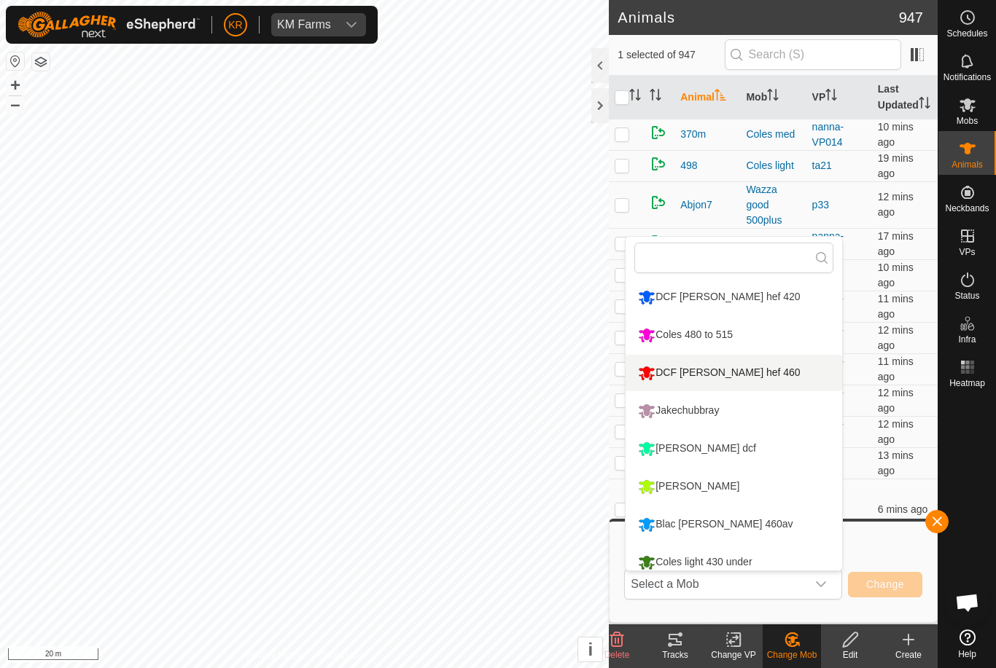
click at [776, 378] on li "DCF [PERSON_NAME] hef 460" at bounding box center [733, 373] width 216 height 36
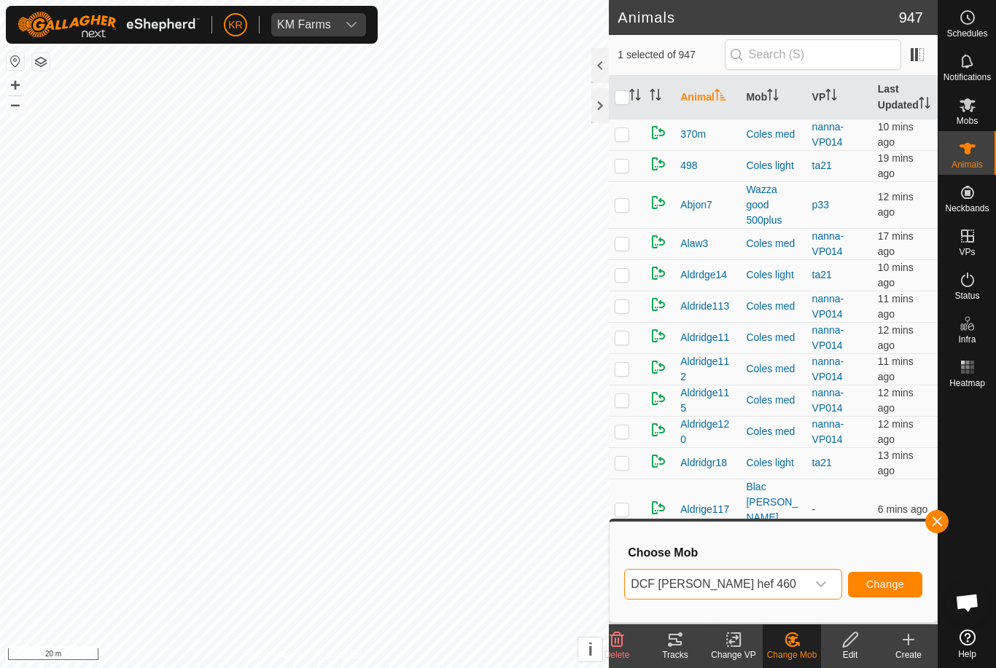
click at [882, 574] on button "Change" at bounding box center [885, 585] width 74 height 26
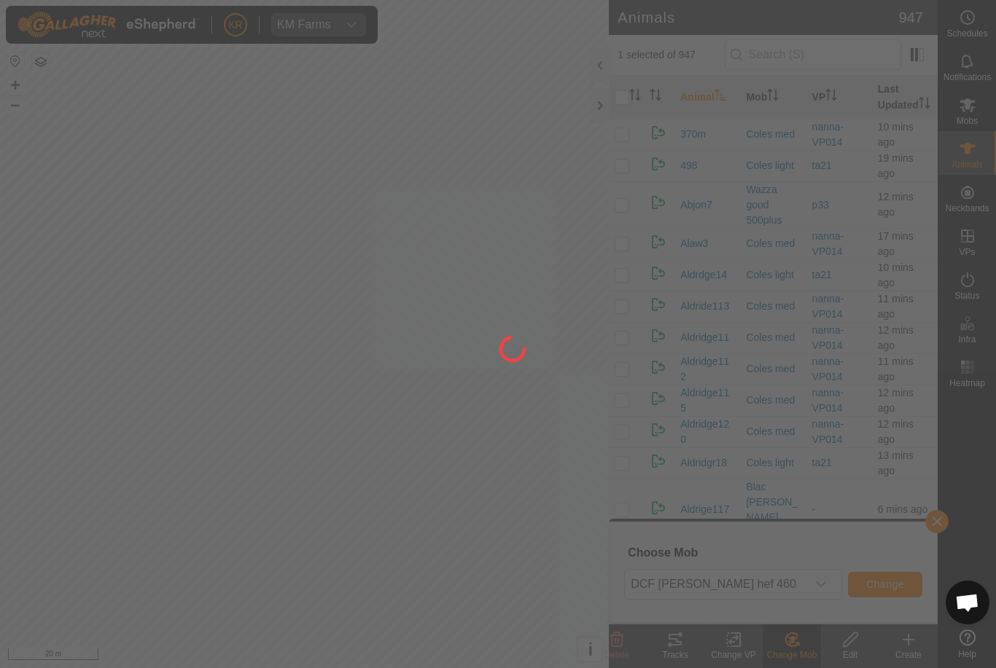
checkbox input "false"
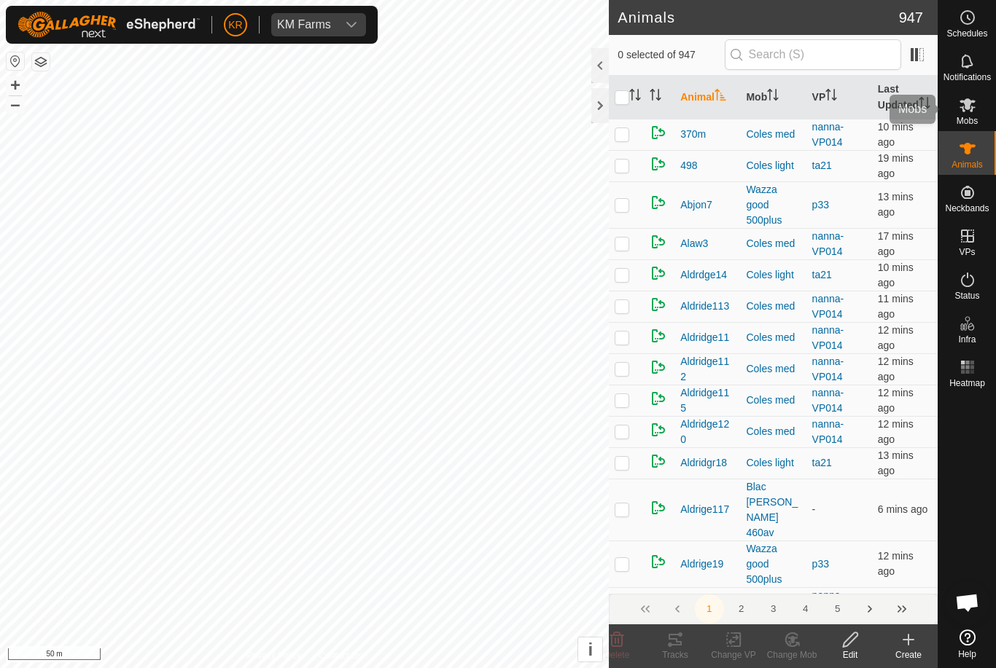
click at [979, 109] on es-mob-svg-icon at bounding box center [967, 104] width 26 height 23
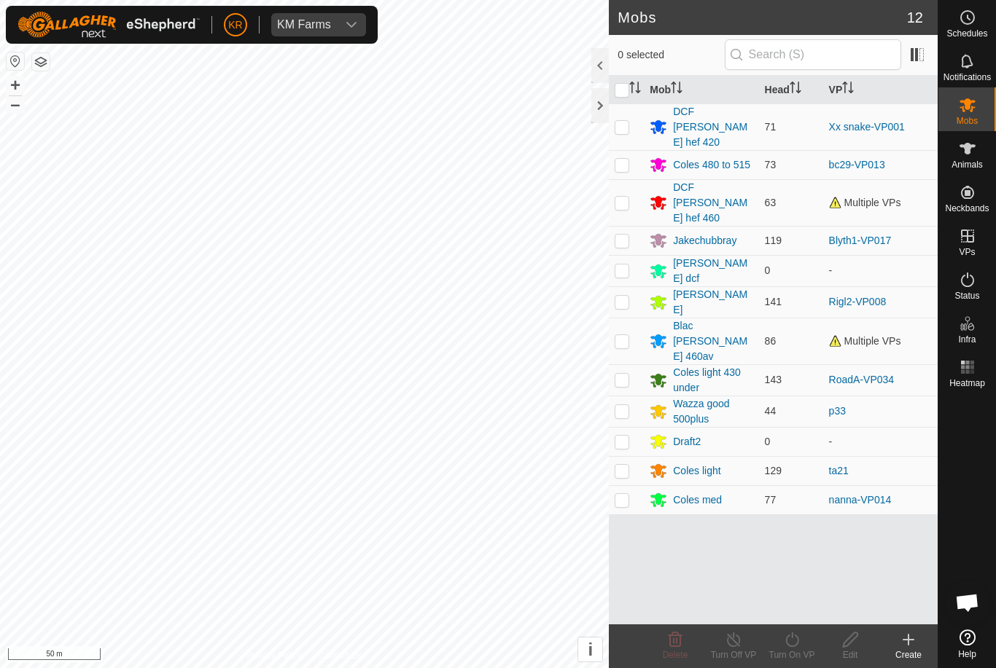
click at [625, 187] on td at bounding box center [626, 202] width 35 height 47
checkbox input "true"
click at [802, 644] on turn-on-svg-icon at bounding box center [791, 639] width 58 height 17
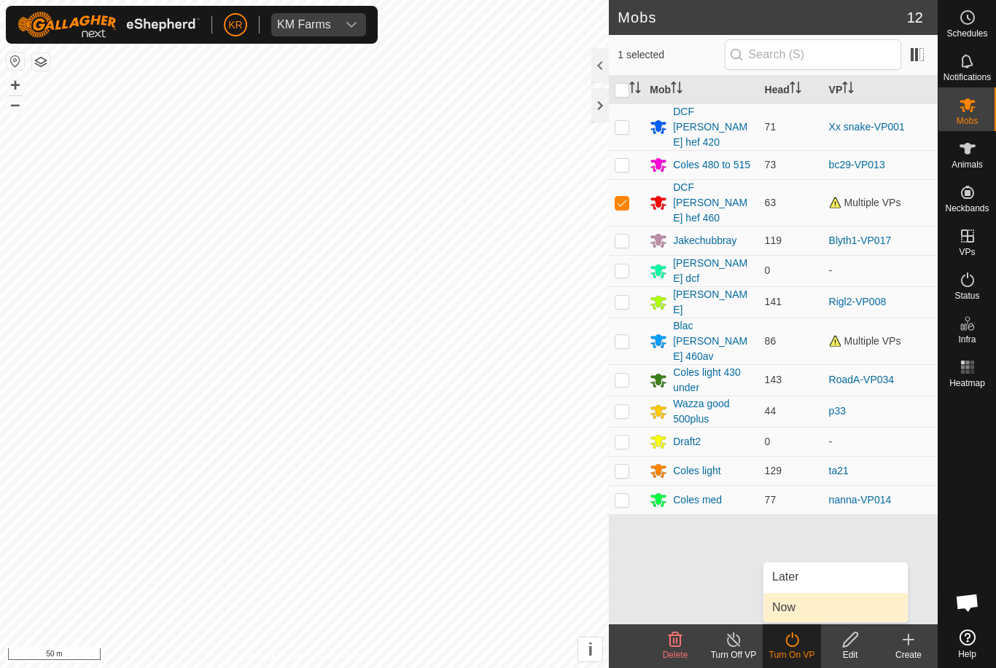
click at [824, 606] on link "Now" at bounding box center [835, 607] width 144 height 29
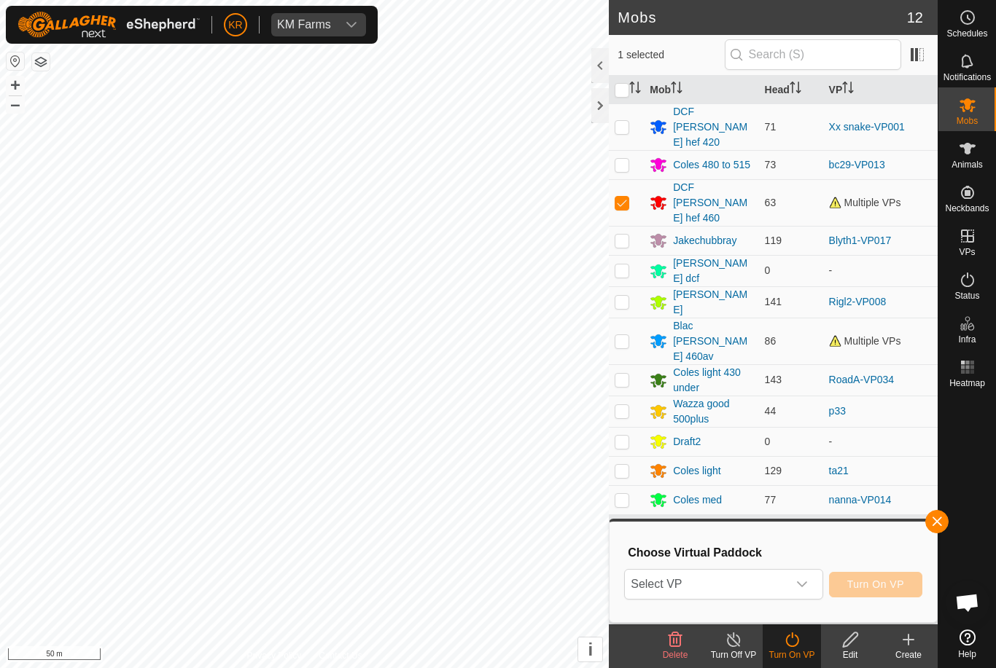
click at [799, 589] on icon "dropdown trigger" at bounding box center [802, 585] width 12 height 12
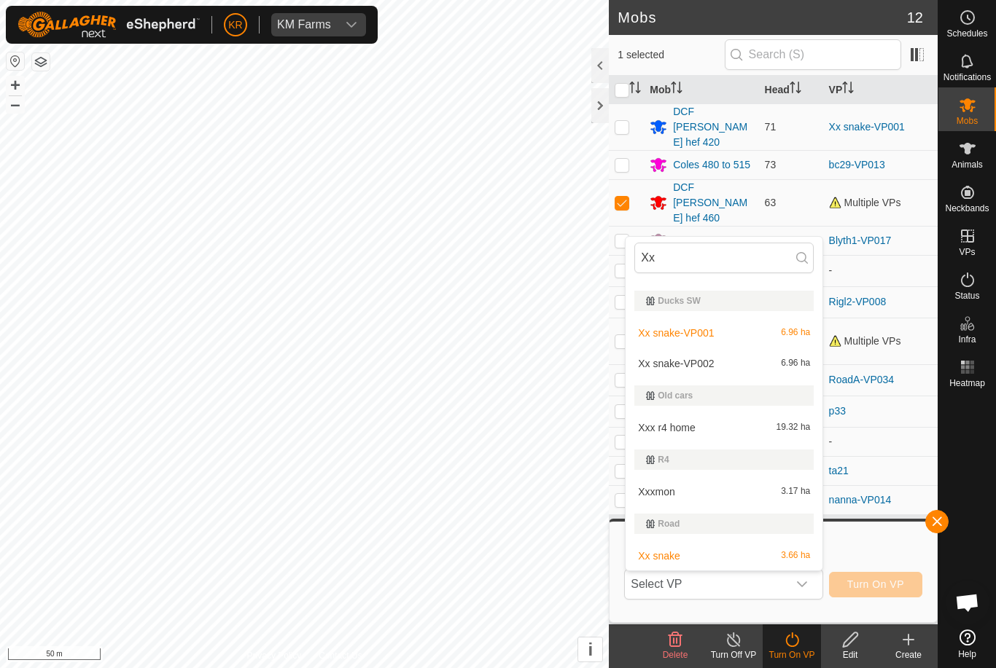
scroll to position [58, 0]
type input "Xx"
click at [758, 560] on div "Xx snake 3.66 ha" at bounding box center [723, 555] width 179 height 17
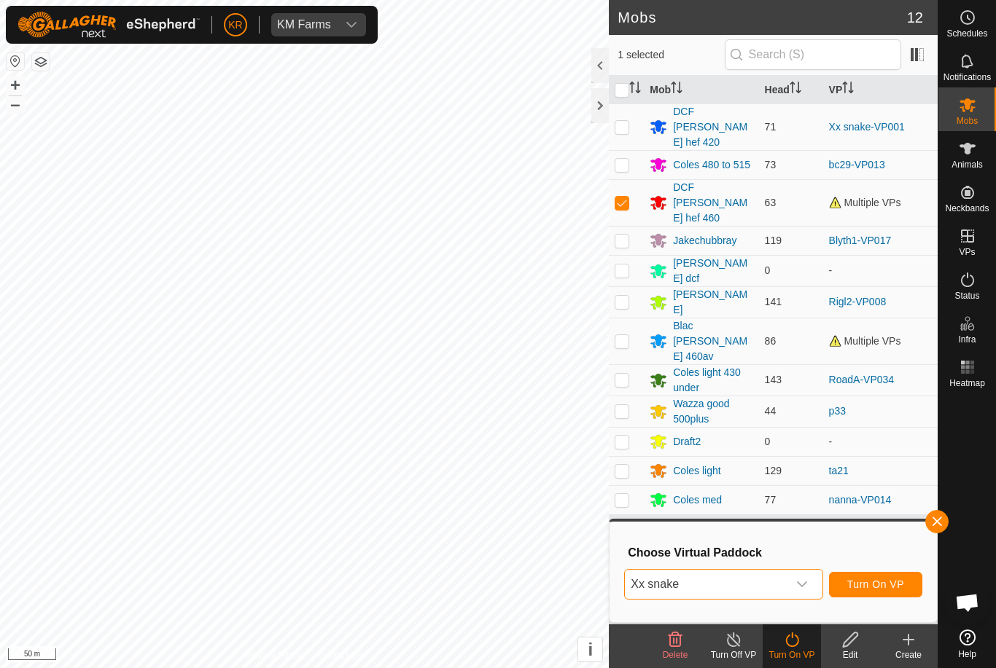
click at [887, 581] on span "Turn On VP" at bounding box center [875, 585] width 57 height 12
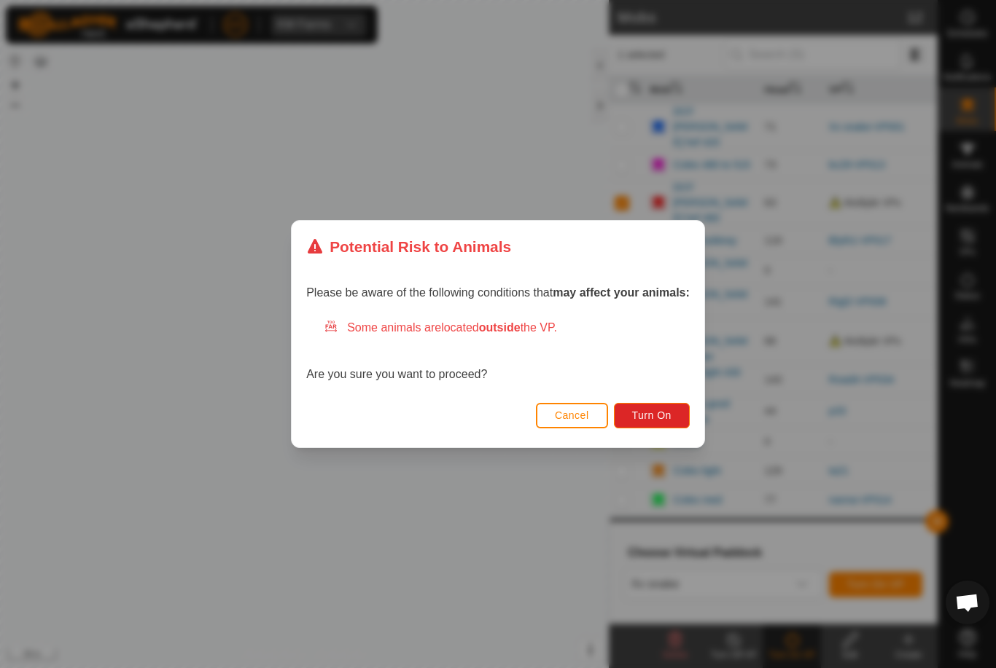
click at [678, 416] on button "Turn On" at bounding box center [652, 416] width 76 height 26
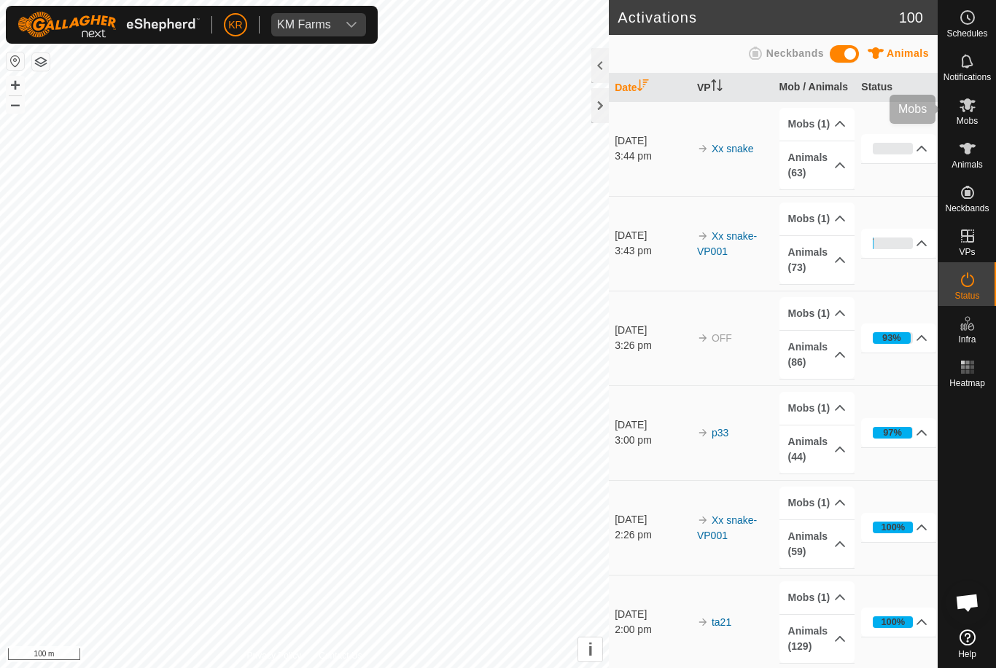
click at [976, 114] on es-mob-svg-icon at bounding box center [967, 104] width 26 height 23
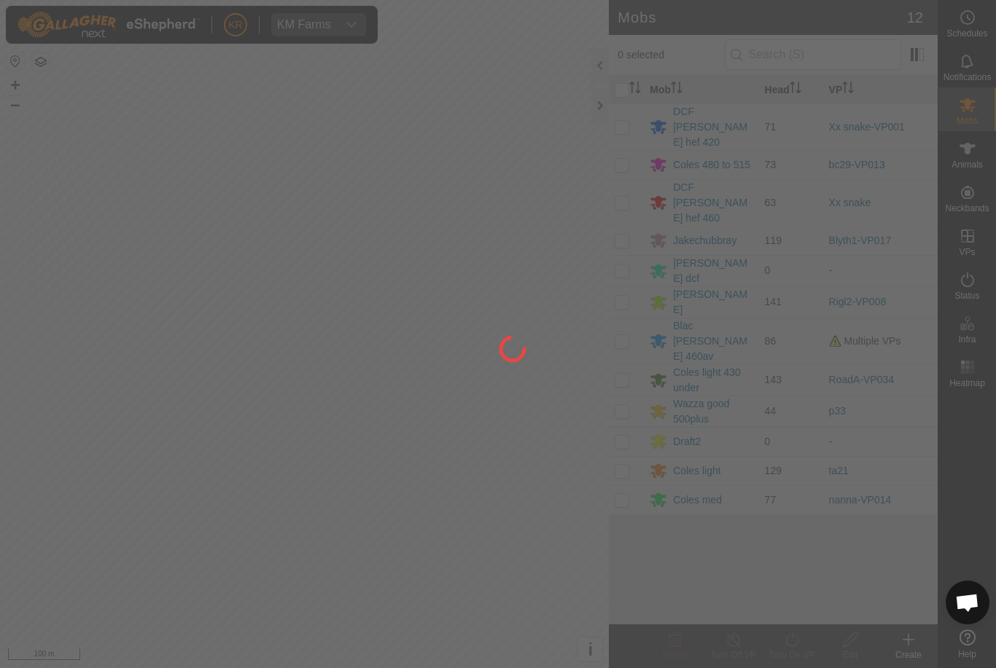
click at [719, 291] on div at bounding box center [498, 334] width 996 height 668
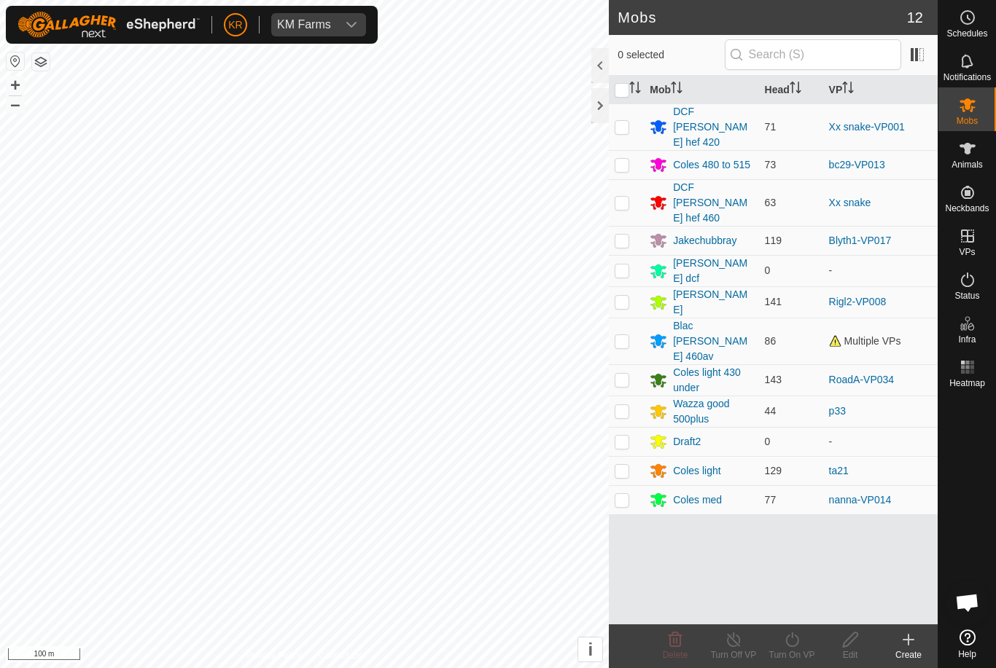
click at [718, 318] on div "Blac Roy 460av" at bounding box center [712, 341] width 79 height 46
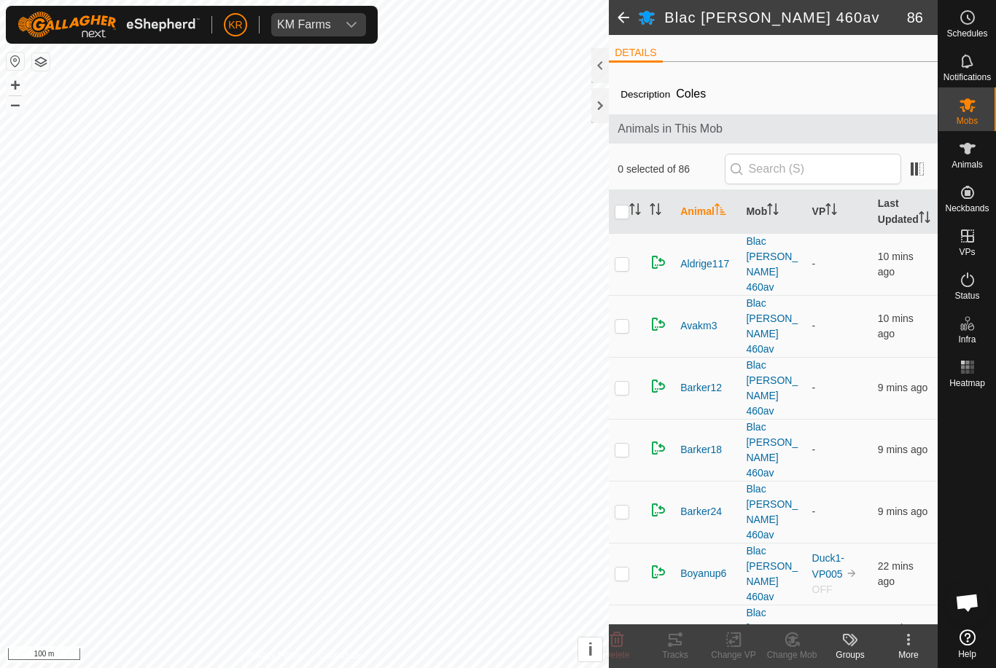
click at [909, 645] on icon at bounding box center [908, 644] width 3 height 3
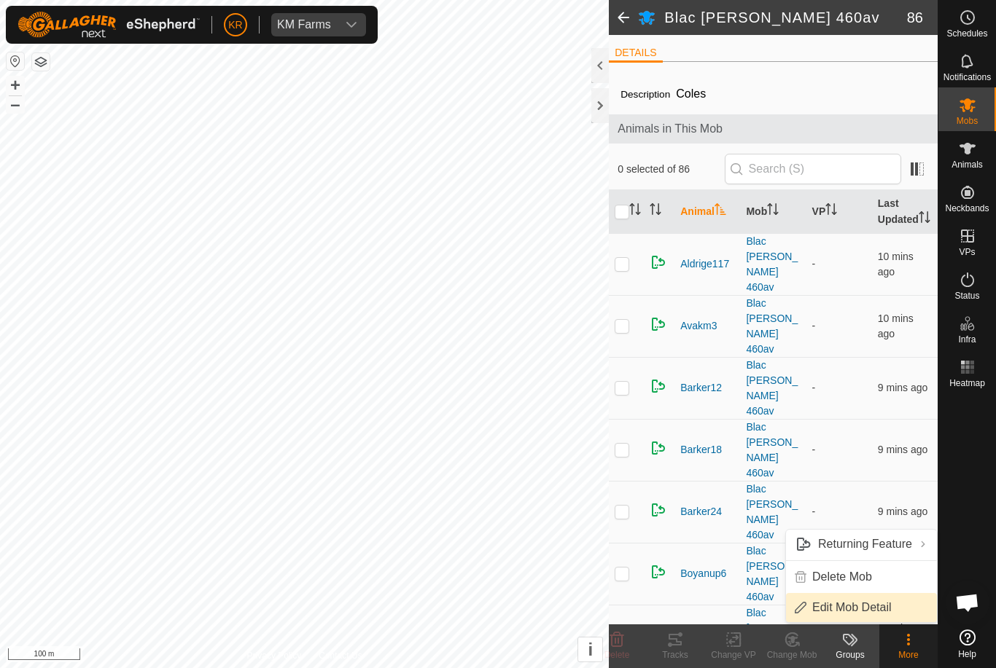
click at [887, 614] on span "Edit Mob Detail" at bounding box center [851, 607] width 79 height 17
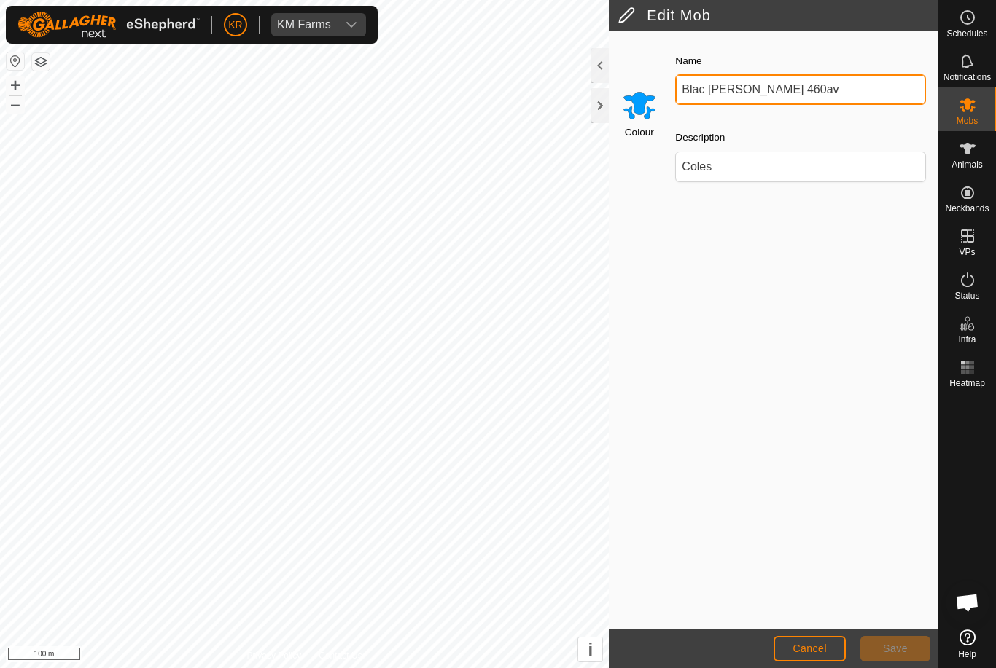
click at [795, 91] on input "Blac Roy 460av" at bounding box center [800, 89] width 251 height 31
type input "Blac [PERSON_NAME] 480 520"
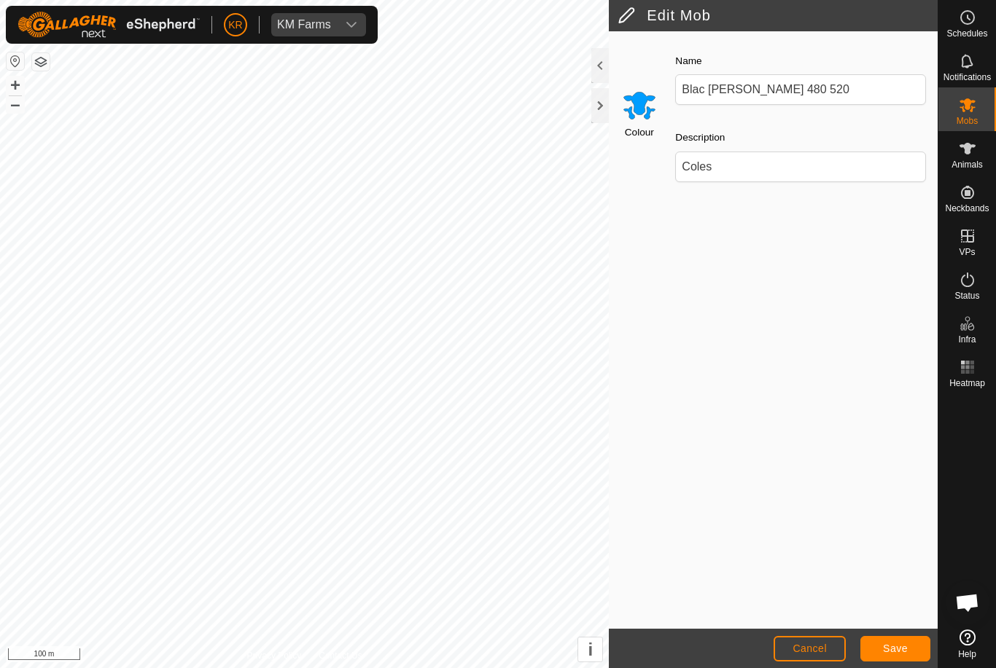
click at [895, 650] on span "Save" at bounding box center [895, 649] width 25 height 12
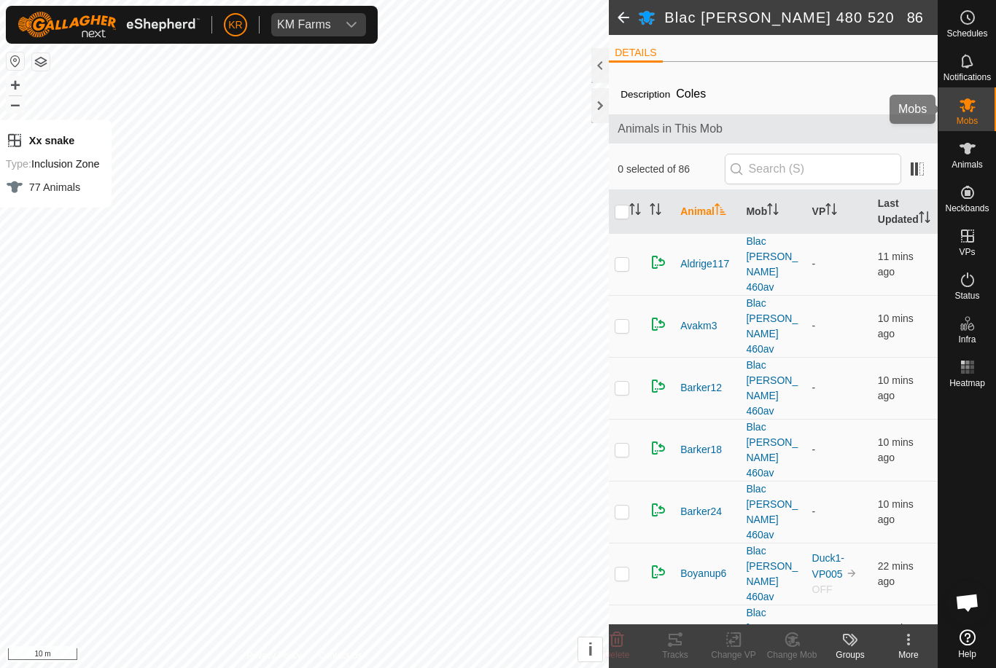
click at [984, 115] on div "Mobs" at bounding box center [967, 109] width 58 height 44
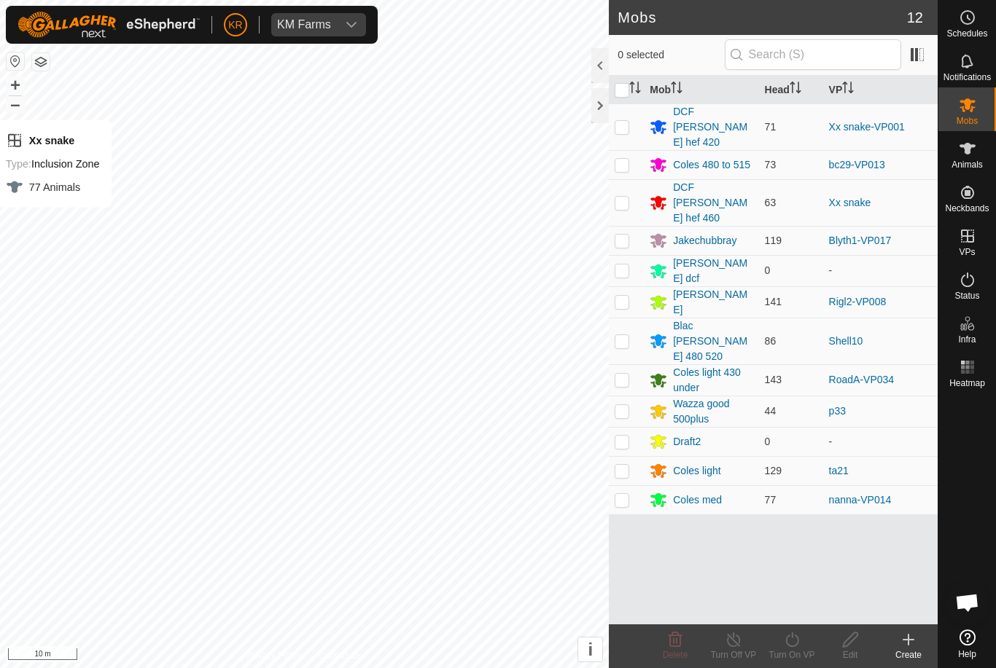
click at [697, 434] on div "Draft2" at bounding box center [687, 441] width 28 height 15
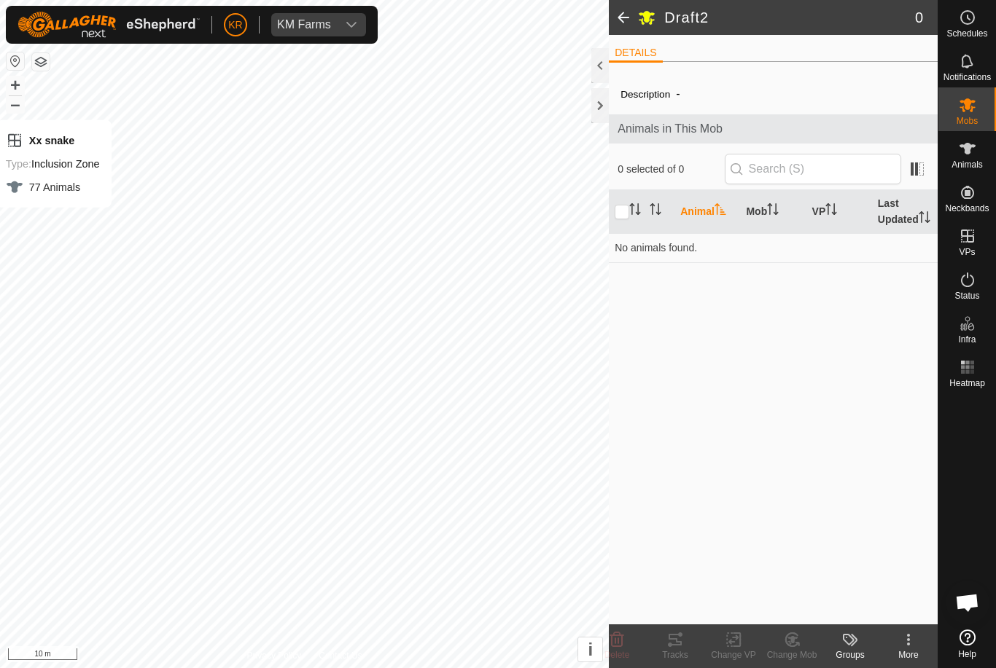
click at [906, 645] on icon at bounding box center [907, 639] width 17 height 17
click at [882, 609] on span "Edit Mob Detail" at bounding box center [851, 607] width 79 height 17
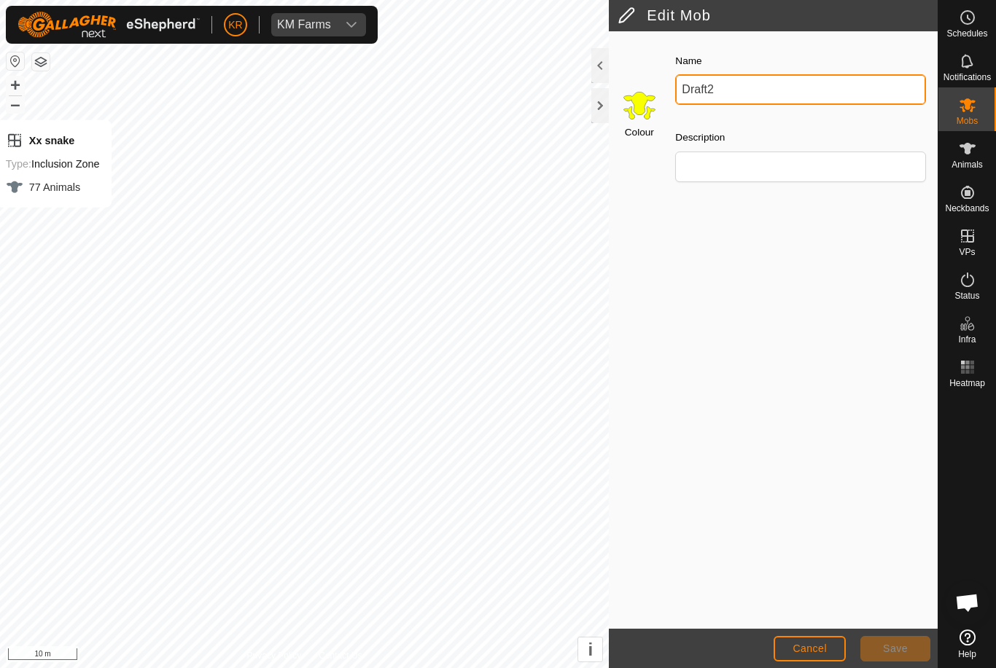
click at [738, 92] on input "Draft2" at bounding box center [800, 89] width 251 height 31
type input "D"
type input "[PERSON_NAME] 440480"
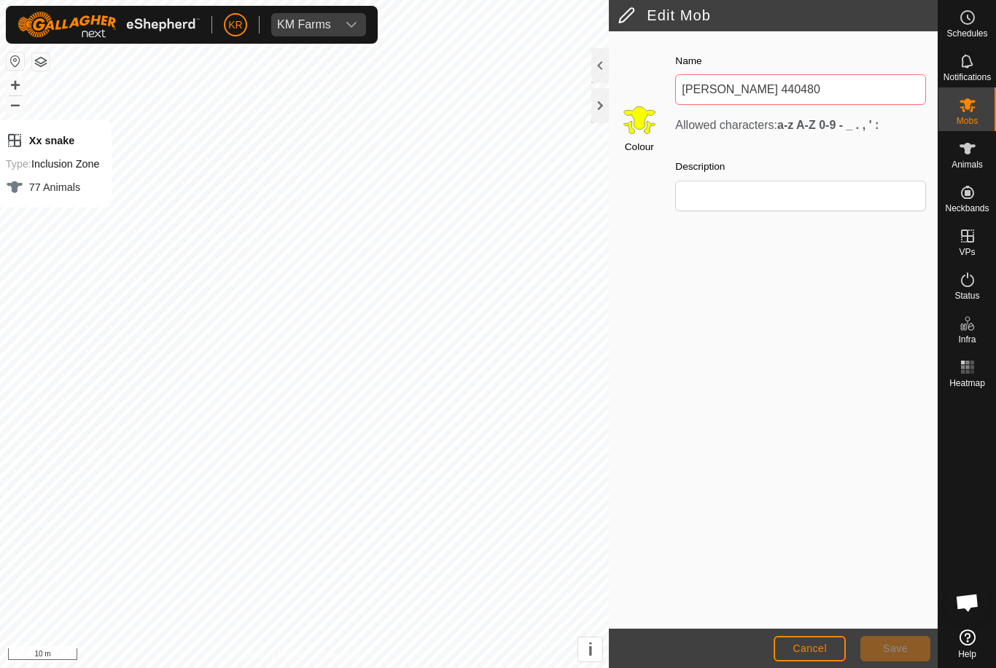
click at [904, 650] on span "Save" at bounding box center [895, 649] width 25 height 12
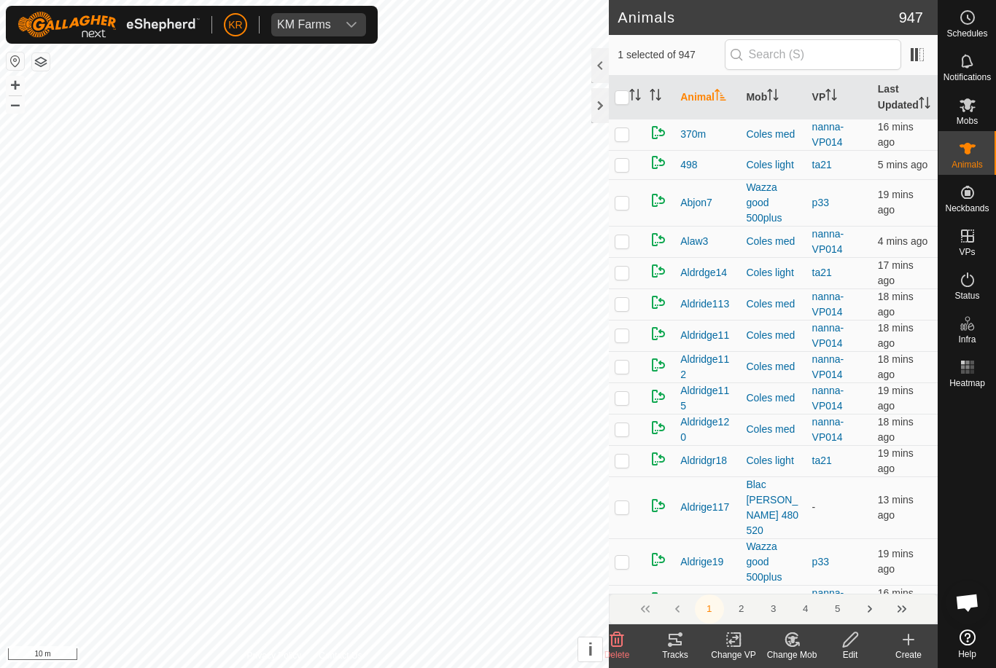
click at [797, 646] on icon at bounding box center [792, 639] width 18 height 17
click at [847, 583] on span "Choose Mob..." at bounding box center [833, 576] width 76 height 17
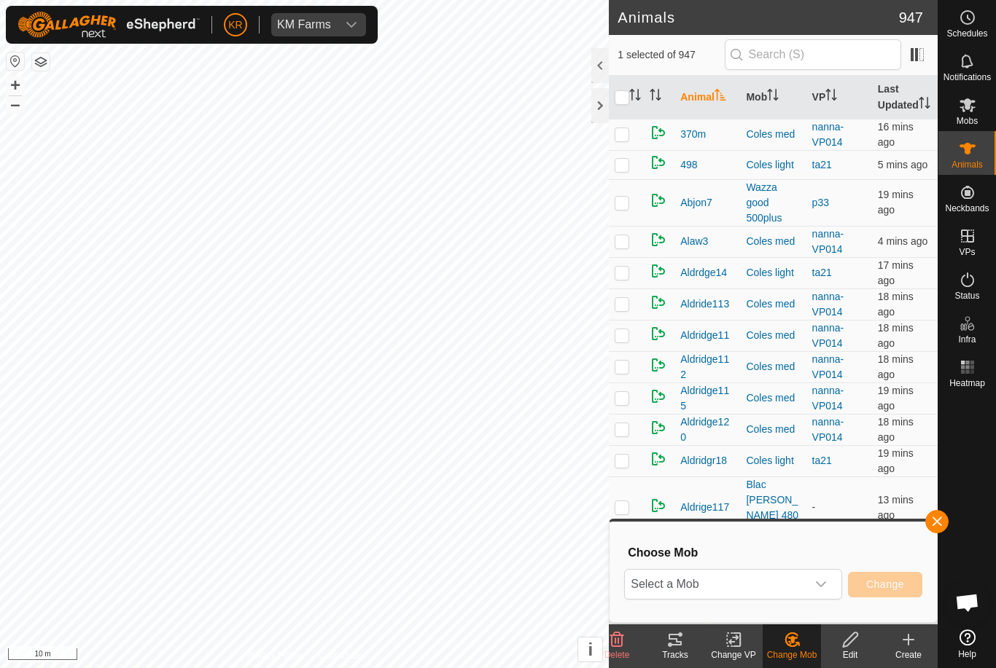
click at [805, 580] on span "Select a Mob" at bounding box center [715, 584] width 181 height 29
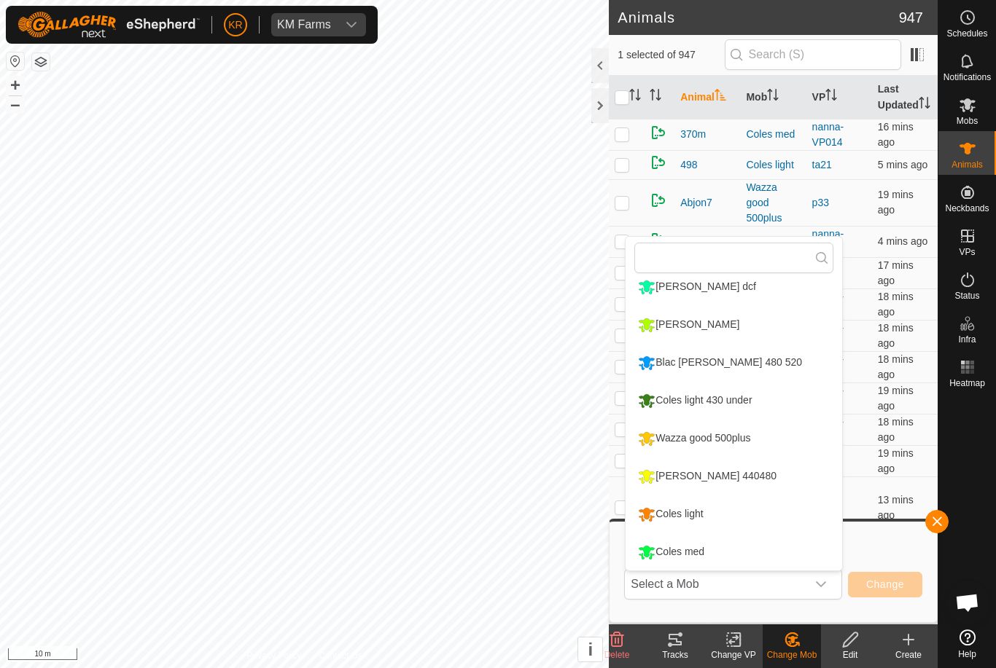
scroll to position [162, 0]
click at [767, 482] on li "[PERSON_NAME] 440480" at bounding box center [733, 476] width 216 height 36
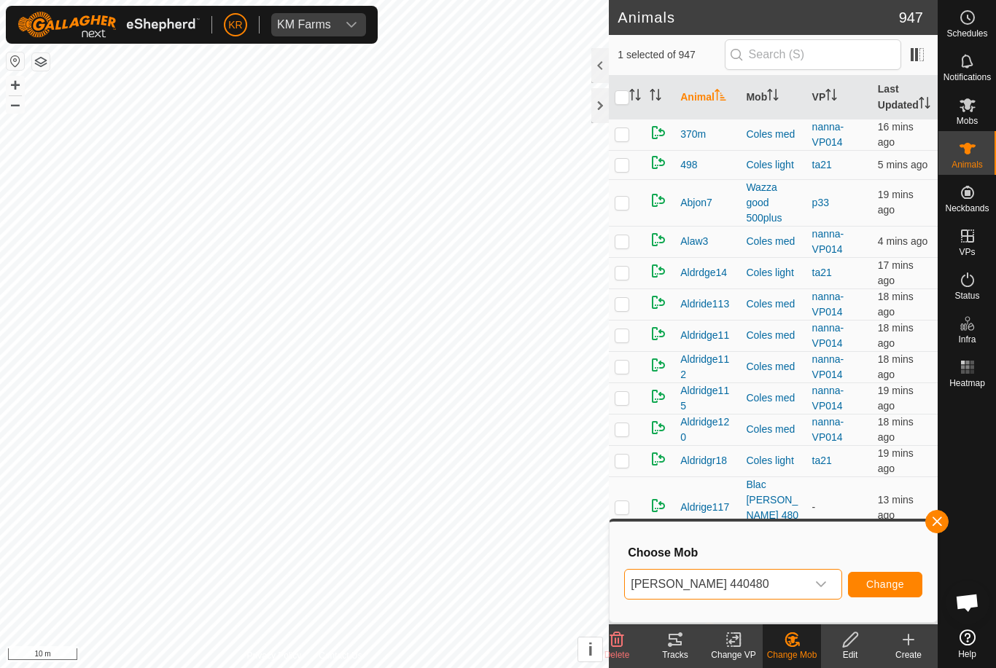
click at [893, 584] on span "Change" at bounding box center [885, 585] width 38 height 12
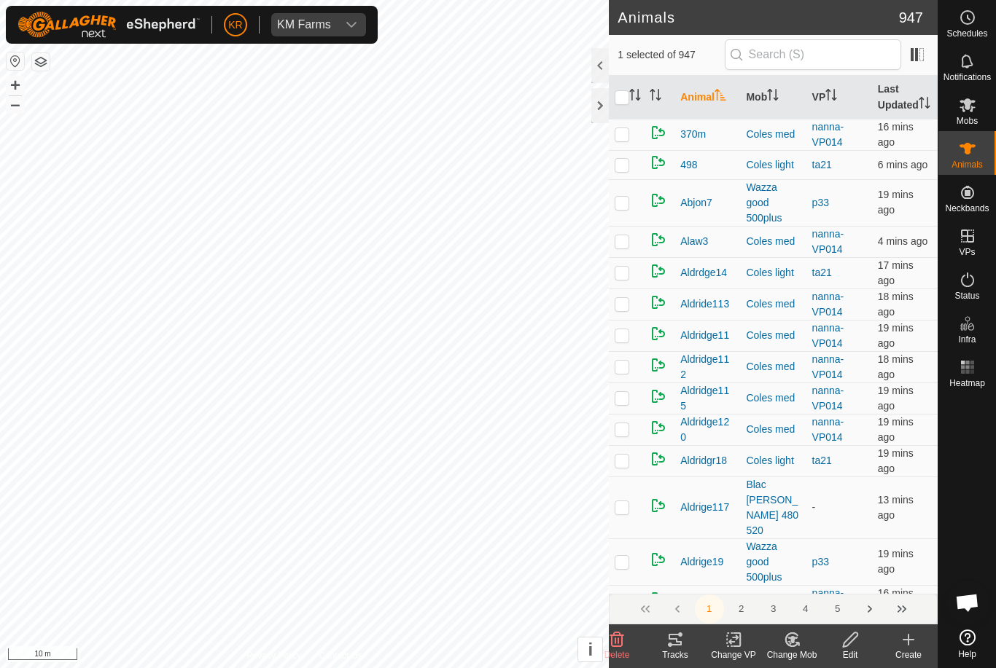
click at [800, 646] on icon at bounding box center [792, 639] width 18 height 17
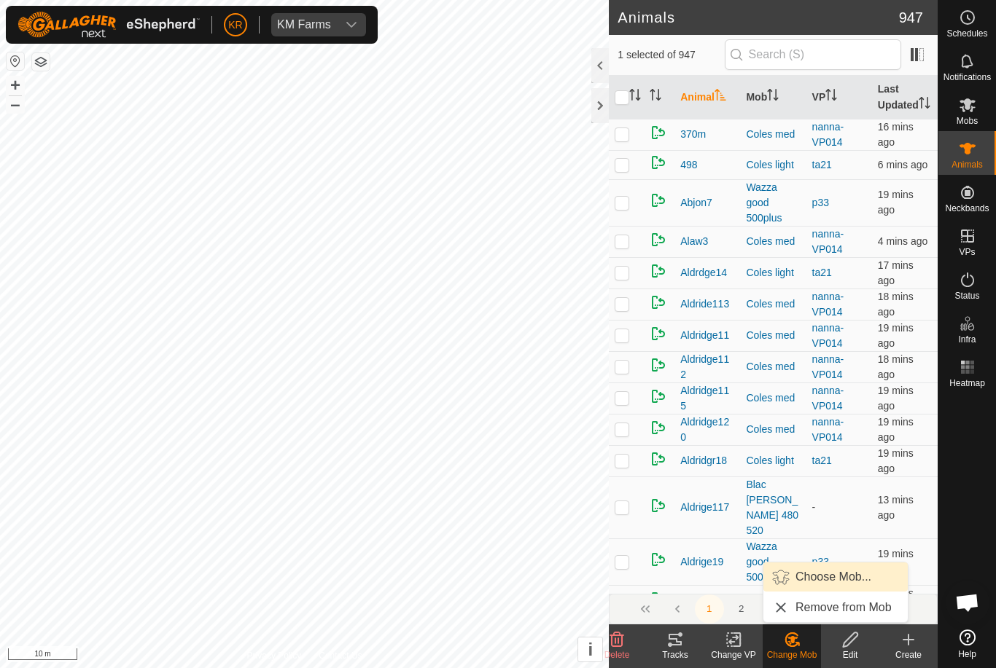
click at [822, 576] on span "Choose Mob..." at bounding box center [833, 576] width 76 height 17
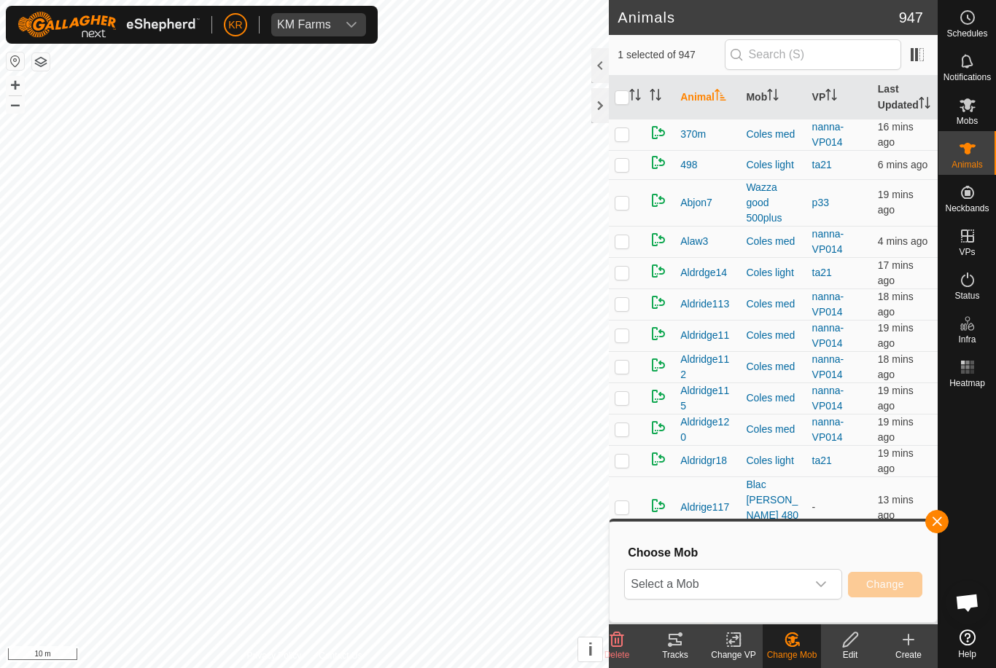
click at [804, 582] on span "Select a Mob" at bounding box center [715, 584] width 181 height 29
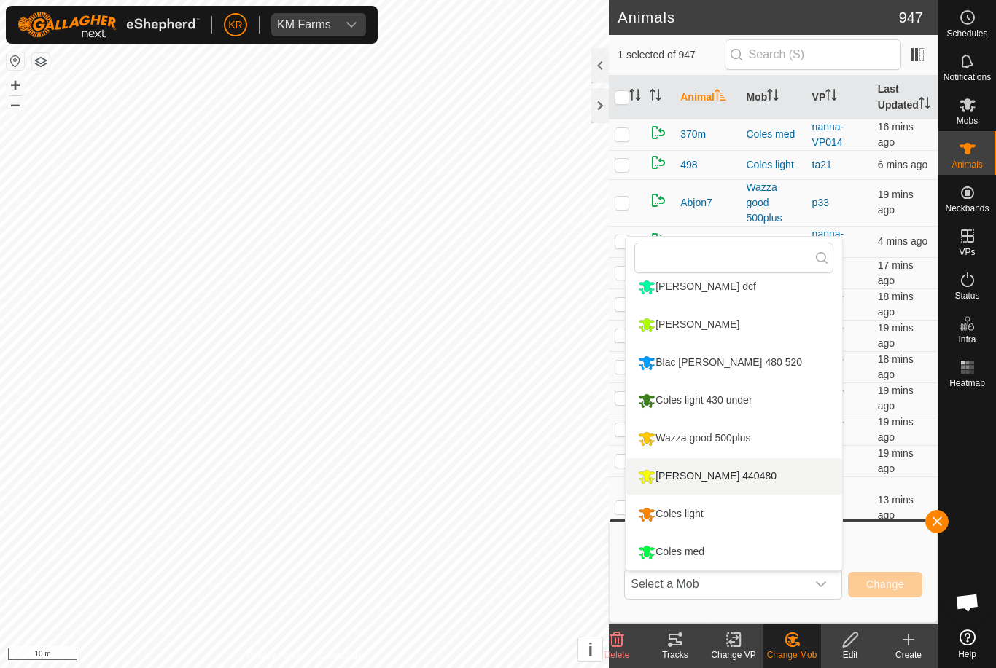
click at [770, 483] on li "[PERSON_NAME] 440480" at bounding box center [733, 476] width 216 height 36
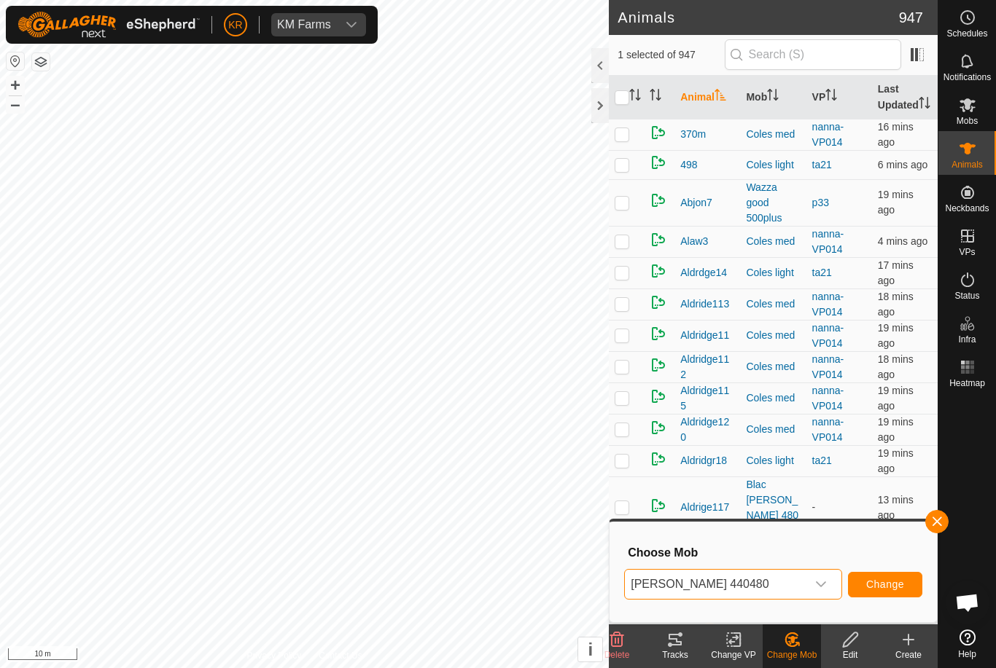
click at [883, 581] on span "Change" at bounding box center [885, 585] width 38 height 12
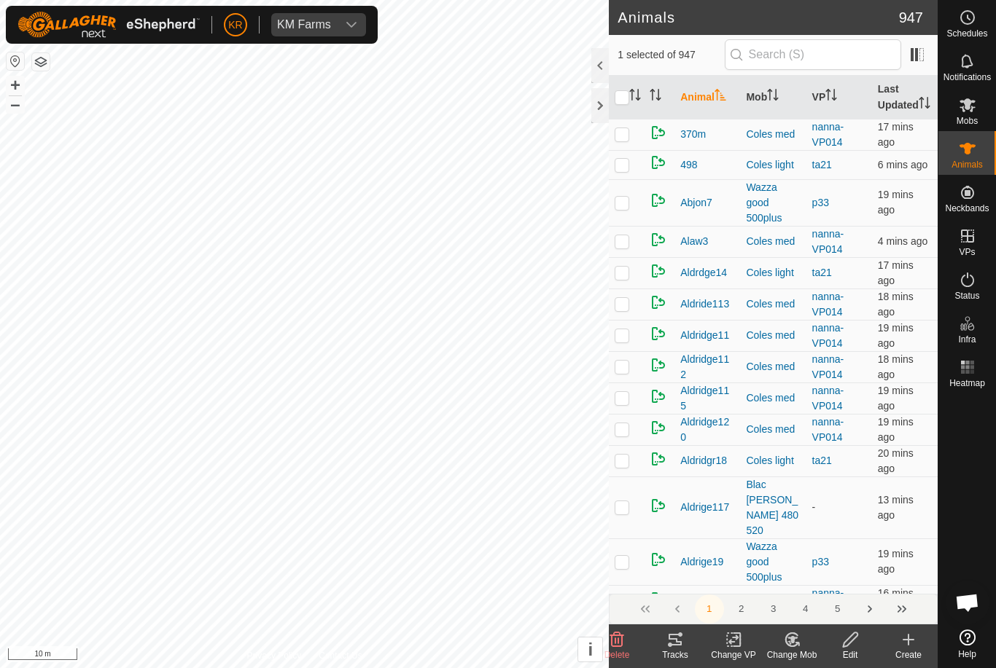
click at [802, 652] on div "Change Mob" at bounding box center [791, 655] width 58 height 13
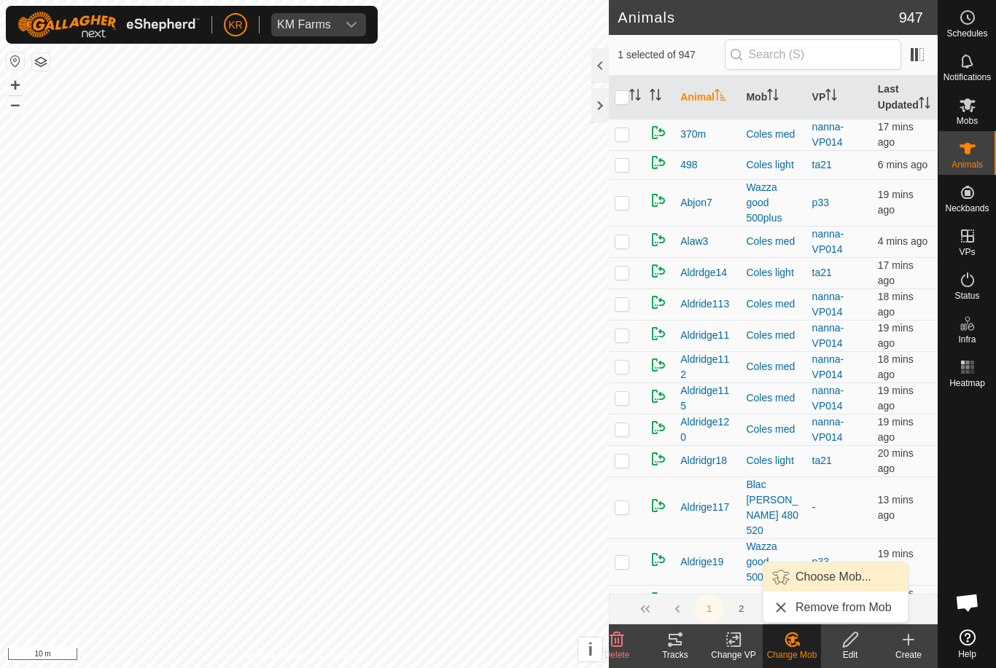
click at [832, 576] on span "Choose Mob..." at bounding box center [833, 576] width 76 height 17
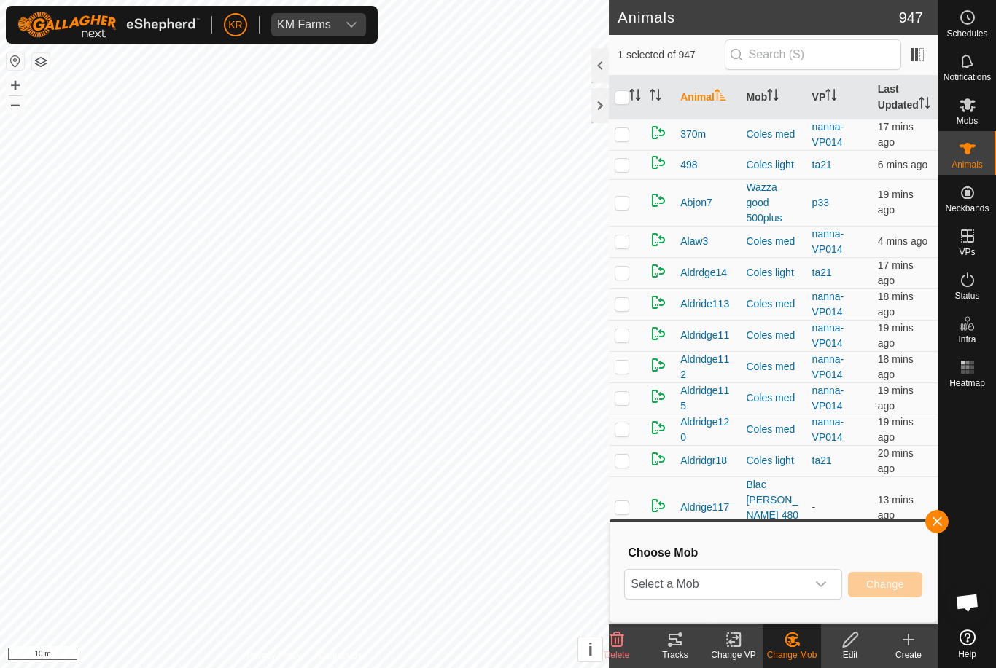
click at [821, 593] on div "dropdown trigger" at bounding box center [820, 584] width 29 height 29
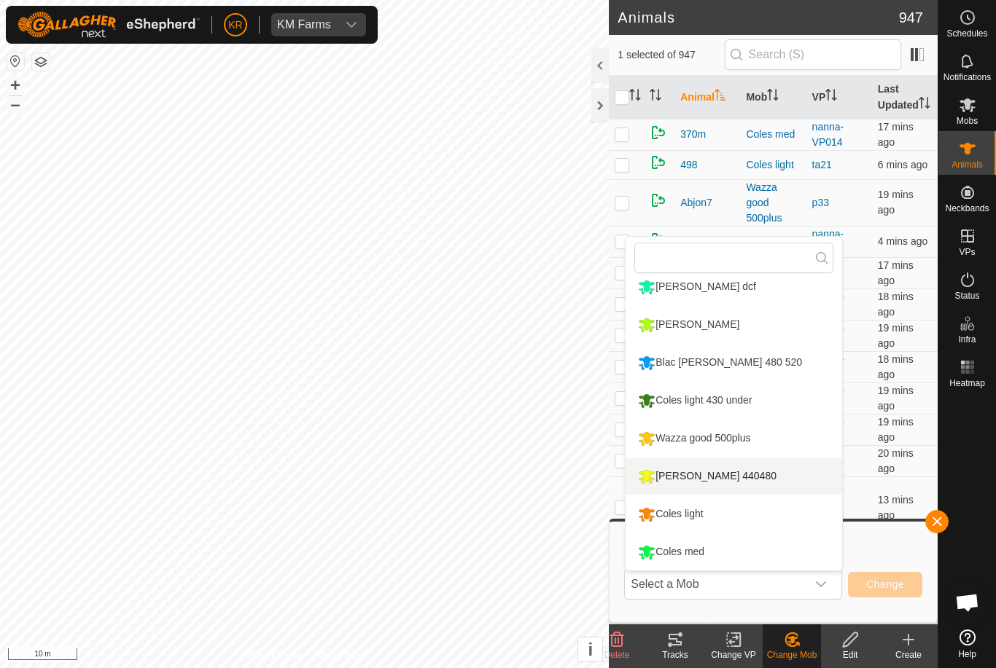
click at [773, 486] on li "[PERSON_NAME] 440480" at bounding box center [733, 476] width 216 height 36
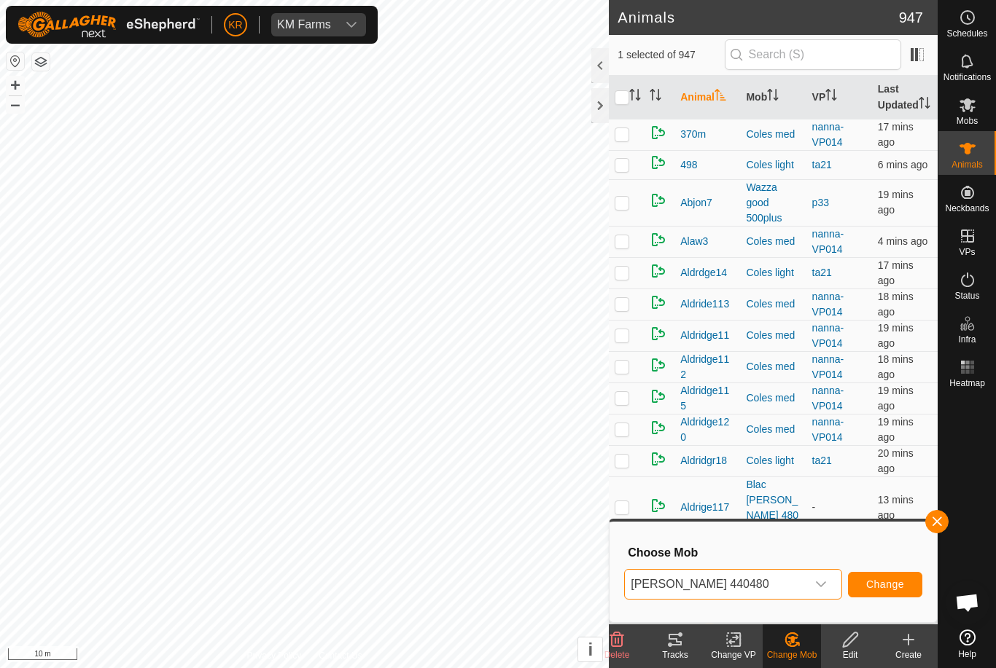
click at [893, 584] on span "Change" at bounding box center [885, 585] width 38 height 12
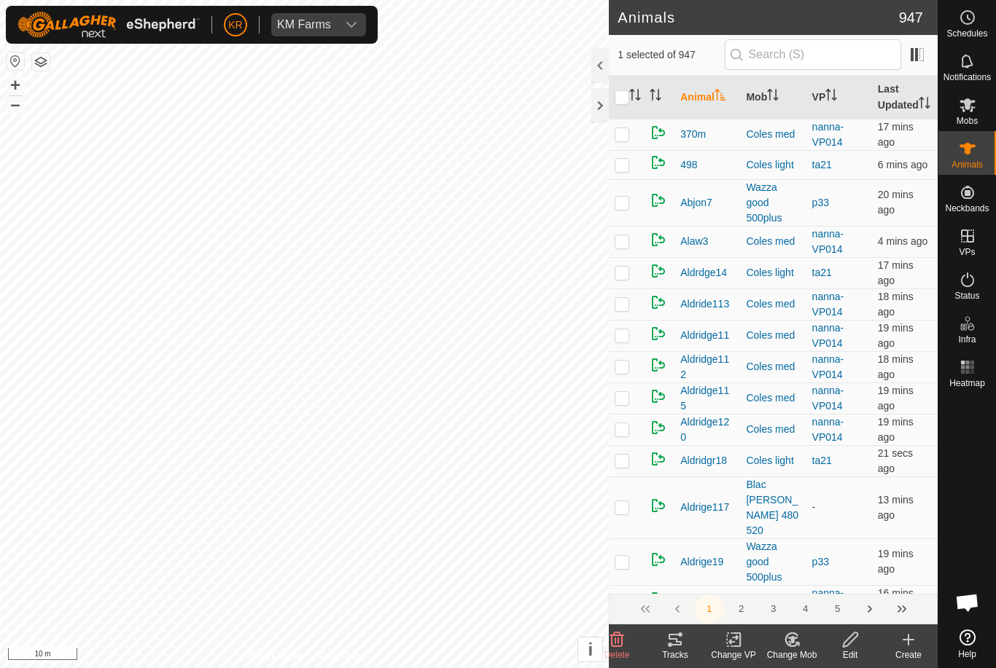
click at [792, 654] on div "Change Mob" at bounding box center [791, 655] width 58 height 13
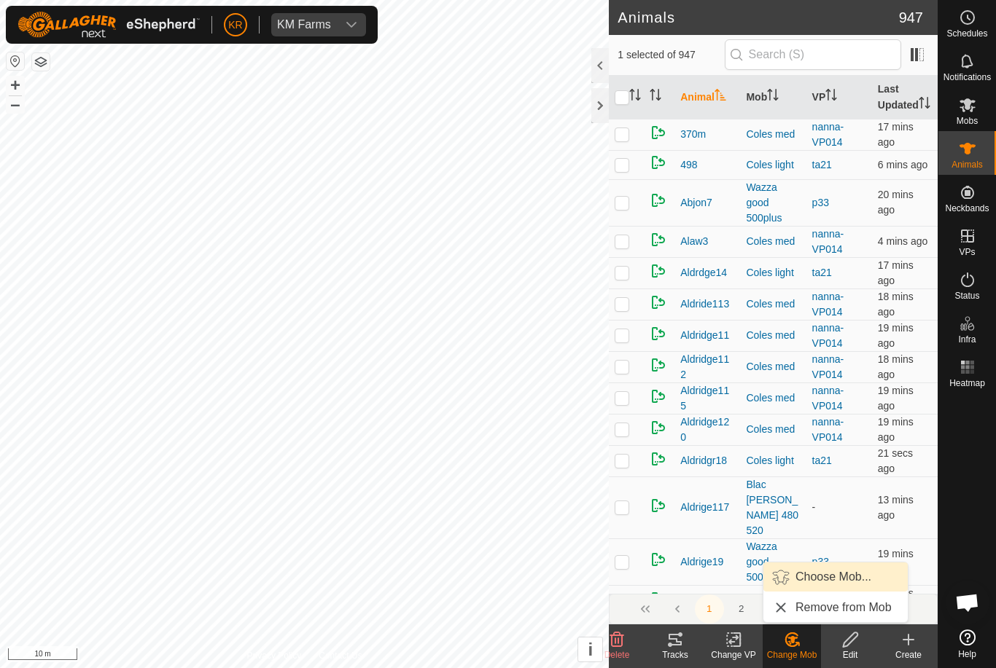
click at [818, 579] on span "Choose Mob..." at bounding box center [833, 576] width 76 height 17
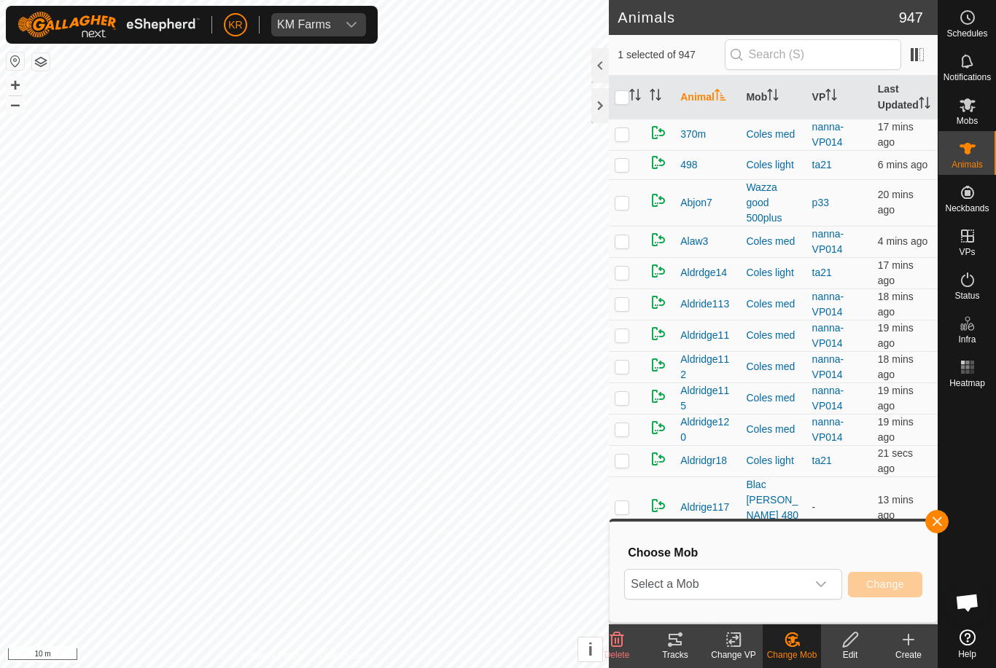
click at [802, 598] on span "Select a Mob" at bounding box center [715, 584] width 181 height 29
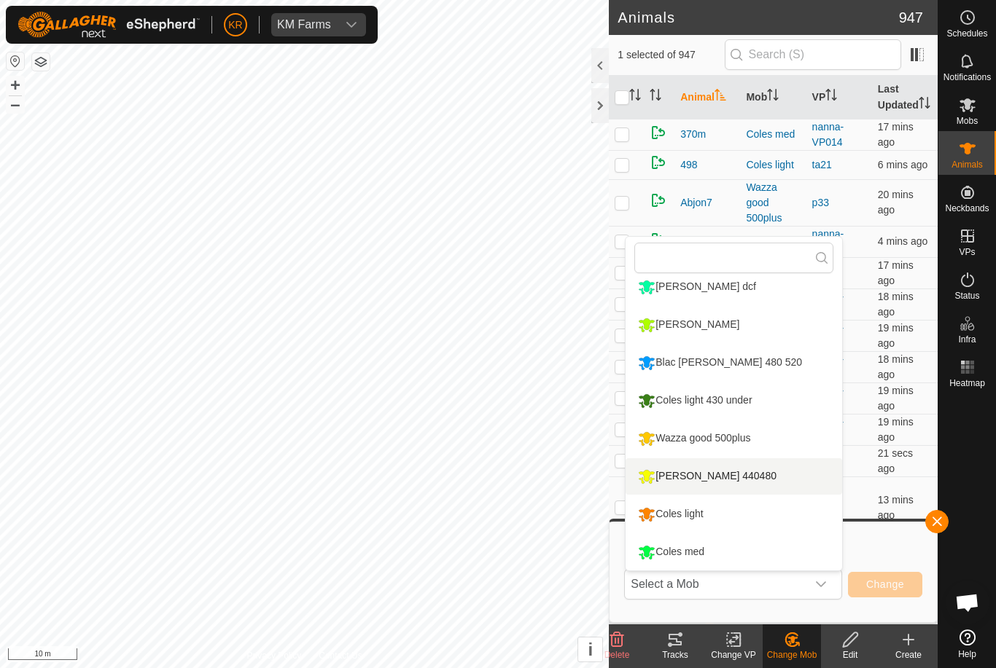
click at [768, 482] on li "[PERSON_NAME] 440480" at bounding box center [733, 476] width 216 height 36
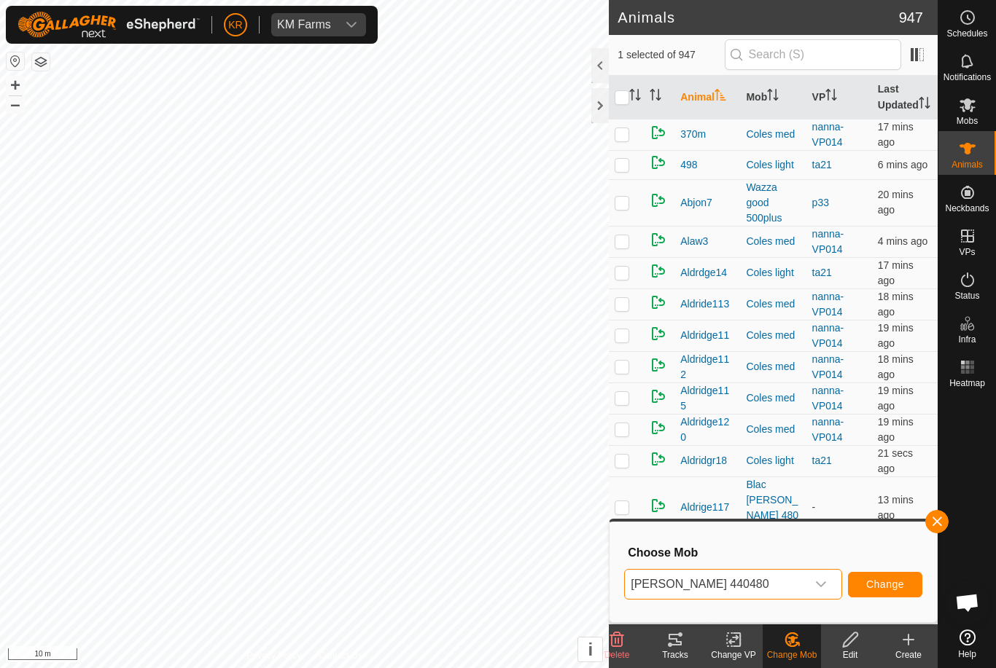
click at [893, 582] on span "Change" at bounding box center [885, 585] width 38 height 12
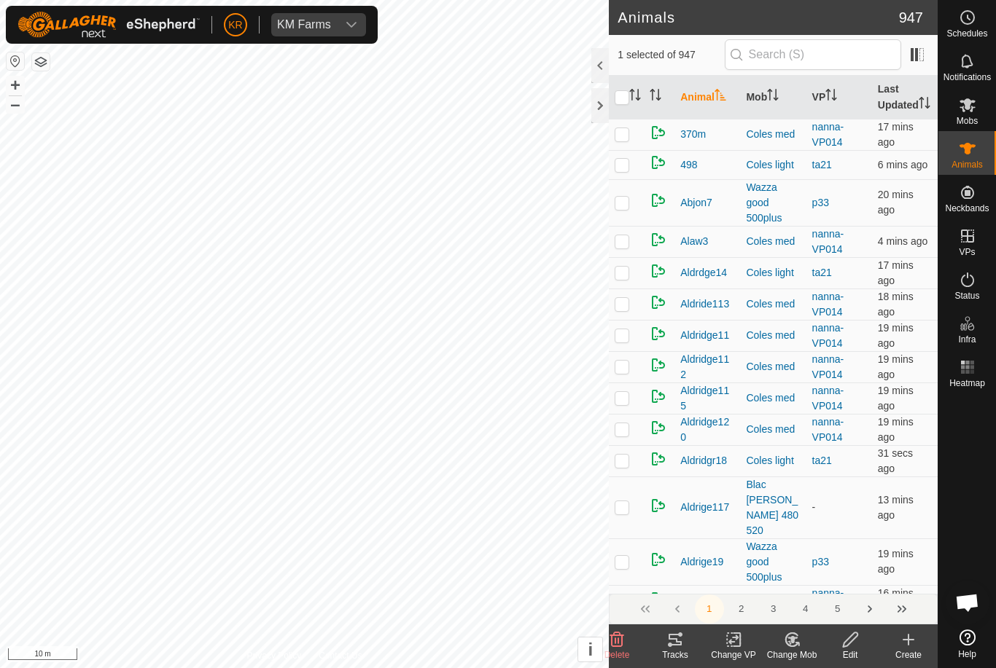
click at [802, 641] on change-mob-svg-icon at bounding box center [791, 639] width 58 height 17
click at [830, 579] on span "Choose Mob..." at bounding box center [833, 576] width 76 height 17
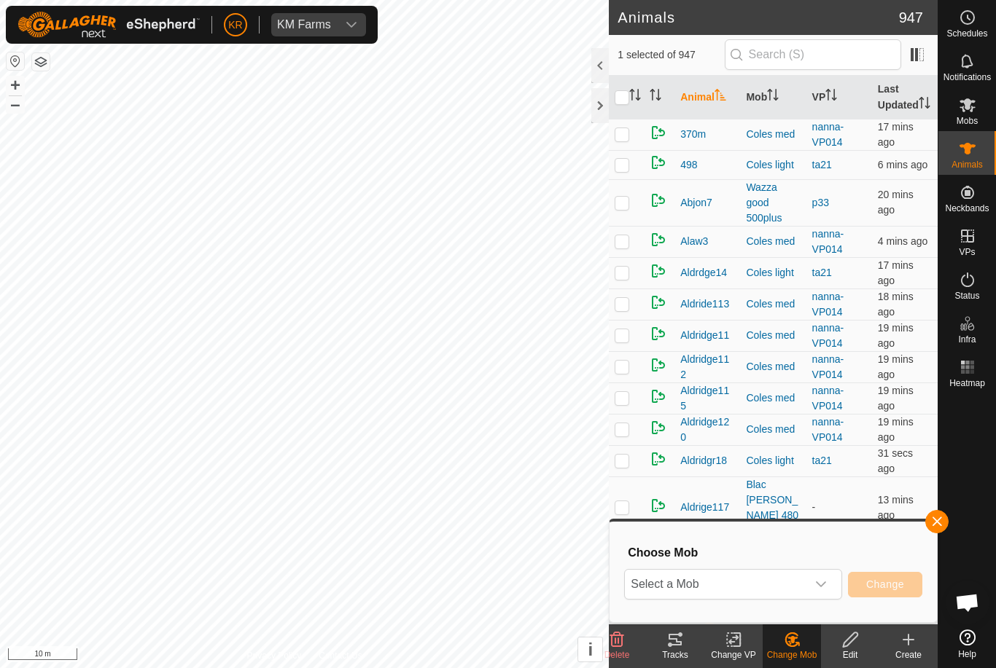
click at [805, 591] on span "Select a Mob" at bounding box center [715, 584] width 181 height 29
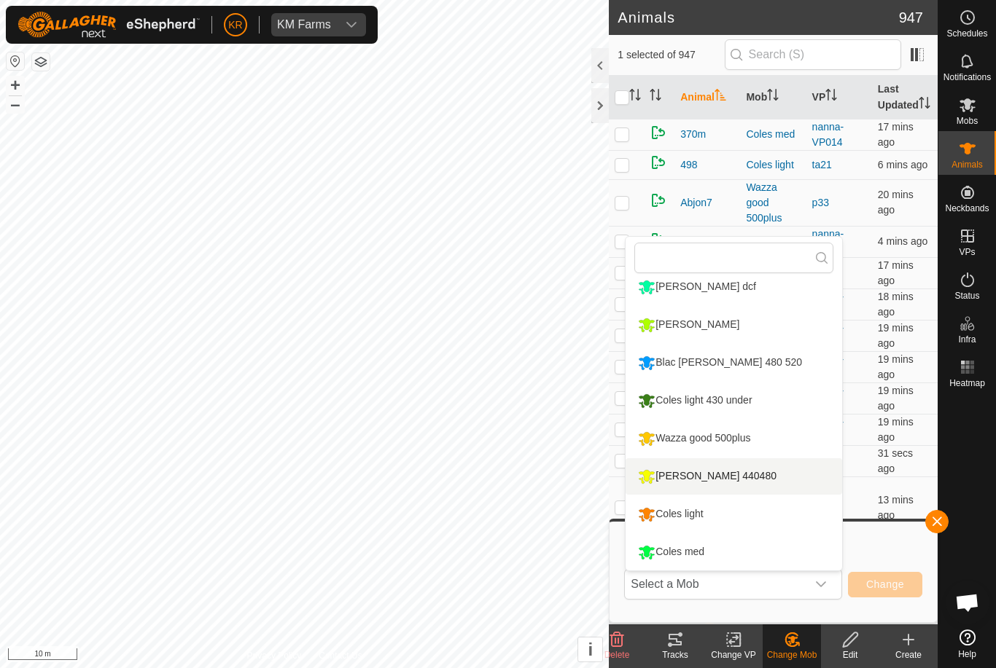
click at [775, 484] on li "[PERSON_NAME] 440480" at bounding box center [733, 476] width 216 height 36
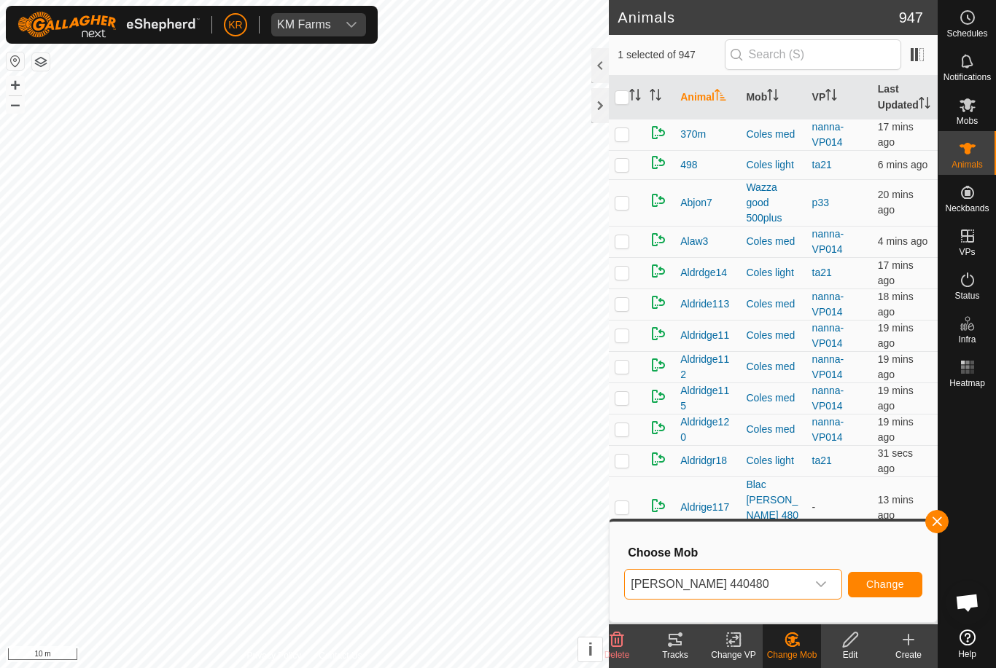
click at [891, 586] on span "Change" at bounding box center [885, 585] width 38 height 12
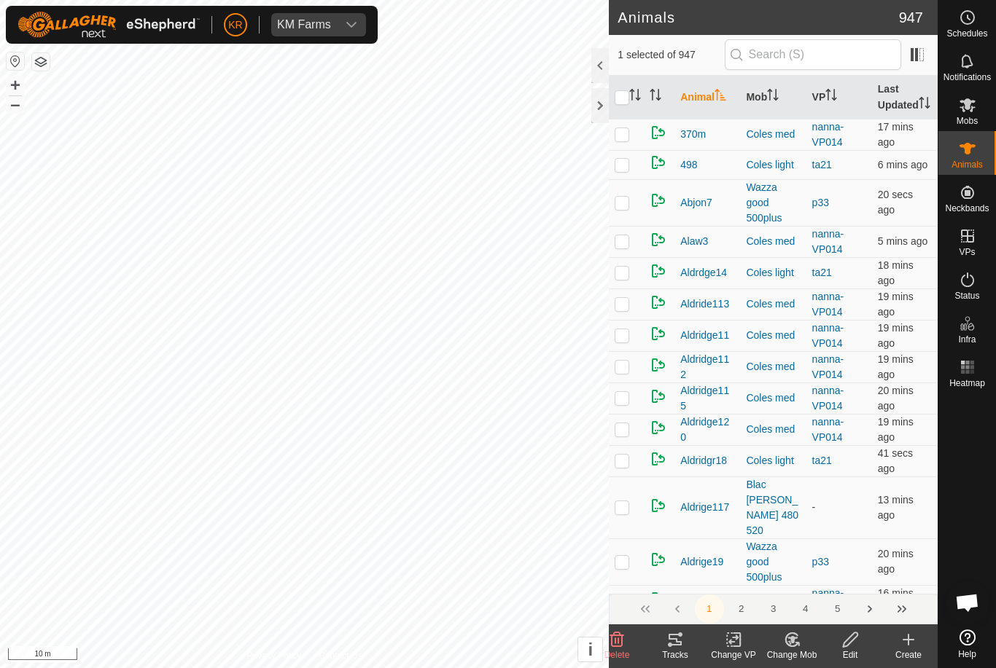
click at [801, 649] on div "Change Mob" at bounding box center [791, 655] width 58 height 13
click at [839, 586] on link "Choose Mob..." at bounding box center [835, 577] width 144 height 29
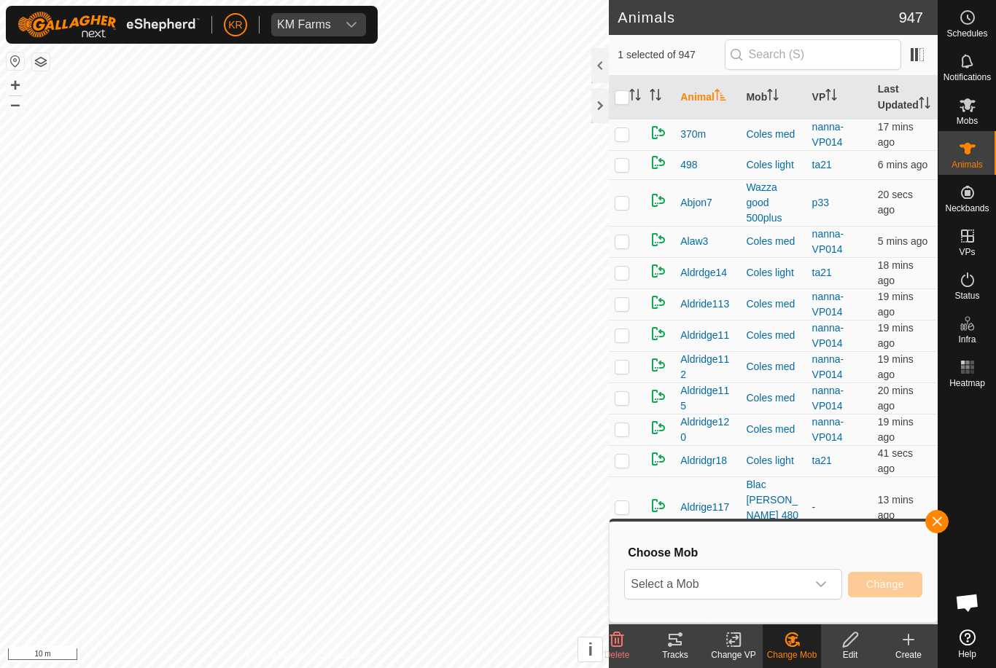
click at [822, 595] on div "dropdown trigger" at bounding box center [820, 584] width 29 height 29
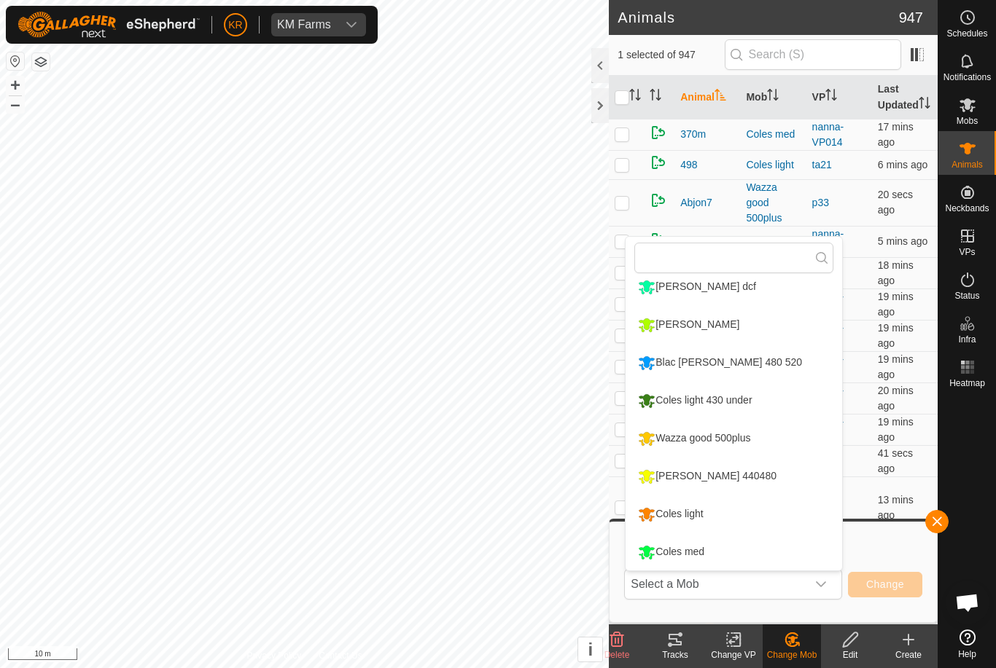
click at [779, 482] on li "[PERSON_NAME] 440480" at bounding box center [733, 476] width 216 height 36
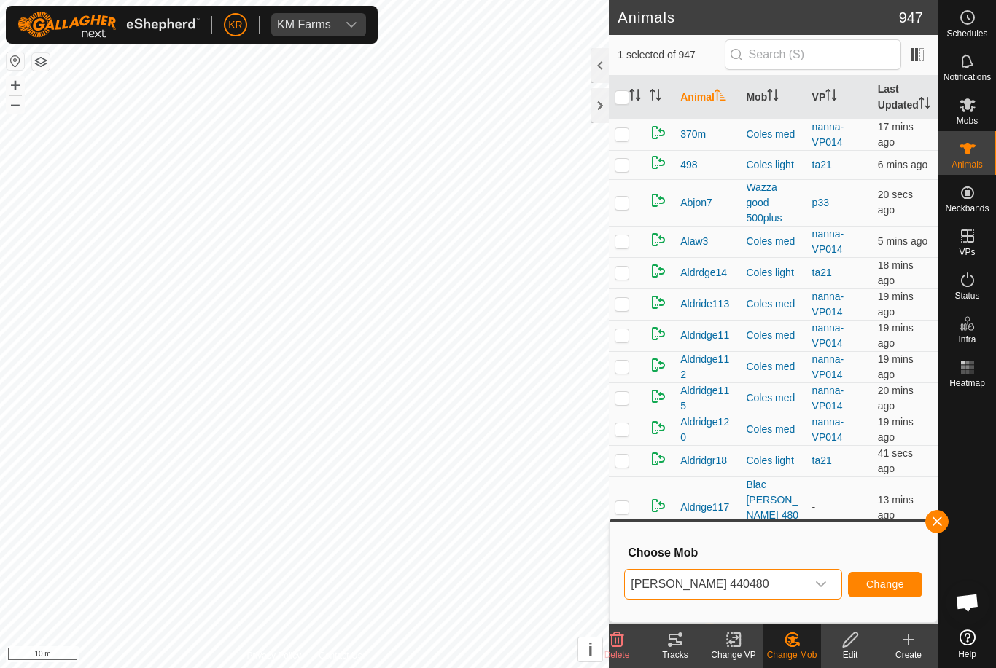
click at [891, 587] on span "Change" at bounding box center [885, 585] width 38 height 12
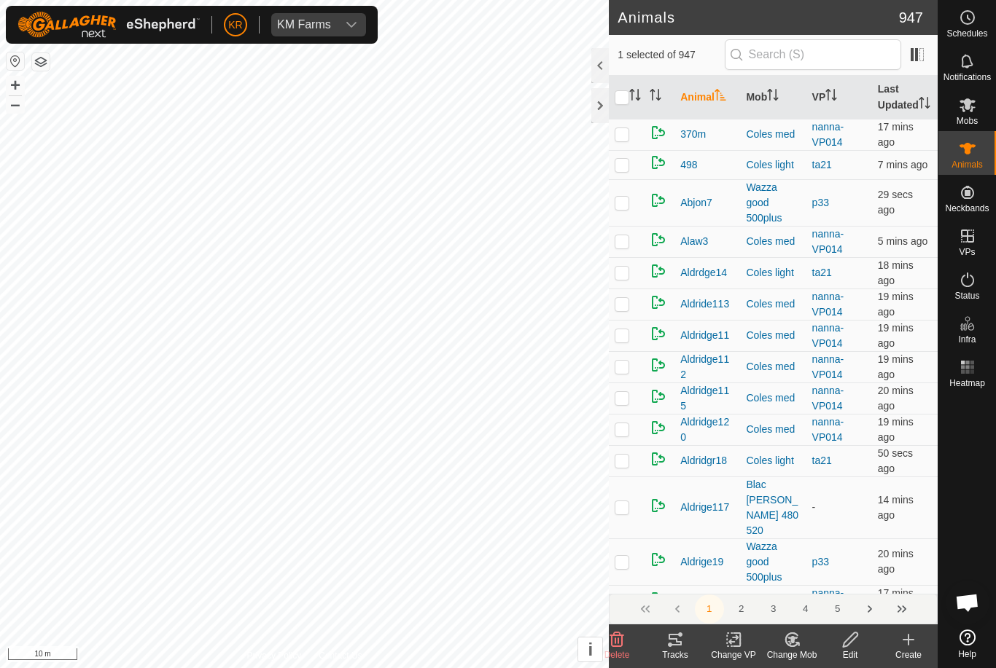
click at [798, 646] on icon at bounding box center [792, 639] width 18 height 17
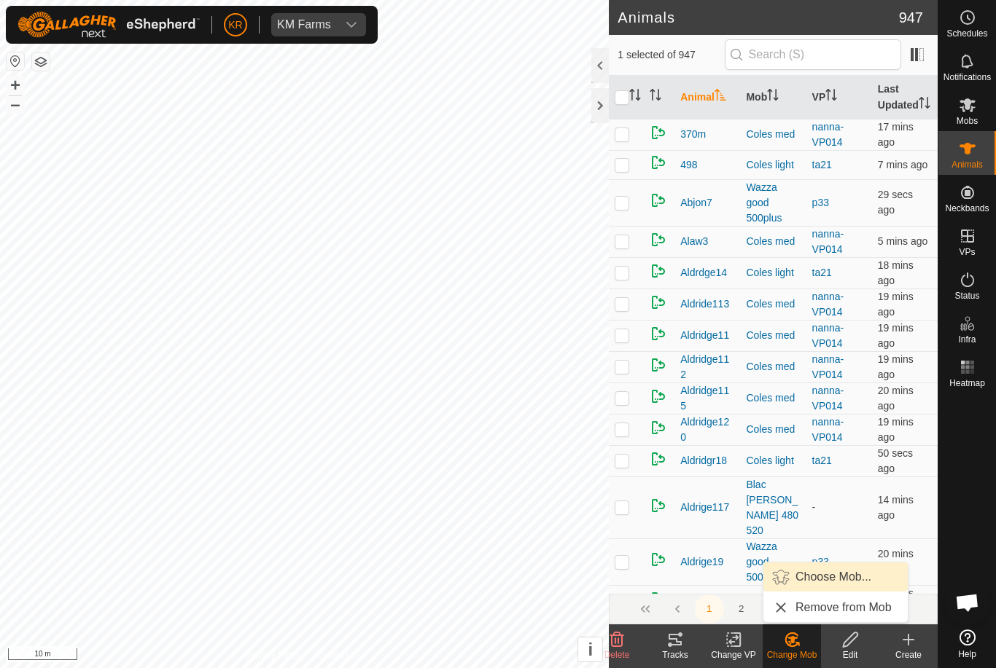
click at [832, 585] on span "Choose Mob..." at bounding box center [833, 576] width 76 height 17
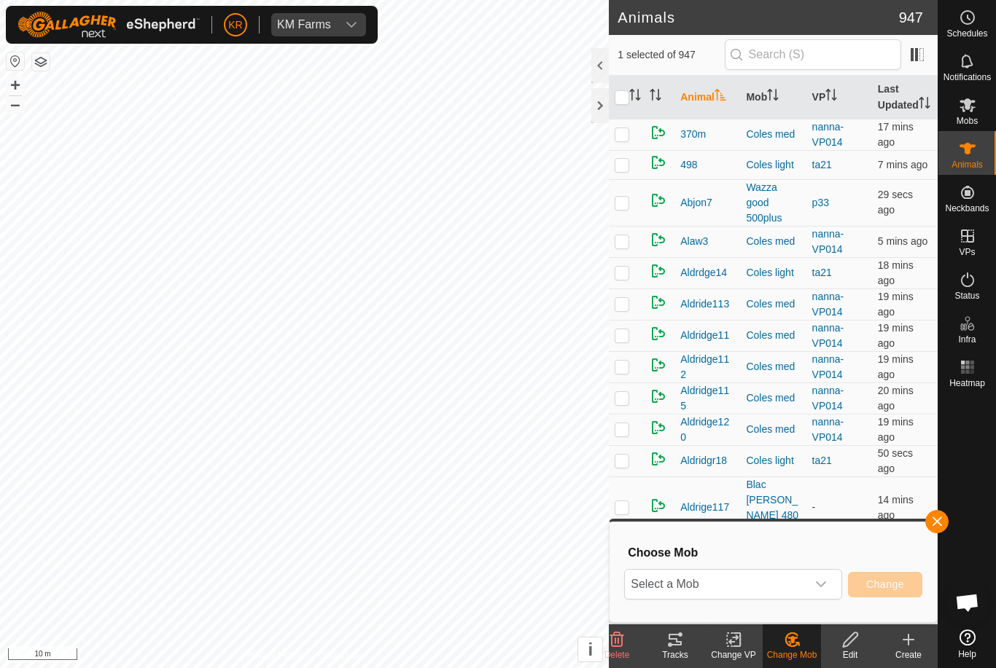
click at [821, 587] on icon "dropdown trigger" at bounding box center [821, 585] width 10 height 6
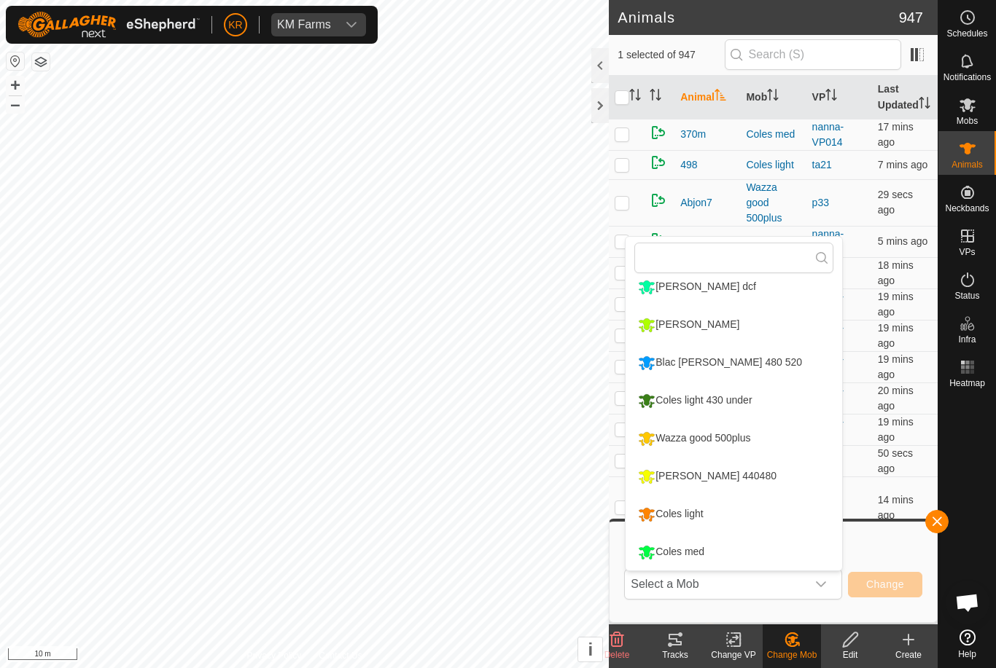
click at [782, 486] on li "[PERSON_NAME] 440480" at bounding box center [733, 476] width 216 height 36
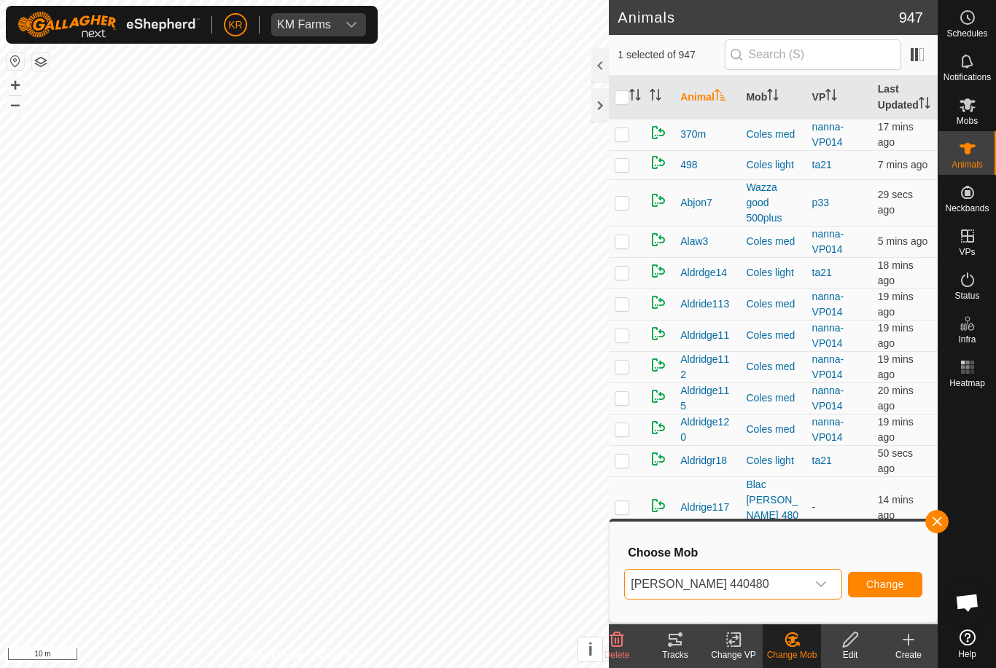
click at [896, 577] on button "Change" at bounding box center [885, 585] width 74 height 26
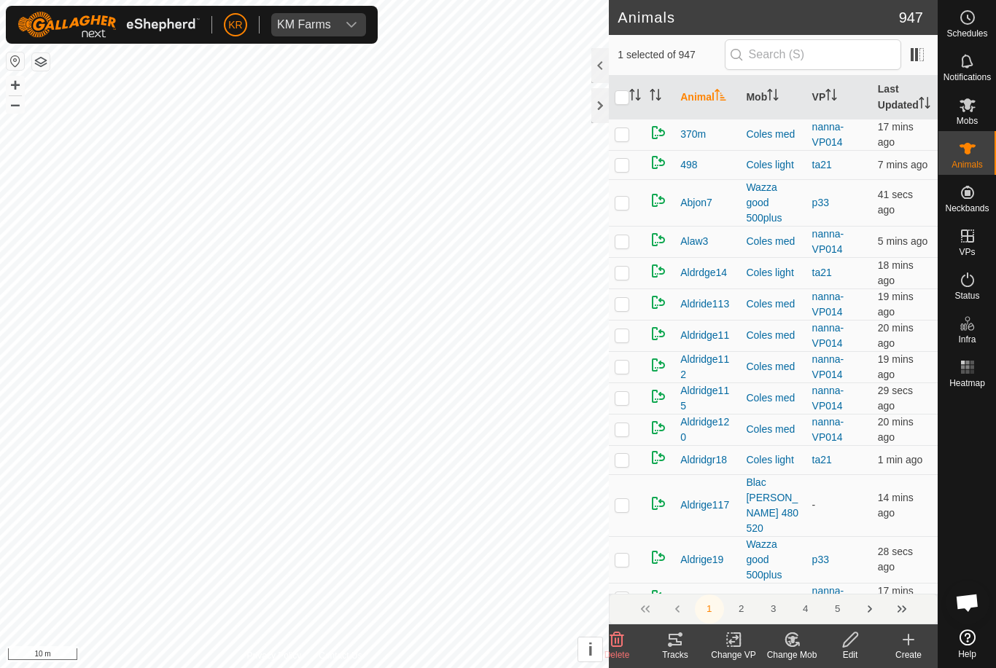
click at [801, 652] on div "Change Mob" at bounding box center [791, 655] width 58 height 13
click at [848, 584] on span "Choose Mob..." at bounding box center [833, 576] width 76 height 17
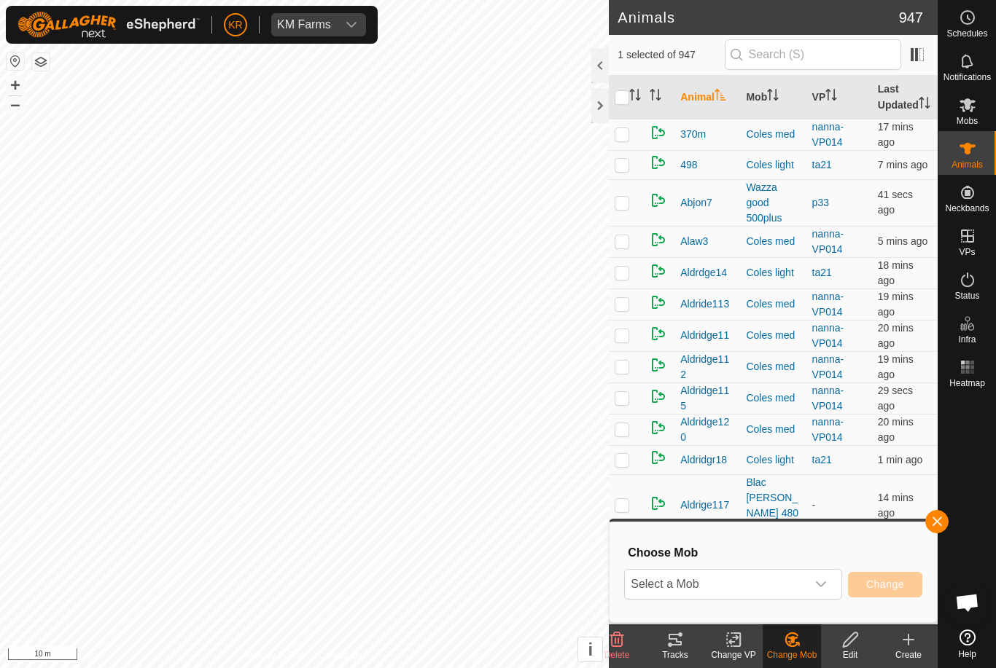
click at [829, 587] on div "dropdown trigger" at bounding box center [820, 584] width 29 height 29
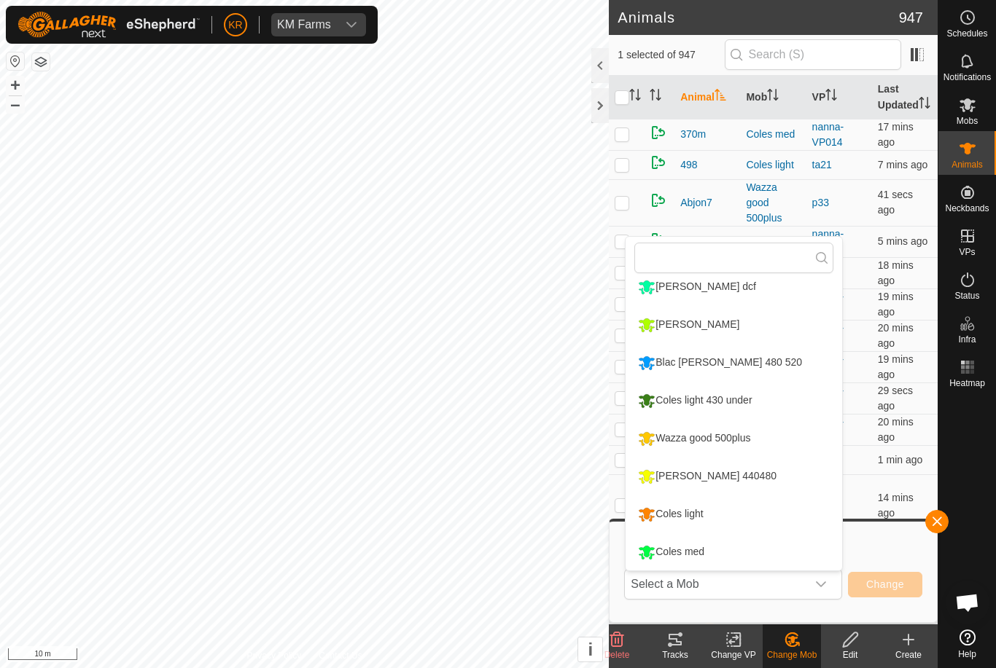
click at [785, 488] on li "[PERSON_NAME] 440480" at bounding box center [733, 476] width 216 height 36
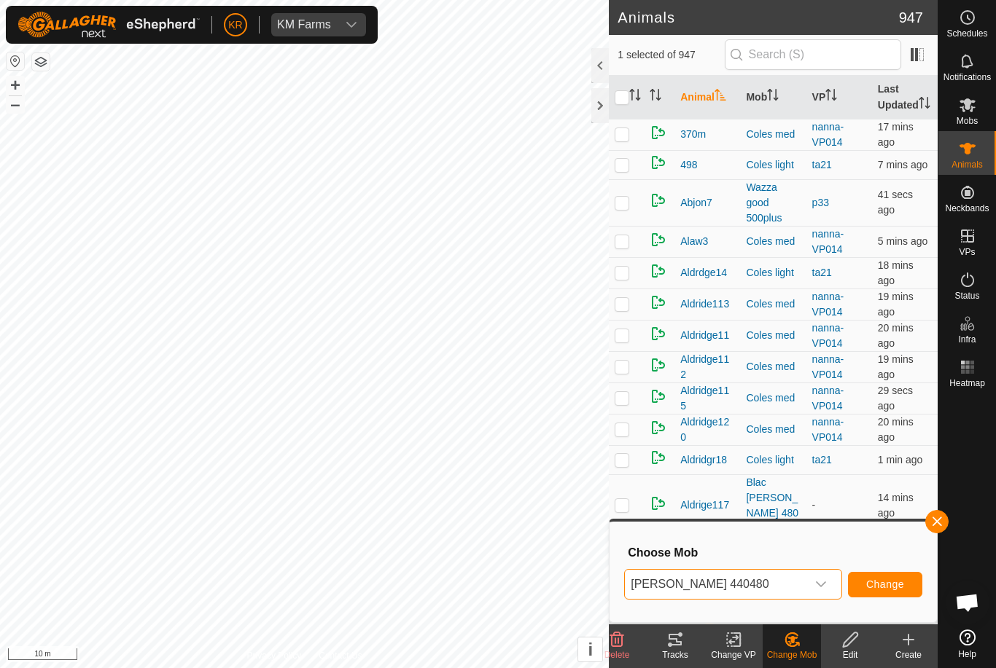
click at [894, 584] on span "Change" at bounding box center [885, 585] width 38 height 12
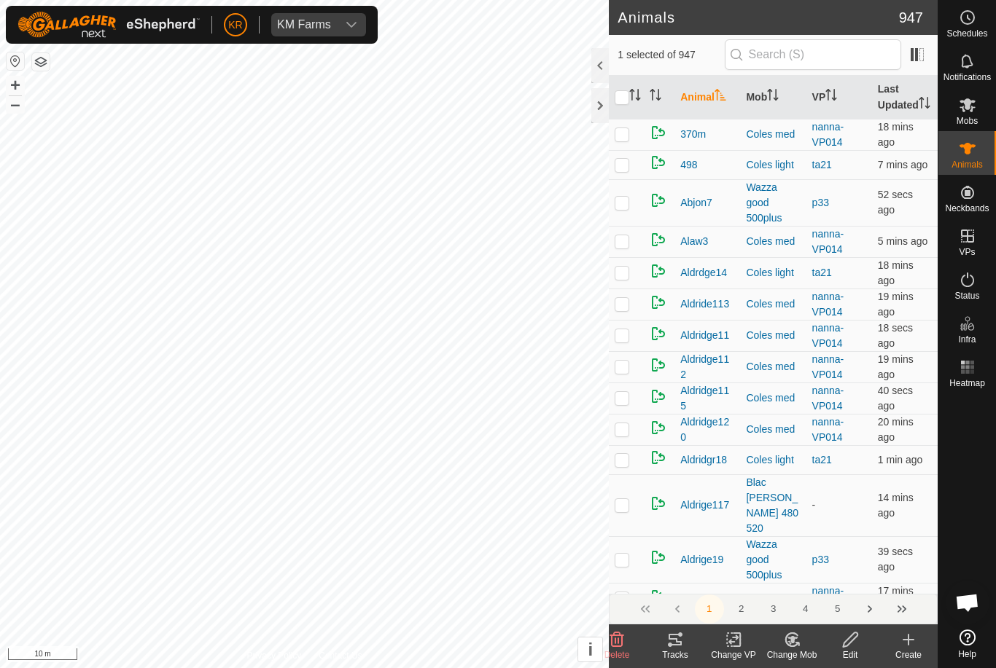
click at [799, 654] on div "Change Mob" at bounding box center [791, 655] width 58 height 13
click at [829, 577] on span "Choose Mob..." at bounding box center [833, 576] width 76 height 17
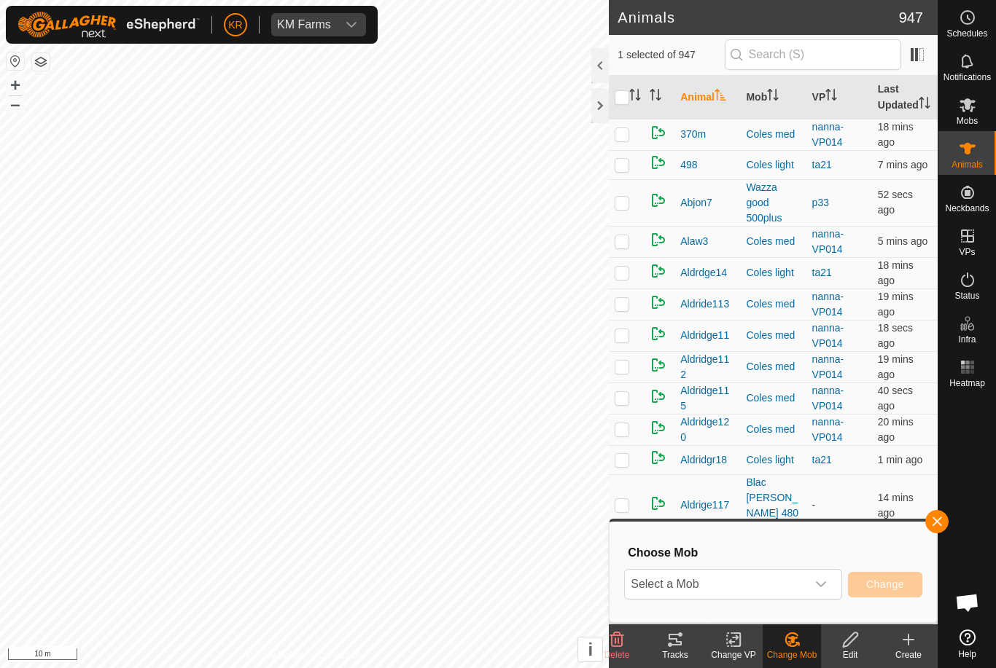
click at [814, 587] on div "dropdown trigger" at bounding box center [820, 584] width 29 height 29
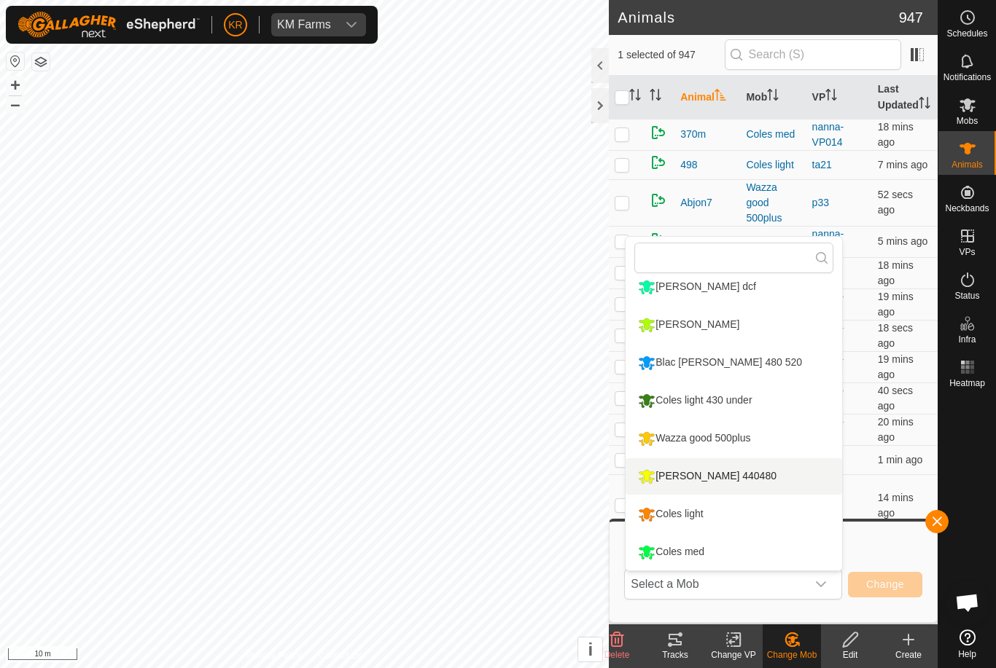
click at [757, 482] on li "[PERSON_NAME] 440480" at bounding box center [733, 476] width 216 height 36
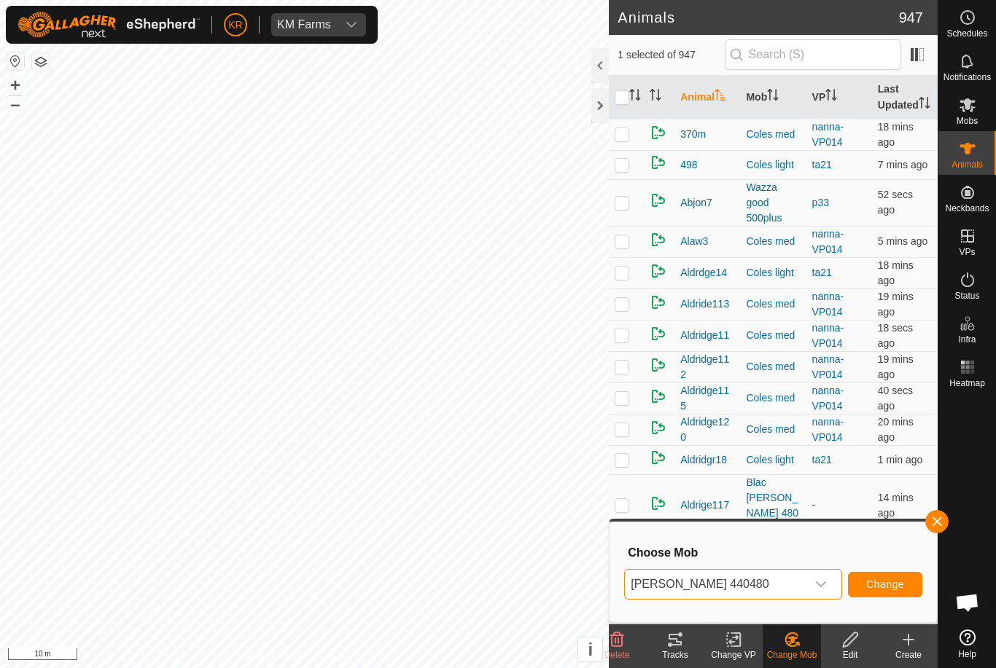
click at [877, 580] on span "Change" at bounding box center [885, 585] width 38 height 12
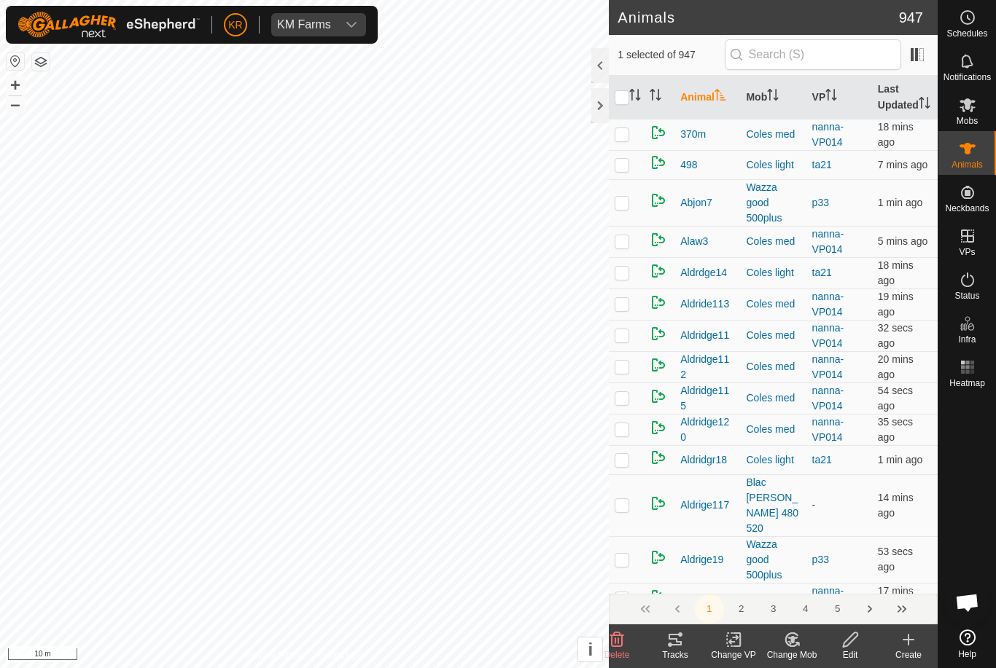
click at [797, 643] on icon at bounding box center [796, 644] width 3 height 3
click at [826, 574] on span "Choose Mob..." at bounding box center [833, 576] width 76 height 17
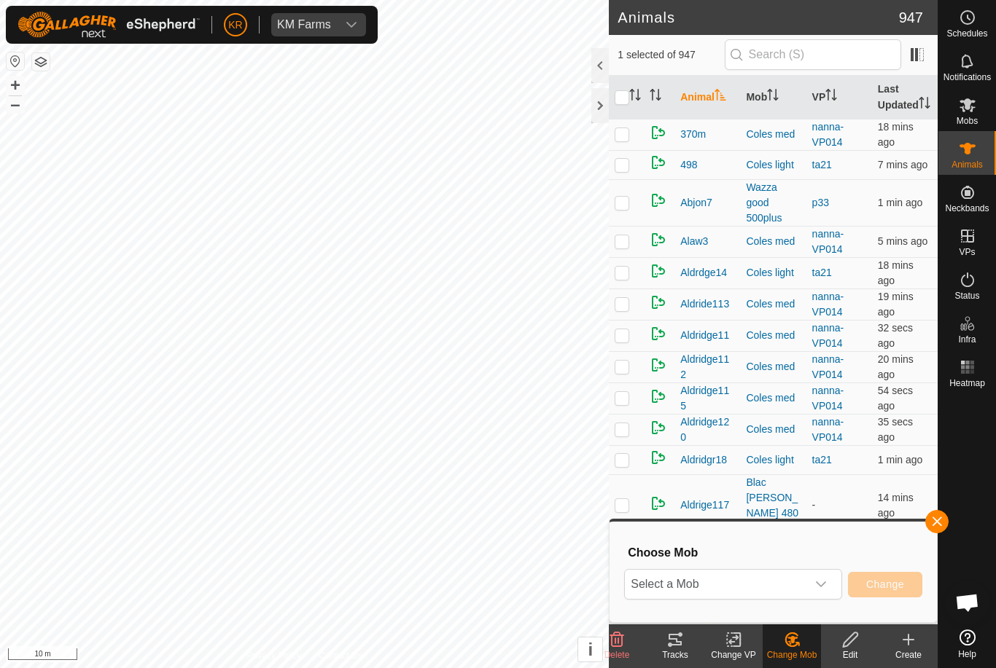
click at [820, 582] on icon "dropdown trigger" at bounding box center [821, 585] width 12 height 12
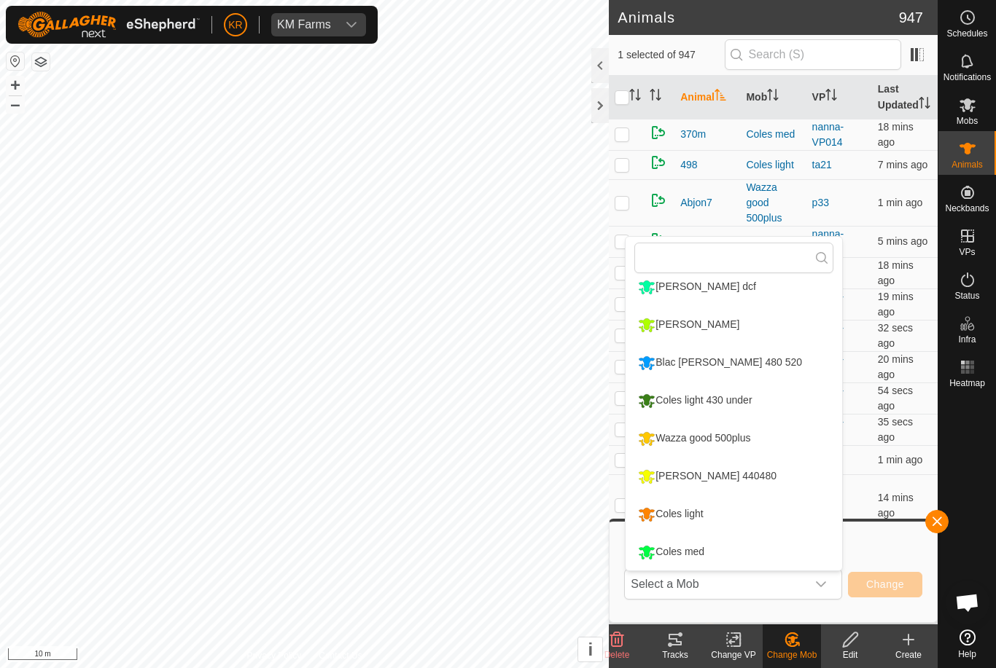
click at [769, 485] on li "[PERSON_NAME] 440480" at bounding box center [733, 476] width 216 height 36
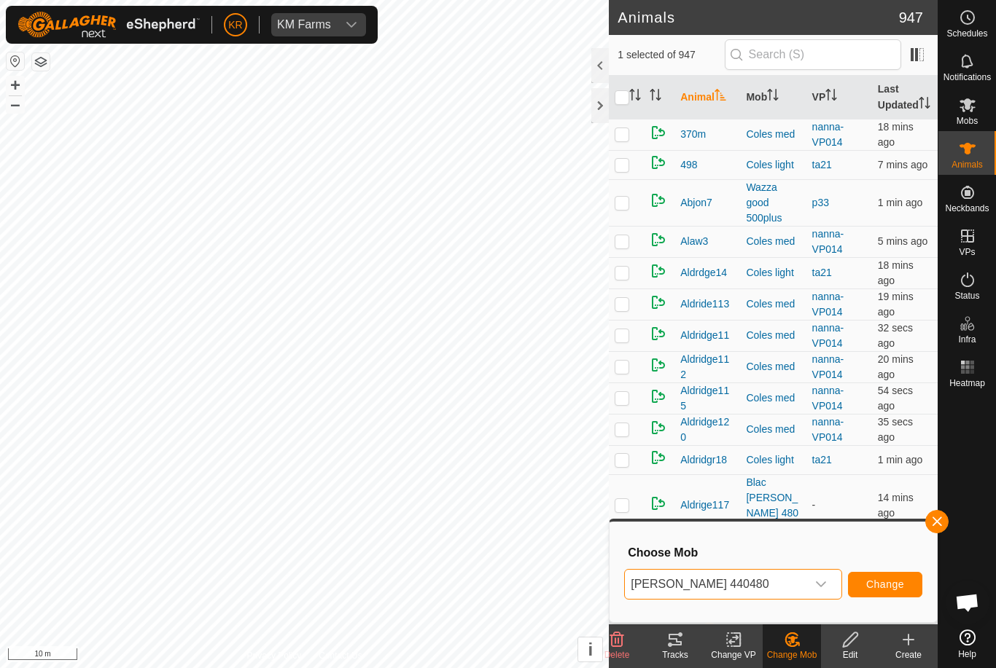
click at [875, 579] on span "Change" at bounding box center [885, 585] width 38 height 12
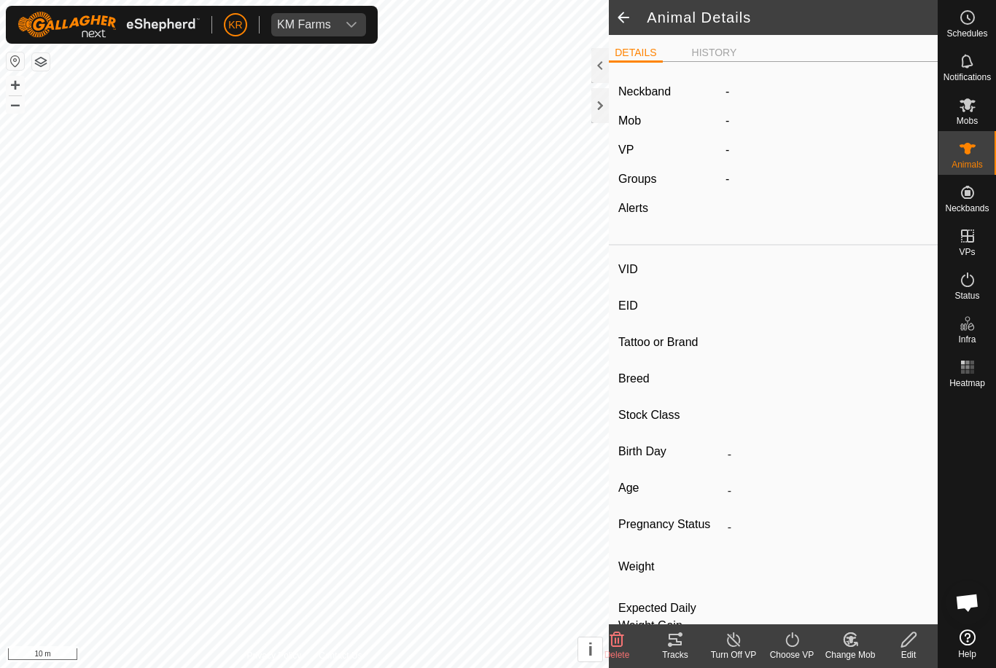
type input "Luke11"
type input "-"
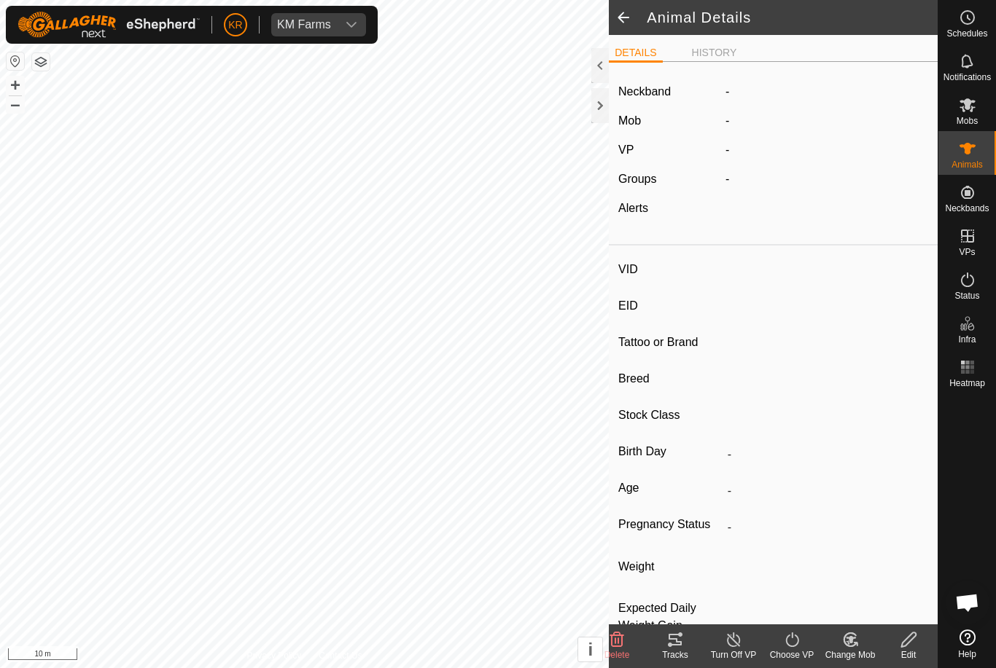
type input "0 kg"
type input "-"
click at [800, 646] on icon at bounding box center [792, 639] width 18 height 17
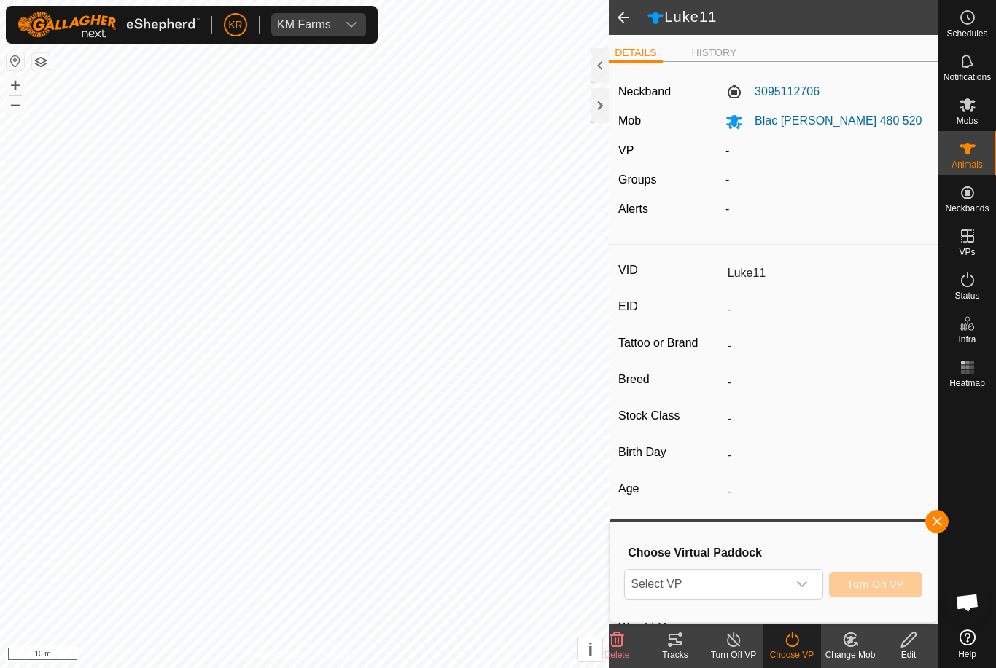
click at [802, 593] on div "dropdown trigger" at bounding box center [801, 584] width 29 height 29
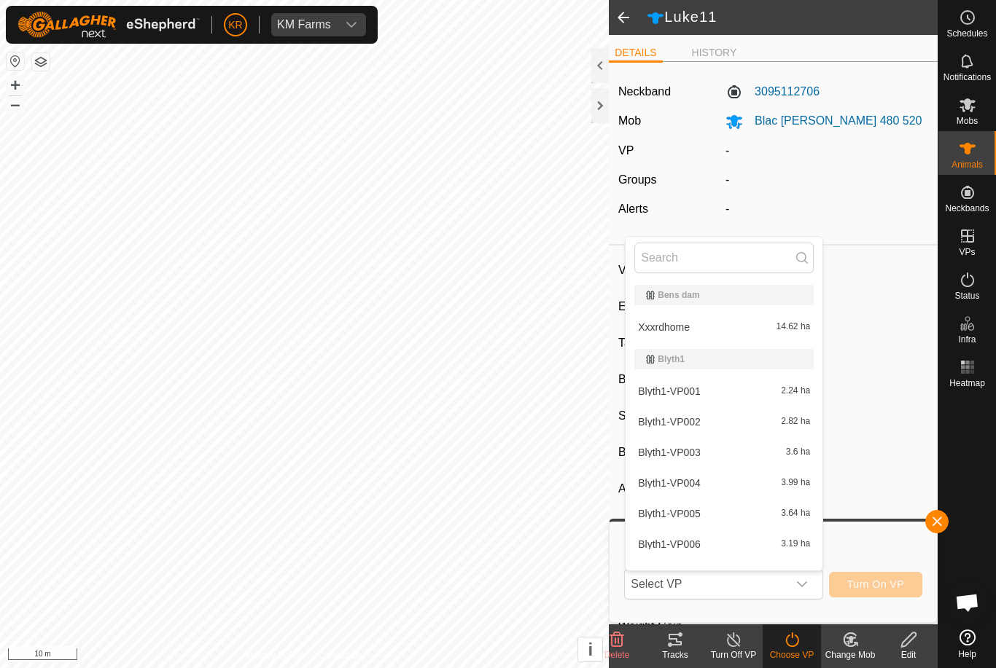
click at [852, 644] on icon at bounding box center [850, 639] width 18 height 17
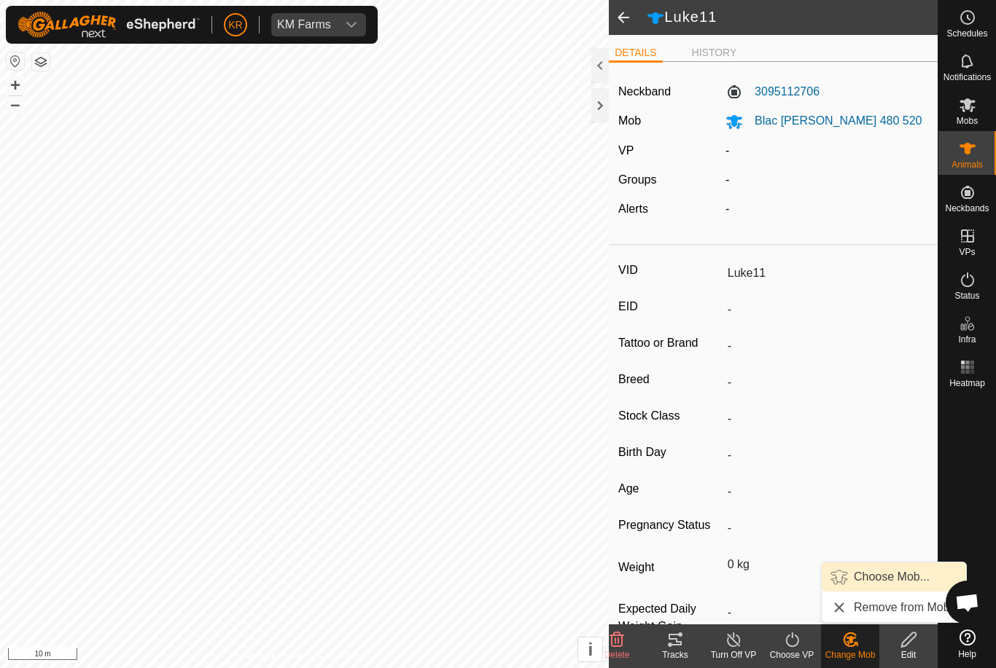
click at [880, 582] on span "Choose Mob..." at bounding box center [891, 576] width 76 height 17
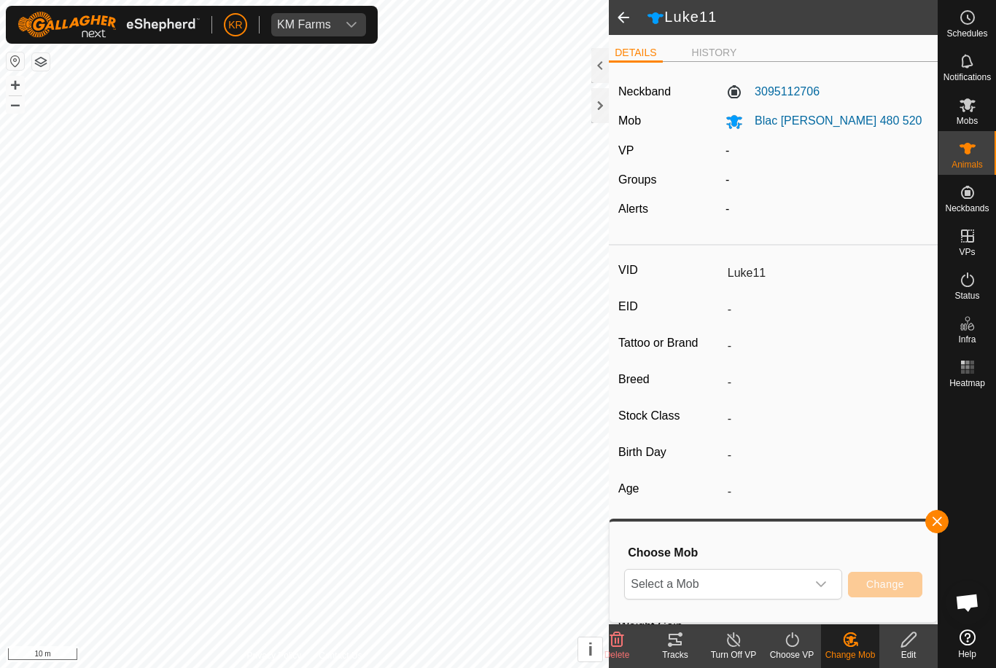
click at [802, 592] on span "Select a Mob" at bounding box center [715, 584] width 181 height 29
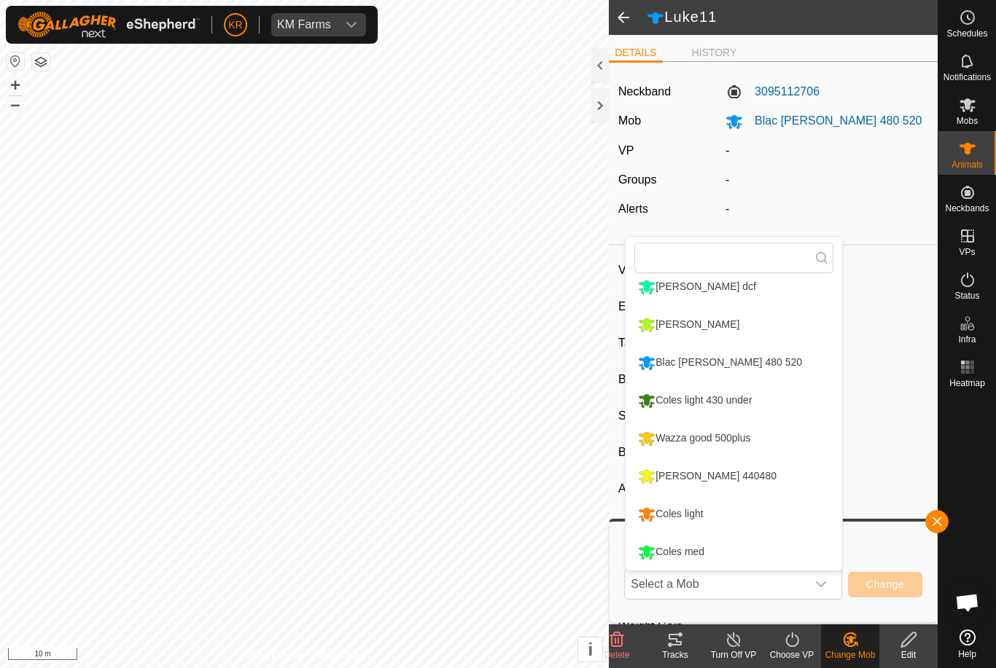
scroll to position [162, 0]
click at [724, 473] on div "[PERSON_NAME] 440480" at bounding box center [707, 476] width 146 height 25
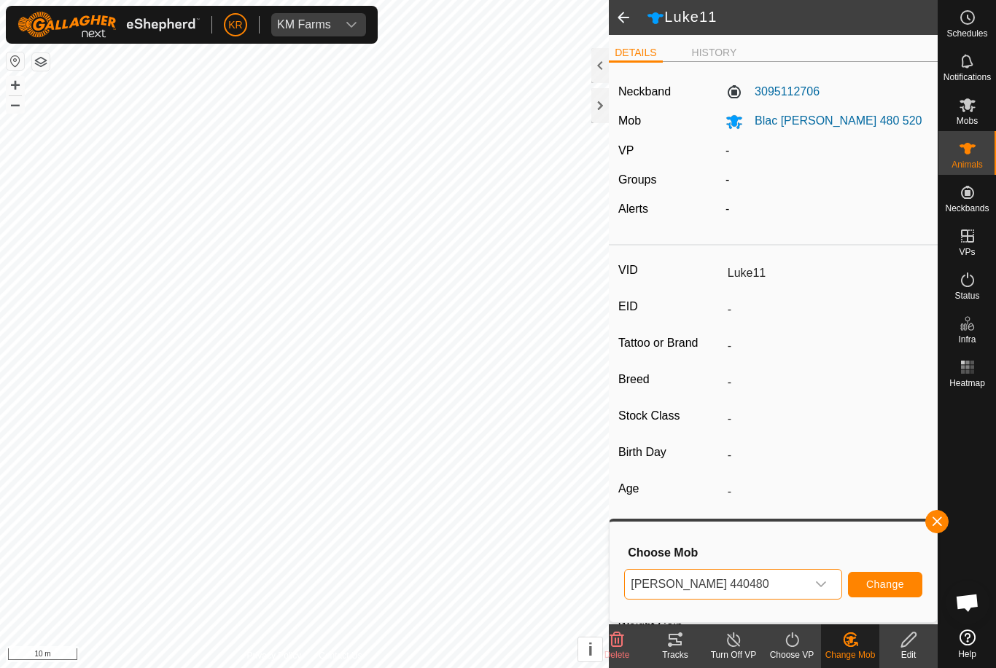
click at [888, 576] on button "Change" at bounding box center [885, 585] width 74 height 26
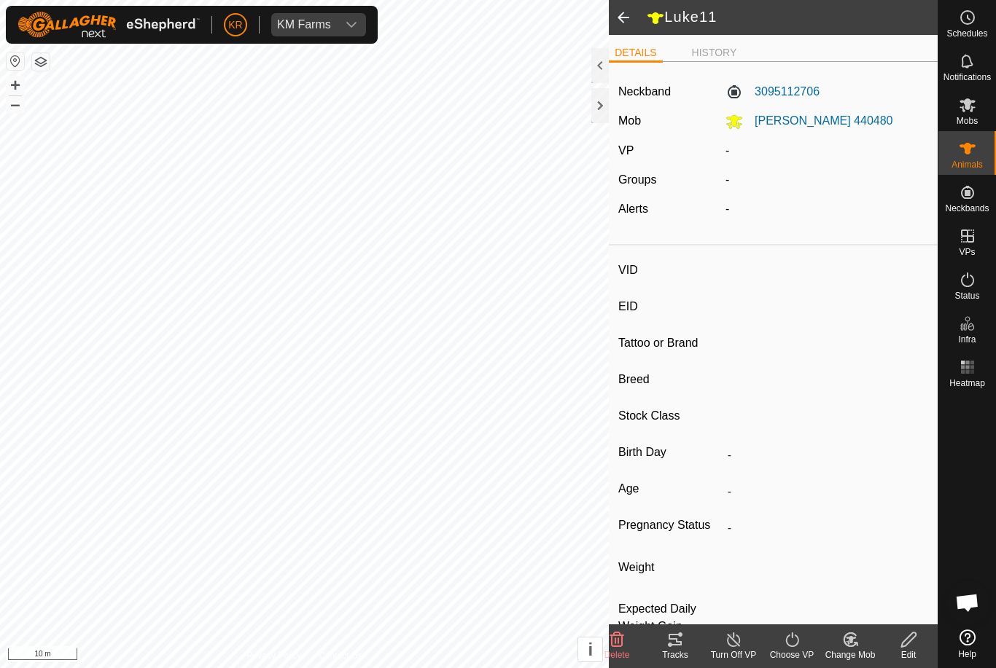
type input "Jake16"
type input "-"
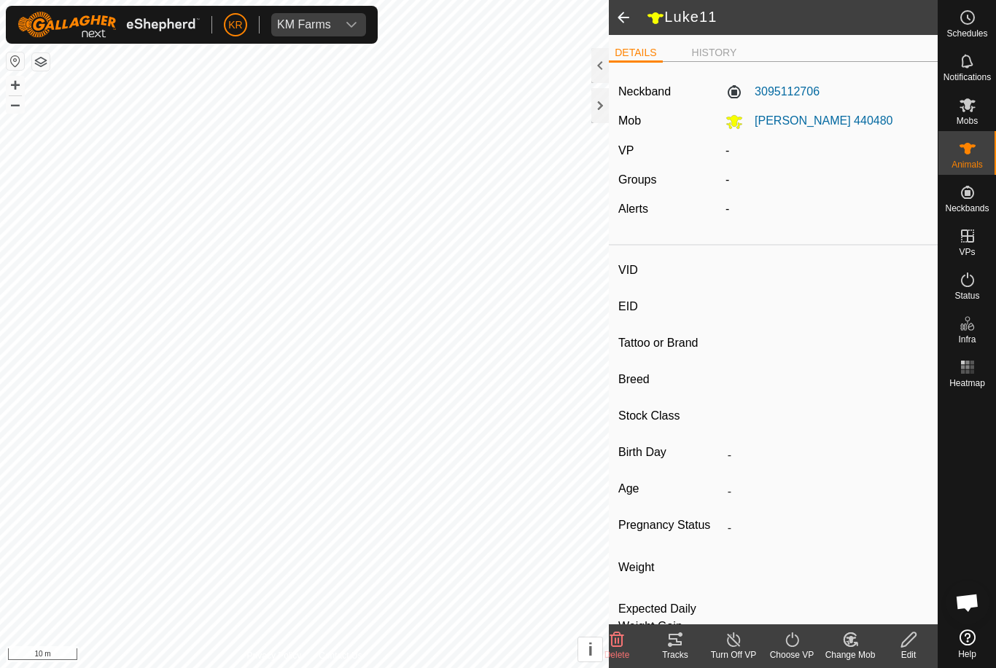
type input "0 kg"
type input "-"
click at [800, 638] on icon at bounding box center [792, 639] width 18 height 17
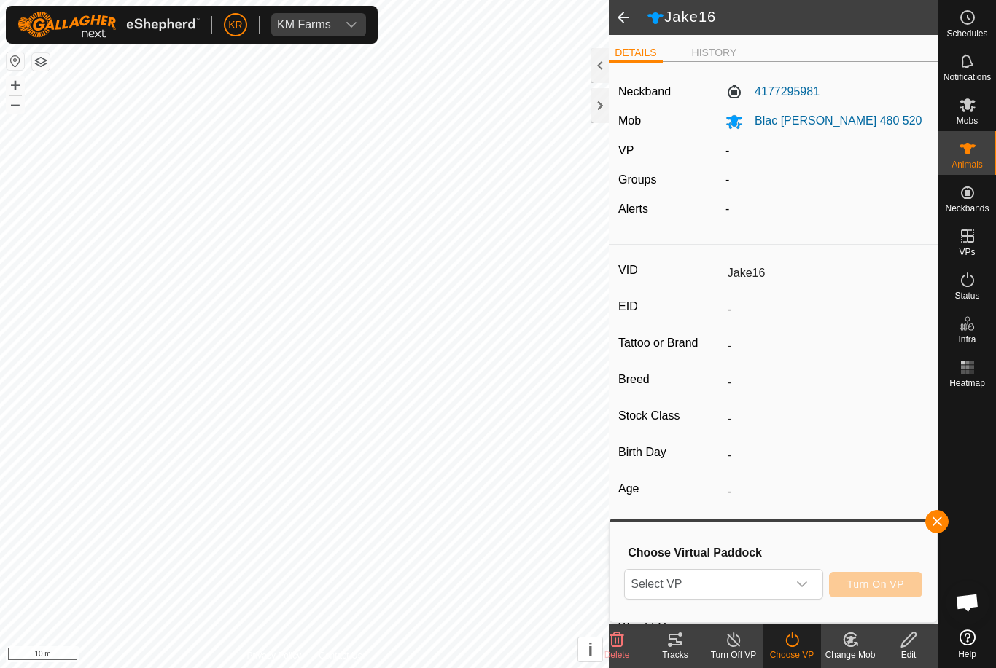
click at [850, 636] on icon at bounding box center [850, 639] width 18 height 17
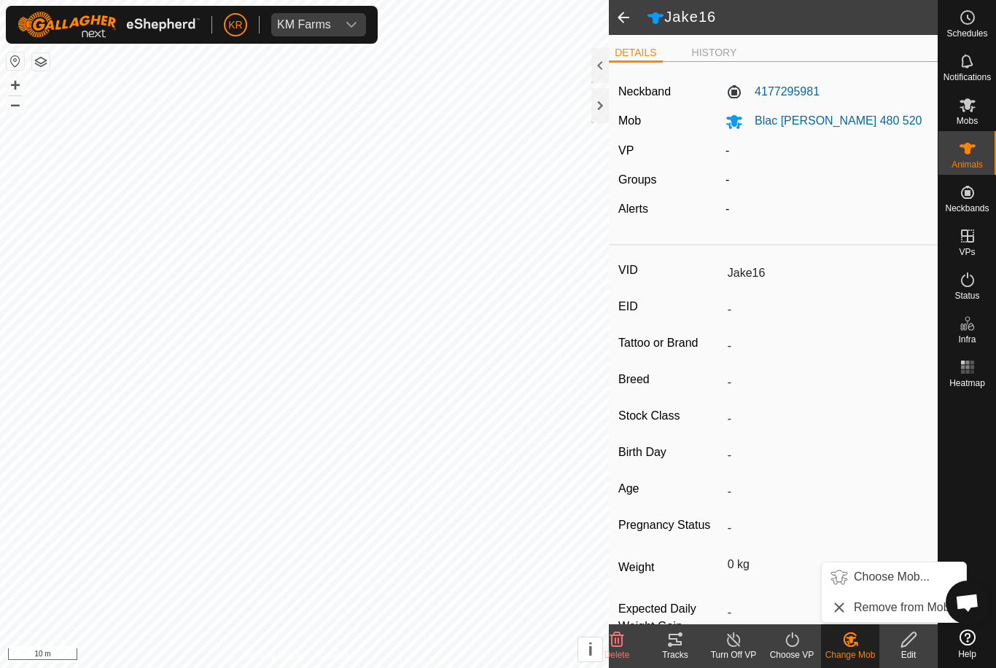
click at [898, 581] on span "Choose Mob..." at bounding box center [891, 576] width 76 height 17
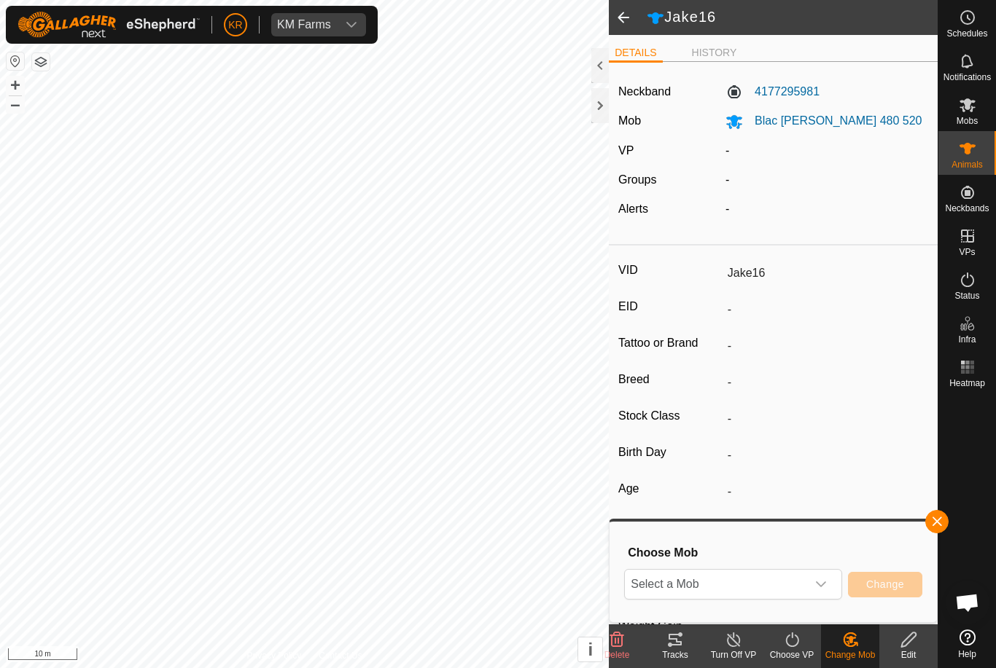
click at [821, 582] on icon "dropdown trigger" at bounding box center [821, 585] width 12 height 12
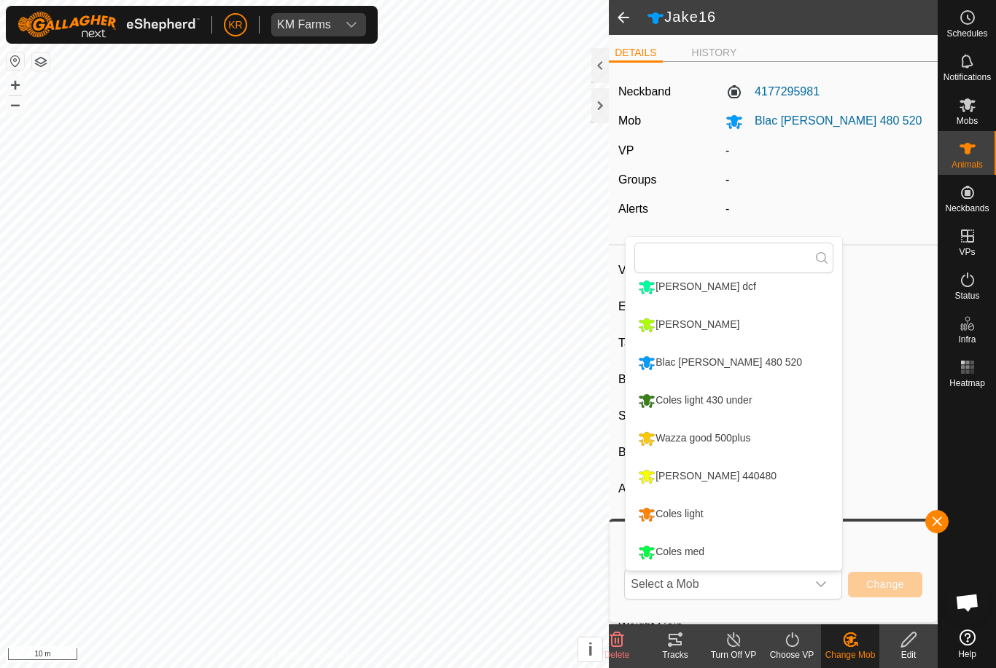
scroll to position [162, 0]
click at [778, 482] on li "[PERSON_NAME] 440480" at bounding box center [733, 476] width 216 height 36
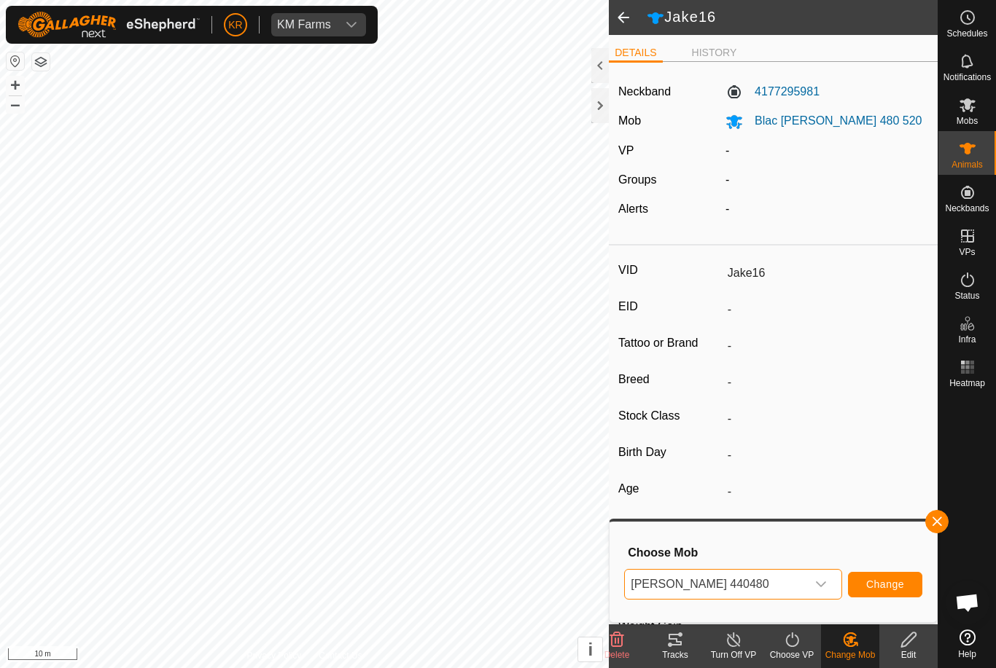
click at [891, 586] on span "Change" at bounding box center [885, 585] width 38 height 12
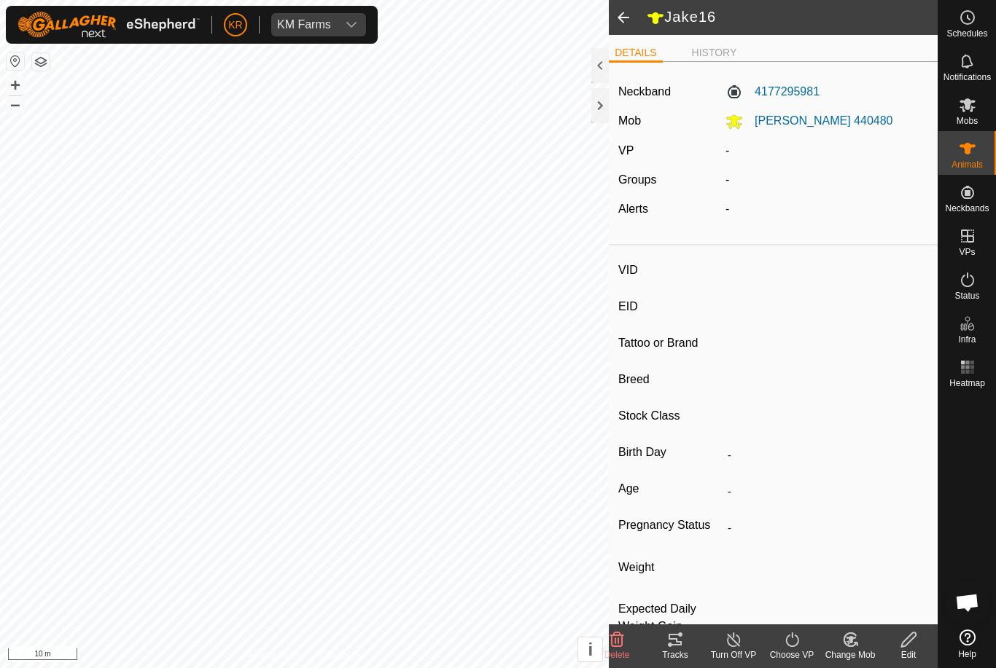
type input "Barker24"
type input "-"
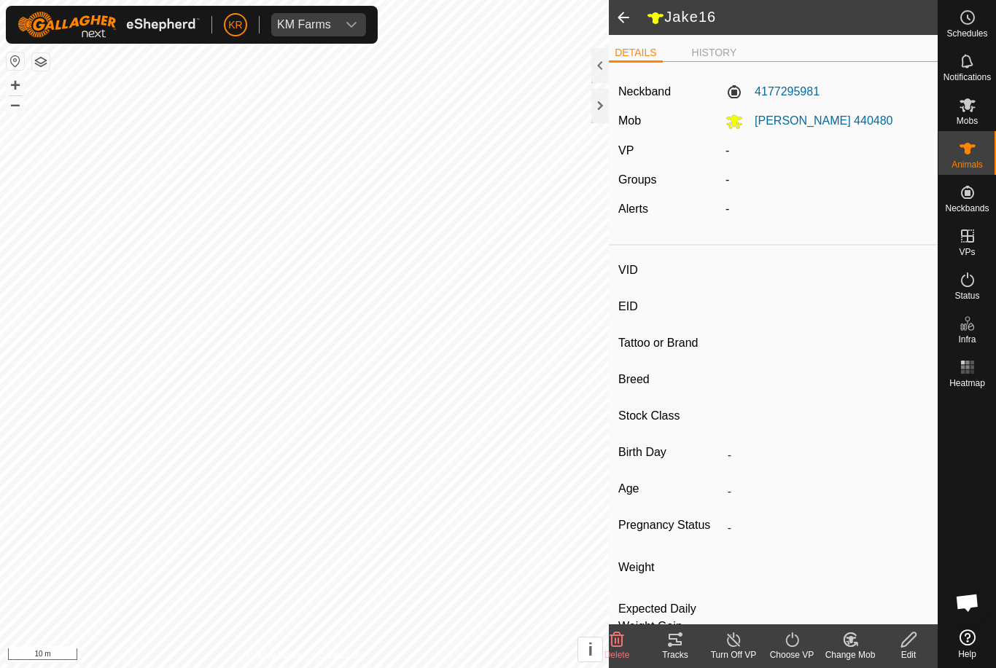
type input "0 kg"
type input "-"
click at [848, 646] on icon at bounding box center [849, 639] width 12 height 13
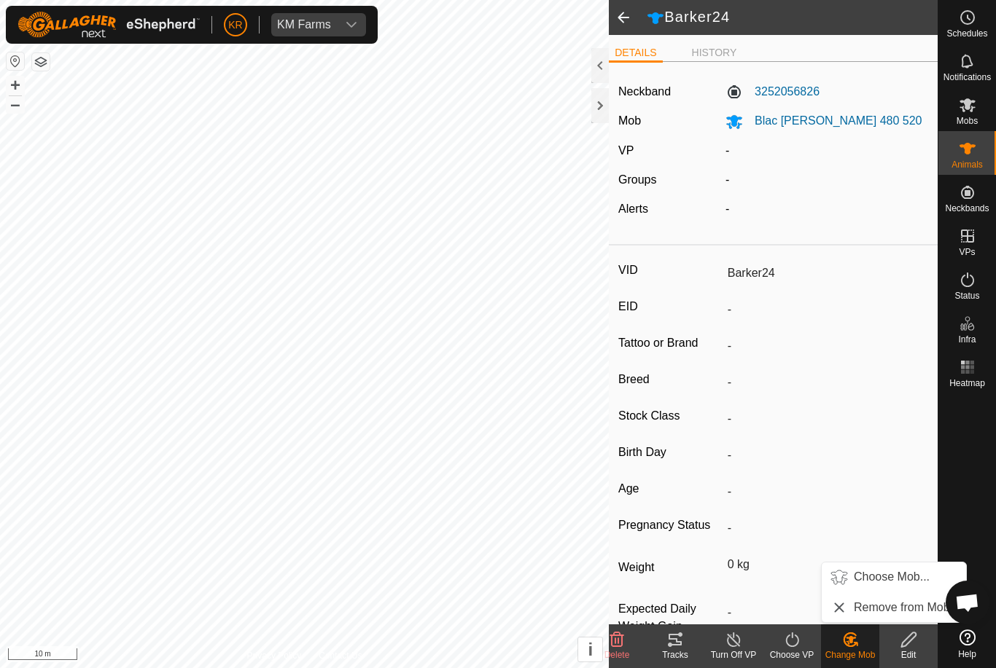
click at [888, 575] on span "Choose Mob..." at bounding box center [891, 576] width 76 height 17
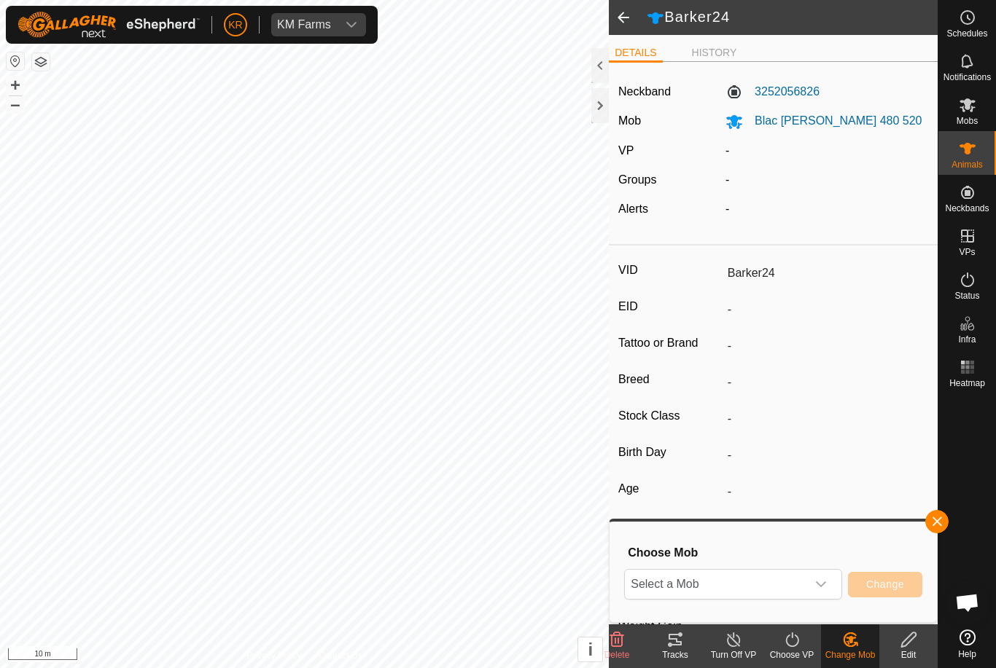
click at [821, 587] on icon "dropdown trigger" at bounding box center [821, 585] width 10 height 6
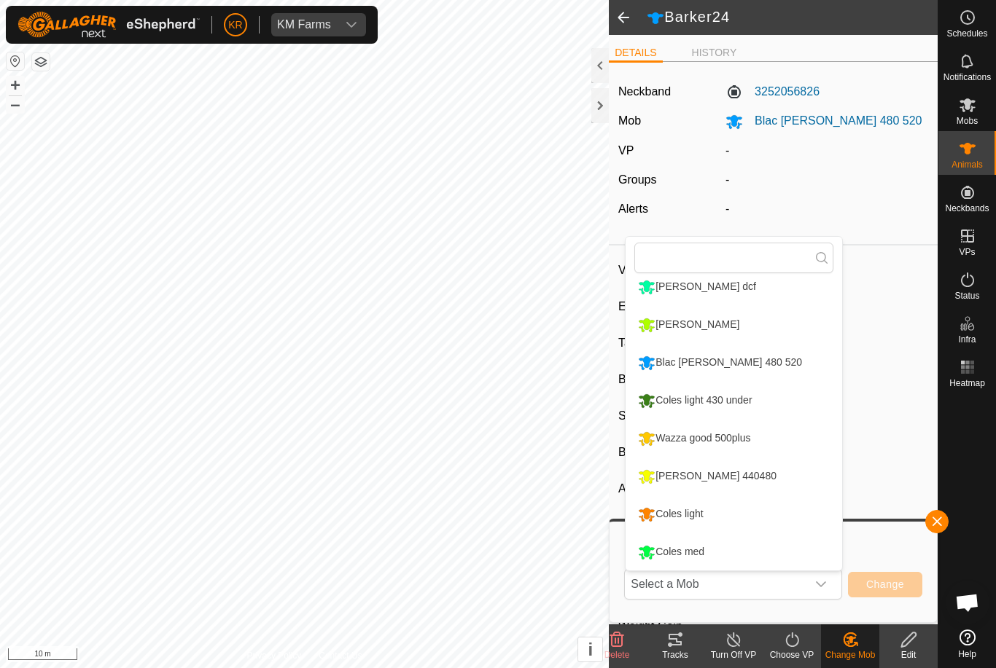
scroll to position [162, 0]
click at [782, 485] on li "[PERSON_NAME] 440480" at bounding box center [733, 476] width 216 height 36
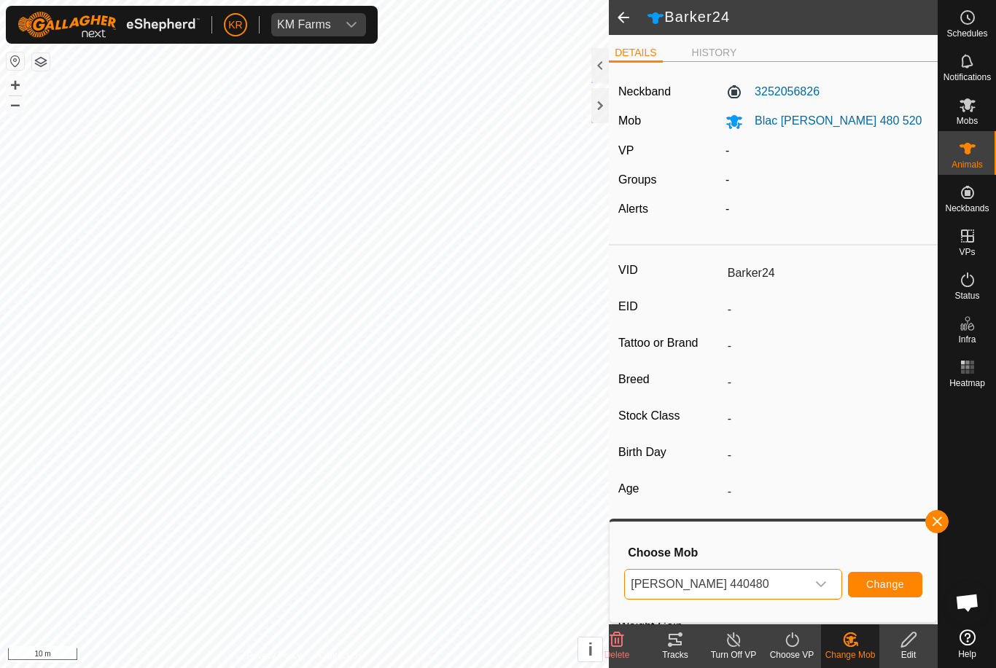
click at [889, 582] on span "Change" at bounding box center [885, 585] width 38 height 12
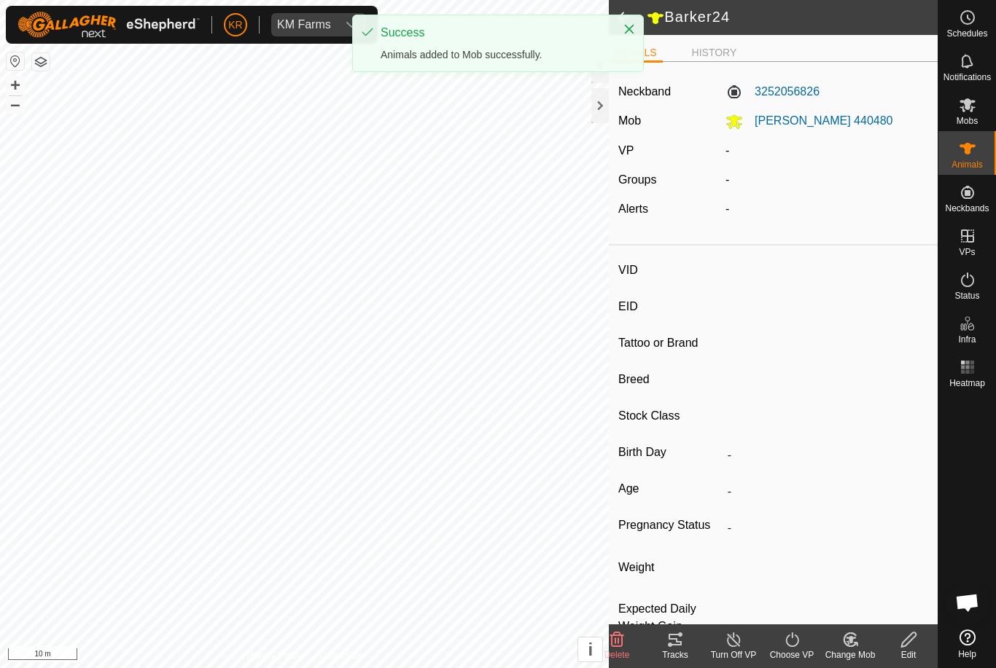
type input "Barker12"
type input "-"
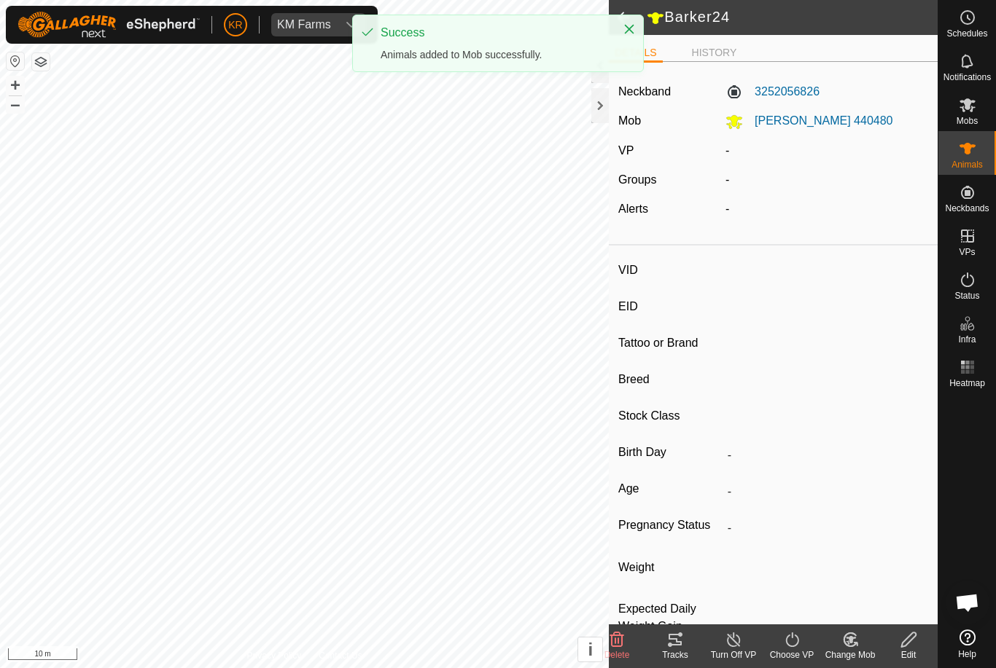
type input "0 kg"
type input "-"
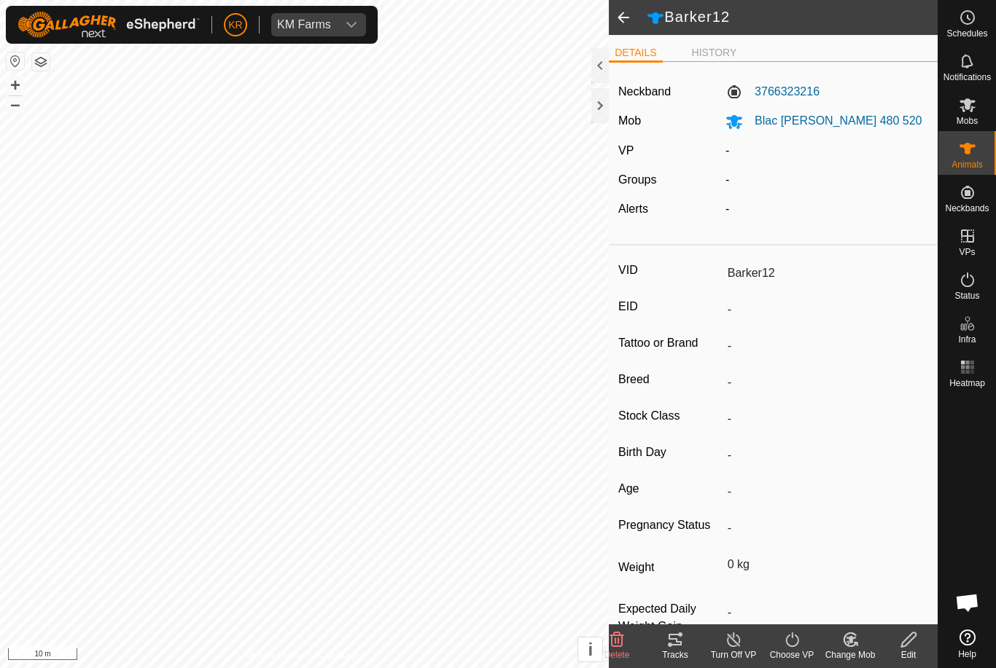
click at [856, 643] on icon at bounding box center [849, 639] width 12 height 13
click at [883, 574] on span "Choose Mob..." at bounding box center [891, 576] width 76 height 17
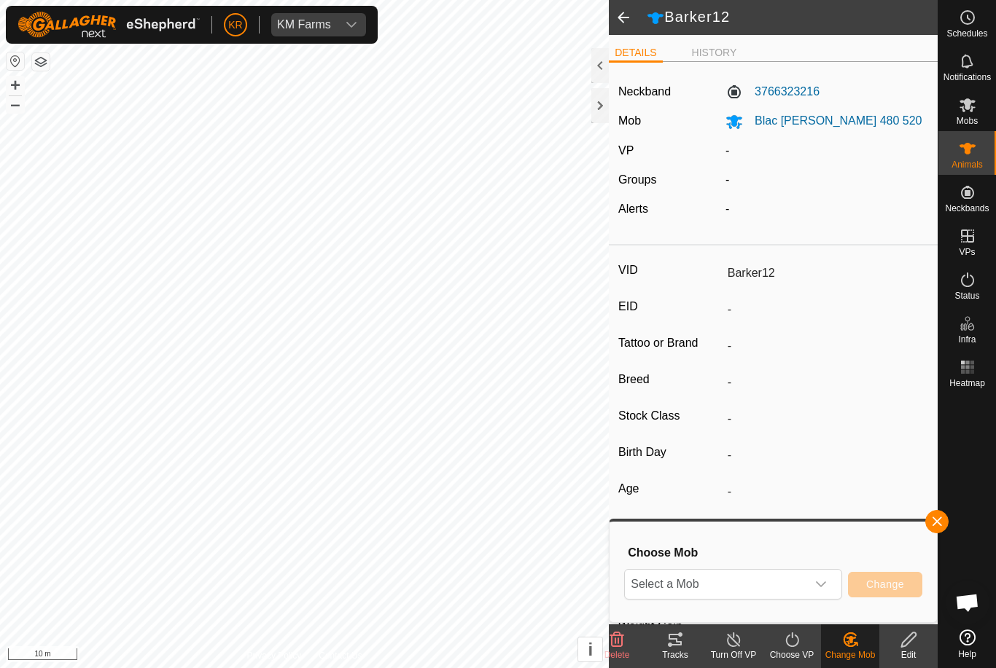
click at [804, 584] on span "Select a Mob" at bounding box center [715, 584] width 181 height 29
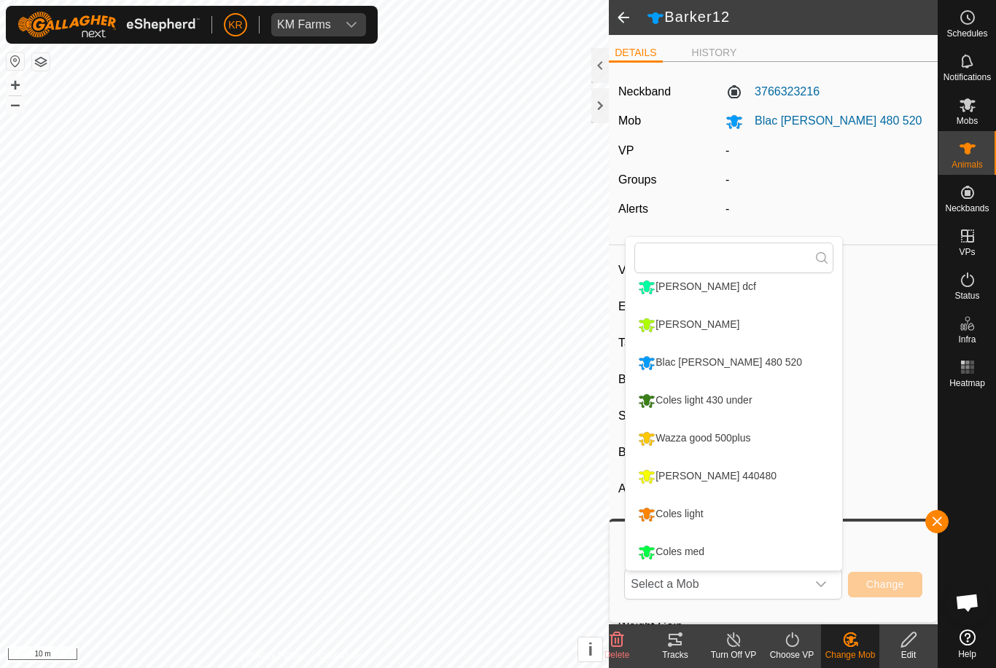
scroll to position [162, 0]
click at [790, 485] on li "[PERSON_NAME] 440480" at bounding box center [733, 476] width 216 height 36
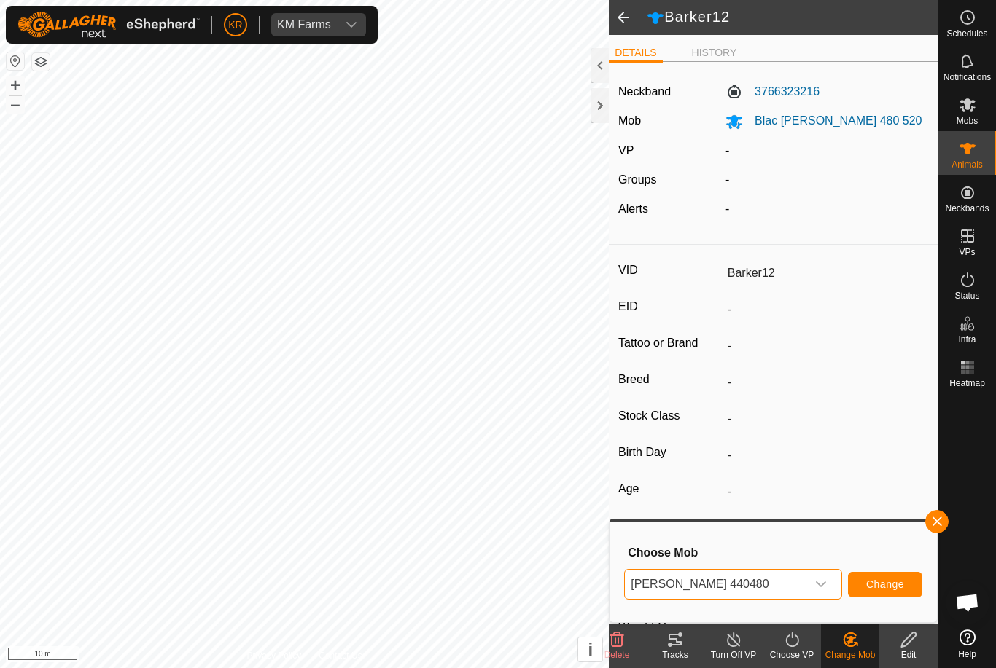
click at [886, 592] on button "Change" at bounding box center [885, 585] width 74 height 26
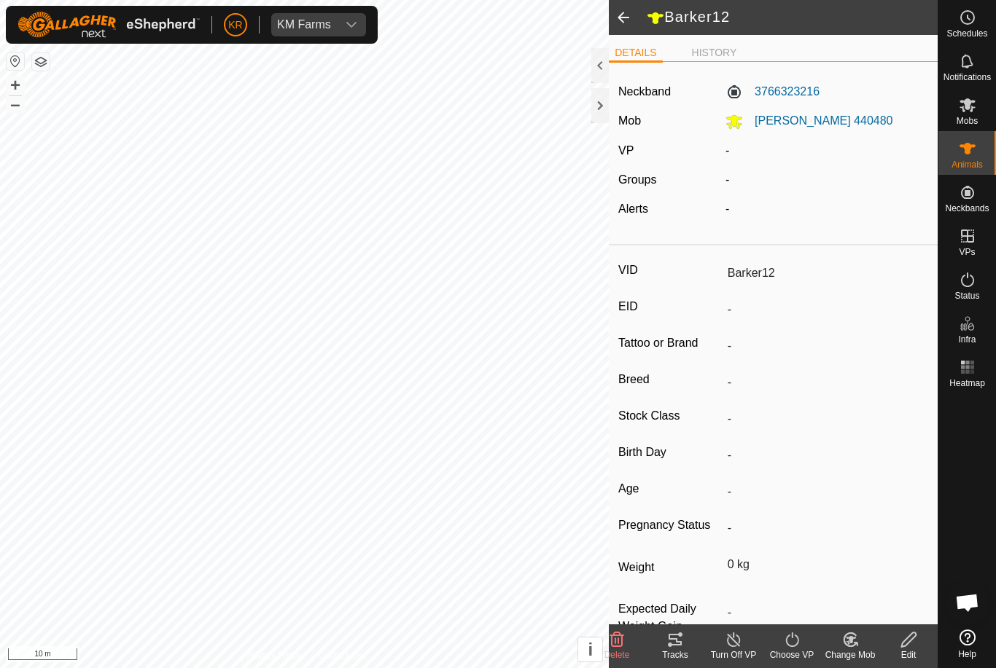
click at [852, 653] on div "Change Mob" at bounding box center [850, 655] width 58 height 13
click at [892, 590] on link "Choose Mob..." at bounding box center [893, 577] width 144 height 29
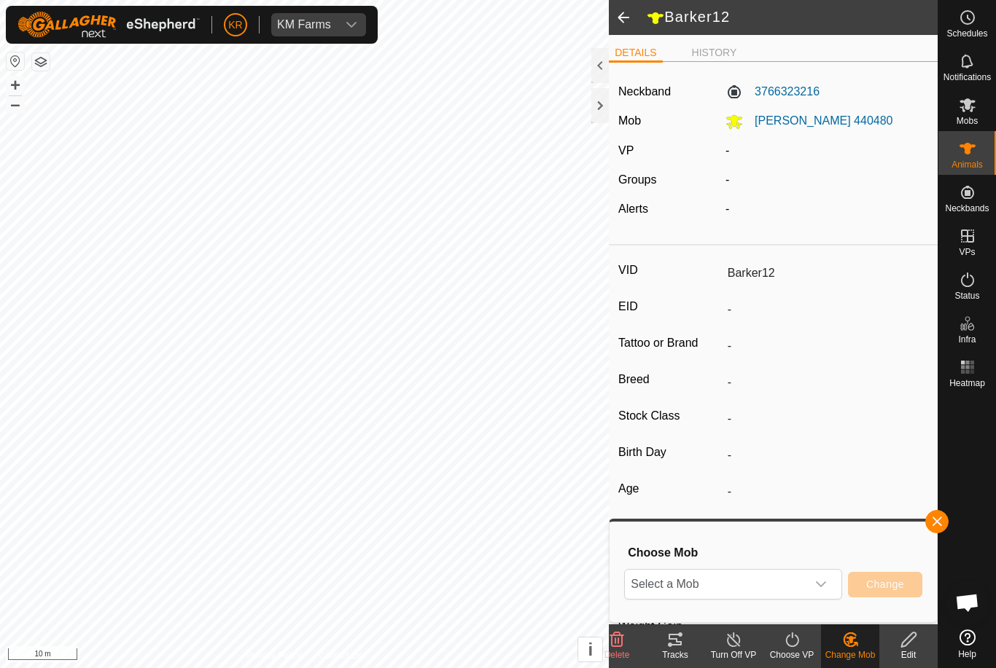
click at [934, 529] on button "button" at bounding box center [936, 521] width 23 height 23
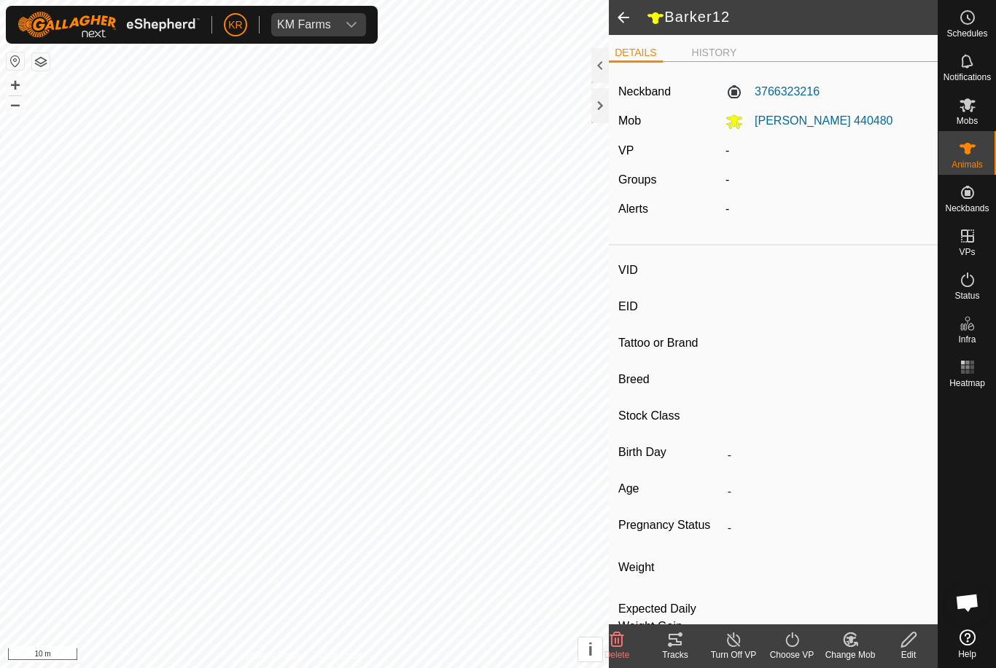
type input "Roy1120"
type input "-"
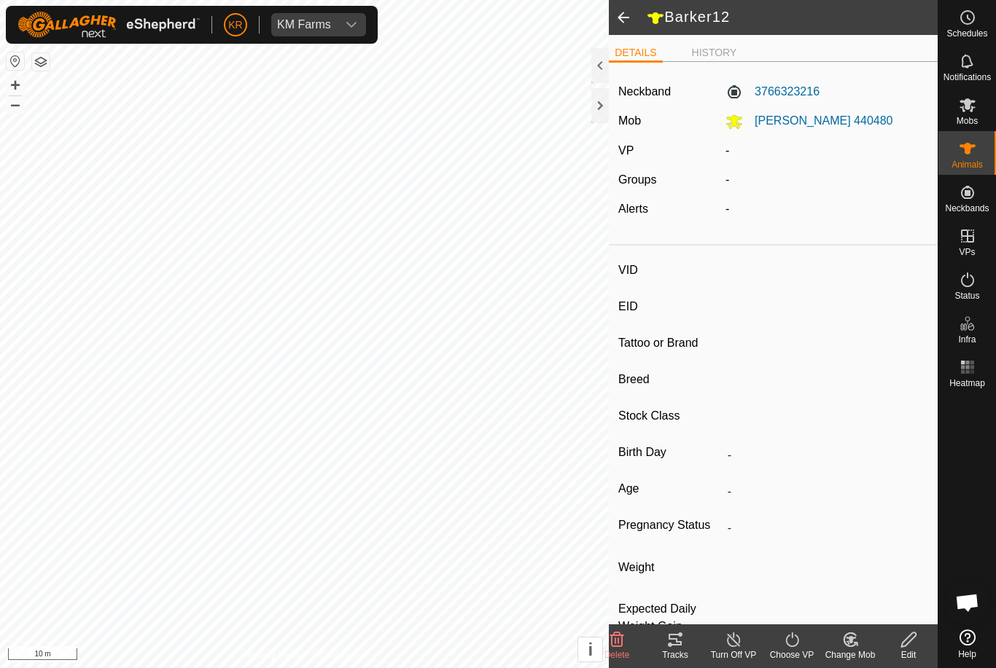
type input "0 kg"
type input "-"
click at [843, 652] on div "Change Mob" at bounding box center [850, 655] width 58 height 13
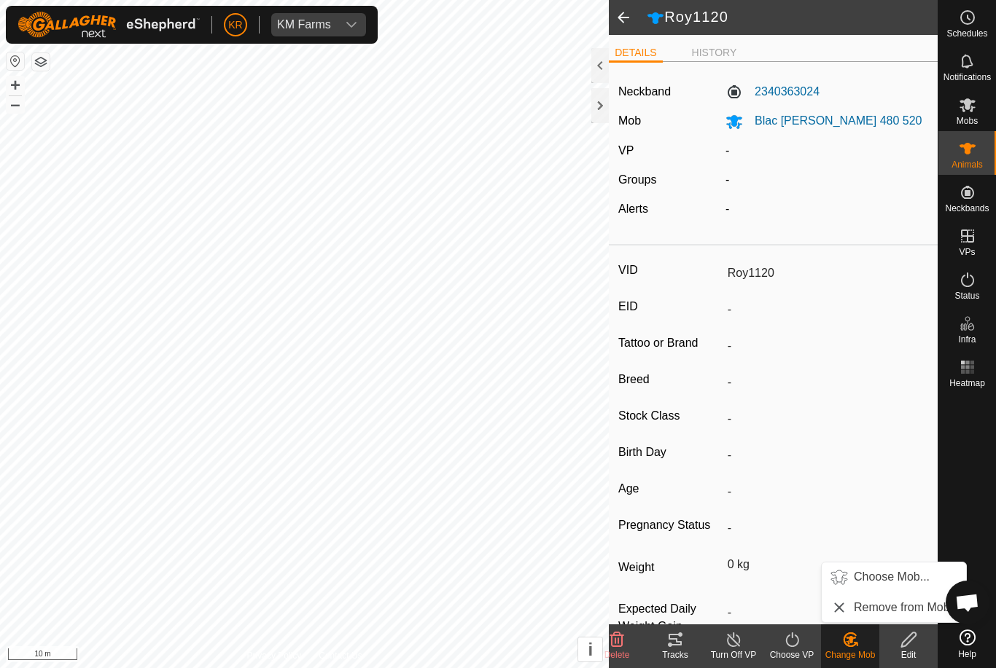
click at [884, 578] on span "Choose Mob..." at bounding box center [891, 576] width 76 height 17
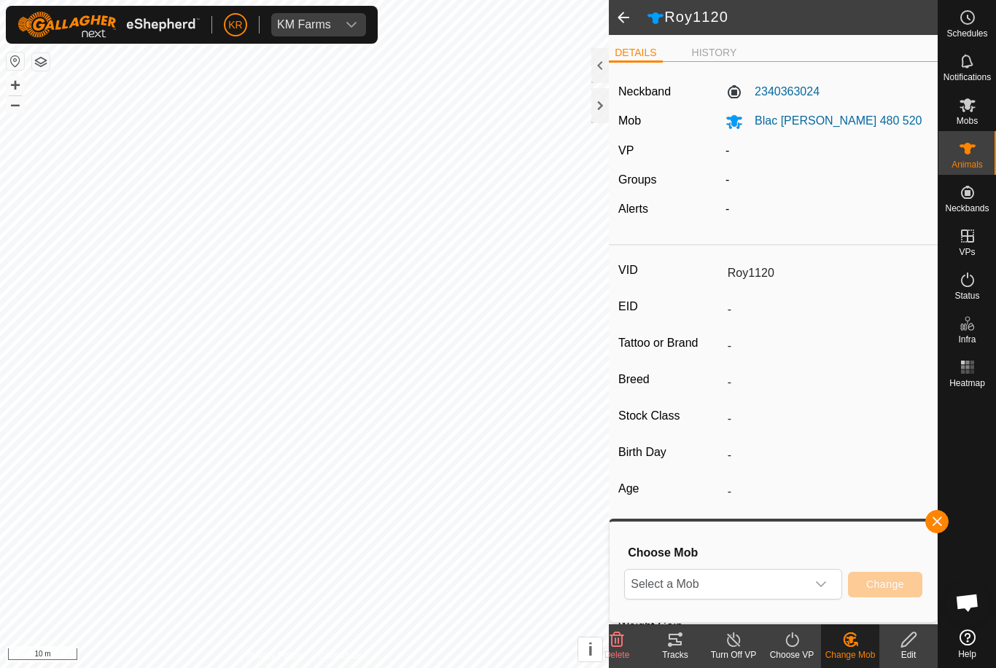
click at [805, 589] on span "Select a Mob" at bounding box center [715, 584] width 181 height 29
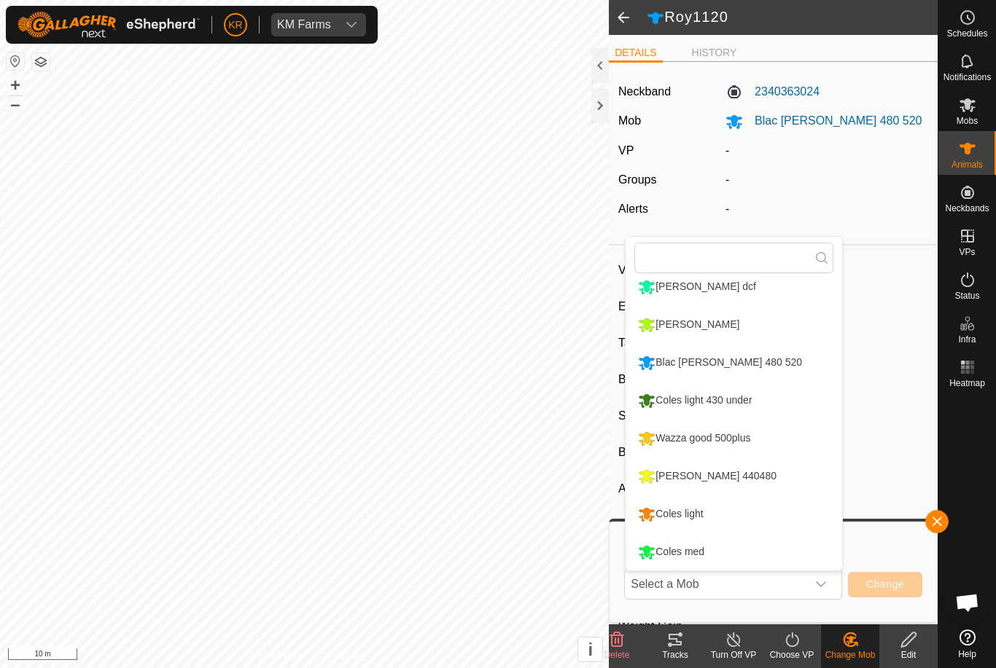
scroll to position [162, 0]
click at [770, 485] on li "[PERSON_NAME] 440480" at bounding box center [733, 476] width 216 height 36
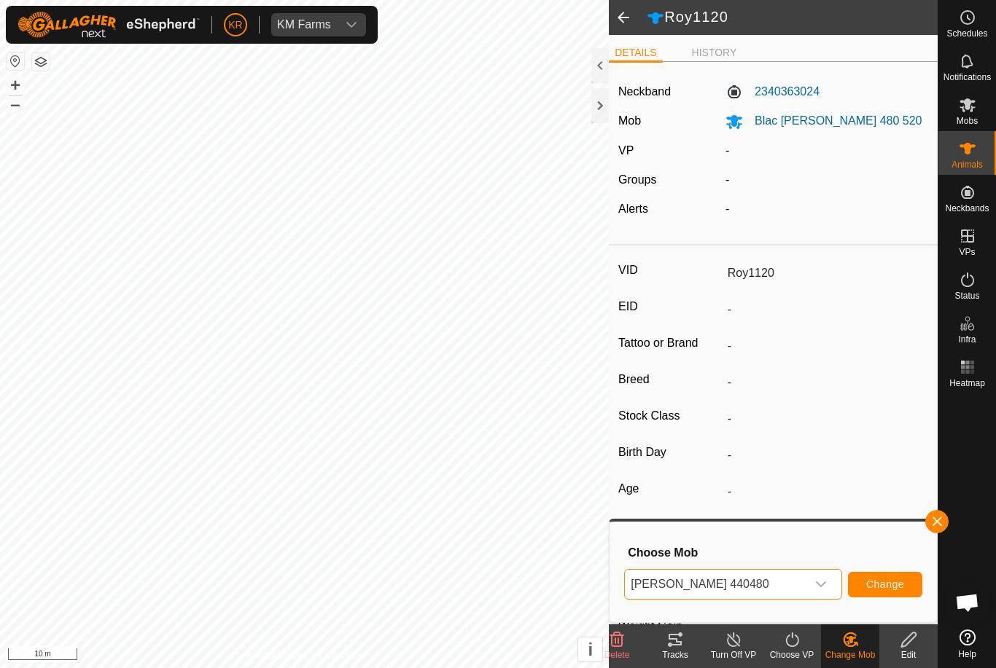
click at [893, 579] on span "Change" at bounding box center [885, 585] width 38 height 12
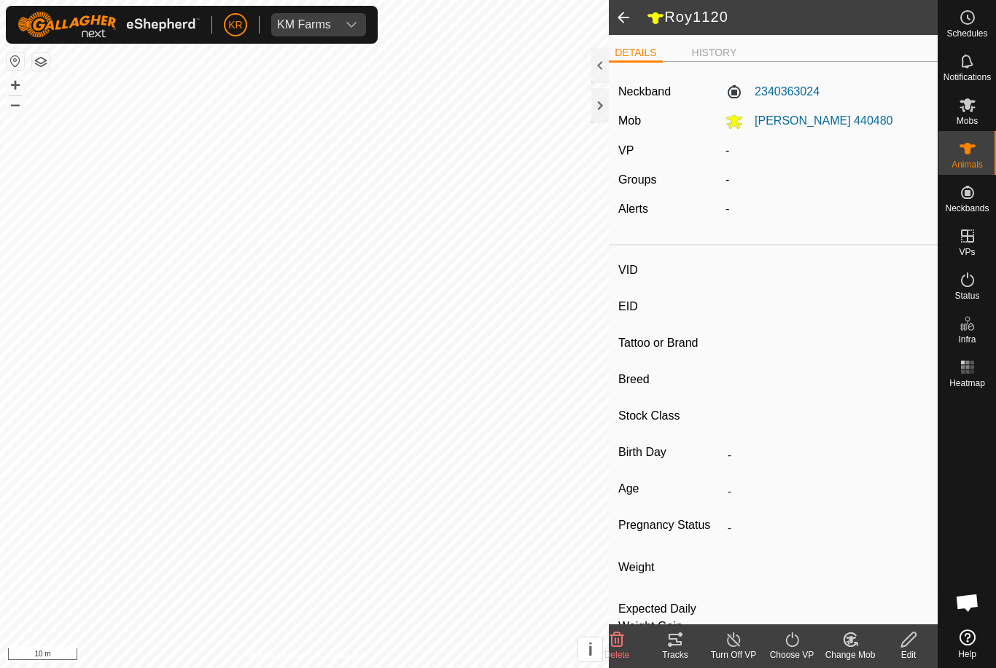
type input "Roy777"
type input "-"
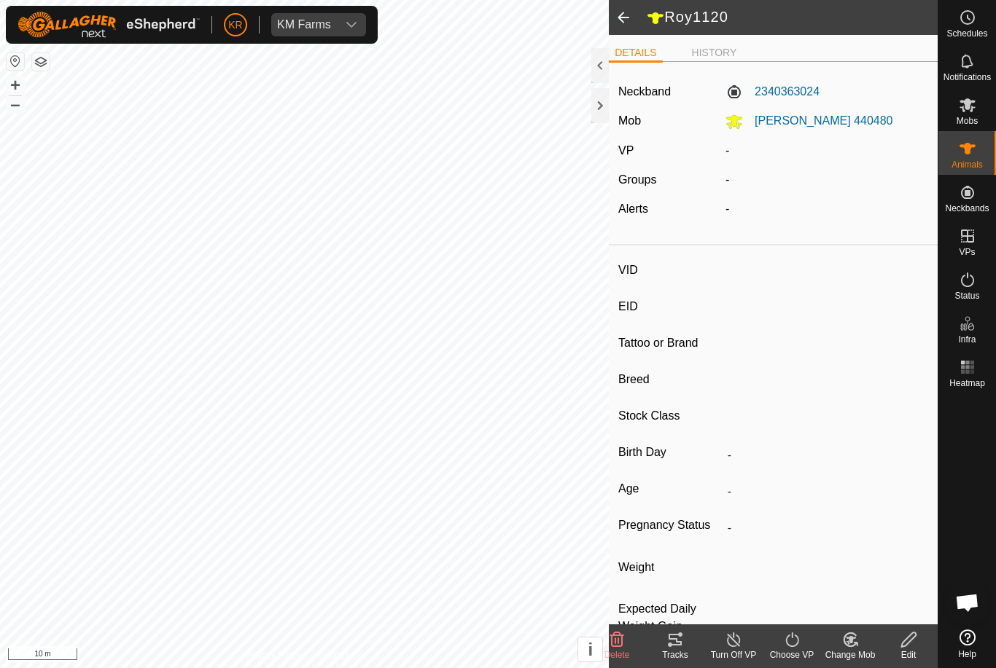
type input "0 kg"
type input "-"
click at [848, 641] on icon at bounding box center [847, 643] width 4 height 4
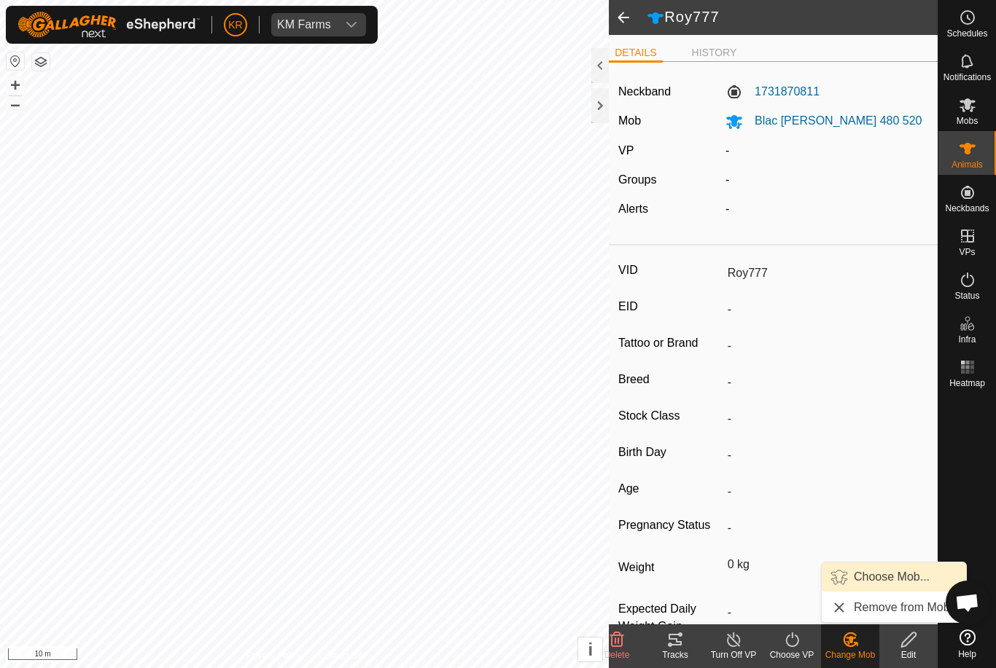
click at [888, 578] on span "Choose Mob..." at bounding box center [891, 576] width 76 height 17
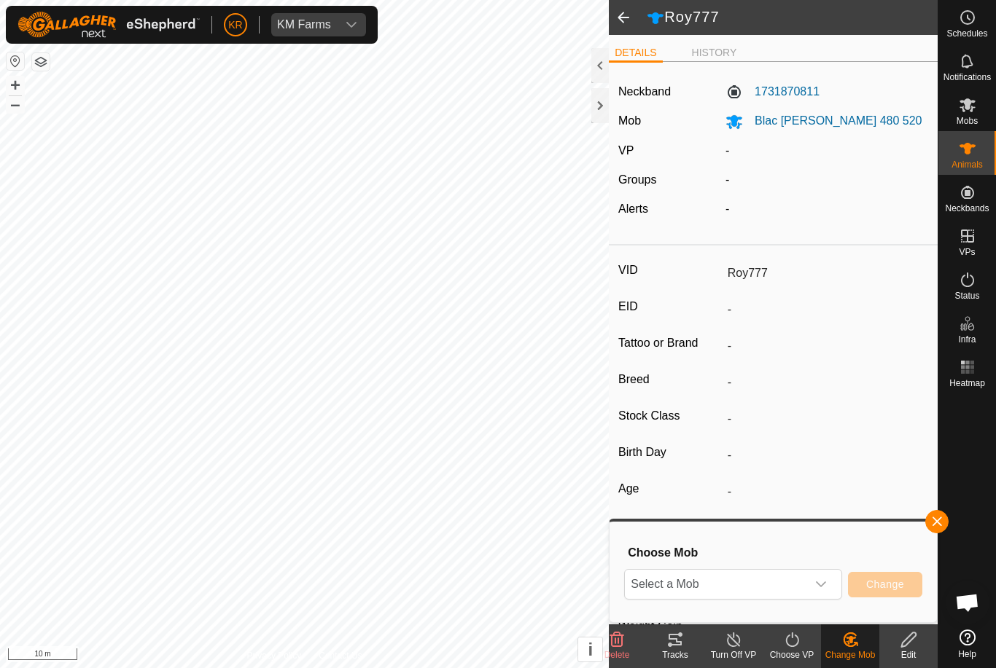
click at [816, 597] on div "dropdown trigger" at bounding box center [820, 584] width 29 height 29
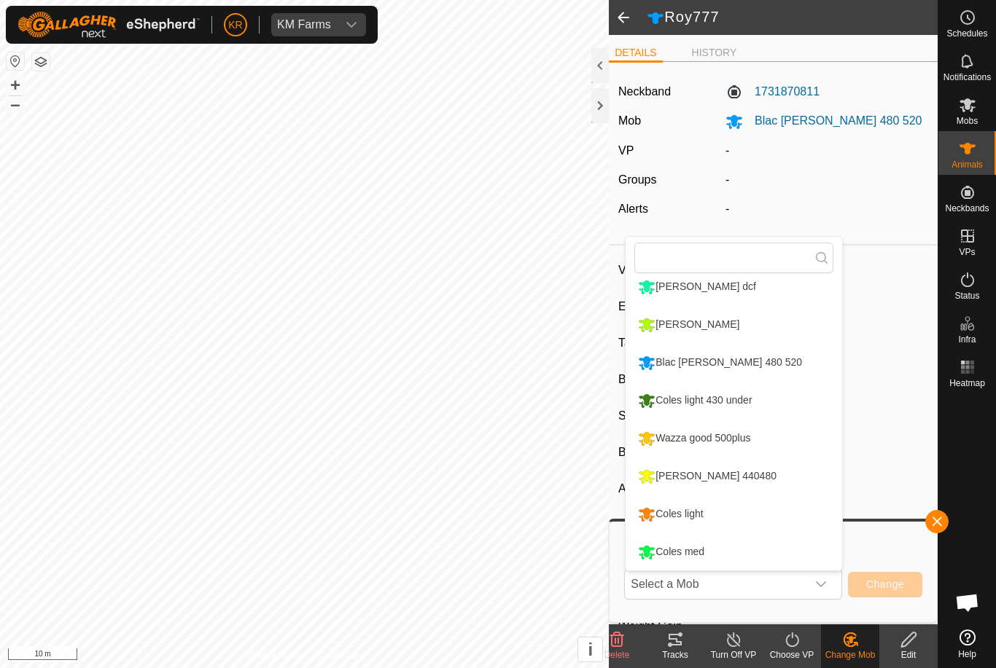
scroll to position [162, 0]
click at [770, 483] on li "[PERSON_NAME] 440480" at bounding box center [733, 476] width 216 height 36
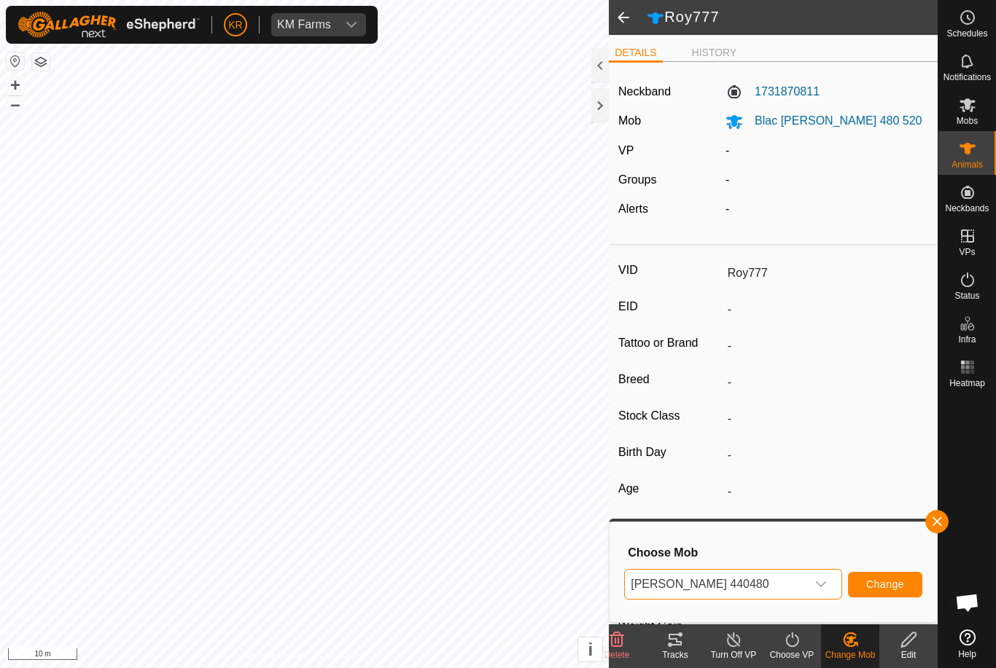
click at [892, 595] on button "Change" at bounding box center [885, 585] width 74 height 26
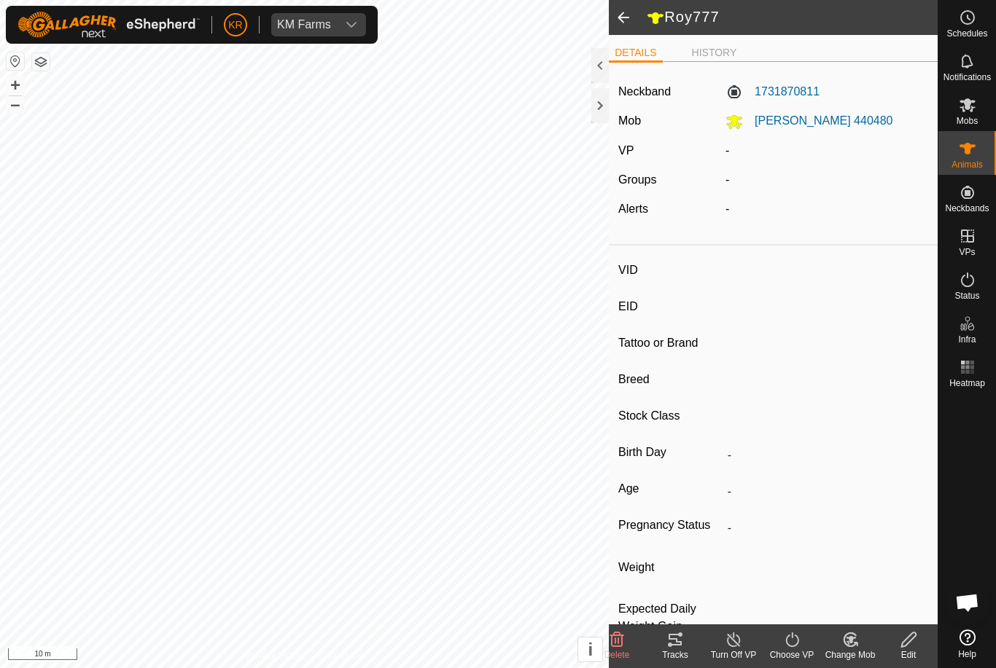
type input "Roy217"
type input "-"
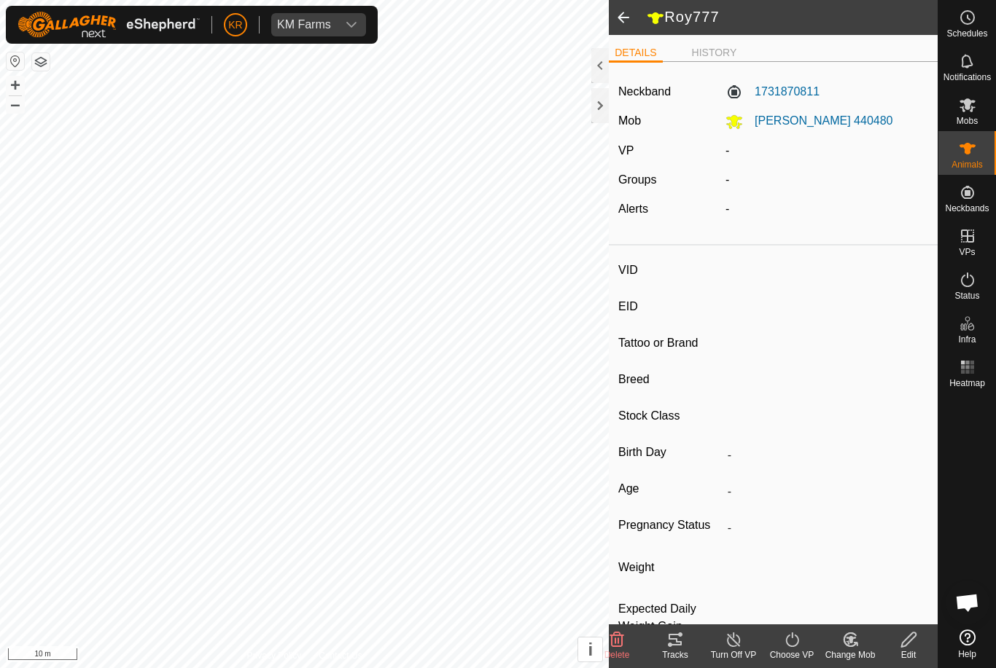
type input "0 kg"
type input "-"
click at [845, 643] on icon at bounding box center [850, 639] width 18 height 17
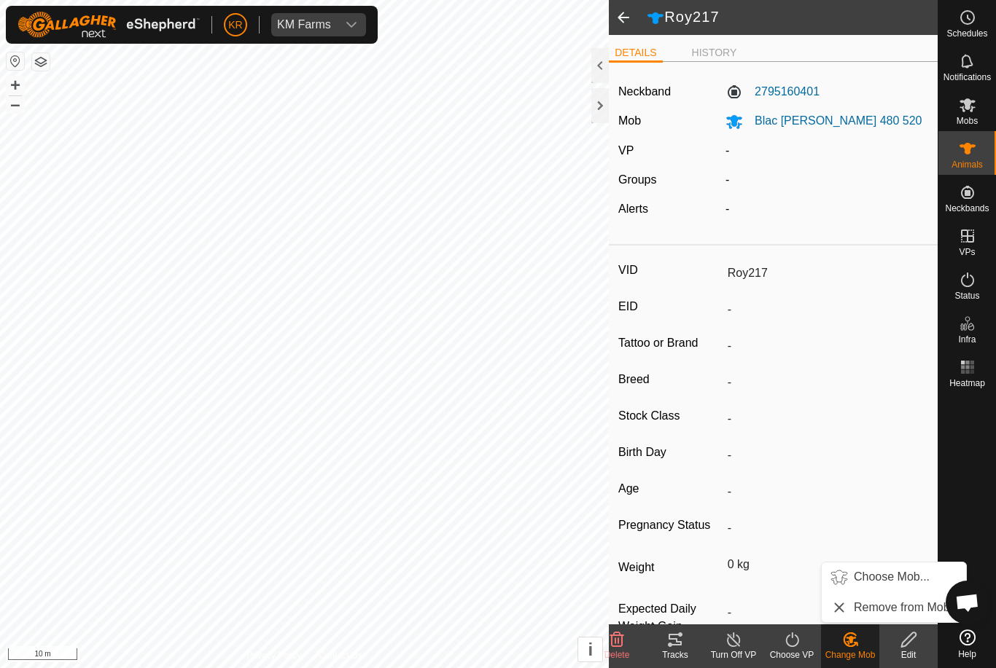
click at [889, 581] on span "Choose Mob..." at bounding box center [891, 576] width 76 height 17
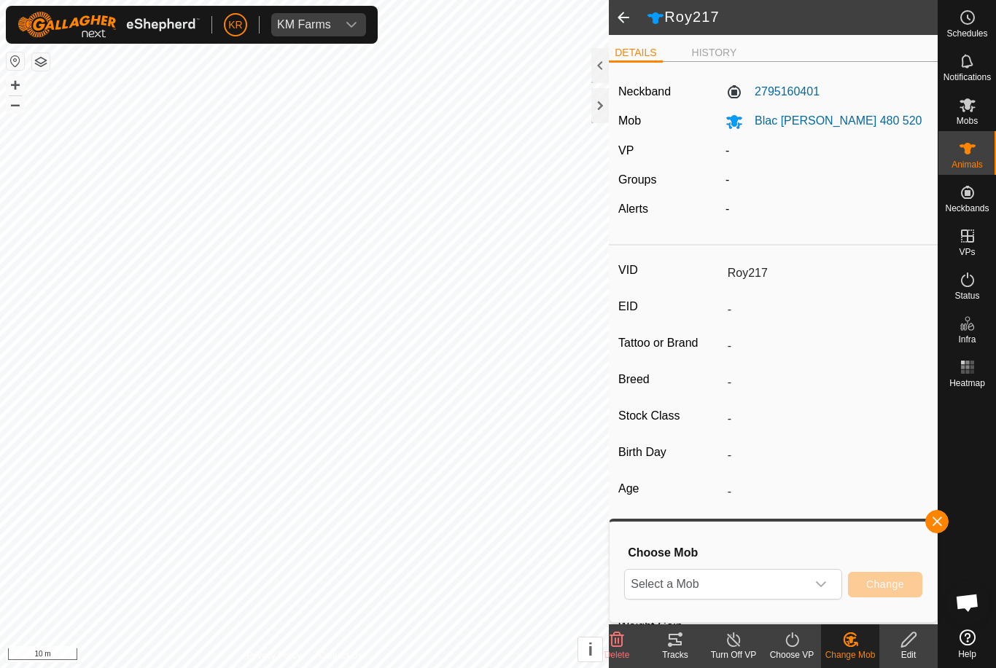
click at [804, 587] on span "Select a Mob" at bounding box center [715, 584] width 181 height 29
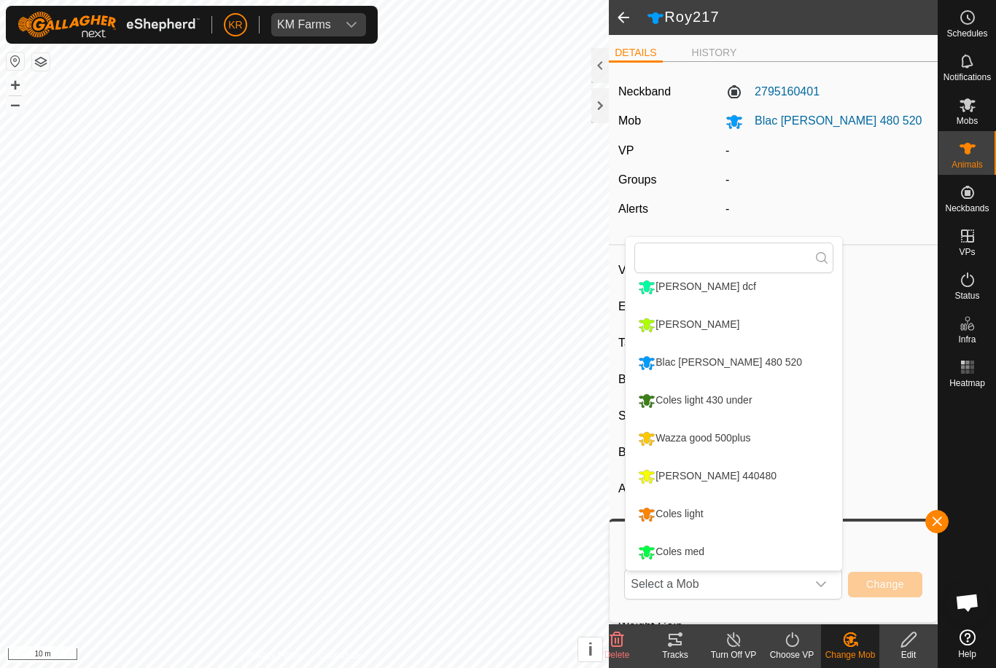
scroll to position [162, 0]
click at [780, 480] on li "[PERSON_NAME] 440480" at bounding box center [733, 476] width 216 height 36
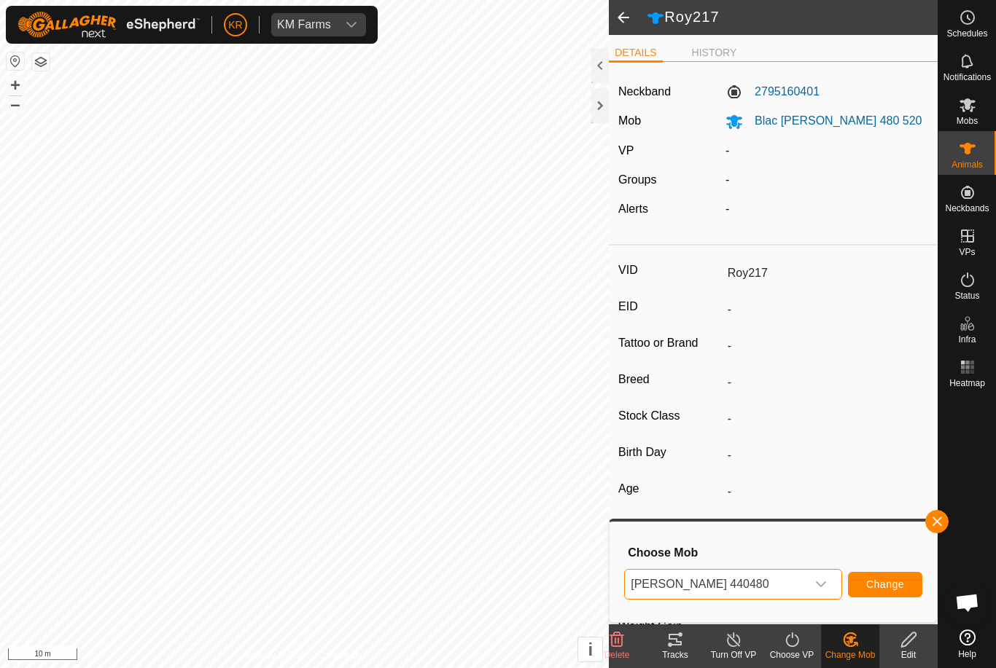
click at [880, 577] on button "Change" at bounding box center [885, 585] width 74 height 26
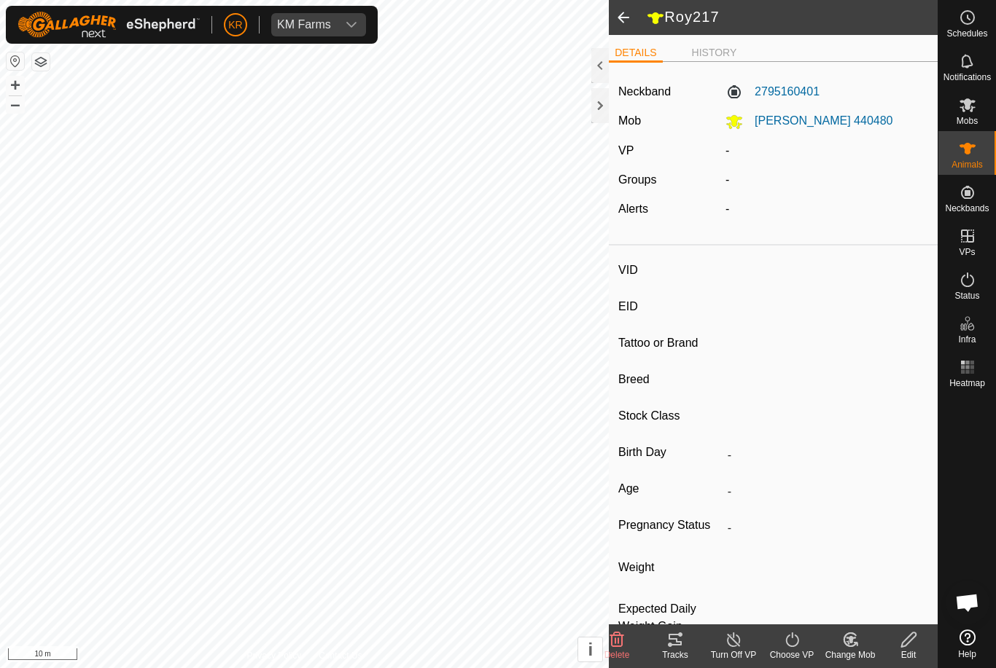
type input "Luke69"
type input "-"
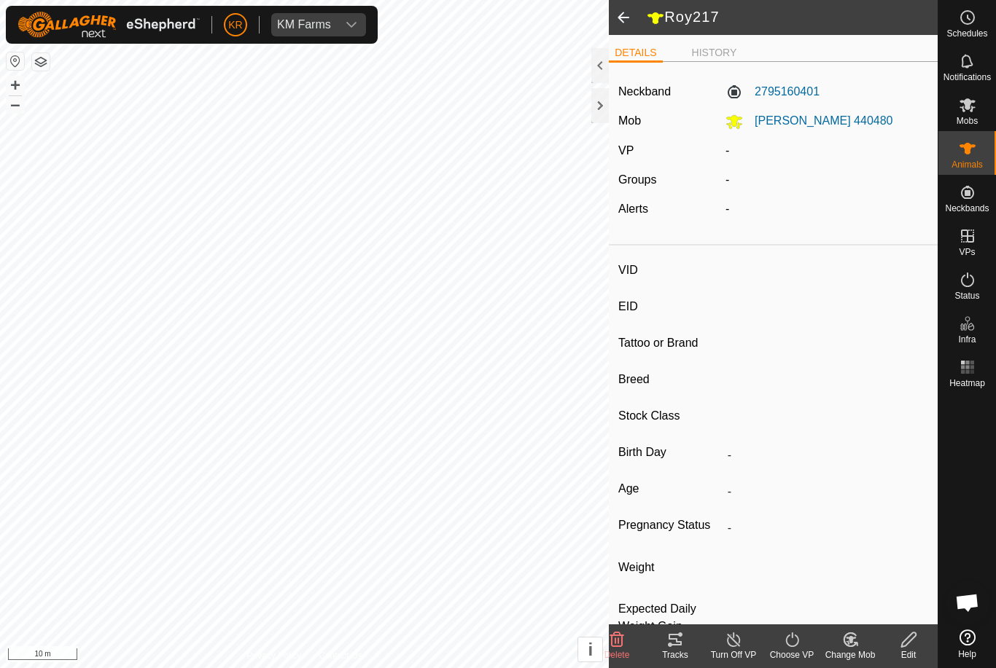
type input "0 kg"
type input "-"
click at [855, 644] on icon at bounding box center [849, 639] width 12 height 13
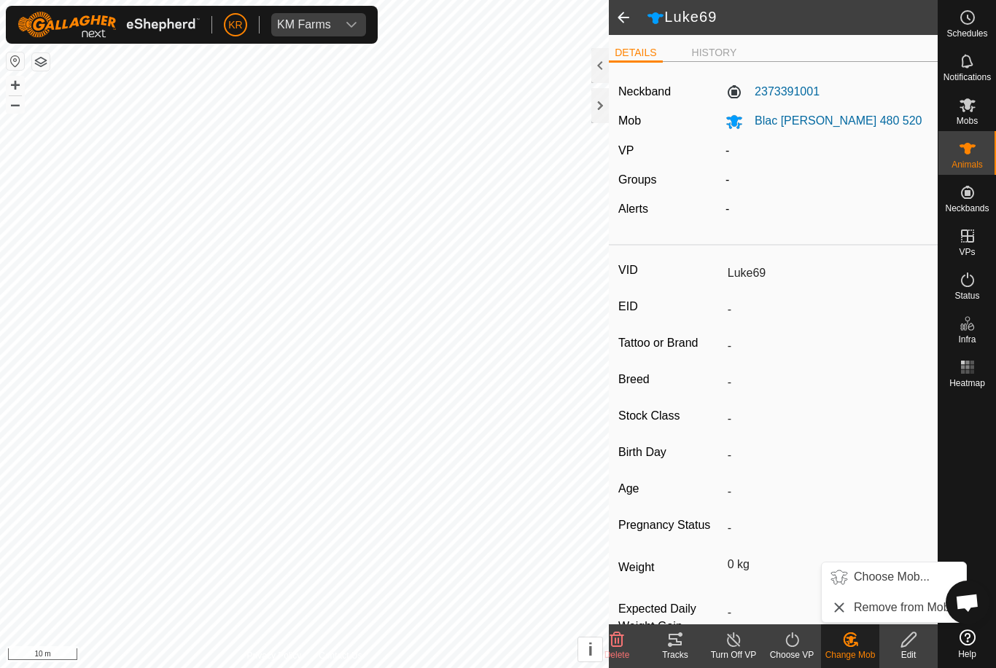
click at [900, 582] on span "Choose Mob..." at bounding box center [891, 576] width 76 height 17
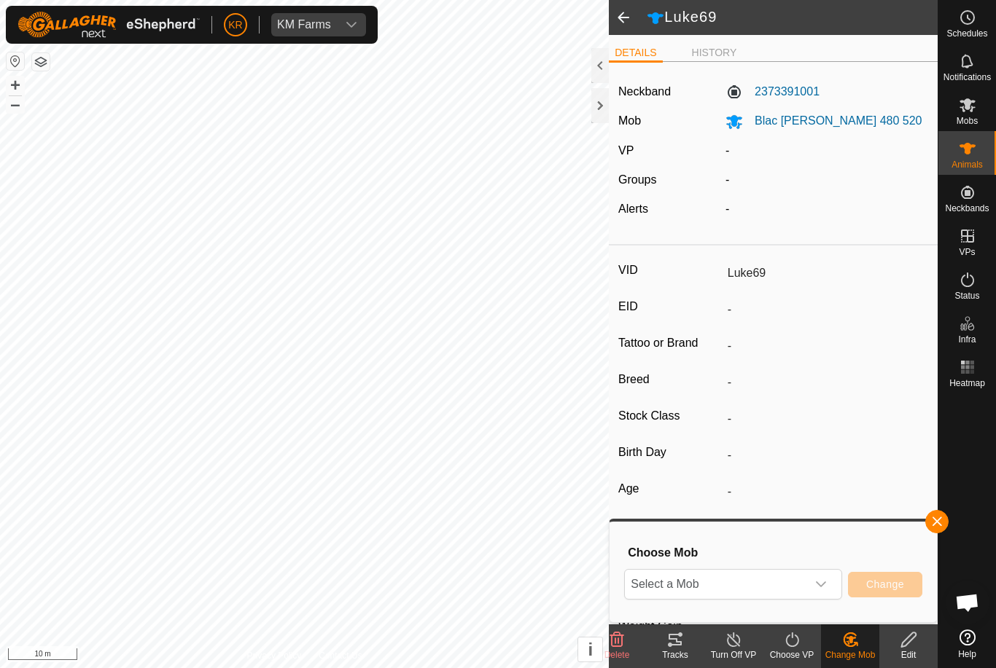
click at [815, 583] on icon "dropdown trigger" at bounding box center [821, 585] width 12 height 12
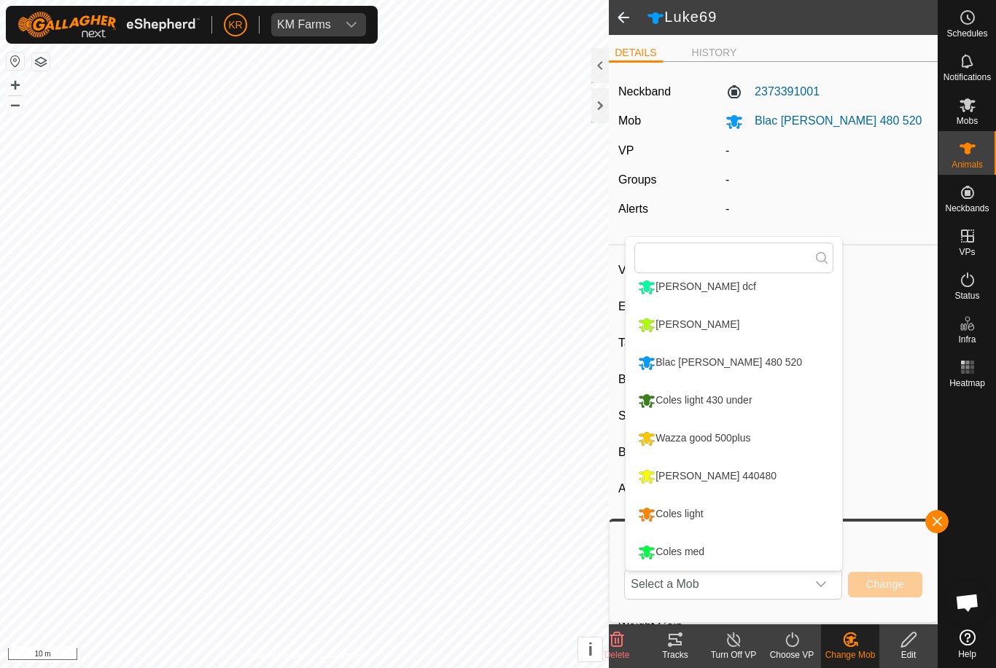
scroll to position [162, 0]
click at [780, 484] on li "[PERSON_NAME] 440480" at bounding box center [733, 476] width 216 height 36
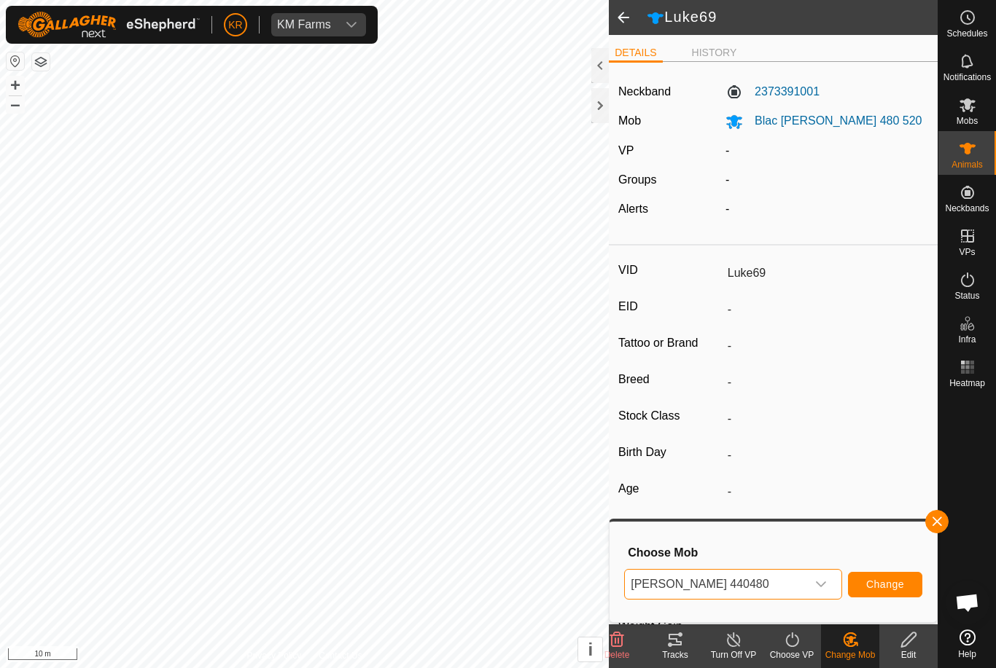
click at [894, 584] on span "Change" at bounding box center [885, 585] width 38 height 12
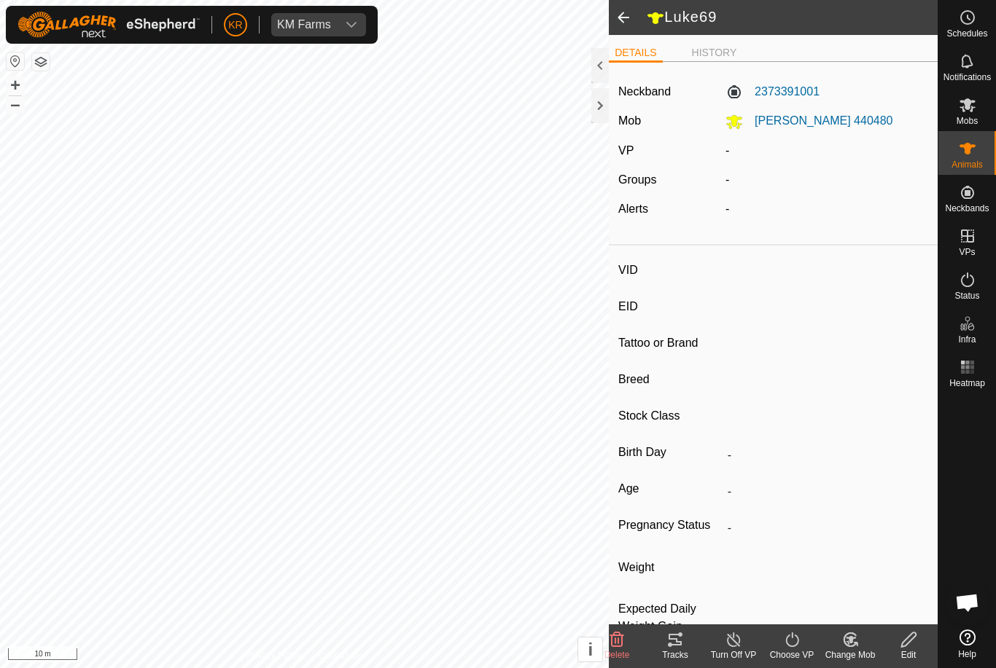
type input "Luke13"
type input "-"
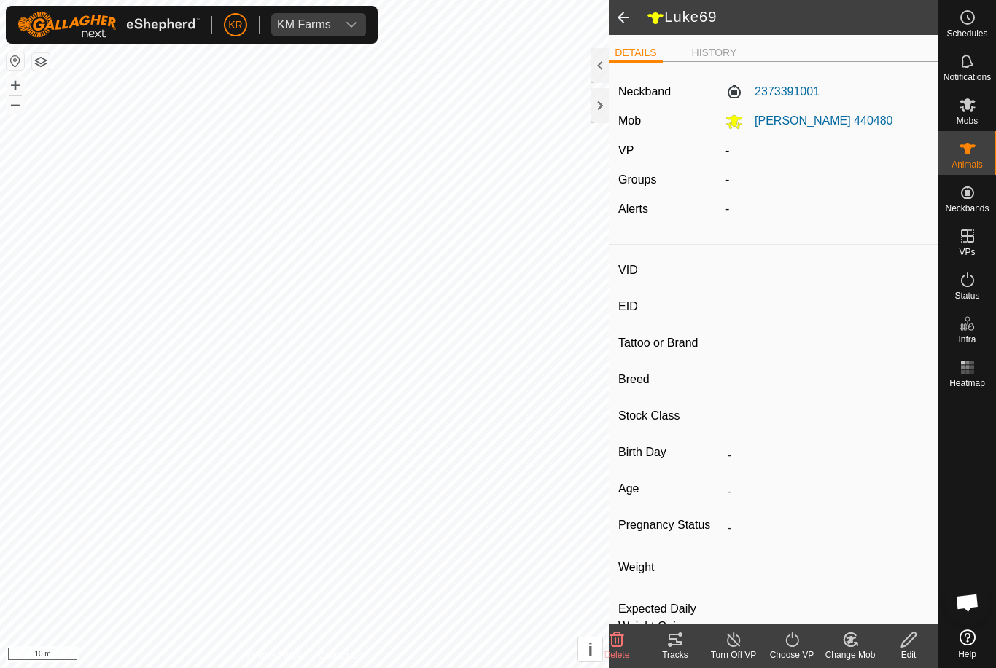
type input "0 kg"
type input "-"
click at [853, 643] on icon at bounding box center [854, 644] width 3 height 3
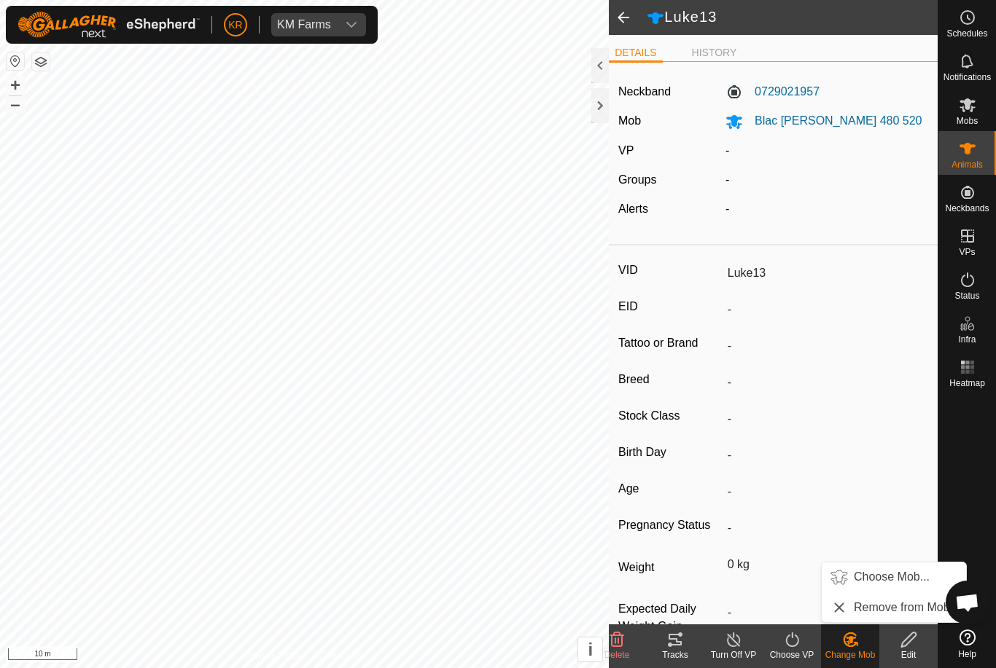
click at [898, 579] on span "Choose Mob..." at bounding box center [891, 576] width 76 height 17
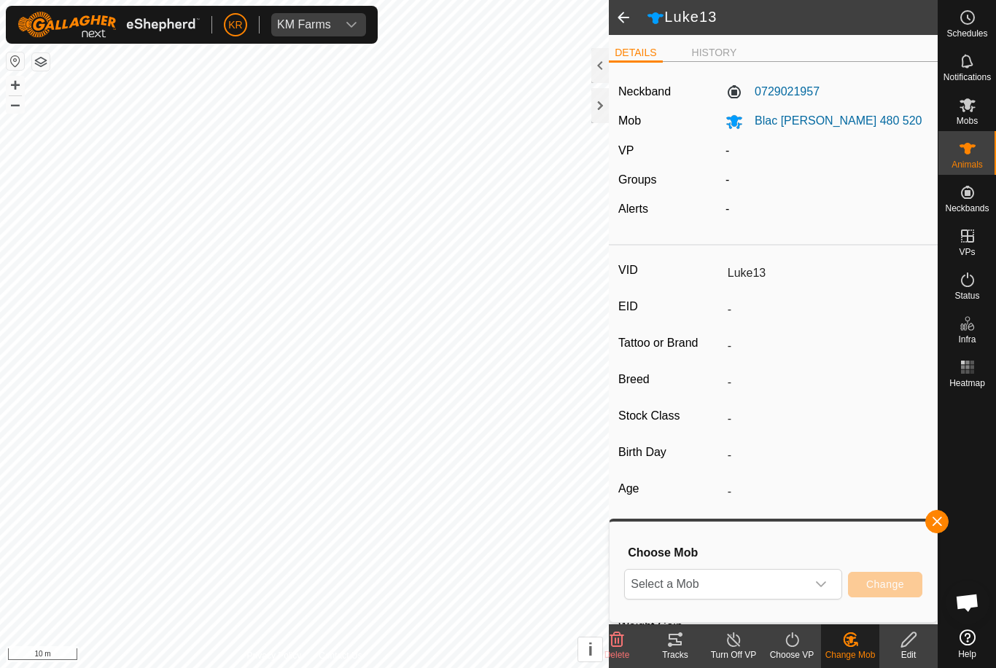
click at [802, 597] on span "Select a Mob" at bounding box center [715, 584] width 181 height 29
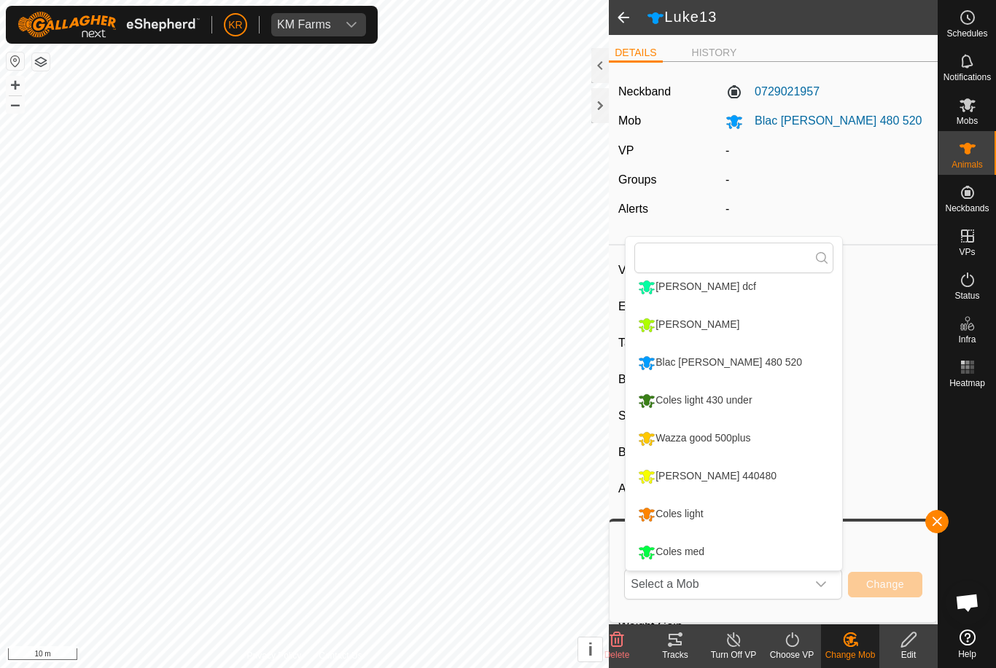
scroll to position [162, 0]
click at [774, 482] on li "[PERSON_NAME] 440480" at bounding box center [733, 476] width 216 height 36
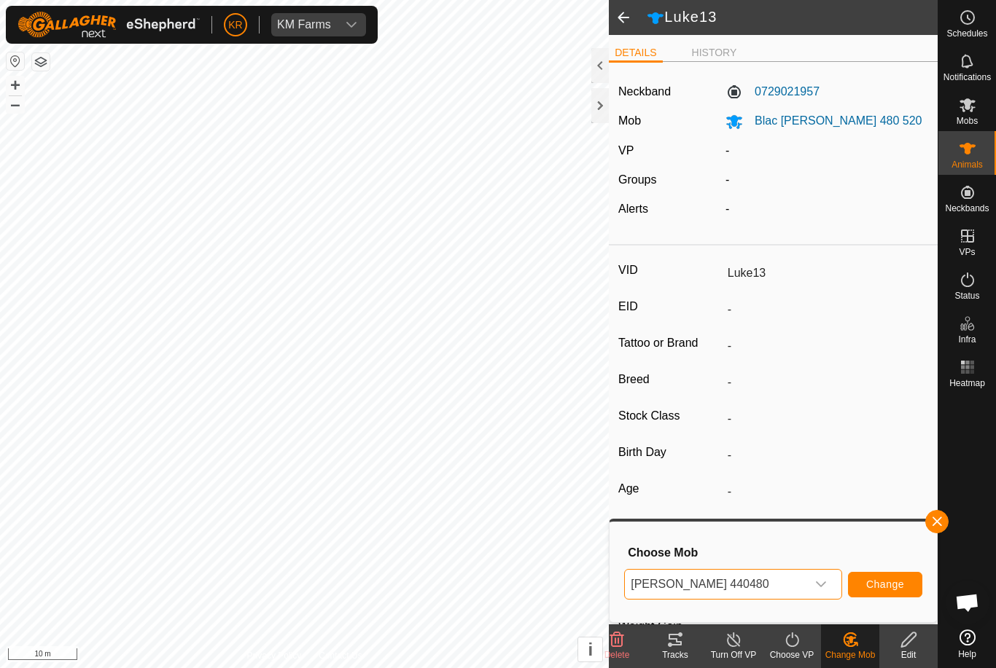
click at [888, 583] on span "Change" at bounding box center [885, 585] width 38 height 12
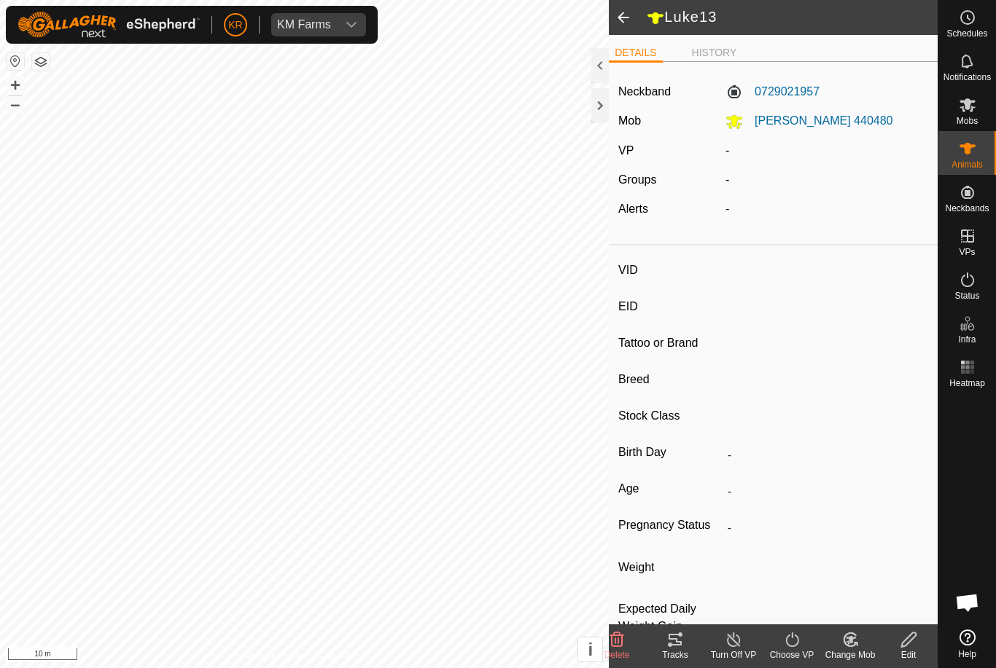
type input "Roy1126"
type input "-"
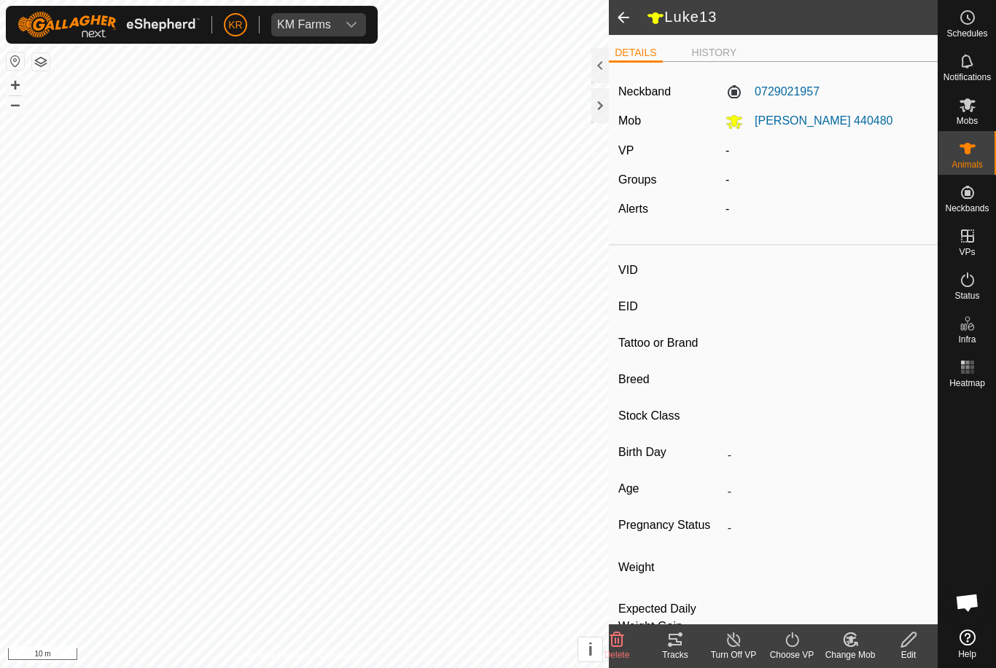
type input "0 kg"
type input "-"
click at [853, 640] on icon at bounding box center [850, 639] width 18 height 17
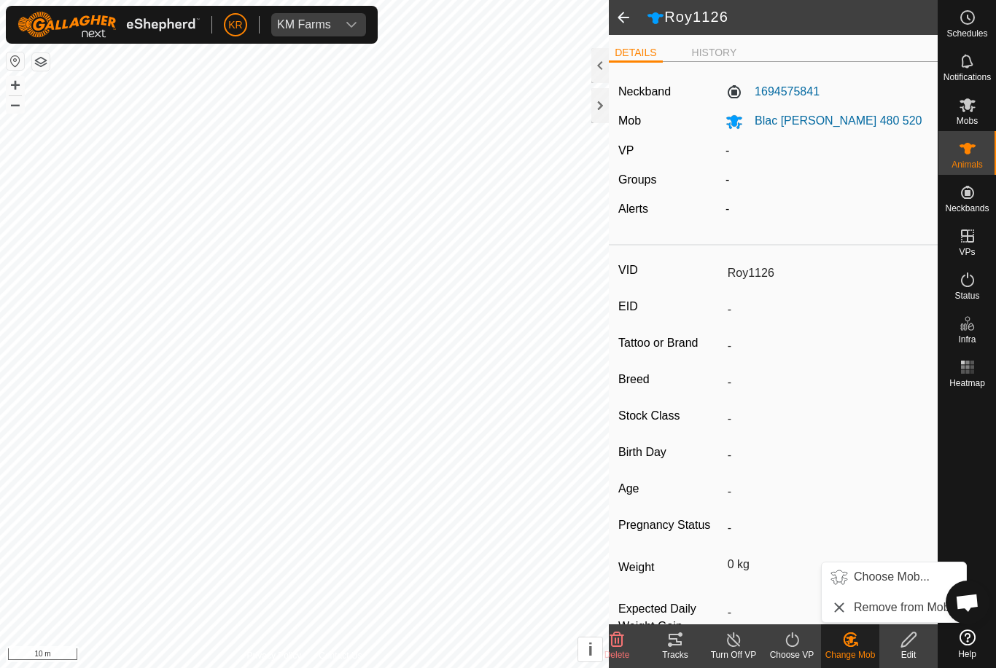
click at [886, 579] on span "Choose Mob..." at bounding box center [891, 576] width 76 height 17
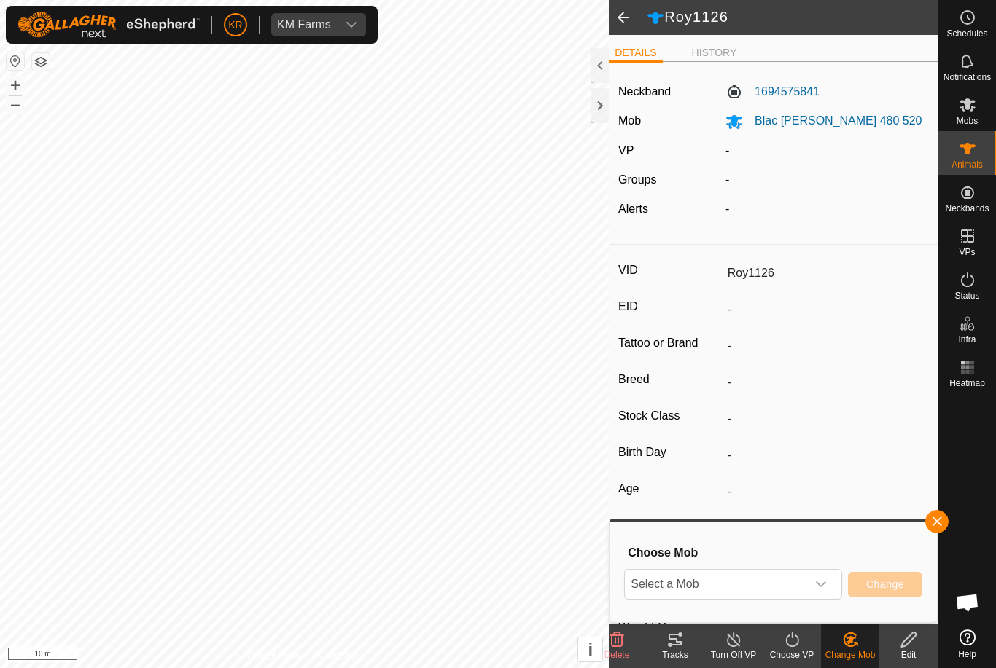
click at [805, 587] on span "Select a Mob" at bounding box center [715, 584] width 181 height 29
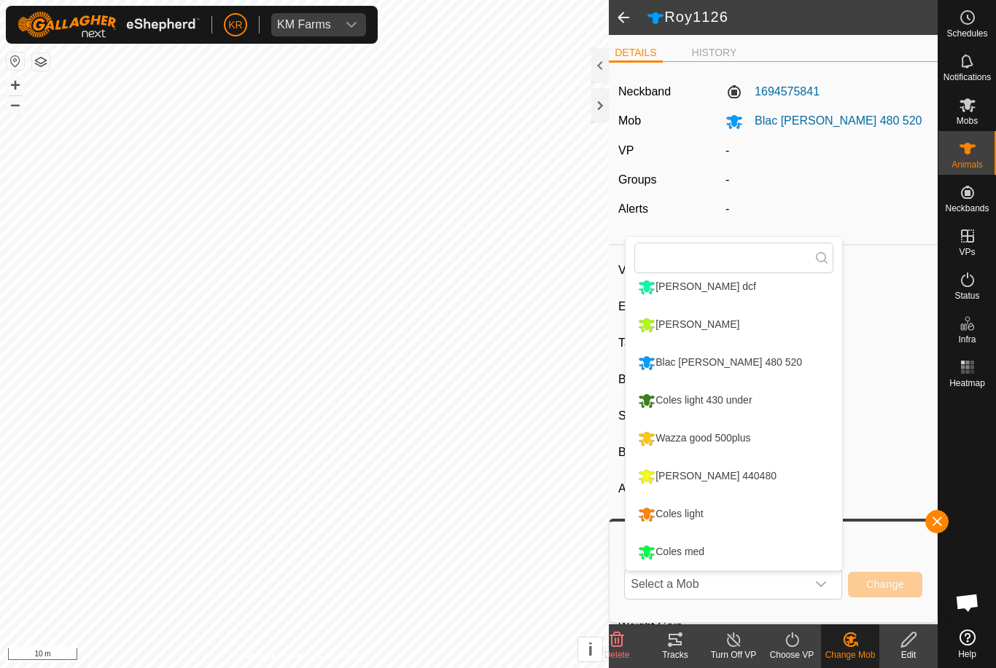
scroll to position [162, 0]
click at [776, 481] on li "[PERSON_NAME] 440480" at bounding box center [733, 476] width 216 height 36
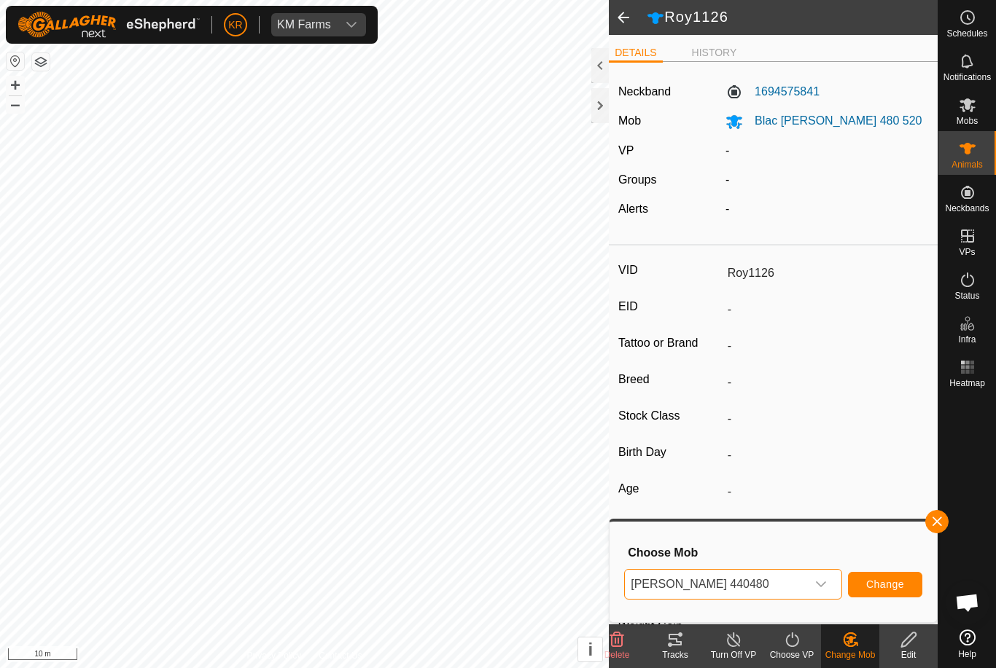
click at [891, 581] on span "Change" at bounding box center [885, 585] width 38 height 12
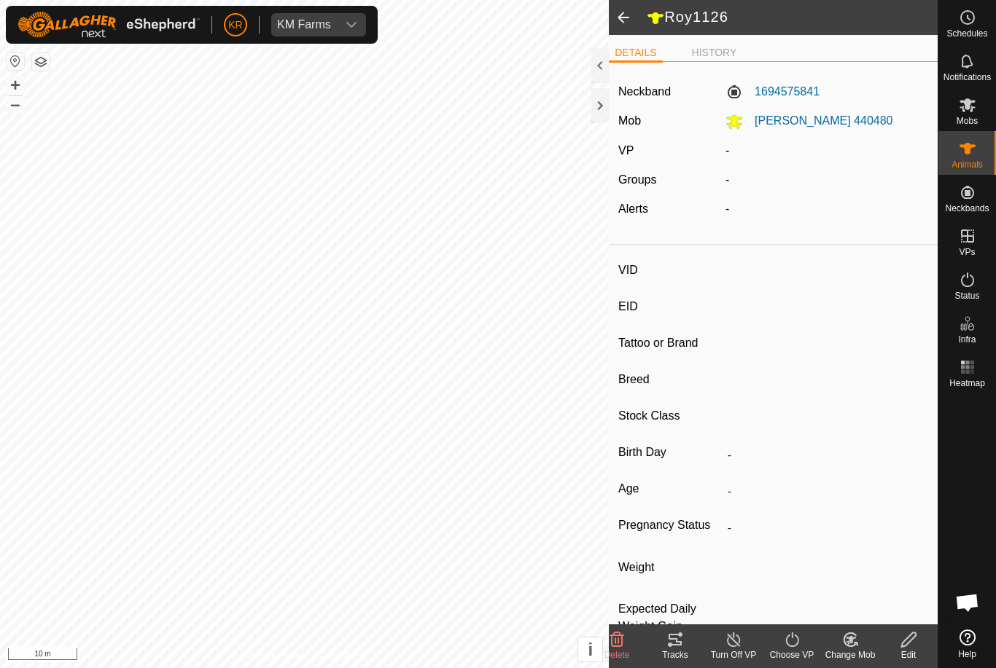
type input "Luke58"
type input "-"
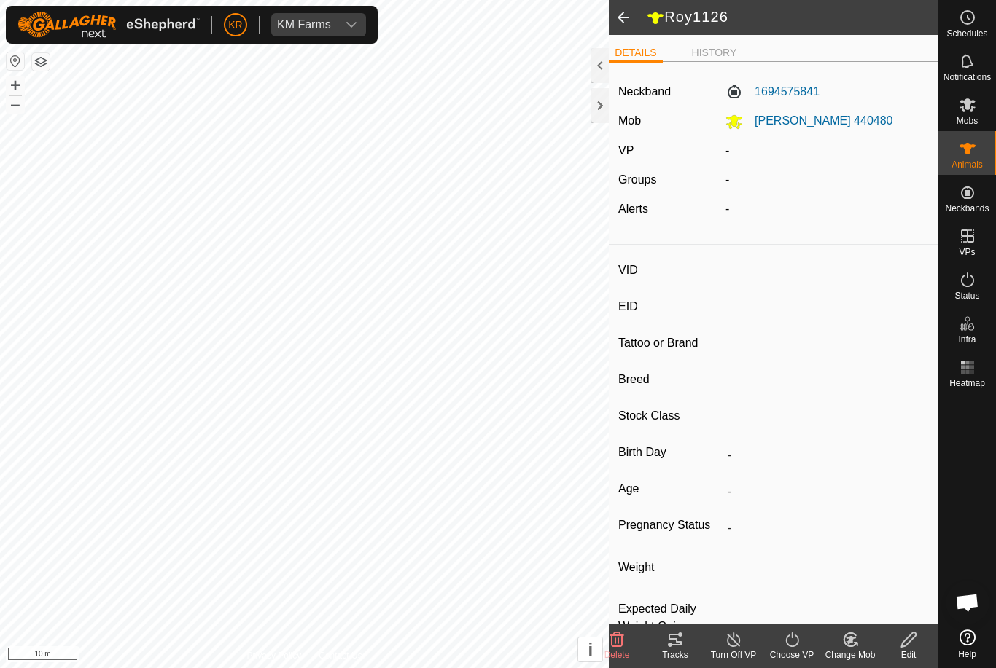
type input "0 kg"
type input "-"
click at [847, 652] on div "Change Mob" at bounding box center [850, 655] width 58 height 13
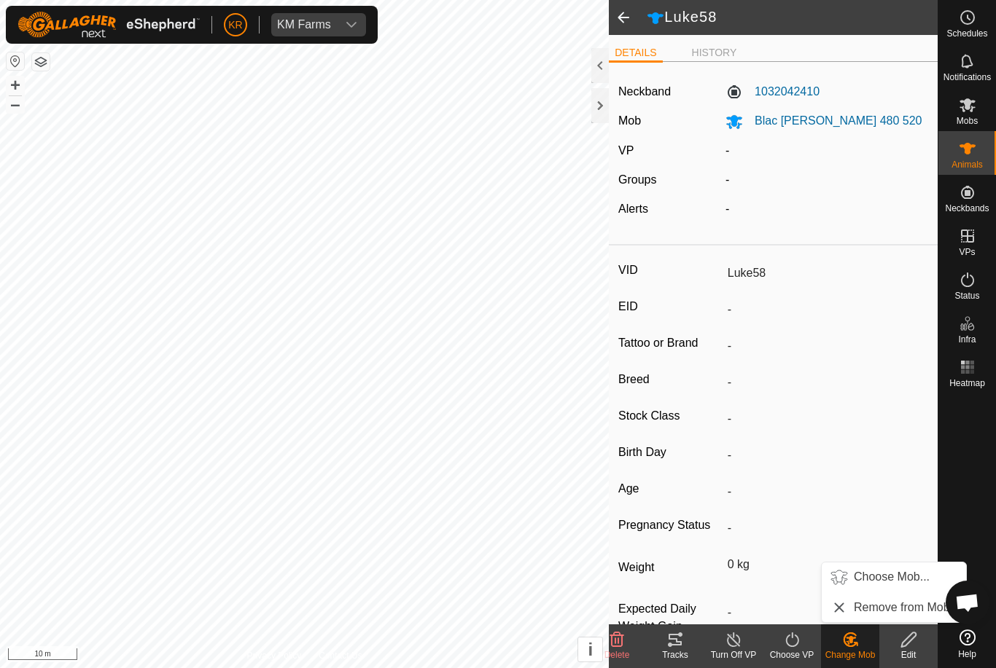
click at [884, 583] on span "Choose Mob..." at bounding box center [891, 576] width 76 height 17
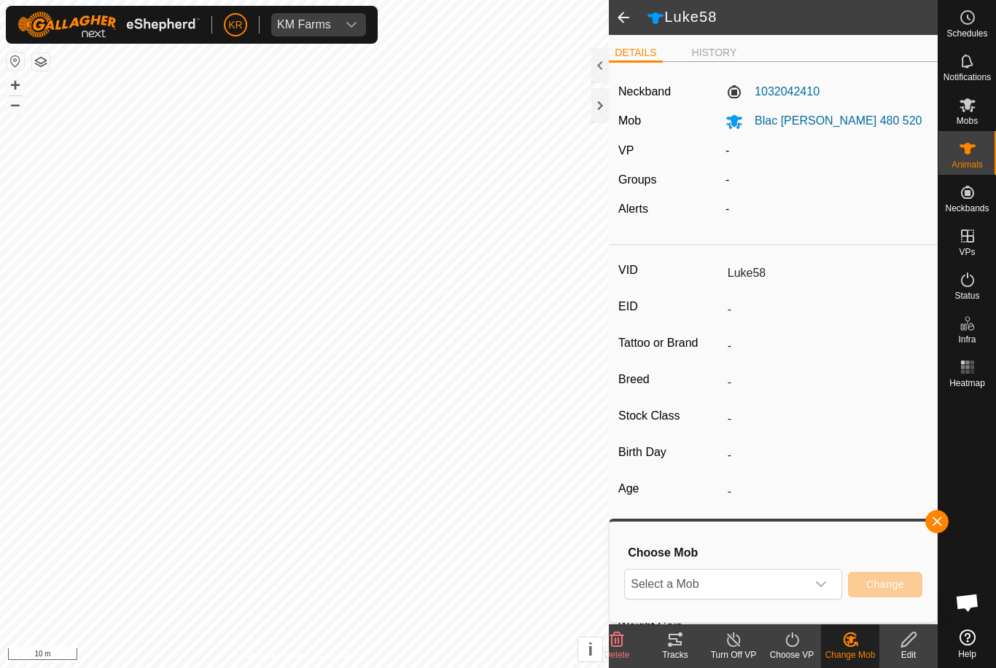
click at [805, 586] on span "Select a Mob" at bounding box center [715, 584] width 181 height 29
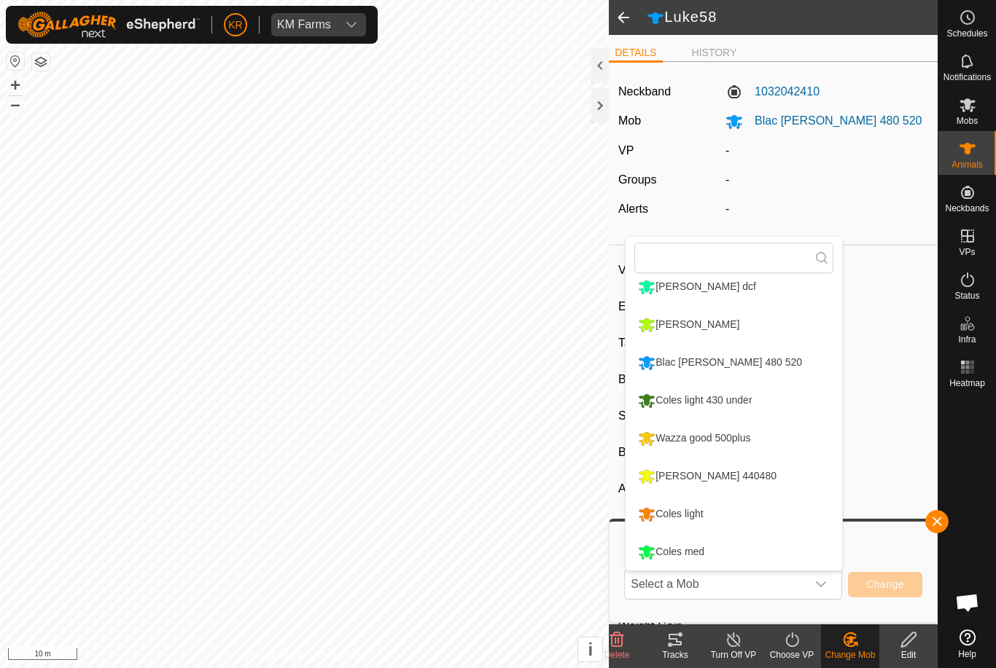
scroll to position [162, 0]
click at [783, 484] on li "[PERSON_NAME] 440480" at bounding box center [733, 476] width 216 height 36
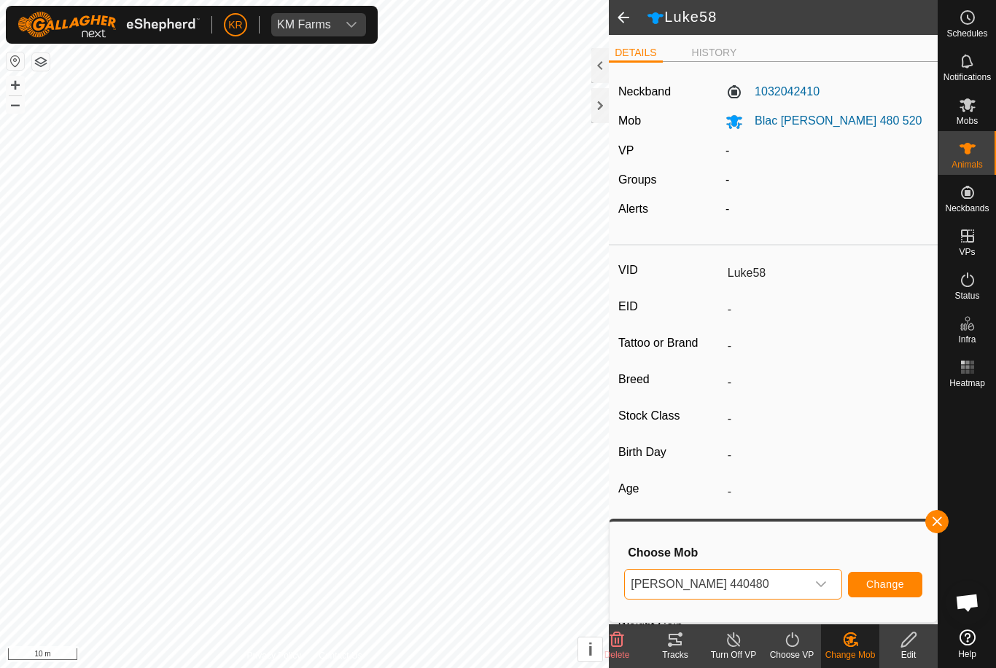
click at [892, 590] on span "Change" at bounding box center [885, 585] width 38 height 12
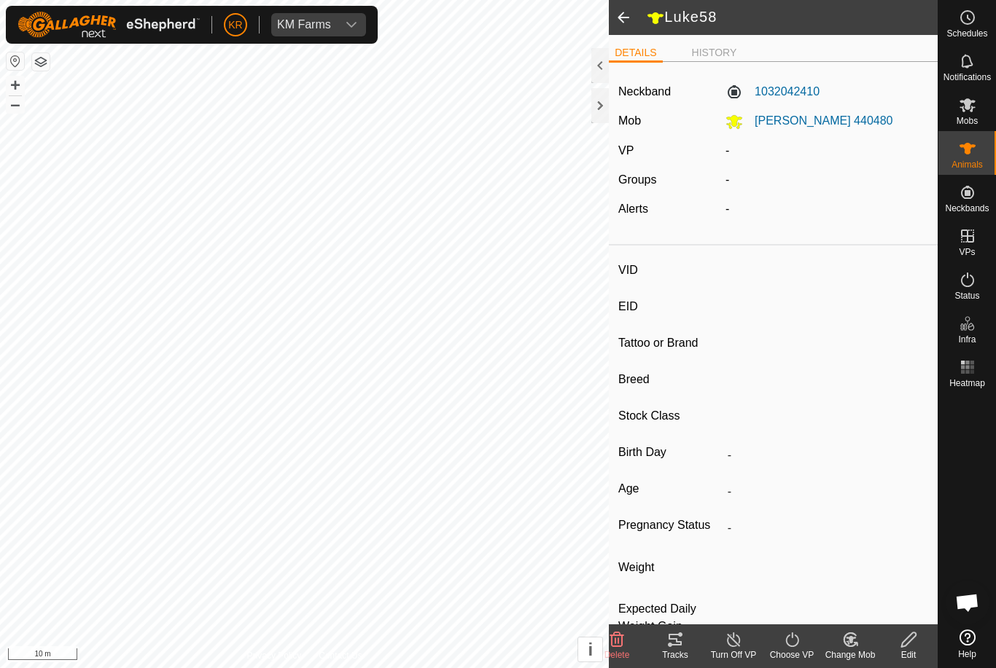
type input "Barker18"
type input "-"
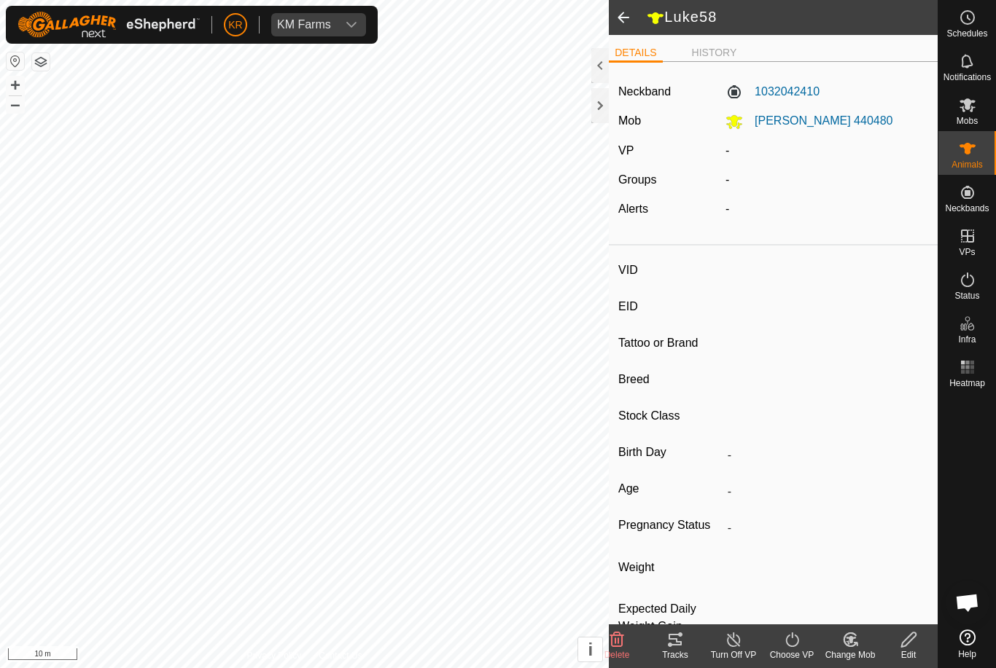
type input "0 kg"
type input "-"
click at [851, 644] on icon at bounding box center [850, 639] width 18 height 17
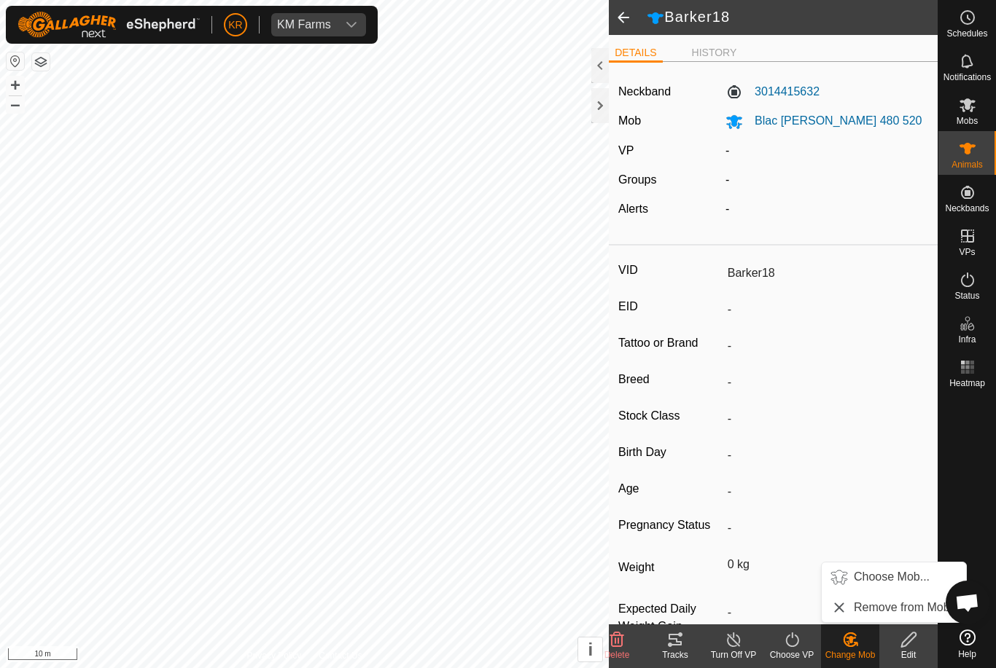
click at [882, 577] on span "Choose Mob..." at bounding box center [891, 576] width 76 height 17
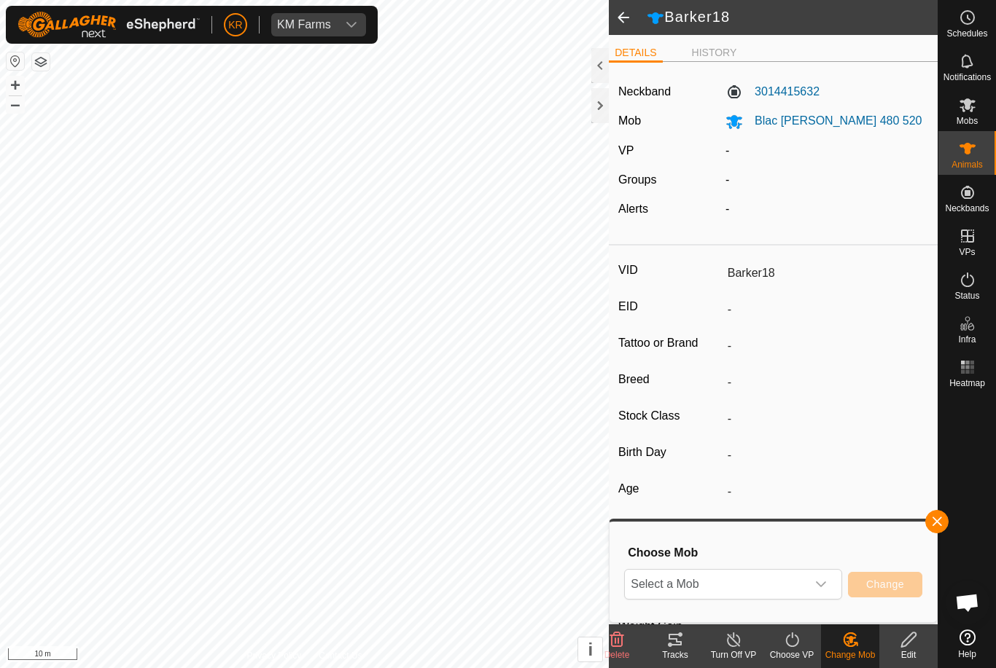
click at [805, 579] on span "Select a Mob" at bounding box center [715, 584] width 181 height 29
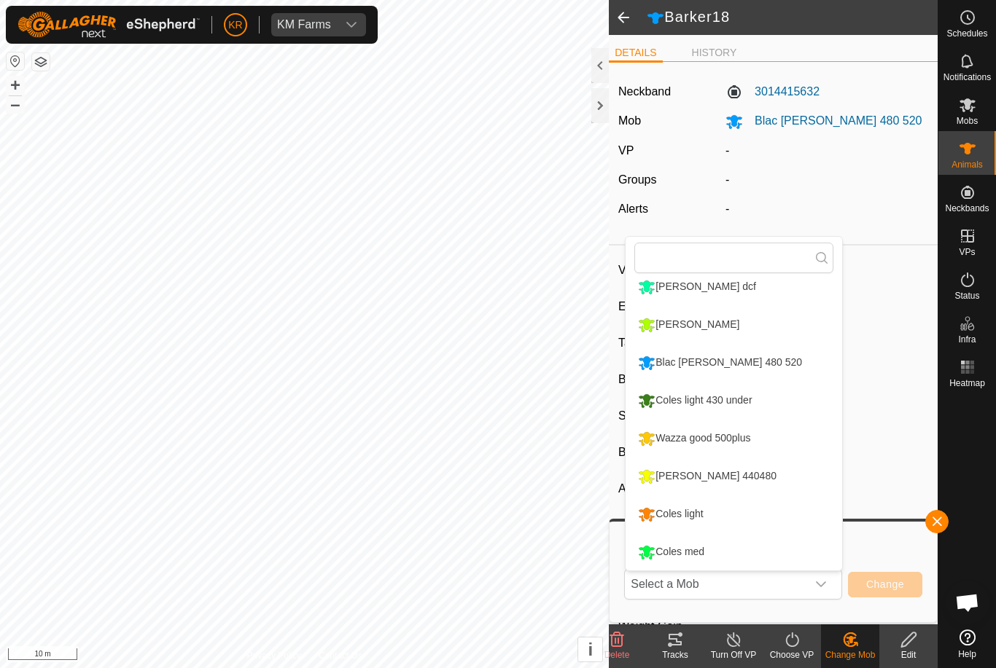
scroll to position [162, 0]
click at [791, 478] on li "[PERSON_NAME] 440480" at bounding box center [733, 476] width 216 height 36
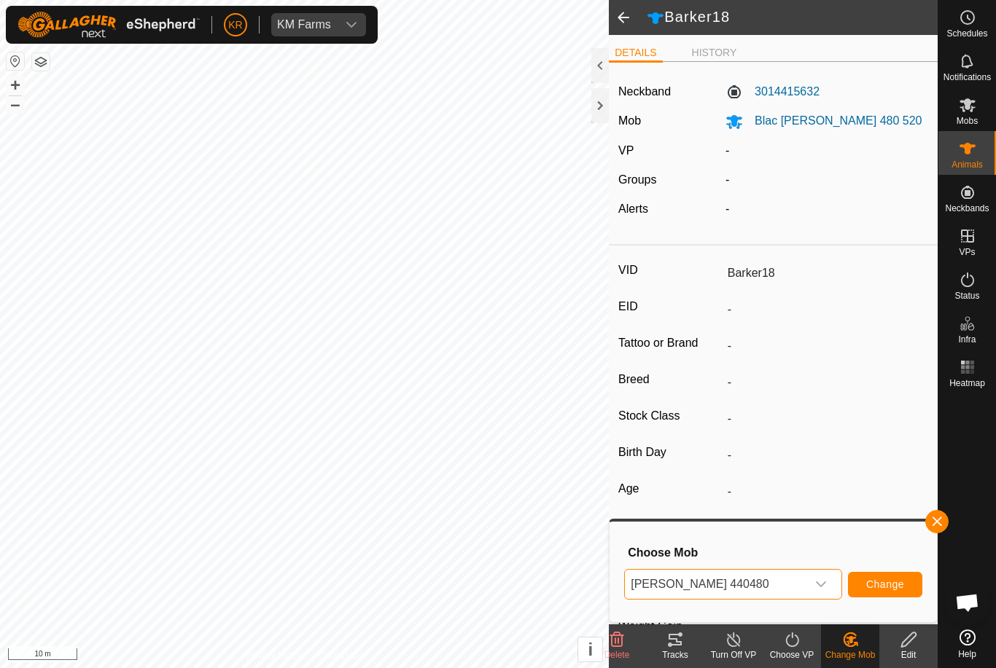
click at [892, 590] on span "Change" at bounding box center [885, 585] width 38 height 12
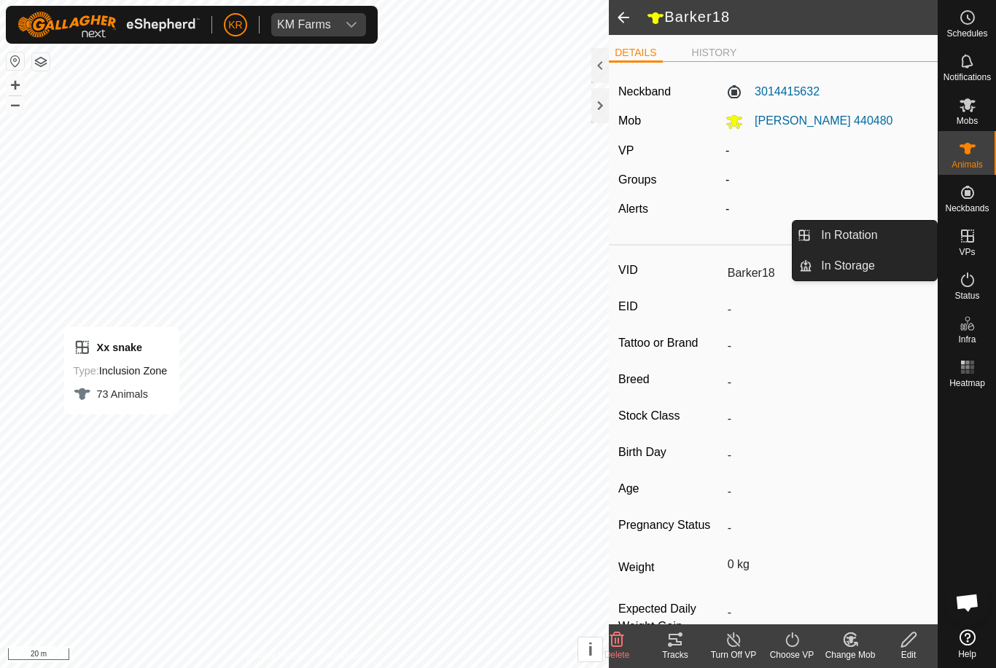
click at [891, 243] on link "In Rotation" at bounding box center [874, 235] width 125 height 29
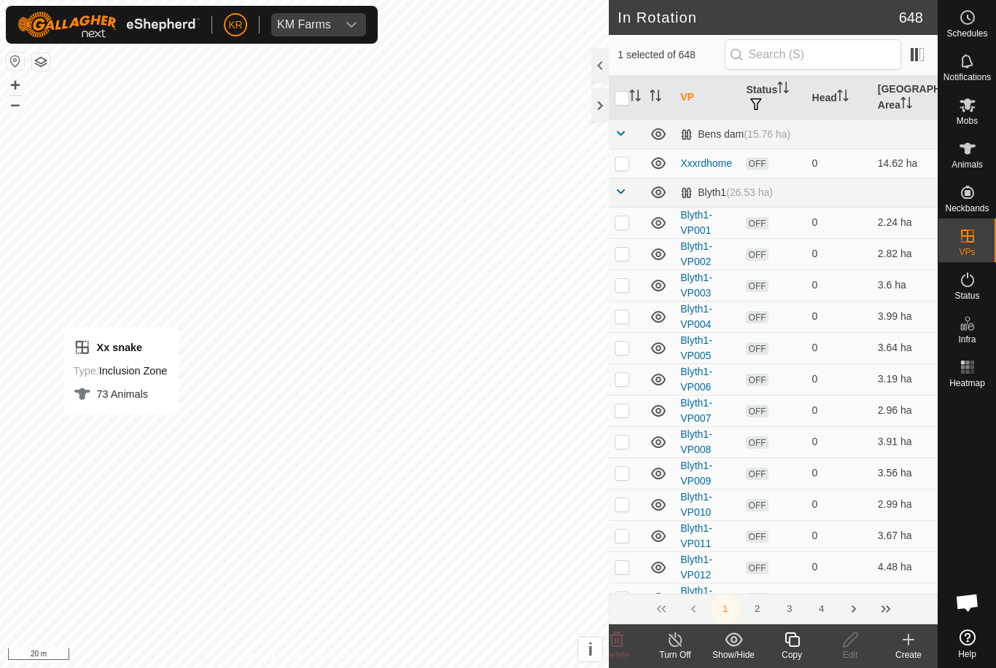
click at [914, 652] on div "Create" at bounding box center [908, 655] width 58 height 13
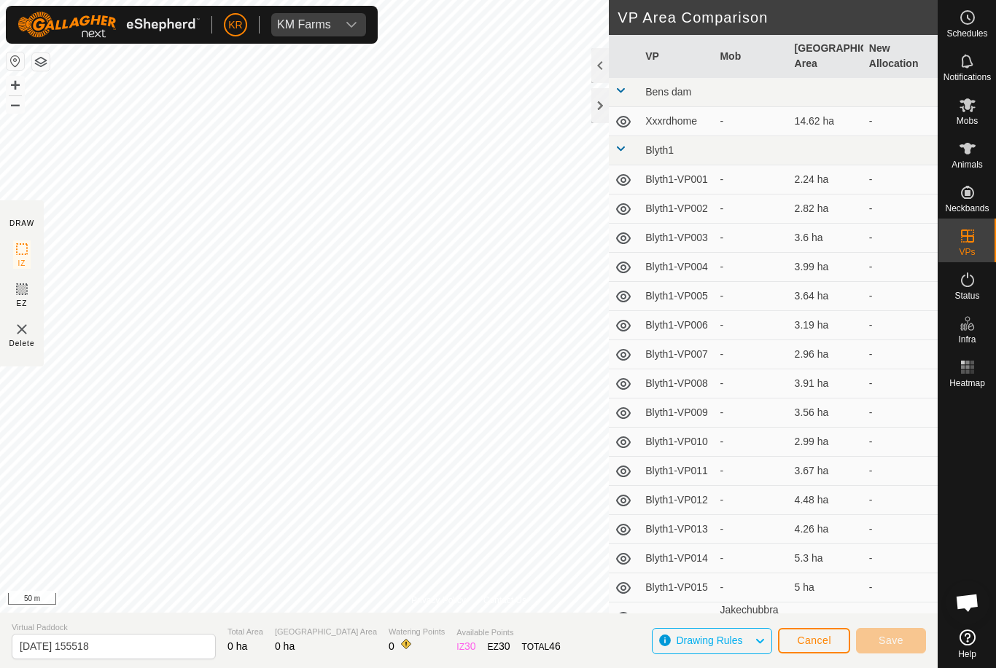
click at [825, 633] on button "Cancel" at bounding box center [814, 641] width 72 height 26
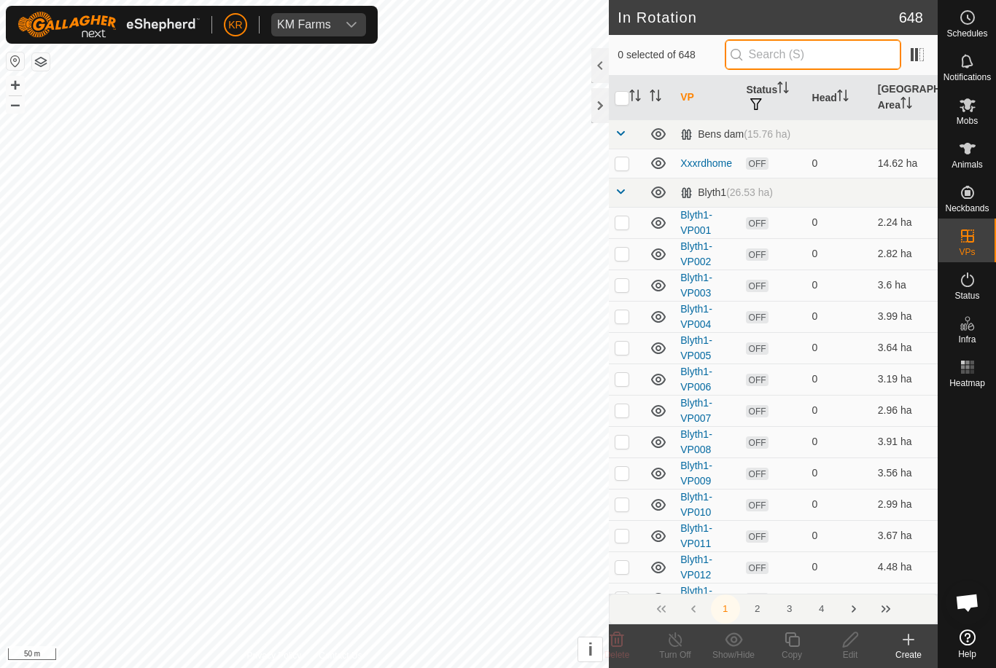
click at [870, 56] on input "text" at bounding box center [812, 54] width 176 height 31
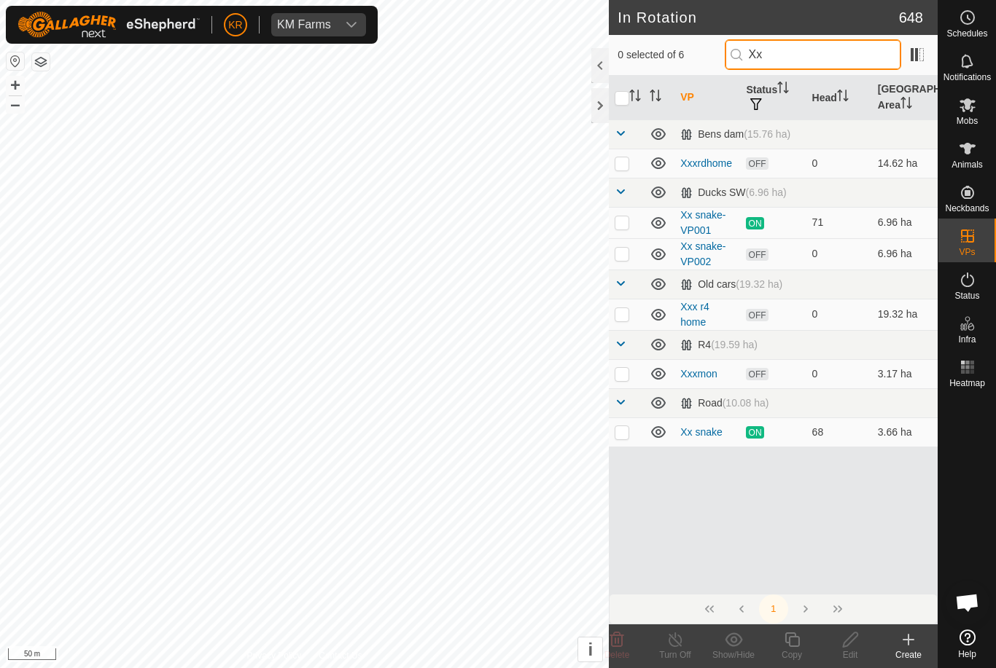
type input "Xx"
click at [614, 434] on td at bounding box center [626, 432] width 35 height 29
checkbox input "true"
click at [792, 641] on icon at bounding box center [792, 639] width 18 height 17
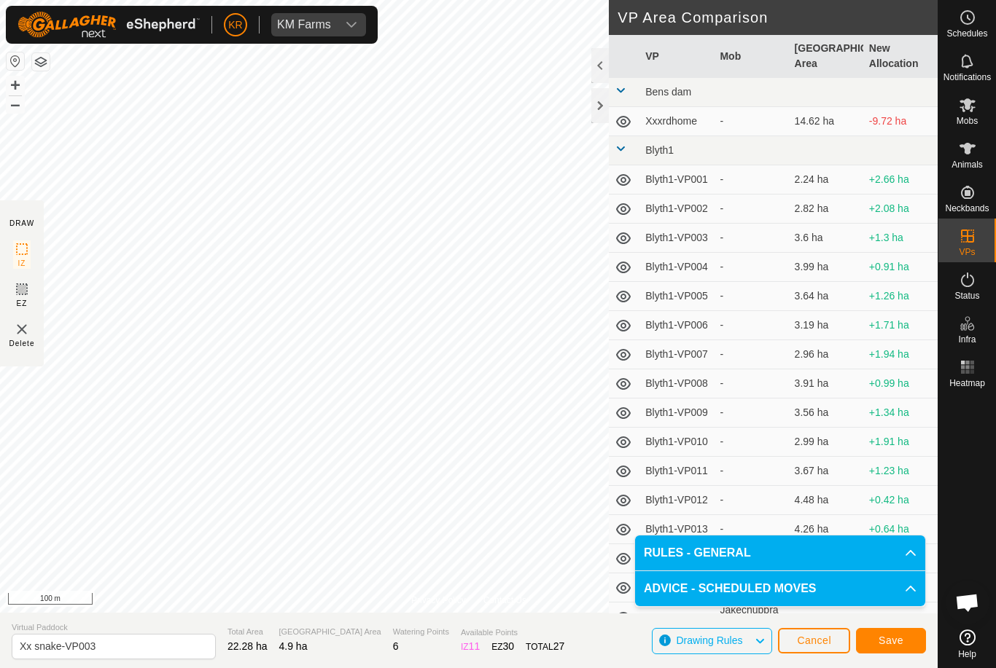
click at [885, 641] on span "Save" at bounding box center [890, 641] width 25 height 12
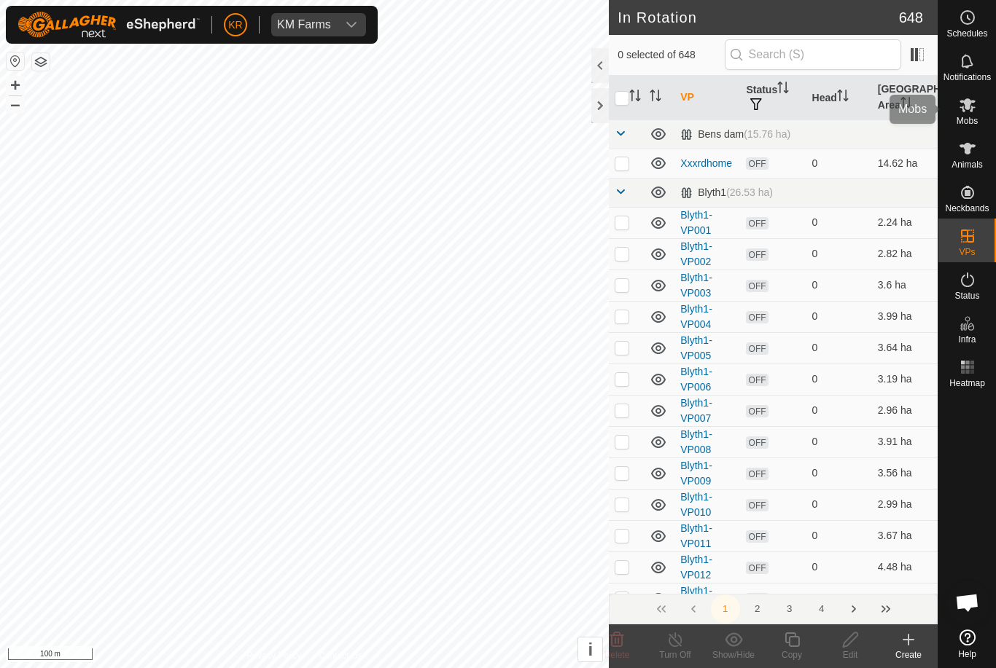
click at [979, 124] on div "Mobs" at bounding box center [967, 109] width 58 height 44
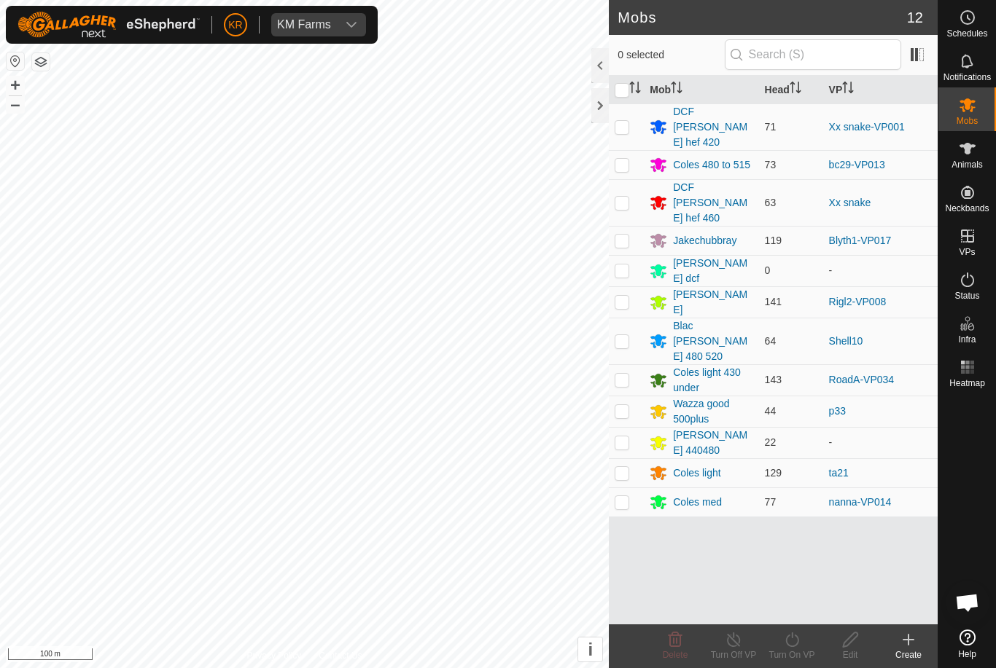
click at [628, 427] on td at bounding box center [626, 442] width 35 height 31
checkbox input "true"
click at [805, 650] on div "Turn On VP" at bounding box center [791, 655] width 58 height 13
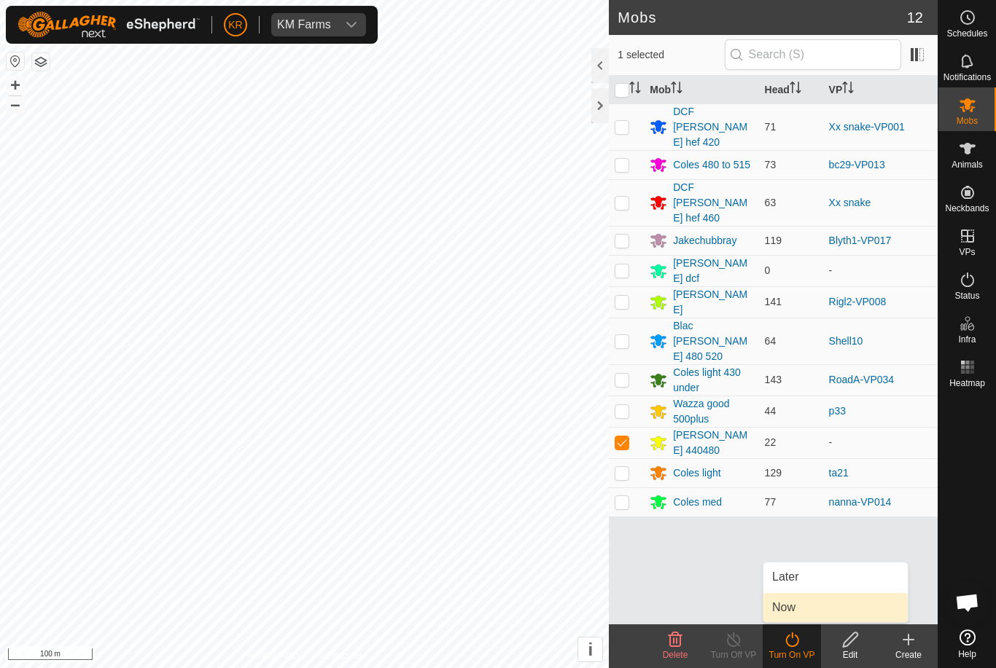
click at [805, 612] on link "Now" at bounding box center [835, 607] width 144 height 29
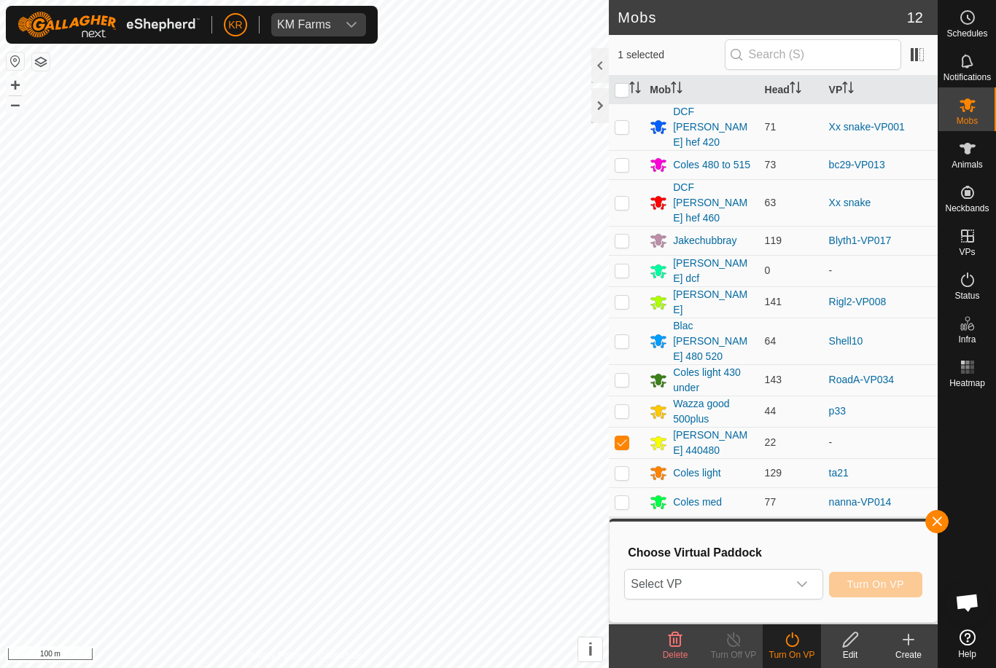
click at [785, 581] on span "Select VP" at bounding box center [706, 584] width 162 height 29
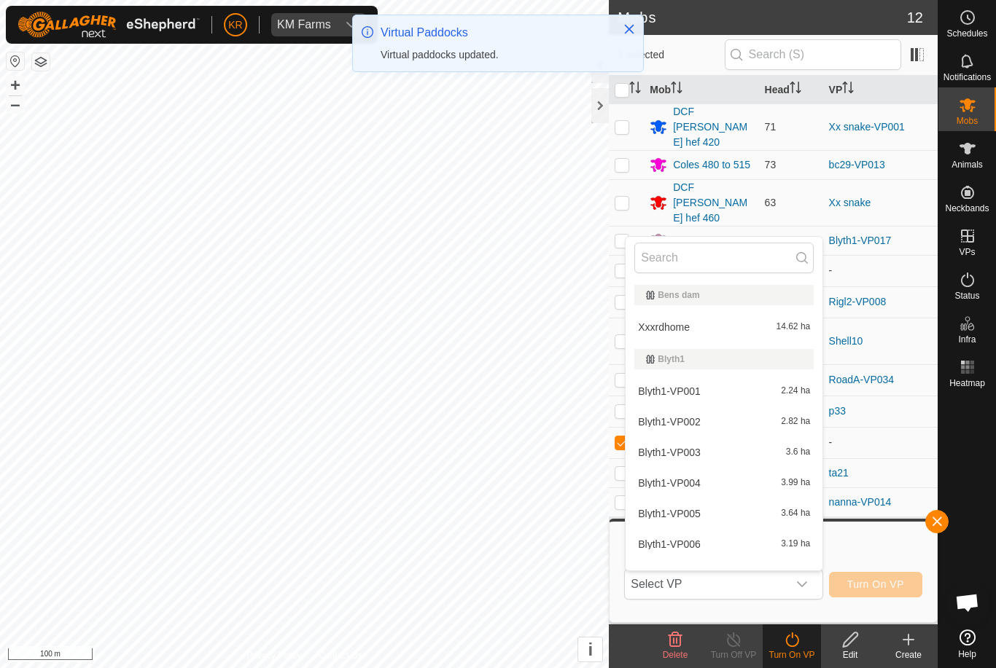
type input "X"
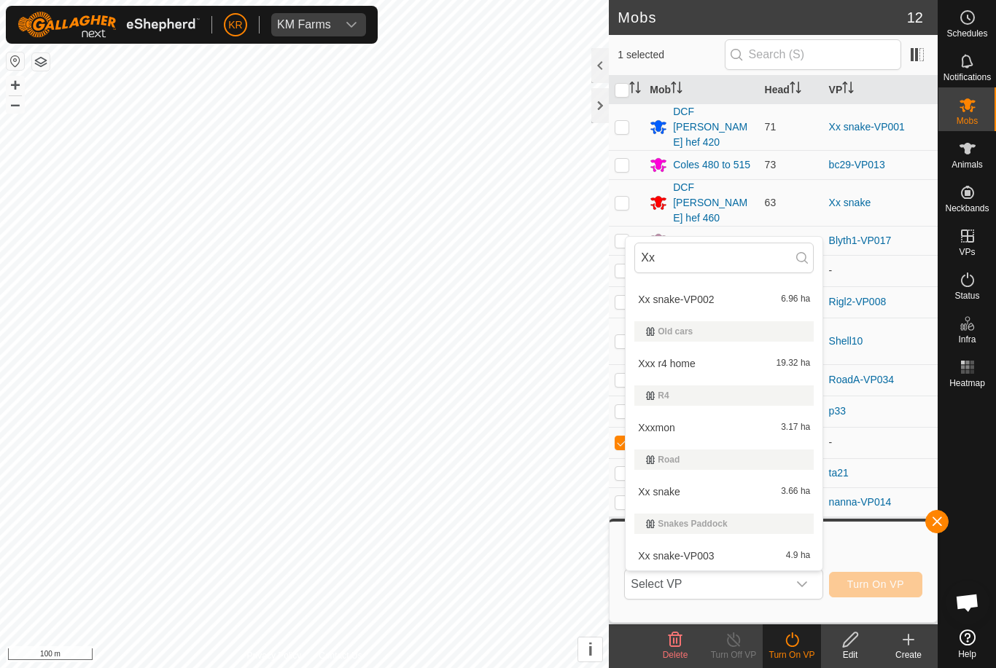
scroll to position [122, 0]
type input "Xx"
click at [719, 549] on div "Xx snake-VP003 4.9 ha" at bounding box center [723, 555] width 179 height 17
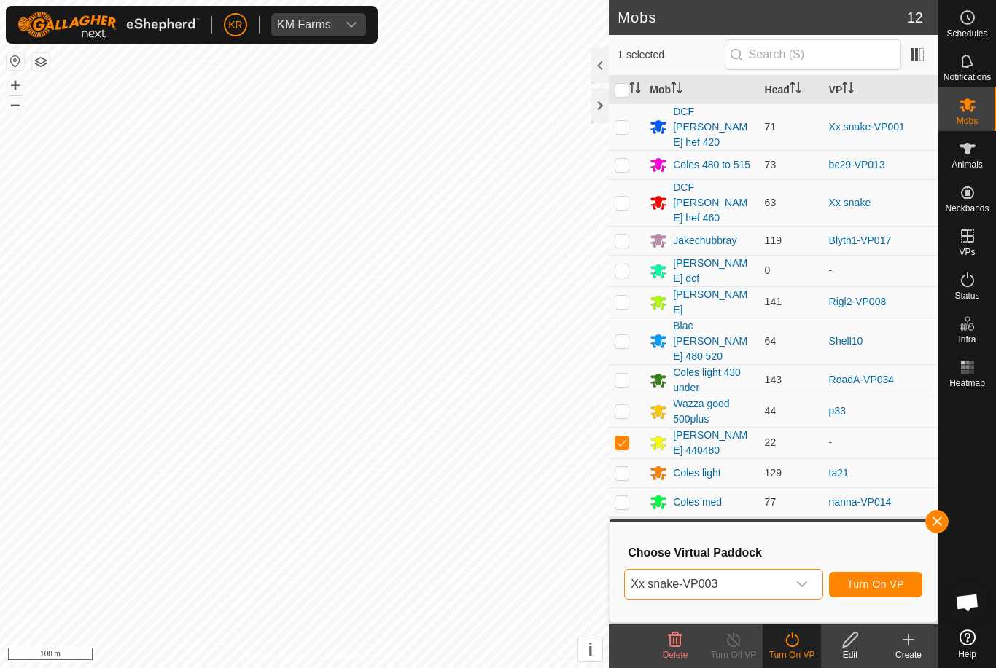
click at [877, 591] on button "Turn On VP" at bounding box center [875, 585] width 93 height 26
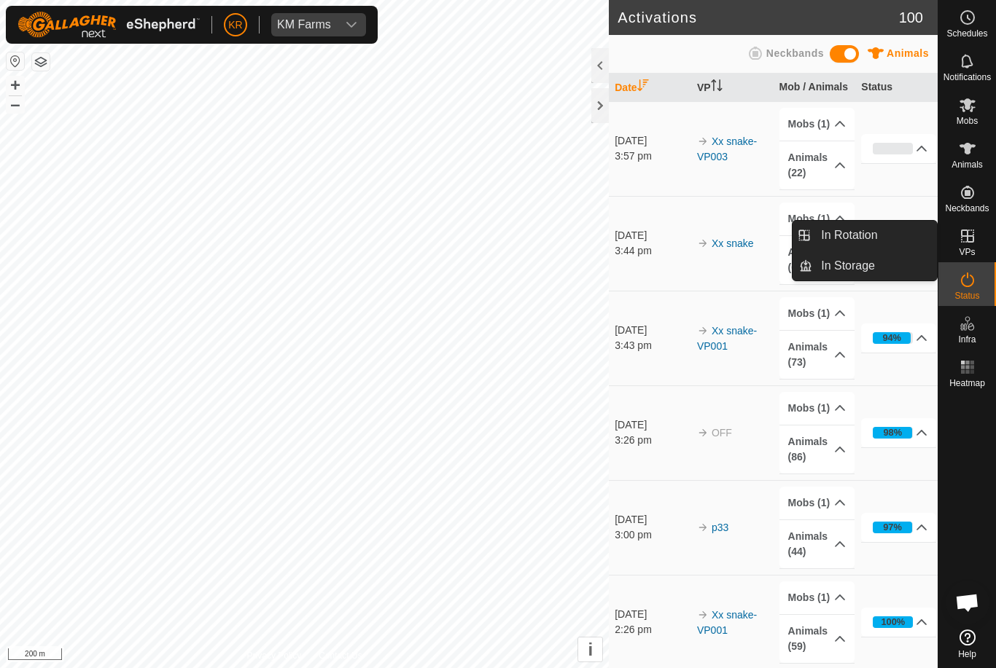
click at [915, 230] on link "In Rotation" at bounding box center [874, 235] width 125 height 29
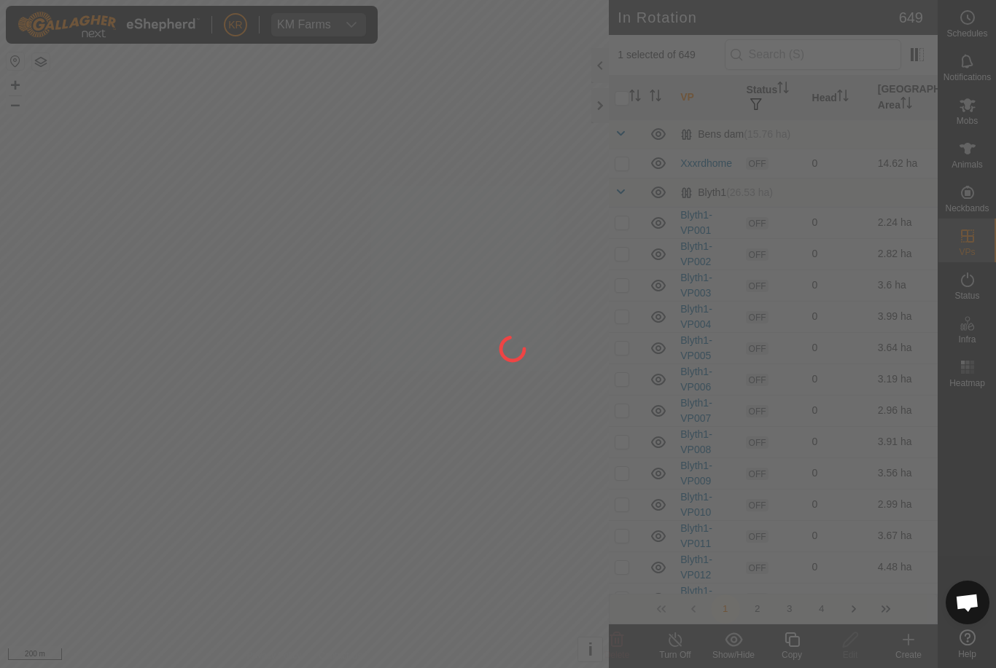
click at [984, 109] on div at bounding box center [498, 334] width 996 height 668
click at [984, 118] on div at bounding box center [498, 334] width 996 height 668
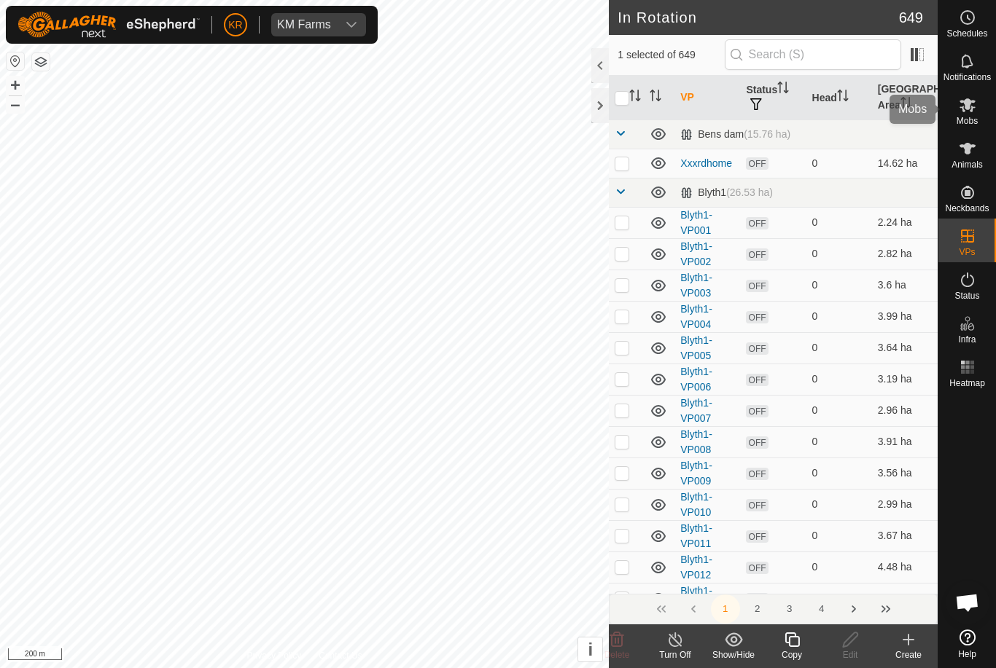
click at [981, 117] on div "Mobs" at bounding box center [967, 109] width 58 height 44
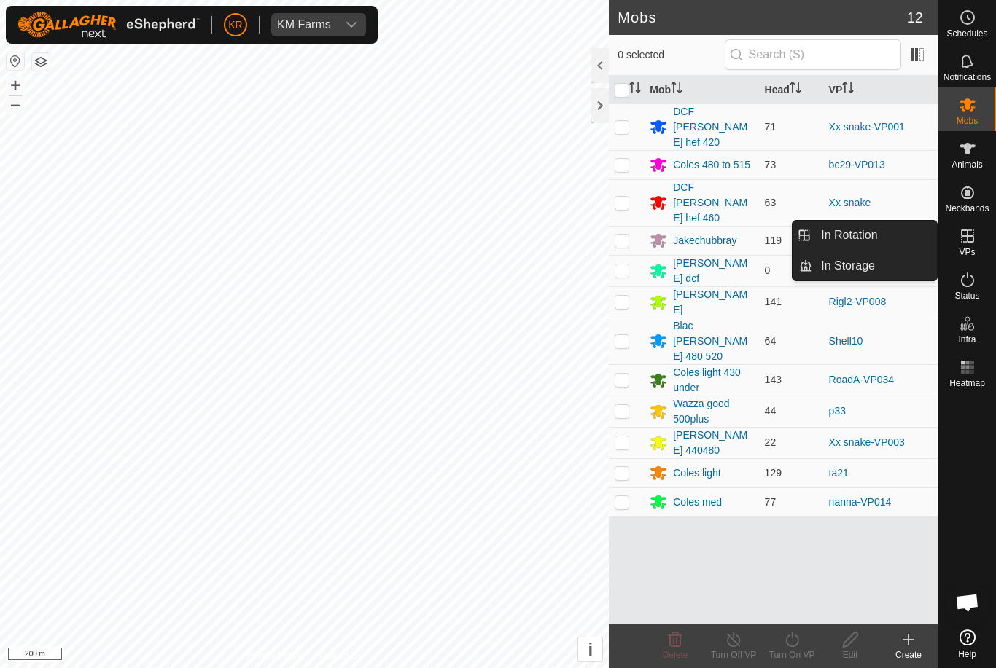
click at [919, 237] on link "In Rotation" at bounding box center [874, 235] width 125 height 29
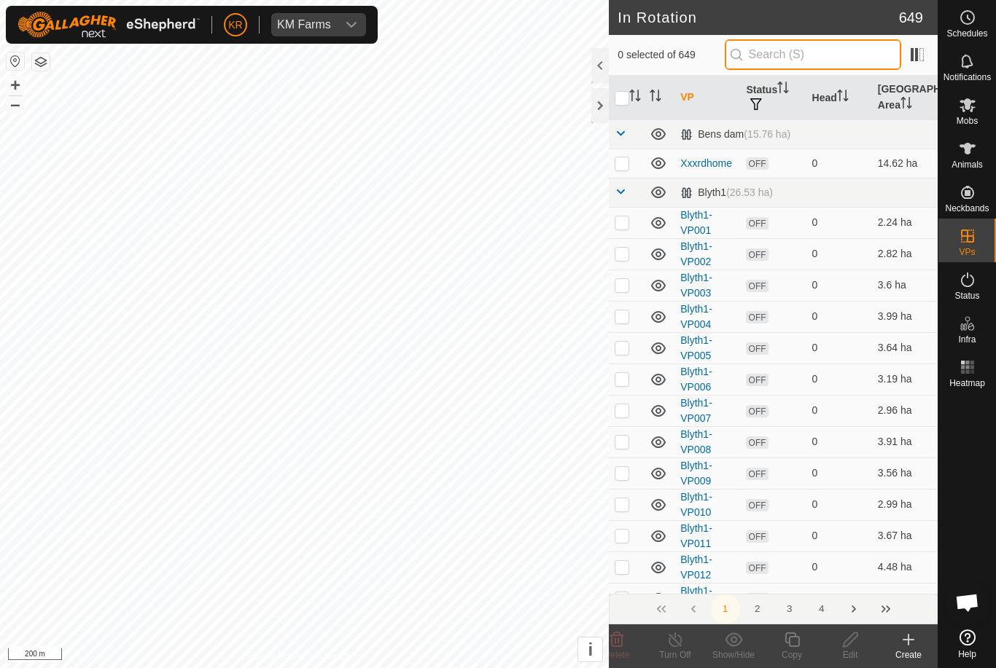
click at [881, 61] on input "text" at bounding box center [812, 54] width 176 height 31
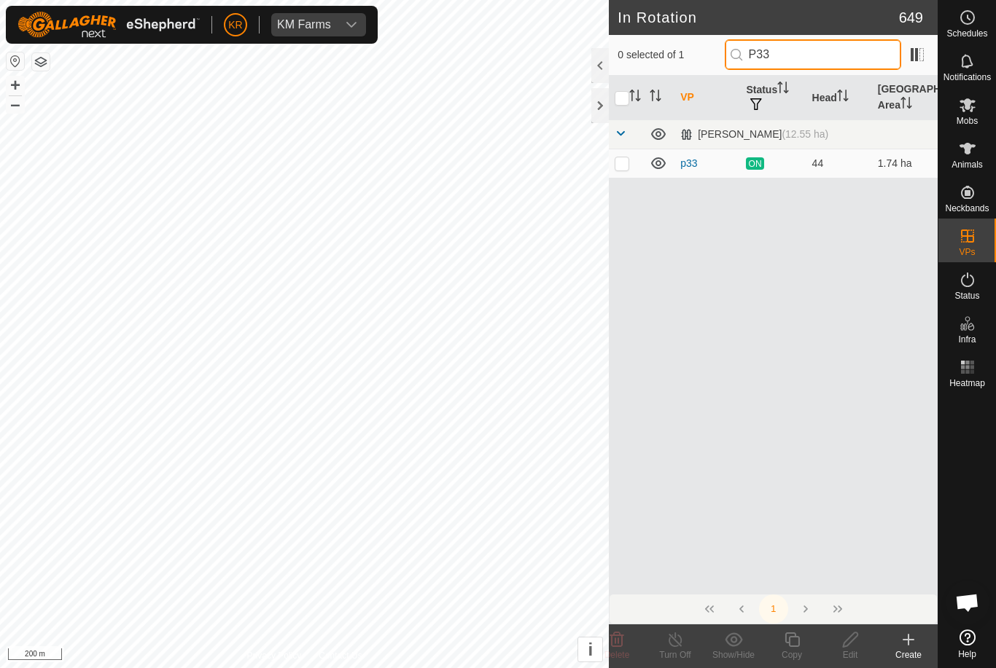
type input "P33"
click at [615, 155] on td at bounding box center [626, 163] width 35 height 29
checkbox input "true"
click at [797, 649] on div "Copy" at bounding box center [791, 655] width 58 height 13
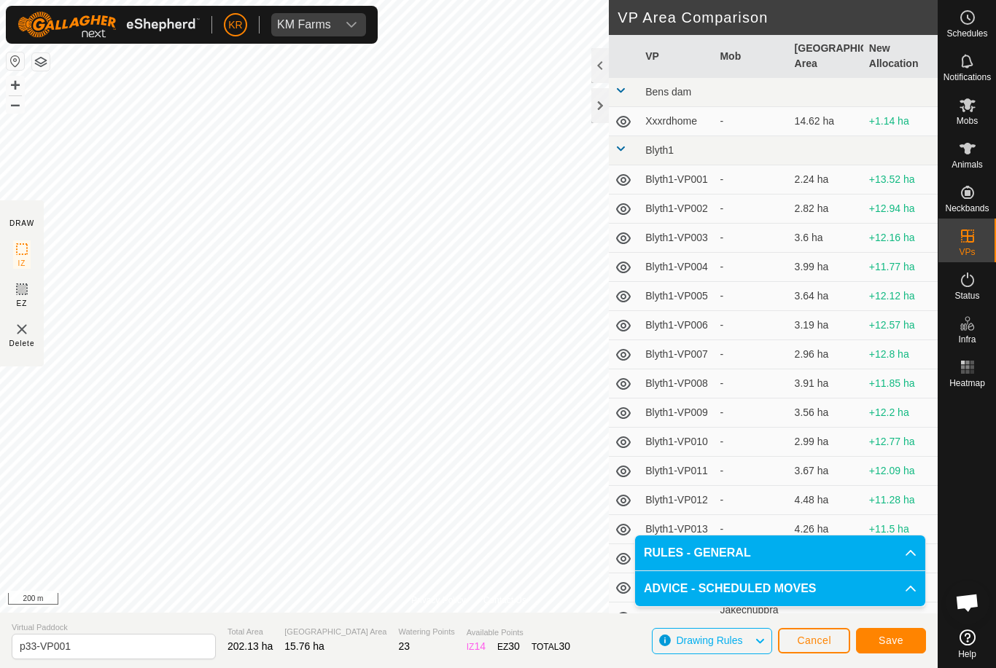
click at [896, 640] on span "Save" at bounding box center [890, 641] width 25 height 12
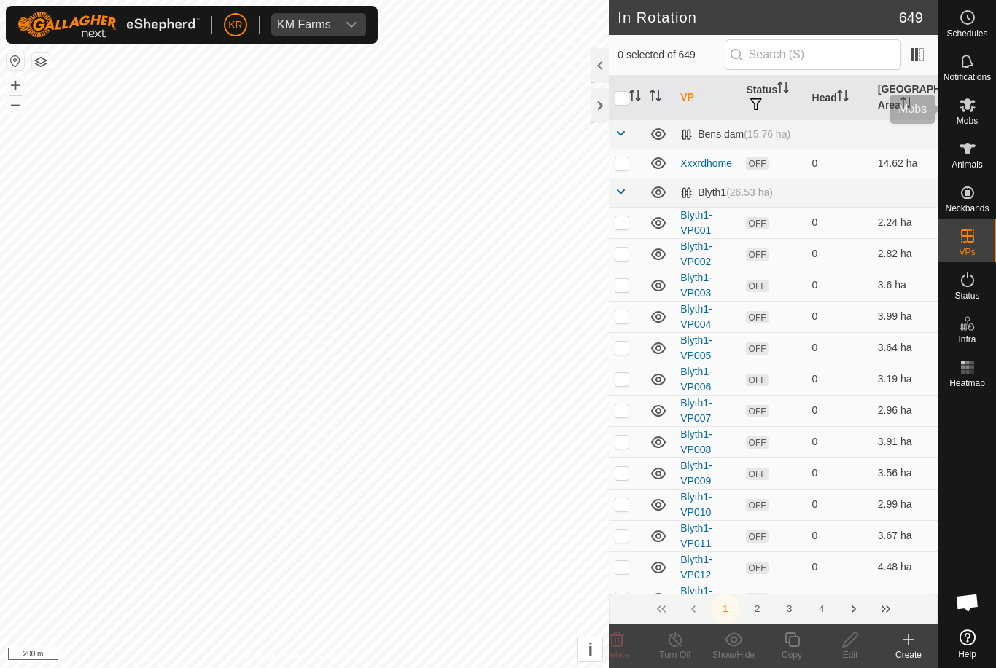
click at [975, 120] on span "Mobs" at bounding box center [966, 121] width 21 height 9
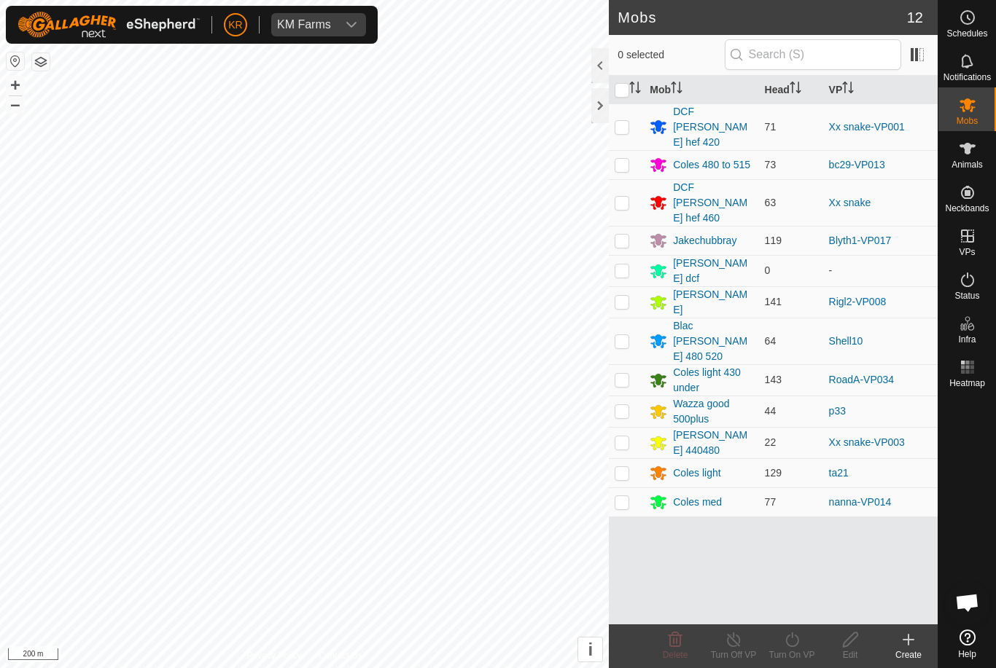
click at [618, 335] on p-checkbox at bounding box center [621, 341] width 15 height 12
click at [621, 335] on p-checkbox at bounding box center [621, 341] width 15 height 12
click at [617, 335] on p-checkbox at bounding box center [621, 341] width 15 height 12
checkbox input "true"
click at [799, 644] on icon at bounding box center [792, 639] width 18 height 17
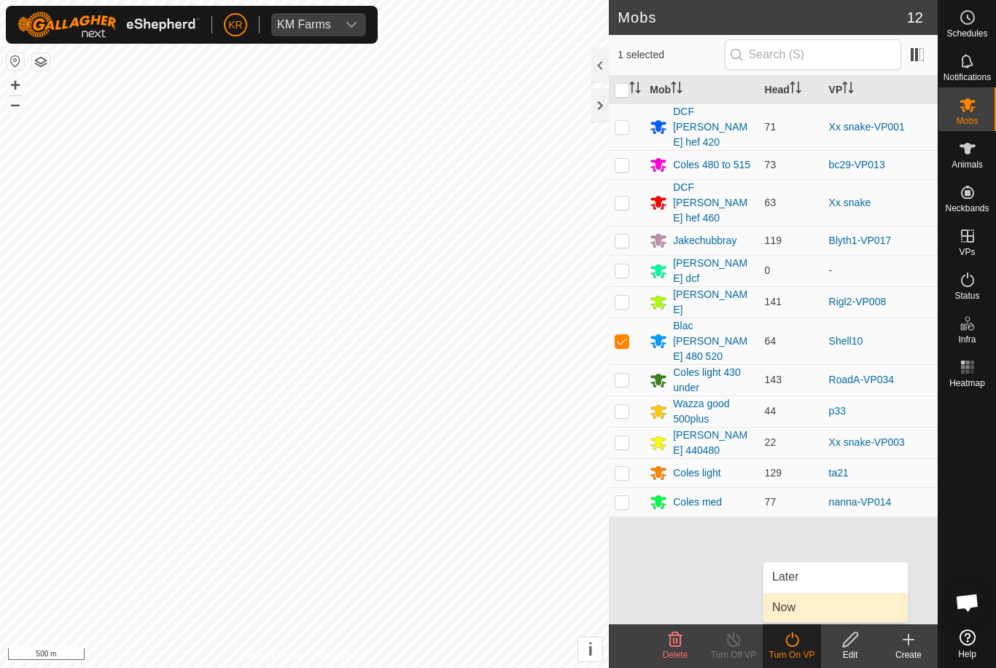
click at [810, 608] on link "Now" at bounding box center [835, 607] width 144 height 29
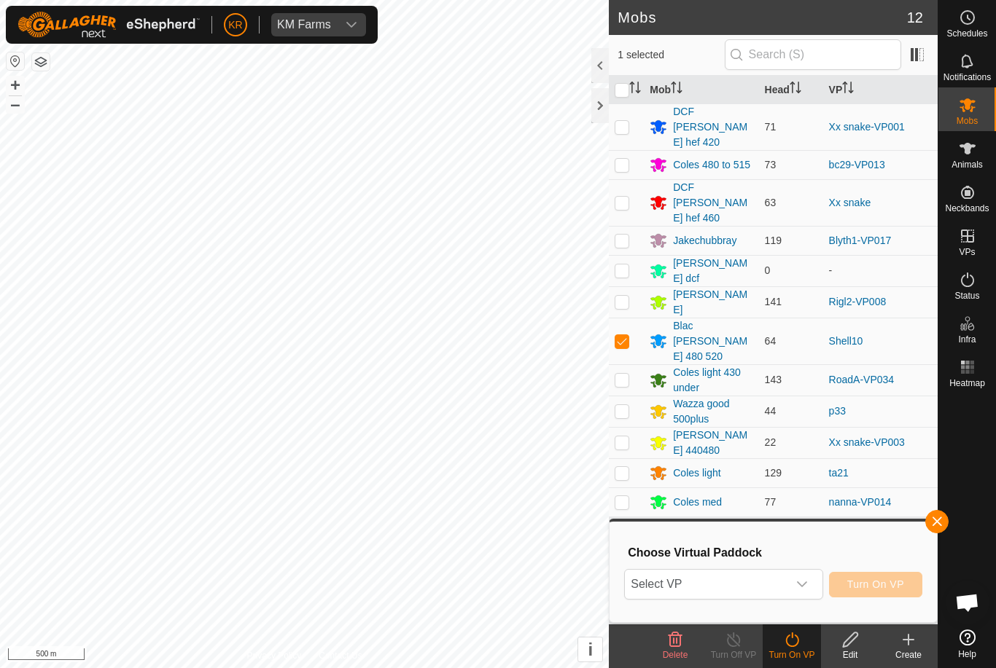
click at [796, 584] on icon "dropdown trigger" at bounding box center [802, 585] width 12 height 12
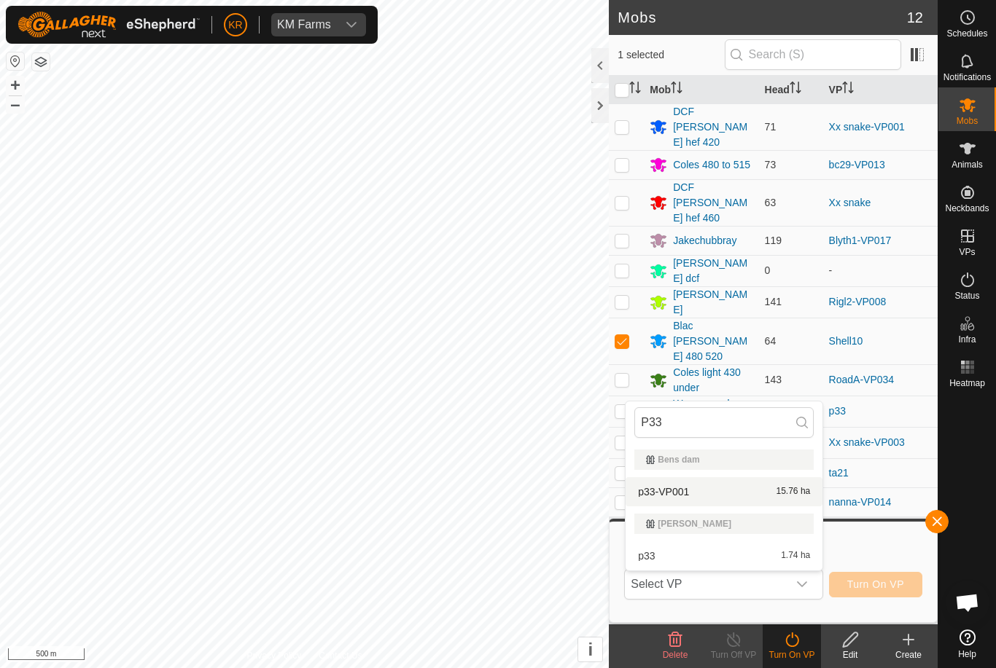
type input "P33"
click at [778, 498] on div "p33-VP001 15.76 ha" at bounding box center [723, 491] width 179 height 17
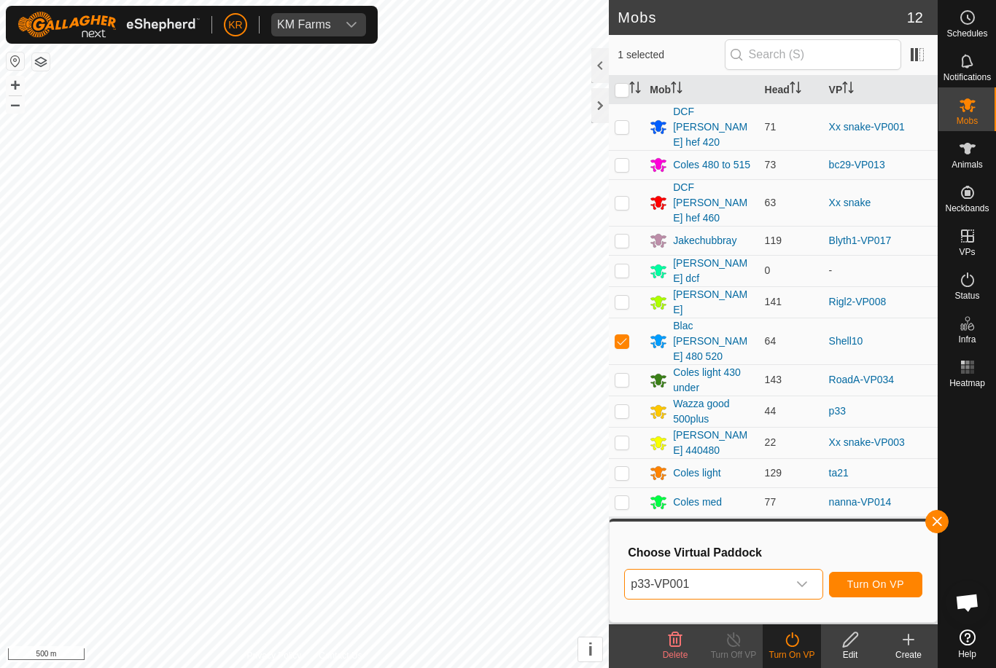
click at [888, 584] on span "Turn On VP" at bounding box center [875, 585] width 57 height 12
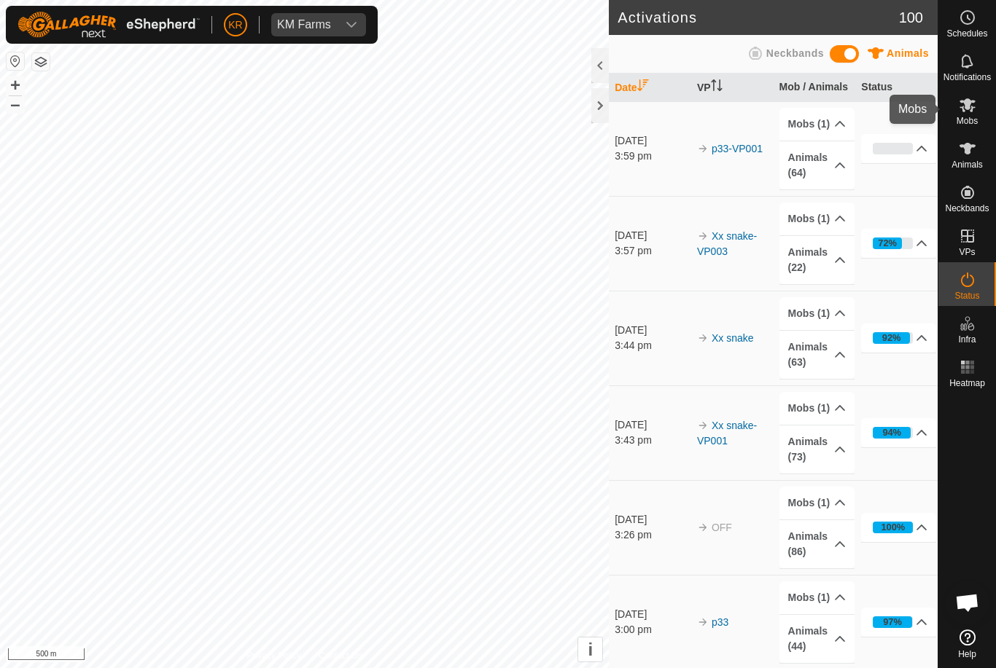
click at [982, 112] on div "Mobs" at bounding box center [967, 109] width 58 height 44
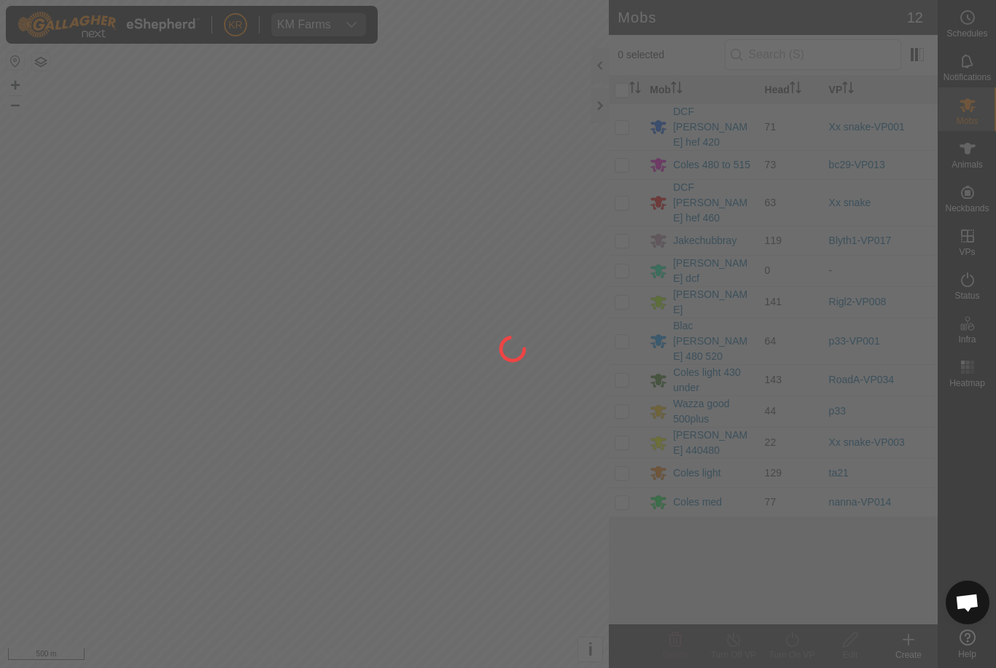
click at [421, 542] on div at bounding box center [498, 334] width 996 height 668
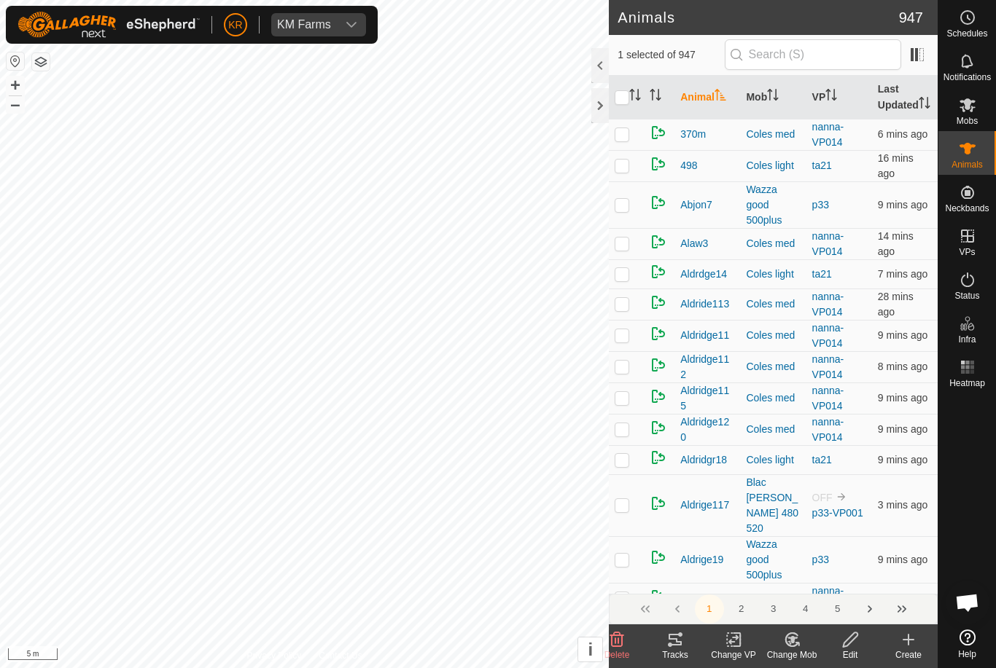
click at [802, 642] on change-mob-svg-icon at bounding box center [791, 639] width 58 height 17
click at [844, 579] on span "Choose Mob..." at bounding box center [833, 576] width 76 height 17
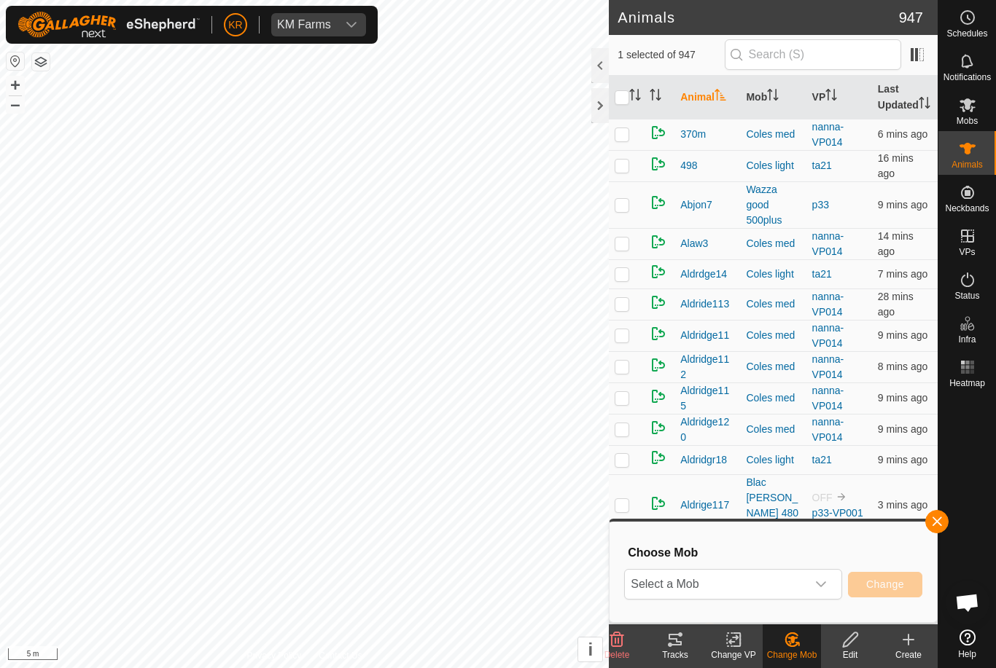
click at [804, 582] on span "Select a Mob" at bounding box center [715, 584] width 181 height 29
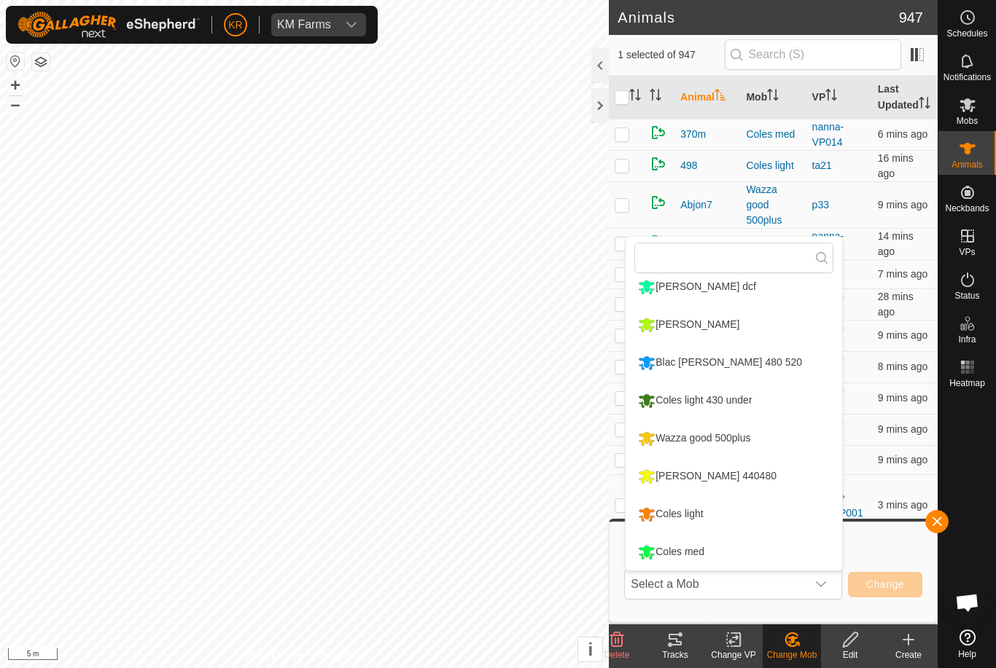
scroll to position [162, 0]
click at [774, 485] on li "[PERSON_NAME] 440480" at bounding box center [733, 476] width 216 height 36
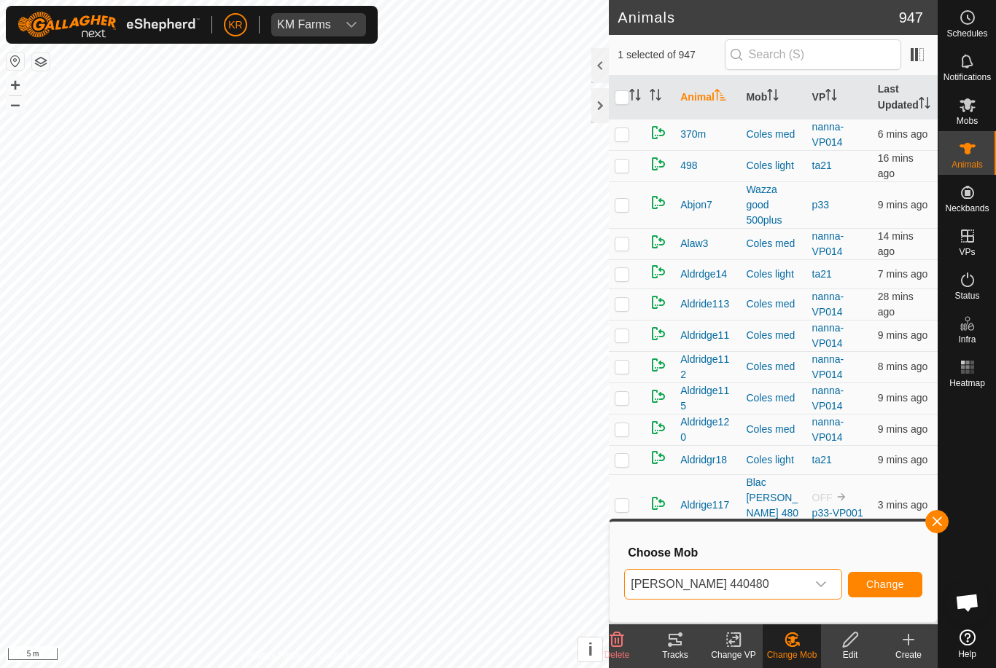
click at [893, 590] on span "Change" at bounding box center [885, 585] width 38 height 12
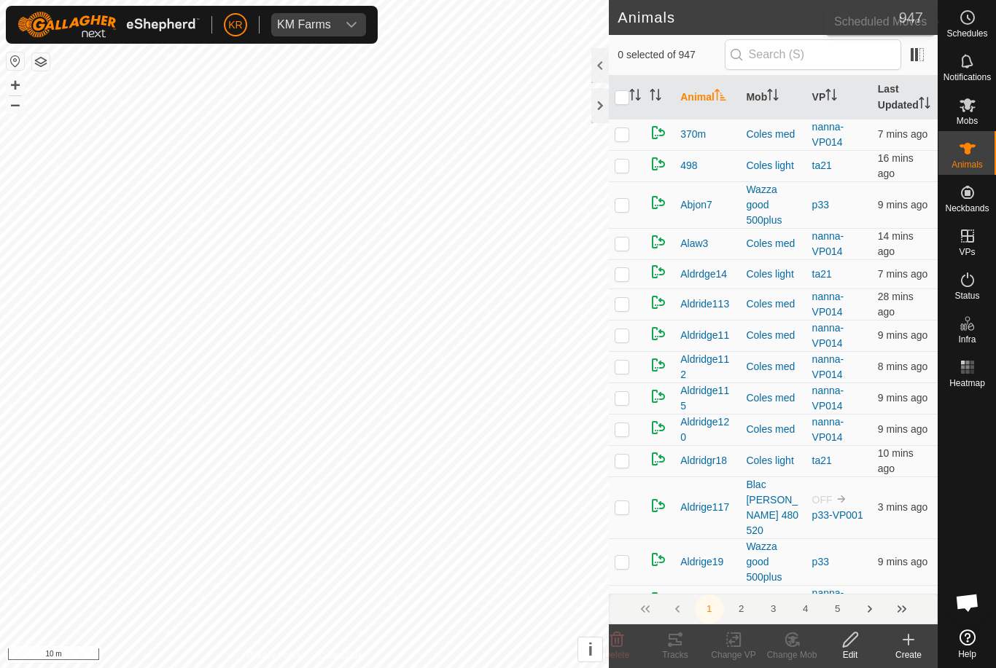
click at [972, 30] on span "Schedules" at bounding box center [966, 33] width 41 height 9
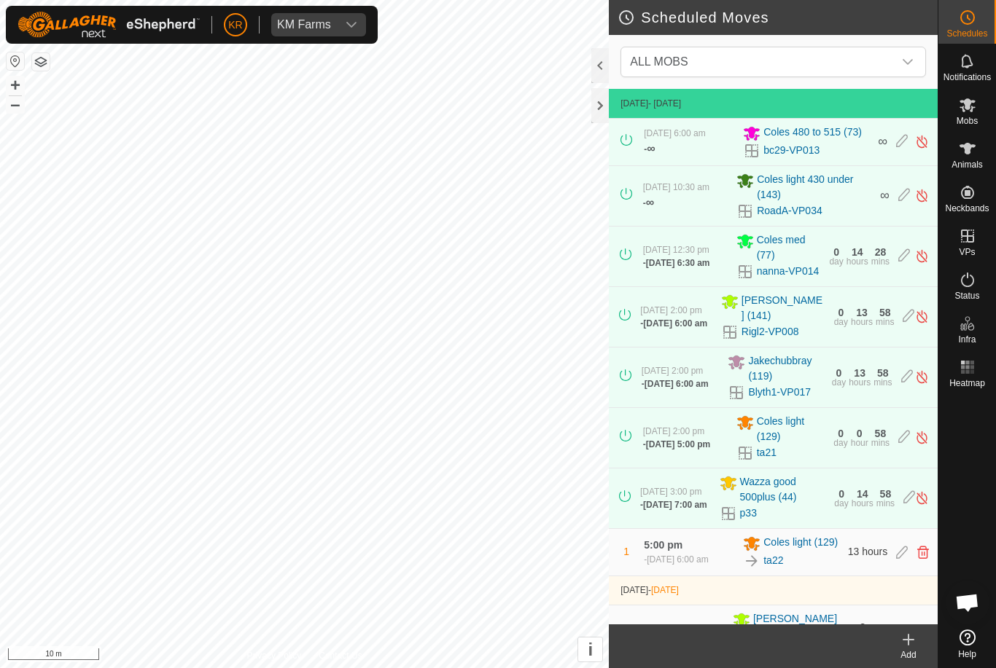
click at [891, 66] on span "ALL MOBS" at bounding box center [758, 61] width 269 height 29
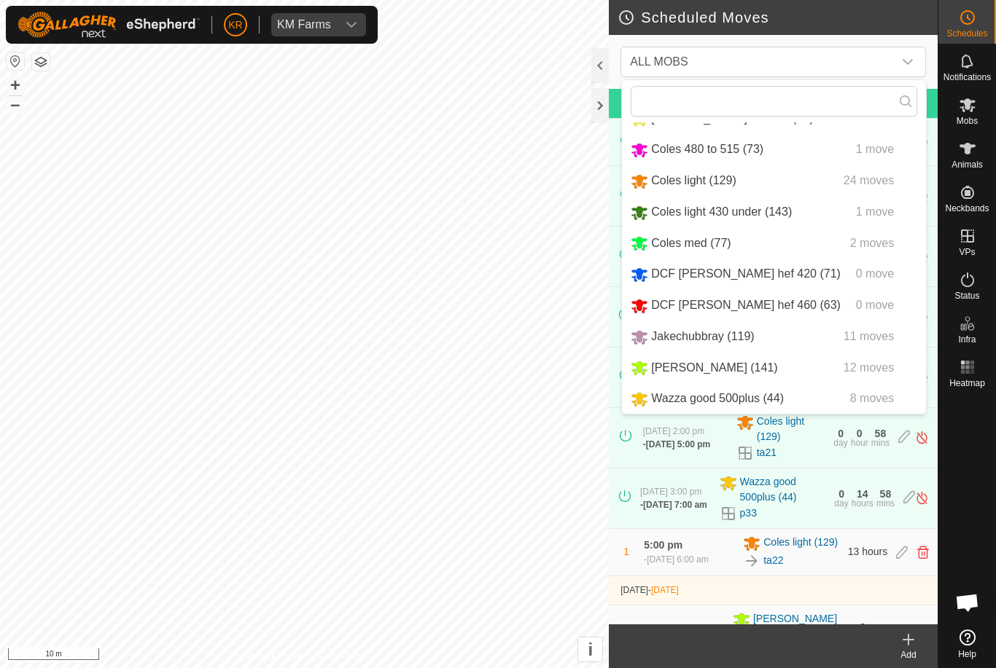
scroll to position [90, 0]
click at [805, 404] on div "Wazza good 500plus (44) 8 moves" at bounding box center [773, 399] width 286 height 18
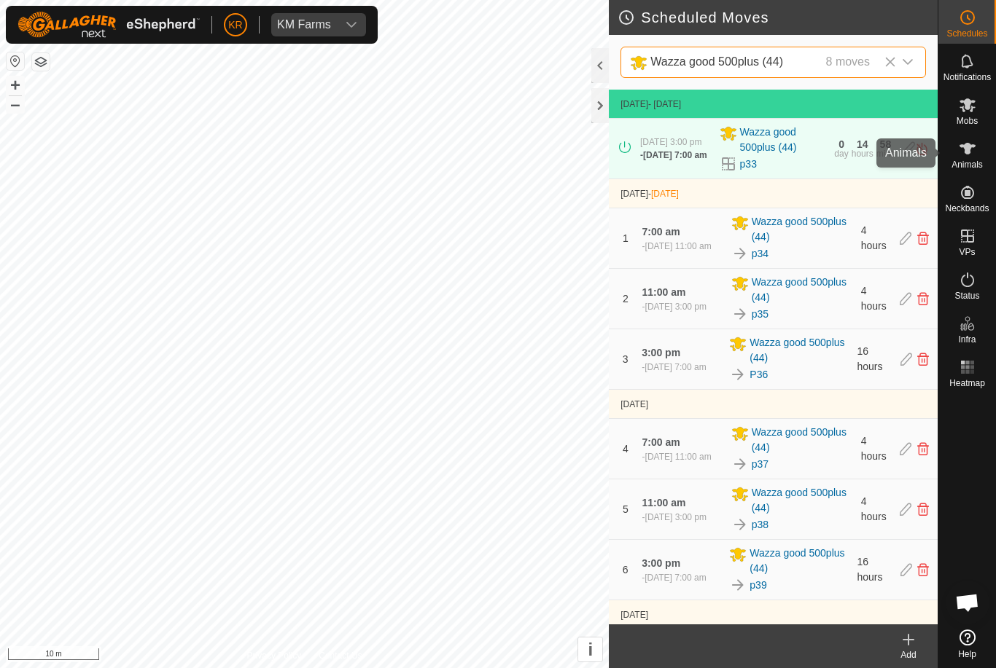
click at [979, 157] on es-animals-svg-icon at bounding box center [967, 148] width 26 height 23
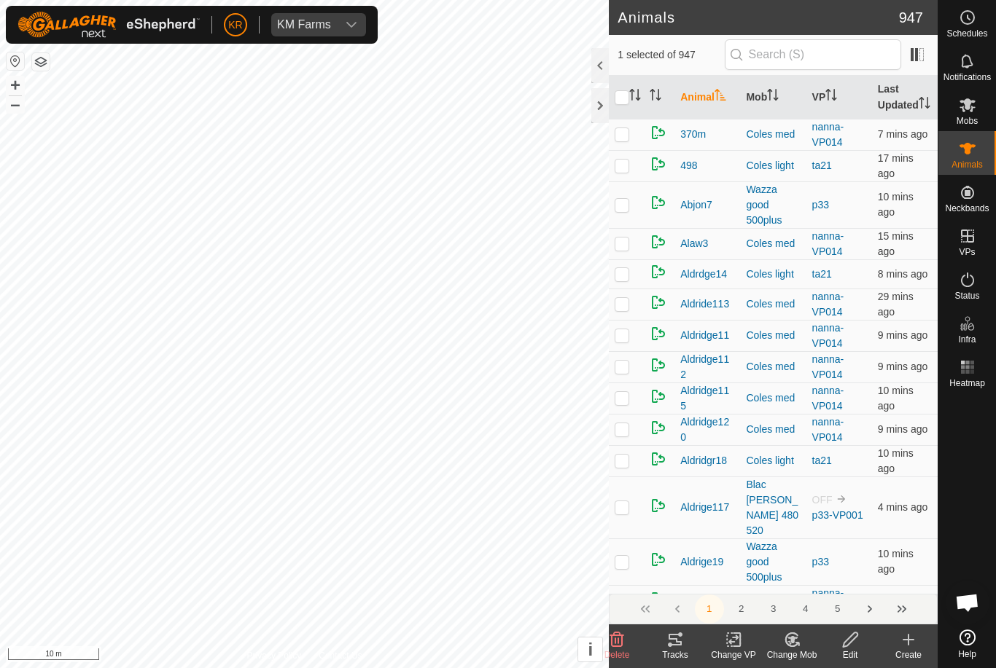
click at [800, 646] on icon at bounding box center [792, 639] width 18 height 17
click at [843, 580] on span "Choose Mob..." at bounding box center [833, 576] width 76 height 17
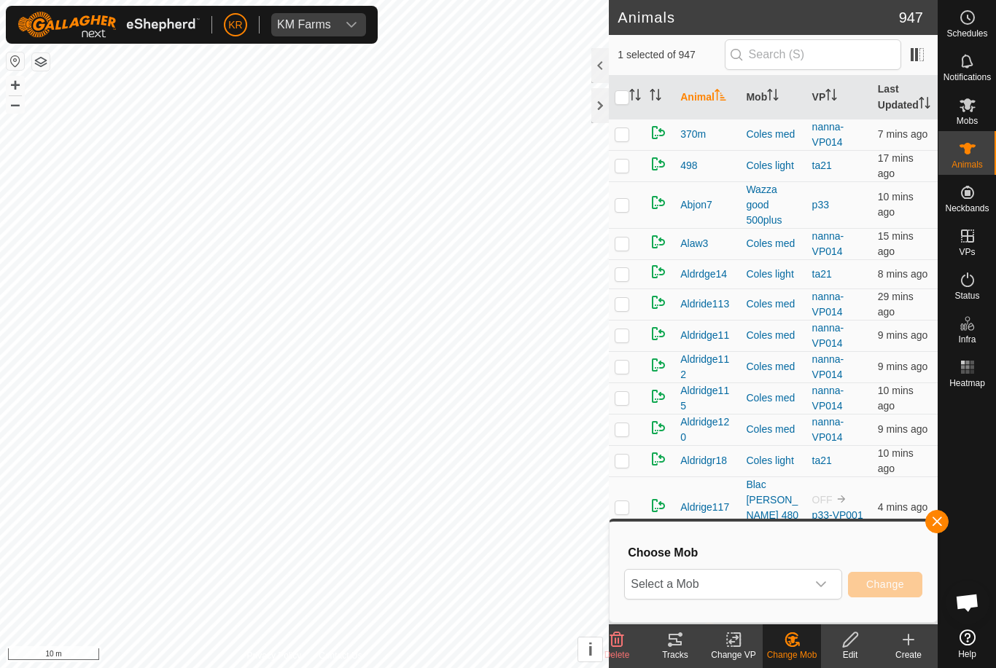
click at [804, 587] on span "Select a Mob" at bounding box center [715, 584] width 181 height 29
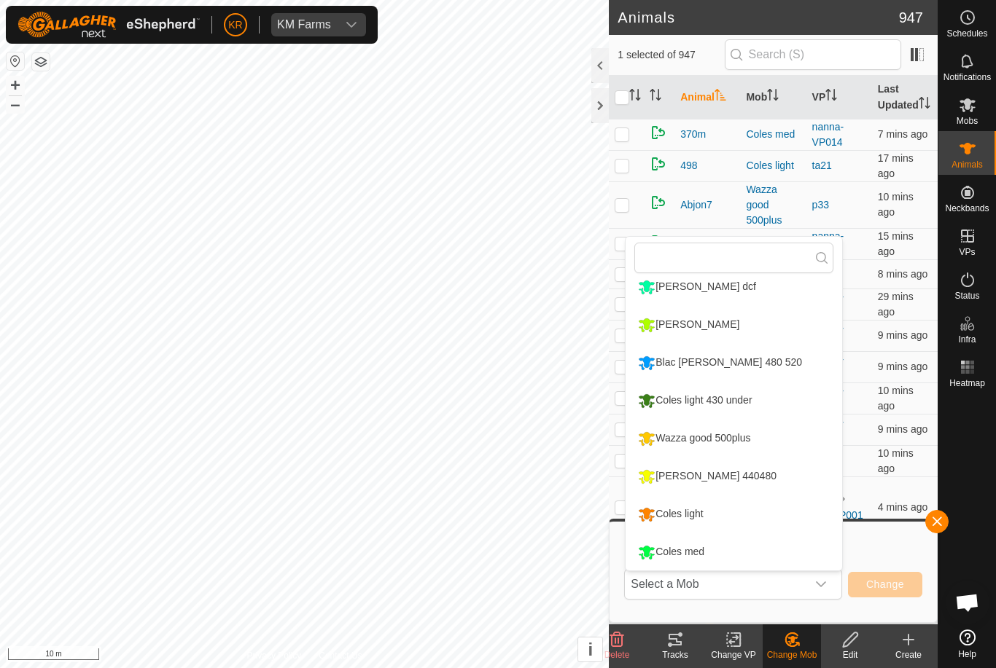
scroll to position [162, 0]
click at [775, 448] on li "Wazza good 500plus" at bounding box center [733, 439] width 216 height 36
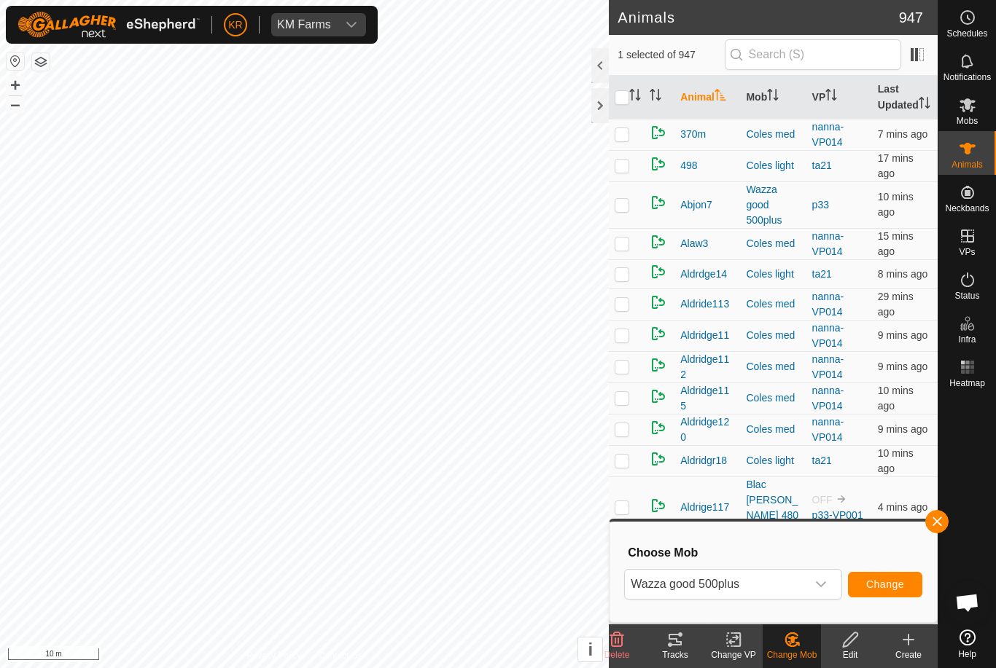
click at [878, 589] on span "Change" at bounding box center [885, 585] width 38 height 12
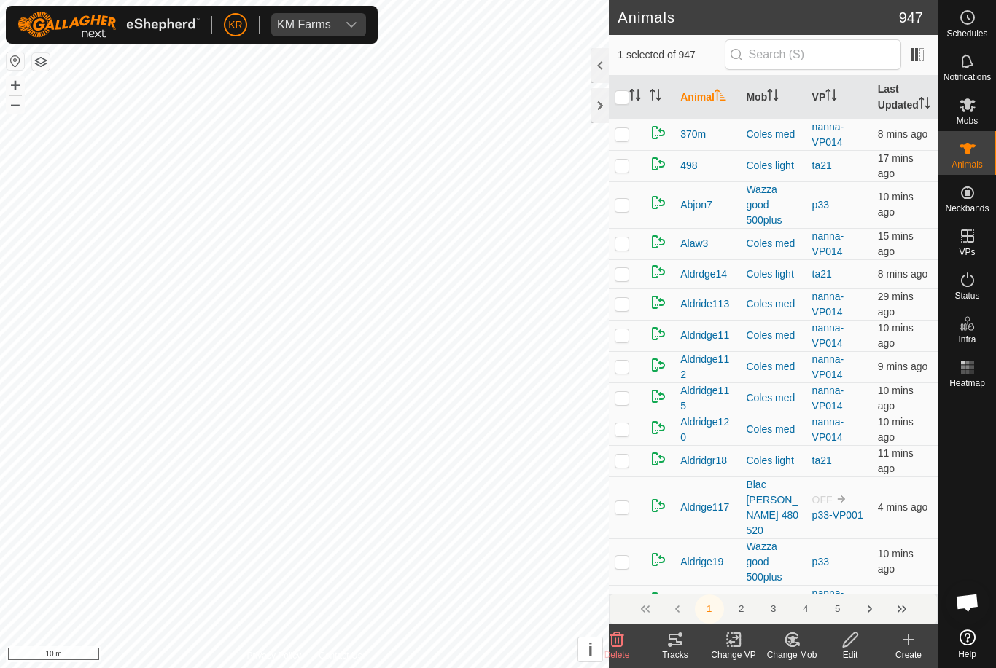
click at [799, 651] on div "Change Mob" at bounding box center [791, 655] width 58 height 13
click at [840, 583] on span "Choose Mob..." at bounding box center [833, 576] width 76 height 17
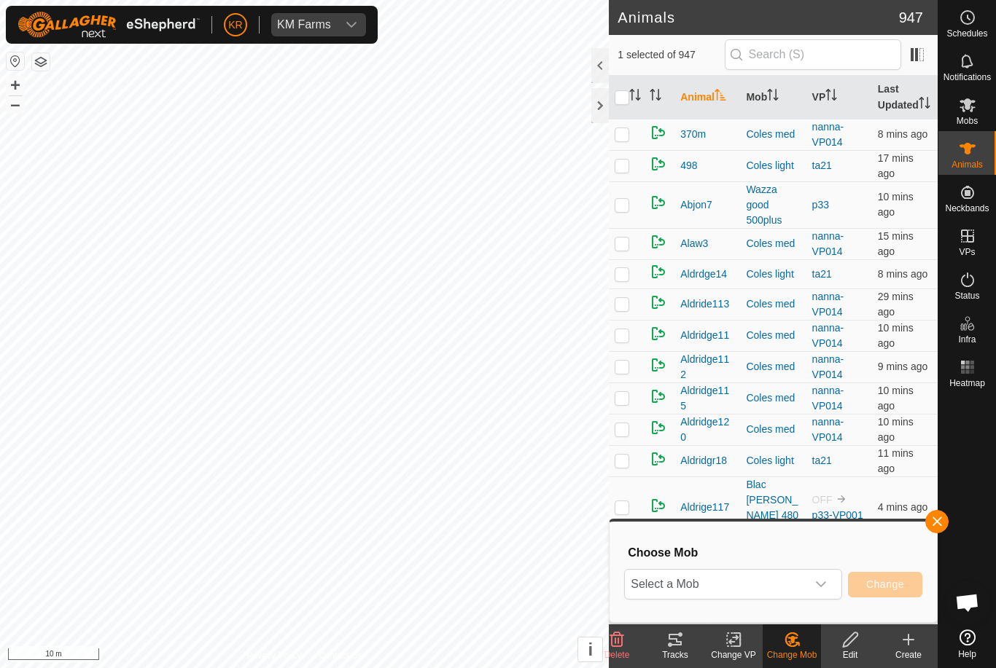
click at [820, 588] on icon "dropdown trigger" at bounding box center [821, 585] width 12 height 12
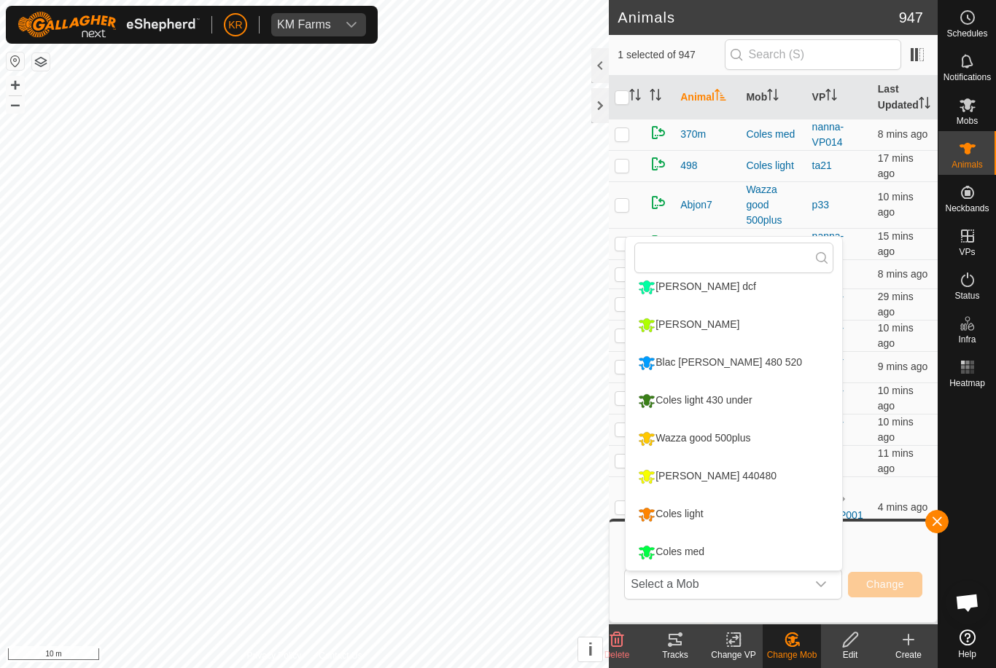
click at [786, 445] on li "Wazza good 500plus" at bounding box center [733, 439] width 216 height 36
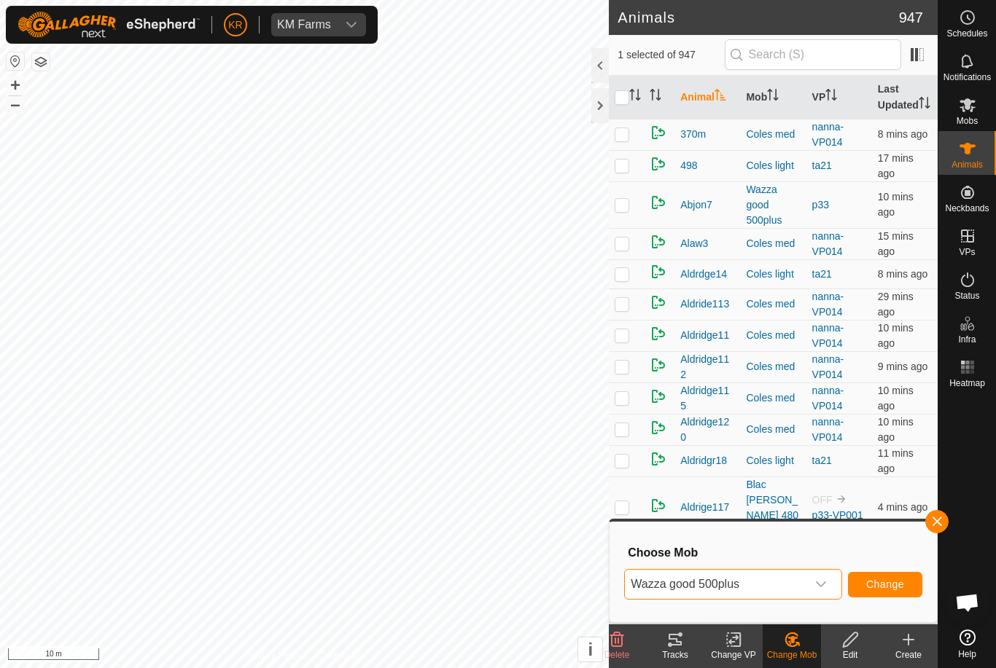
click at [886, 584] on span "Change" at bounding box center [885, 585] width 38 height 12
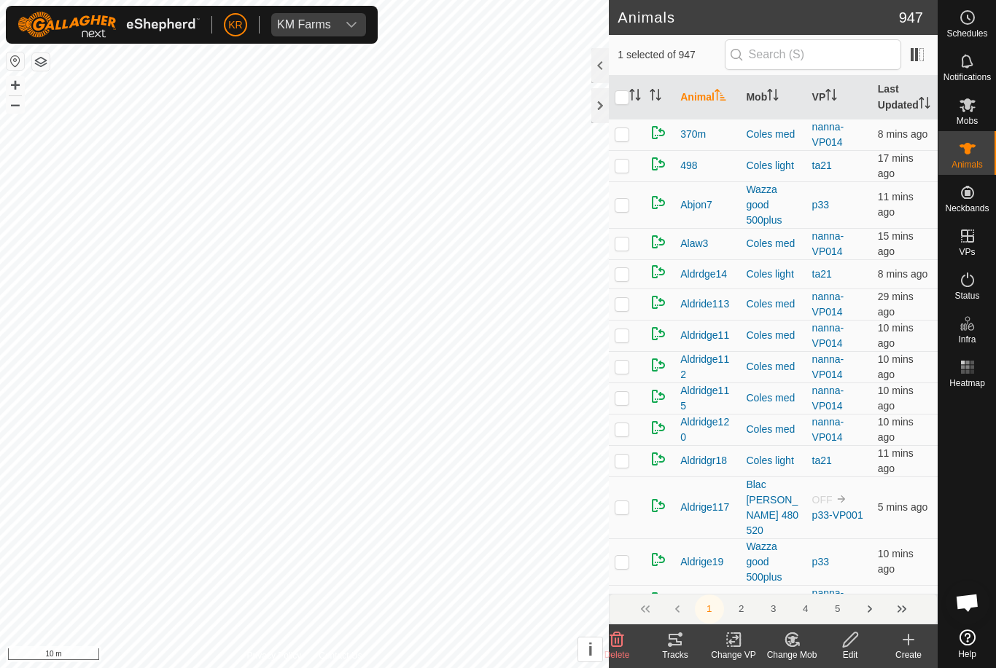
click at [805, 652] on div "Change Mob" at bounding box center [791, 655] width 58 height 13
click at [845, 581] on span "Choose Mob..." at bounding box center [833, 576] width 76 height 17
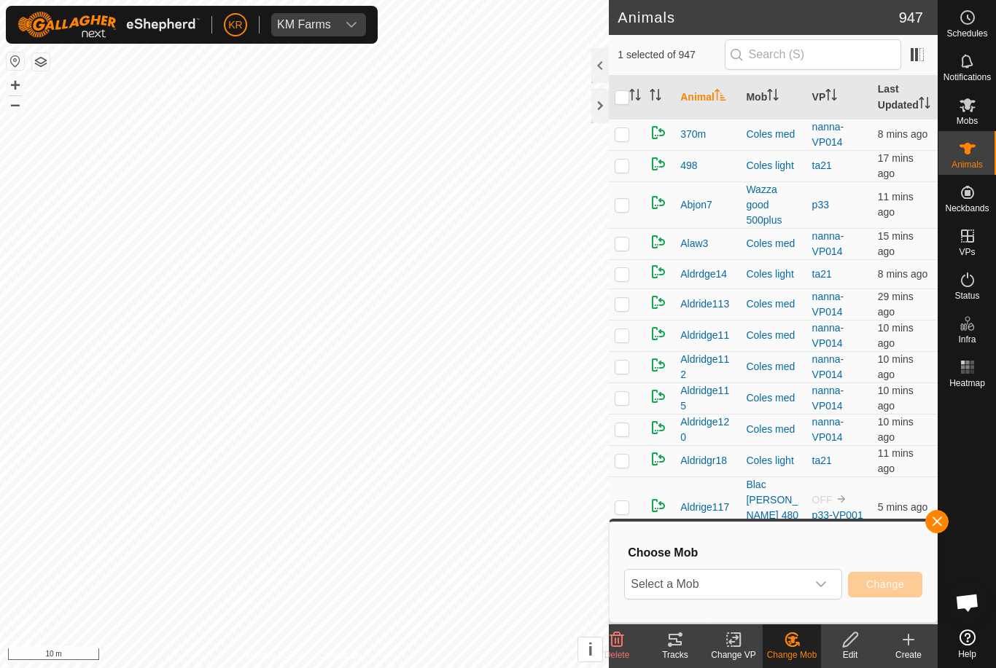
click at [821, 587] on icon "dropdown trigger" at bounding box center [821, 585] width 12 height 12
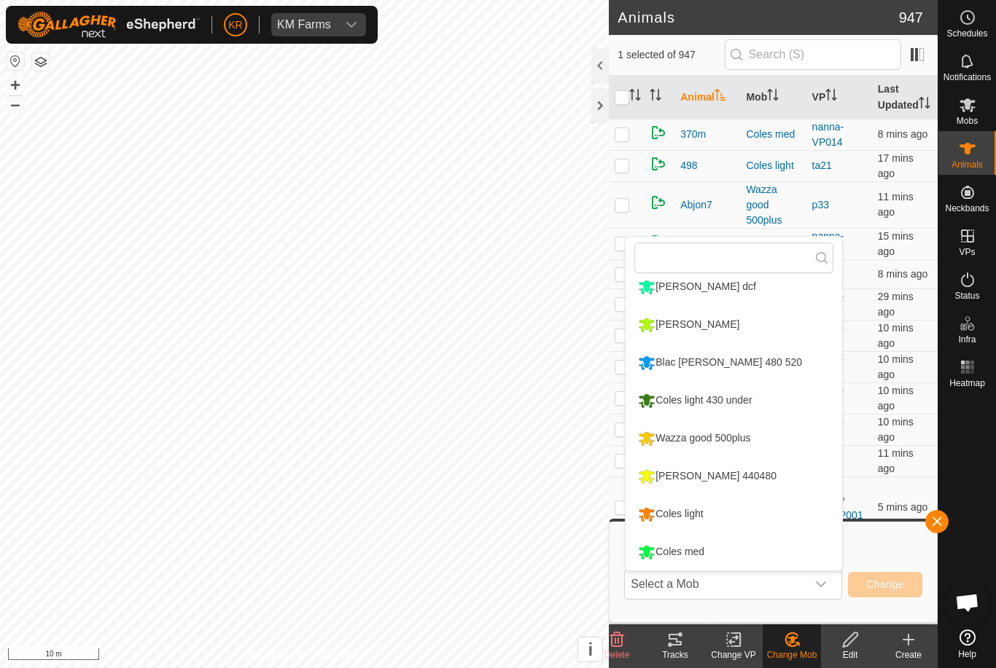
click at [788, 447] on li "Wazza good 500plus" at bounding box center [733, 439] width 216 height 36
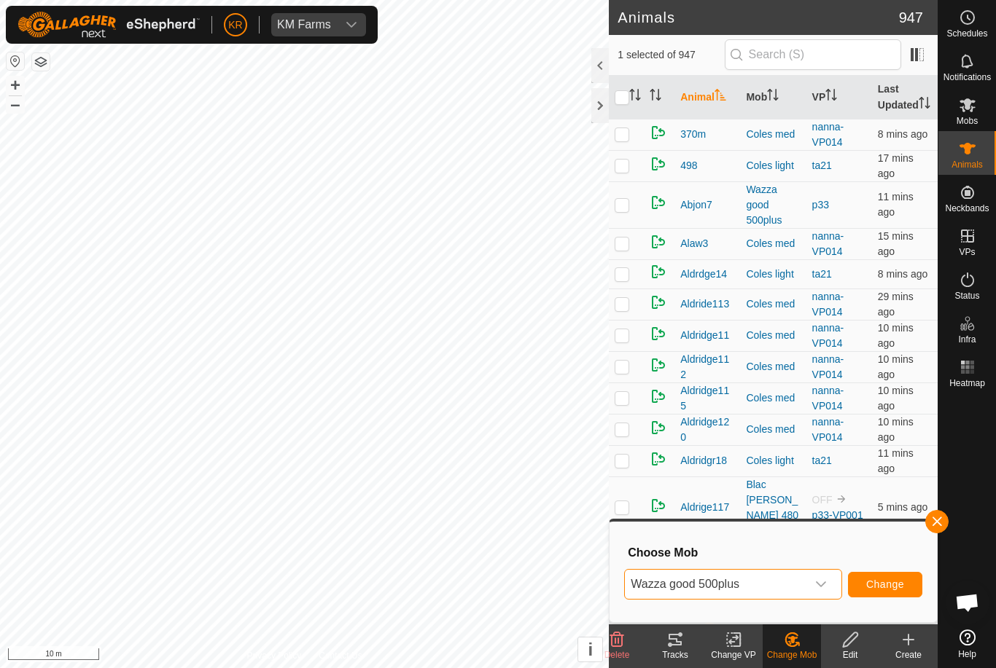
click at [888, 572] on button "Change" at bounding box center [885, 585] width 74 height 26
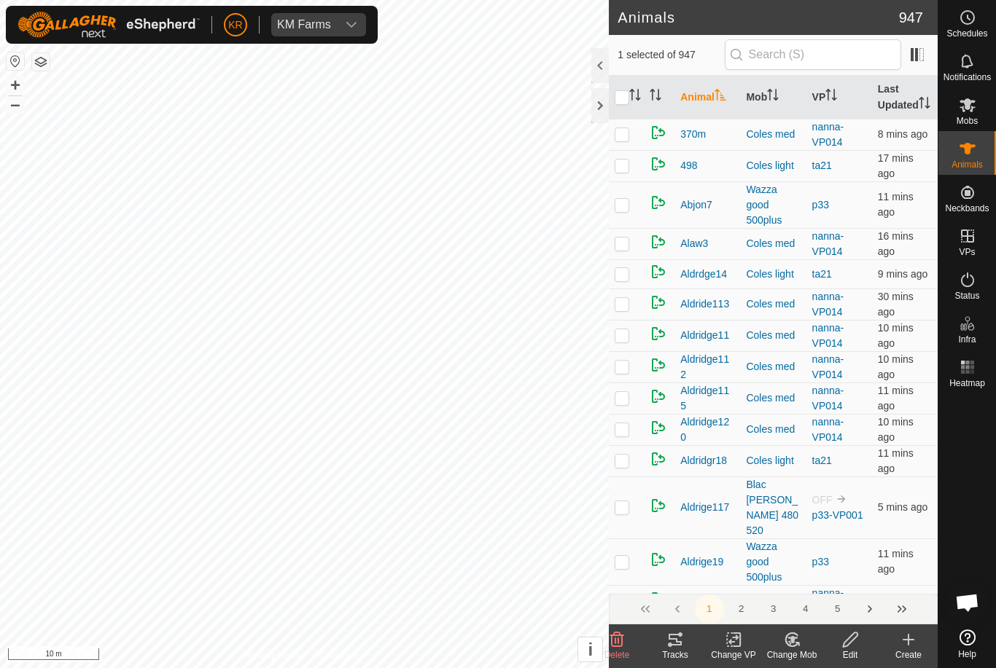
click at [797, 645] on icon at bounding box center [792, 639] width 18 height 17
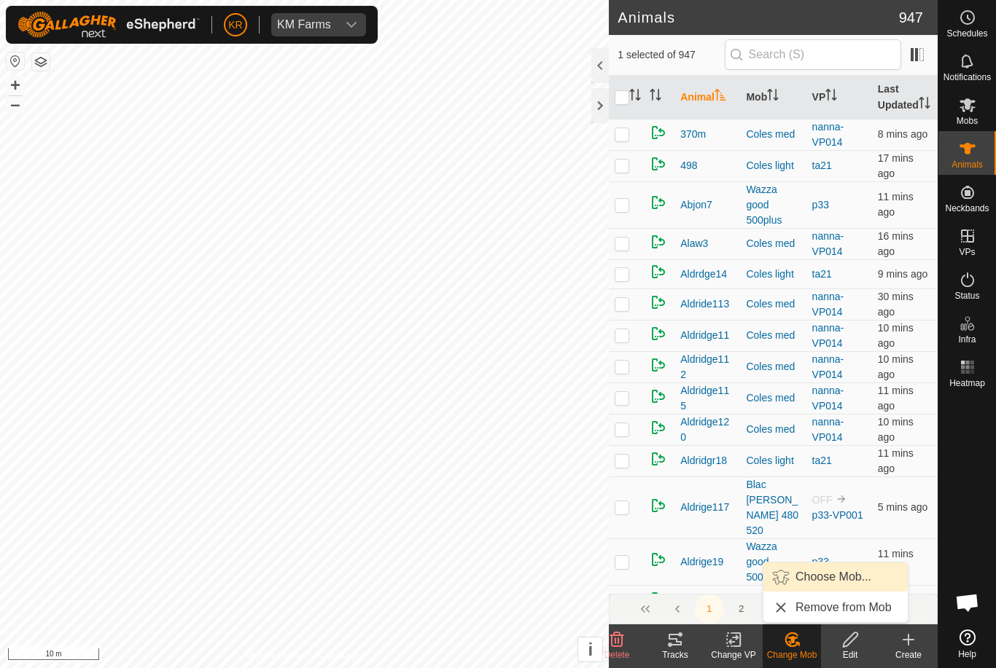
click at [830, 584] on span "Choose Mob..." at bounding box center [833, 576] width 76 height 17
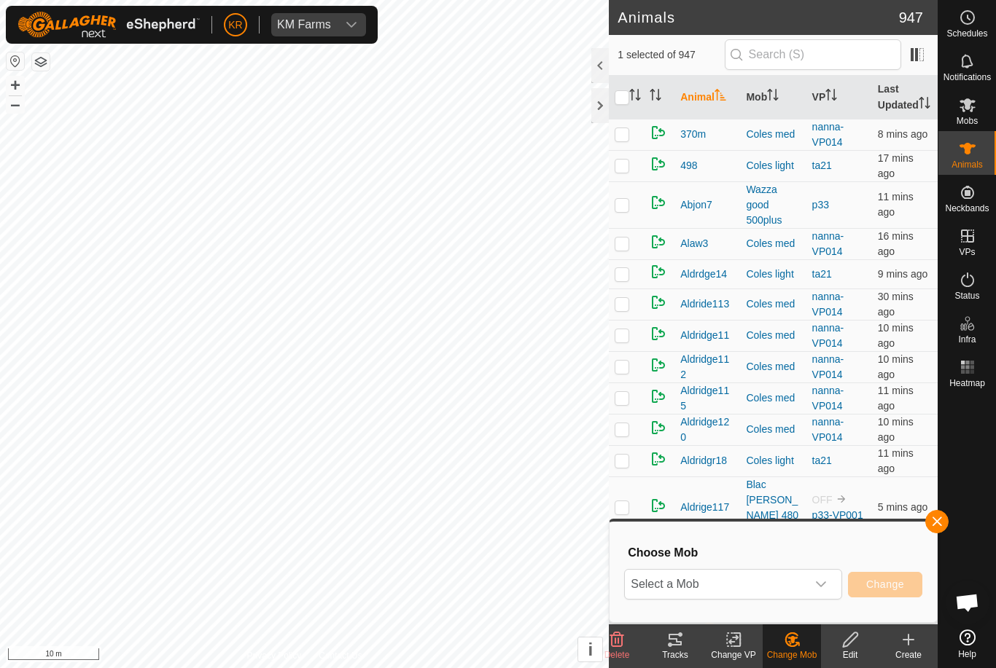
click at [813, 587] on div "dropdown trigger" at bounding box center [820, 584] width 29 height 29
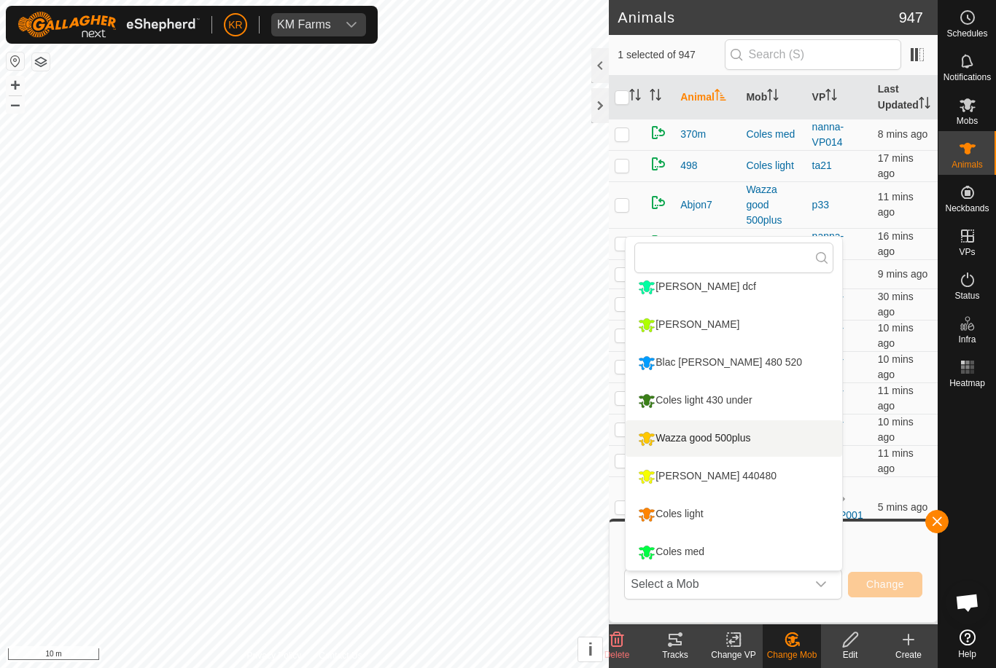
click at [786, 446] on li "Wazza good 500plus" at bounding box center [733, 439] width 216 height 36
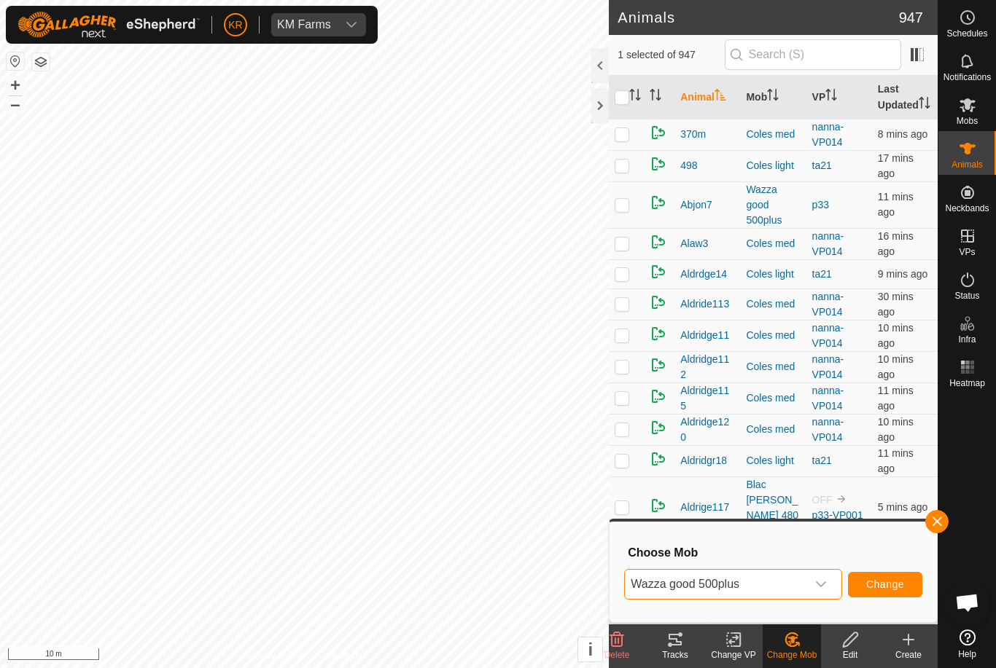
click at [888, 580] on span "Change" at bounding box center [885, 585] width 38 height 12
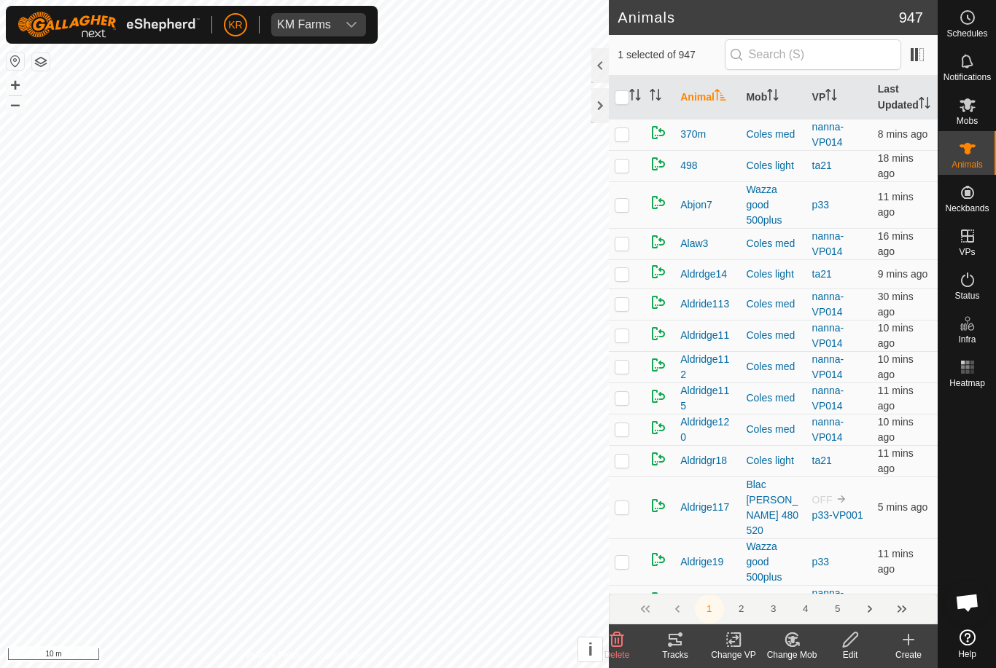
click at [799, 647] on icon at bounding box center [792, 639] width 18 height 17
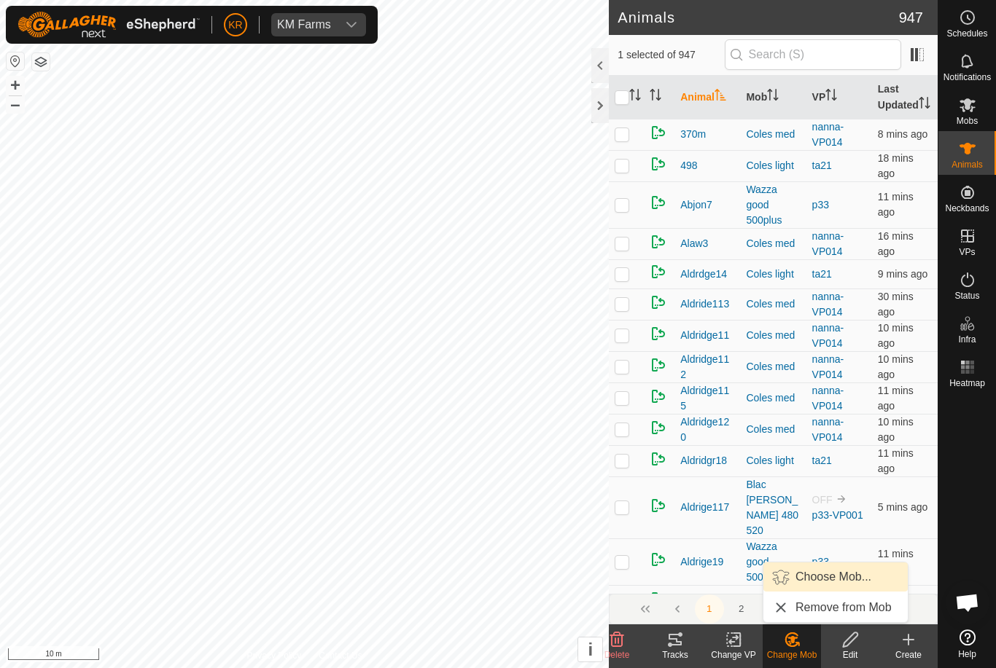
click at [834, 581] on span "Choose Mob..." at bounding box center [833, 576] width 76 height 17
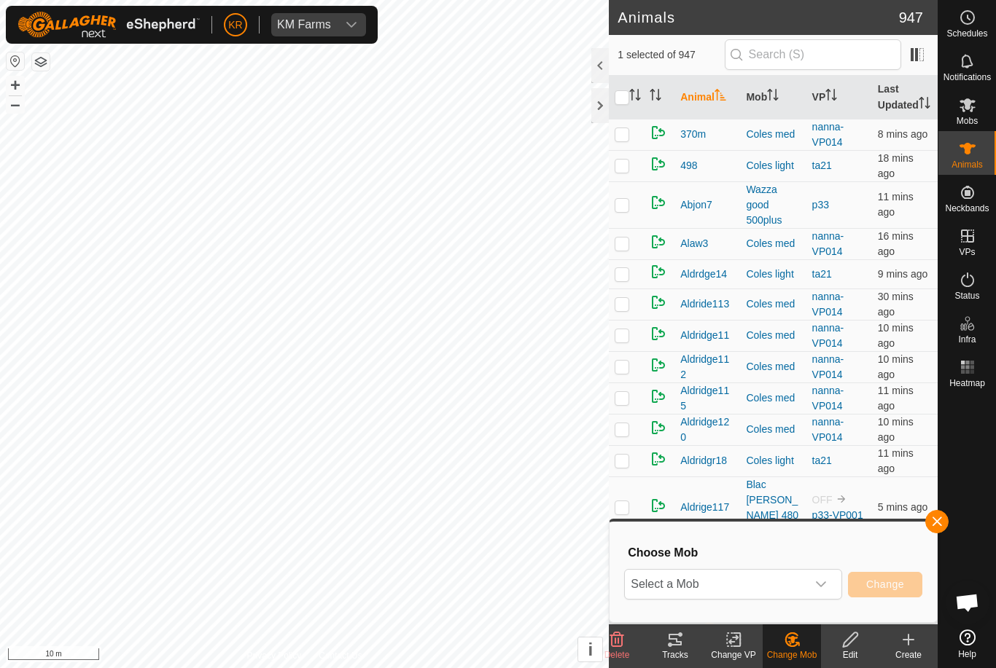
click at [804, 585] on span "Select a Mob" at bounding box center [715, 584] width 181 height 29
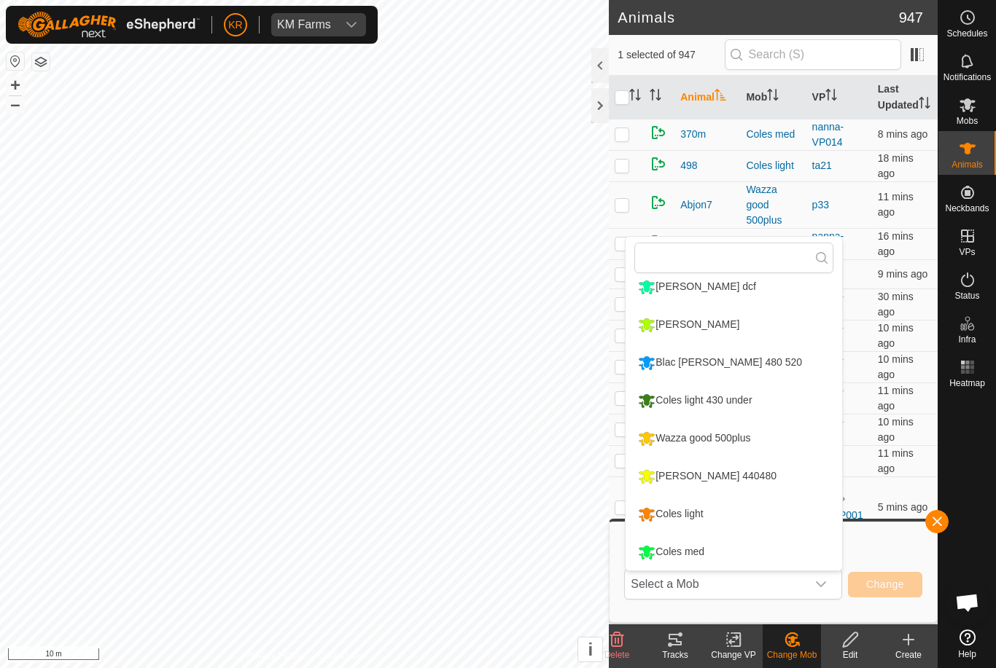
click at [778, 445] on li "Wazza good 500plus" at bounding box center [733, 439] width 216 height 36
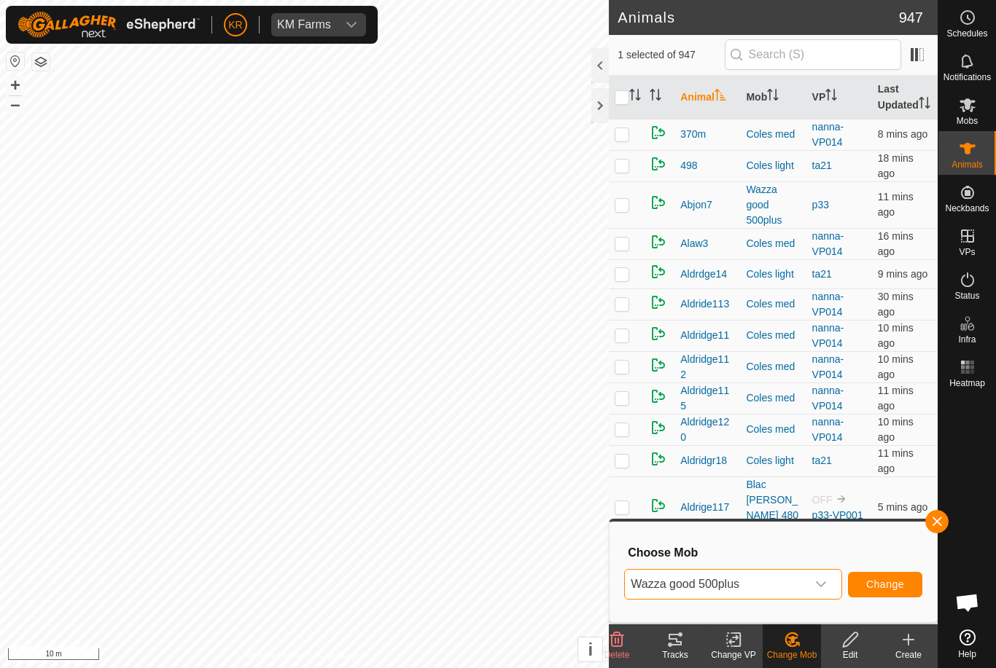
click at [889, 591] on button "Change" at bounding box center [885, 585] width 74 height 26
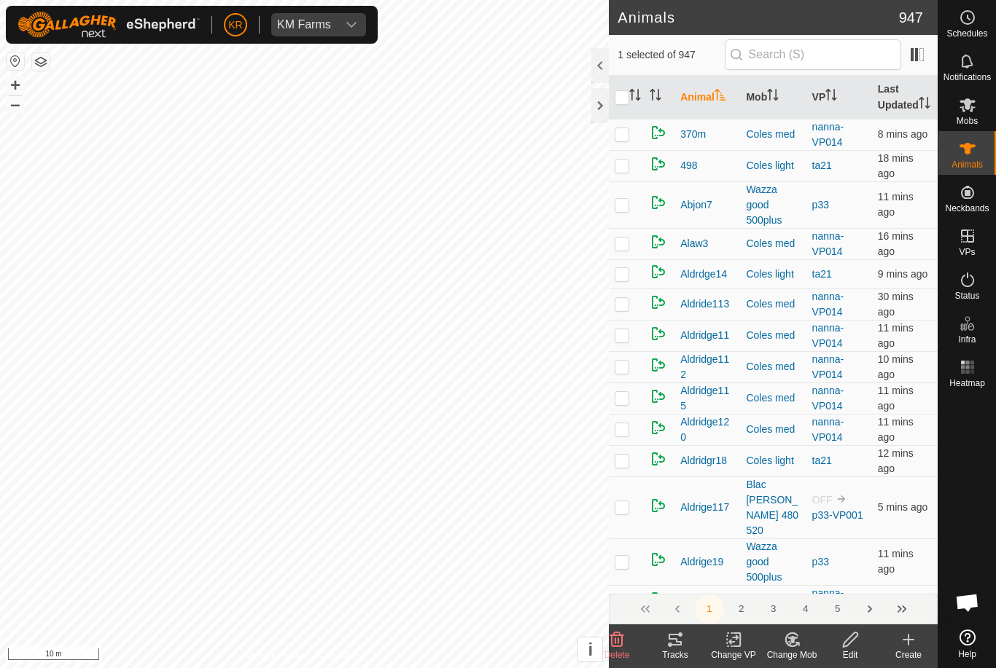
click at [798, 645] on icon at bounding box center [796, 644] width 3 height 3
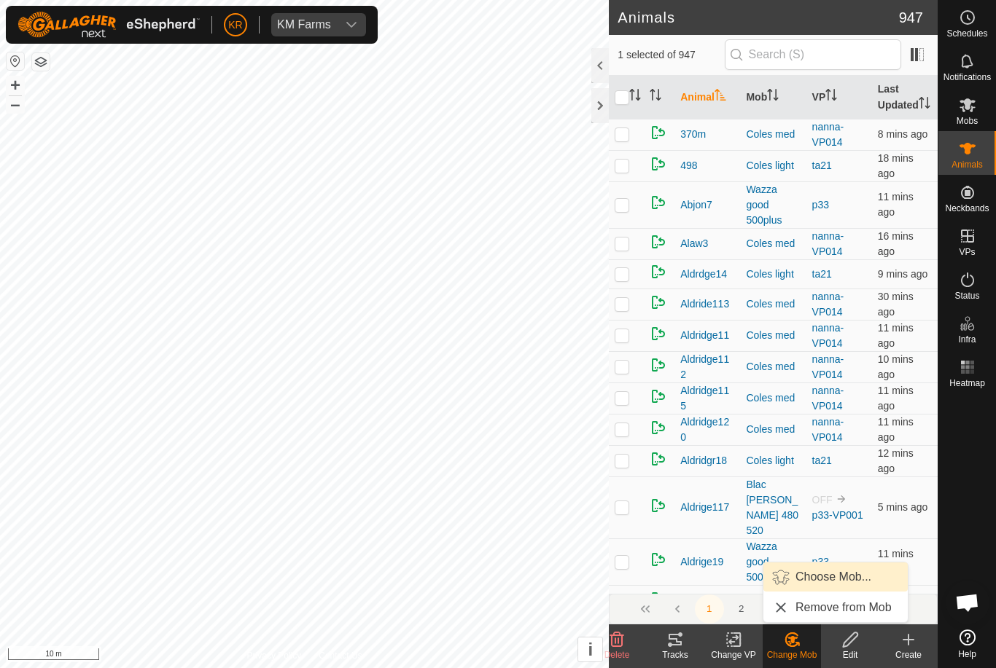
click at [837, 583] on span "Choose Mob..." at bounding box center [833, 576] width 76 height 17
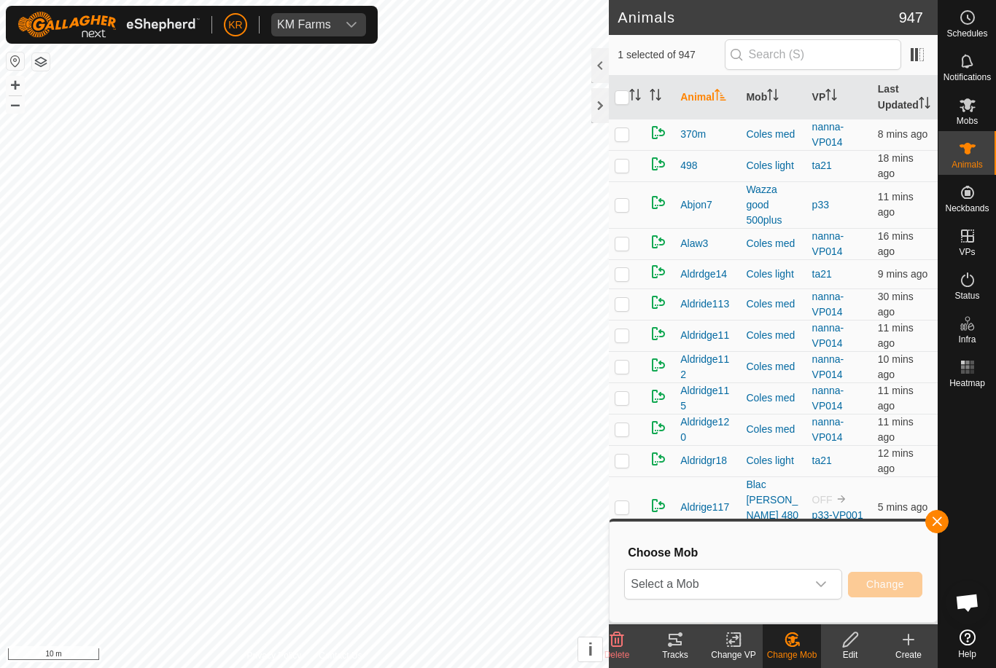
click at [805, 574] on span "Select a Mob" at bounding box center [715, 584] width 181 height 29
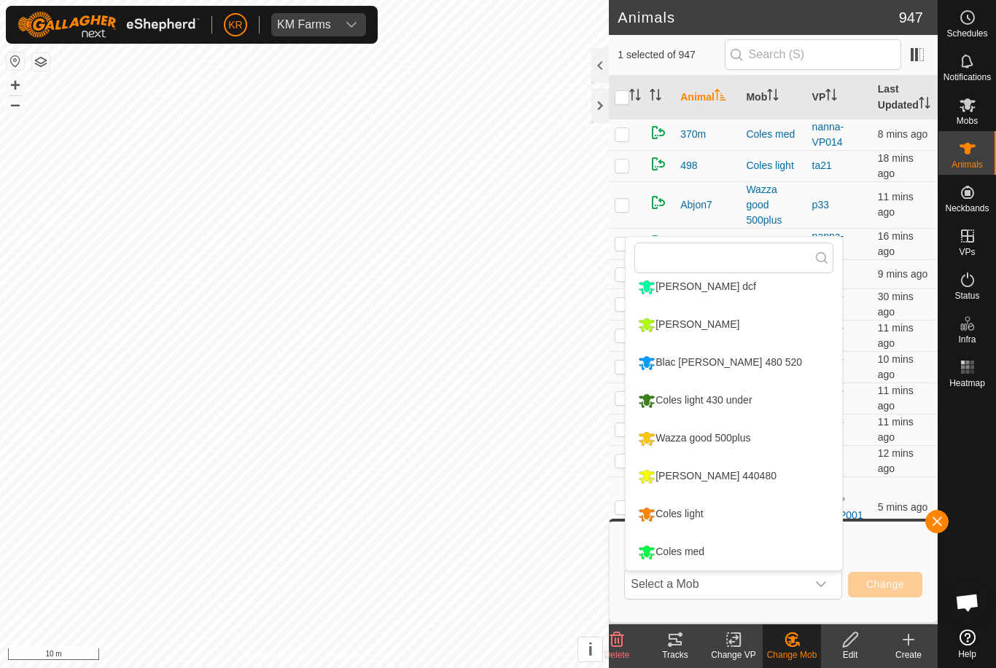
click at [781, 437] on li "Wazza good 500plus" at bounding box center [733, 439] width 216 height 36
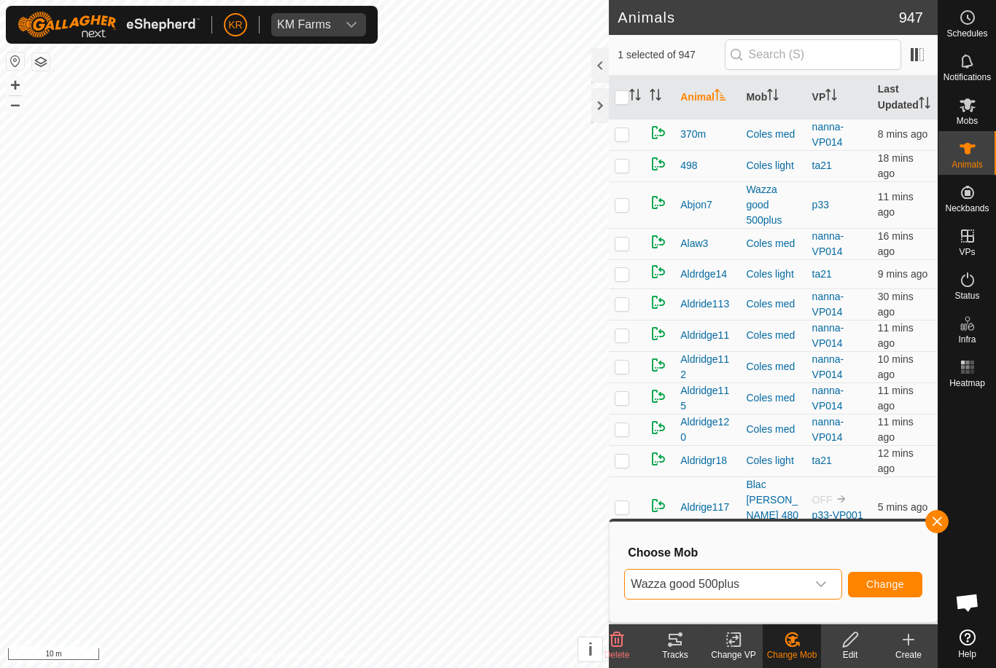
click at [881, 579] on span "Change" at bounding box center [885, 585] width 38 height 12
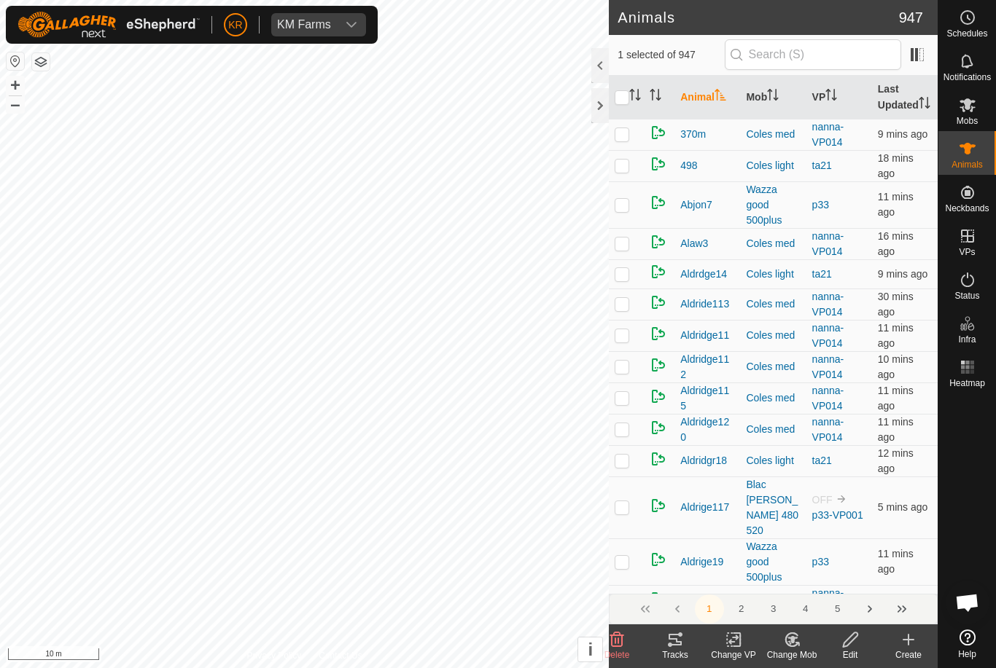
click at [799, 654] on div "Change Mob" at bounding box center [791, 655] width 58 height 13
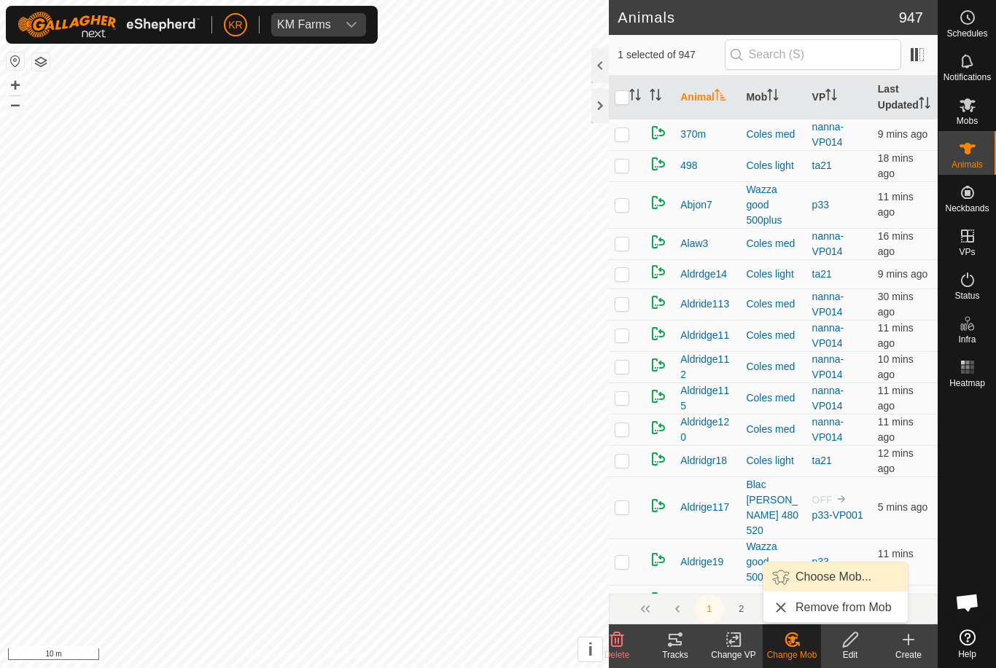
click at [832, 581] on span "Choose Mob..." at bounding box center [833, 576] width 76 height 17
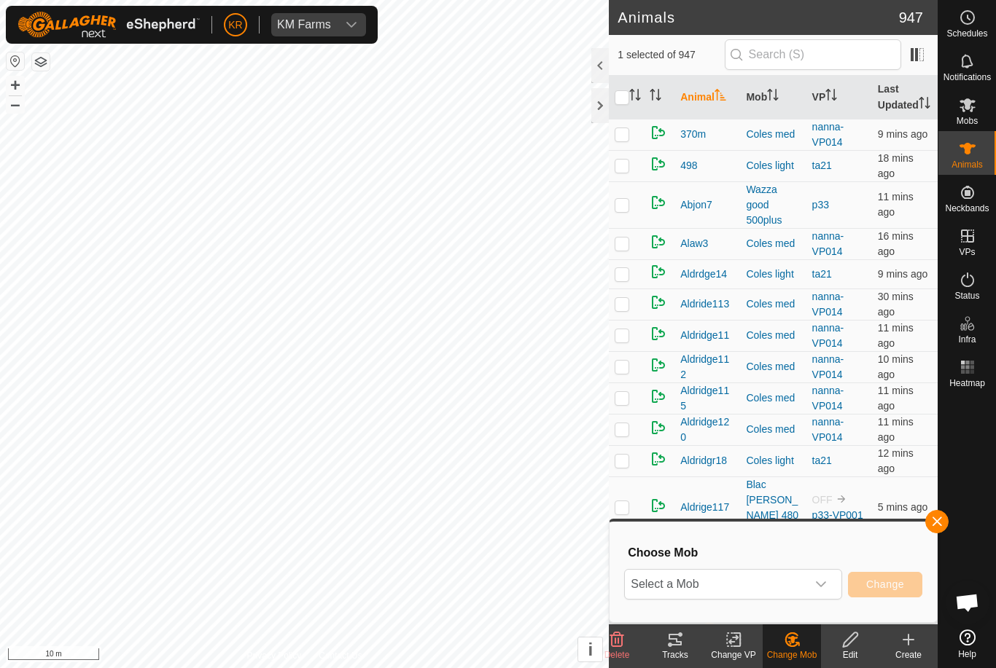
click at [817, 584] on icon "dropdown trigger" at bounding box center [821, 585] width 10 height 6
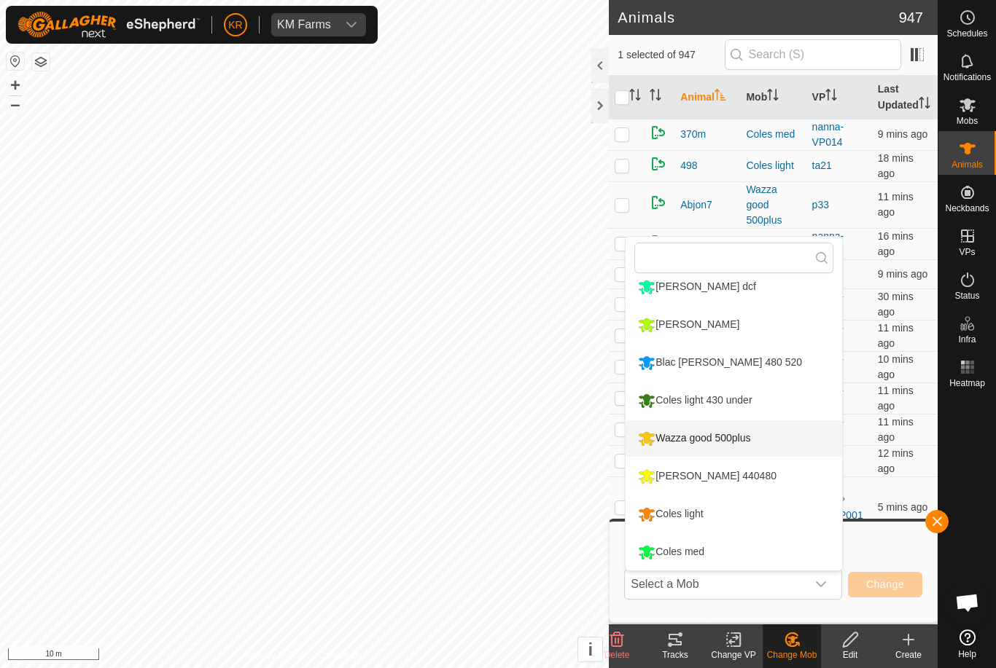
click at [791, 441] on li "Wazza good 500plus" at bounding box center [733, 439] width 216 height 36
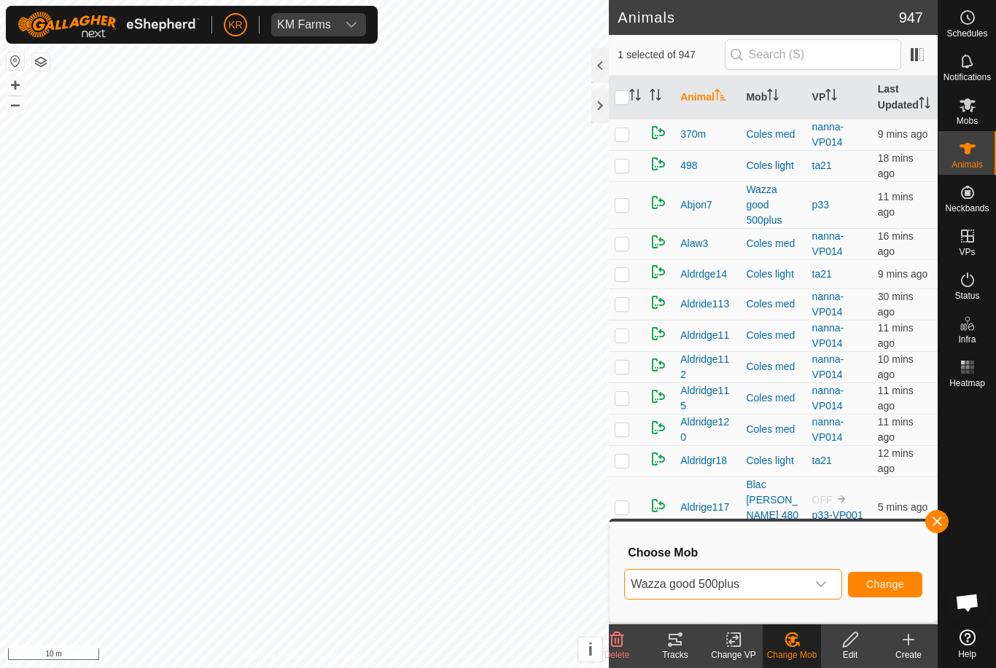
click at [885, 580] on span "Change" at bounding box center [885, 585] width 38 height 12
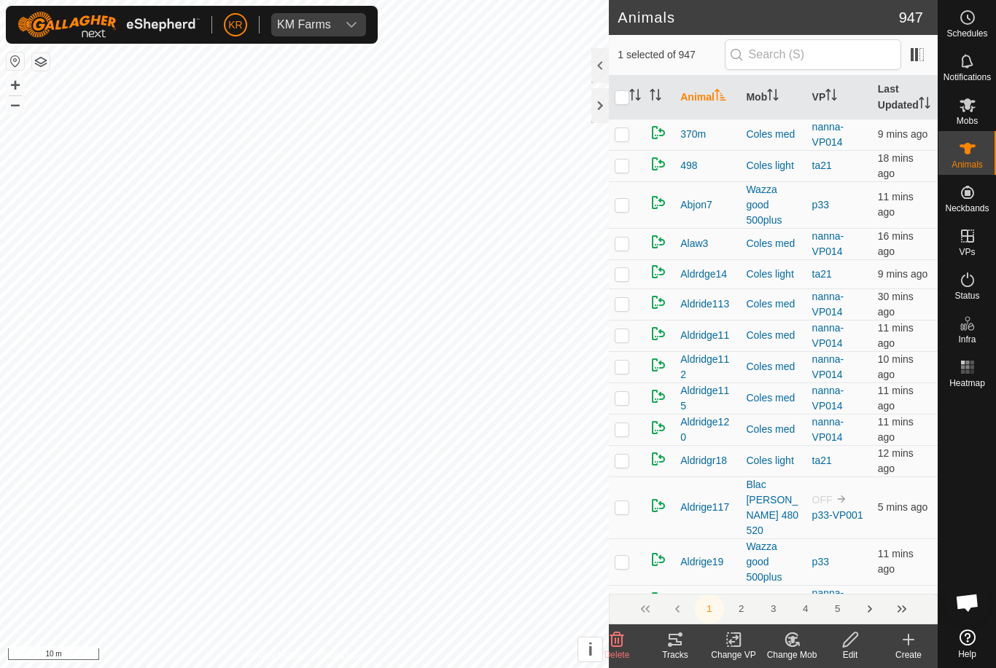
click at [802, 638] on change-mob-svg-icon at bounding box center [791, 639] width 58 height 17
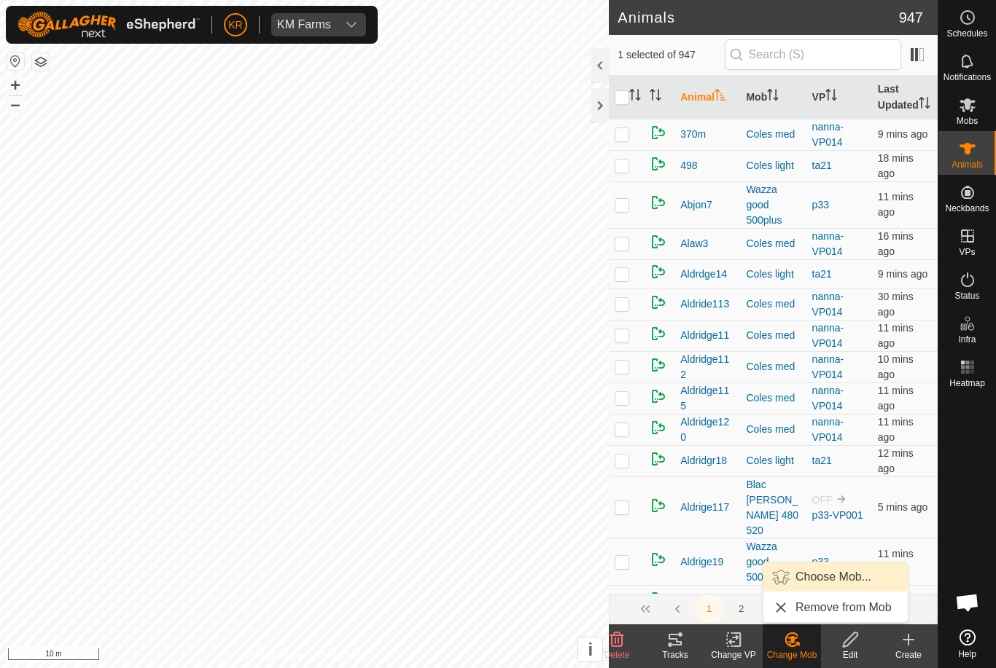
click at [832, 574] on span "Choose Mob..." at bounding box center [833, 576] width 76 height 17
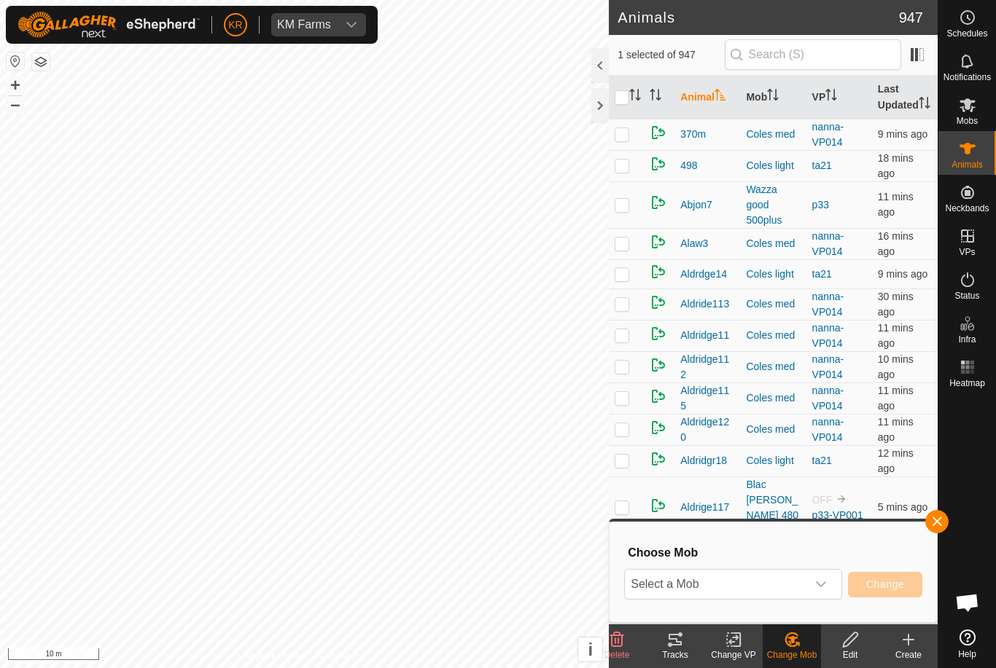
click at [804, 585] on span "Select a Mob" at bounding box center [715, 584] width 181 height 29
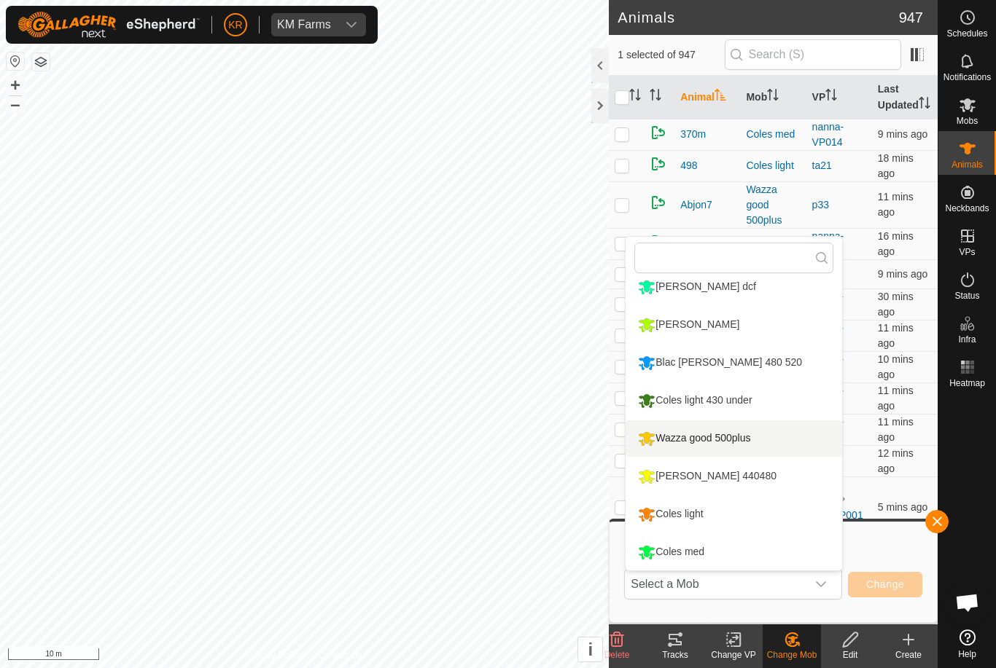
click at [754, 441] on div "Wazza good 500plus" at bounding box center [694, 438] width 120 height 25
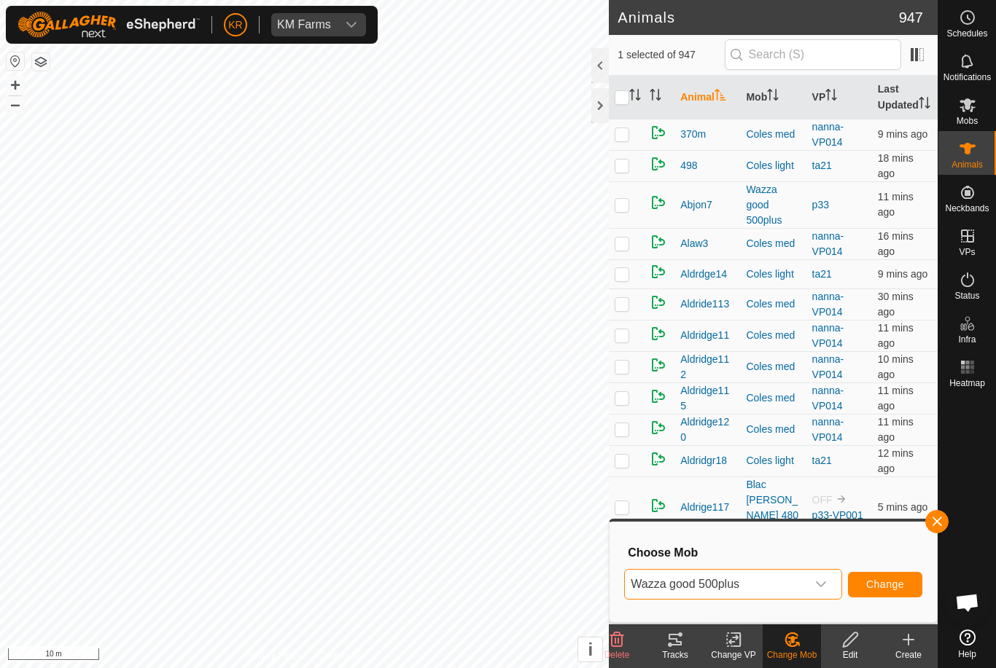
click at [876, 579] on span "Change" at bounding box center [885, 585] width 38 height 12
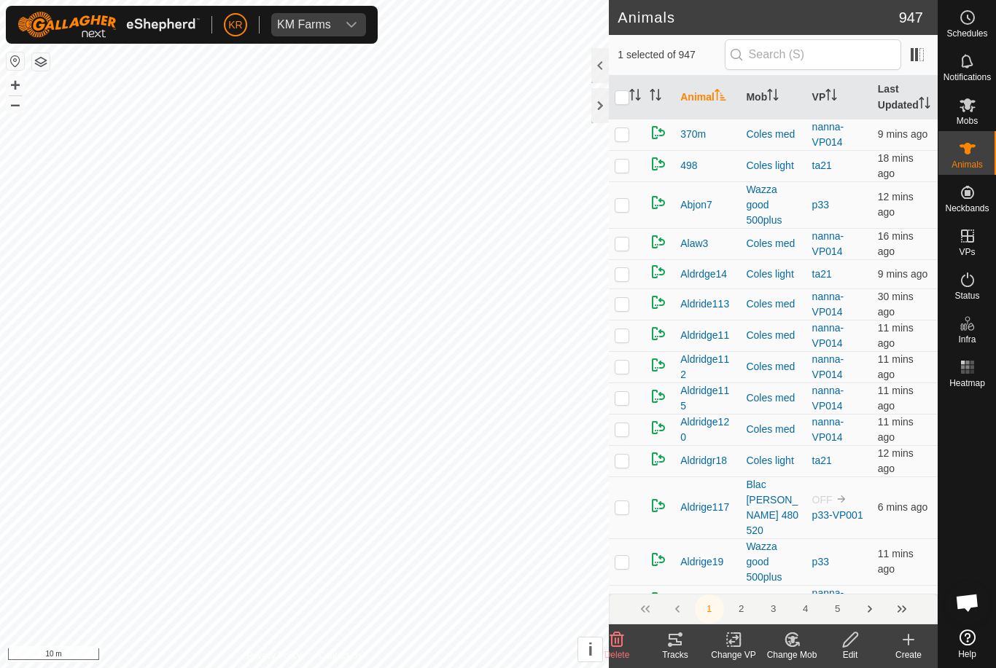
click at [797, 654] on div "Change Mob" at bounding box center [791, 655] width 58 height 13
click at [821, 587] on link "Choose Mob..." at bounding box center [835, 577] width 144 height 29
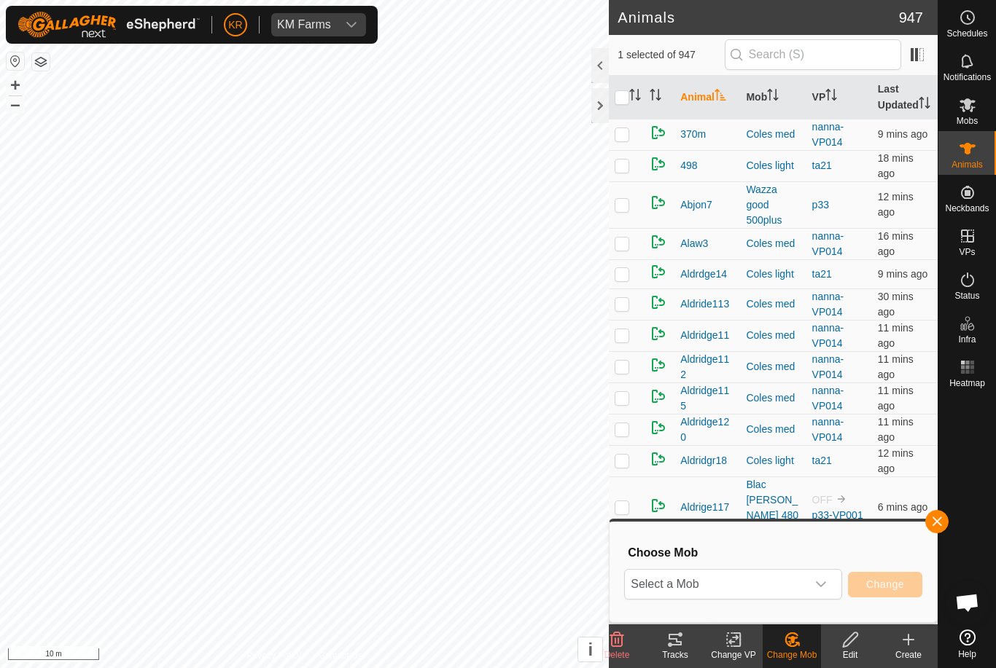
click at [805, 593] on span "Select a Mob" at bounding box center [715, 584] width 181 height 29
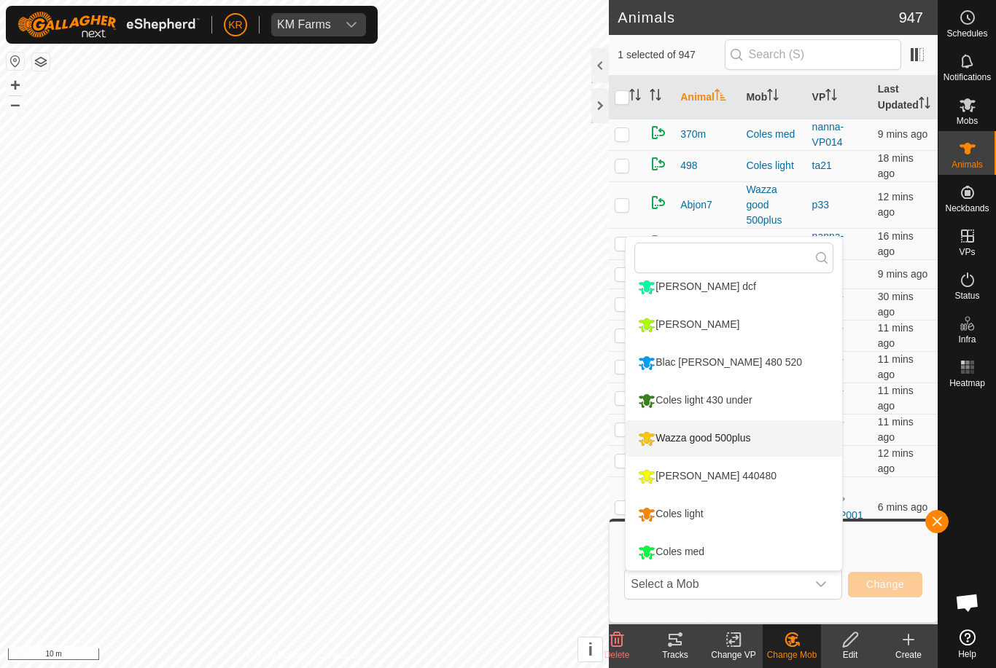
click at [772, 445] on li "Wazza good 500plus" at bounding box center [733, 439] width 216 height 36
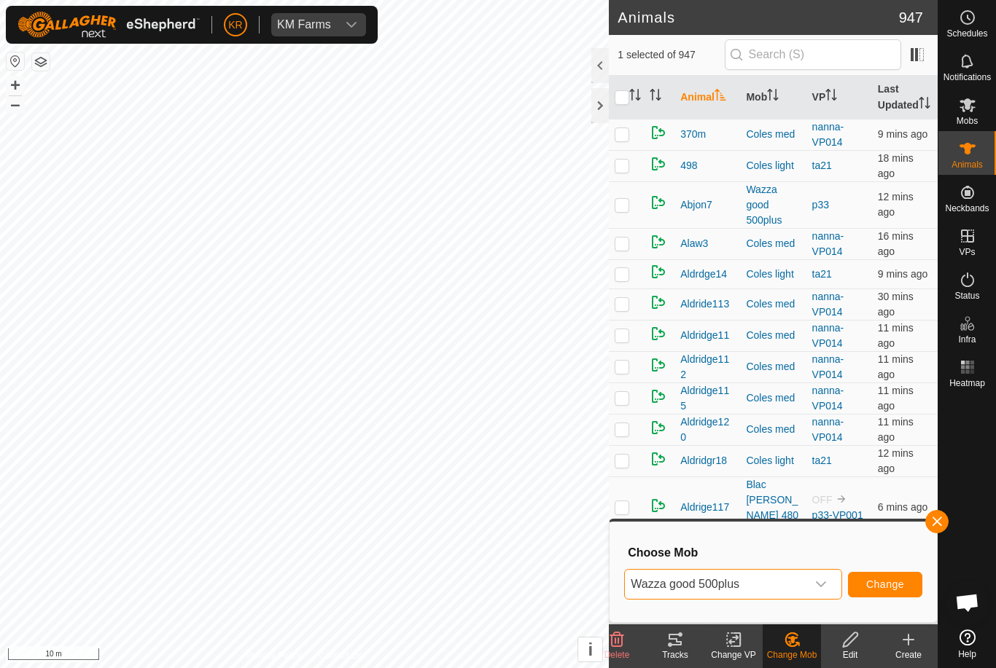
click at [882, 585] on span "Change" at bounding box center [885, 585] width 38 height 12
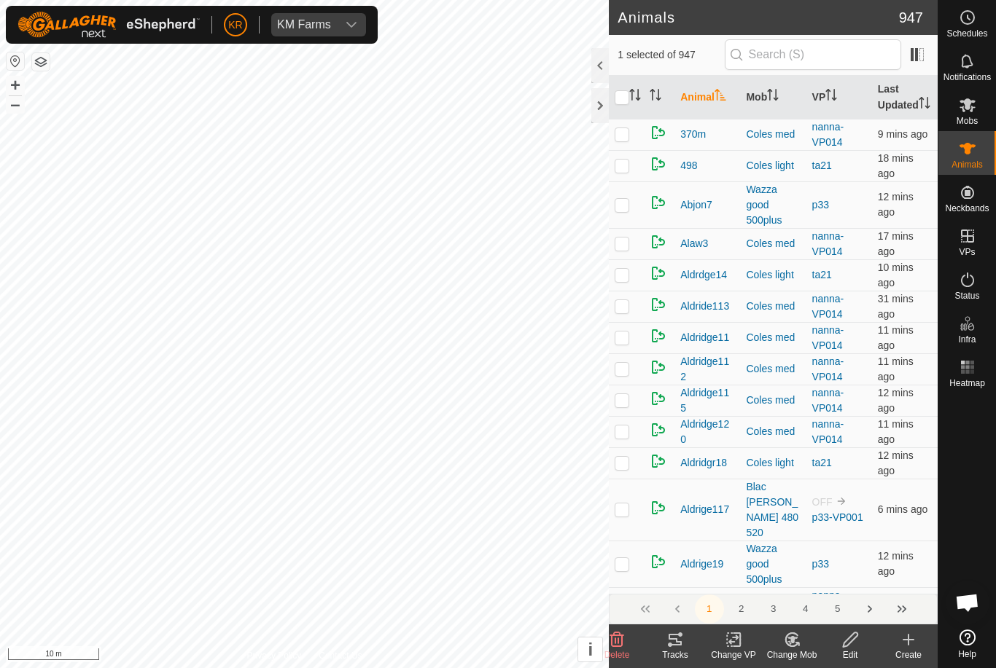
click at [802, 640] on change-mob-svg-icon at bounding box center [791, 639] width 58 height 17
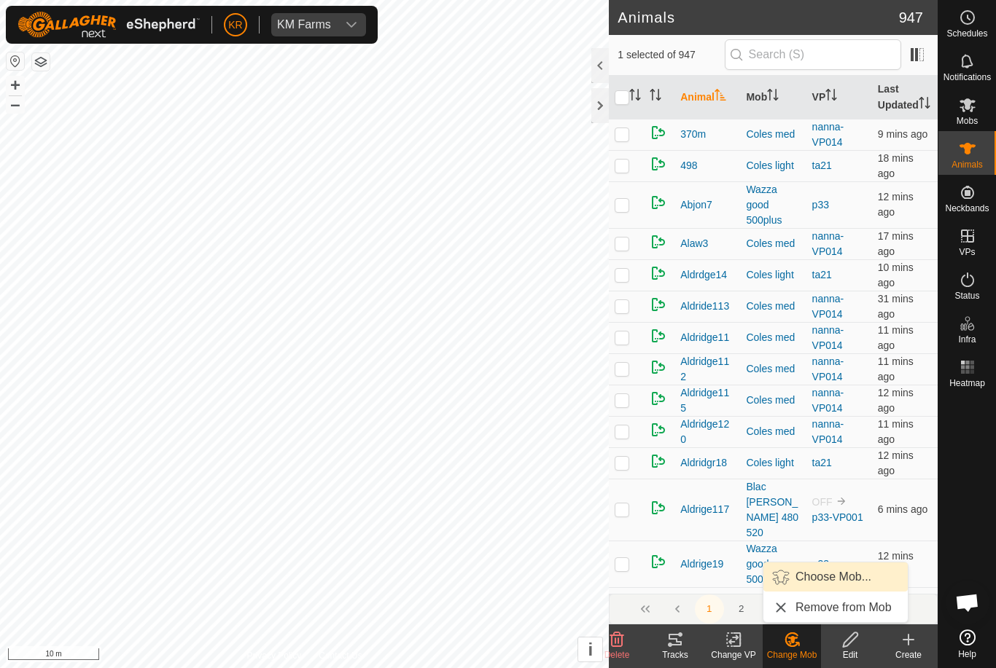
click at [829, 579] on span "Choose Mob..." at bounding box center [833, 576] width 76 height 17
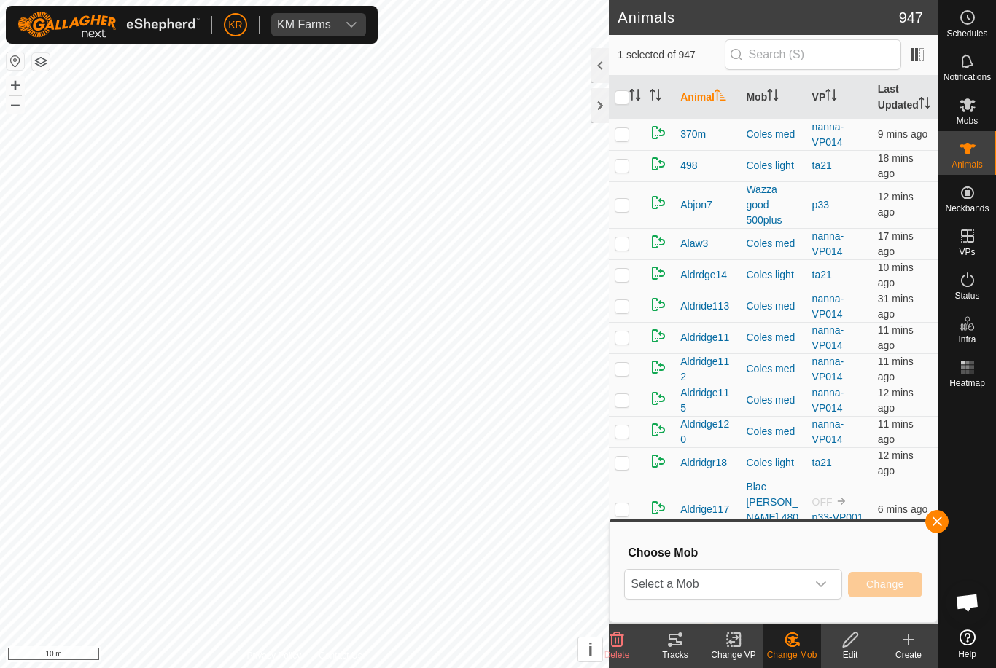
click at [805, 577] on span "Select a Mob" at bounding box center [715, 584] width 181 height 29
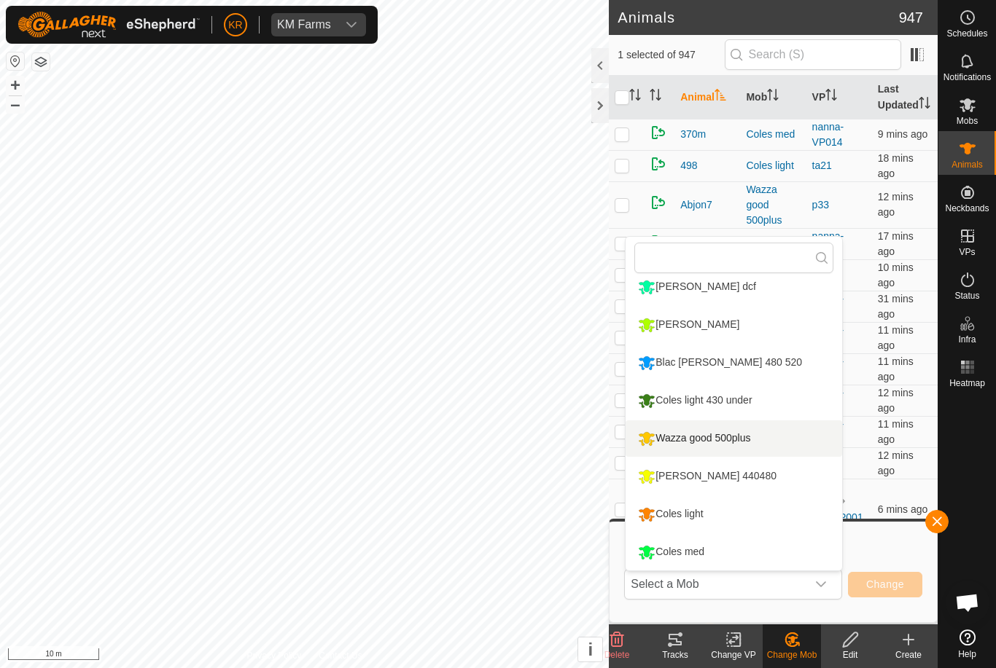
click at [754, 439] on div "Wazza good 500plus" at bounding box center [694, 438] width 120 height 25
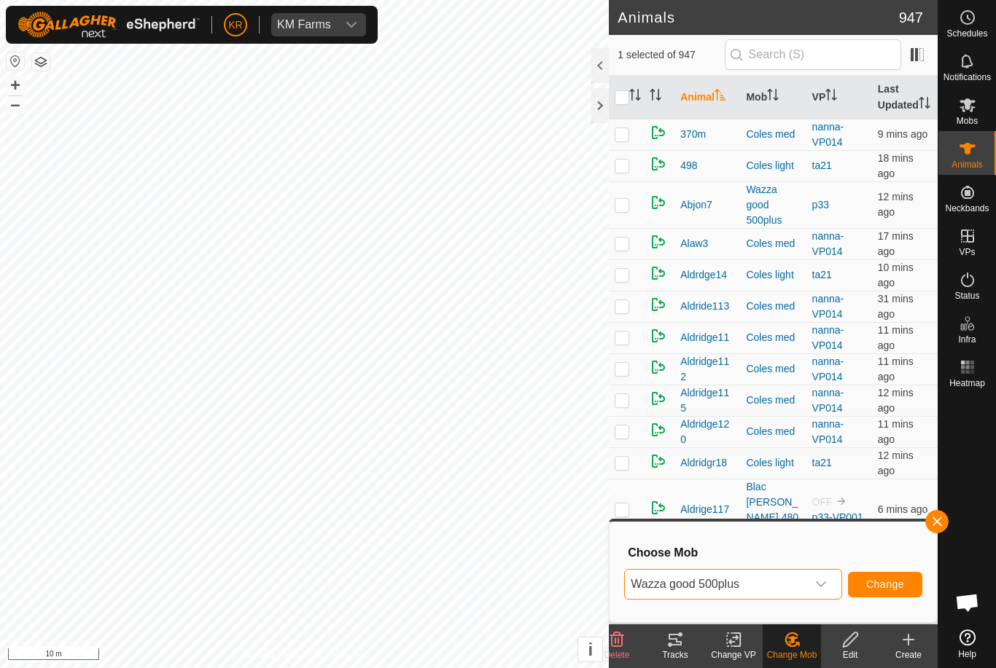
click at [888, 584] on span "Change" at bounding box center [885, 585] width 38 height 12
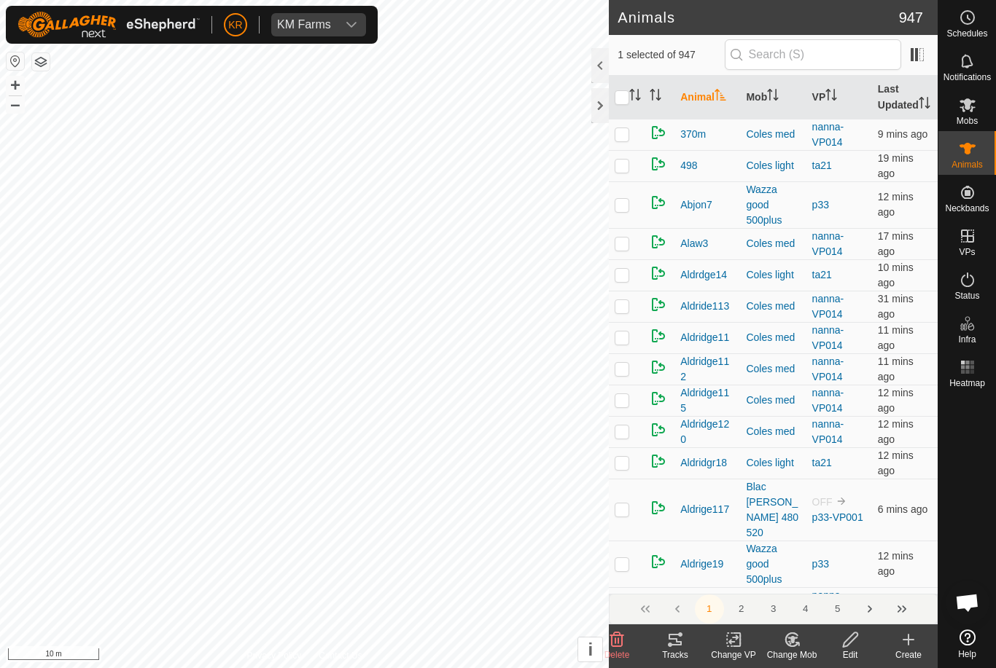
click at [794, 650] on div "Change Mob" at bounding box center [791, 655] width 58 height 13
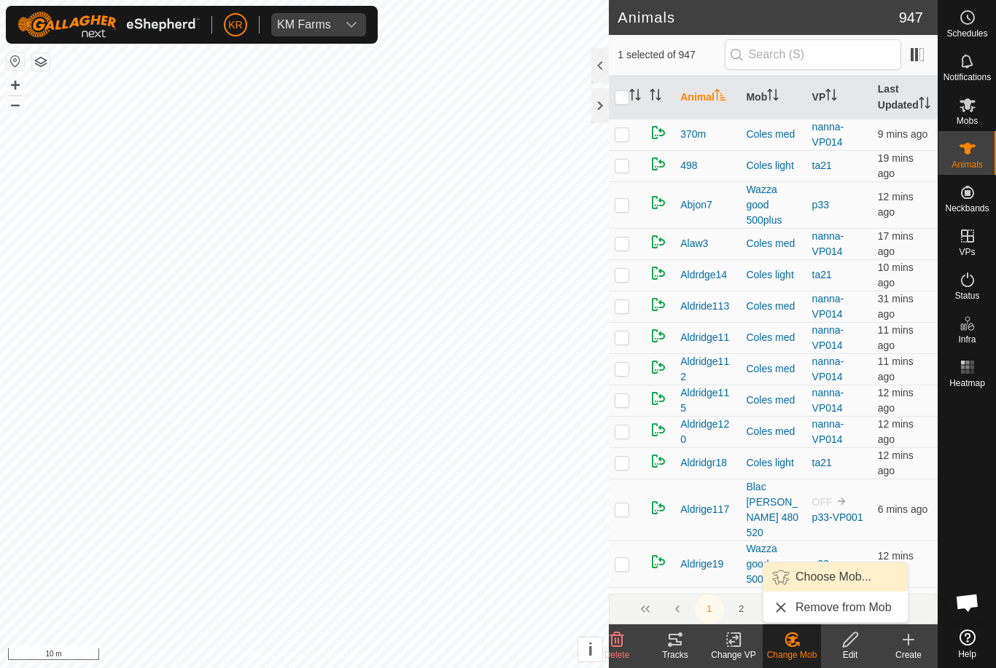
click at [827, 584] on span "Choose Mob..." at bounding box center [833, 576] width 76 height 17
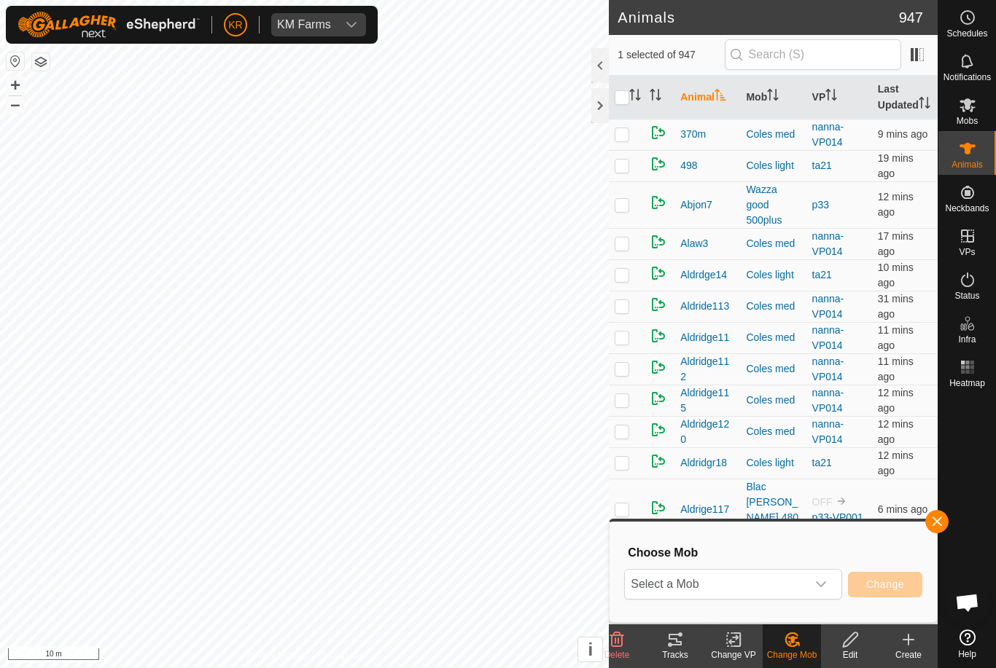
click at [805, 589] on span "Select a Mob" at bounding box center [715, 584] width 181 height 29
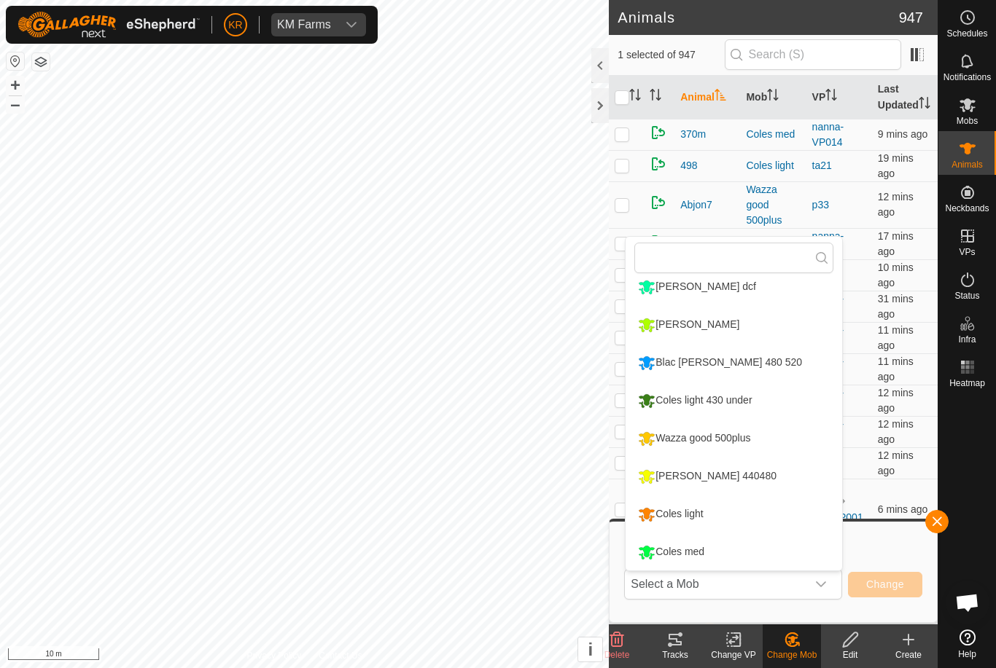
click at [754, 440] on div "Wazza good 500plus" at bounding box center [694, 438] width 120 height 25
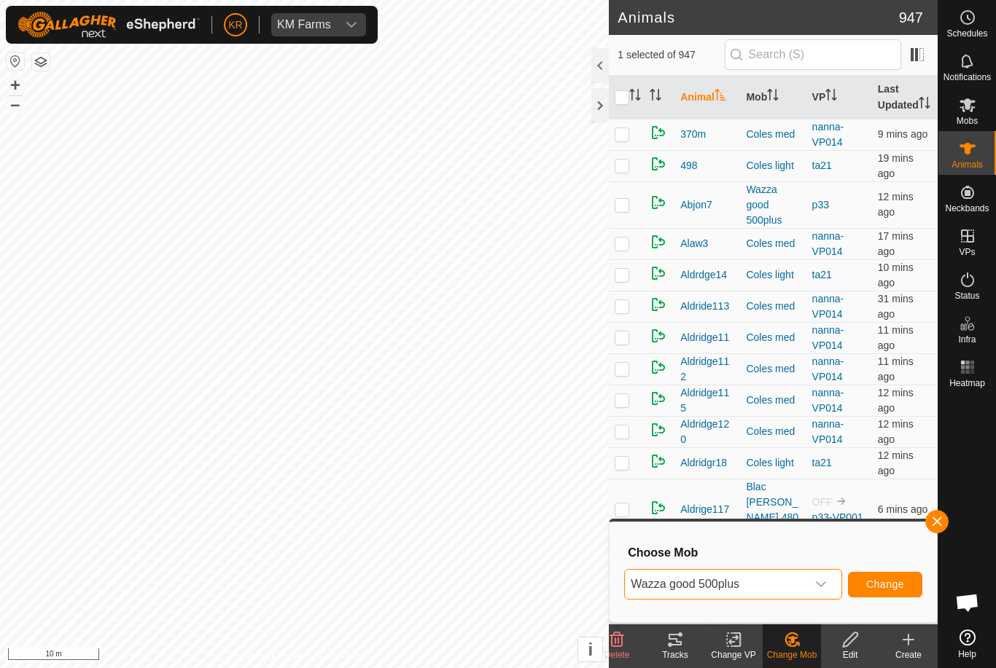
click at [899, 583] on span "Change" at bounding box center [885, 585] width 38 height 12
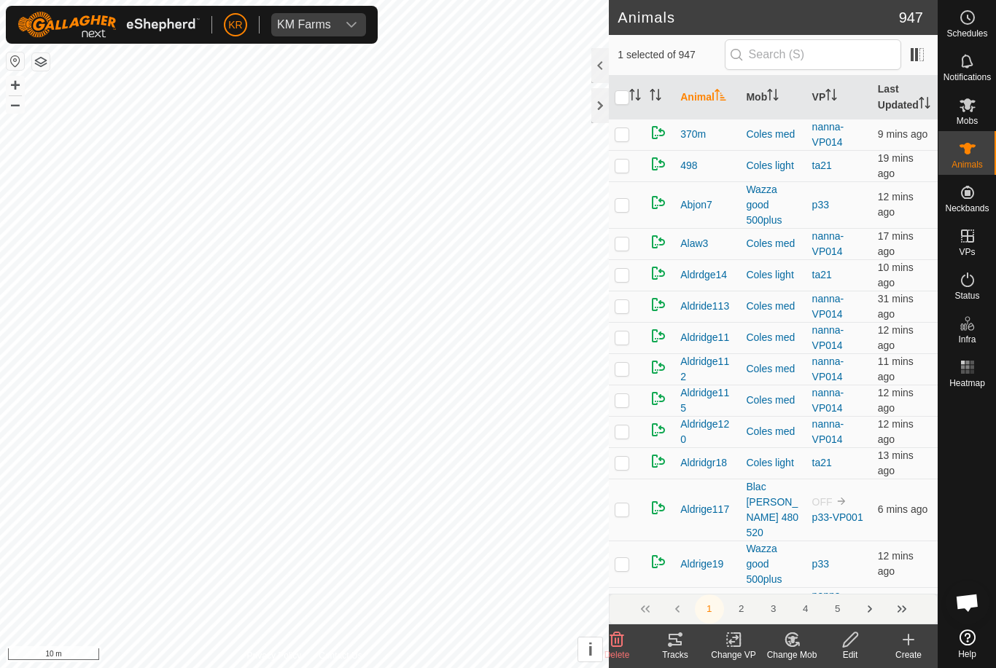
click at [801, 641] on change-mob-svg-icon at bounding box center [791, 639] width 58 height 17
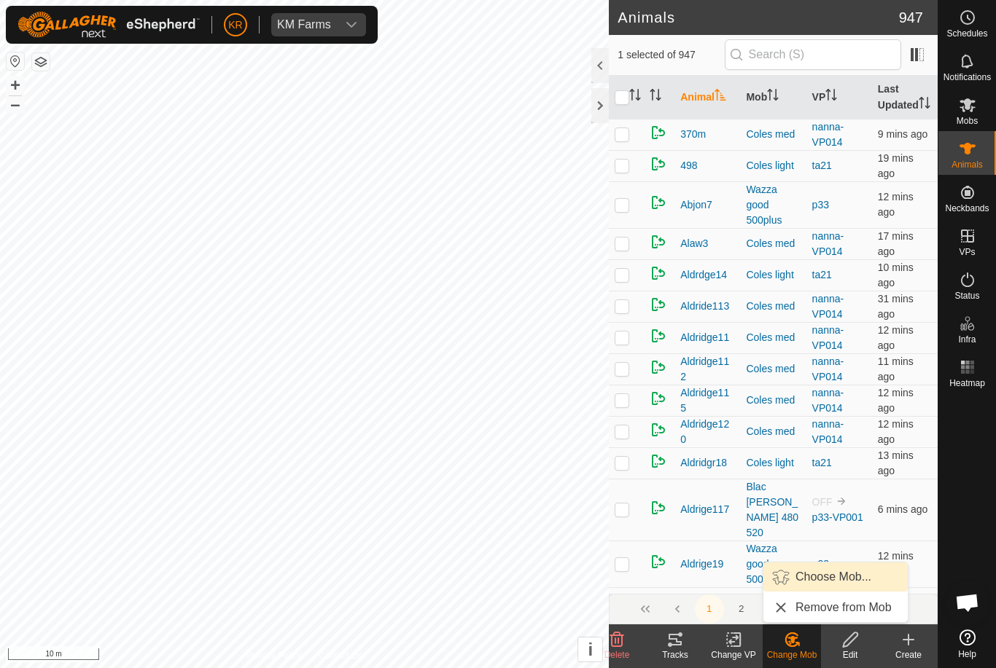
click at [848, 578] on span "Choose Mob..." at bounding box center [833, 576] width 76 height 17
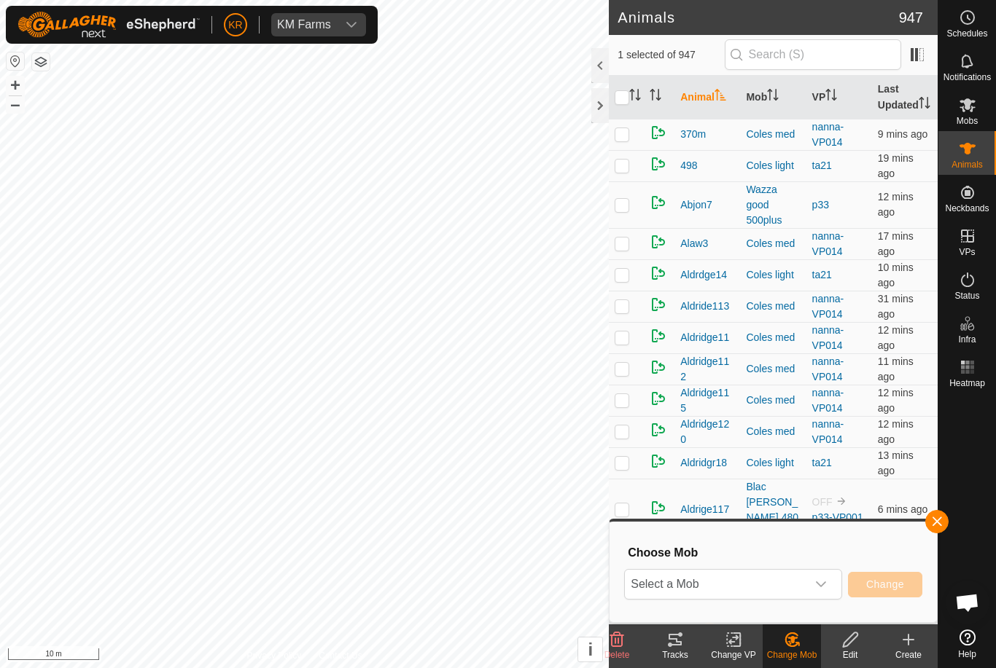
click at [803, 589] on span "Select a Mob" at bounding box center [715, 584] width 181 height 29
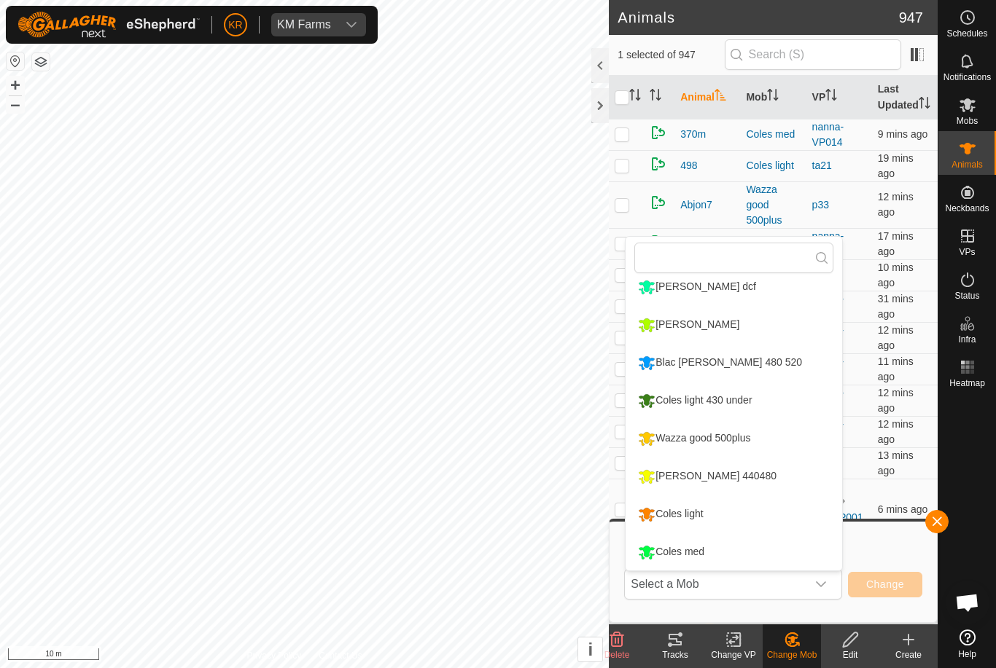
click at [768, 444] on li "Wazza good 500plus" at bounding box center [733, 439] width 216 height 36
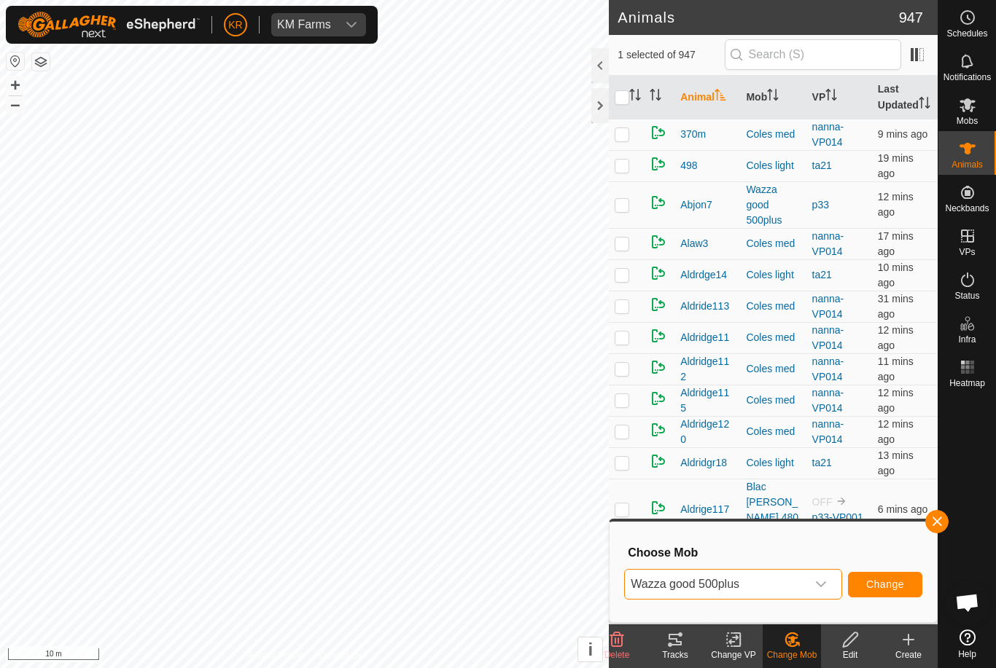
click at [883, 590] on span "Change" at bounding box center [885, 585] width 38 height 12
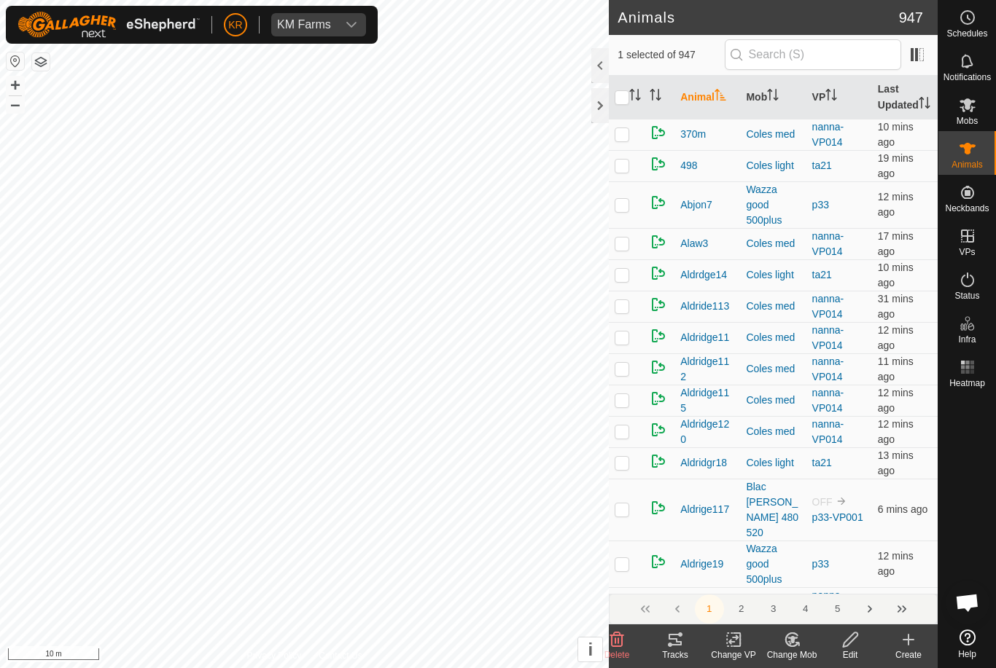
click at [794, 646] on icon at bounding box center [791, 639] width 12 height 13
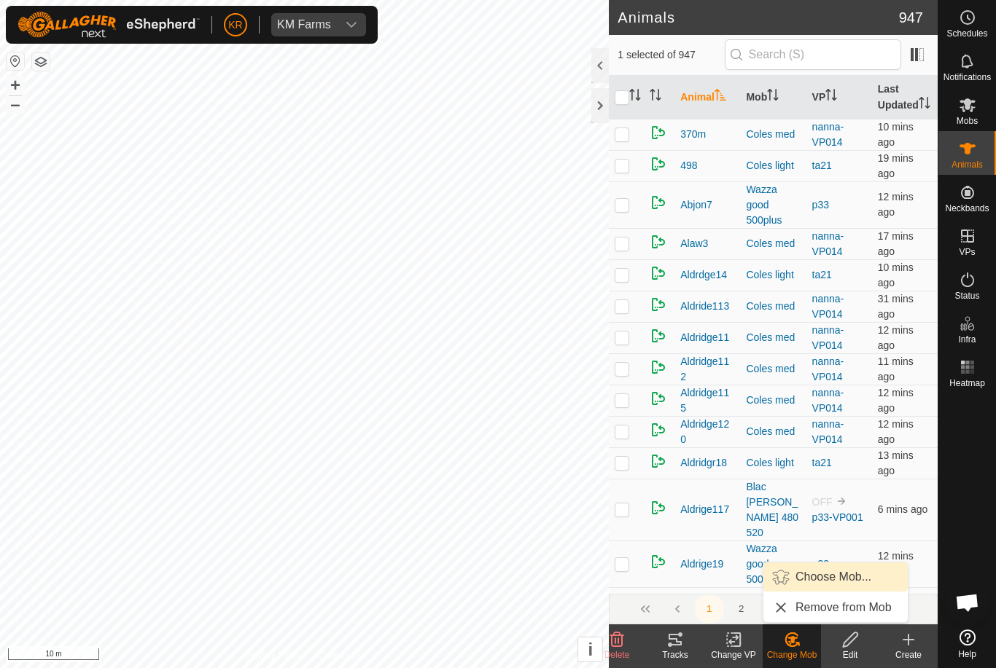
click at [835, 579] on span "Choose Mob..." at bounding box center [833, 576] width 76 height 17
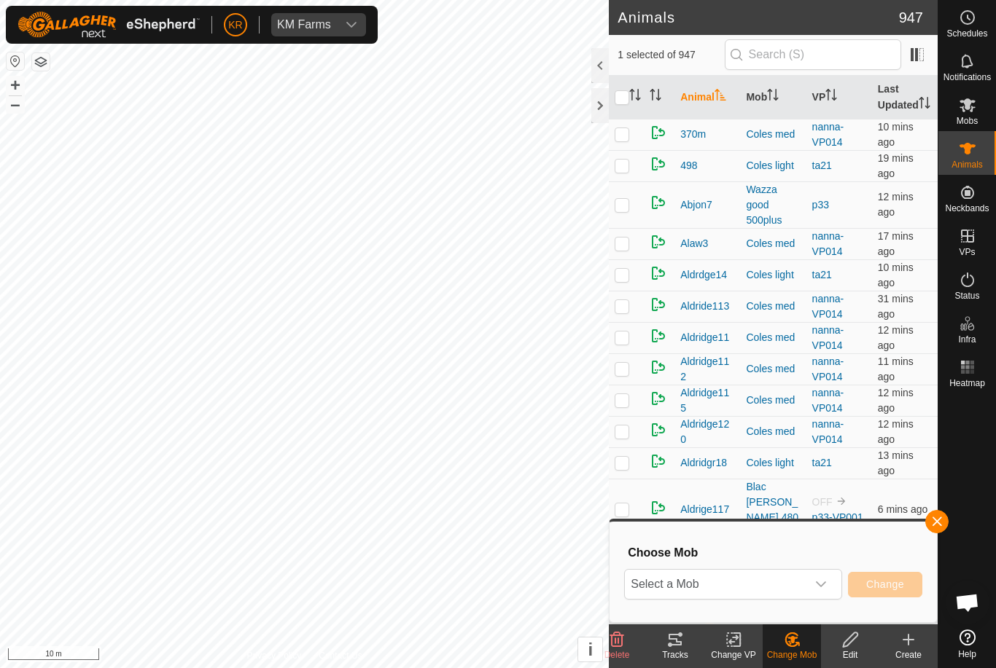
click at [797, 583] on span "Select a Mob" at bounding box center [715, 584] width 181 height 29
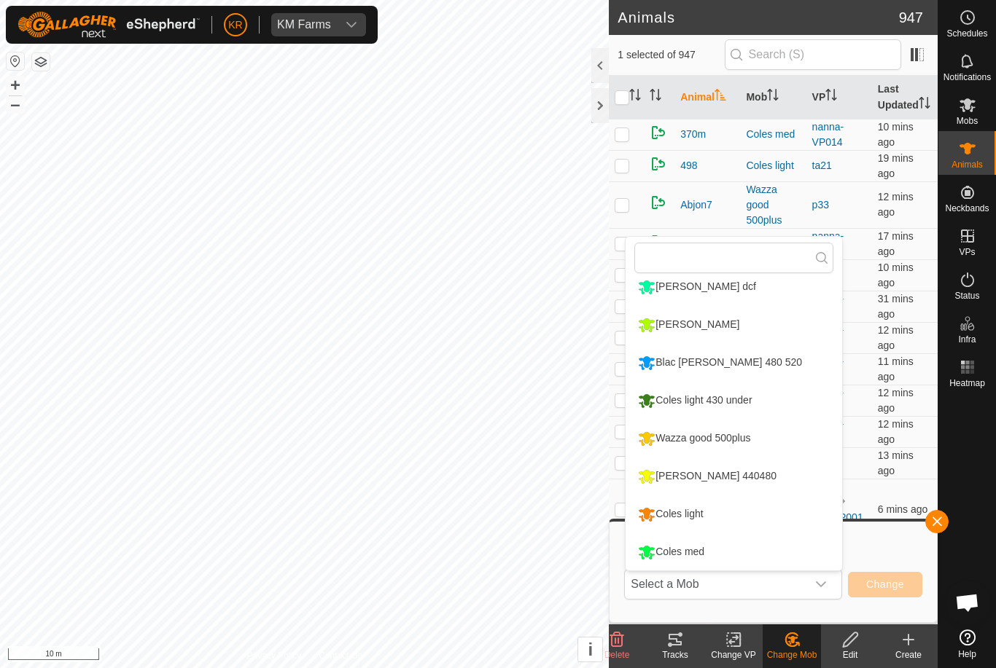
click at [754, 444] on div "Wazza good 500plus" at bounding box center [694, 438] width 120 height 25
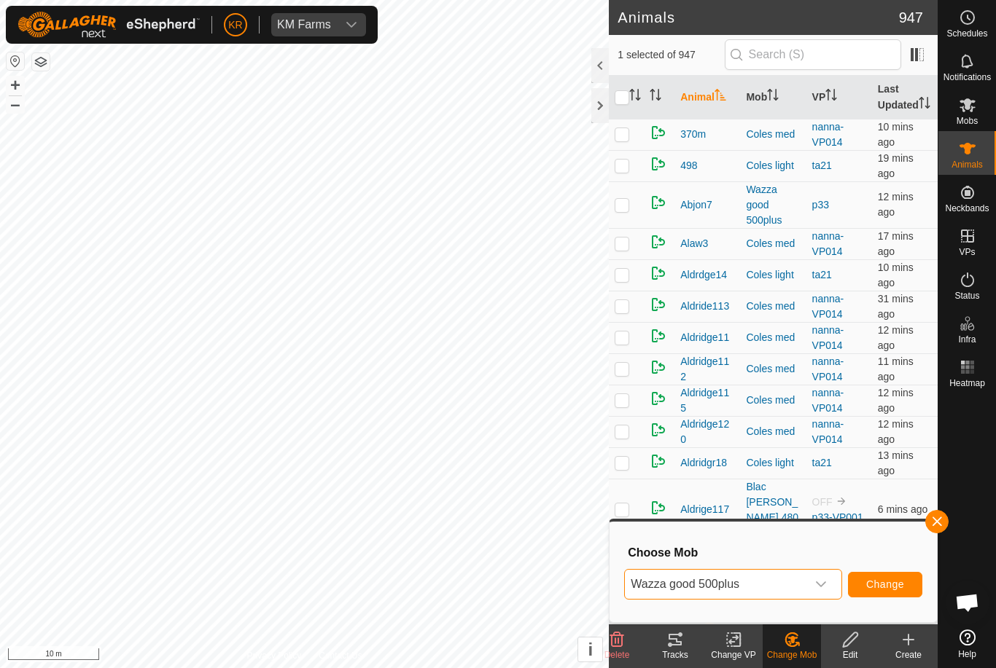
click at [890, 576] on button "Change" at bounding box center [885, 585] width 74 height 26
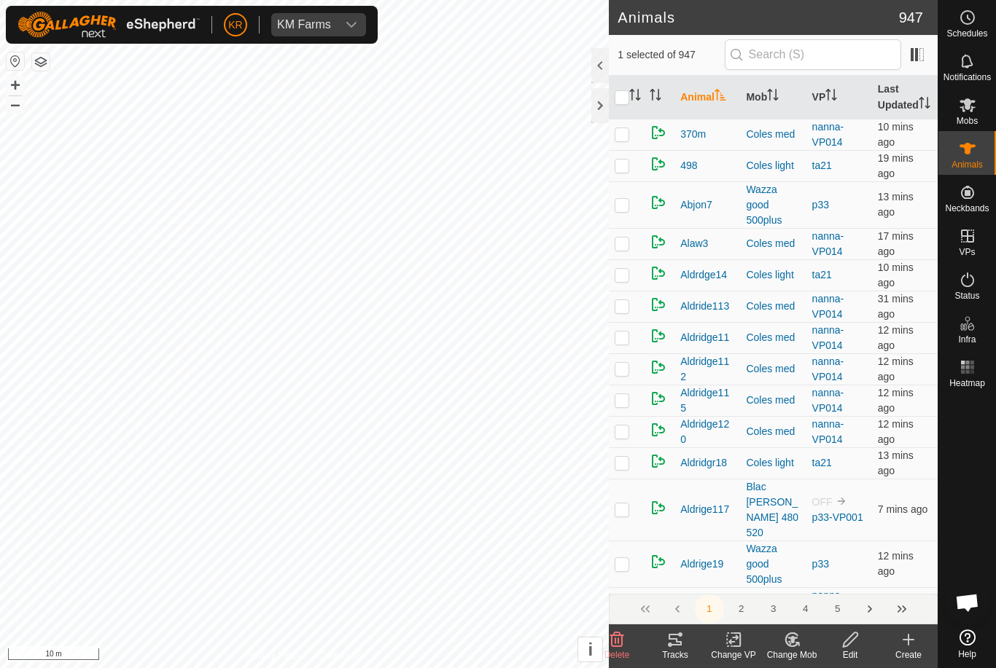
click at [796, 646] on icon at bounding box center [792, 639] width 18 height 17
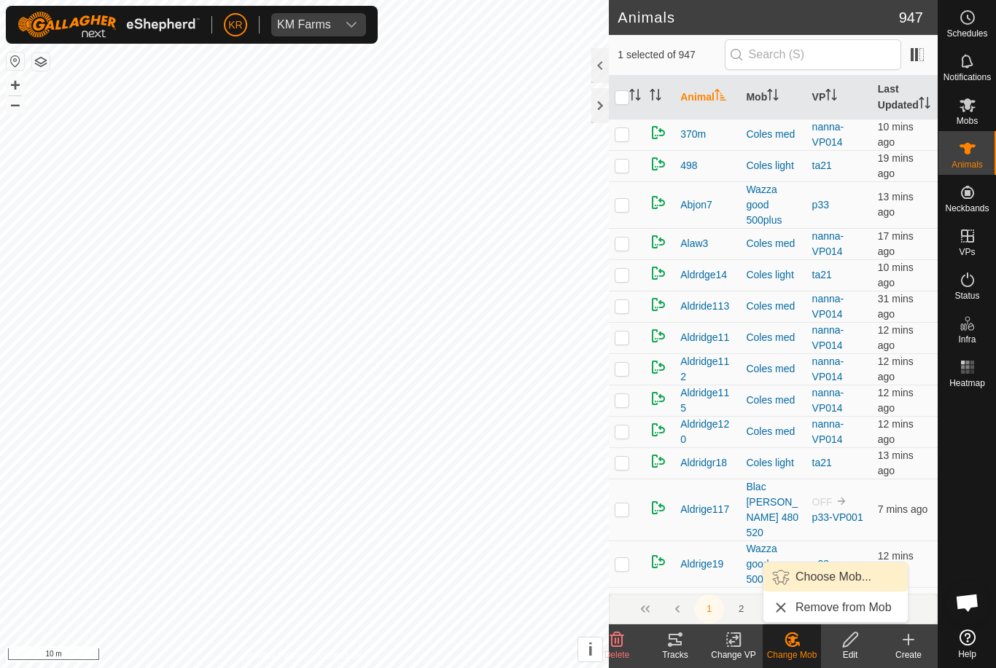
click at [825, 583] on span "Choose Mob..." at bounding box center [833, 576] width 76 height 17
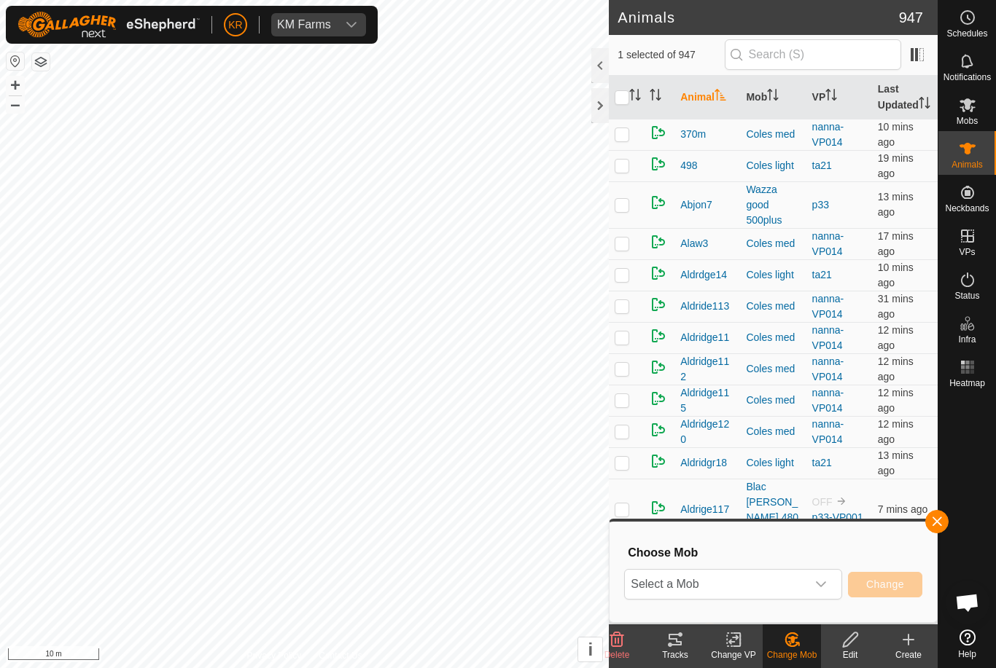
click at [788, 587] on span "Select a Mob" at bounding box center [715, 584] width 181 height 29
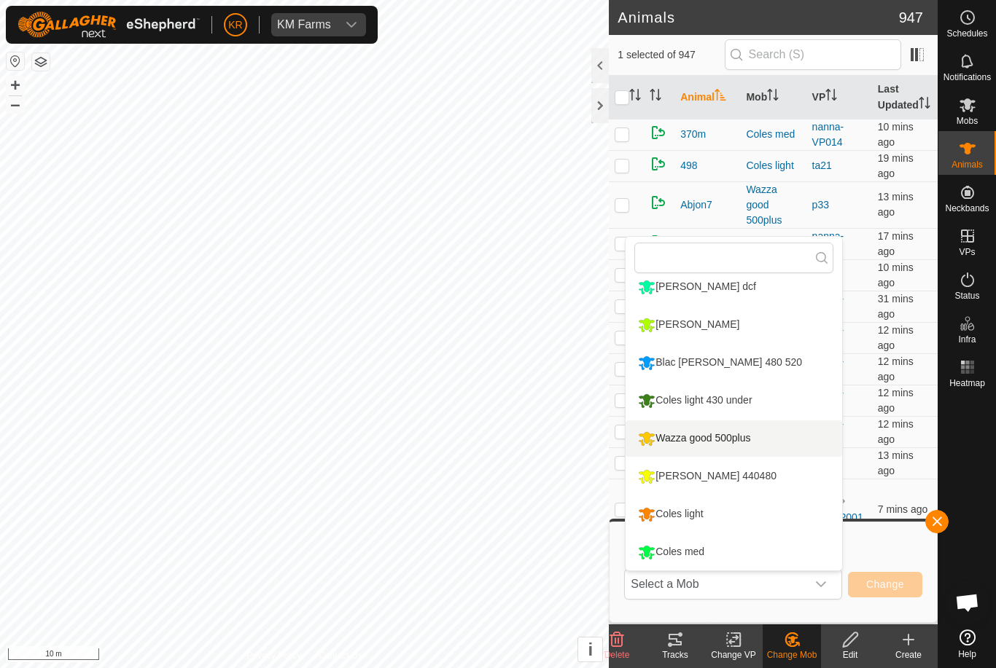
click at [754, 439] on div "Wazza good 500plus" at bounding box center [694, 438] width 120 height 25
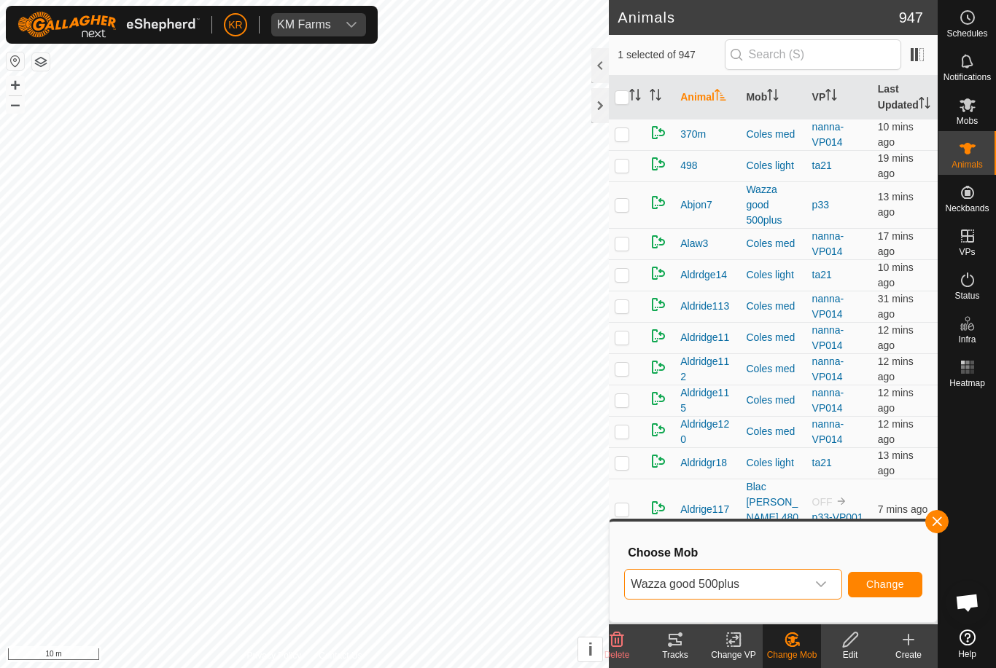
click at [872, 590] on span "Change" at bounding box center [885, 585] width 38 height 12
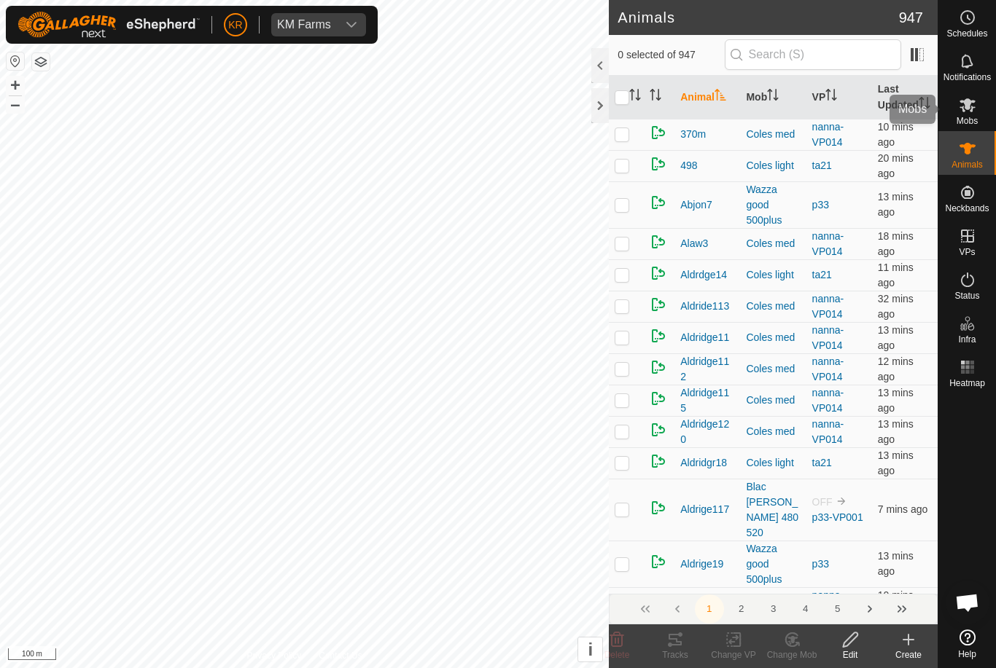
click at [980, 106] on div "Mobs" at bounding box center [967, 109] width 58 height 44
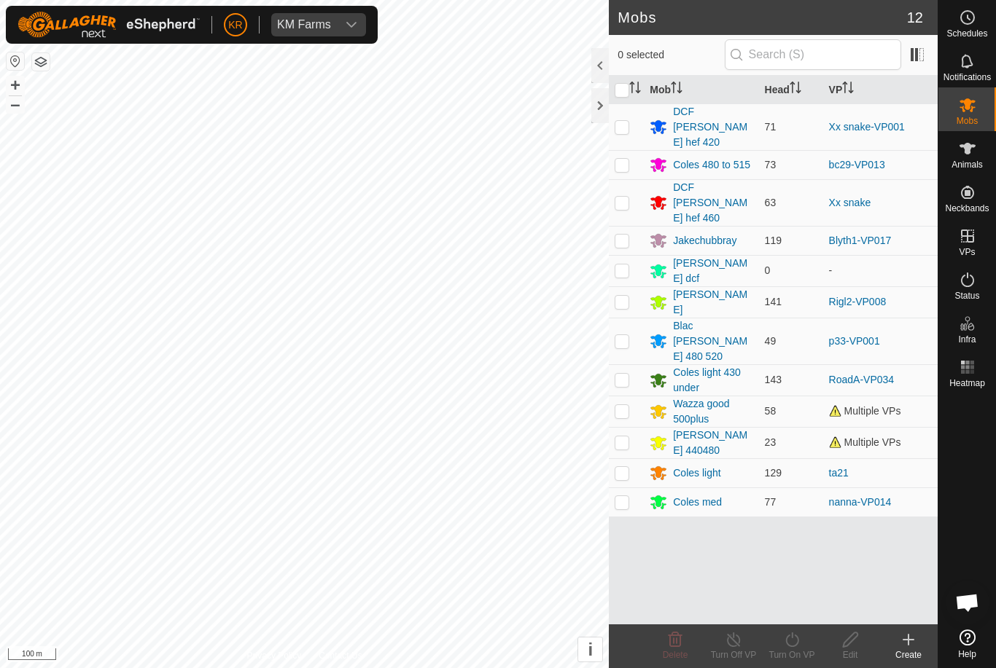
click at [696, 256] on div "[PERSON_NAME] dcf" at bounding box center [712, 271] width 79 height 31
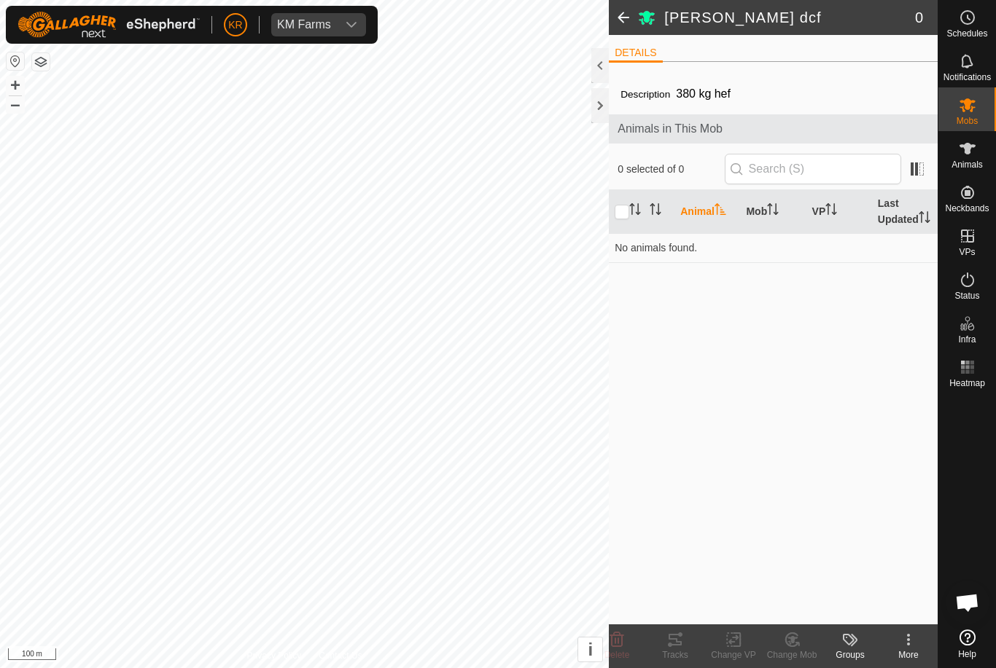
click at [853, 652] on div "Groups" at bounding box center [850, 655] width 58 height 13
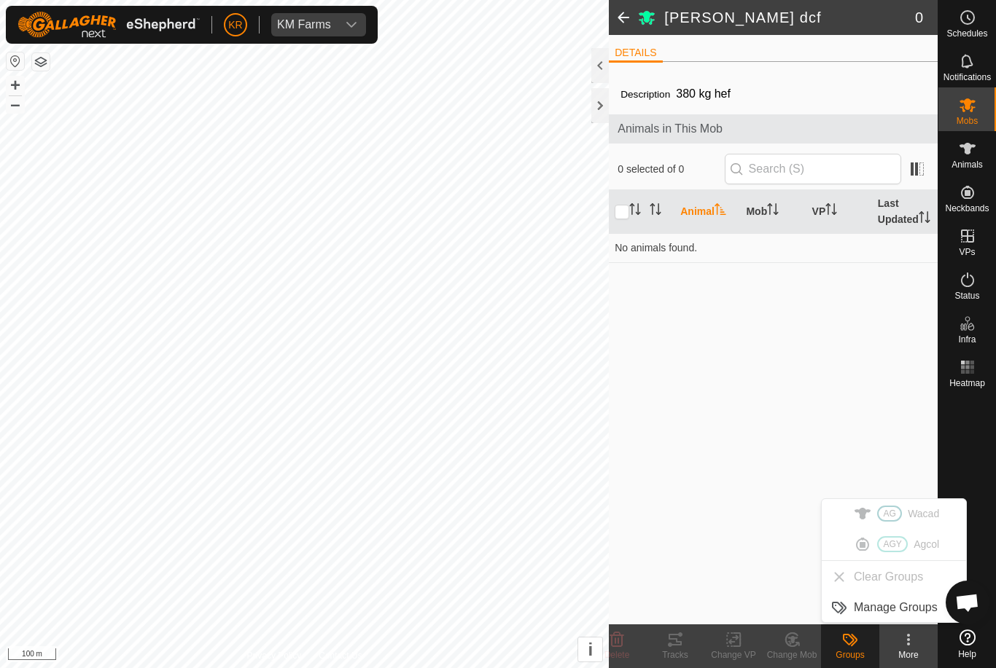
click at [904, 648] on icon at bounding box center [907, 639] width 17 height 17
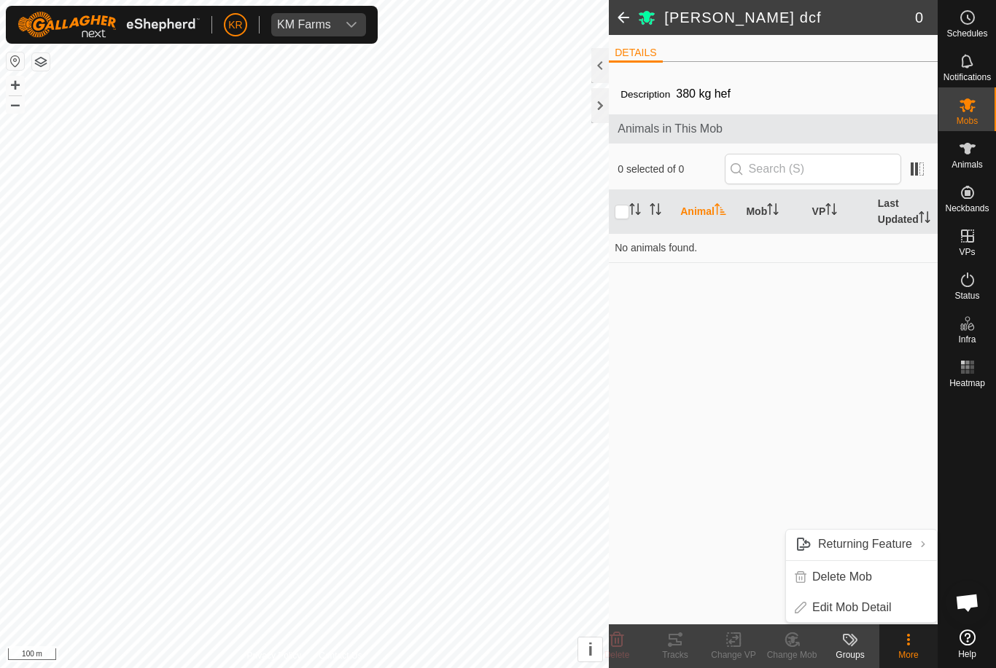
click at [880, 608] on span "Edit Mob Detail" at bounding box center [851, 607] width 79 height 17
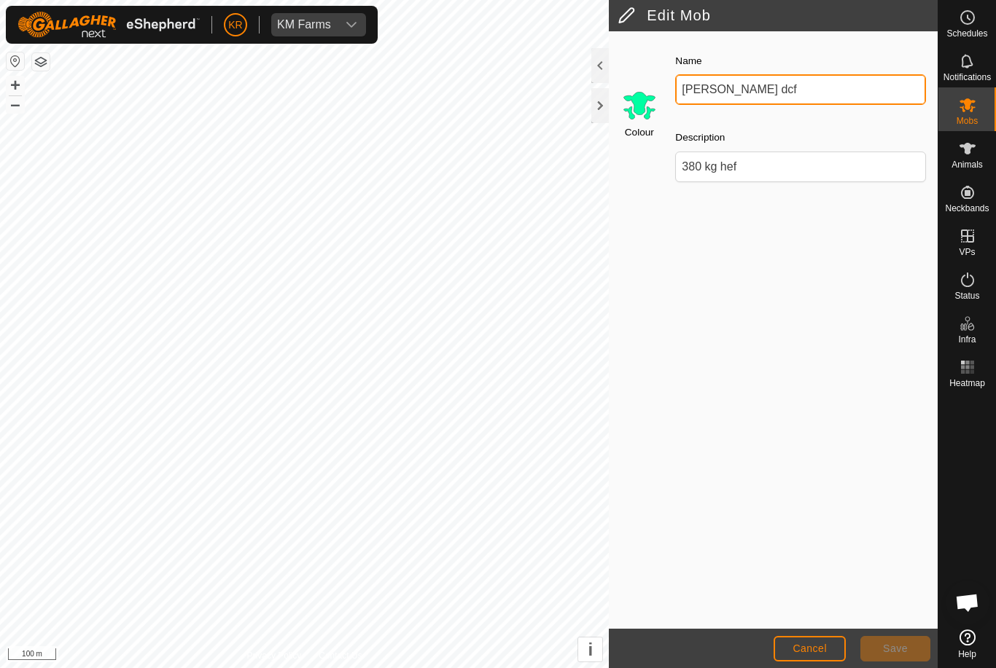
click at [774, 88] on input "[PERSON_NAME] dcf" at bounding box center [800, 89] width 251 height 31
type input "B"
type input "Draft"
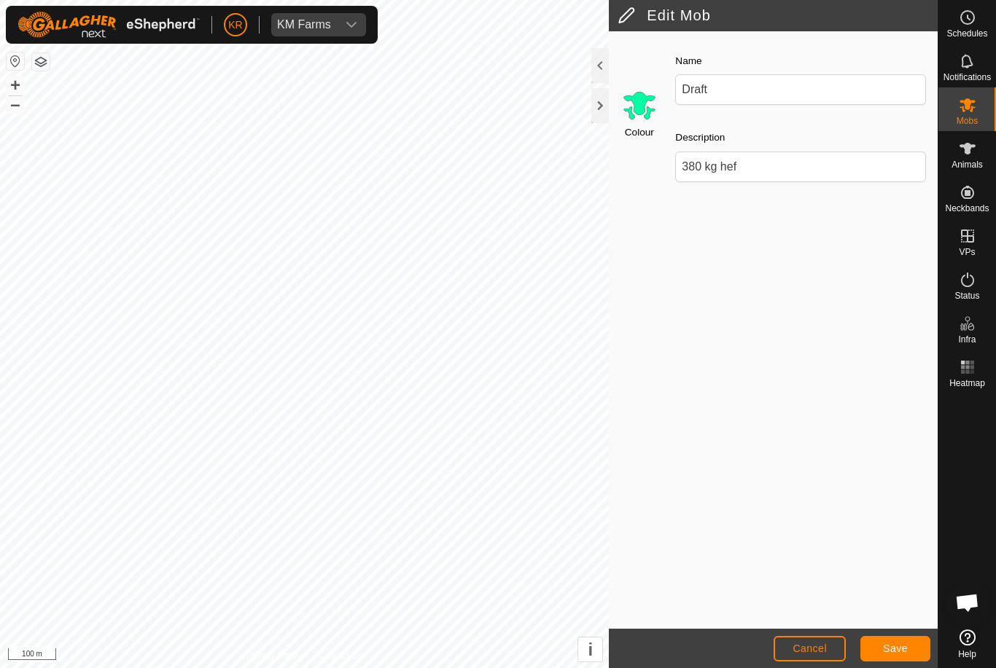
click at [893, 643] on span "Save" at bounding box center [895, 649] width 25 height 12
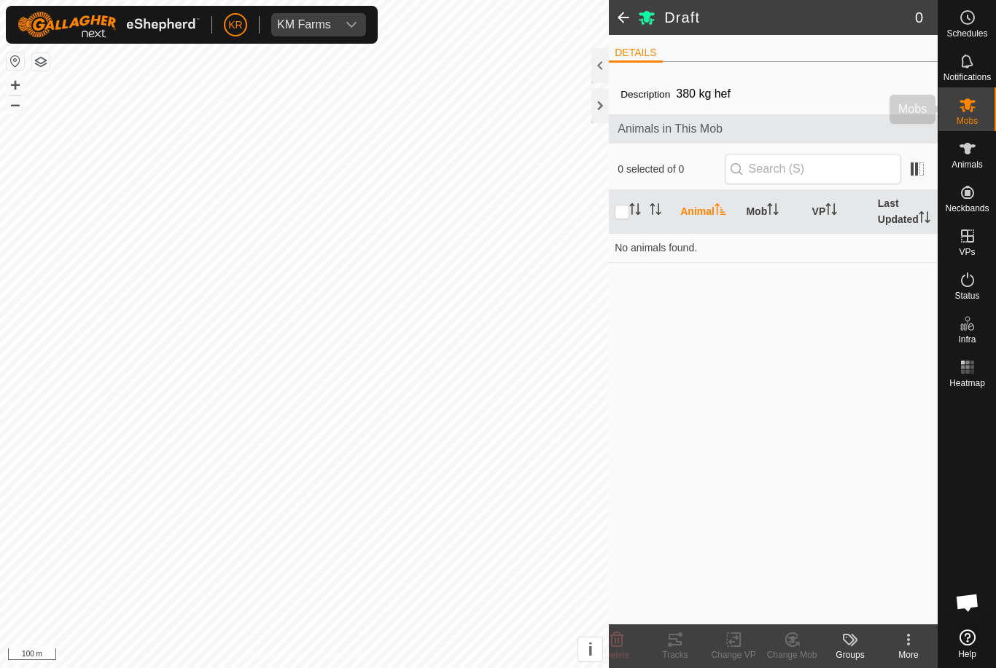
click at [971, 111] on icon at bounding box center [967, 105] width 16 height 14
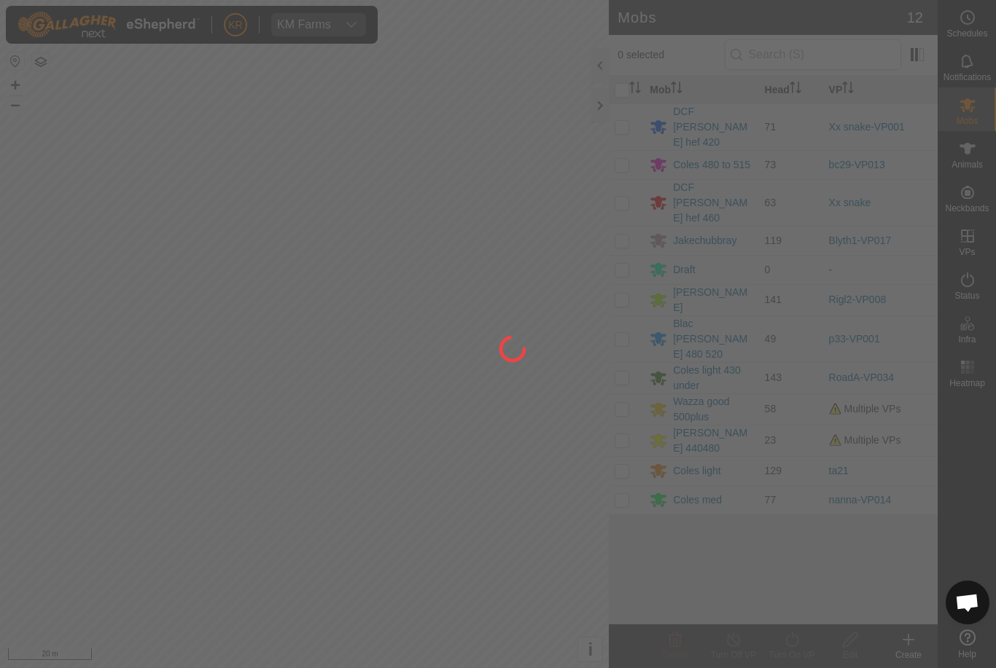
click at [159, 83] on div at bounding box center [498, 334] width 996 height 668
click at [405, 477] on div at bounding box center [498, 334] width 996 height 668
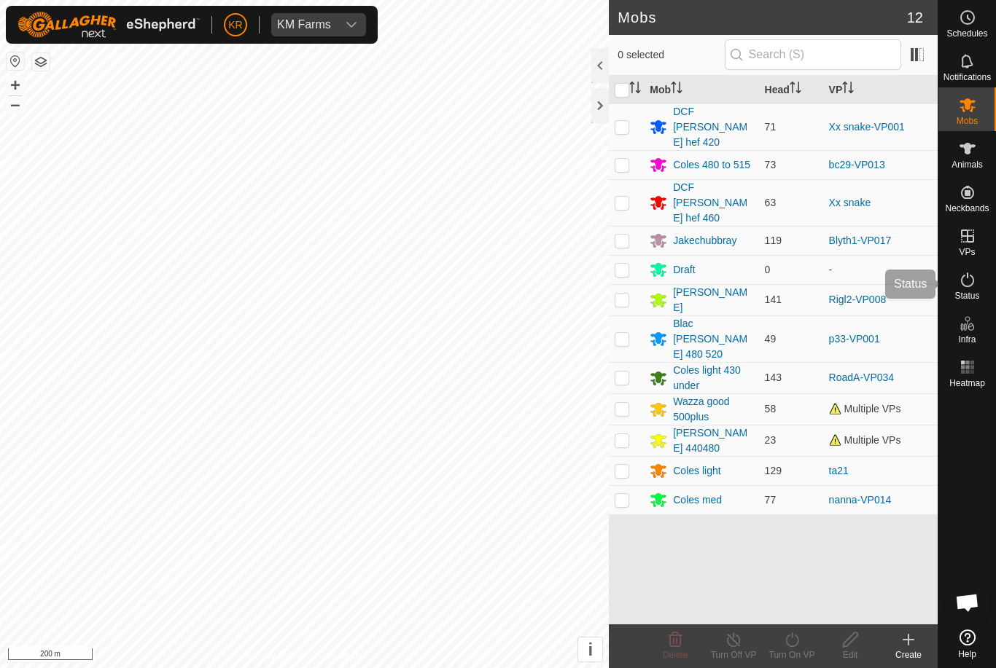
click at [978, 294] on span "Status" at bounding box center [966, 296] width 25 height 9
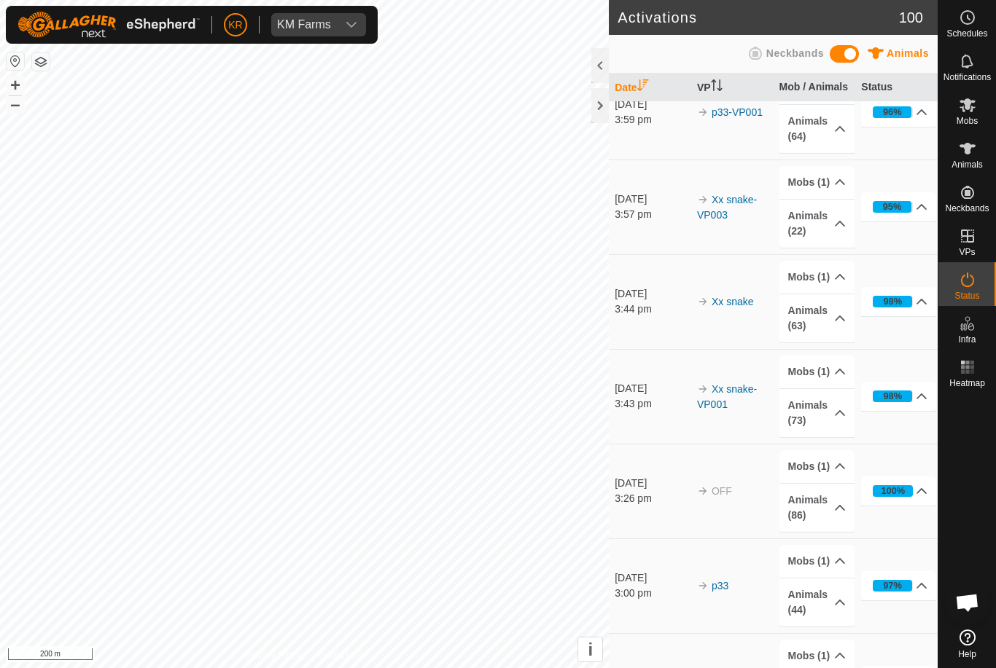
scroll to position [37, 0]
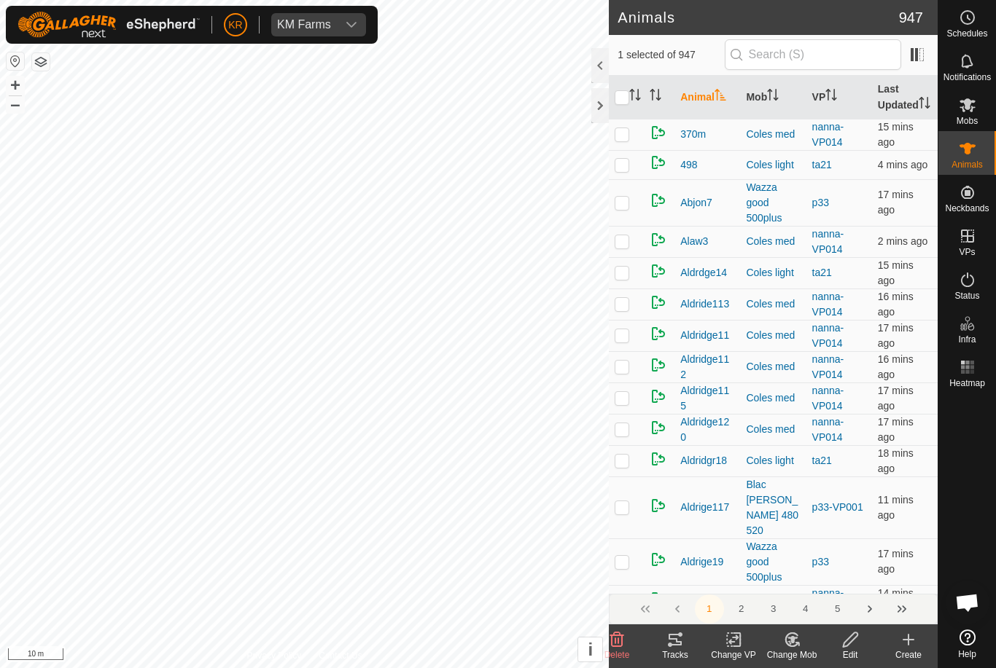
click at [719, 635] on change-vp-svg-icon at bounding box center [733, 639] width 58 height 17
click at [782, 598] on link "Turn Off VP" at bounding box center [777, 607] width 144 height 29
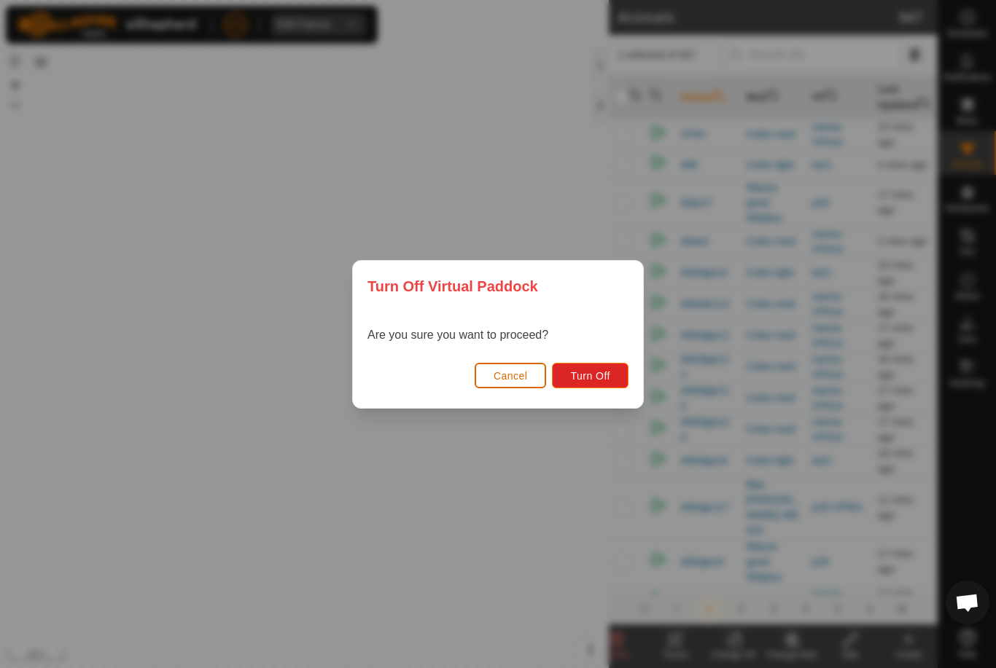
click at [601, 363] on button "Turn Off" at bounding box center [590, 376] width 77 height 26
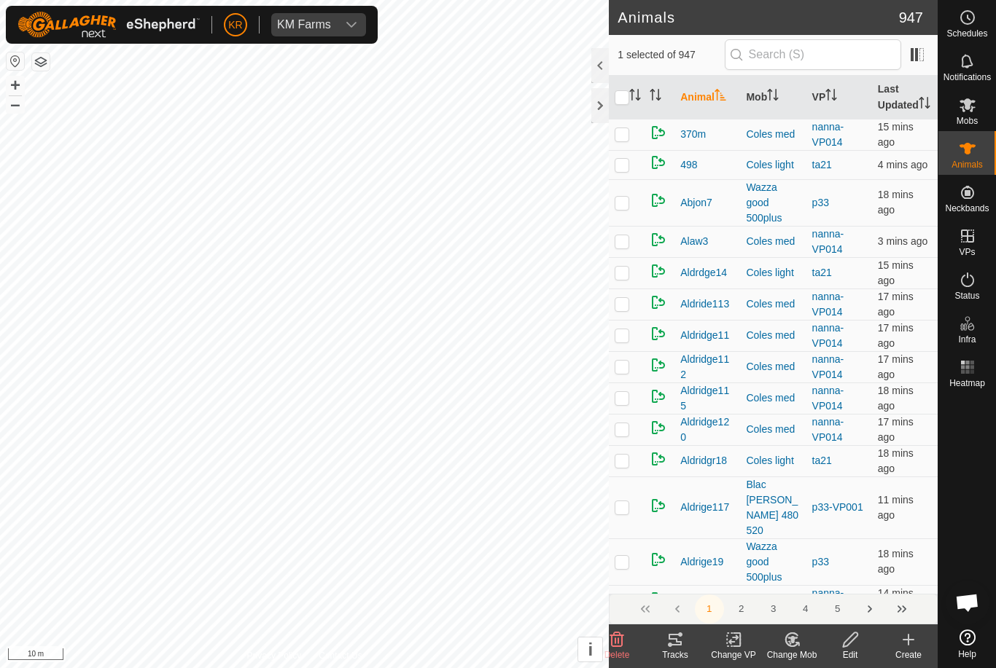
click at [799, 642] on icon at bounding box center [792, 639] width 18 height 17
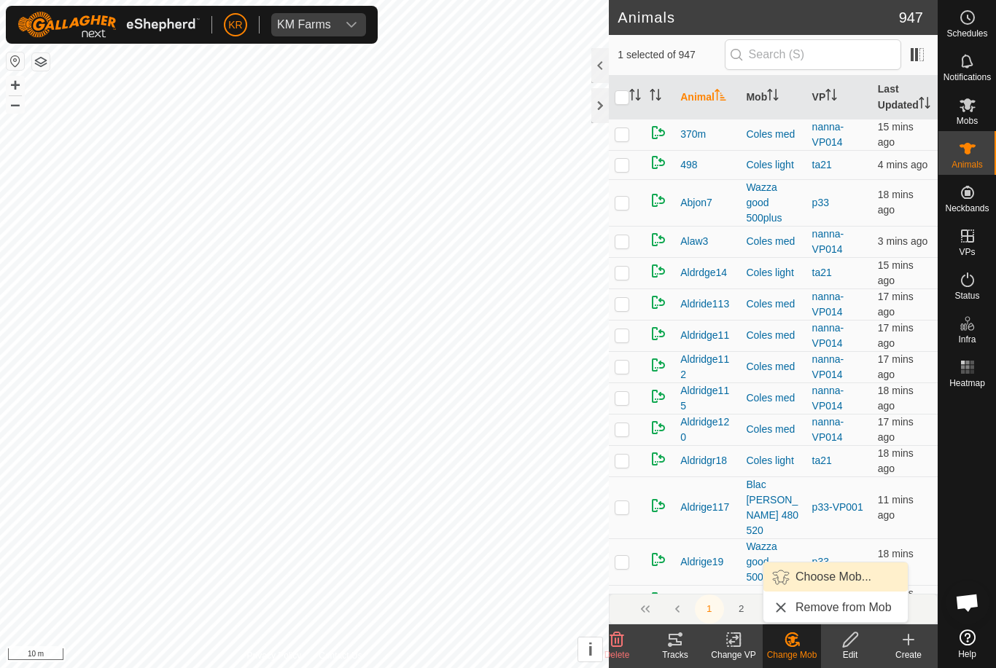
click at [856, 577] on span "Choose Mob..." at bounding box center [833, 576] width 76 height 17
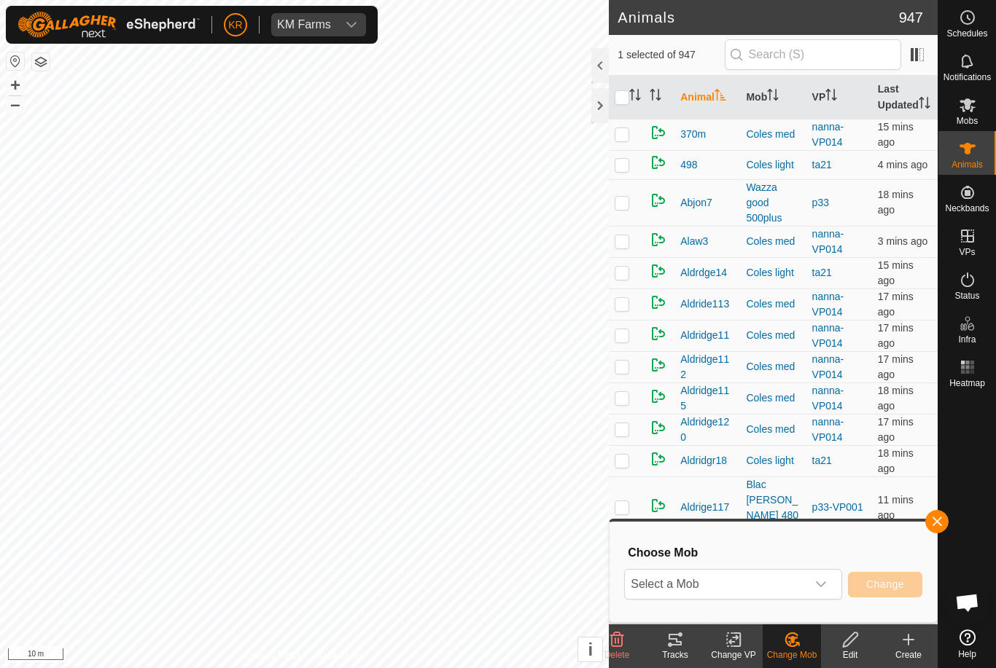
click at [821, 587] on icon "dropdown trigger" at bounding box center [821, 585] width 12 height 12
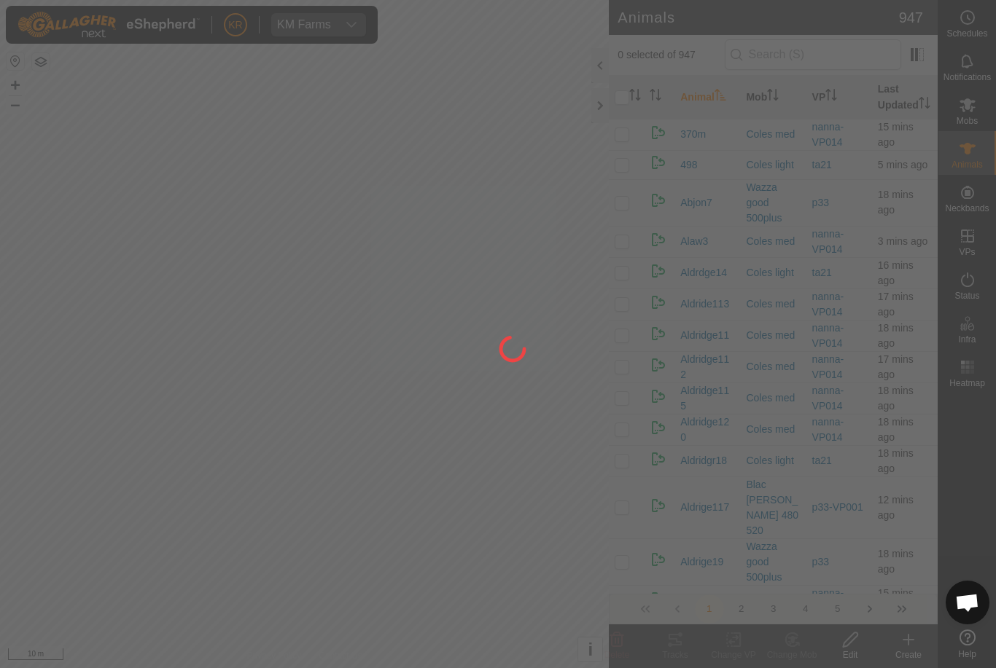
click at [149, 411] on div at bounding box center [498, 334] width 996 height 668
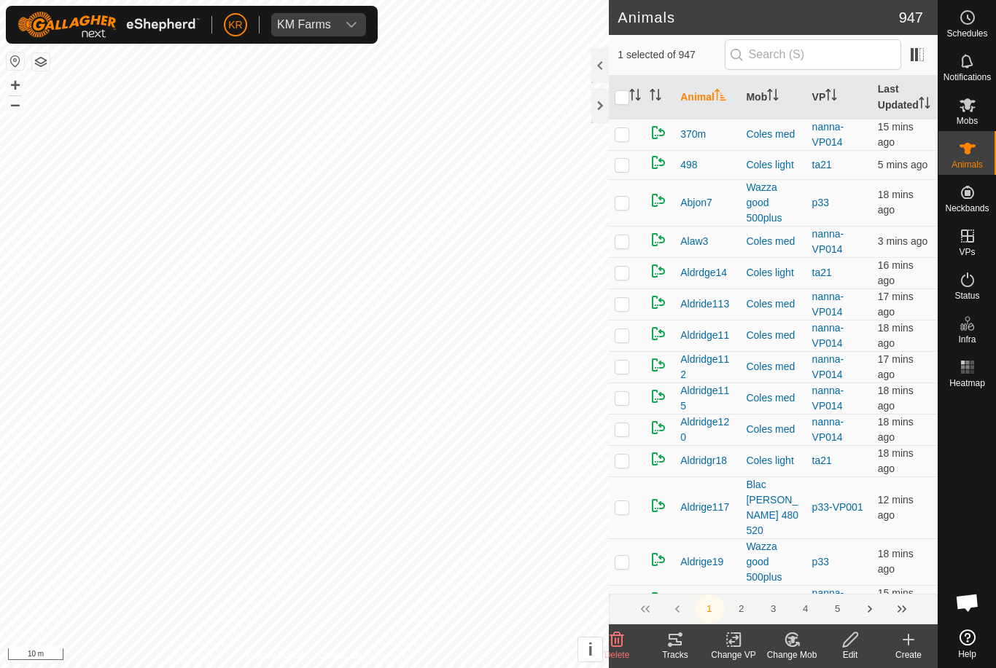
click at [799, 646] on icon at bounding box center [792, 639] width 18 height 17
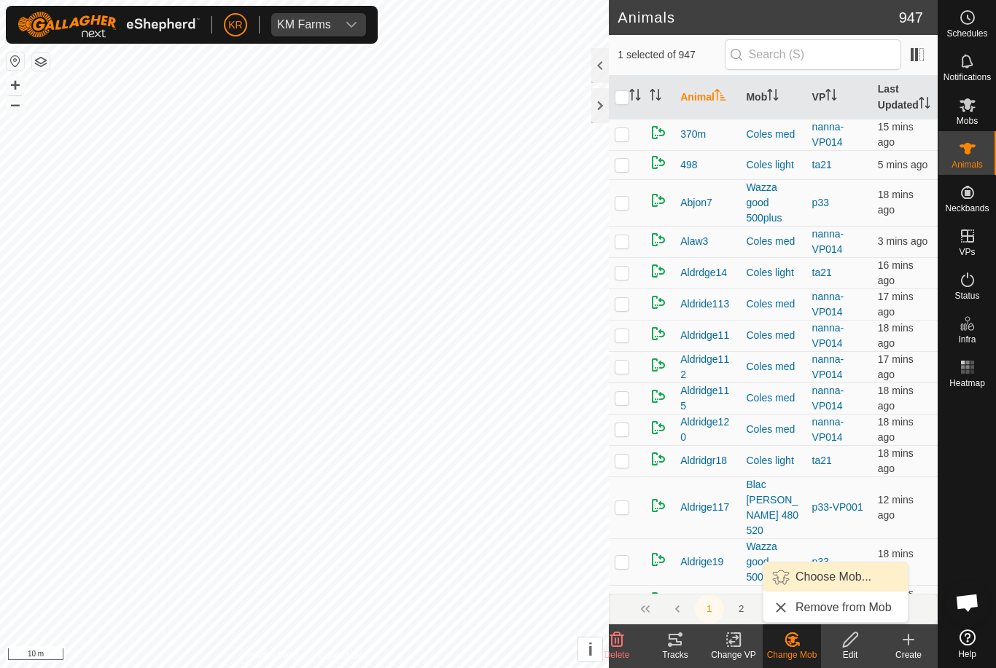
click at [837, 584] on span "Choose Mob..." at bounding box center [833, 576] width 76 height 17
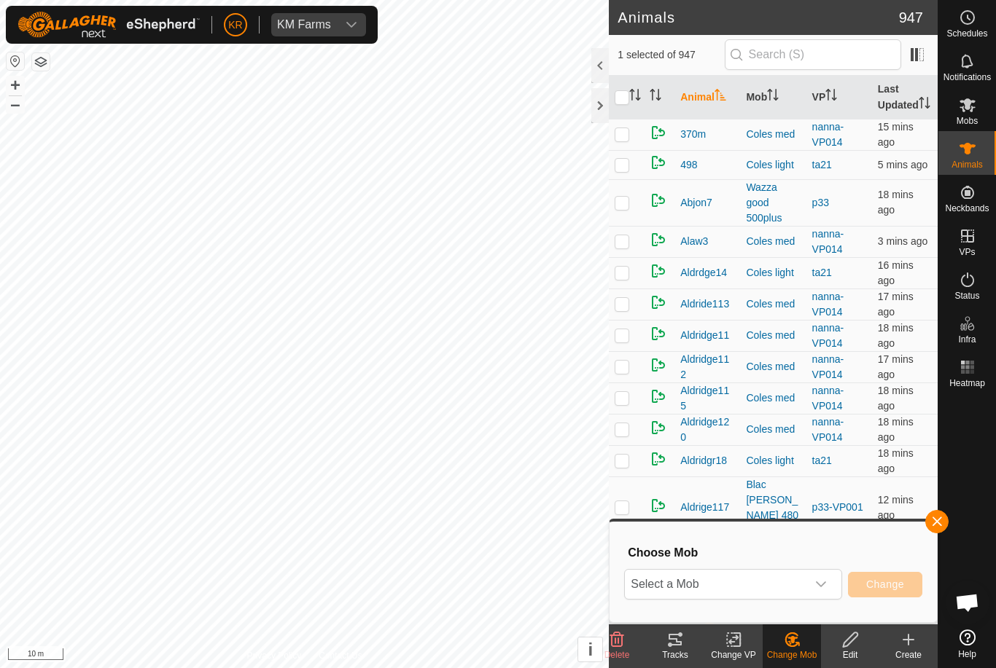
click at [826, 582] on icon "dropdown trigger" at bounding box center [821, 585] width 12 height 12
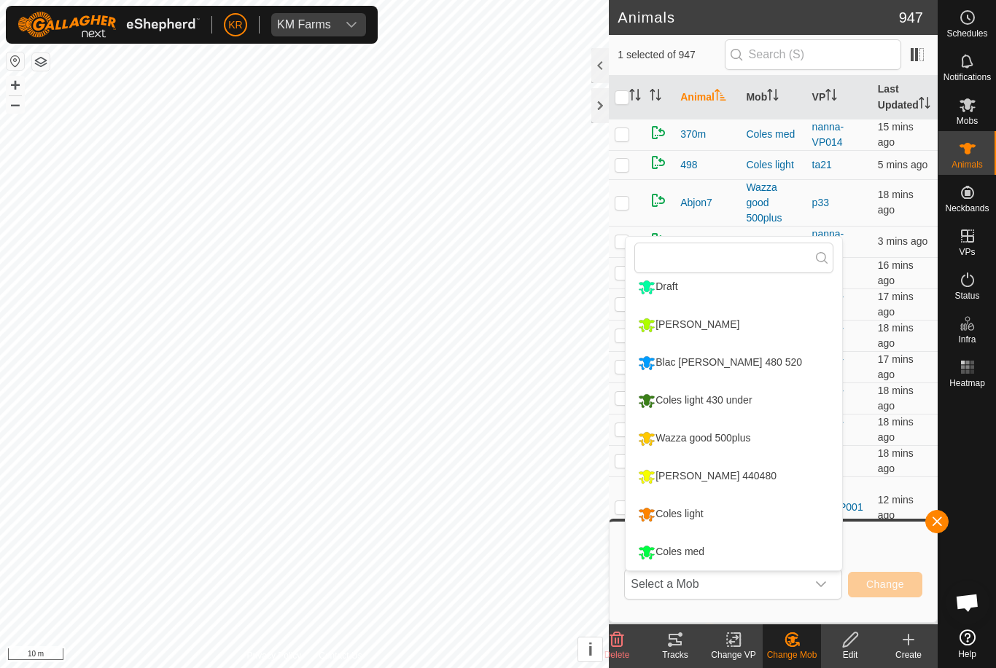
scroll to position [162, 0]
click at [775, 442] on li "Wazza good 500plus" at bounding box center [733, 439] width 216 height 36
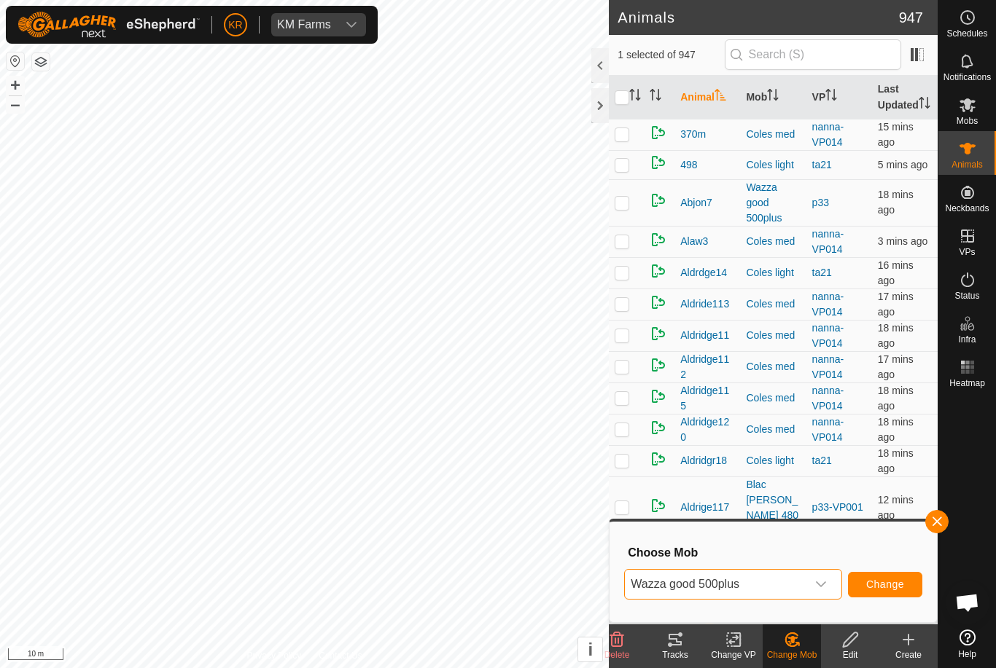
click at [882, 587] on span "Change" at bounding box center [885, 585] width 38 height 12
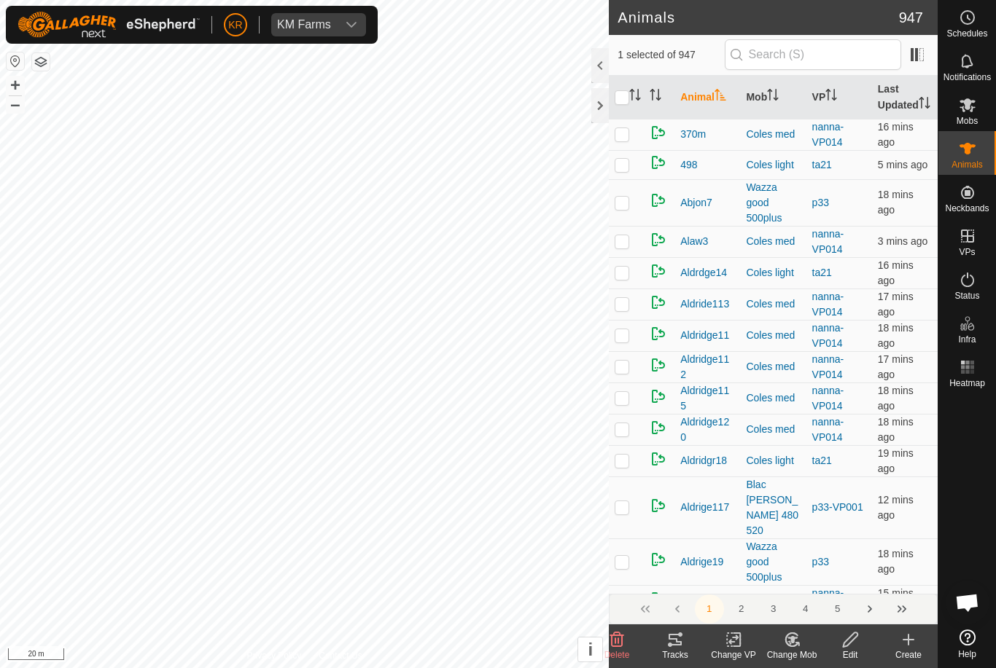
click at [618, 638] on icon at bounding box center [617, 640] width 14 height 15
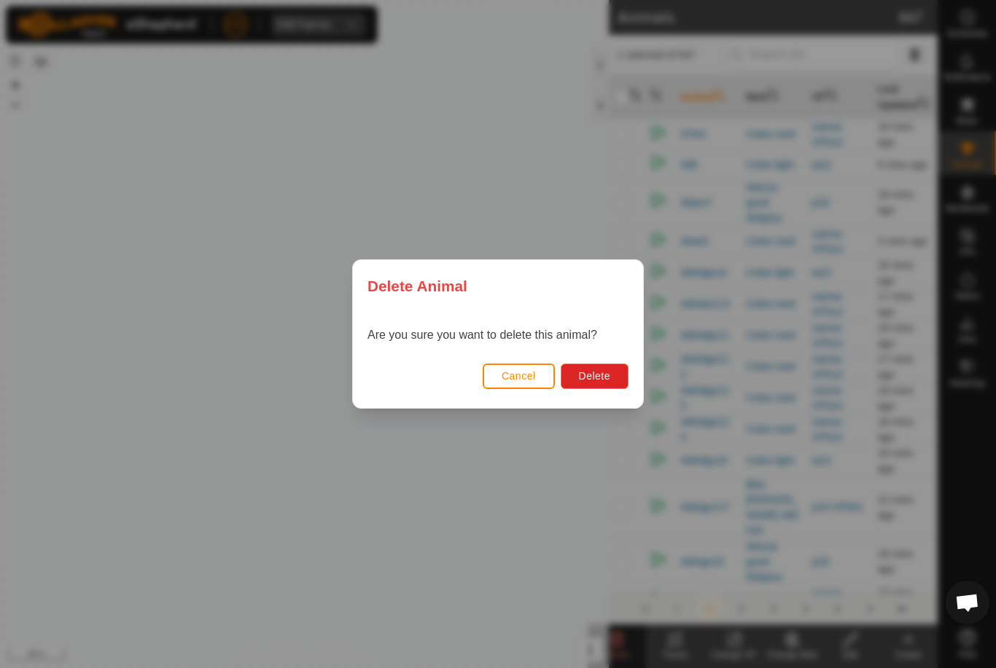
click at [606, 383] on button "Delete" at bounding box center [594, 377] width 68 height 26
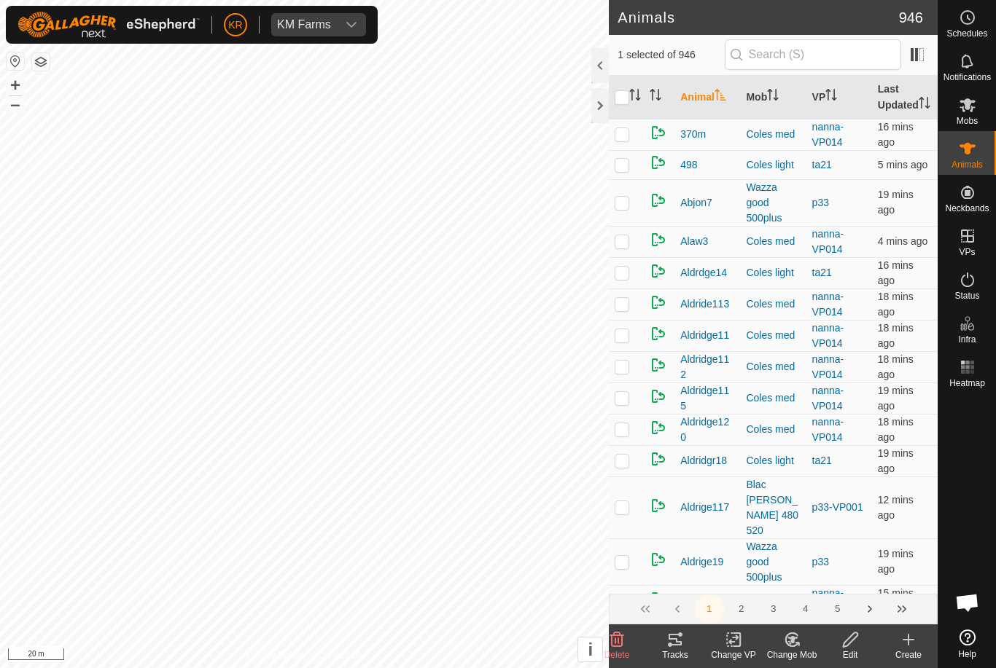
click at [614, 631] on icon at bounding box center [616, 639] width 17 height 17
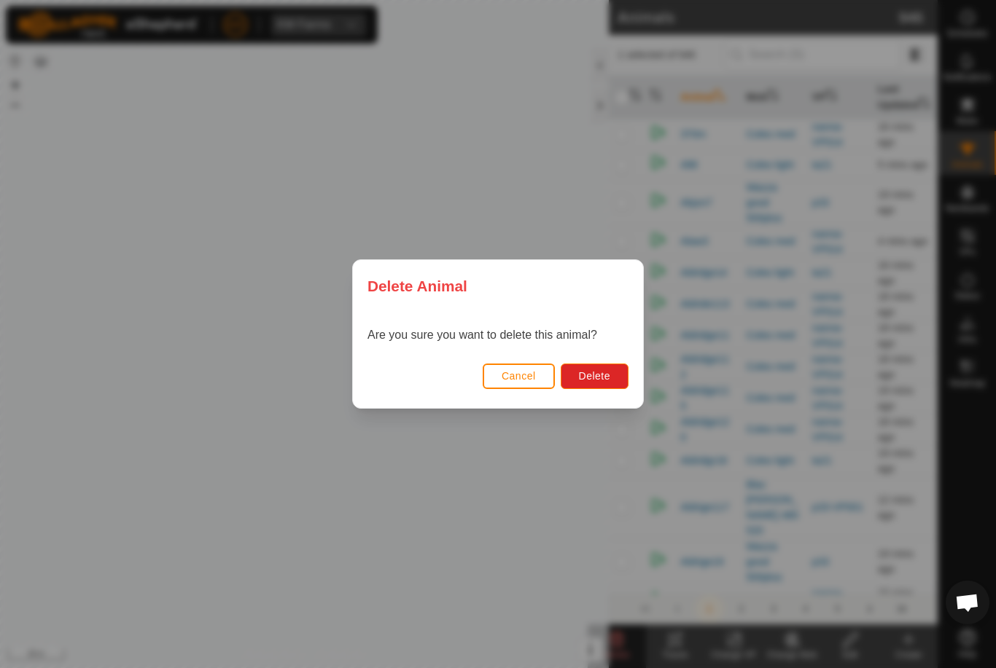
click at [600, 371] on span "Delete" at bounding box center [594, 376] width 31 height 12
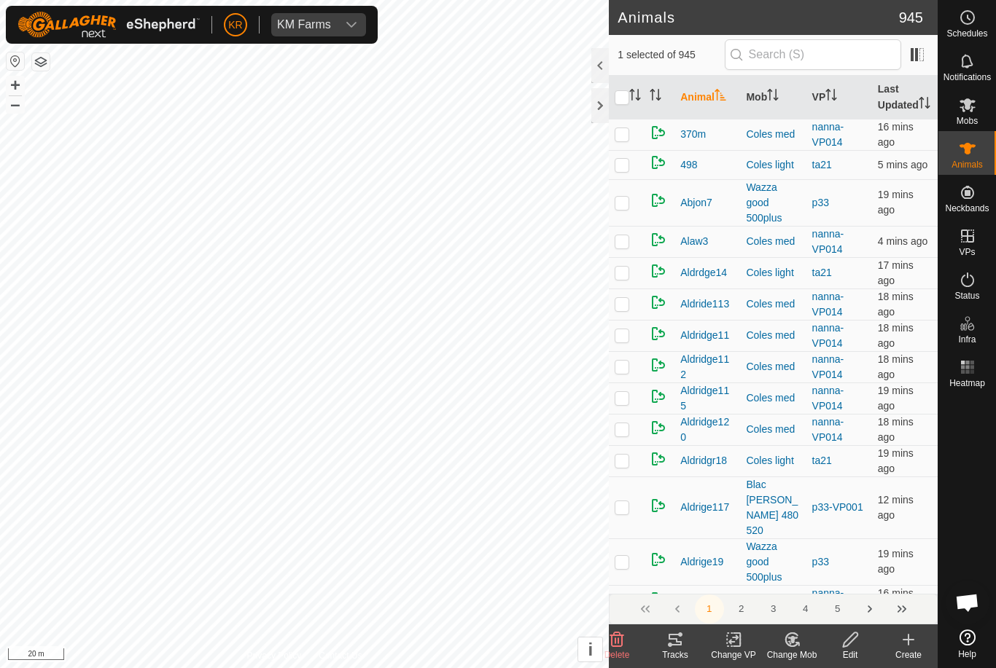
click at [615, 638] on icon at bounding box center [617, 640] width 14 height 15
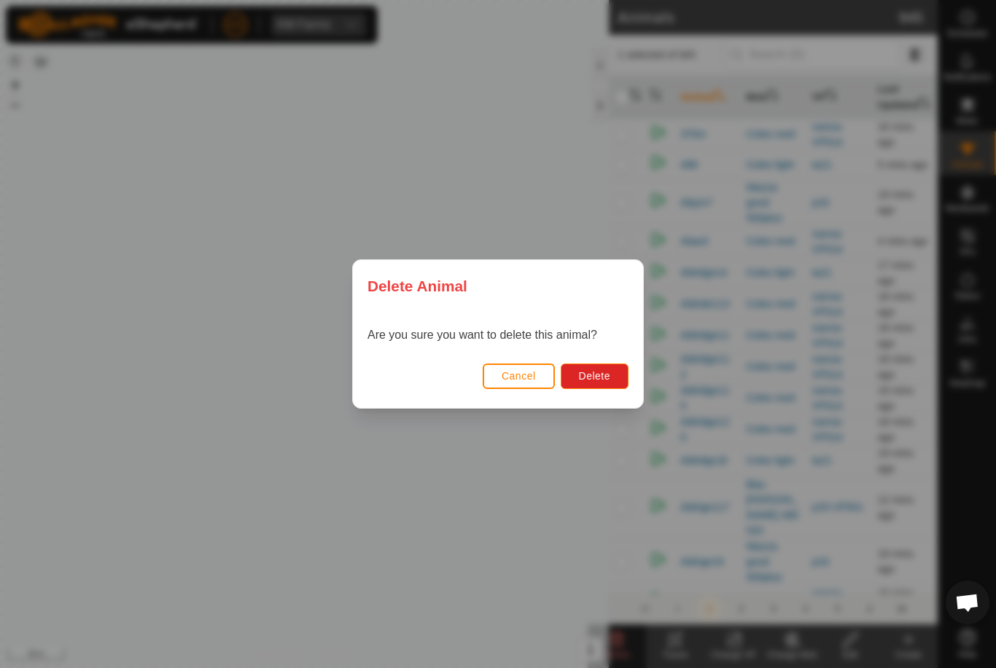
click at [606, 378] on span "Delete" at bounding box center [594, 376] width 31 height 12
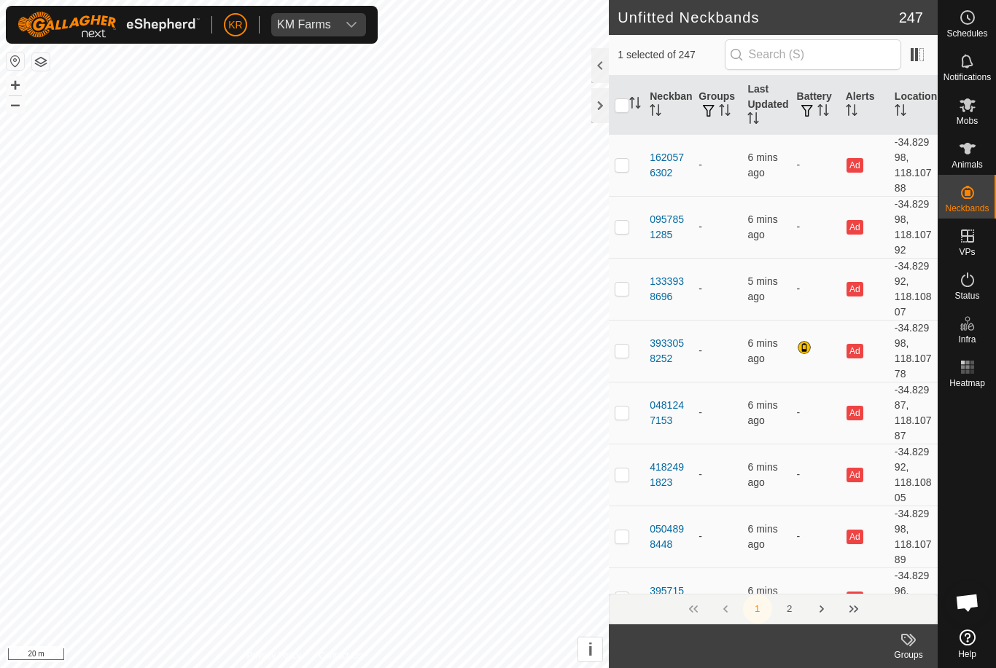
checkbox input "true"
checkbox input "false"
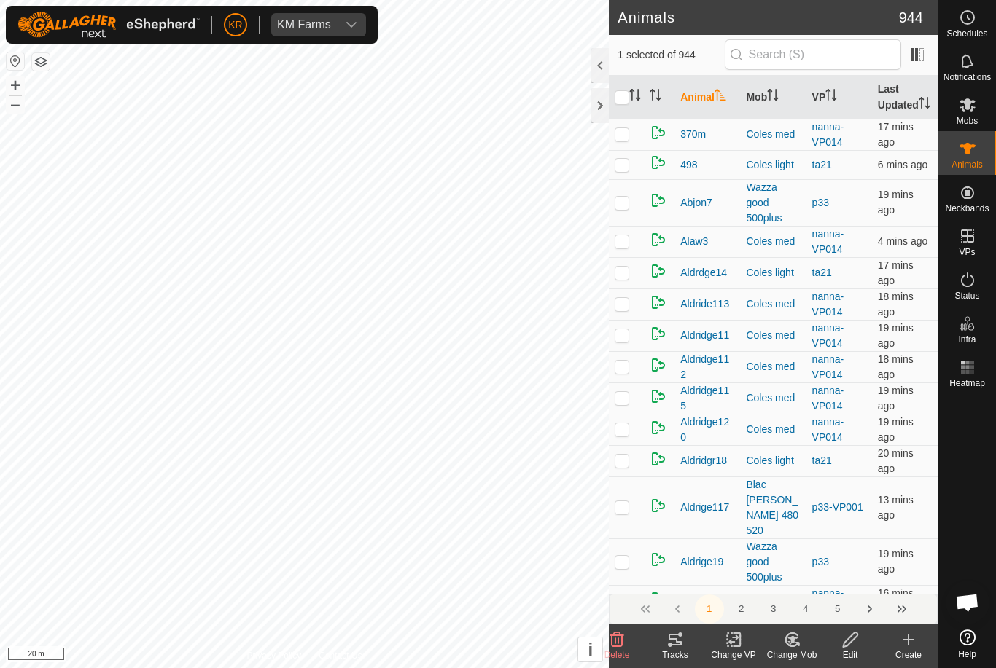
click at [620, 643] on icon at bounding box center [616, 639] width 17 height 17
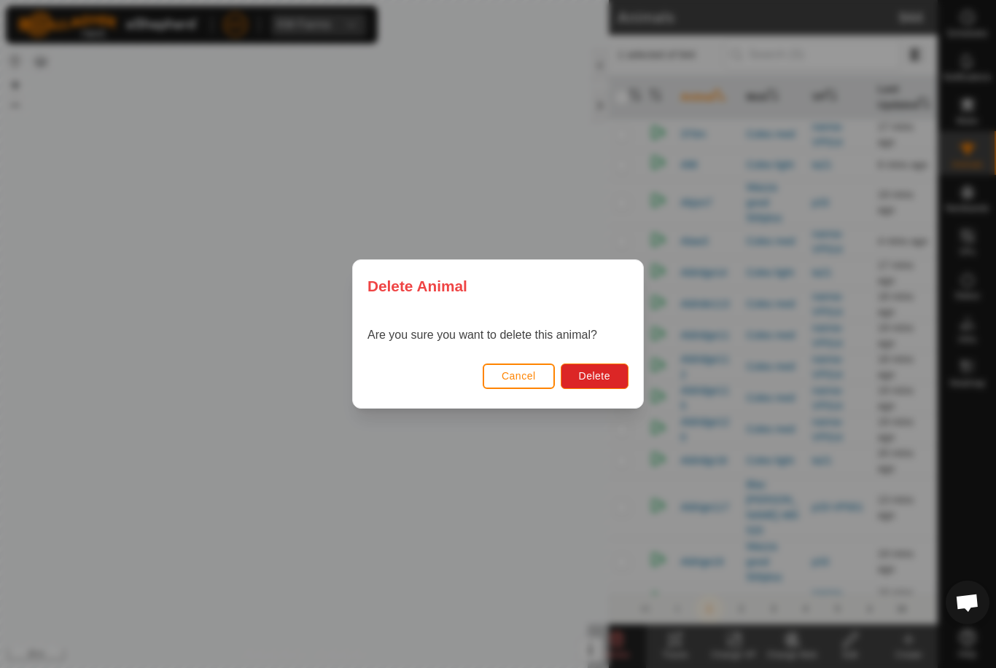
click at [611, 381] on button "Delete" at bounding box center [594, 377] width 68 height 26
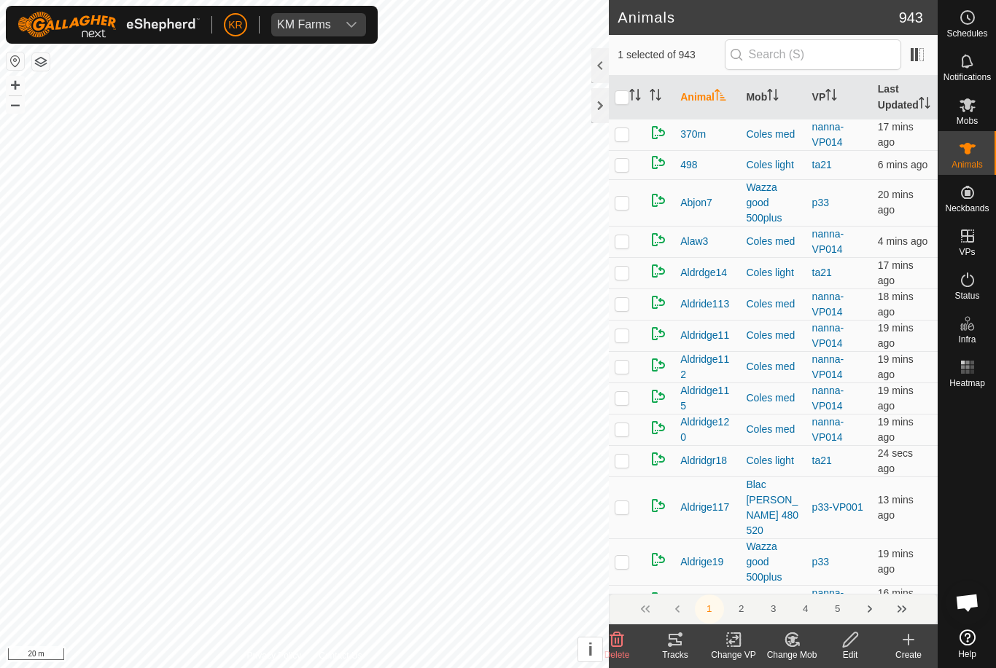
click at [623, 634] on icon at bounding box center [616, 639] width 17 height 17
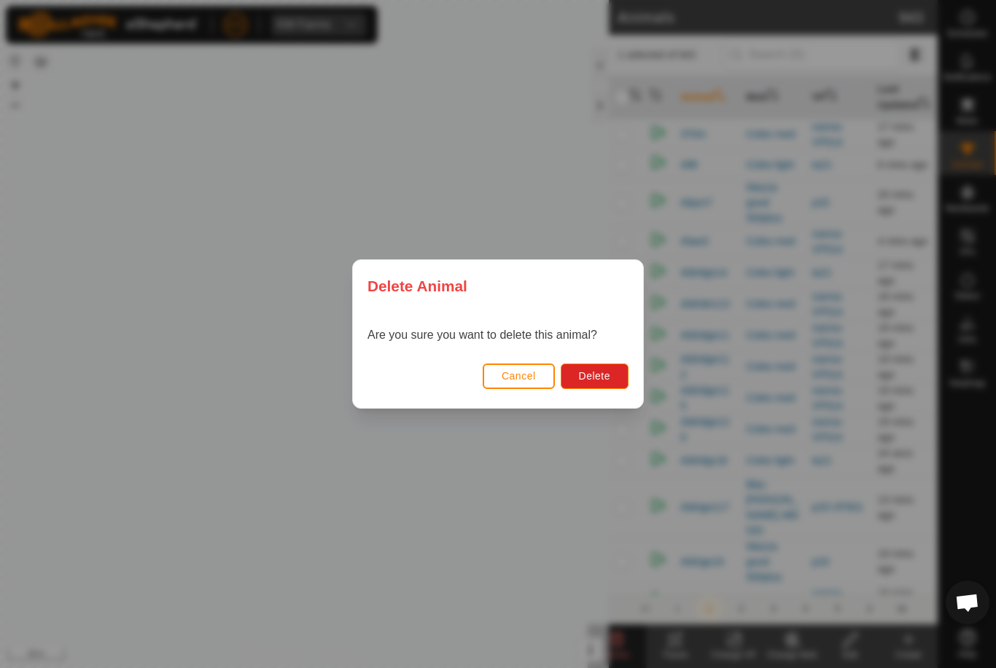
click at [603, 382] on span "Delete" at bounding box center [594, 376] width 31 height 12
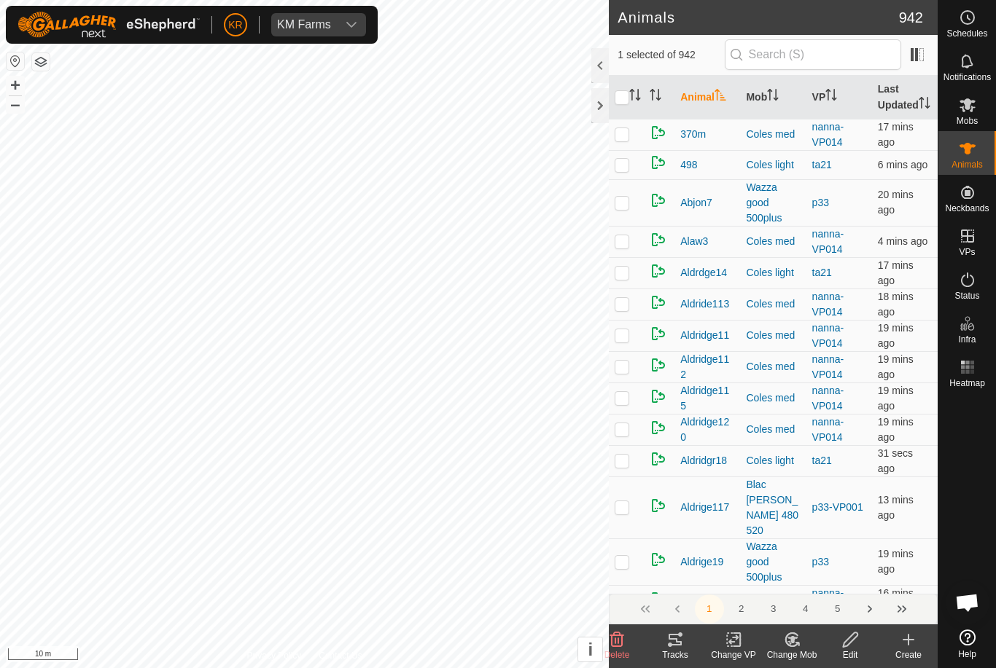
click at [612, 631] on icon at bounding box center [616, 639] width 17 height 17
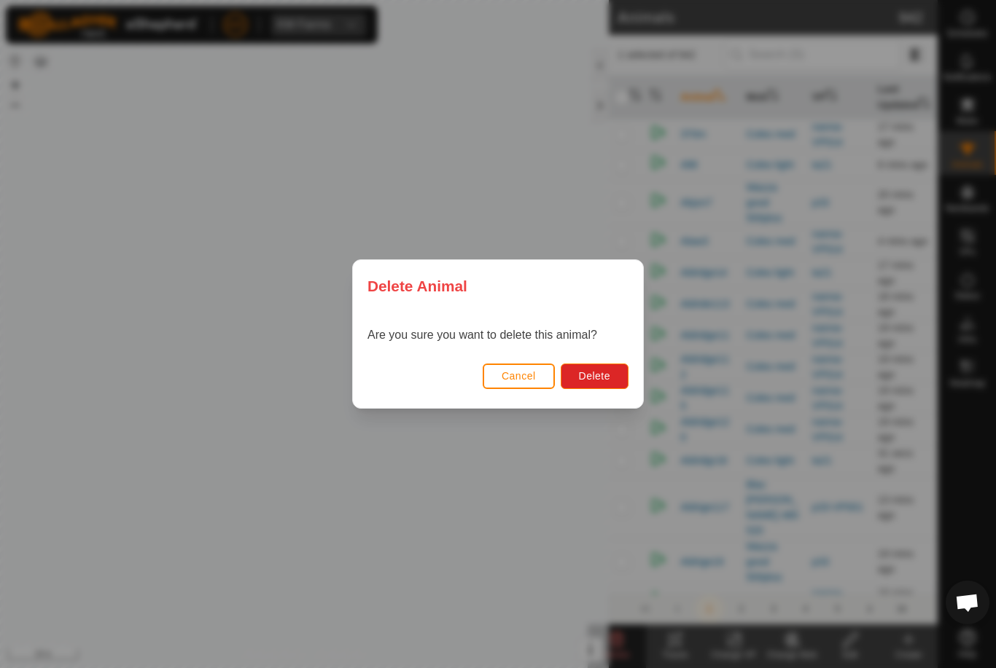
click at [591, 377] on span "Delete" at bounding box center [594, 376] width 31 height 12
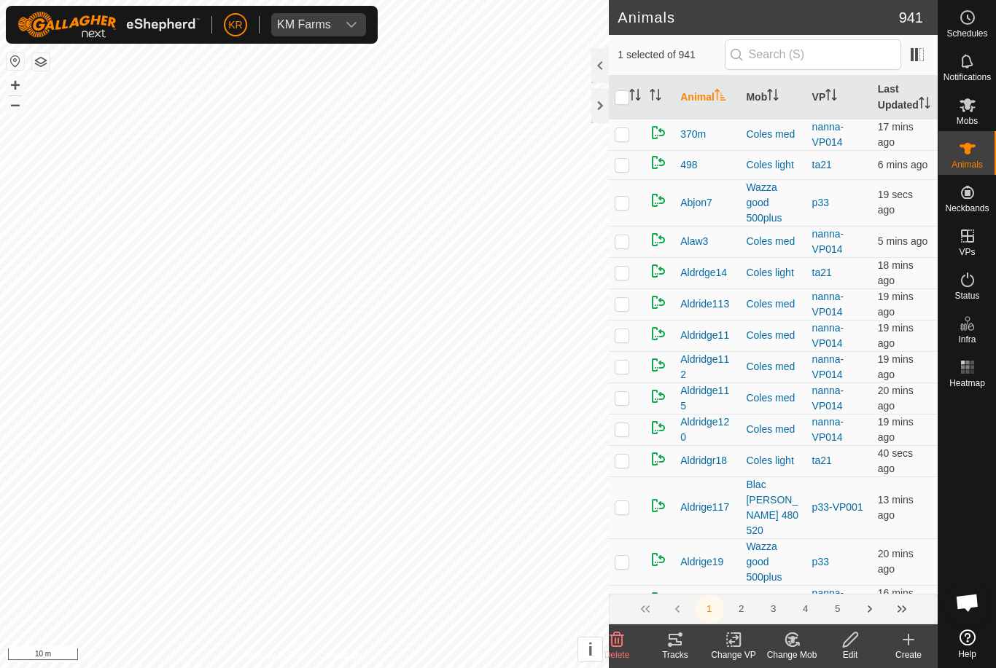
click at [618, 634] on icon at bounding box center [616, 639] width 17 height 17
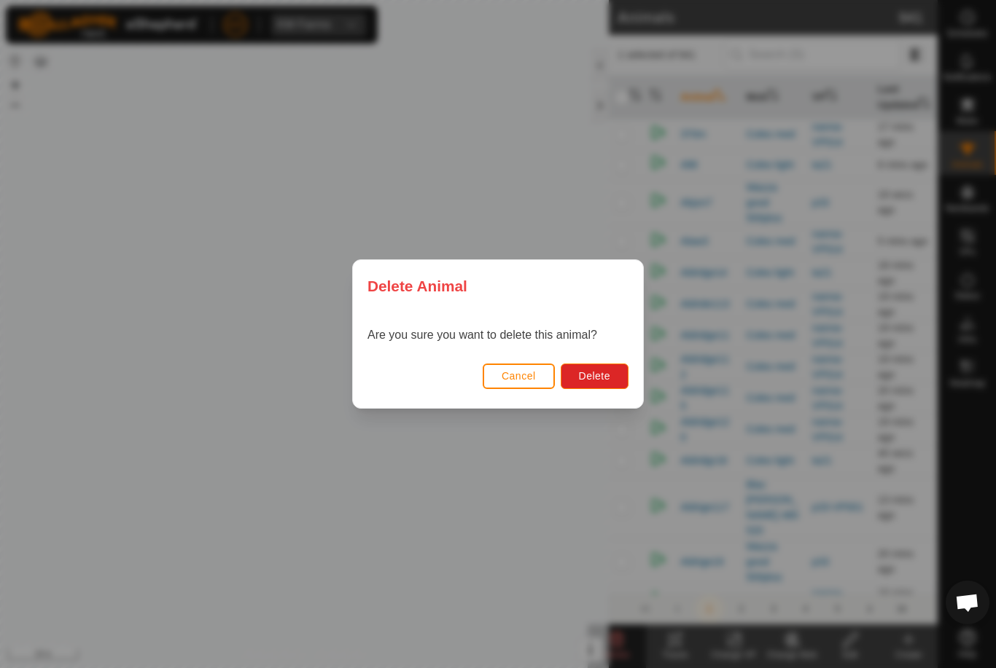
click at [587, 375] on span "Delete" at bounding box center [594, 376] width 31 height 12
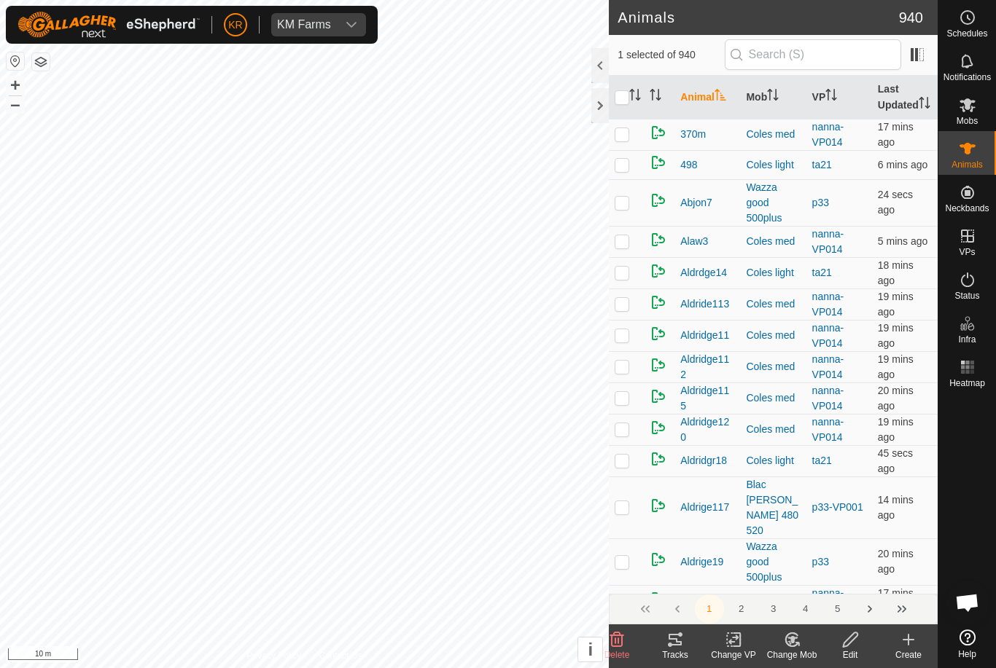
click at [628, 625] on div "Delete" at bounding box center [616, 647] width 58 height 44
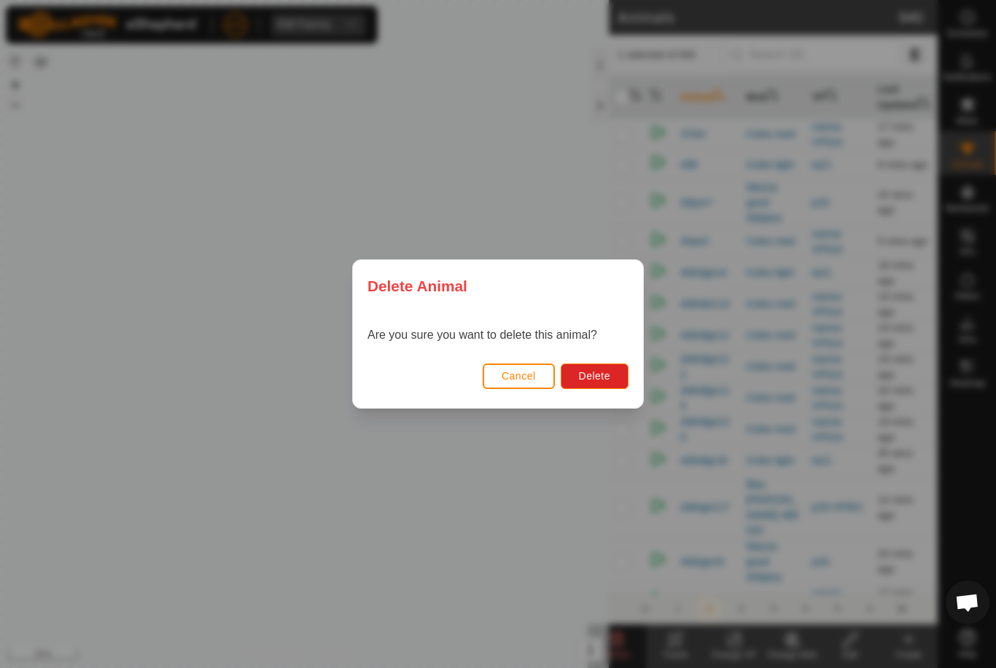
click at [585, 370] on span "Delete" at bounding box center [594, 376] width 31 height 12
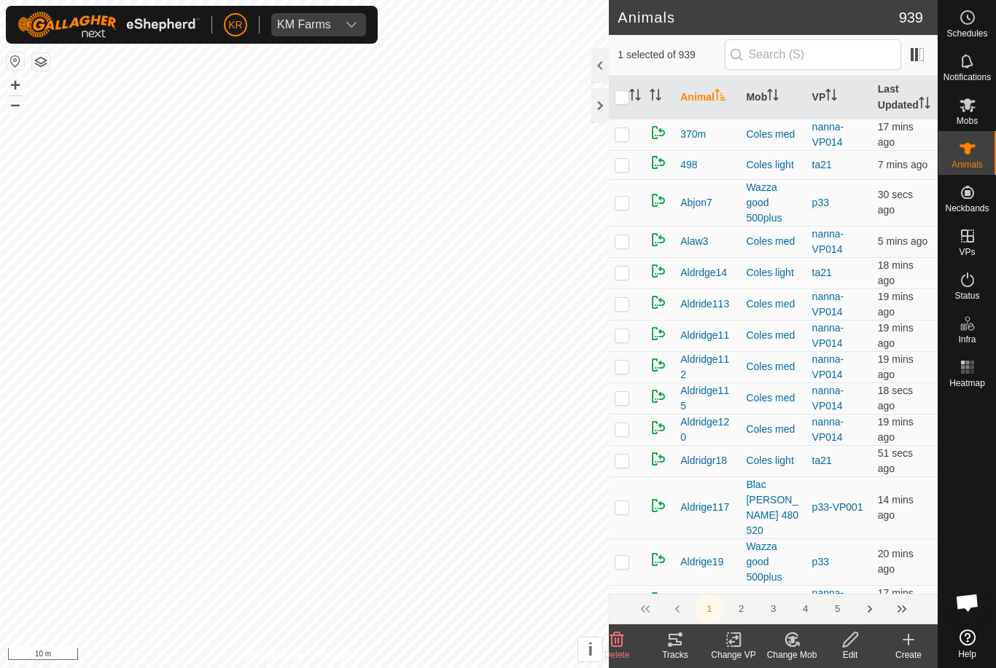
click at [619, 638] on icon at bounding box center [617, 640] width 14 height 15
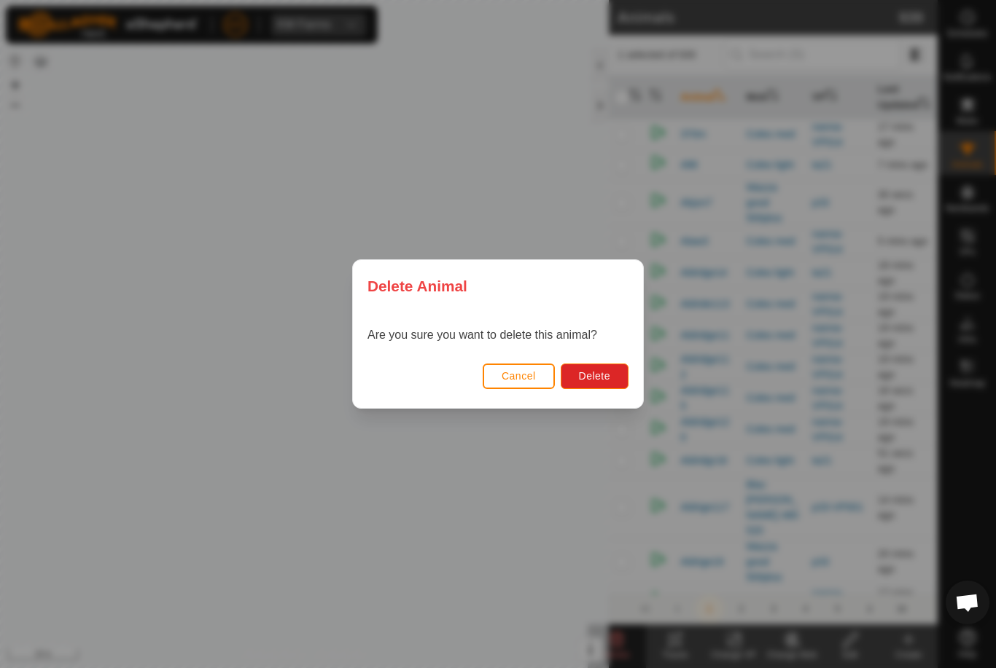
click at [587, 373] on span "Delete" at bounding box center [594, 376] width 31 height 12
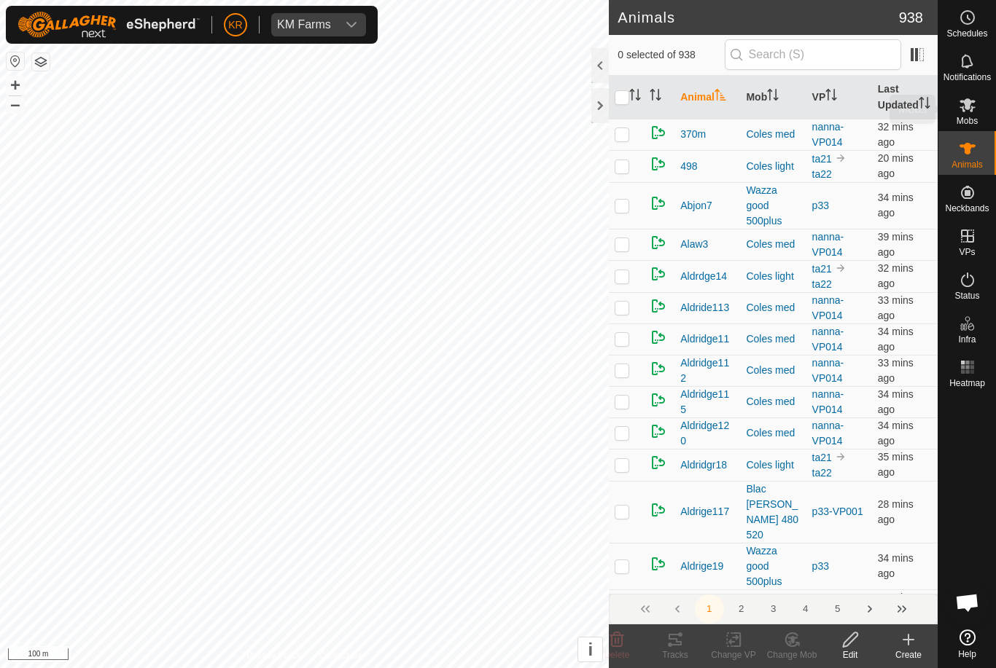
click at [977, 104] on es-mob-svg-icon at bounding box center [967, 104] width 26 height 23
